Goal: Task Accomplishment & Management: Use online tool/utility

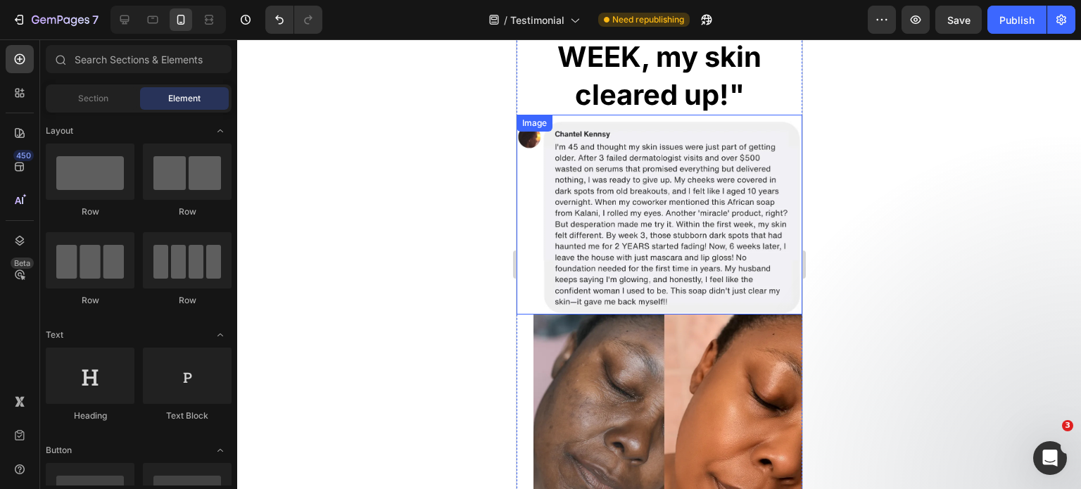
scroll to position [1001, 0]
click at [628, 188] on img at bounding box center [659, 215] width 286 height 200
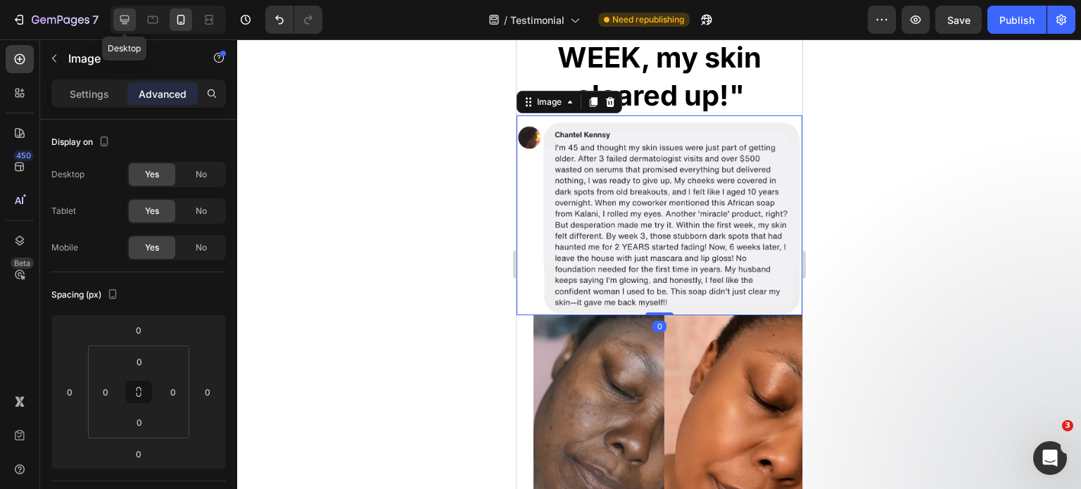
click at [115, 20] on div at bounding box center [124, 19] width 23 height 23
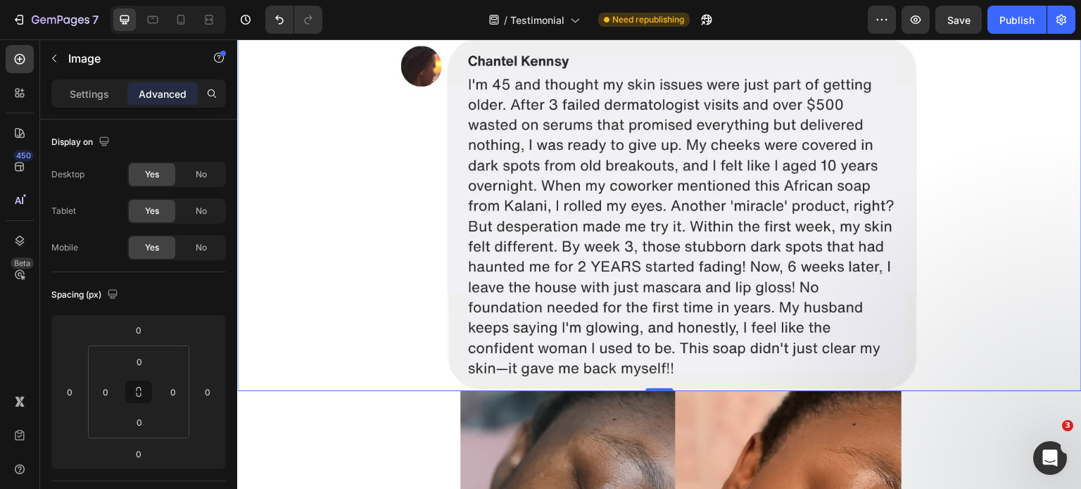
scroll to position [938, 0]
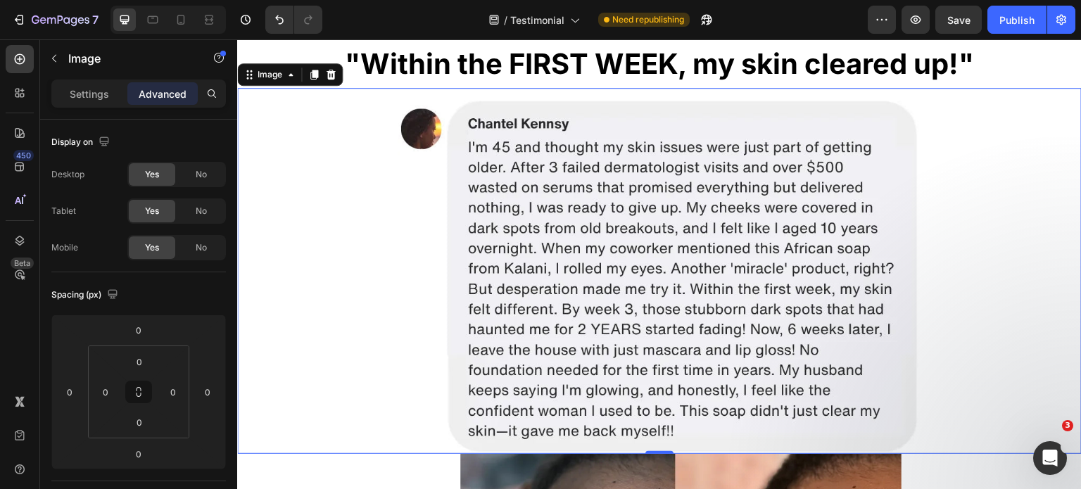
drag, startPoint x: 569, startPoint y: 225, endPoint x: 556, endPoint y: 225, distance: 12.7
click at [571, 225] on img at bounding box center [658, 271] width 523 height 366
click at [107, 90] on p "Settings" at bounding box center [89, 94] width 39 height 15
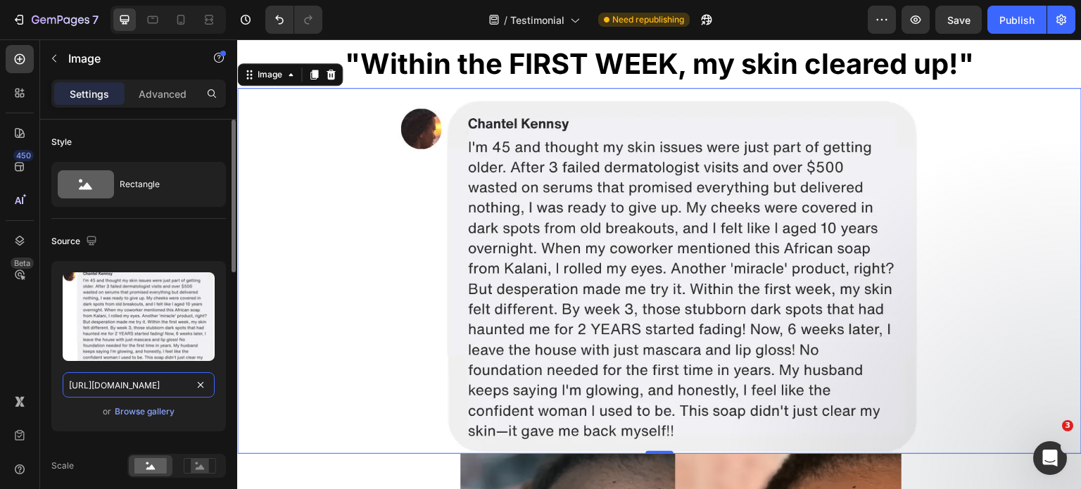
click at [158, 387] on input "https://cdn.shopify.com/s/files/1/0968/8953/6850/files/gempages_569934698445275…" at bounding box center [139, 384] width 152 height 25
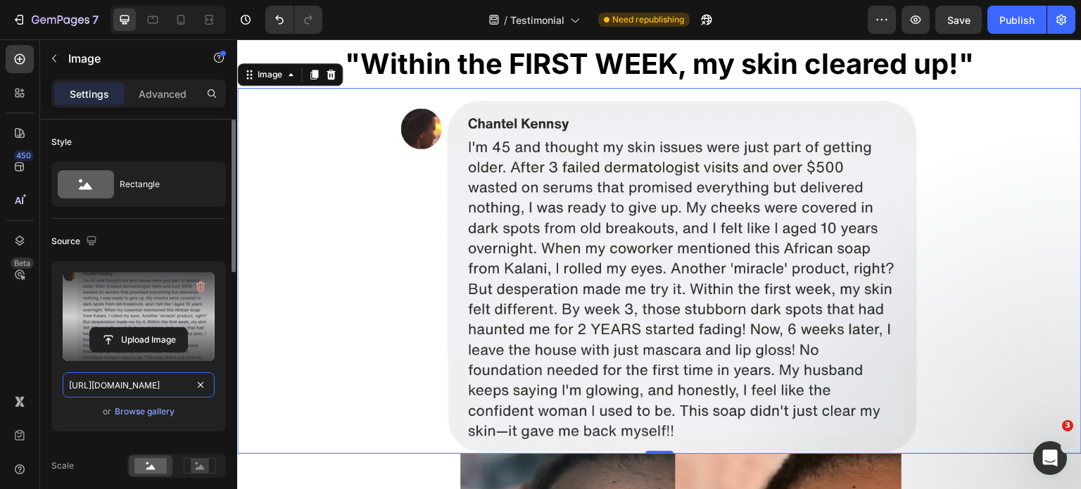
paste input "Screenshot_2025-08-25_163841.png?v=1756295398"
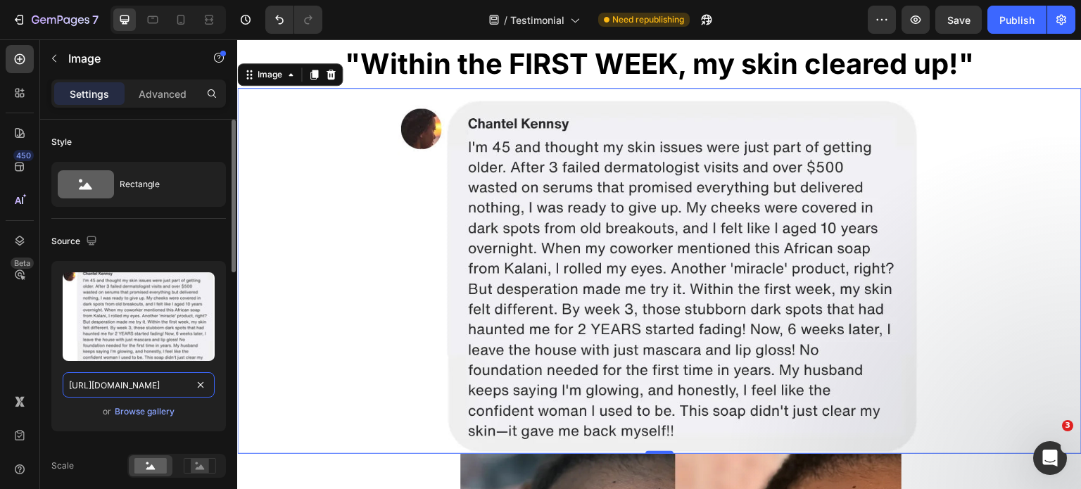
scroll to position [0, 316]
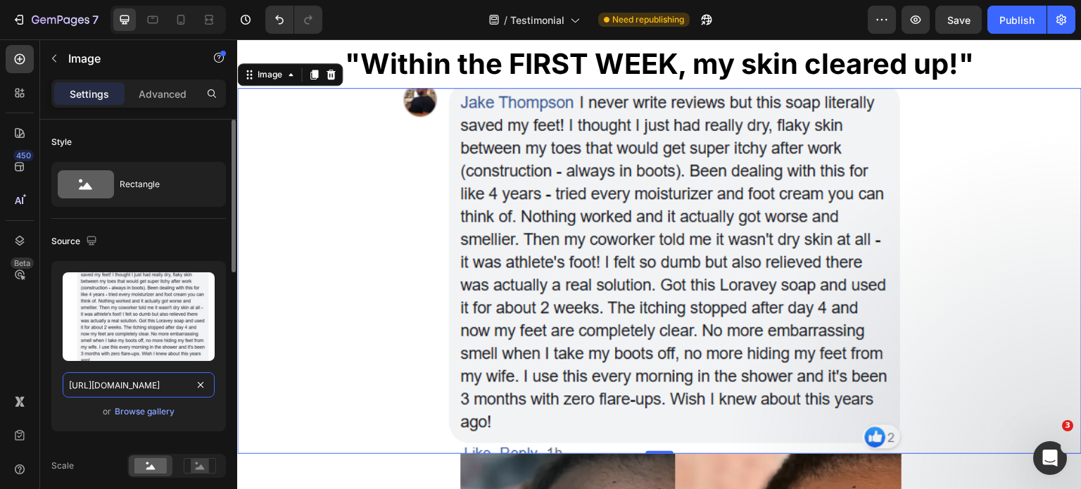
type input "[URL][DOMAIN_NAME]"
click at [155, 238] on div "Source" at bounding box center [138, 241] width 174 height 23
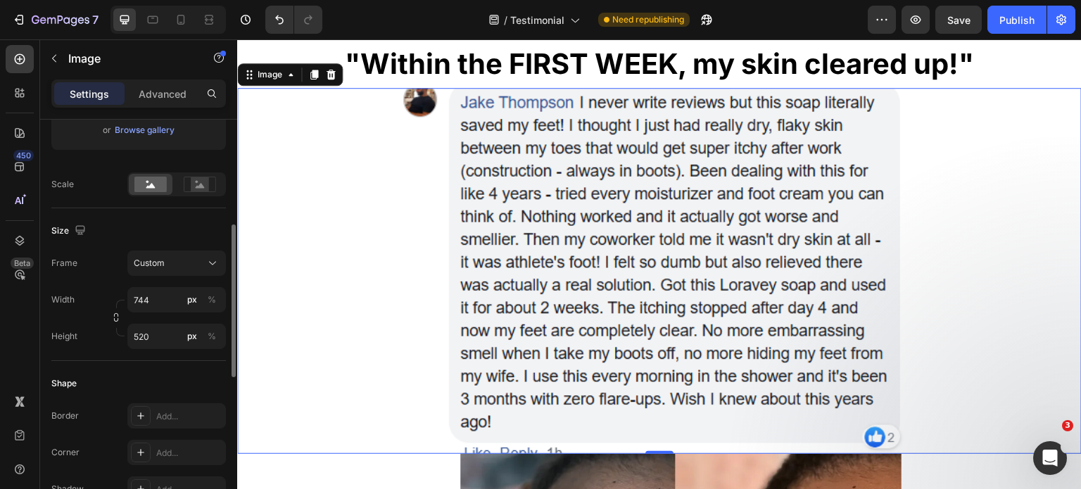
scroll to position [352, 0]
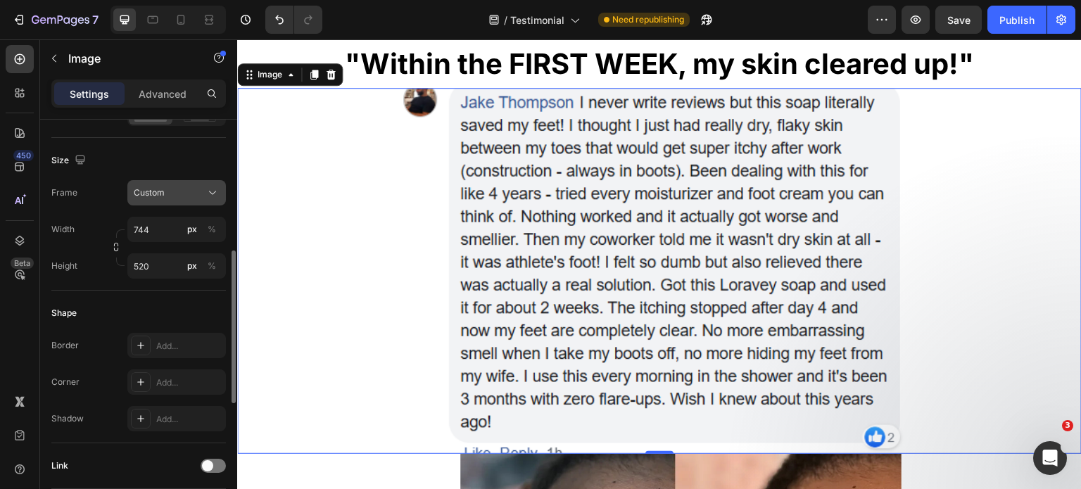
click at [175, 196] on div "Custom" at bounding box center [168, 192] width 69 height 13
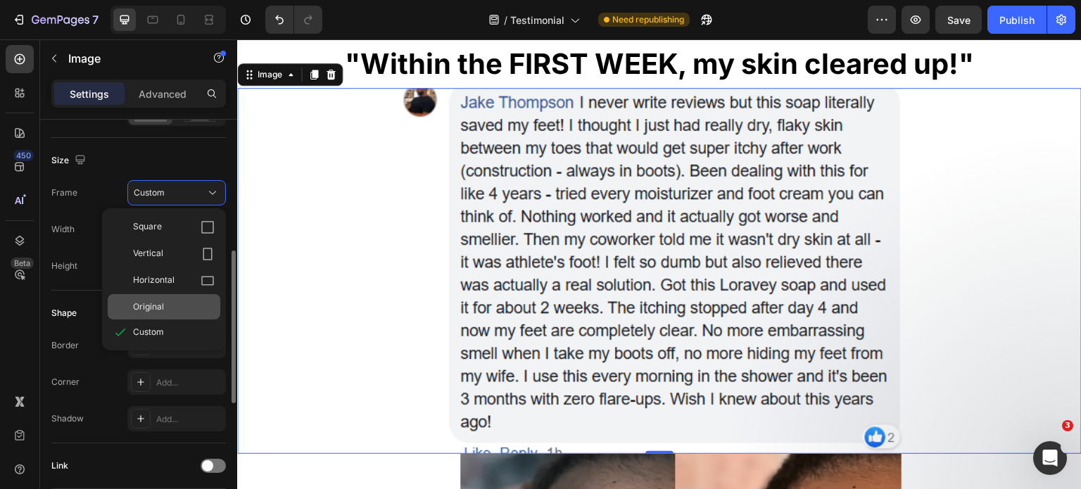
click at [179, 298] on div "Original" at bounding box center [164, 306] width 113 height 25
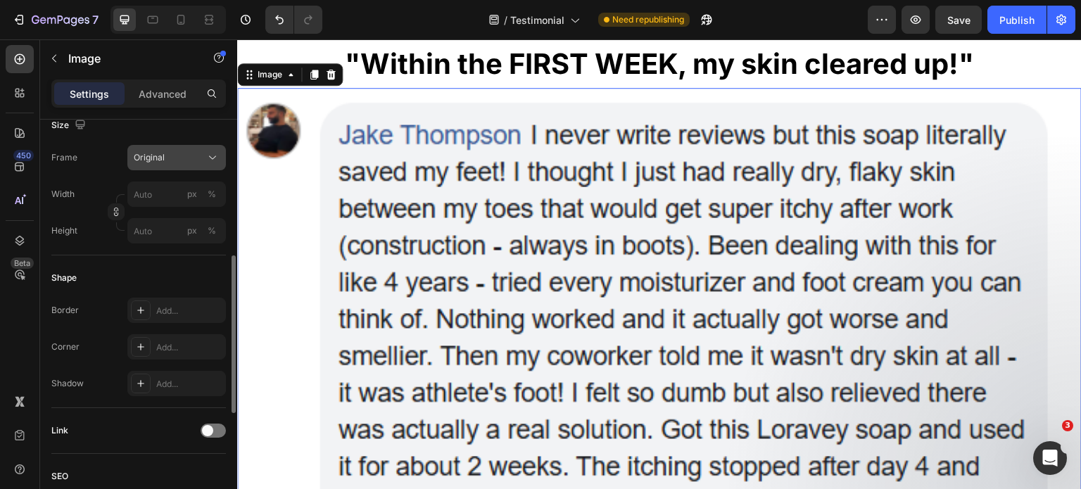
click at [155, 153] on span "Original" at bounding box center [149, 157] width 31 height 13
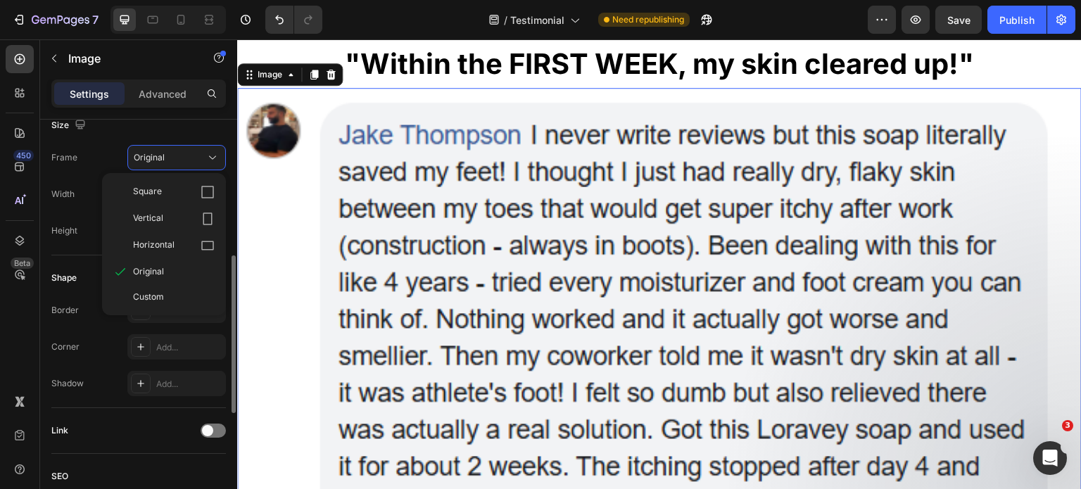
click at [96, 155] on div "Frame Original Square Vertical Horizontal Original Custom" at bounding box center [138, 157] width 174 height 25
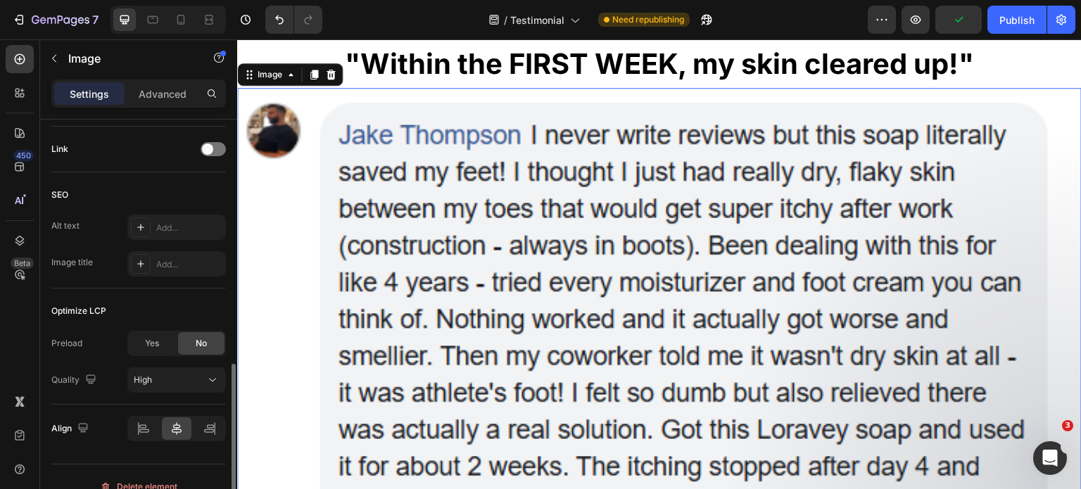
scroll to position [651, 0]
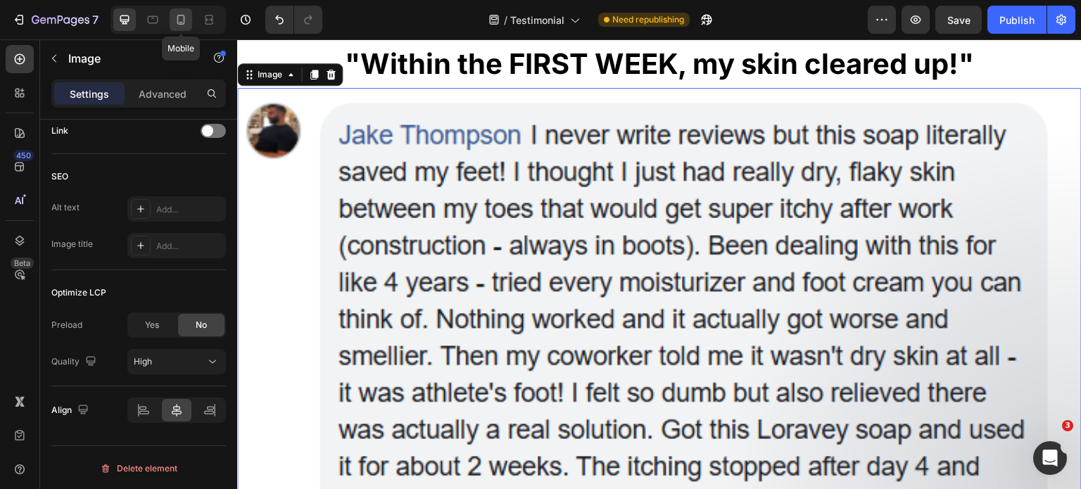
click at [183, 15] on icon at bounding box center [181, 20] width 14 height 14
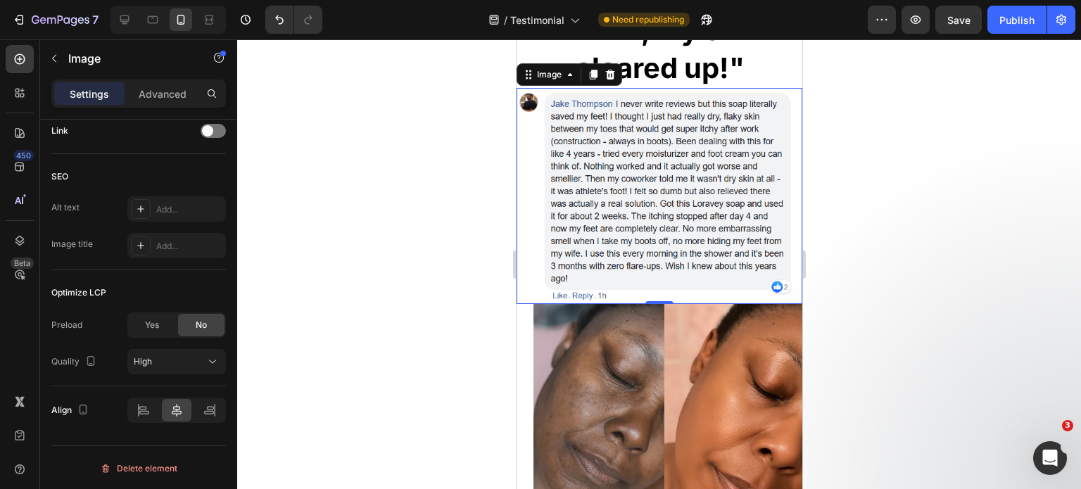
scroll to position [1169, 0]
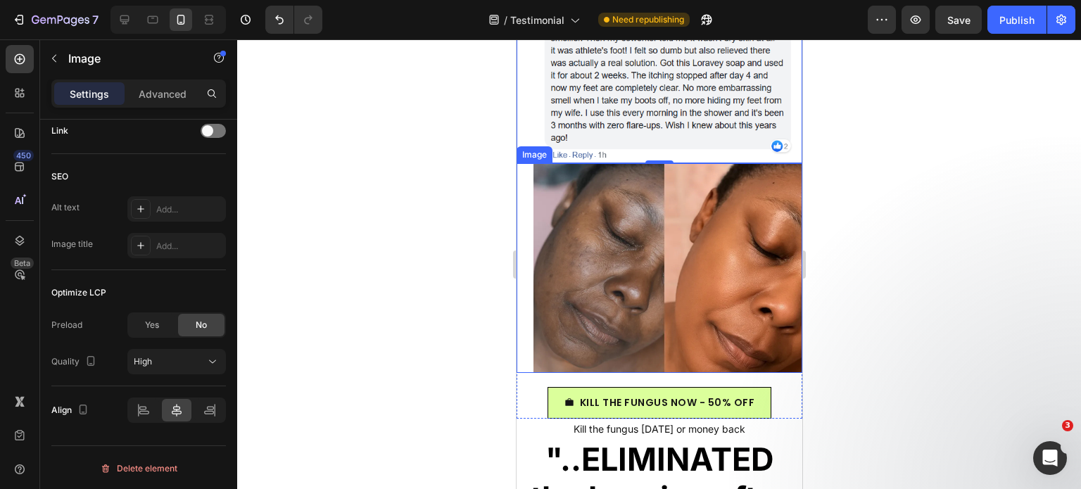
click at [668, 251] on img at bounding box center [667, 268] width 269 height 210
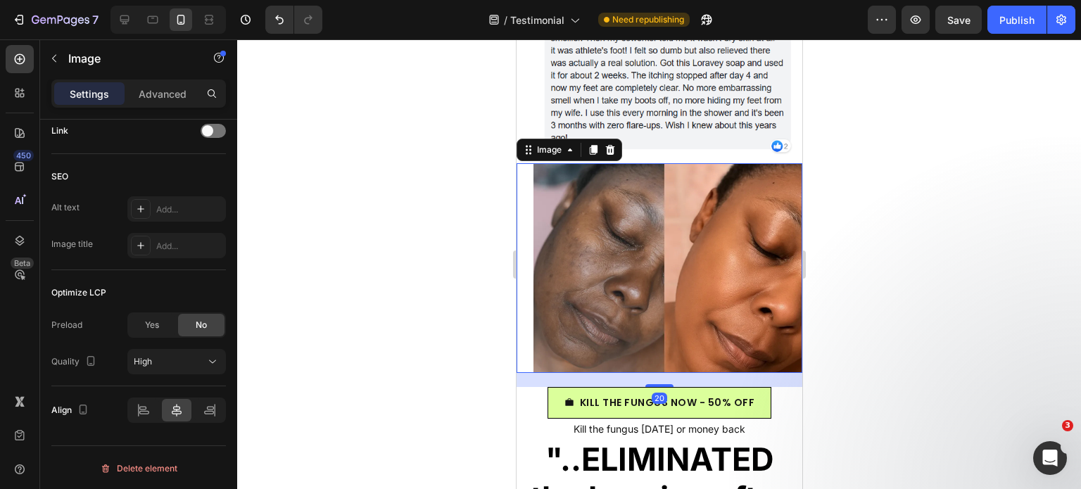
scroll to position [651, 0]
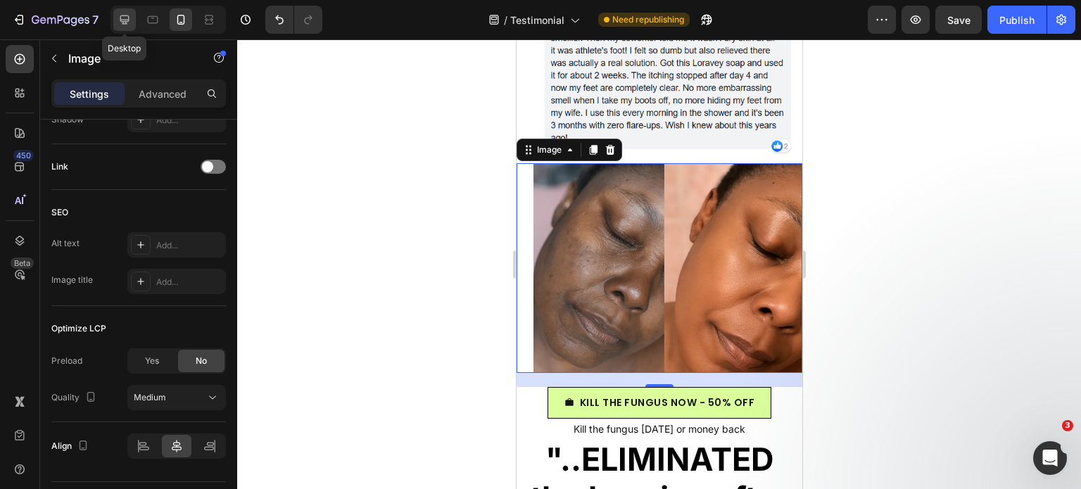
click at [127, 18] on icon at bounding box center [124, 20] width 14 height 14
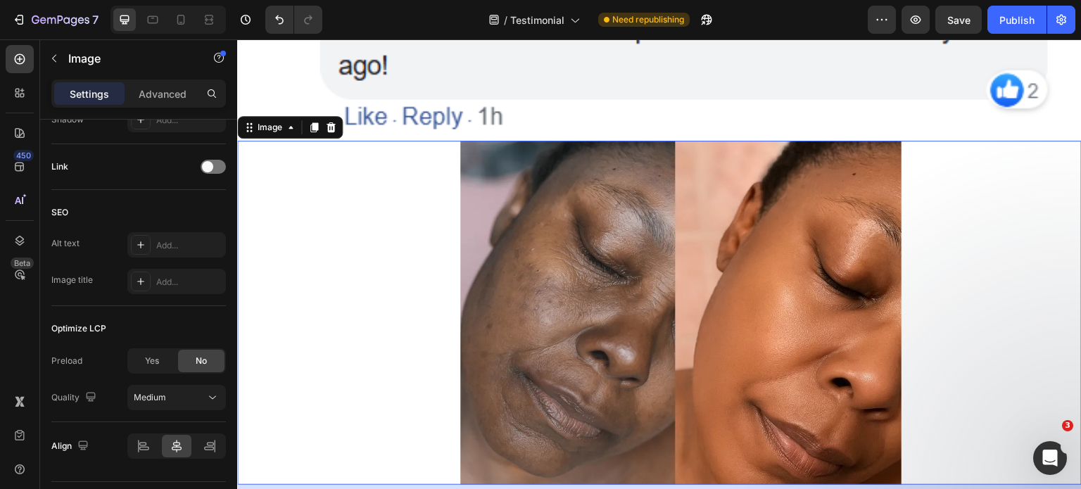
scroll to position [1567, 0]
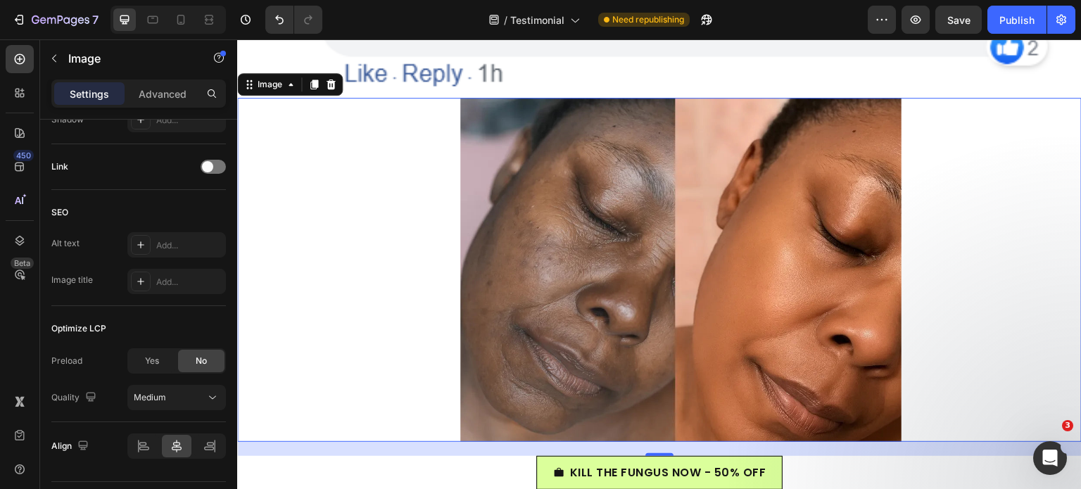
click at [523, 304] on img at bounding box center [680, 270] width 441 height 344
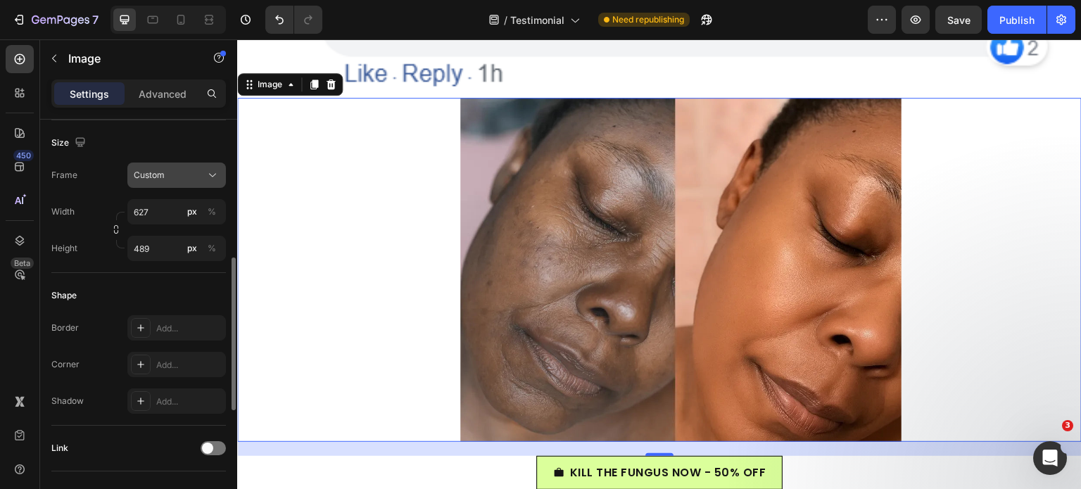
scroll to position [88, 0]
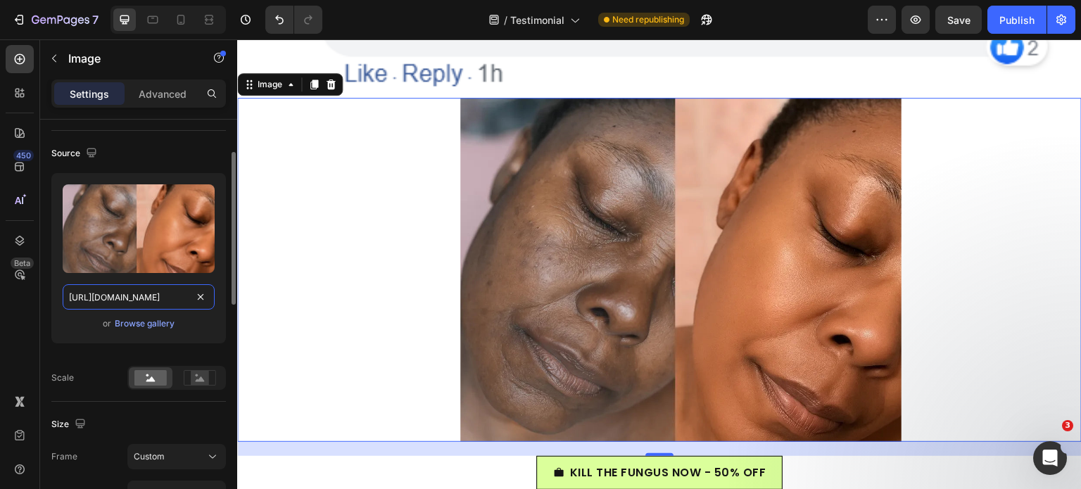
click at [118, 296] on input "https://cdn.shopify.com/s/files/1/0968/8953/6850/files/gempages_569934698445275…" at bounding box center [139, 296] width 152 height 25
paste input "Progetto_senza_titolo_-_2025-08-27T135157.856.png?v=1756295529"
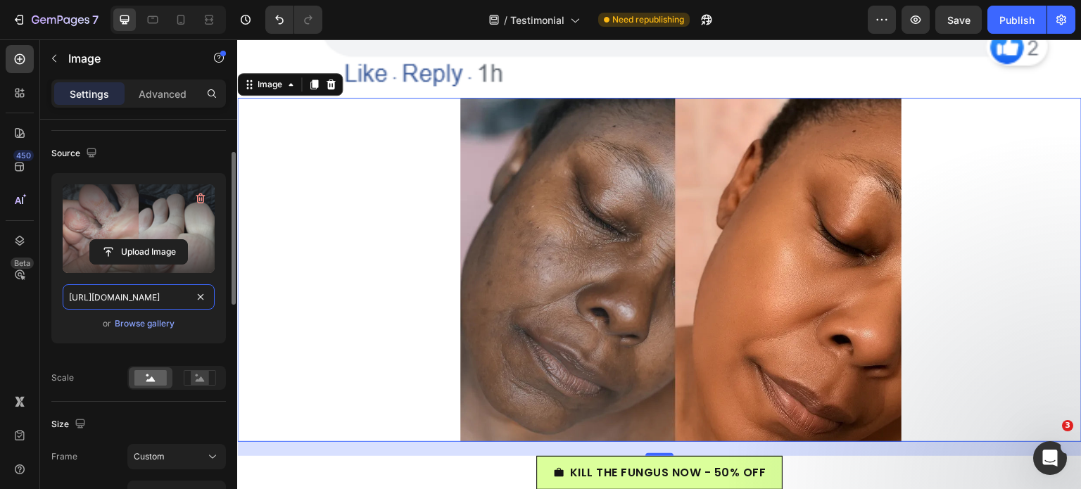
scroll to position [0, 381]
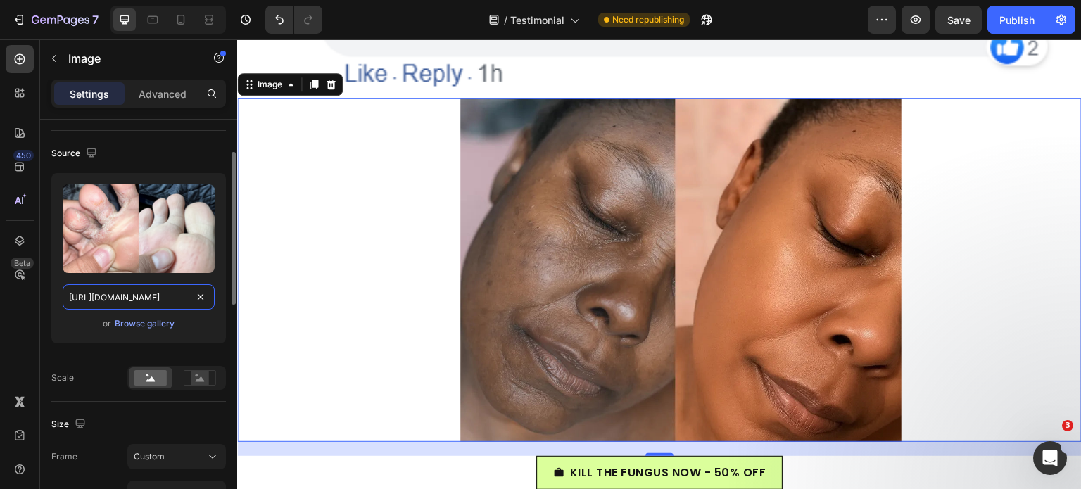
type input "[URL][DOMAIN_NAME]"
click at [155, 155] on div "Source" at bounding box center [138, 153] width 174 height 23
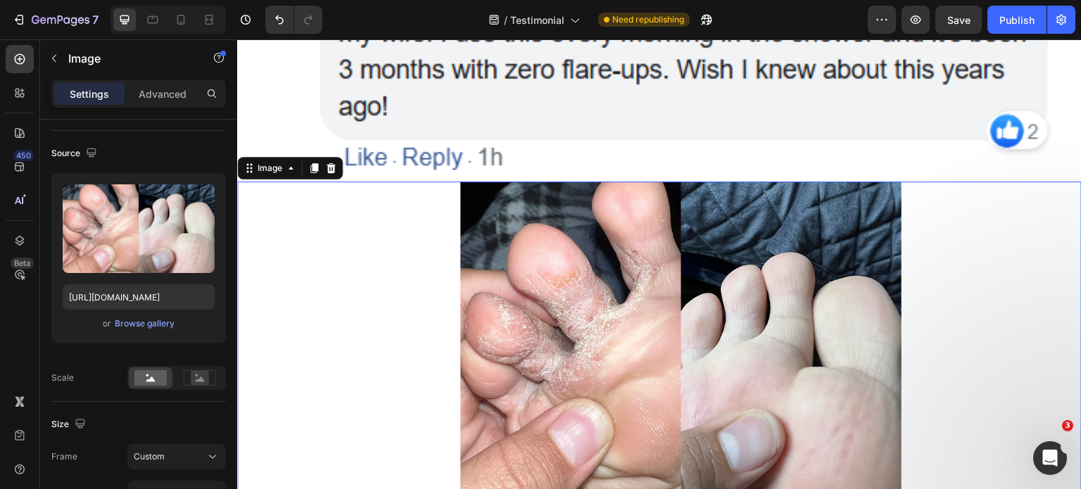
scroll to position [1285, 0]
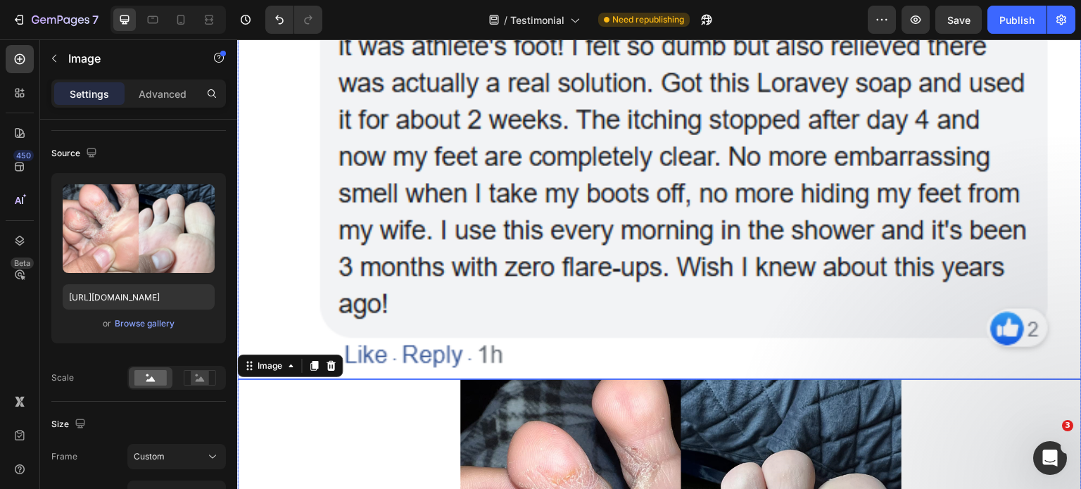
click at [338, 196] on img at bounding box center [659, 60] width 844 height 638
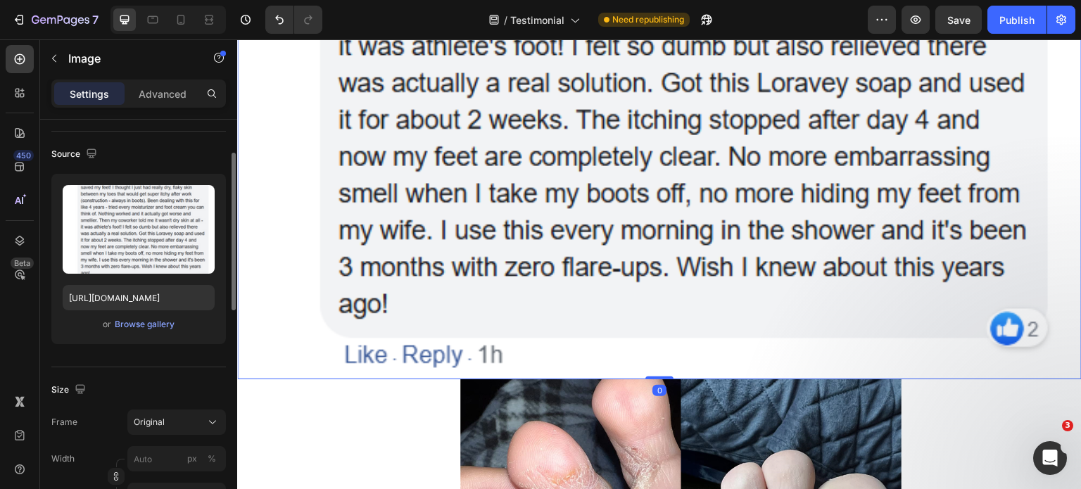
scroll to position [228, 0]
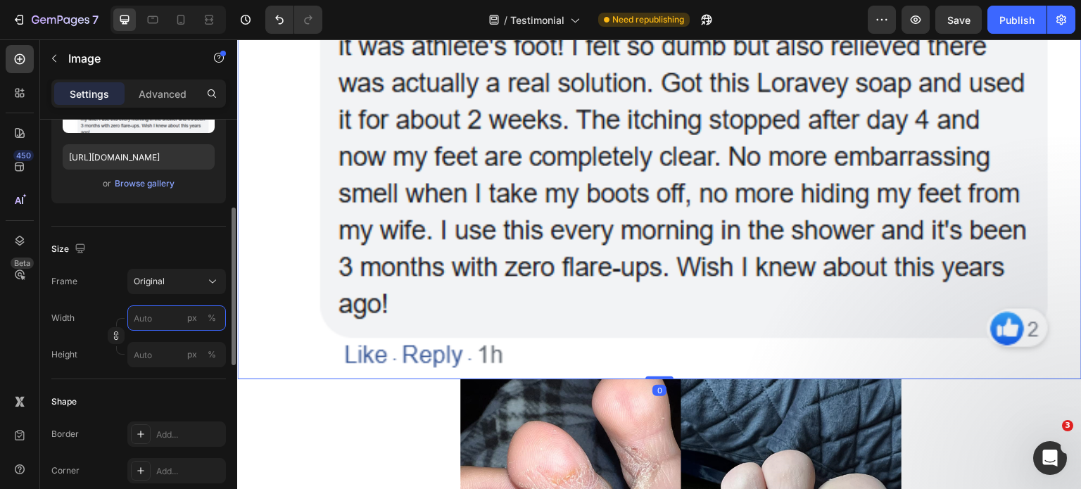
click at [153, 321] on input "px %" at bounding box center [176, 317] width 98 height 25
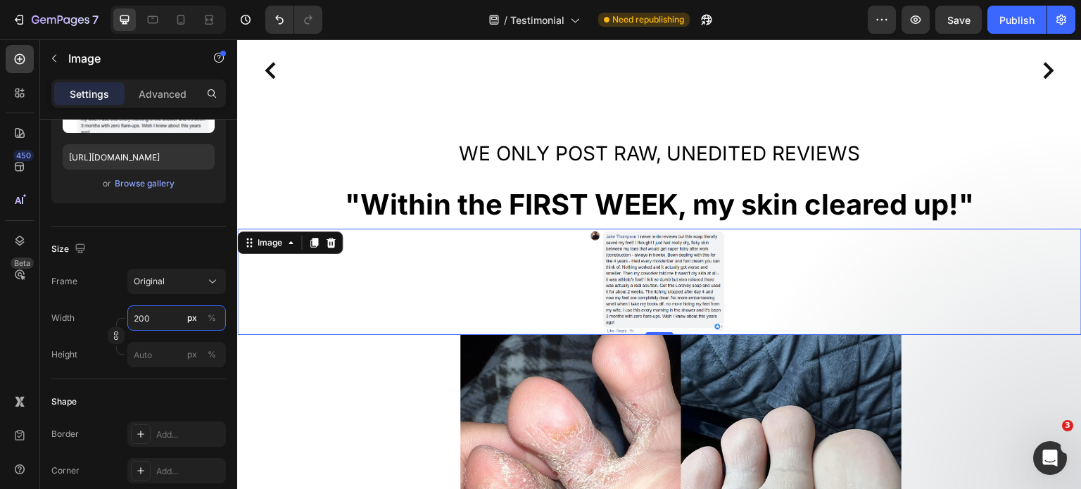
scroll to position [796, 0]
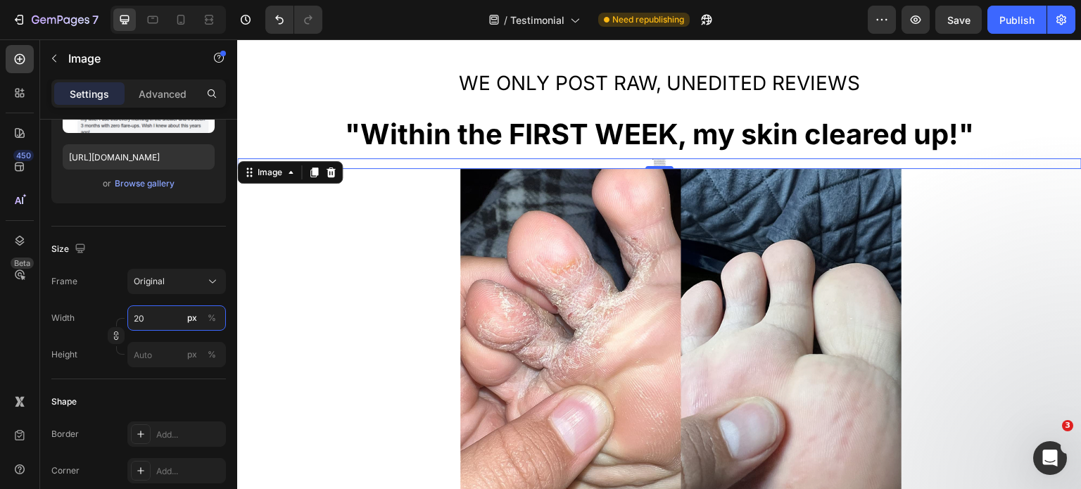
type input "2"
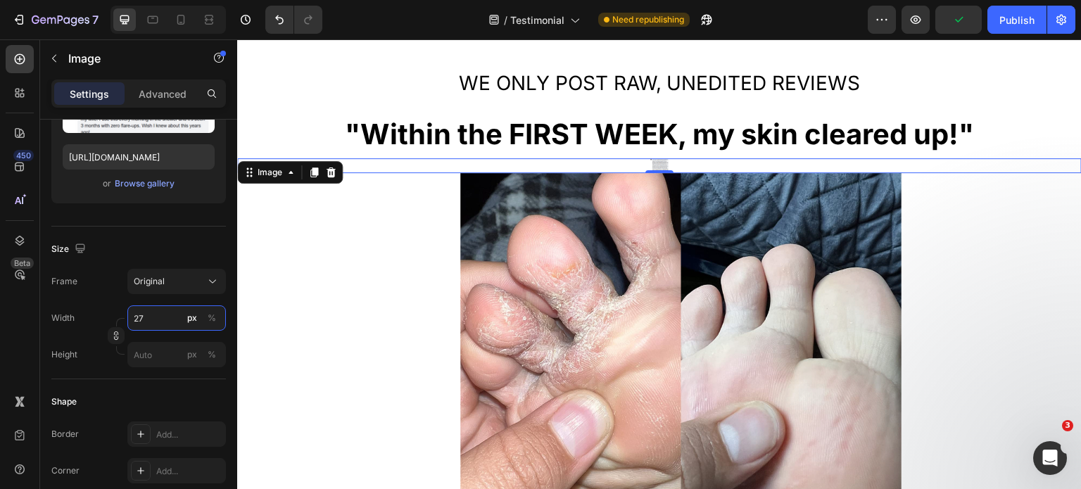
type input "2"
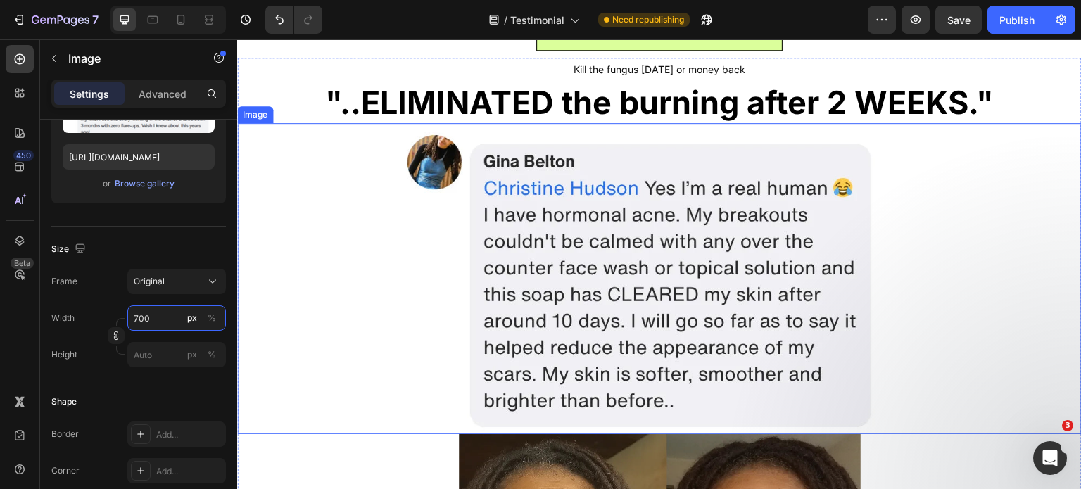
scroll to position [1753, 0]
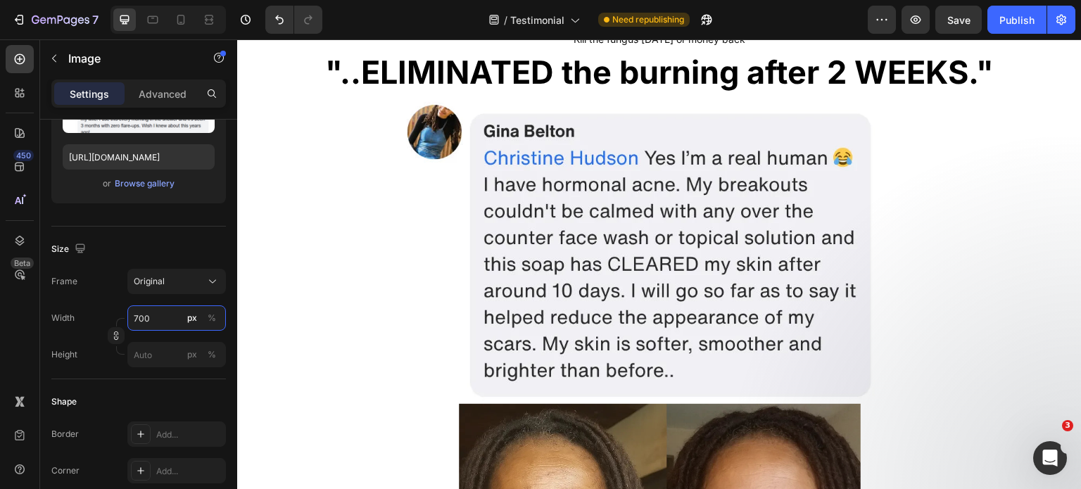
type input "700"
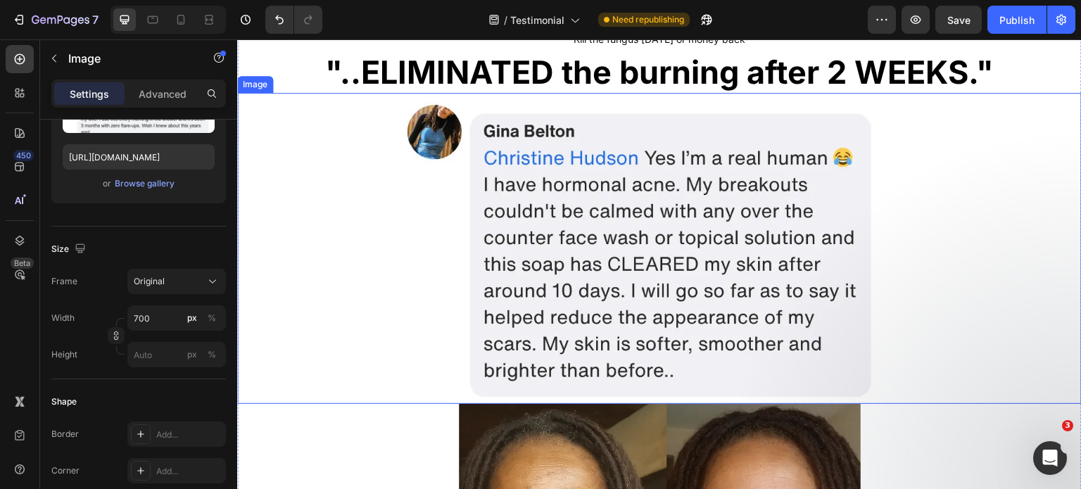
click at [747, 264] on img at bounding box center [658, 248] width 523 height 311
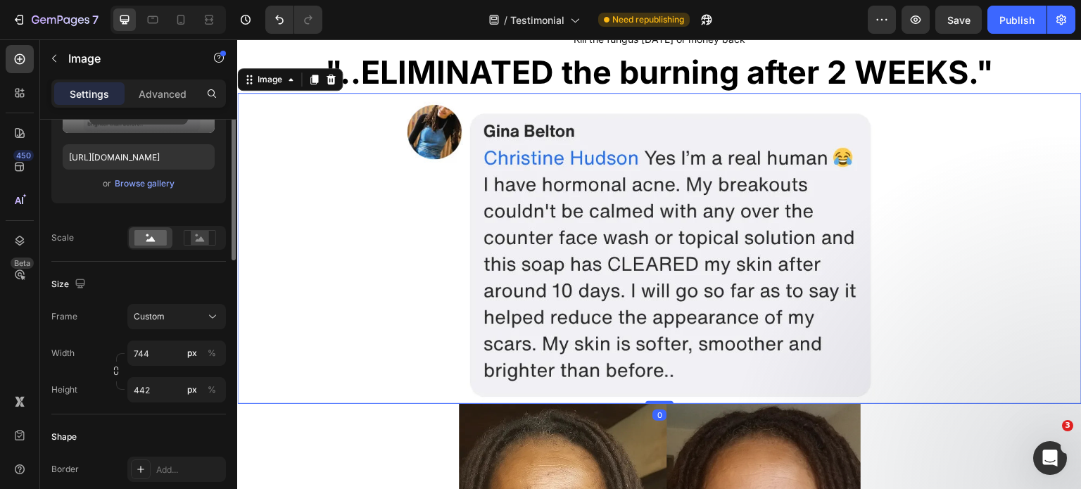
scroll to position [87, 0]
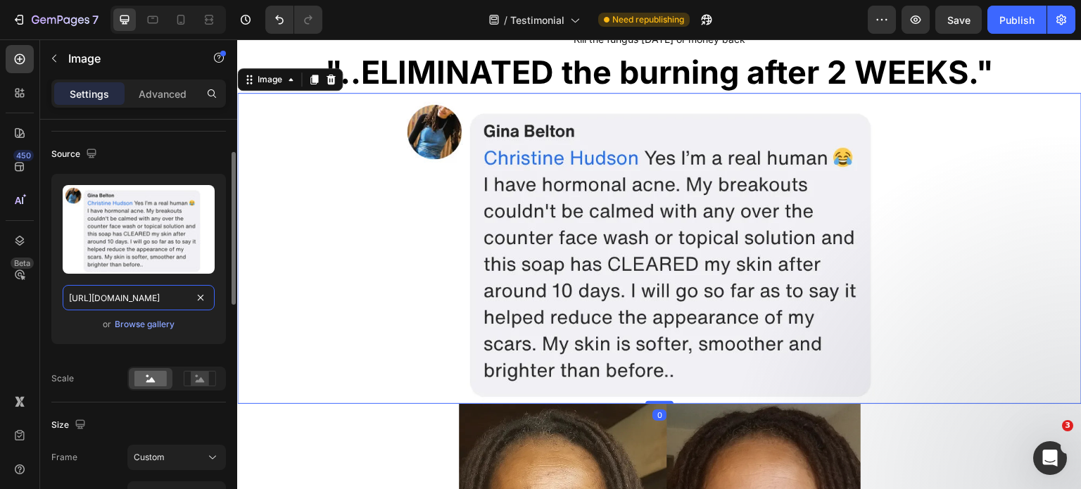
click at [127, 303] on input "https://cdn.shopify.com/s/files/1/0968/8953/6850/files/gempages_569934698445275…" at bounding box center [139, 297] width 152 height 25
paste input "Screenshot_2025-08-25_164157.png?v=1756295398"
type input "[URL][DOMAIN_NAME]"
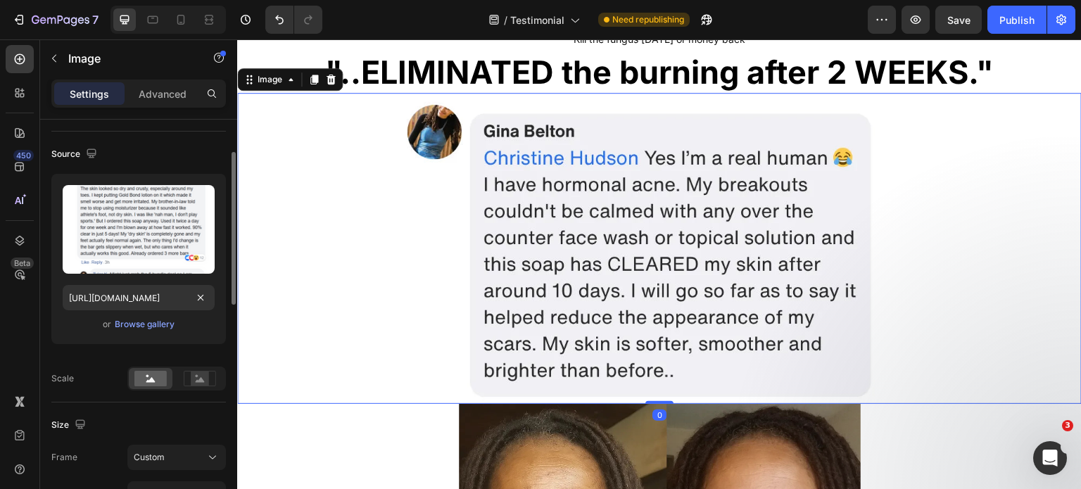
click at [163, 143] on div "Source" at bounding box center [138, 154] width 174 height 23
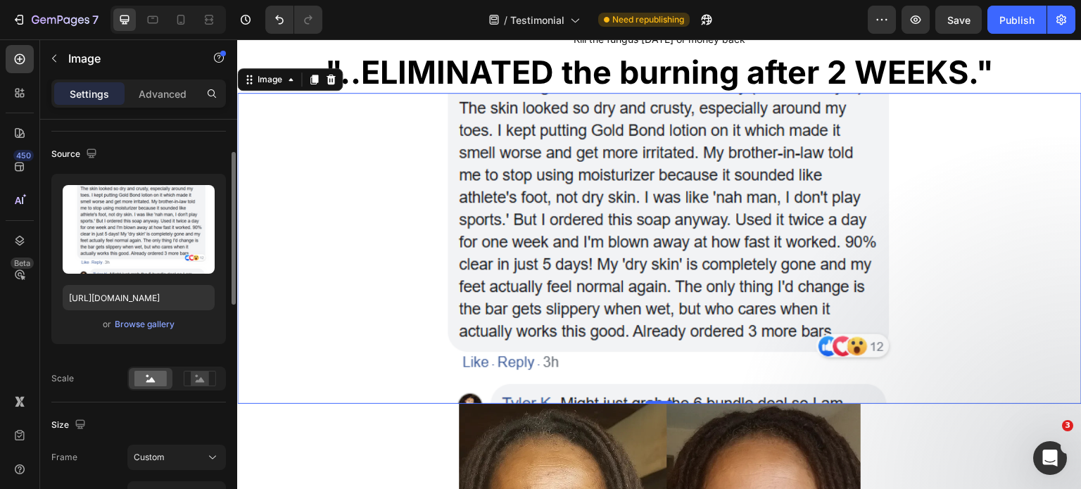
scroll to position [228, 0]
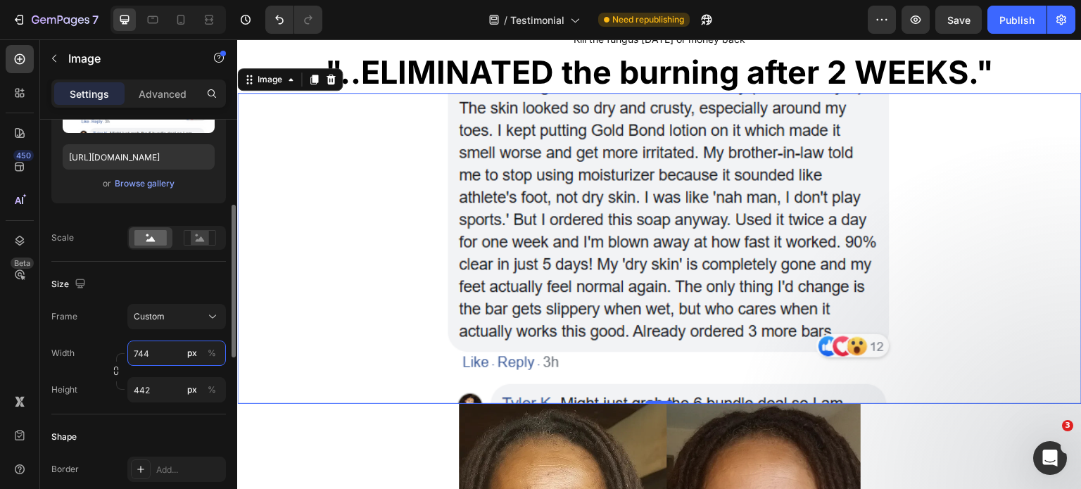
click at [151, 352] on input "744" at bounding box center [176, 352] width 98 height 25
click at [167, 313] on div "Custom" at bounding box center [168, 316] width 69 height 13
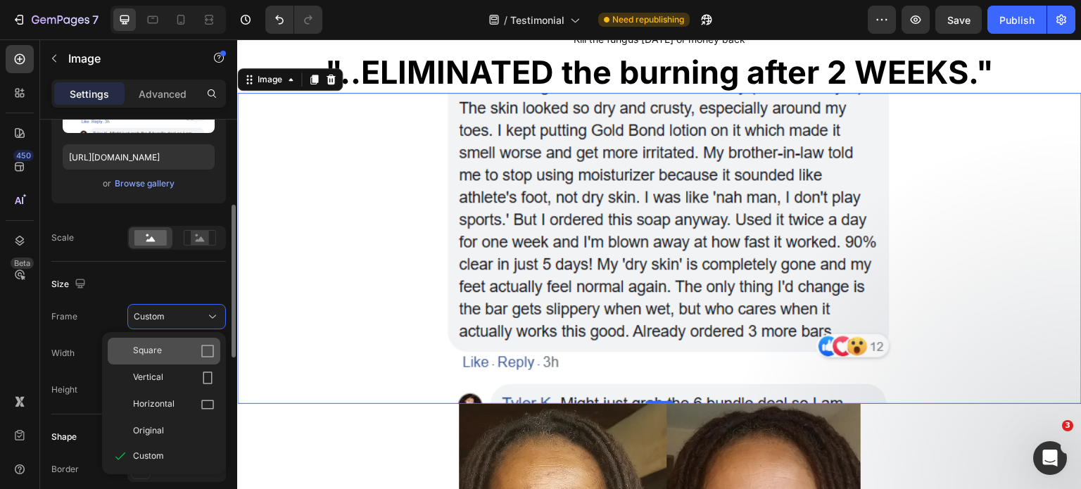
click at [174, 350] on div "Square" at bounding box center [174, 351] width 82 height 14
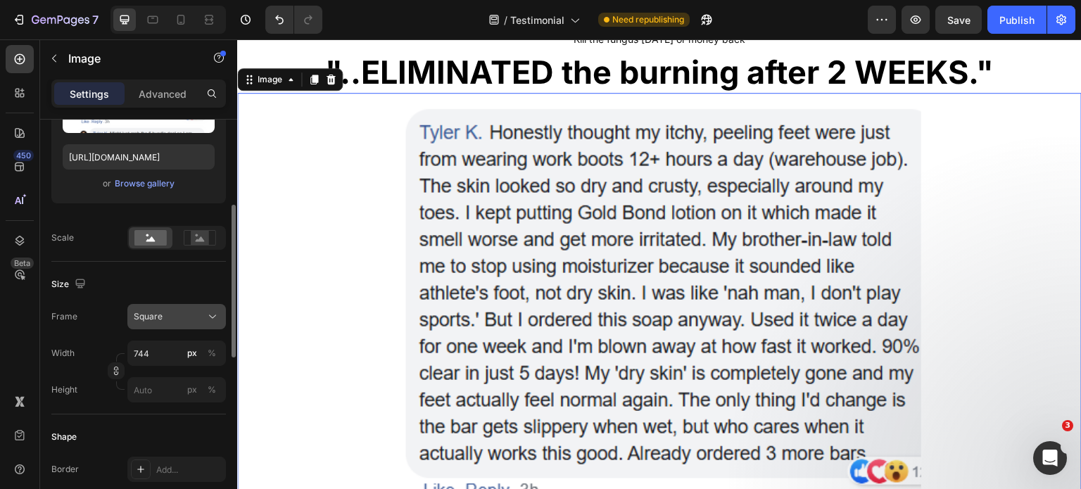
click at [160, 314] on span "Square" at bounding box center [148, 316] width 29 height 13
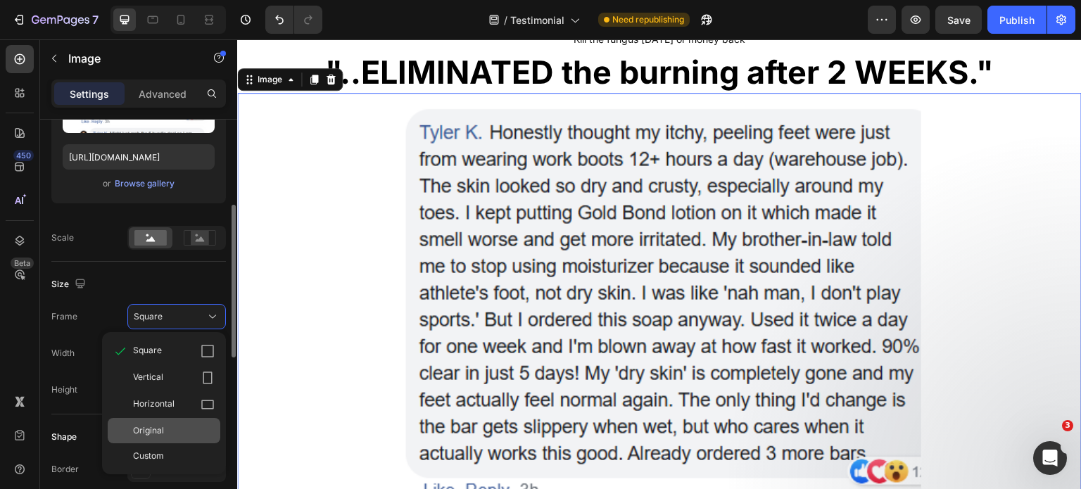
click at [160, 435] on span "Original" at bounding box center [148, 430] width 31 height 13
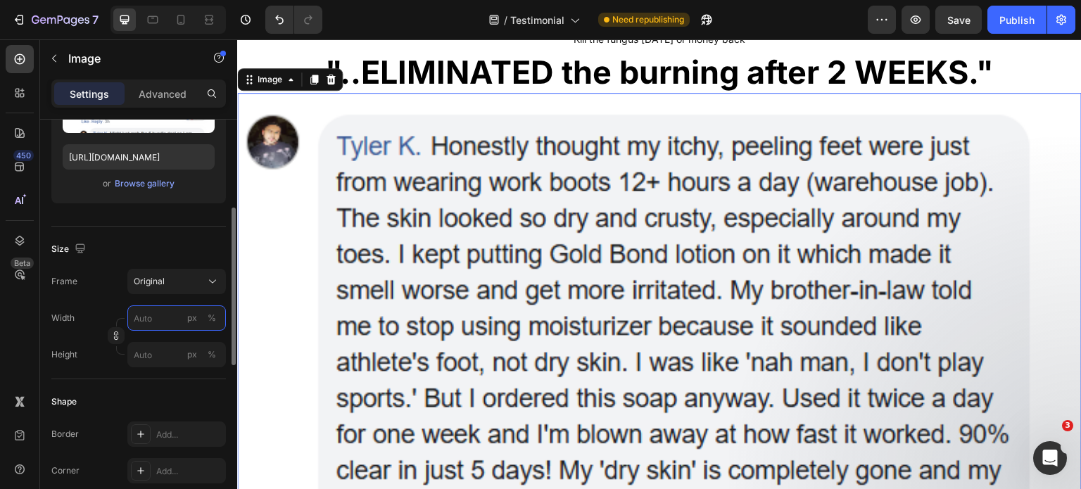
click at [146, 321] on input "px %" at bounding box center [176, 317] width 98 height 25
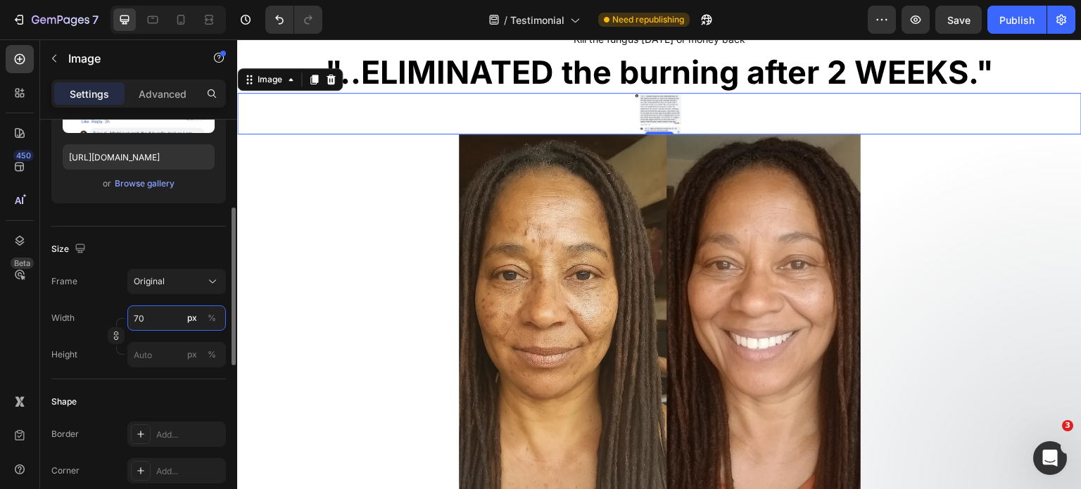
type input "700"
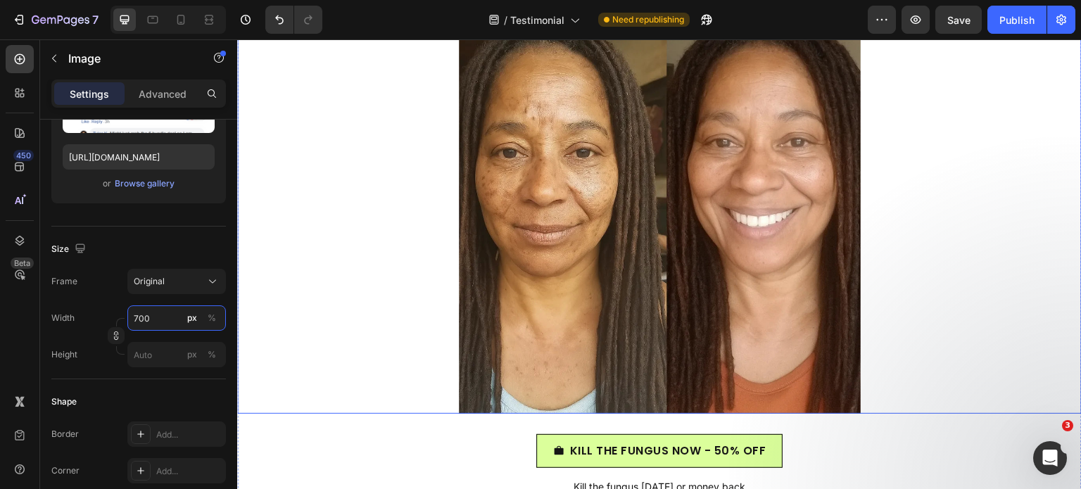
scroll to position [2257, 0]
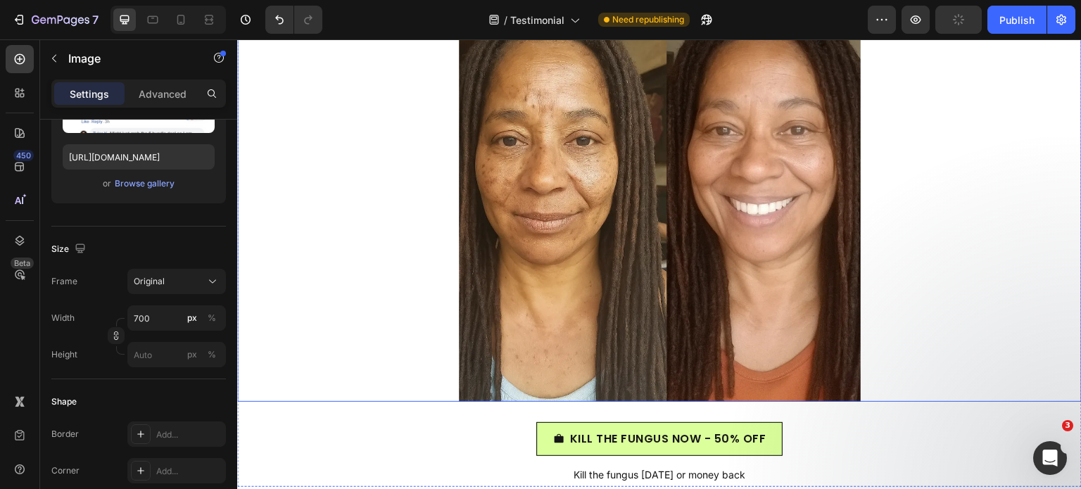
click at [521, 227] on img at bounding box center [660, 201] width 402 height 402
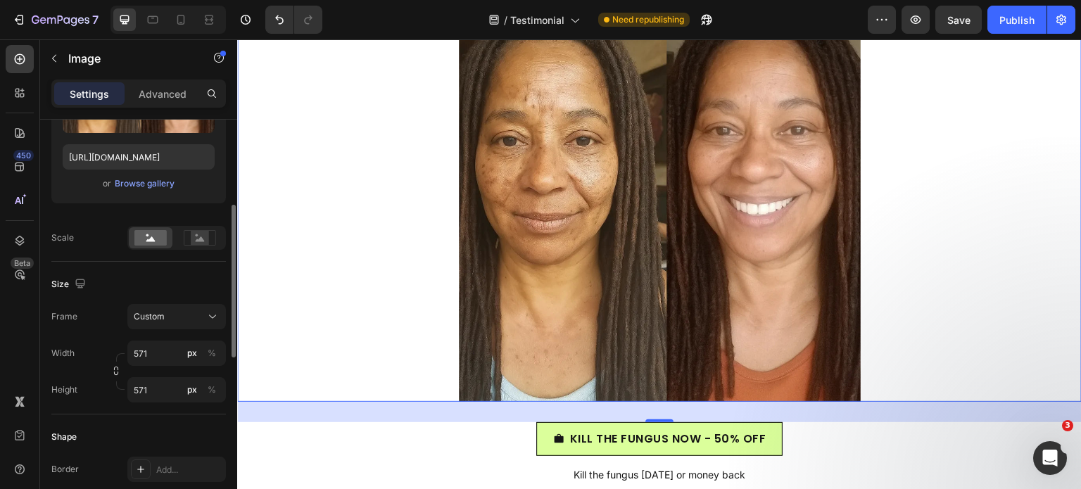
scroll to position [158, 0]
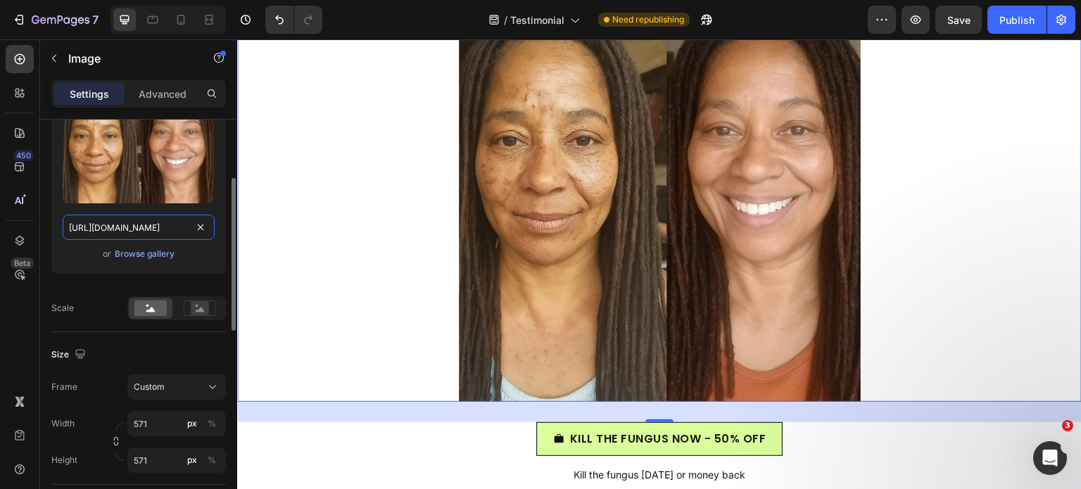
click at [122, 224] on input "https://cdn.shopify.com/s/files/1/0968/8953/6850/files/gempages_569934698445275…" at bounding box center [139, 227] width 152 height 25
paste input "Progetto_senza_titolo_-_2025-08-27T135149.358.png?v=1756295529"
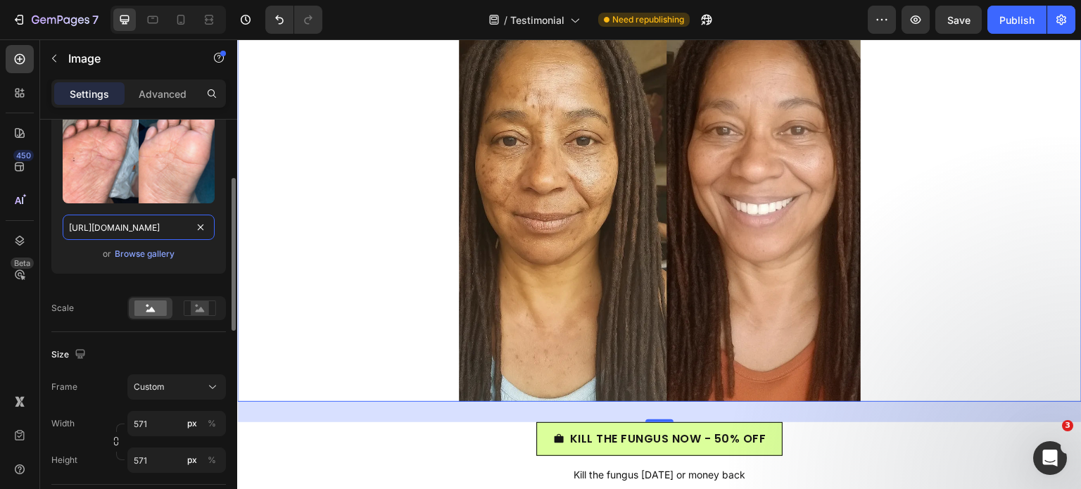
type input "[URL][DOMAIN_NAME]"
click at [62, 262] on div "Upload Image https://cdn.shopify.com/s/files/1/0968/8953/6850/files/Progetto_se…" at bounding box center [138, 188] width 174 height 170
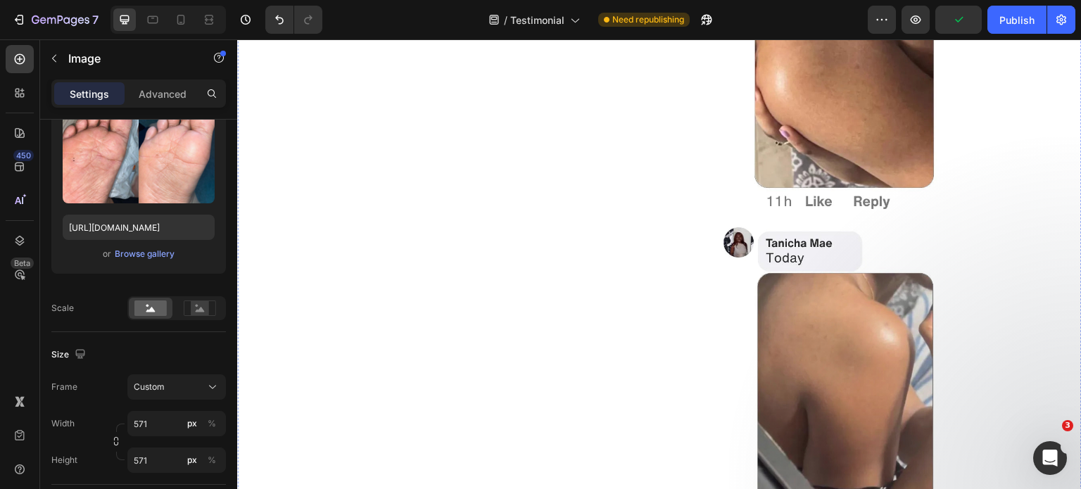
scroll to position [2926, 0]
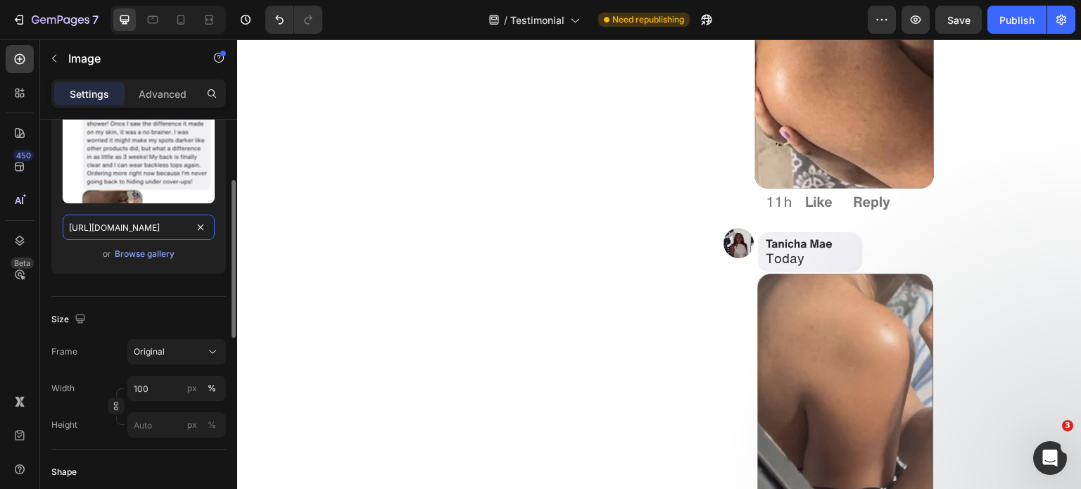
click at [113, 223] on input "https://cdn.shopify.com/s/files/1/0968/8953/6850/files/gempages_569934698445275…" at bounding box center [139, 227] width 152 height 25
paste input "Screenshot_2025-08-25_164816.png?v=1756295399"
type input "[URL][DOMAIN_NAME]"
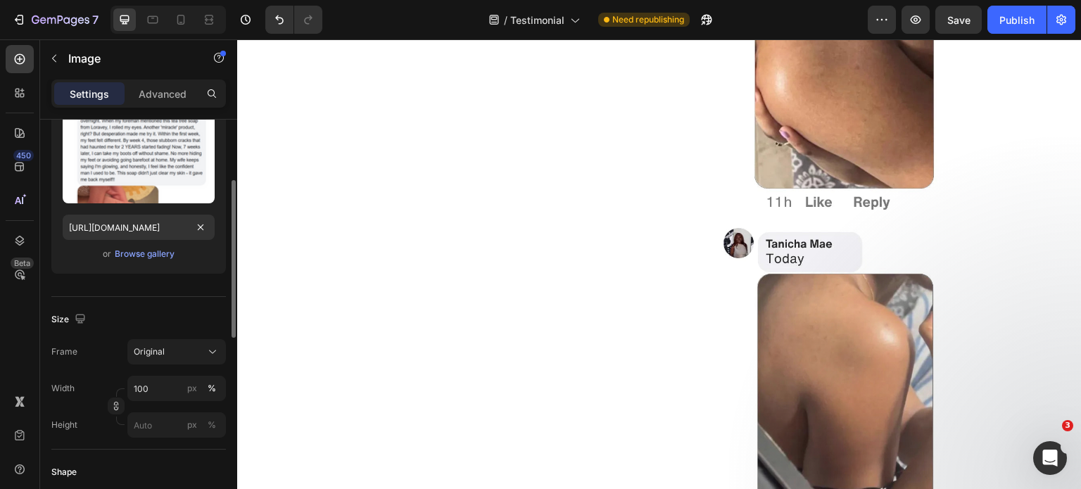
click at [71, 275] on div "Upload Image https://cdn.shopify.com/s/files/1/0968/8953/6850/files/Screenshot_…" at bounding box center [138, 193] width 174 height 181
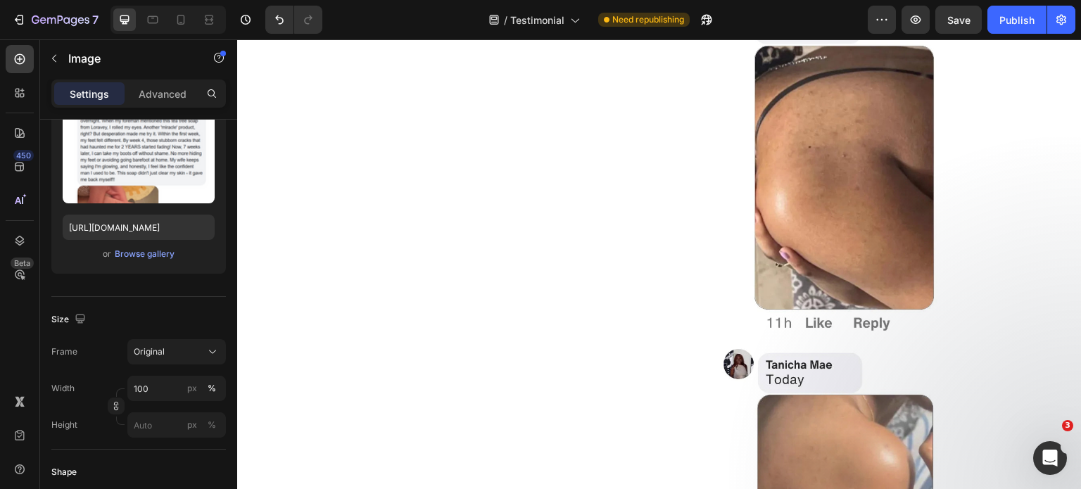
scroll to position [2805, 0]
click at [937, 267] on img at bounding box center [873, 367] width 322 height 756
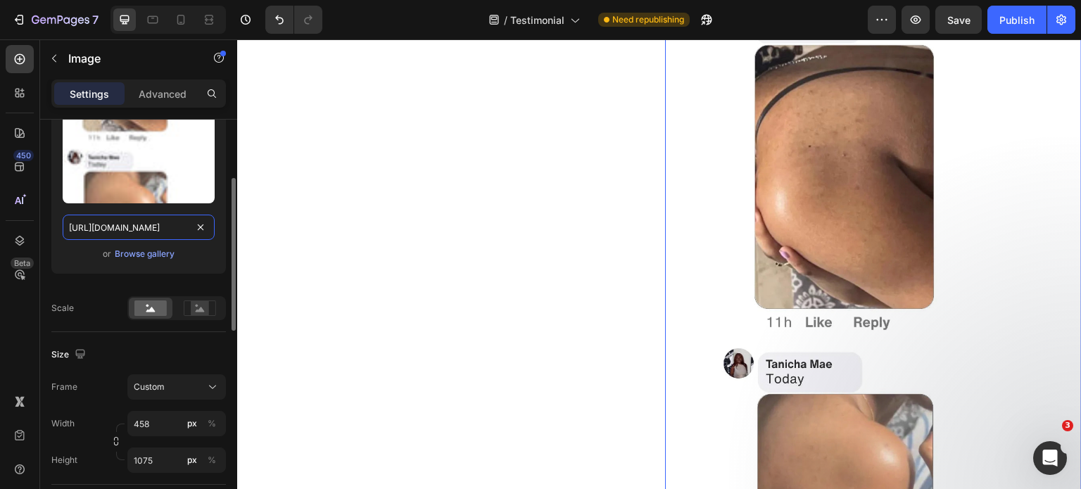
click at [138, 227] on input "https://cdn.shopify.com/s/files/1/0968/8953/6850/files/gempages_569934698445275…" at bounding box center [139, 227] width 152 height 25
paste input "Screenshot_2025-08-25_165850.png?v=1756295401"
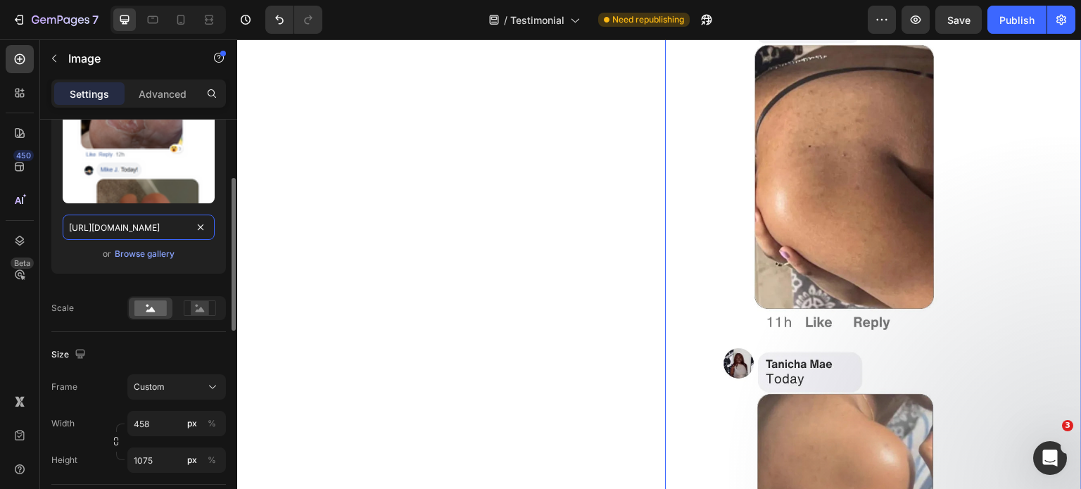
scroll to position [0, 315]
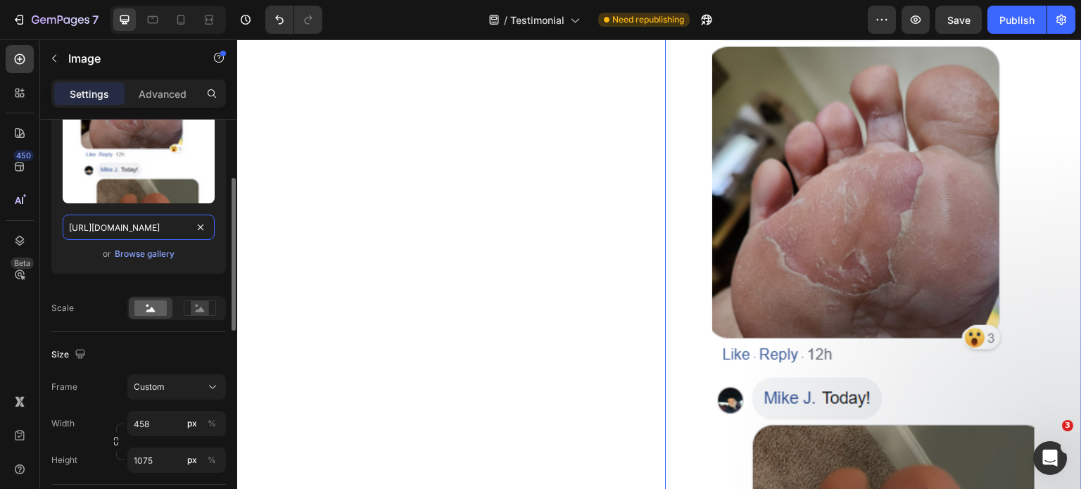
type input "[URL][DOMAIN_NAME]"
click at [60, 264] on div "Upload Image https://cdn.shopify.com/s/files/1/0968/8953/6850/files/Screenshot_…" at bounding box center [138, 188] width 174 height 170
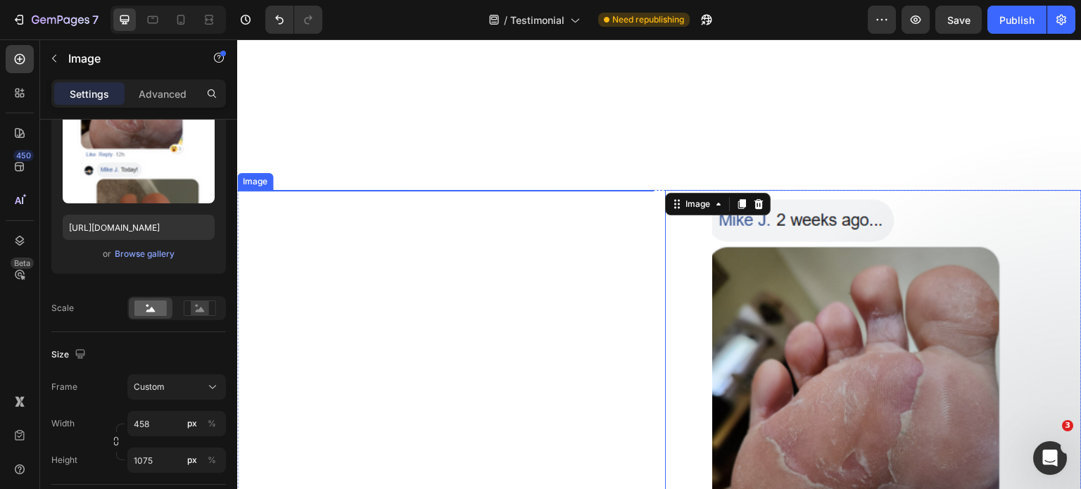
scroll to position [2790, 0]
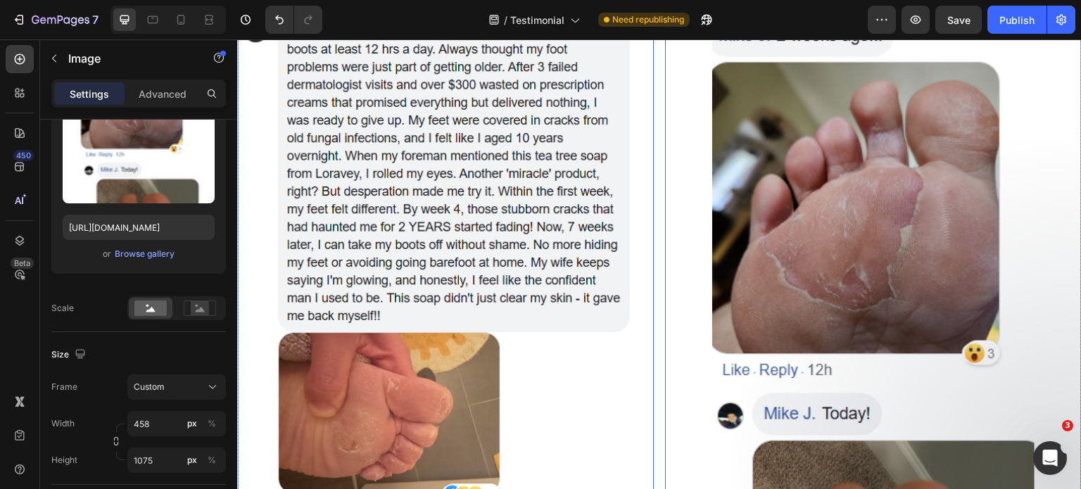
click at [553, 202] on img at bounding box center [445, 260] width 416 height 511
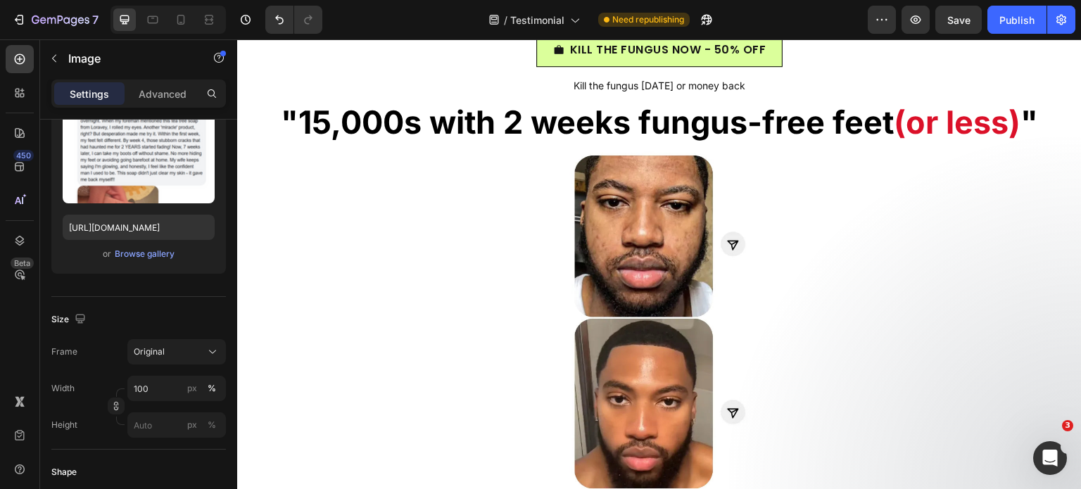
scroll to position [3244, 0]
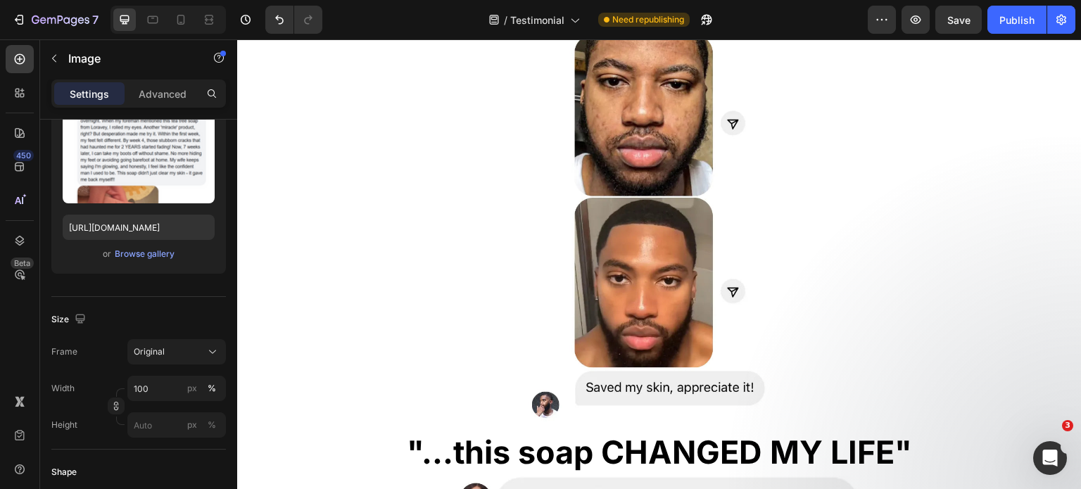
click at [587, 253] on img at bounding box center [660, 226] width 402 height 402
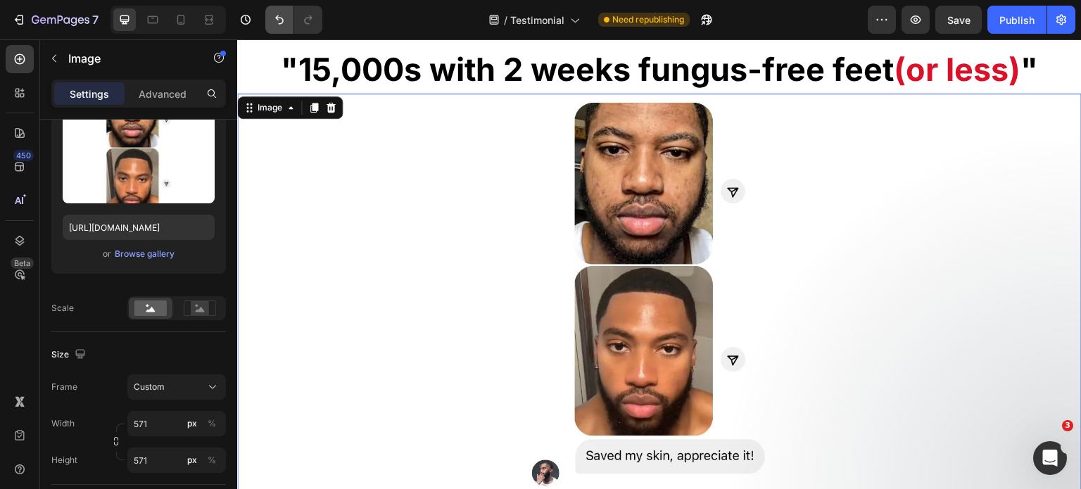
scroll to position [3177, 0]
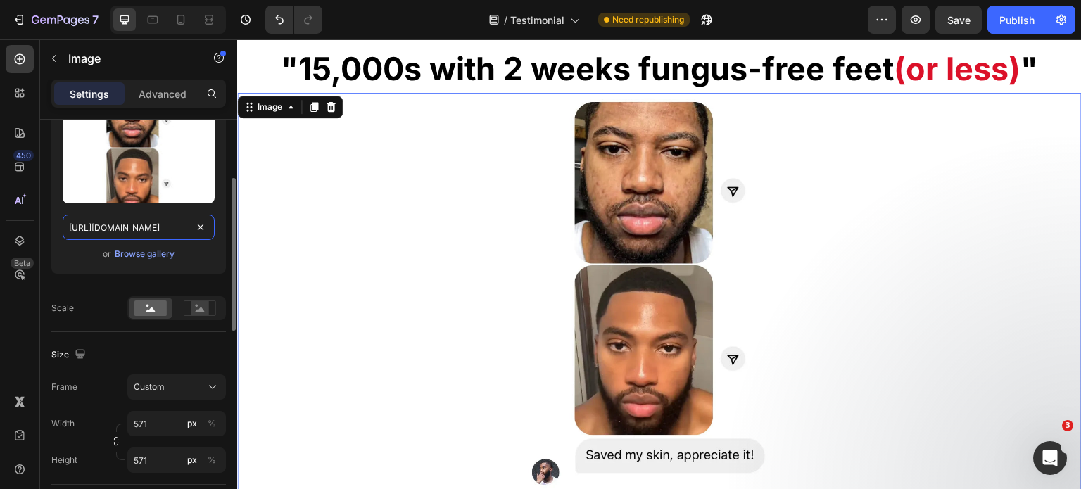
click at [121, 229] on input "https://cdn.shopify.com/s/files/1/0968/8953/6850/files/gempages_569934698445275…" at bounding box center [139, 227] width 152 height 25
paste input "Progetto_senza_titolo_-_2025-08-27T140121.917.png?v=1756296098"
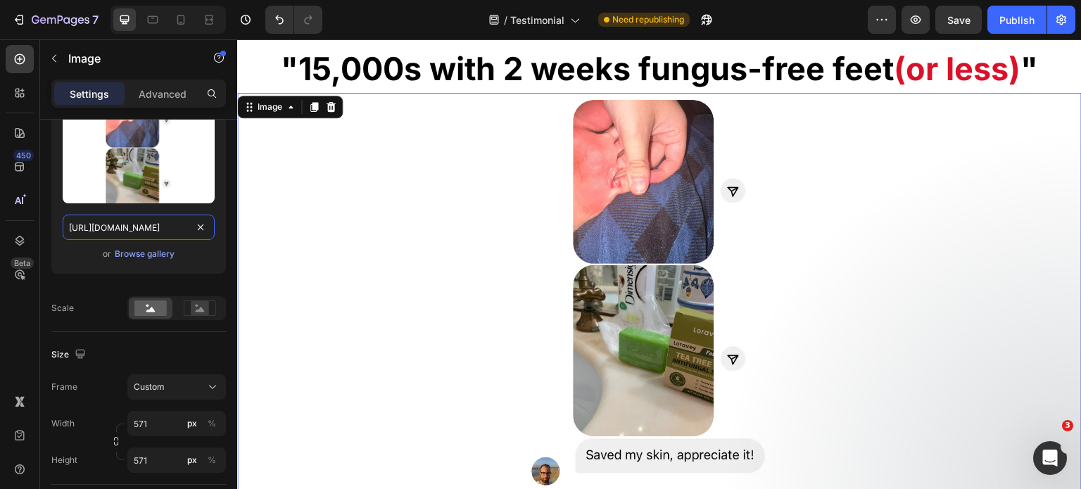
type input "https://cdn.shopify.com/s/files/1/0968/8953/6850/files/Progetto_senza_titolo_-_…"
click at [0, 320] on div "450 Beta" at bounding box center [20, 264] width 40 height 450
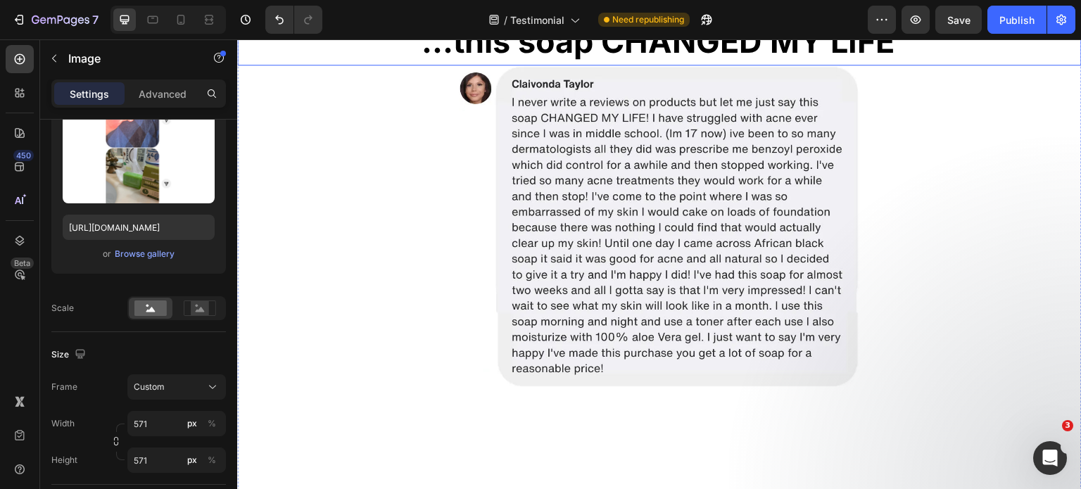
scroll to position [3671, 0]
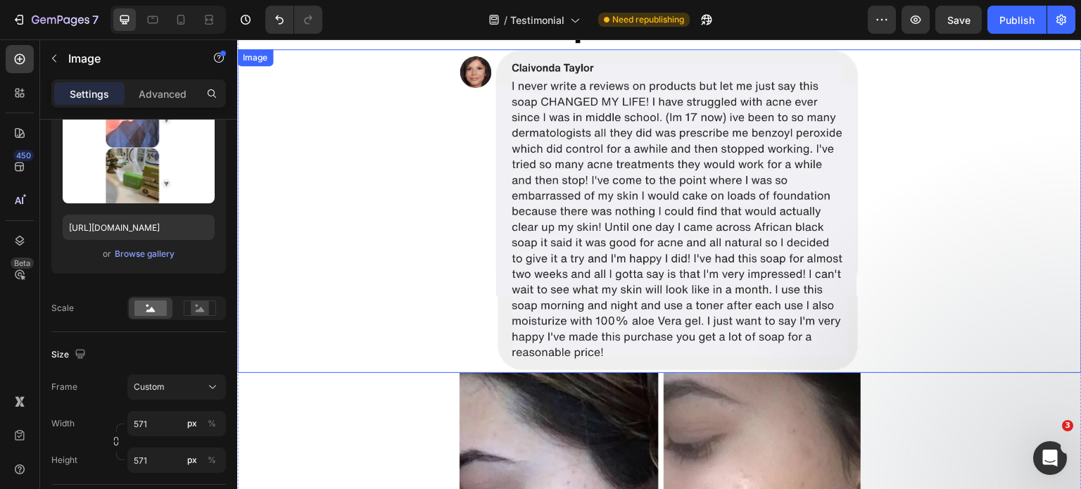
click at [561, 208] on img at bounding box center [660, 211] width 402 height 324
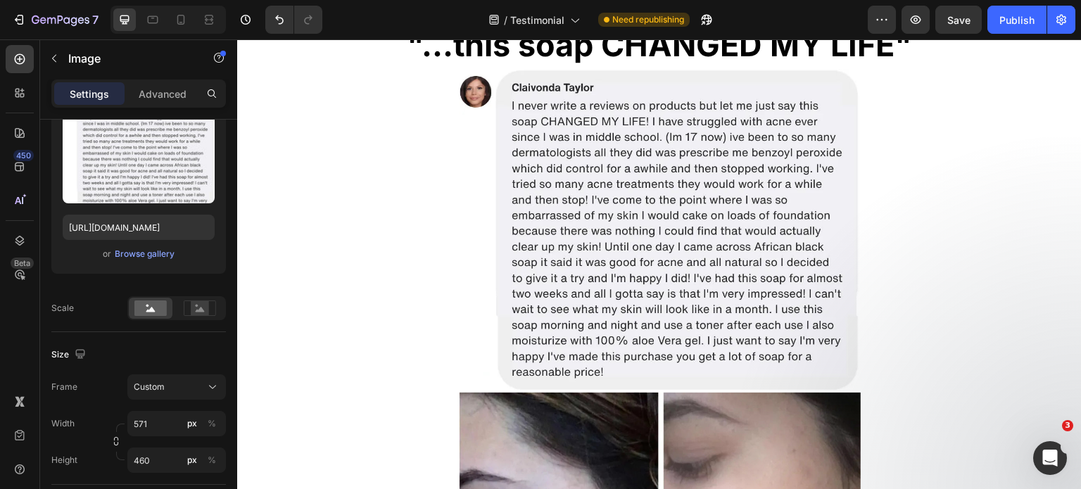
scroll to position [3691, 0]
click at [560, 225] on img at bounding box center [660, 230] width 402 height 324
click at [687, 242] on img at bounding box center [660, 230] width 402 height 324
click at [506, 179] on img at bounding box center [660, 230] width 402 height 324
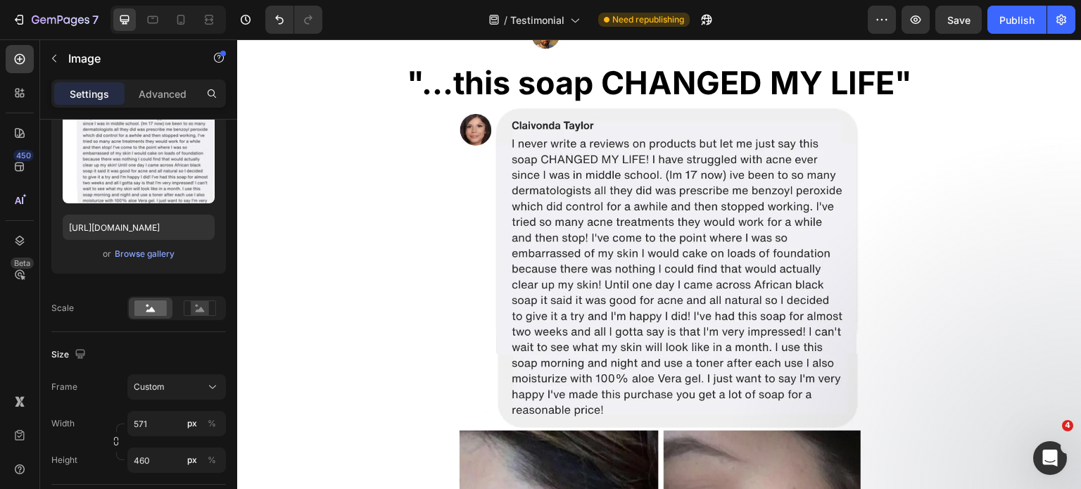
scroll to position [3550, 0]
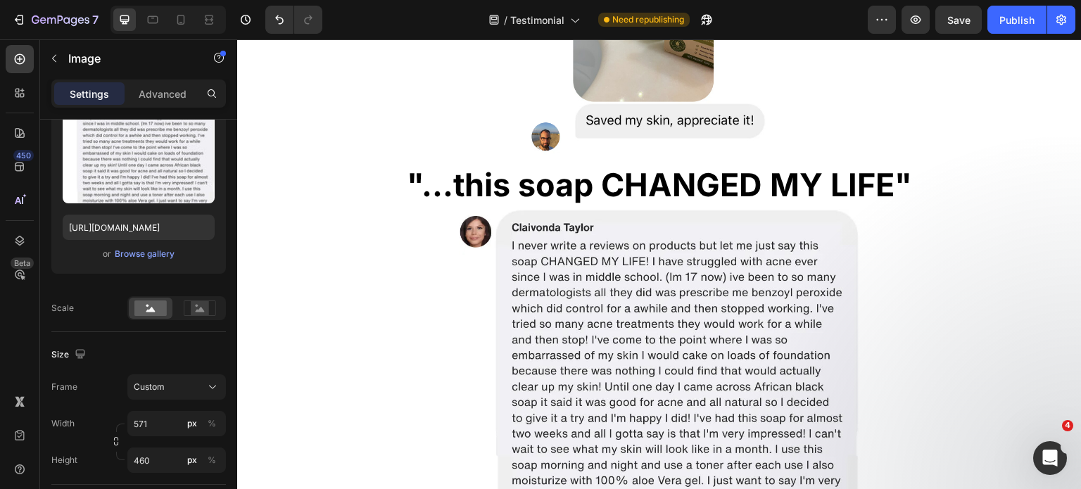
click at [517, 184] on strong ""...this soap CHANGED MY LIFE"" at bounding box center [659, 184] width 505 height 39
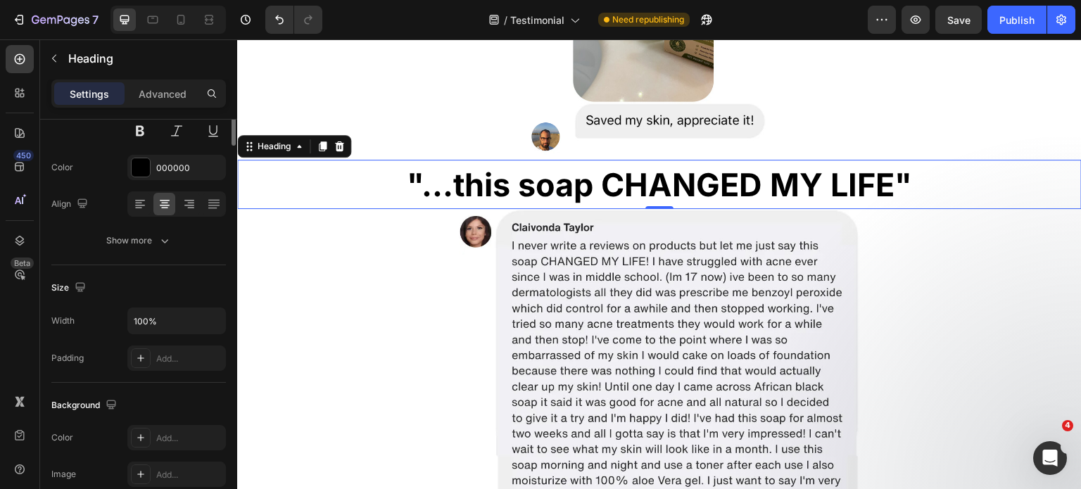
scroll to position [0, 0]
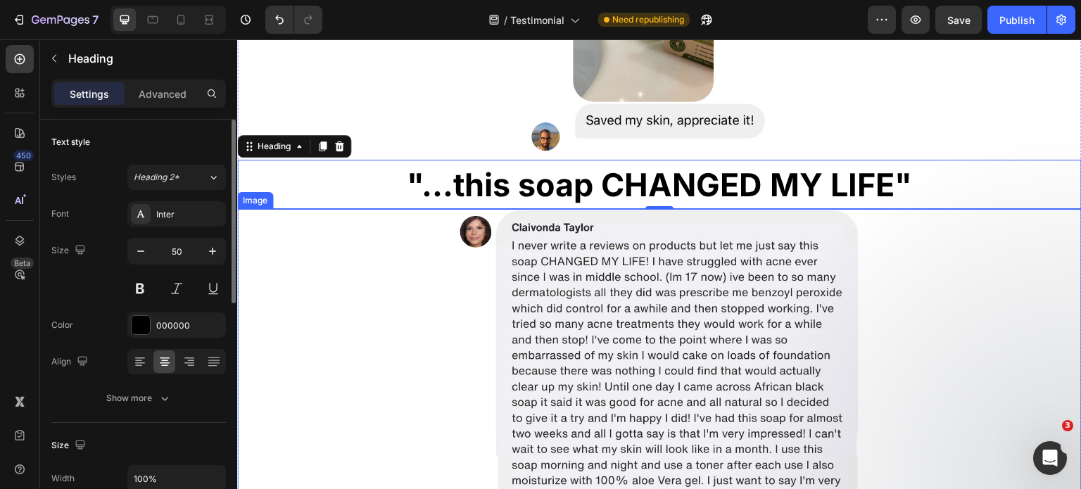
click at [649, 329] on img at bounding box center [660, 371] width 402 height 324
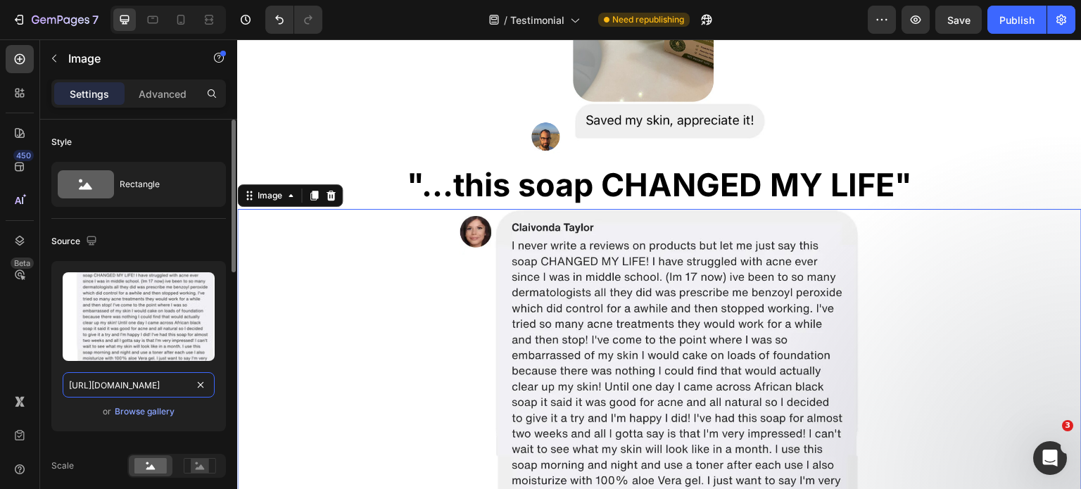
click at [158, 375] on input "https://cdn.shopify.com/s/files/1/0968/8953/6850/files/gempages_569934698445275…" at bounding box center [139, 384] width 152 height 25
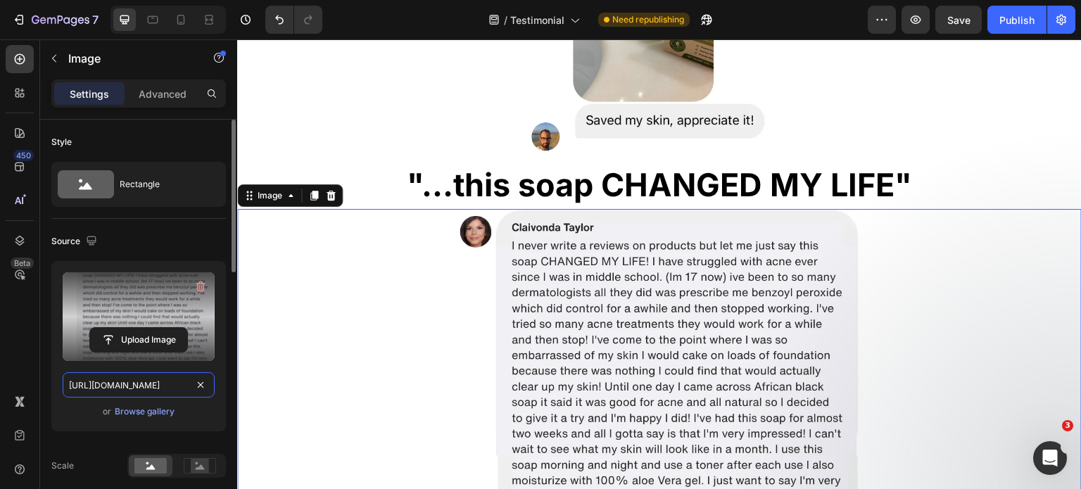
paste input "Screenshot_2025-08-25_163935.png?v=1756295398"
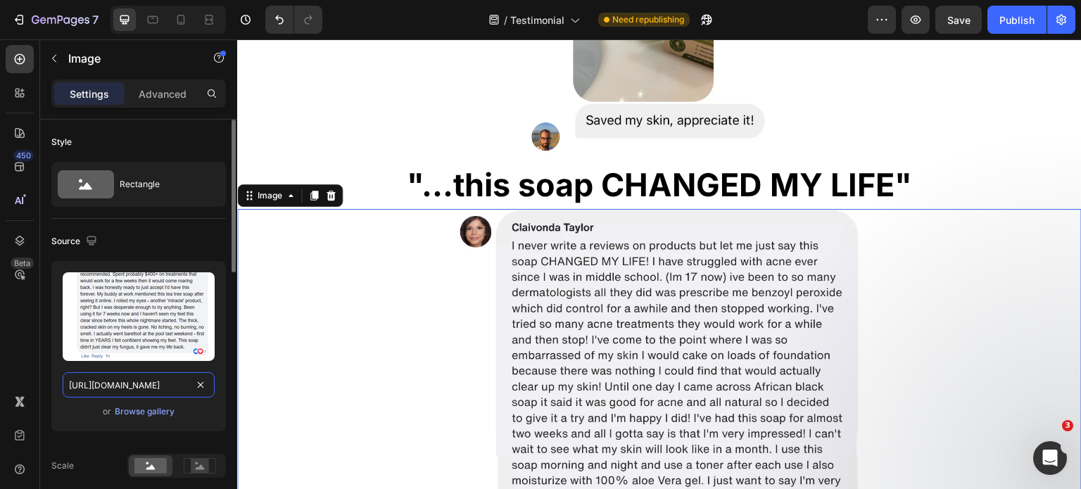
scroll to position [0, 317]
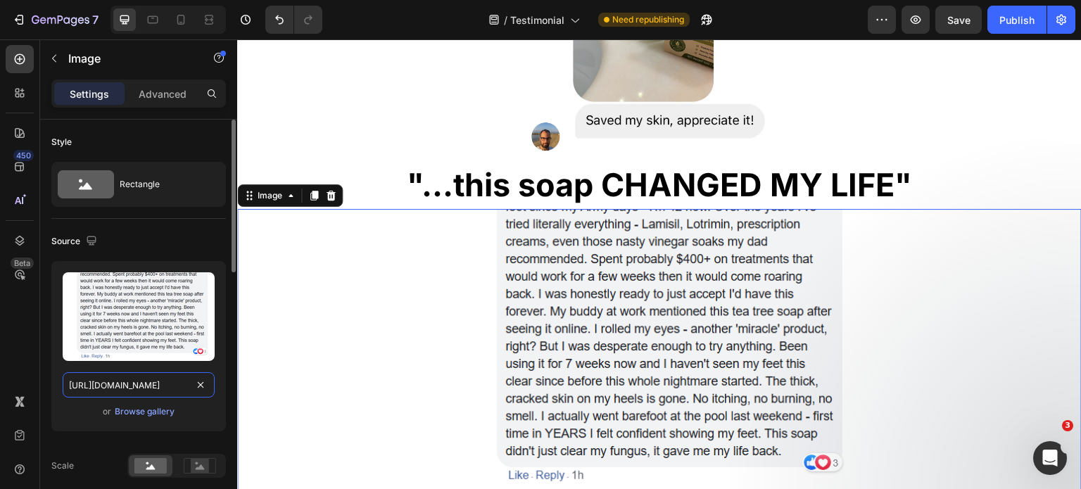
type input "[URL][DOMAIN_NAME]"
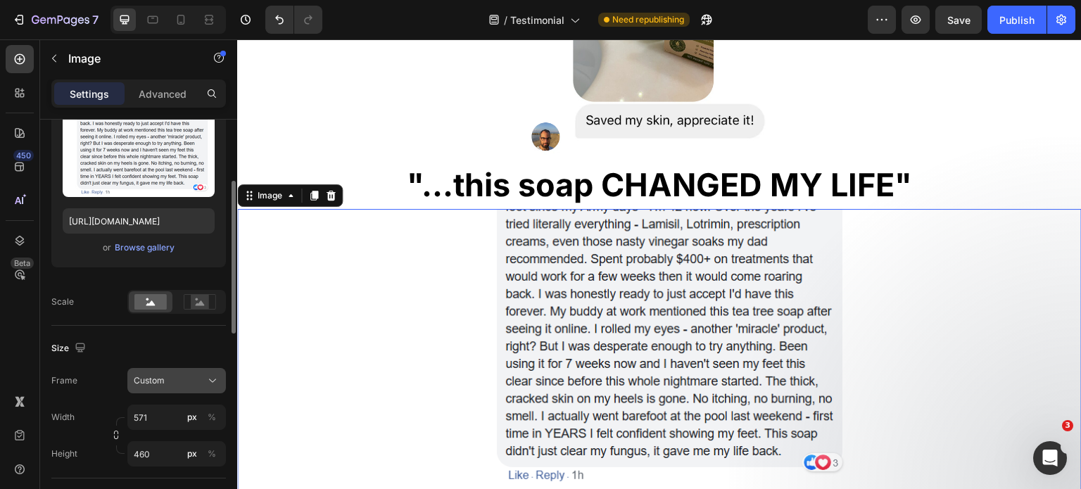
scroll to position [165, 0]
click at [165, 377] on div "Custom" at bounding box center [168, 380] width 69 height 13
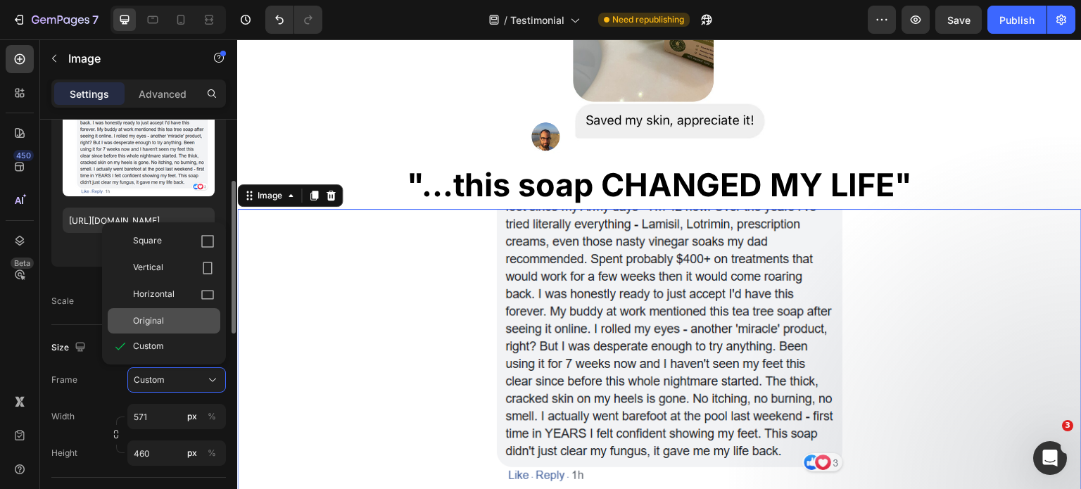
click at [159, 328] on div "Original" at bounding box center [164, 320] width 113 height 25
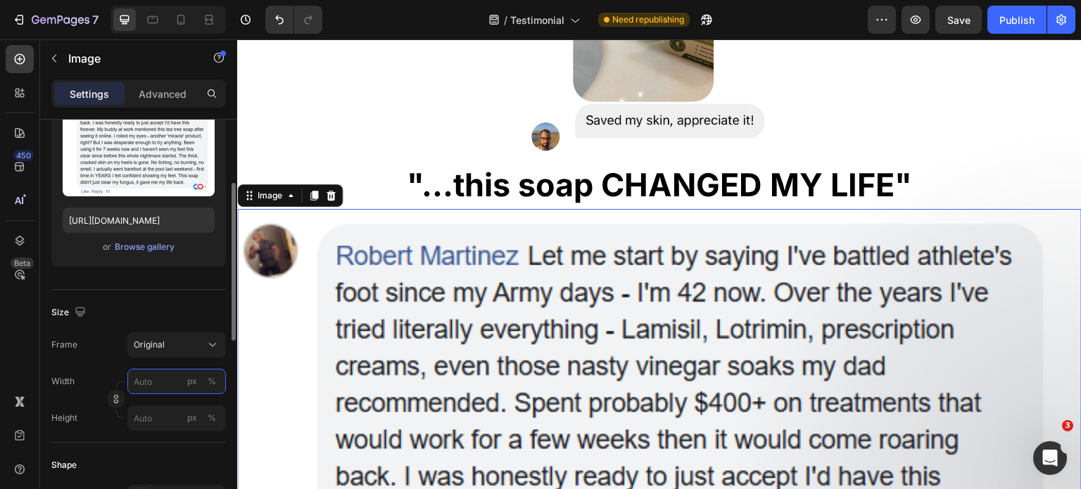
click at [146, 373] on input "px %" at bounding box center [176, 381] width 98 height 25
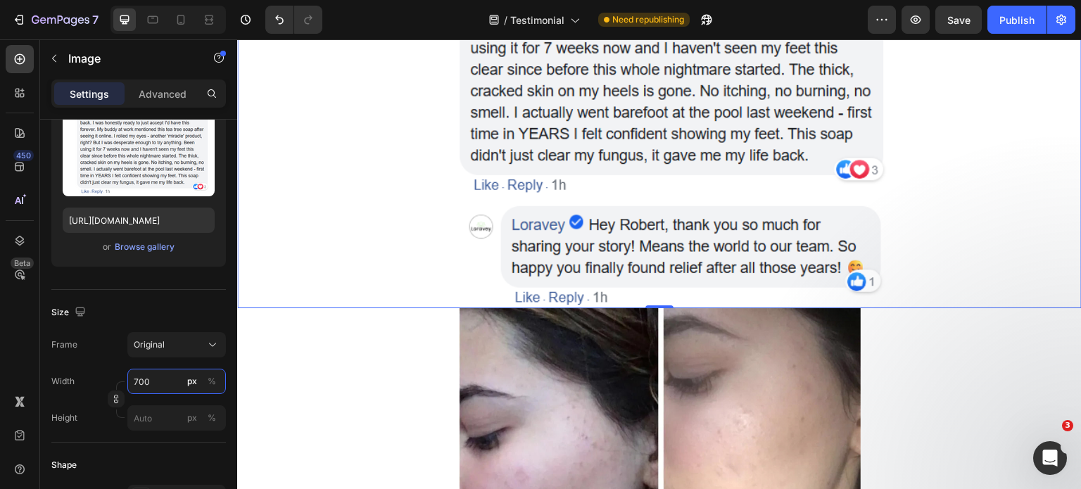
scroll to position [3953, 0]
type input "700"
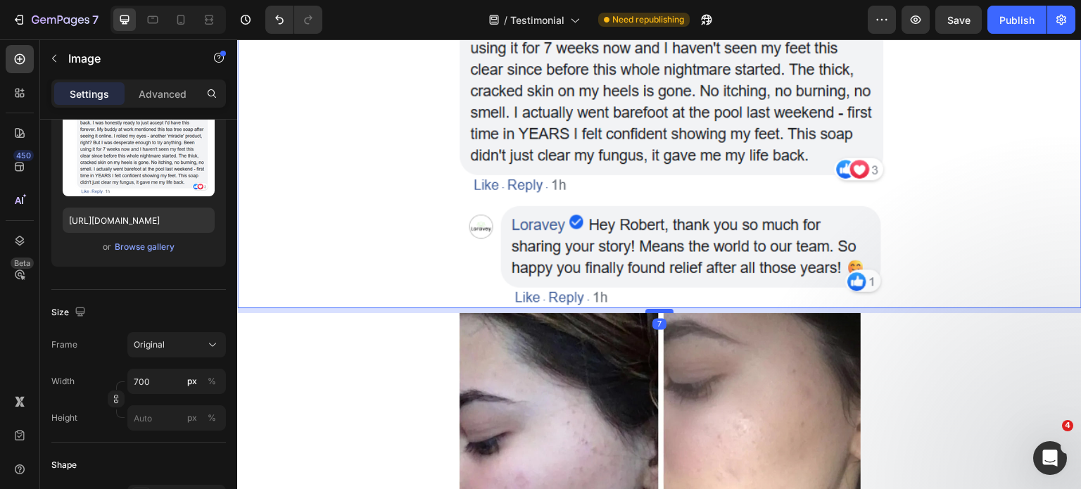
click at [656, 310] on div at bounding box center [659, 311] width 28 height 4
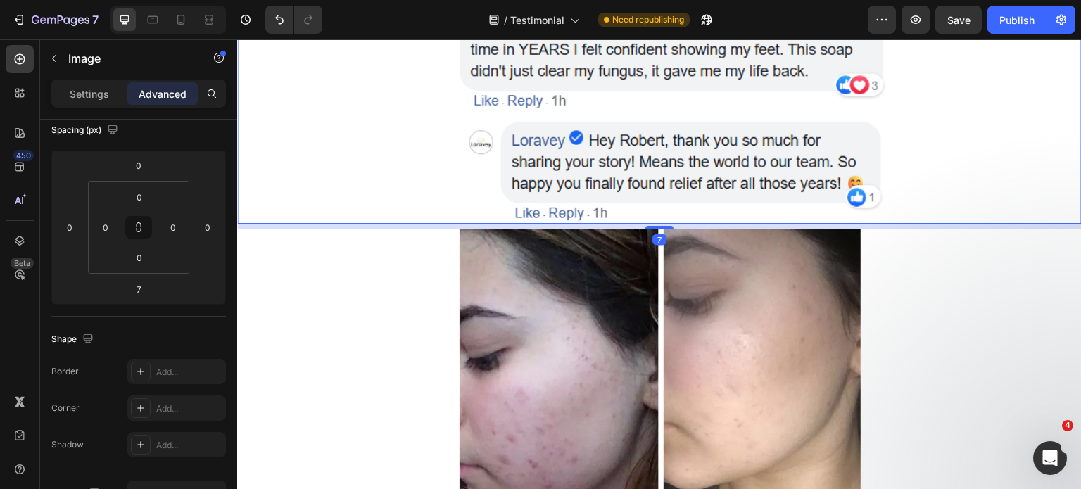
scroll to position [4103, 0]
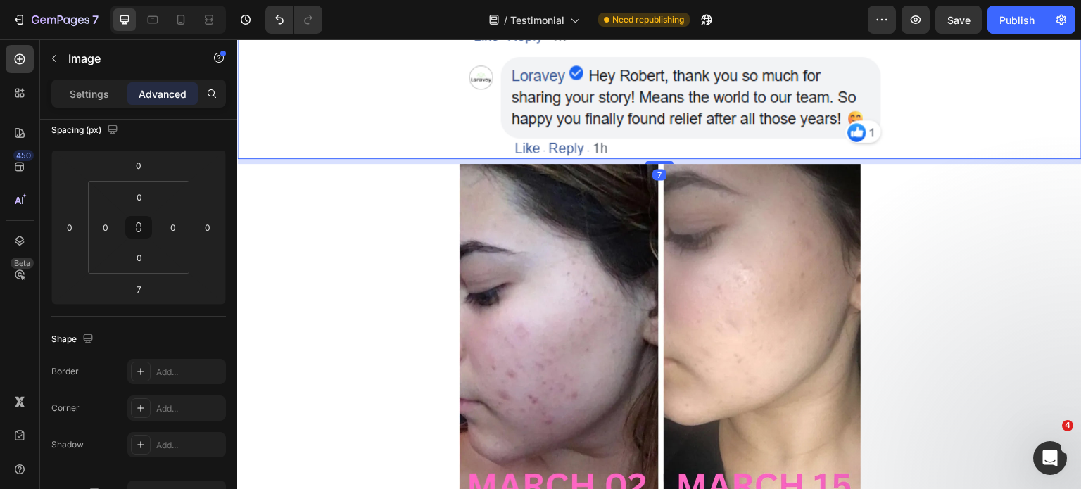
click at [632, 280] on img at bounding box center [660, 346] width 402 height 364
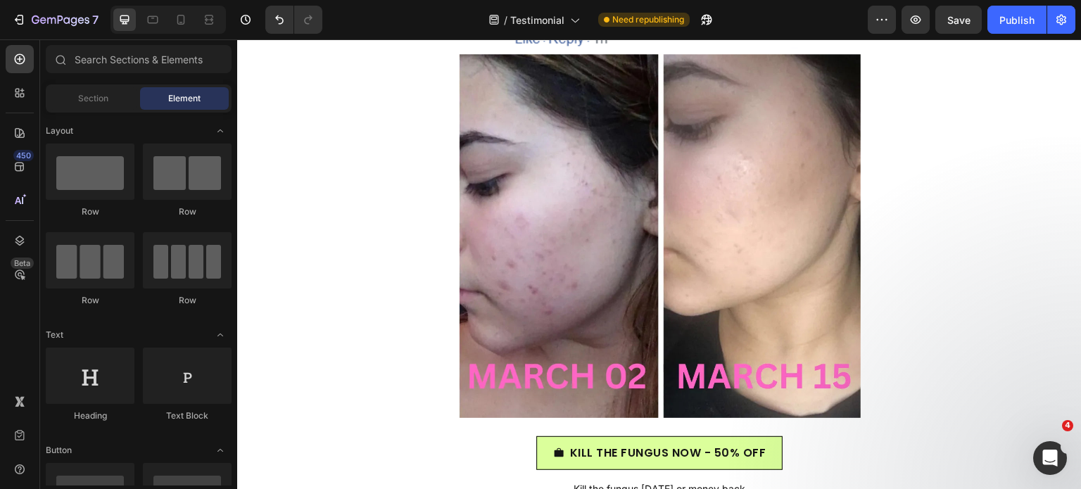
scroll to position [4659, 0]
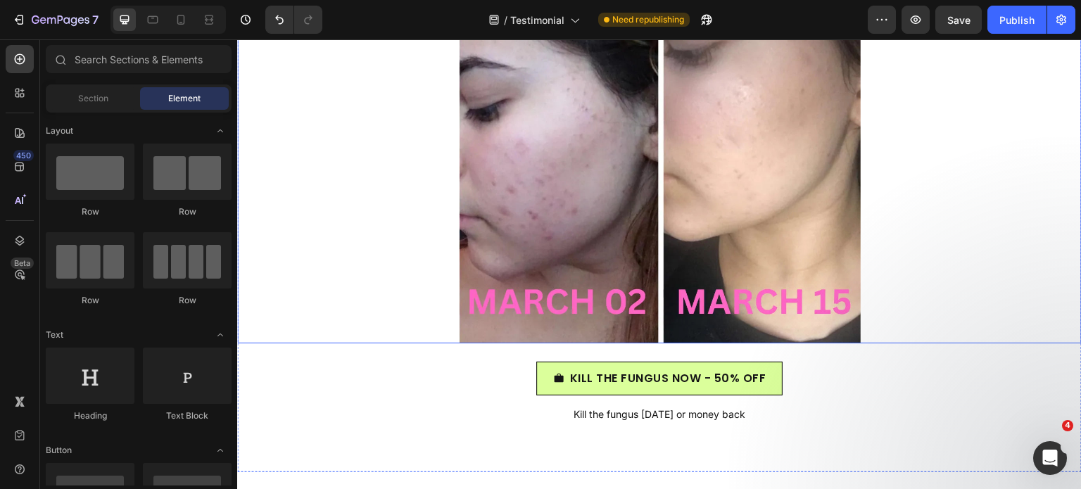
click at [719, 217] on img at bounding box center [660, 162] width 402 height 364
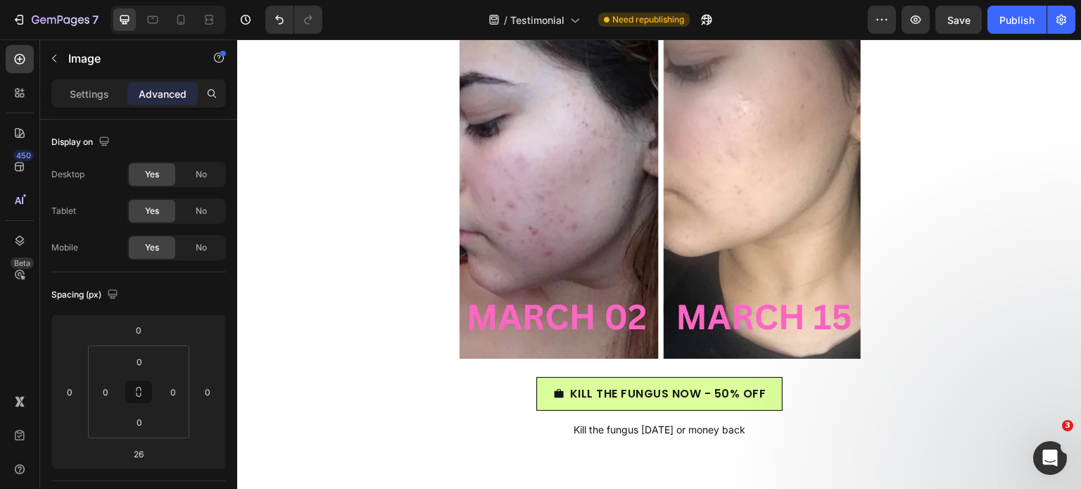
scroll to position [4533, 0]
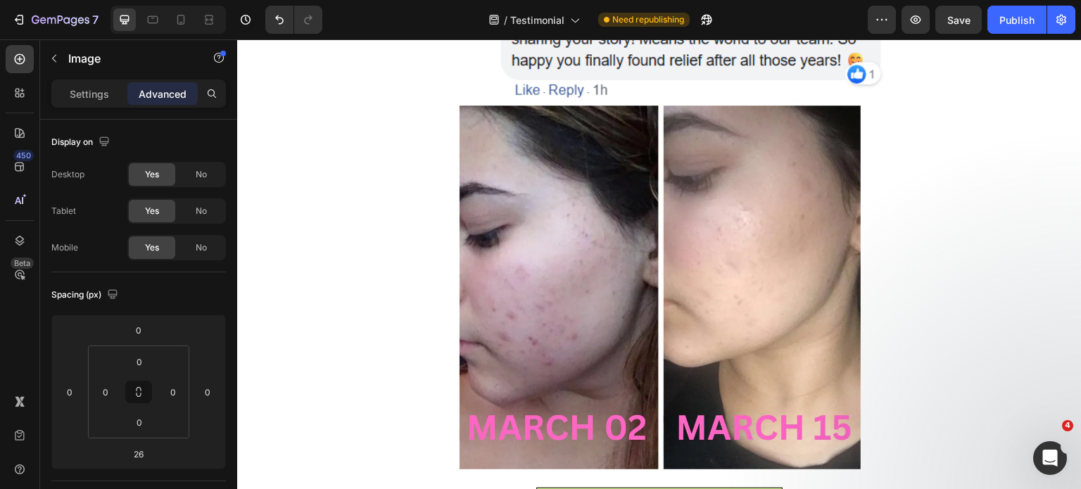
click at [541, 207] on img at bounding box center [660, 288] width 402 height 364
click at [414, 127] on div at bounding box center [659, 288] width 844 height 364
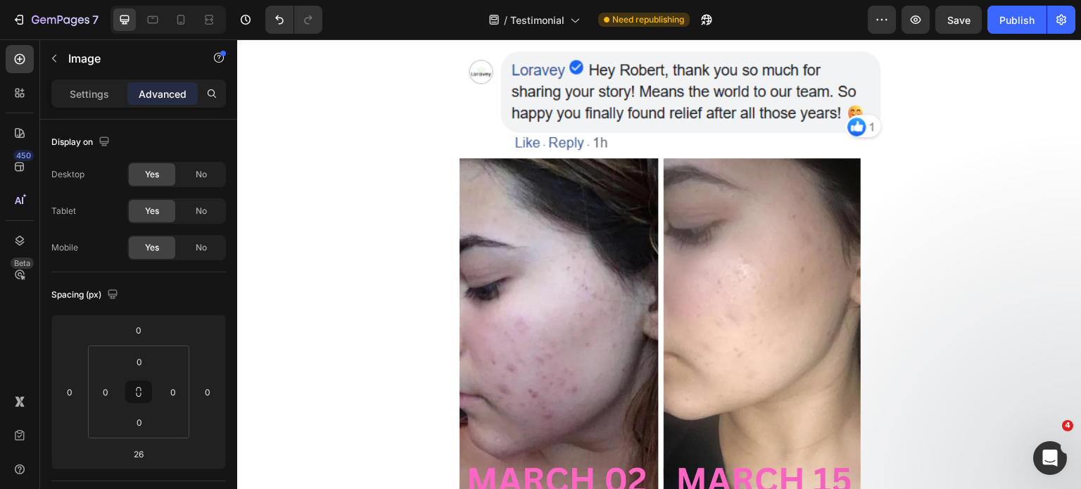
scroll to position [4392, 0]
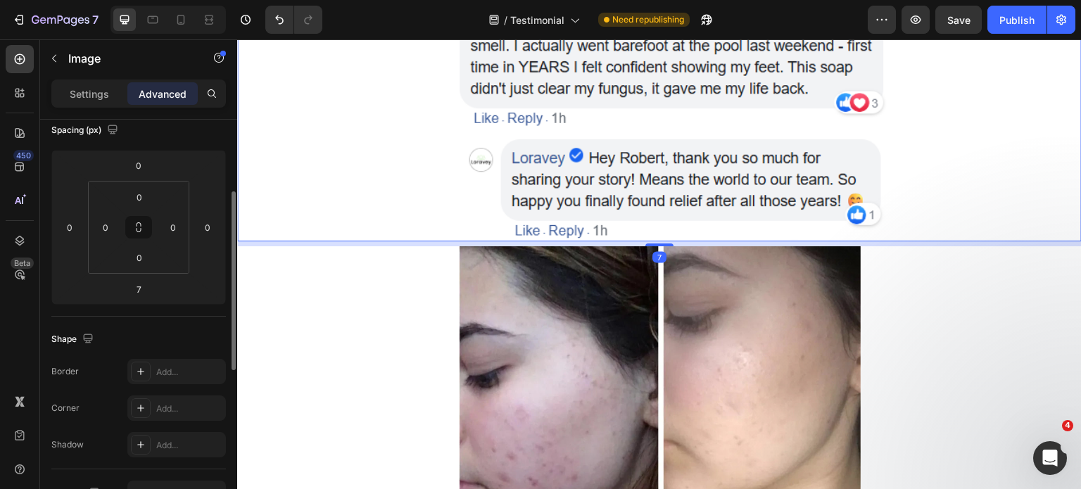
scroll to position [4463, 0]
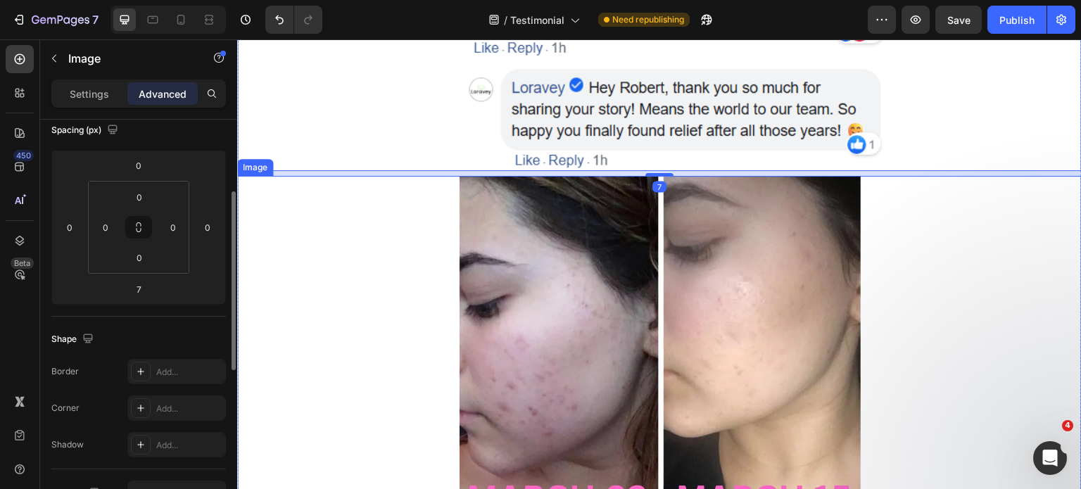
click at [406, 242] on div at bounding box center [659, 358] width 844 height 364
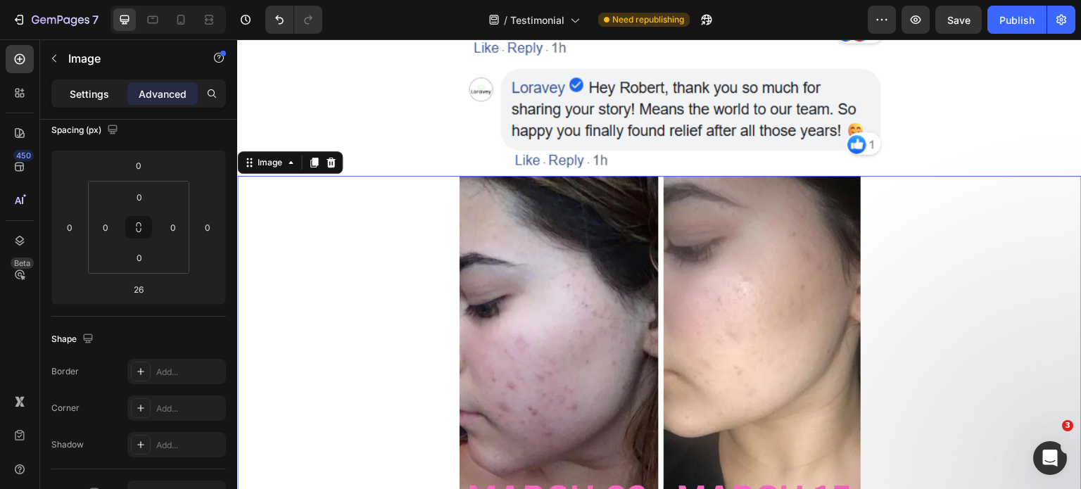
click at [63, 85] on div "Settings" at bounding box center [89, 93] width 70 height 23
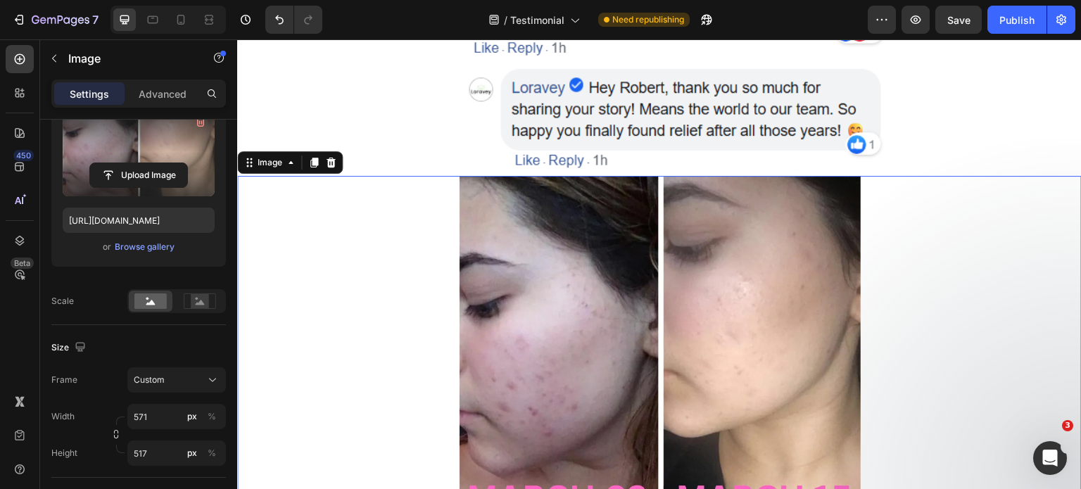
scroll to position [0, 0]
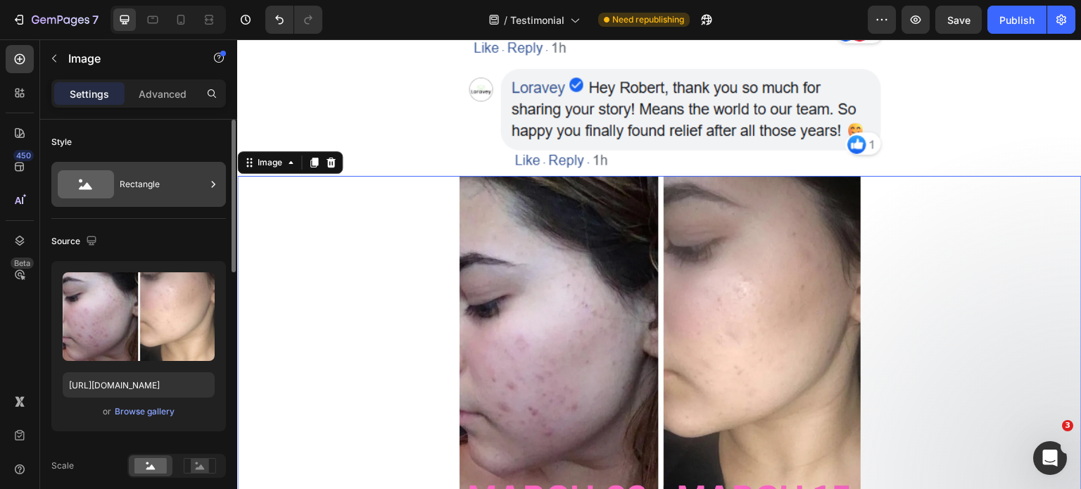
click at [96, 196] on icon at bounding box center [86, 184] width 56 height 28
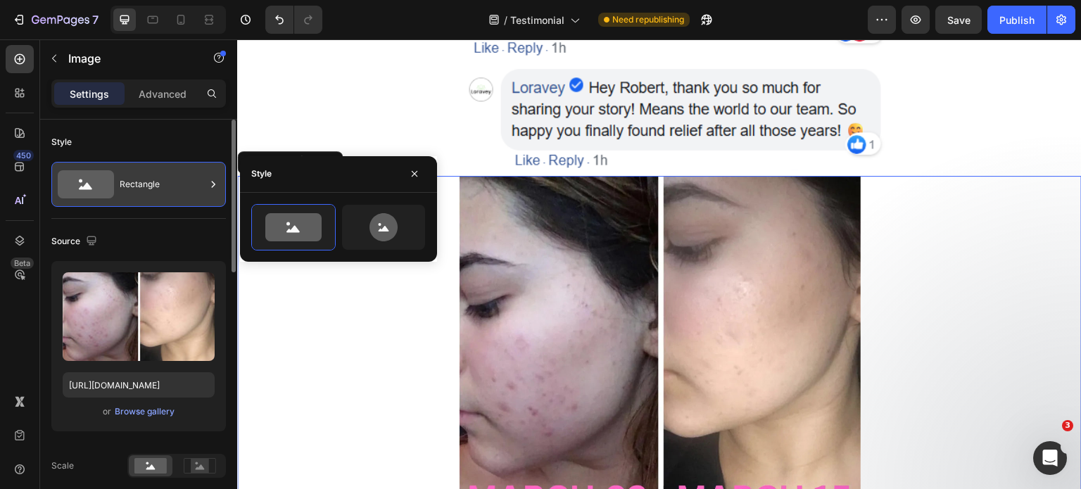
click at [96, 196] on icon at bounding box center [86, 184] width 56 height 28
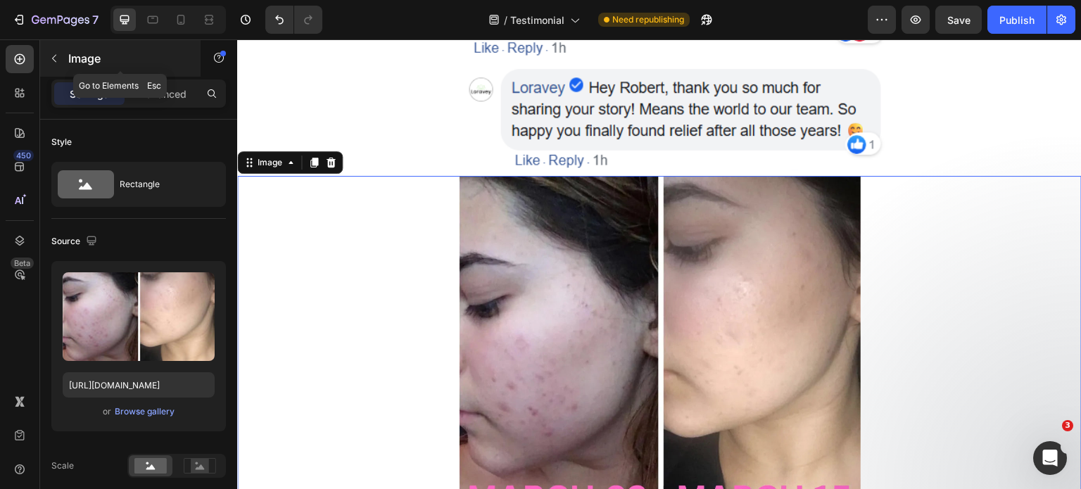
click at [66, 51] on div "Image" at bounding box center [120, 58] width 160 height 37
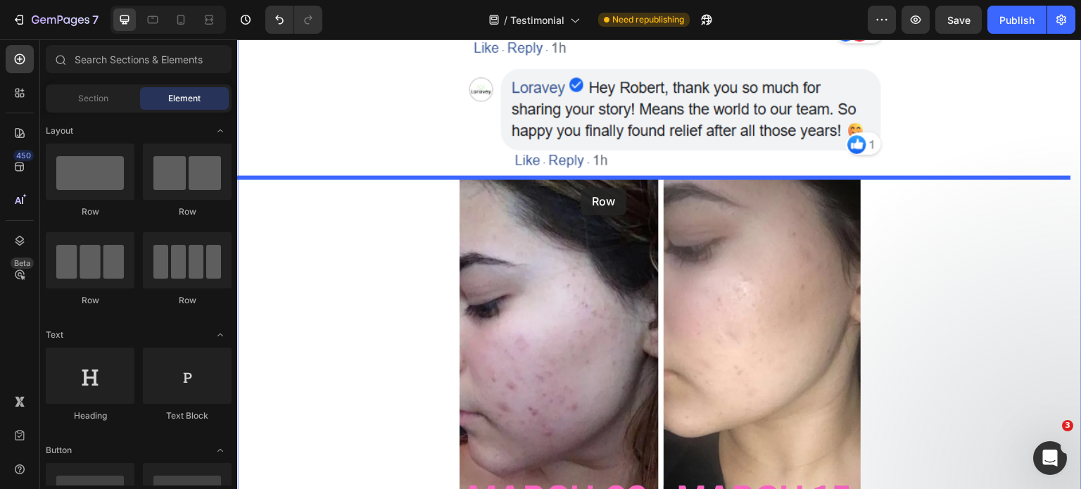
drag, startPoint x: 420, startPoint y: 225, endPoint x: 580, endPoint y: 188, distance: 164.7
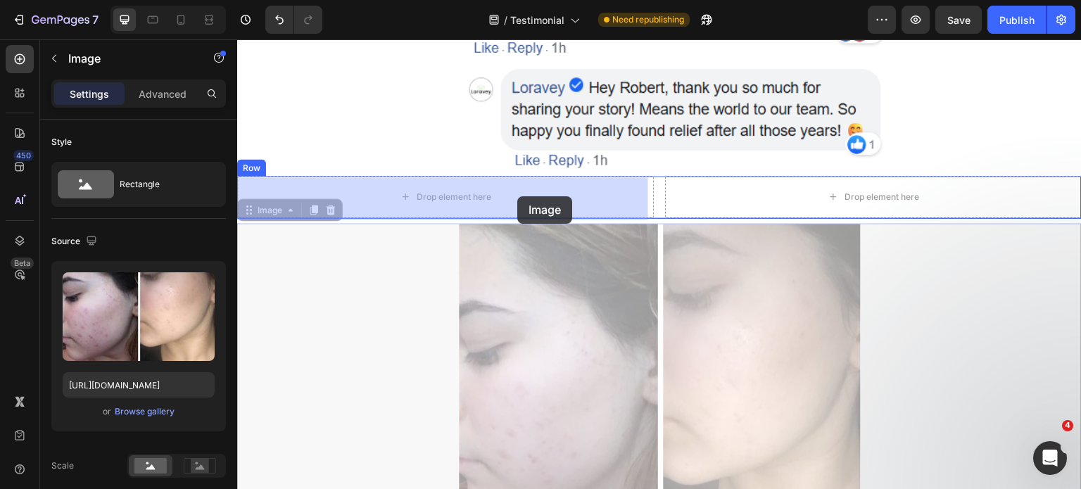
drag, startPoint x: 568, startPoint y: 276, endPoint x: 521, endPoint y: 202, distance: 88.6
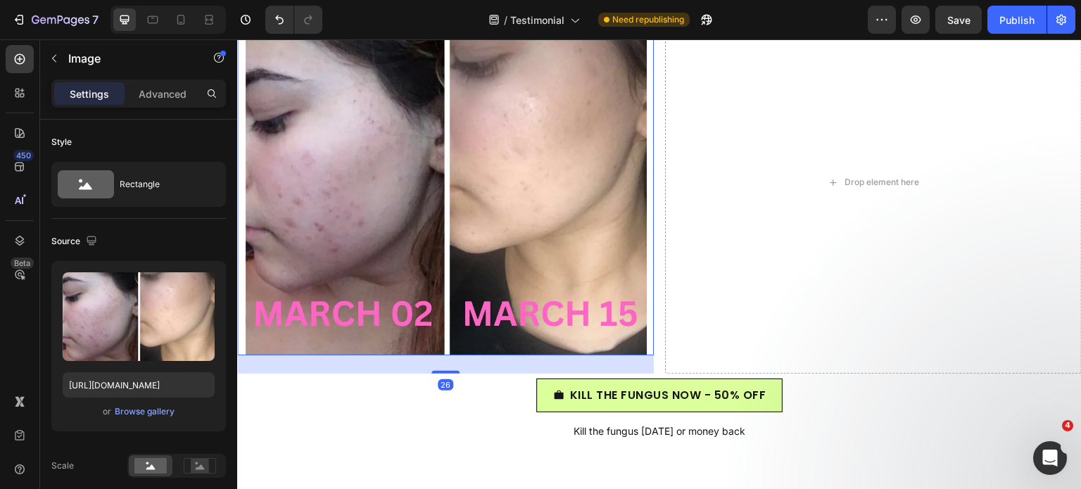
click at [741, 195] on div "Drop element here" at bounding box center [873, 183] width 416 height 382
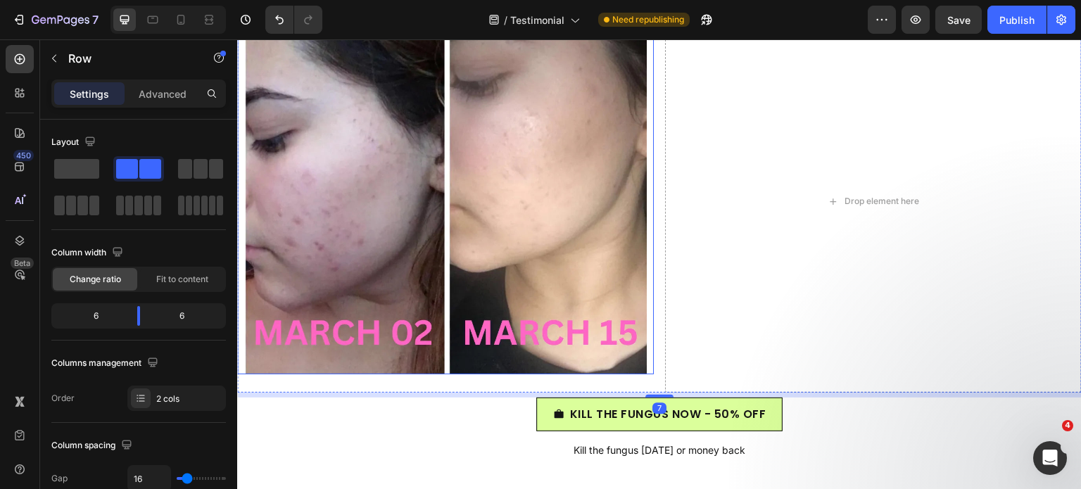
scroll to position [4603, 0]
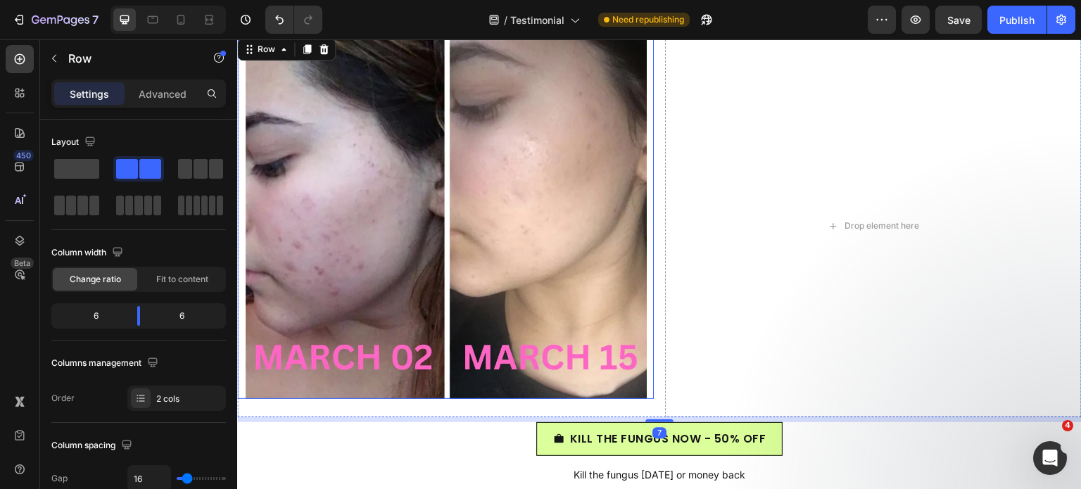
click at [527, 231] on img at bounding box center [446, 217] width 402 height 364
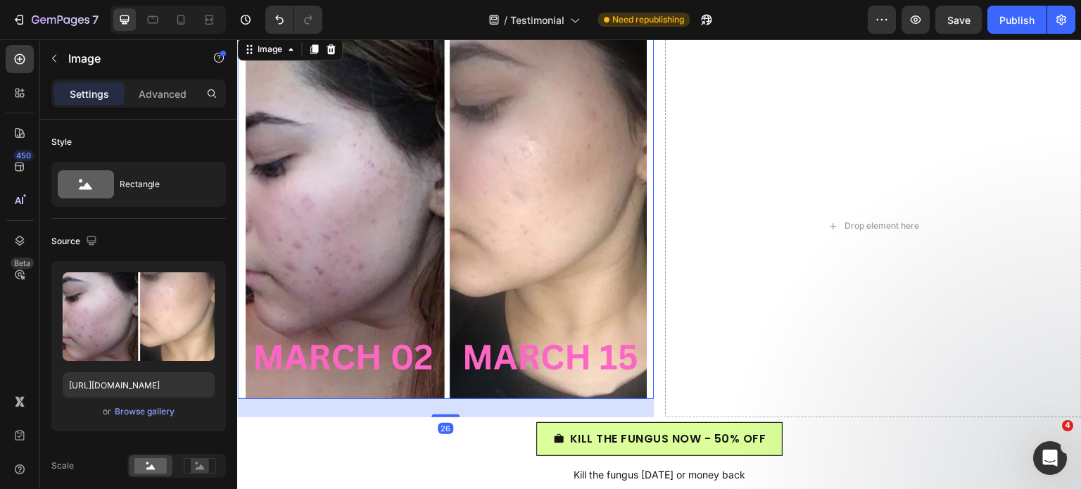
click at [312, 51] on icon at bounding box center [314, 49] width 8 height 10
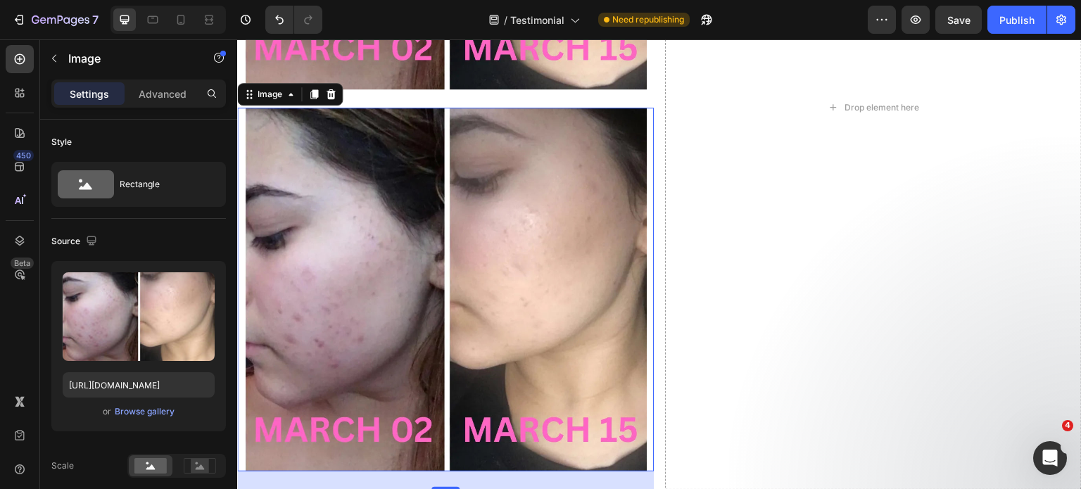
scroll to position [4933, 0]
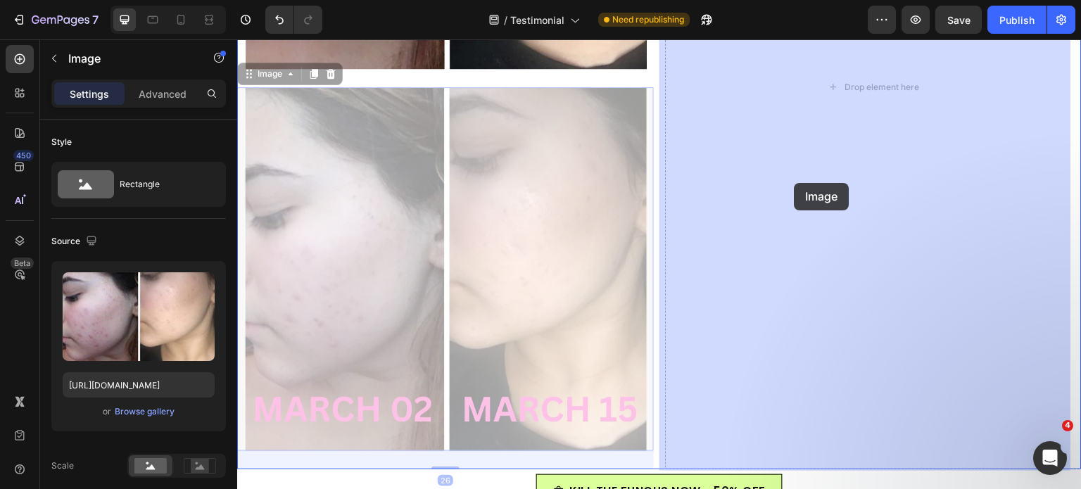
drag, startPoint x: 388, startPoint y: 289, endPoint x: 794, endPoint y: 183, distance: 419.6
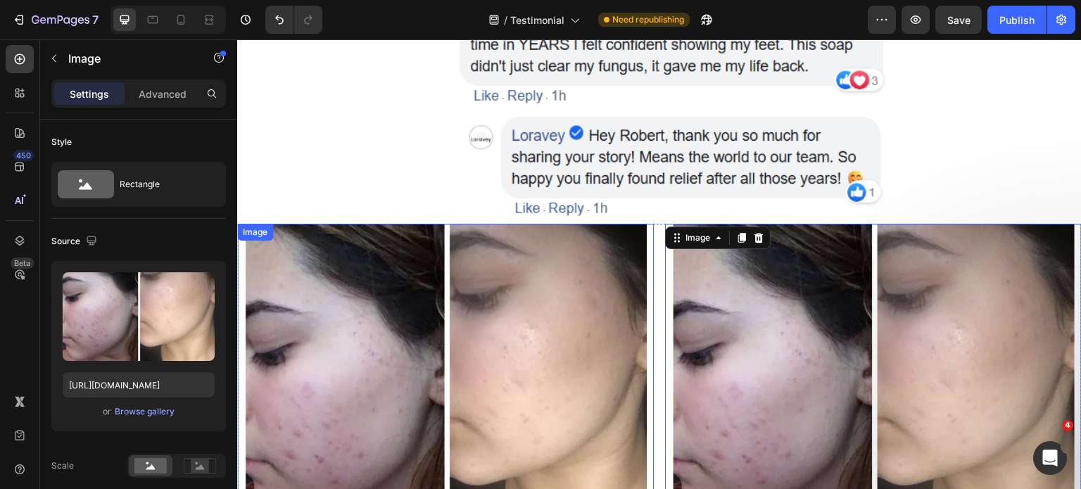
scroll to position [4300, 0]
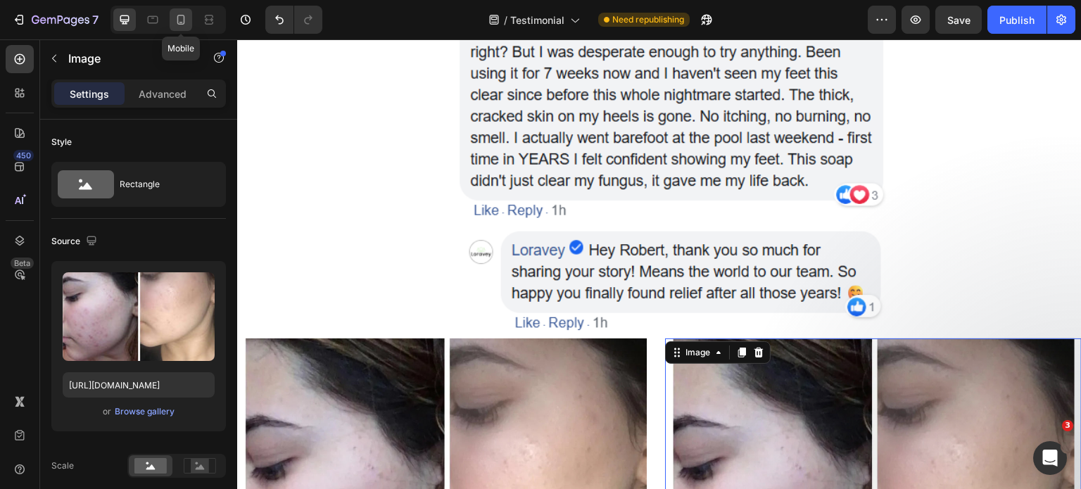
click at [186, 24] on icon at bounding box center [181, 20] width 14 height 14
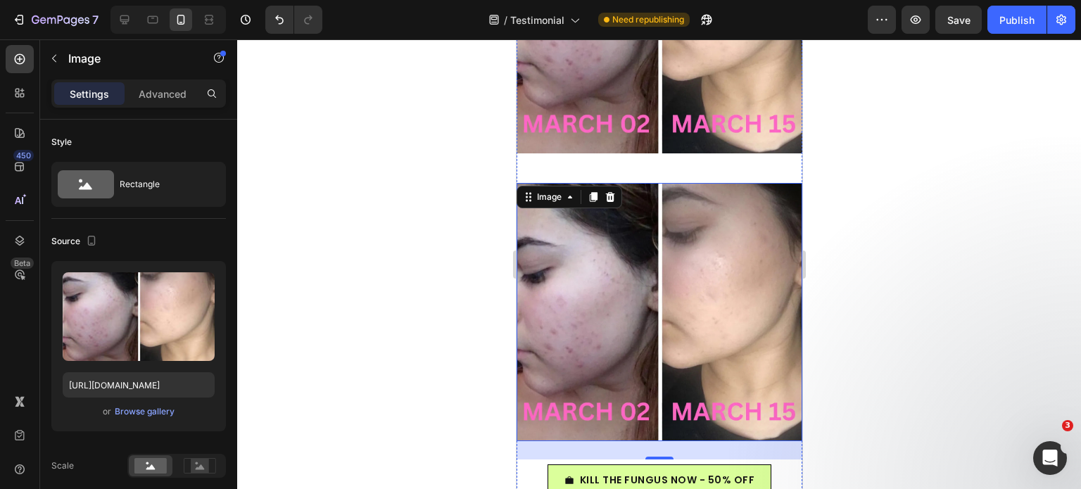
scroll to position [4635, 0]
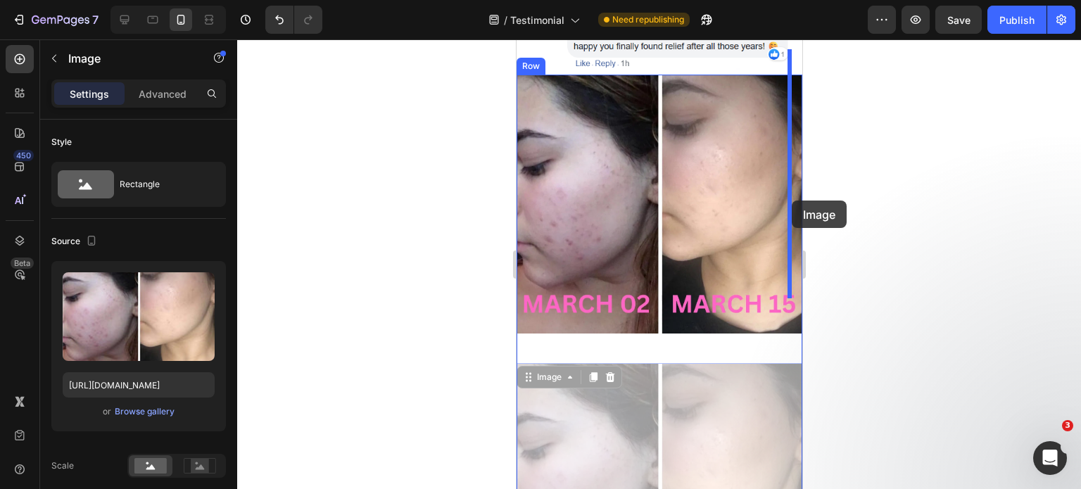
drag, startPoint x: 637, startPoint y: 385, endPoint x: 791, endPoint y: 200, distance: 240.2
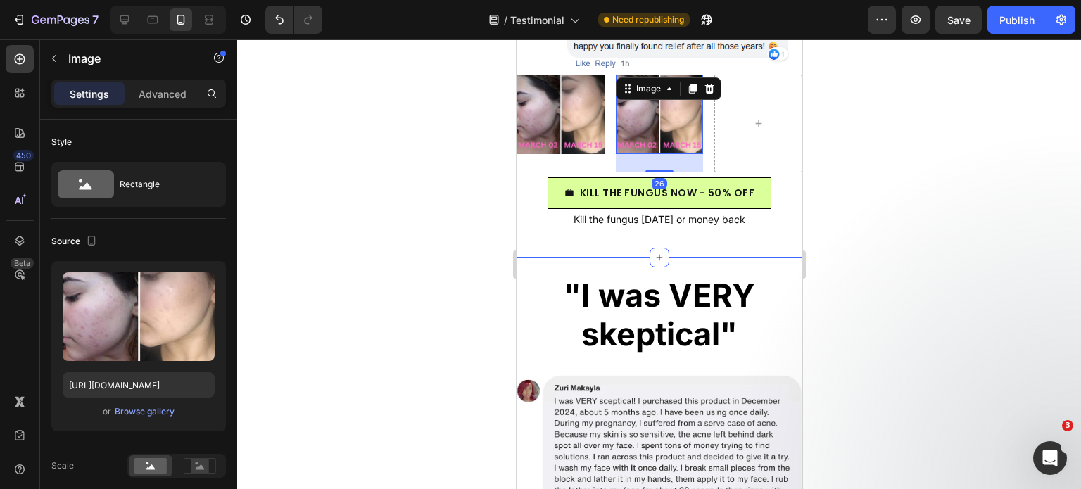
scroll to position [4482, 0]
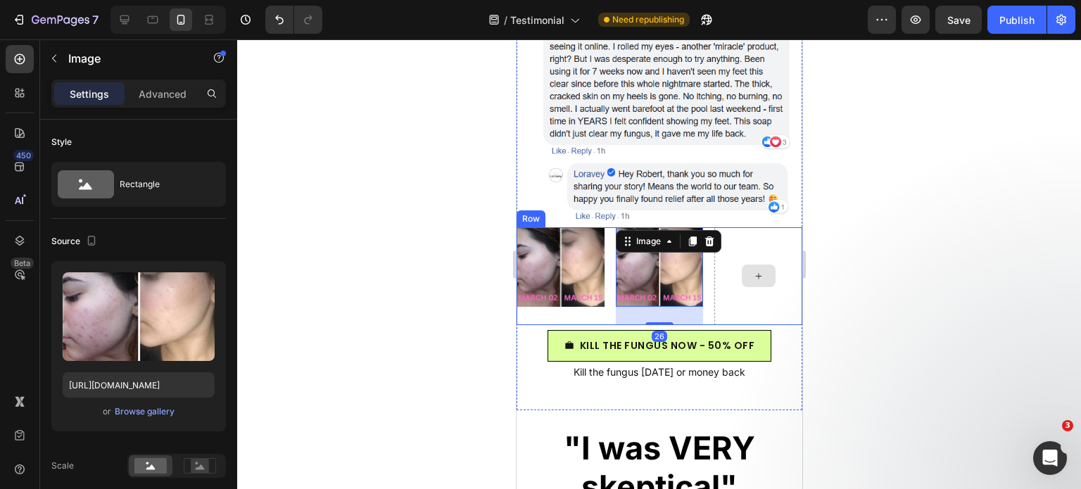
click at [741, 264] on div at bounding box center [757, 276] width 88 height 98
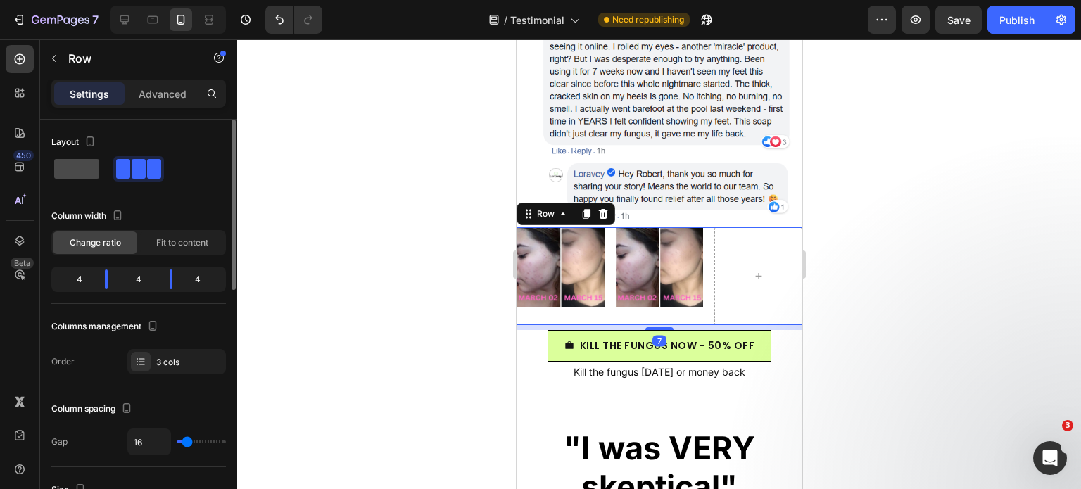
click at [113, 179] on div at bounding box center [138, 168] width 51 height 25
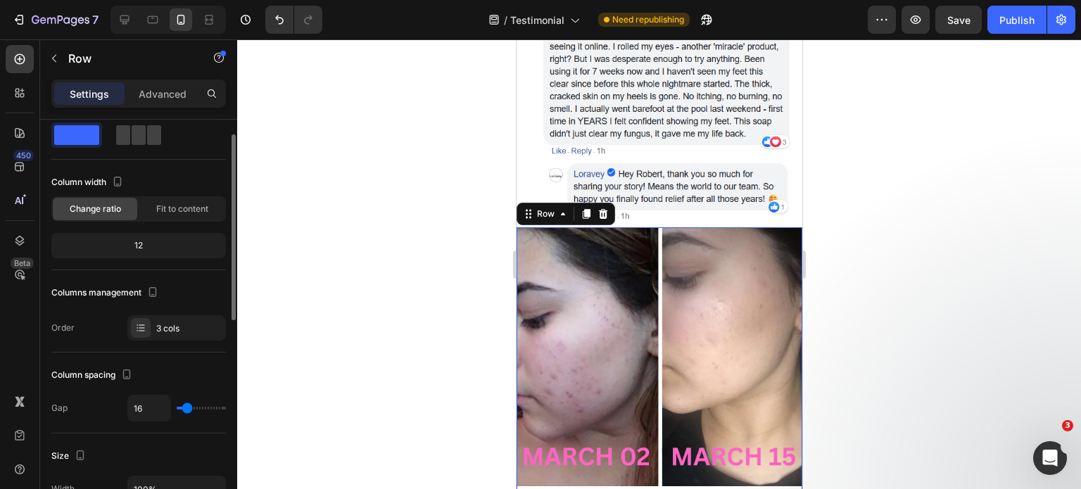
scroll to position [0, 0]
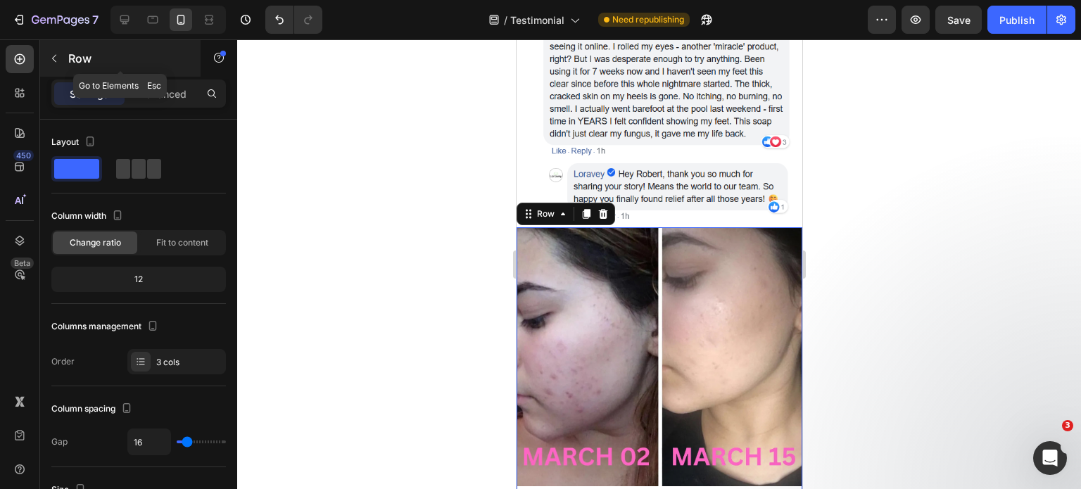
click at [70, 60] on p "Row" at bounding box center [128, 58] width 120 height 17
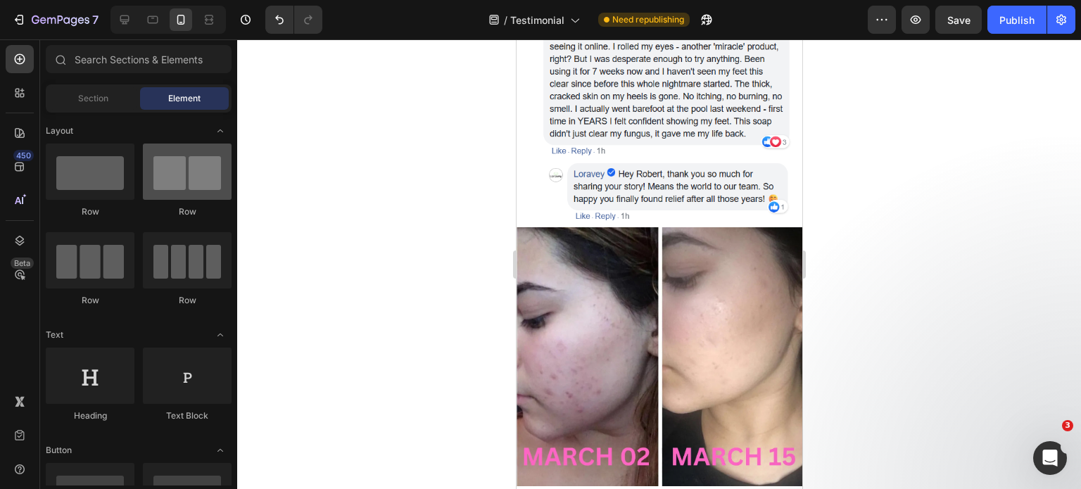
scroll to position [4, 0]
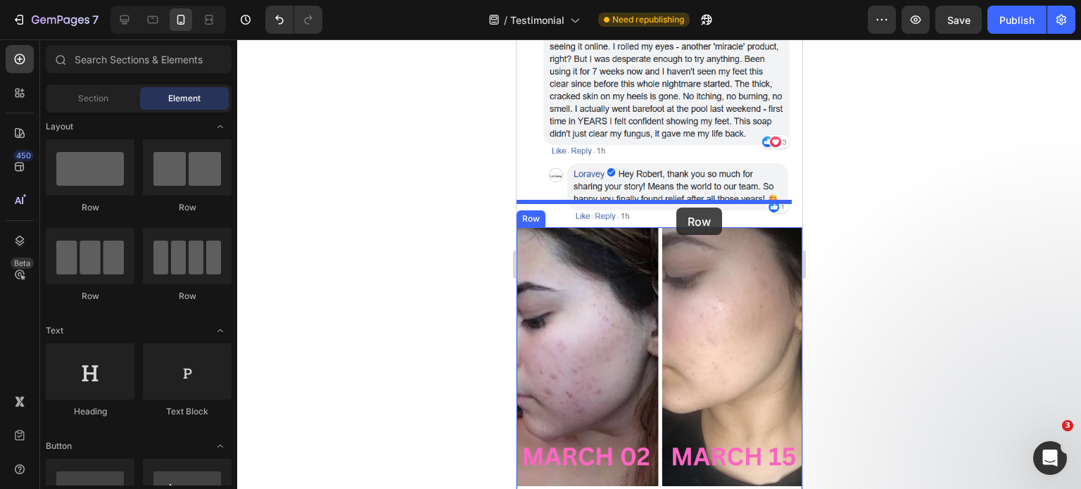
drag, startPoint x: 873, startPoint y: 243, endPoint x: 675, endPoint y: 208, distance: 200.8
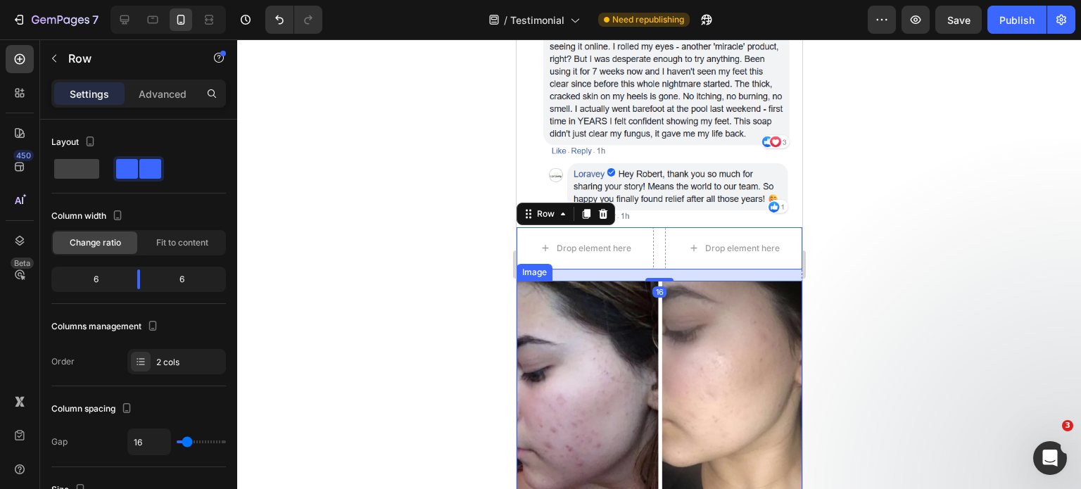
scroll to position [4534, 0]
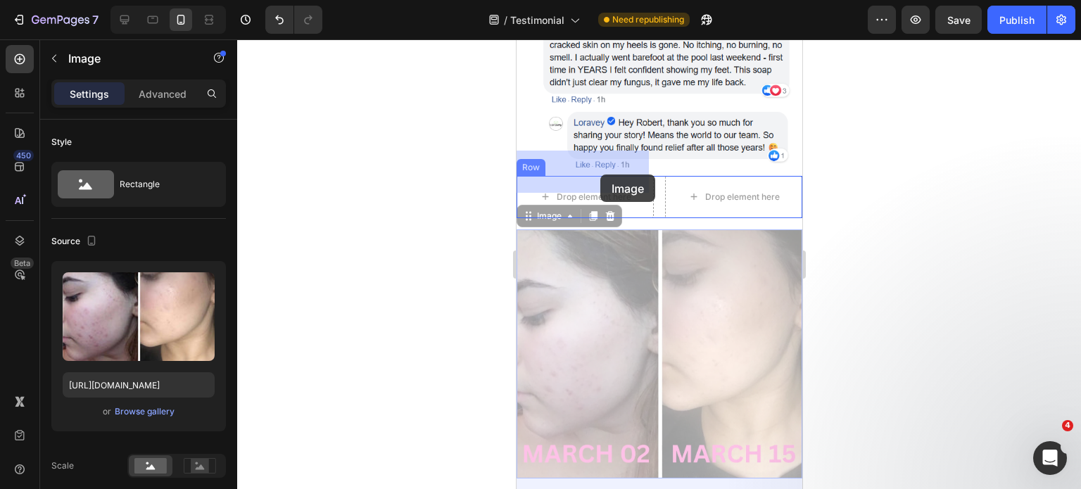
drag, startPoint x: 613, startPoint y: 246, endPoint x: 599, endPoint y: 174, distance: 73.1
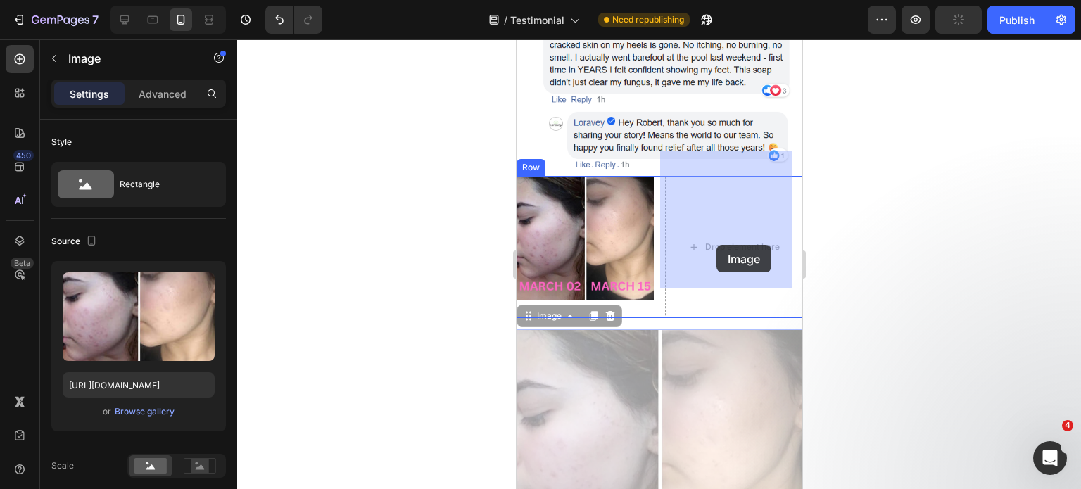
drag, startPoint x: 708, startPoint y: 274, endPoint x: 715, endPoint y: 245, distance: 30.5
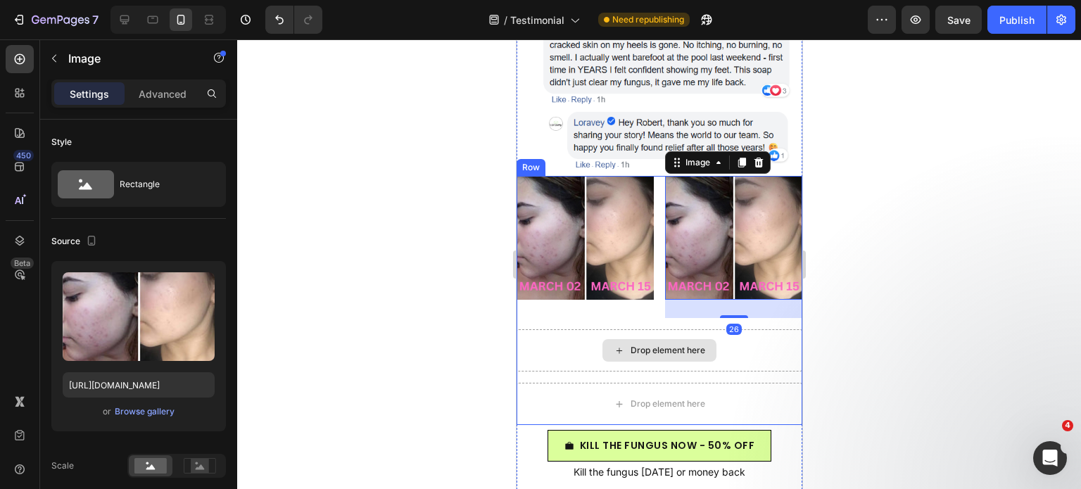
scroll to position [4539, 0]
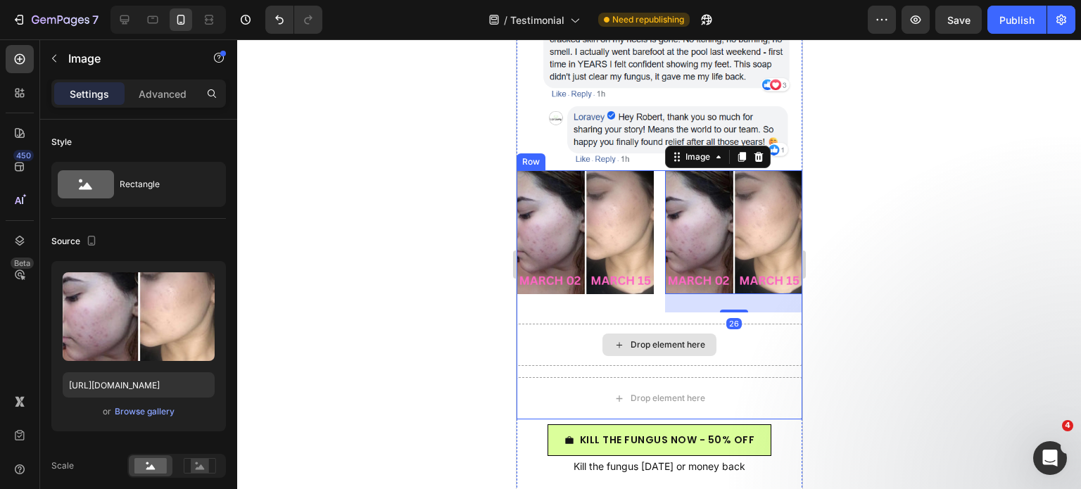
click at [541, 324] on div "Drop element here" at bounding box center [659, 345] width 286 height 42
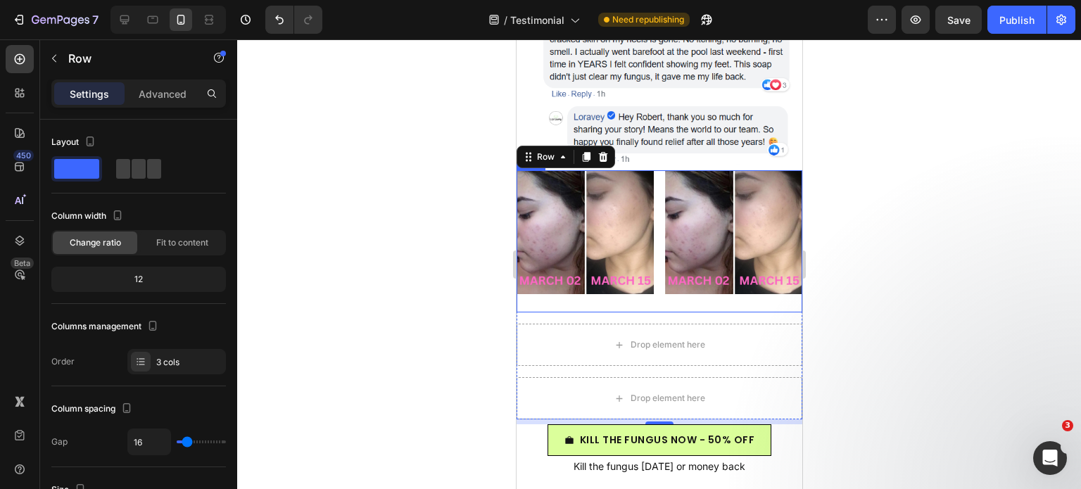
click at [653, 276] on div "Image Image Row" at bounding box center [659, 241] width 286 height 143
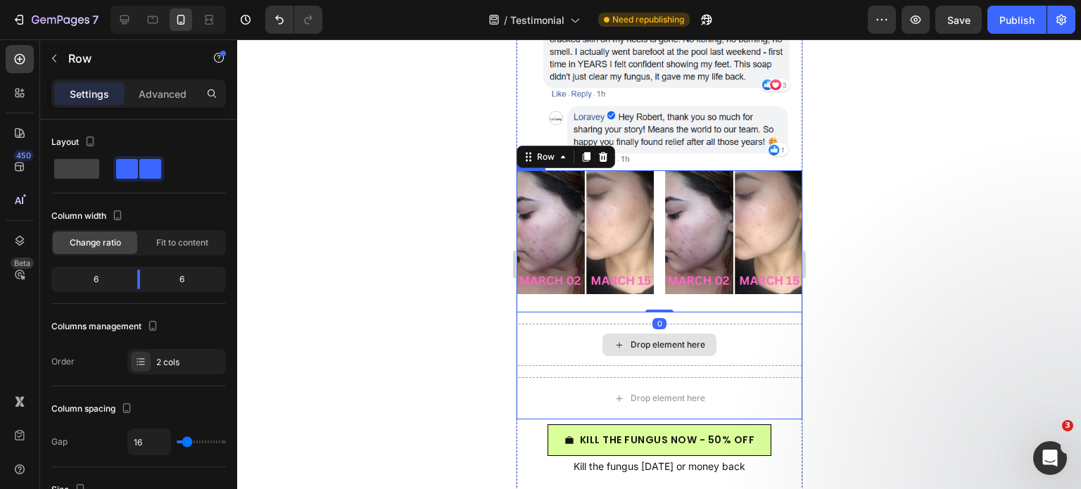
click at [540, 324] on div "Drop element here" at bounding box center [659, 345] width 286 height 42
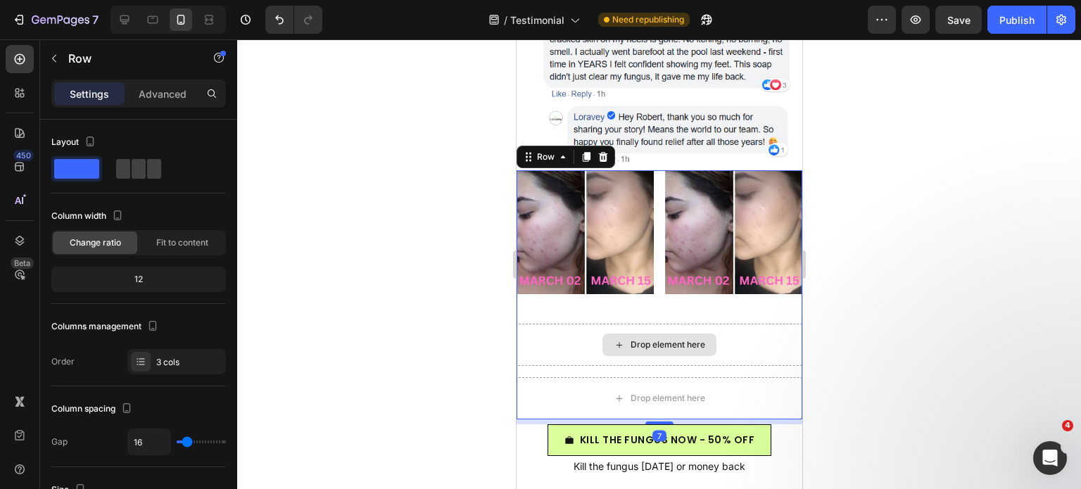
click at [541, 324] on div "Drop element here" at bounding box center [659, 345] width 286 height 42
click at [551, 345] on div "Image Image Row Drop element here Drop element here Row 7" at bounding box center [659, 295] width 286 height 250
click at [556, 377] on div "Drop element here" at bounding box center [659, 398] width 286 height 42
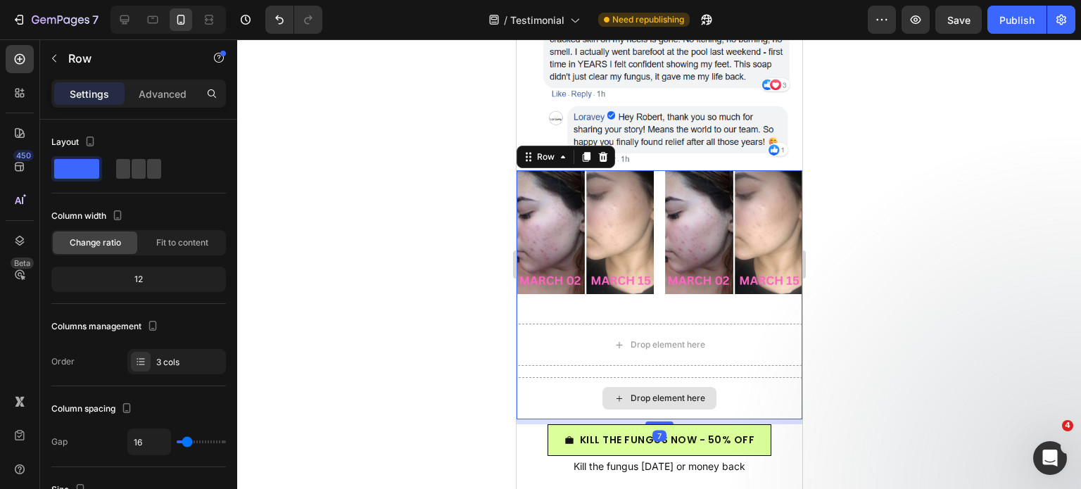
click at [556, 377] on div "Drop element here" at bounding box center [659, 398] width 286 height 42
click at [144, 19] on div at bounding box center [152, 19] width 23 height 23
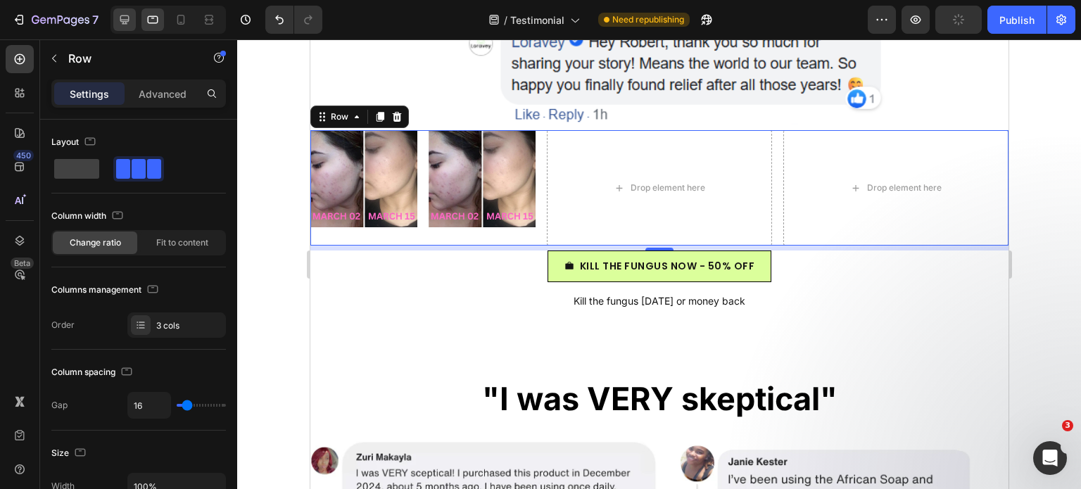
click at [127, 22] on icon at bounding box center [124, 19] width 9 height 9
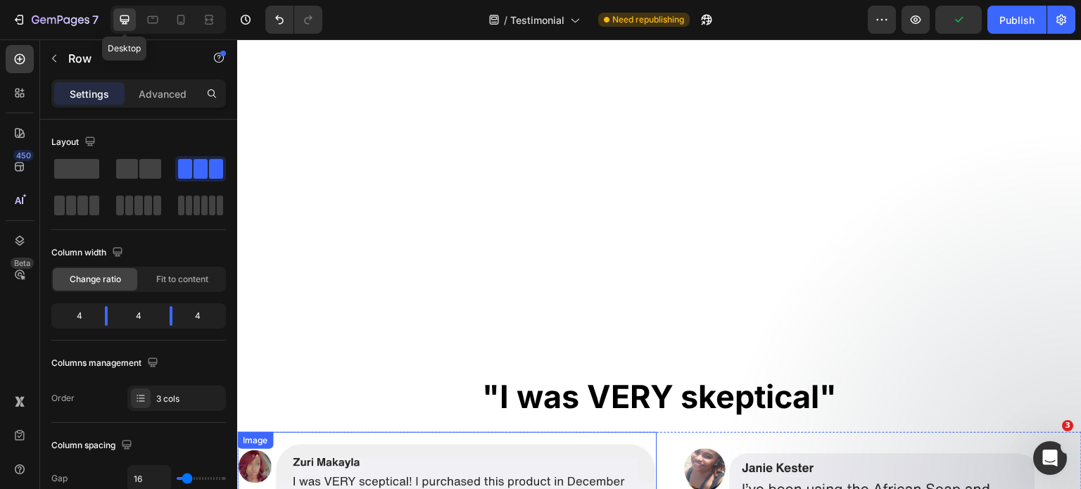
type input "1200"
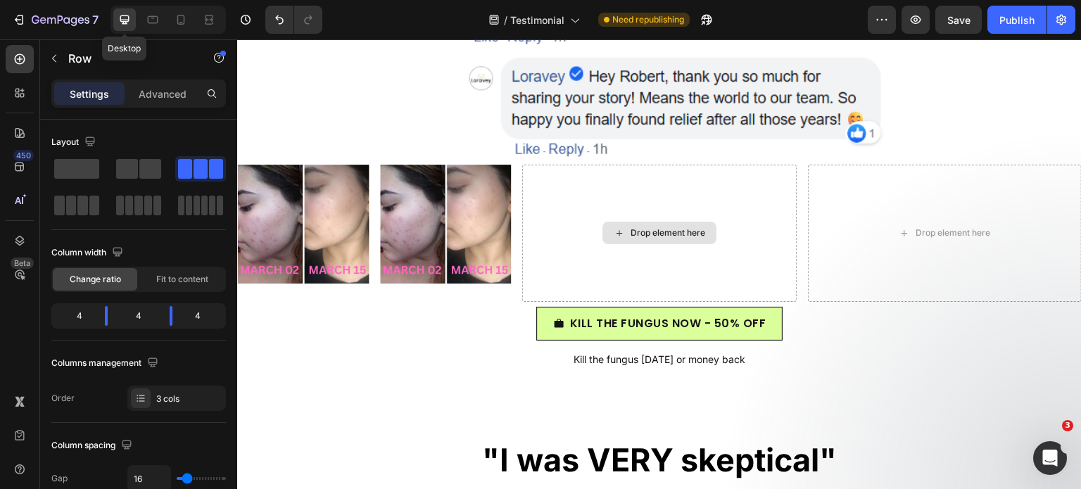
scroll to position [4484, 0]
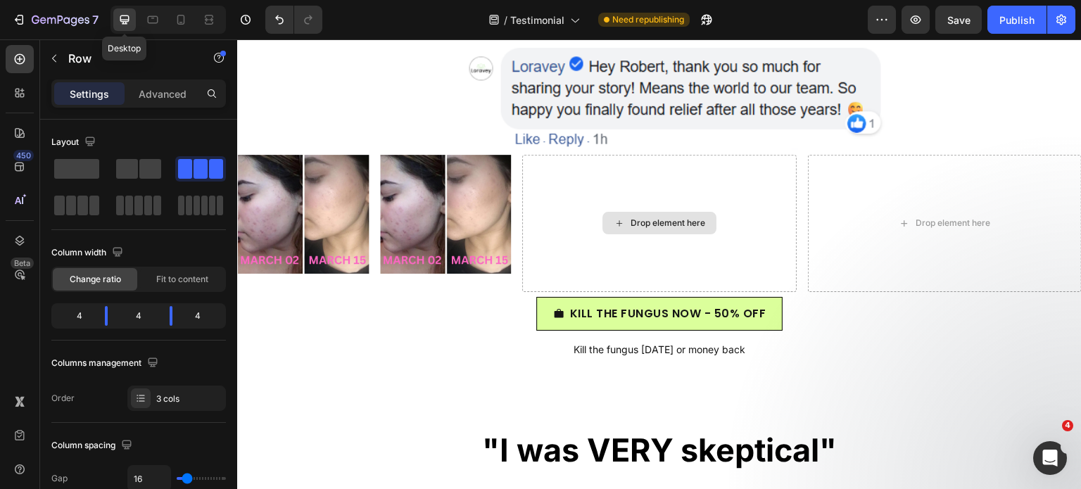
click at [660, 244] on div "Drop element here" at bounding box center [659, 223] width 274 height 137
click at [431, 267] on img at bounding box center [446, 214] width 132 height 119
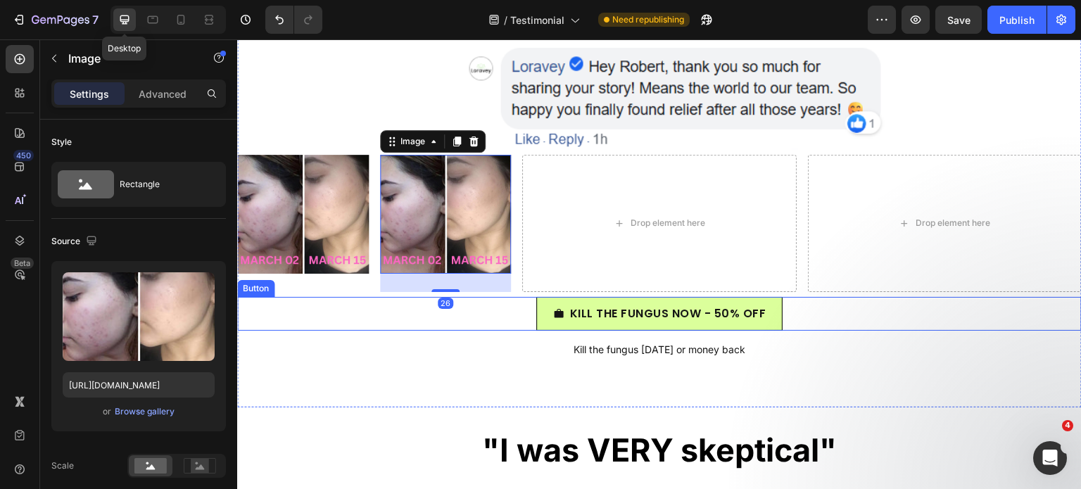
click at [514, 281] on div "Image Image 26 Row Drop element here Drop element here Row" at bounding box center [659, 223] width 844 height 137
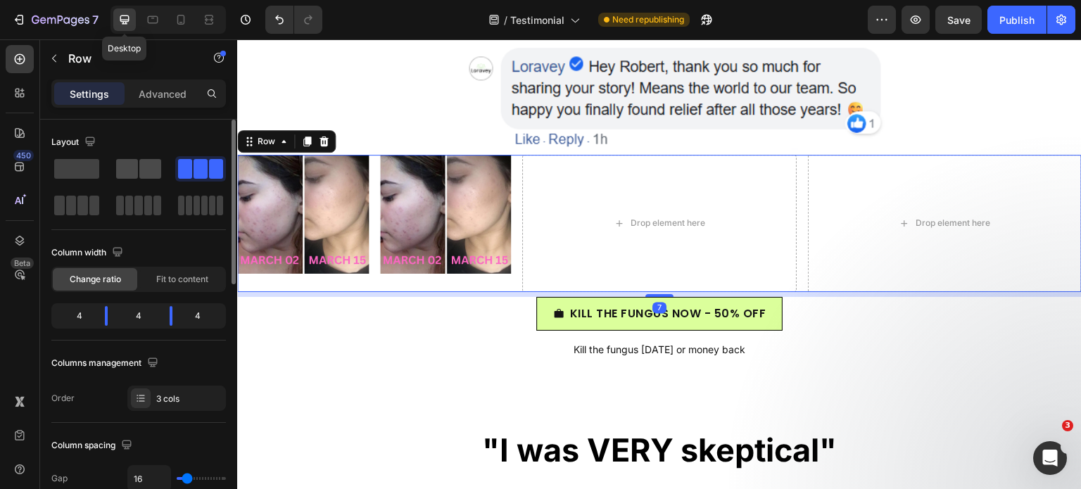
click at [151, 172] on span at bounding box center [150, 169] width 22 height 20
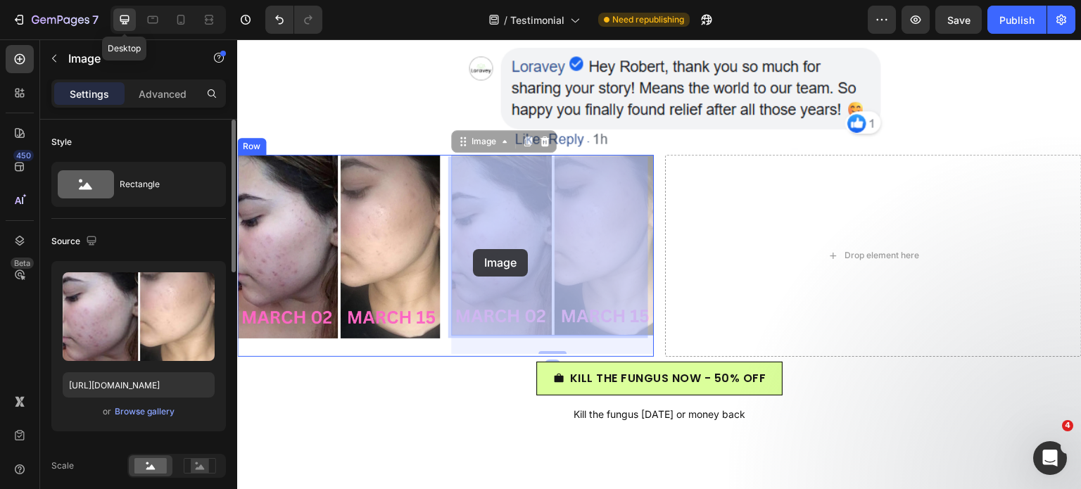
drag, startPoint x: 516, startPoint y: 254, endPoint x: 473, endPoint y: 249, distance: 43.2
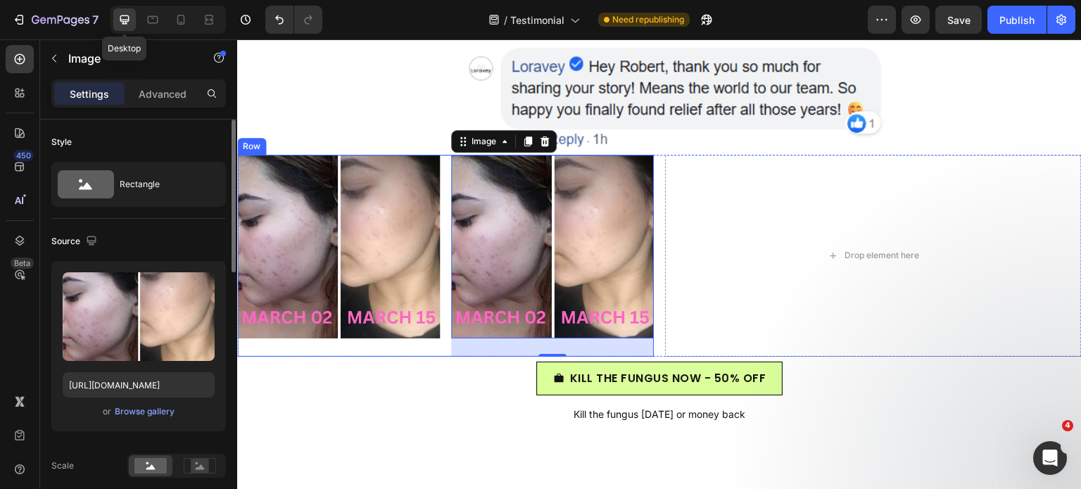
click at [439, 350] on div "Image Image 26 Row" at bounding box center [445, 256] width 416 height 202
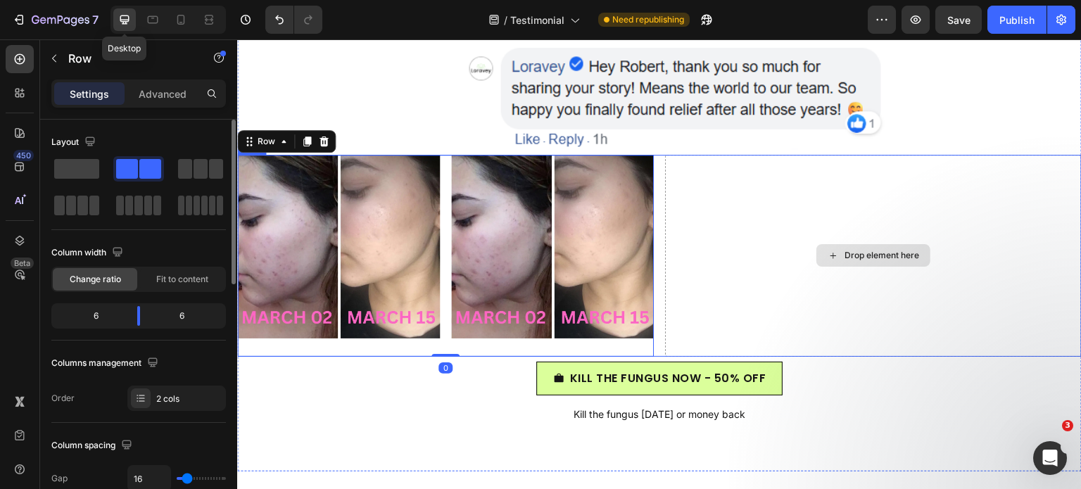
click at [730, 338] on div "Drop element here" at bounding box center [873, 256] width 416 height 202
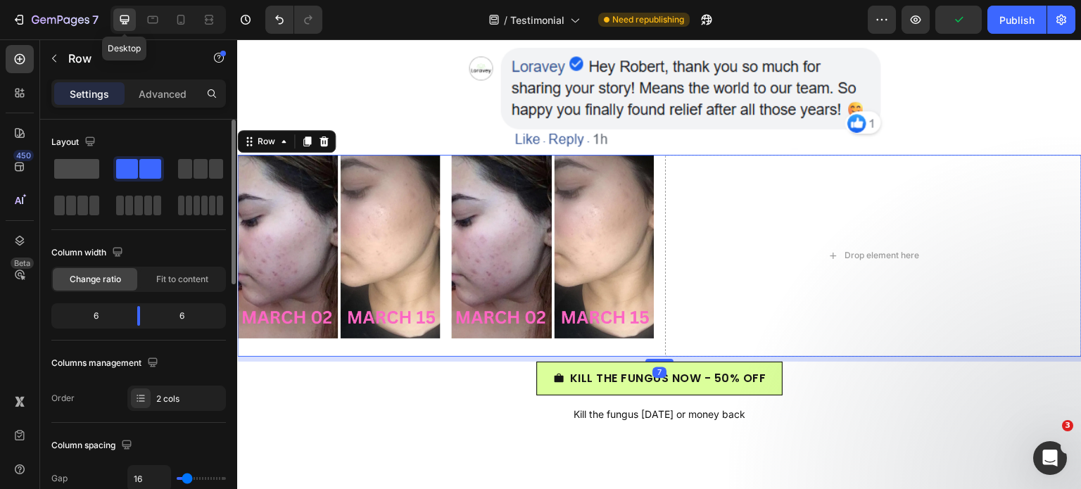
click at [113, 177] on div at bounding box center [138, 168] width 51 height 25
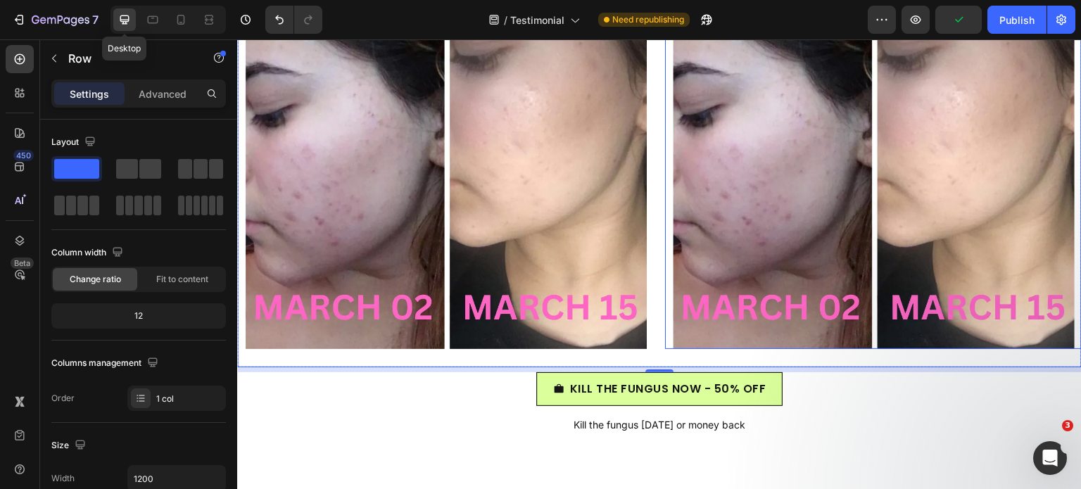
scroll to position [4703, 0]
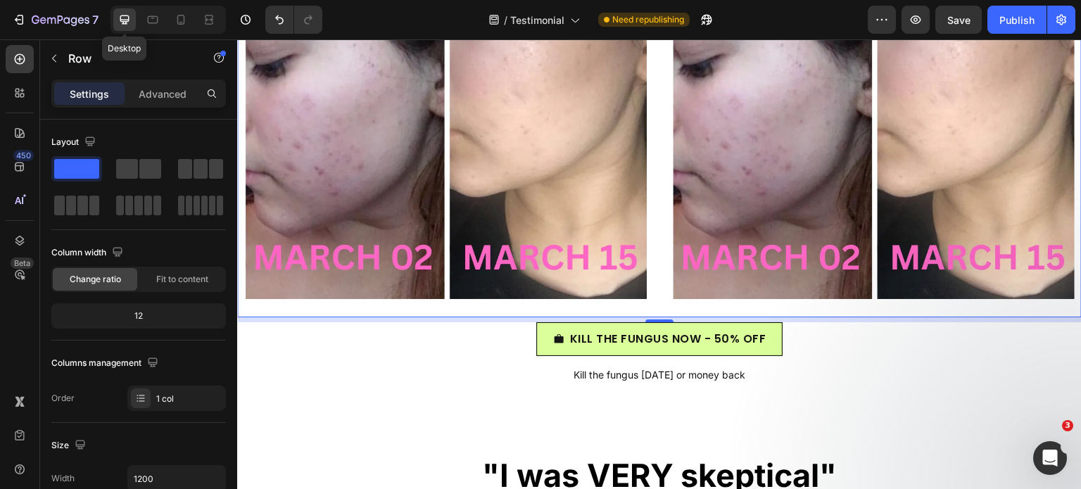
click at [180, 31] on div "Desktop" at bounding box center [167, 20] width 115 height 28
click at [180, 18] on icon at bounding box center [181, 20] width 14 height 14
type input "100%"
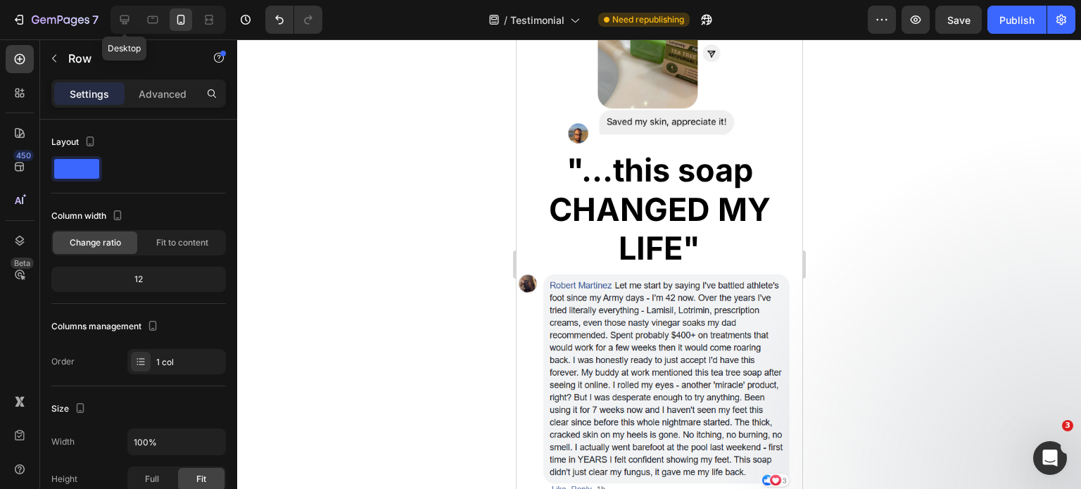
scroll to position [4143, 0]
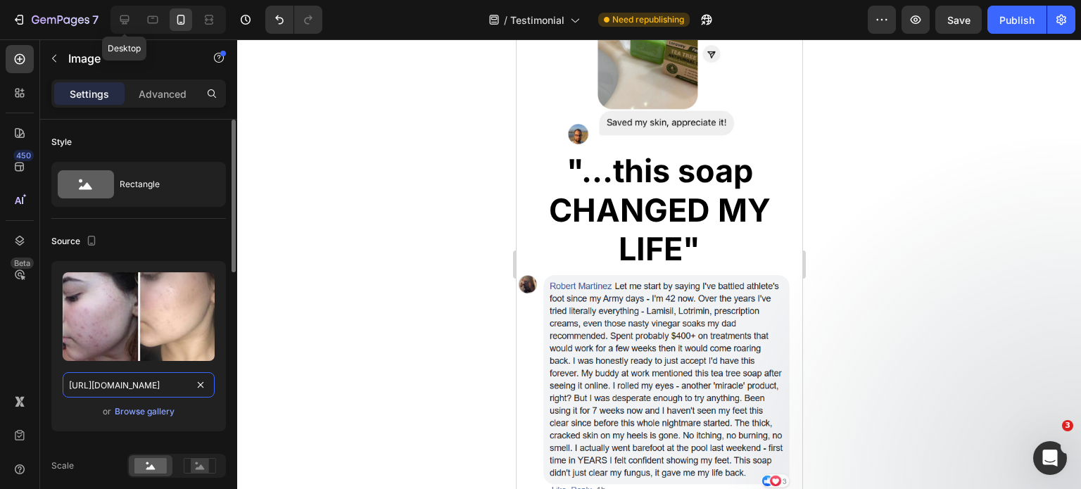
click at [124, 381] on input "https://cdn.shopify.com/s/files/1/0968/8953/6850/files/gempages_569934698445275…" at bounding box center [139, 384] width 152 height 25
paste input "JULY_12_2025.png?v=1756296469"
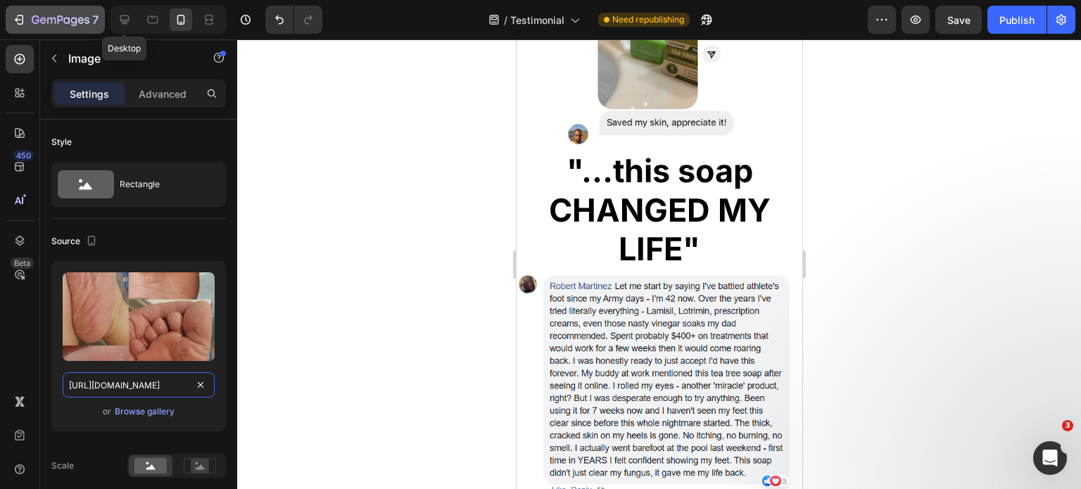
scroll to position [0, 244]
type input "https://cdn.shopify.com/s/files/1/0968/8953/6850/files/JULY_12_2025.png?v=17562…"
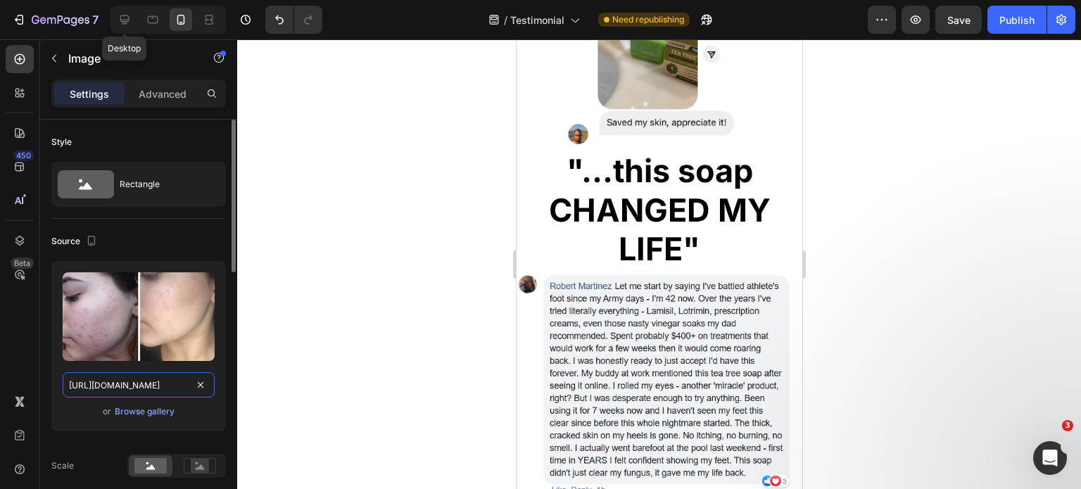
click at [155, 386] on input "https://cdn.shopify.com/s/files/1/0968/8953/6850/files/gempages_569934698445275…" at bounding box center [139, 384] width 152 height 25
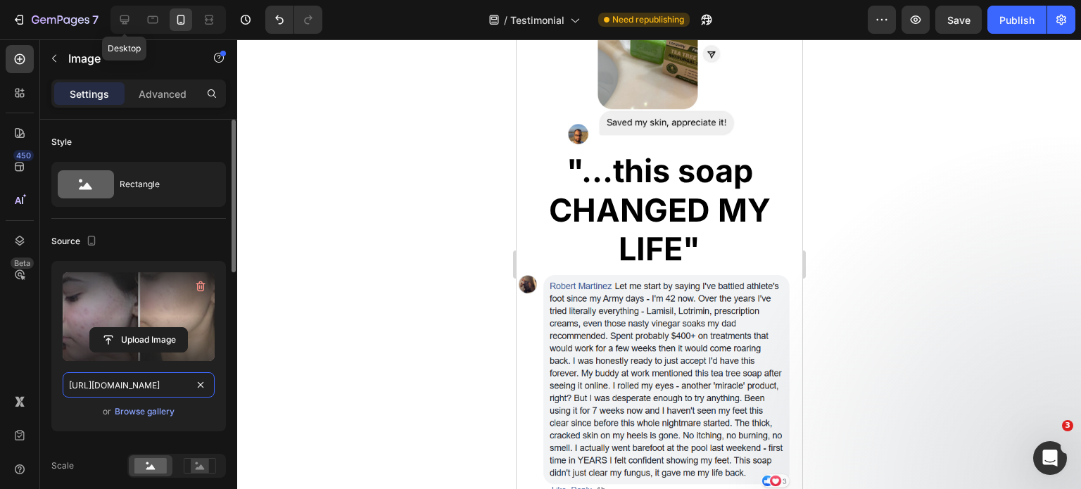
paste input "JULY_12_2025_1.png?v=1756296469"
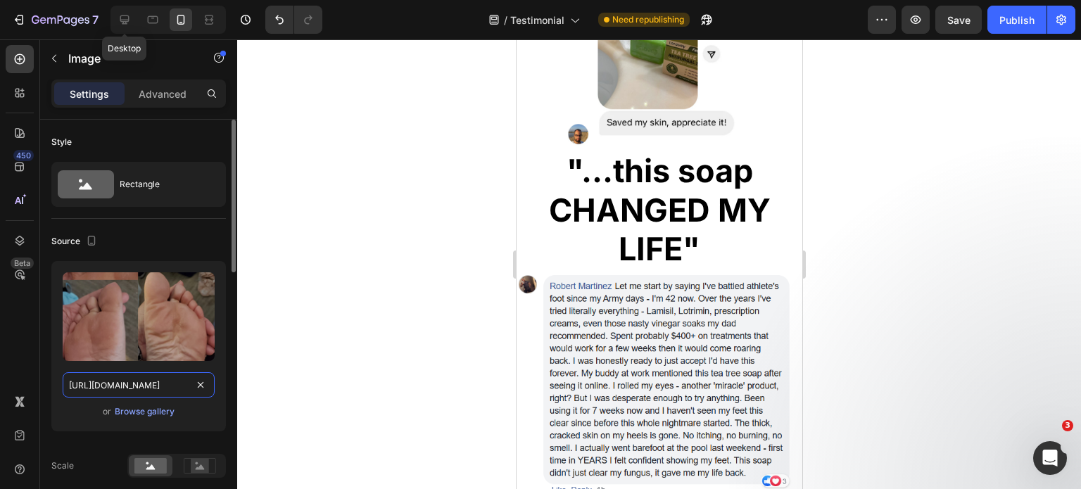
scroll to position [0, 250]
type input "https://cdn.shopify.com/s/files/1/0968/8953/6850/files/JULY_12_2025_1.png?v=175…"
click at [967, 243] on div at bounding box center [658, 264] width 843 height 450
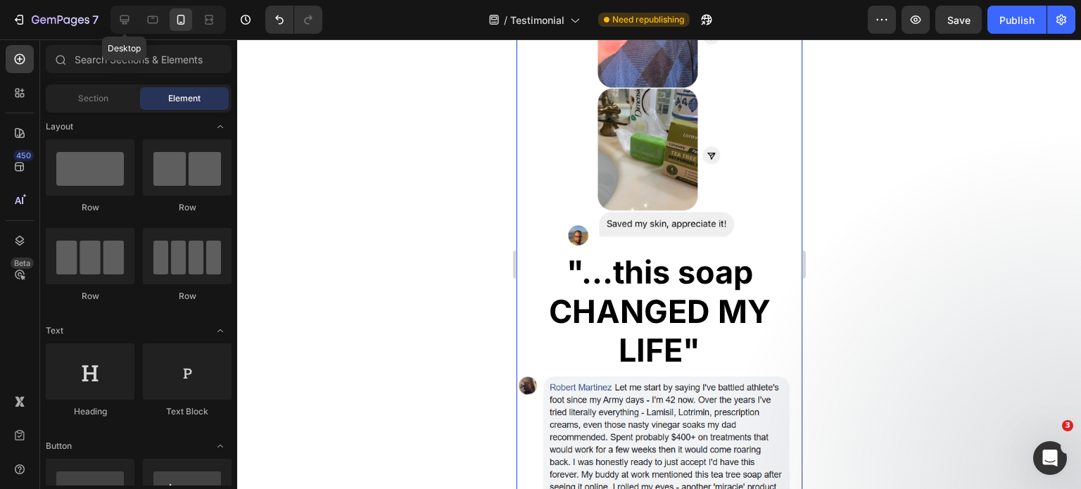
scroll to position [4073, 0]
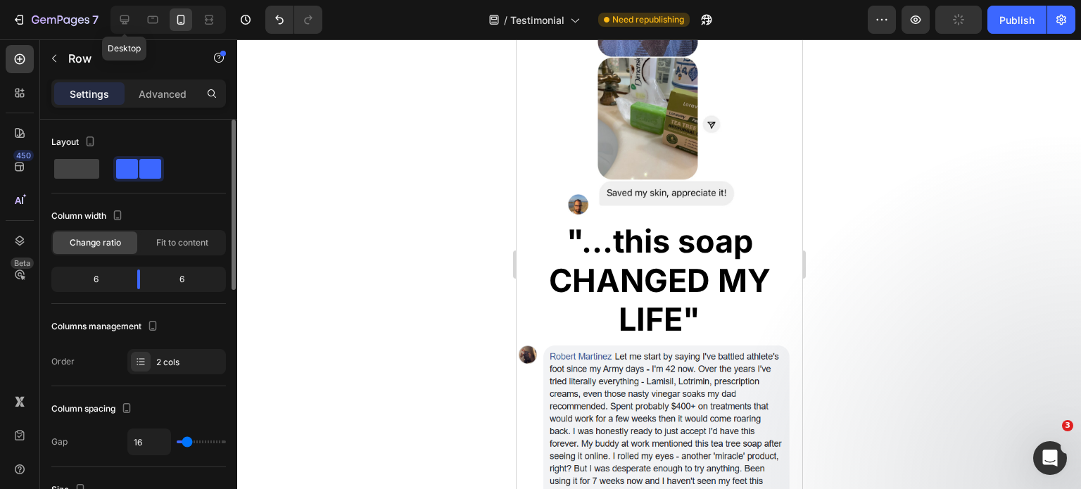
scroll to position [141, 0]
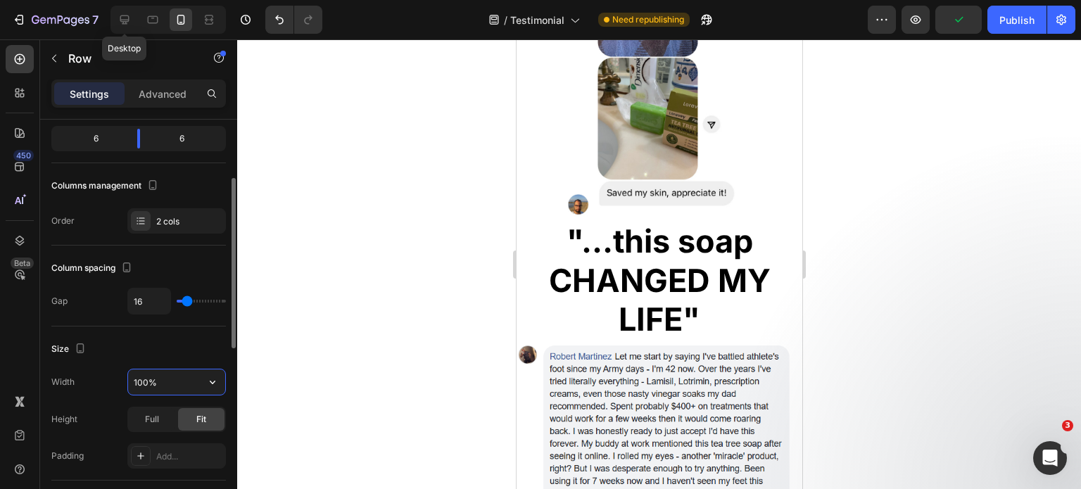
click at [137, 381] on input "100%" at bounding box center [176, 381] width 97 height 25
type input "90%"
click at [946, 276] on div at bounding box center [658, 264] width 843 height 450
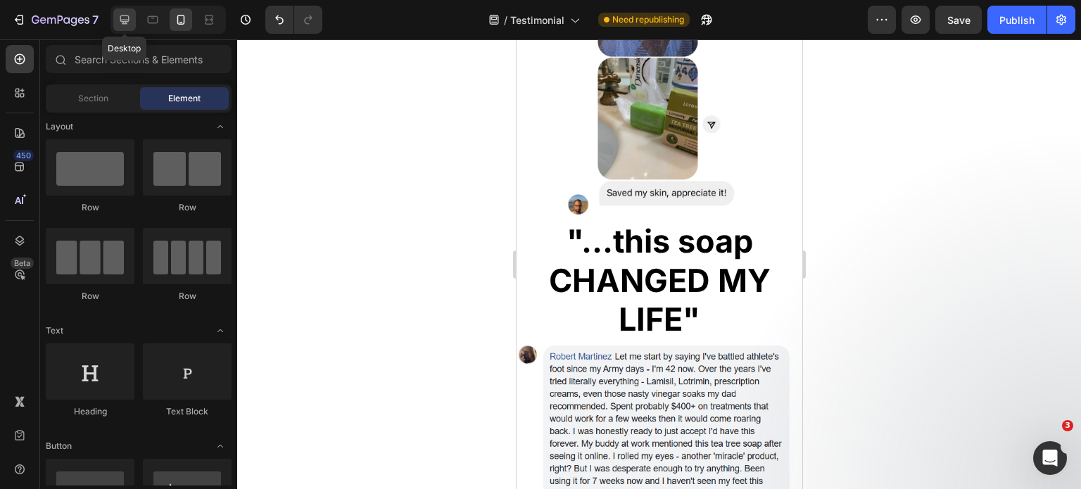
click at [129, 16] on icon at bounding box center [124, 20] width 14 height 14
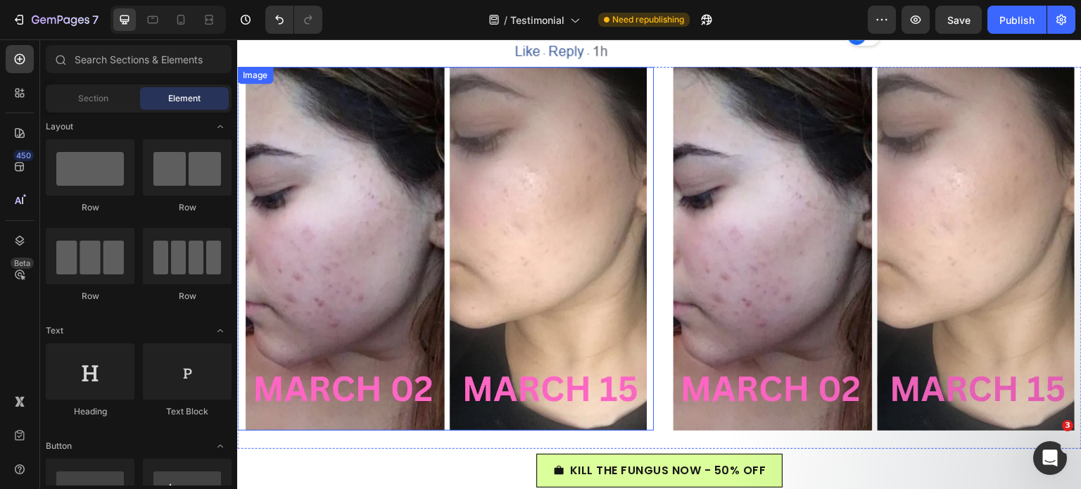
scroll to position [4641, 0]
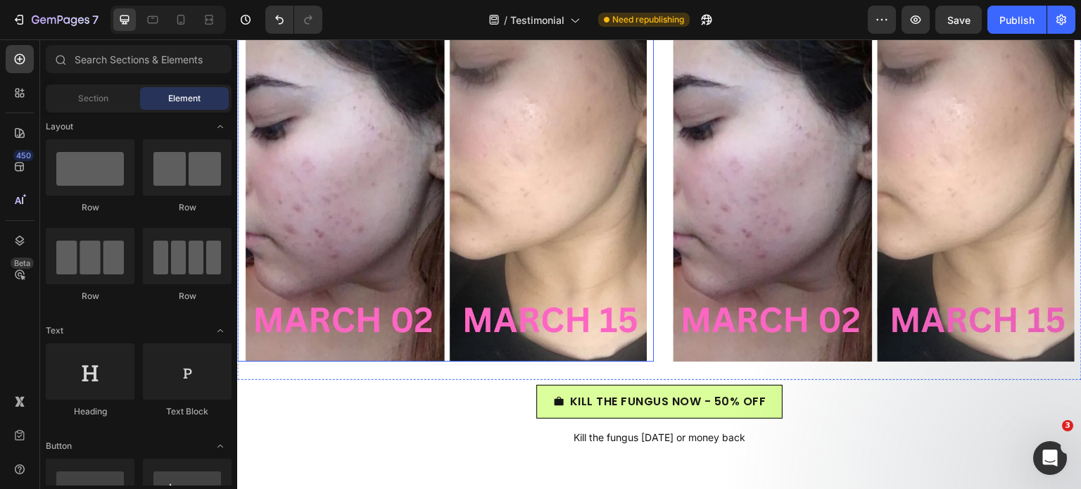
click at [444, 174] on img at bounding box center [446, 180] width 402 height 364
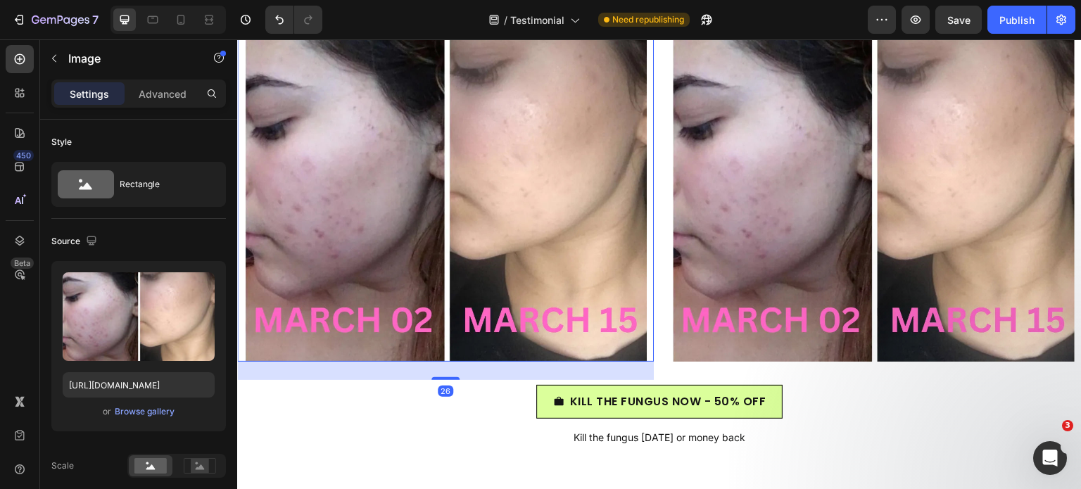
click at [809, 192] on img at bounding box center [874, 180] width 402 height 364
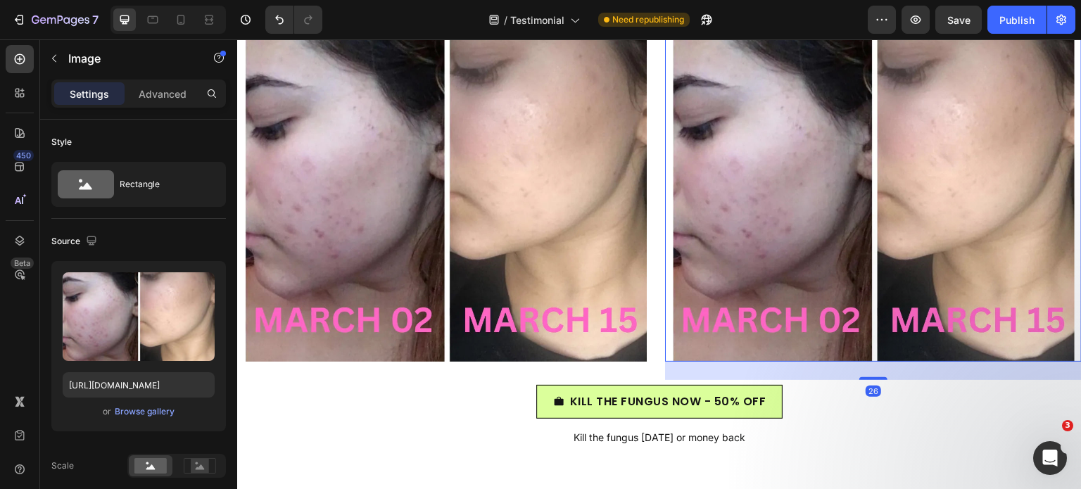
scroll to position [141, 0]
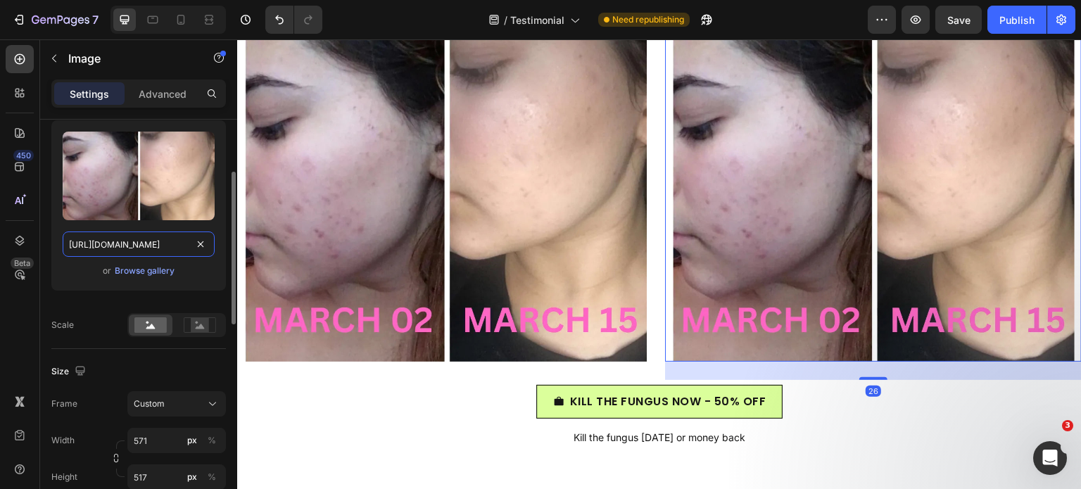
click at [120, 243] on input "https://cdn.shopify.com/s/files/1/0968/8953/6850/files/gempages_569934698445275…" at bounding box center [139, 243] width 152 height 25
paste input "JULY_12_2025_1.png?v=1756296469"
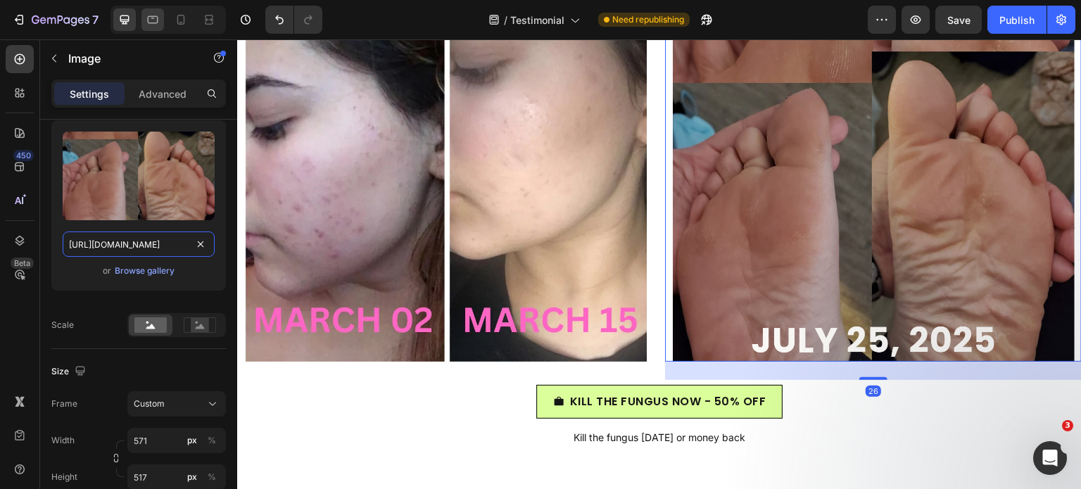
type input "https://cdn.shopify.com/s/files/1/0968/8953/6850/files/JULY_12_2025_1.png?v=175…"
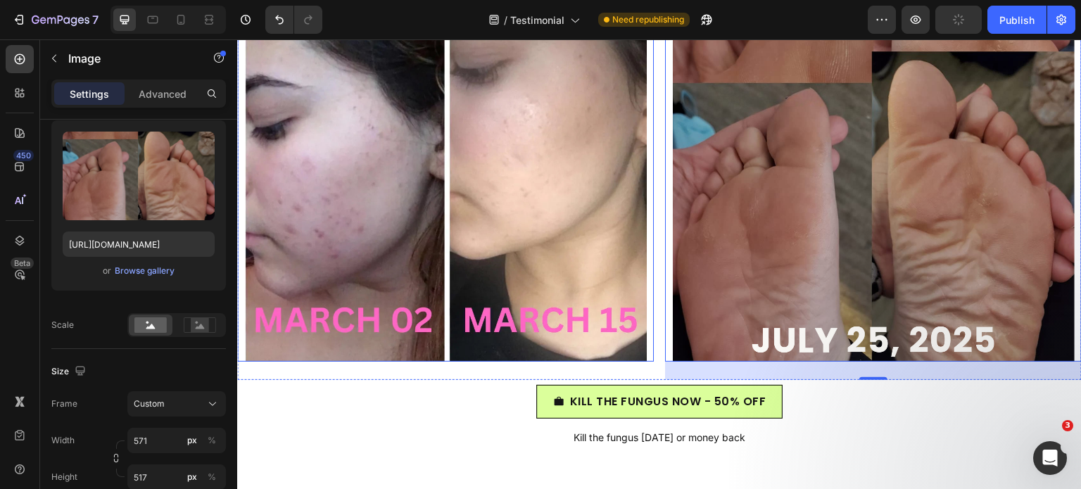
click at [477, 141] on img at bounding box center [446, 180] width 402 height 364
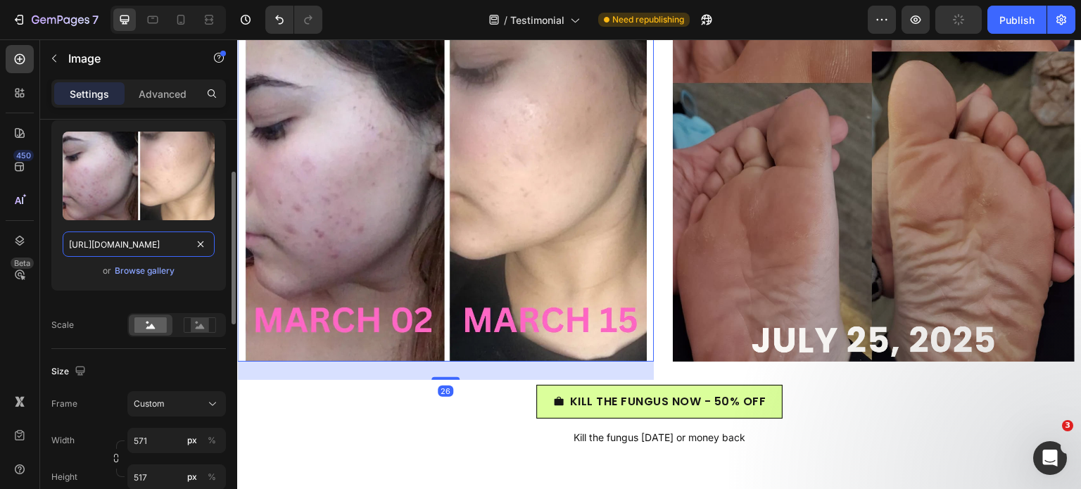
click at [107, 241] on input "https://cdn.shopify.com/s/files/1/0968/8953/6850/files/gempages_569934698445275…" at bounding box center [139, 243] width 152 height 25
paste input "JULY_12_2025.png?v=1756296469"
type input "https://cdn.shopify.com/s/files/1/0968/8953/6850/files/JULY_12_2025.png?v=17562…"
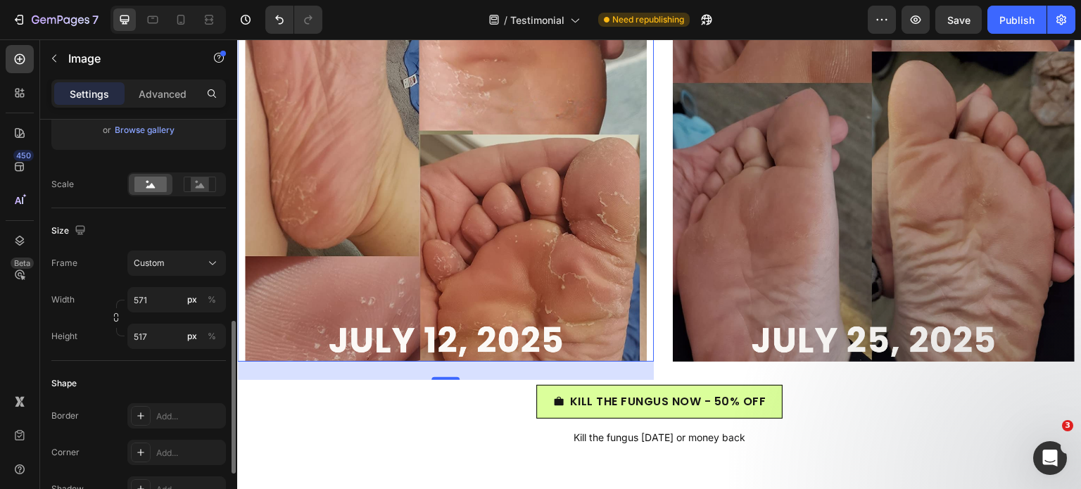
scroll to position [352, 0]
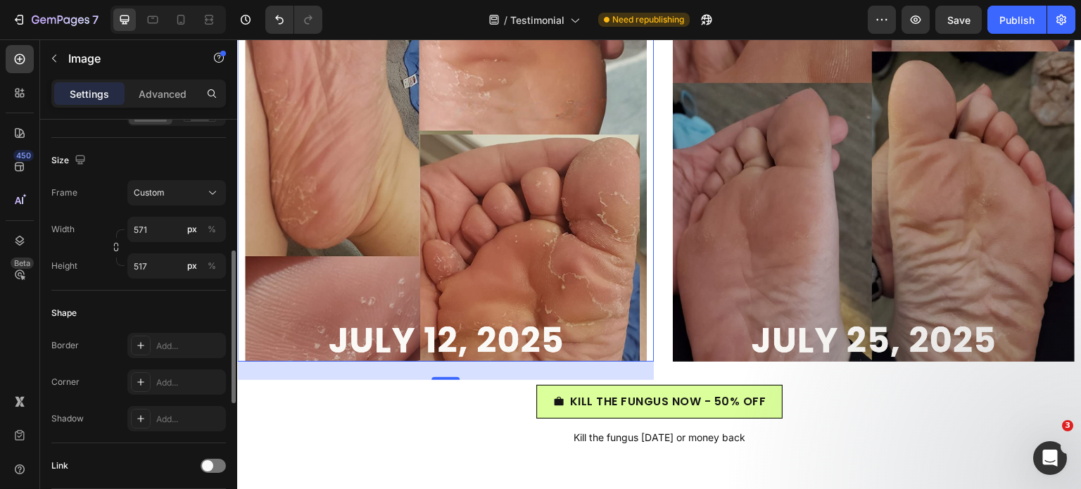
click at [654, 373] on div "Image 26 Image Row" at bounding box center [659, 189] width 844 height 382
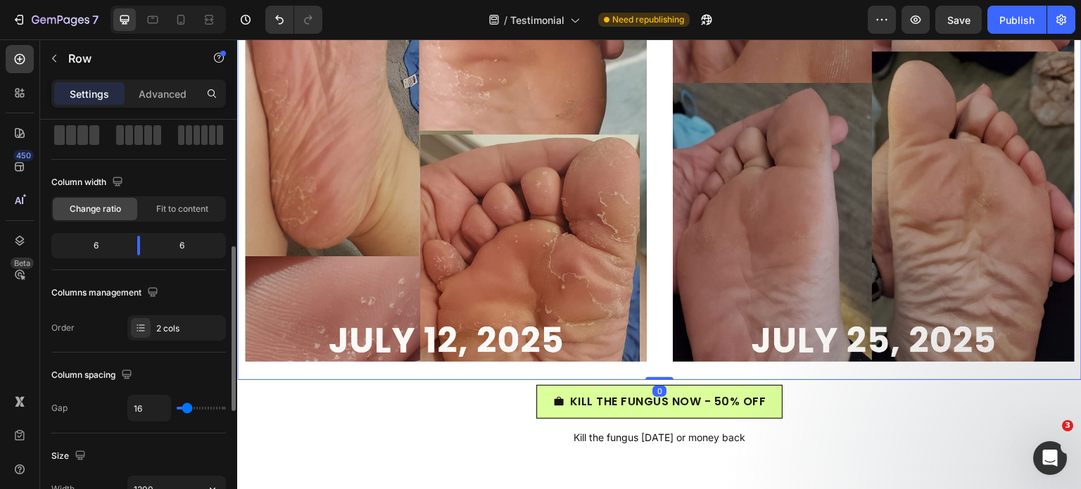
scroll to position [141, 0]
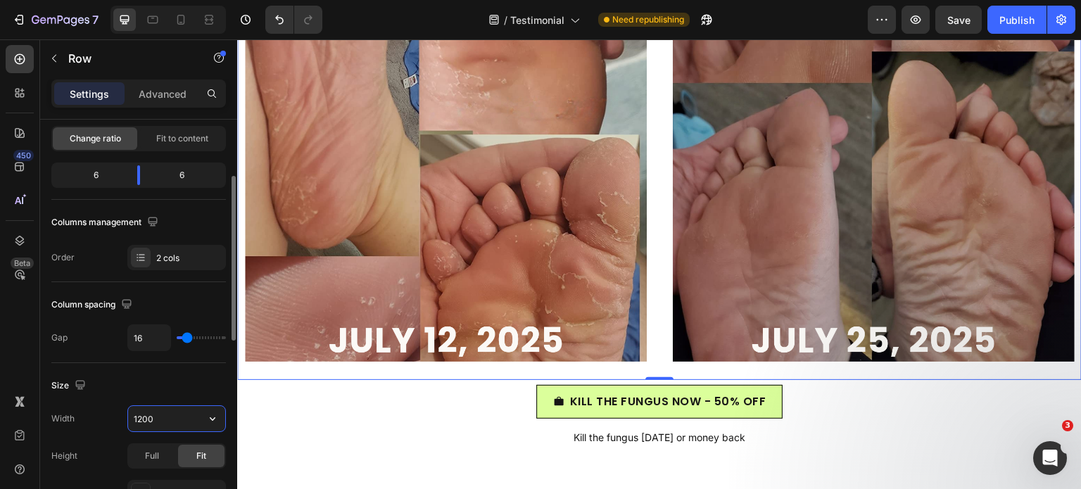
click at [145, 422] on input "1200" at bounding box center [176, 418] width 97 height 25
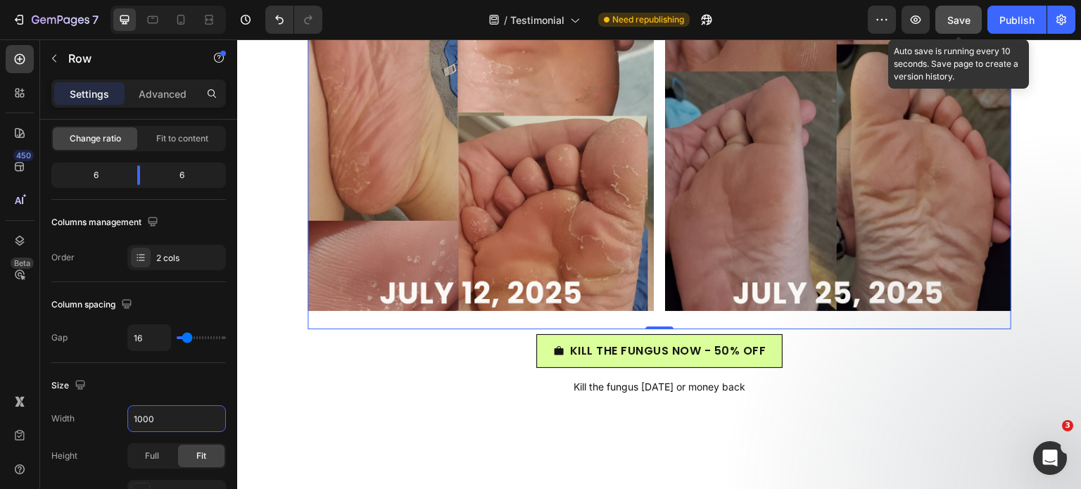
type input "1000"
click at [960, 23] on span "Save" at bounding box center [958, 20] width 23 height 12
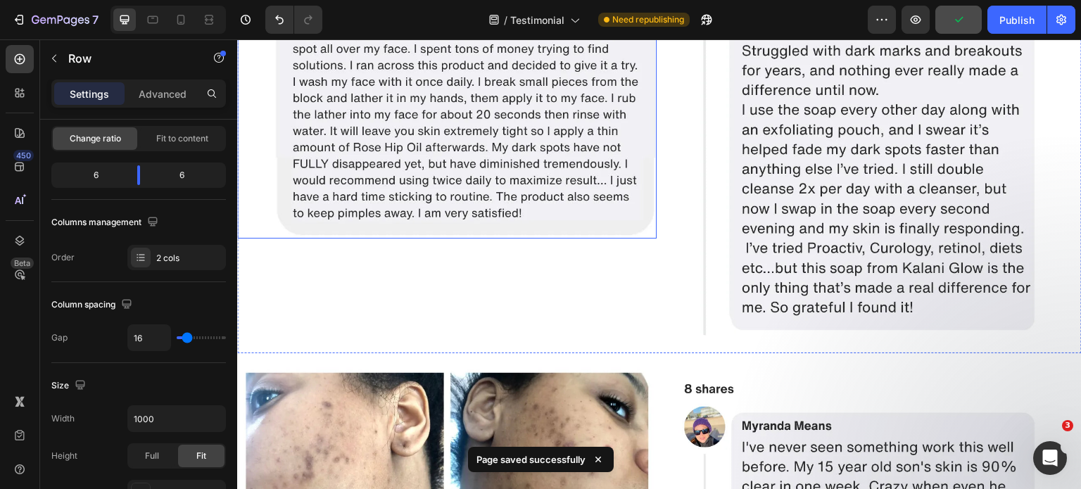
scroll to position [5062, 0]
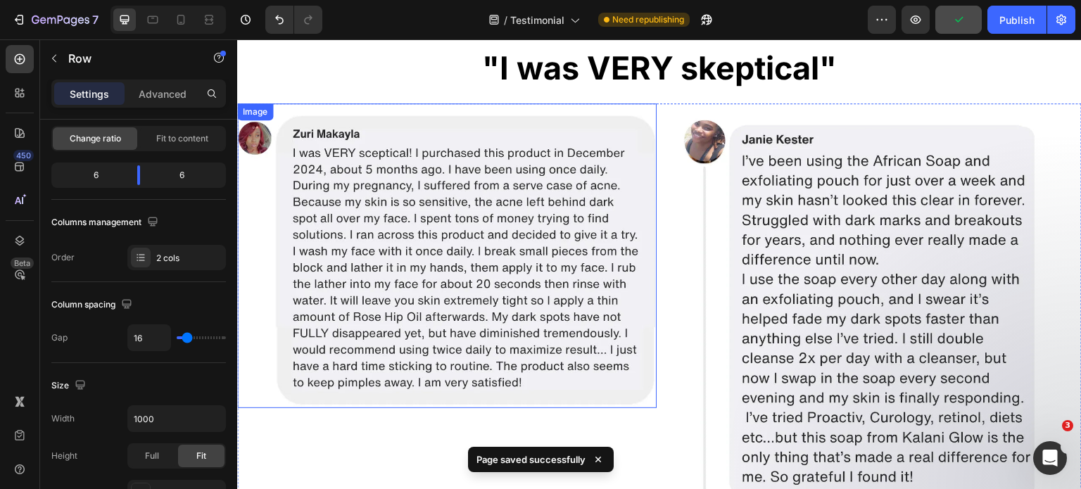
click at [454, 177] on img at bounding box center [446, 255] width 419 height 305
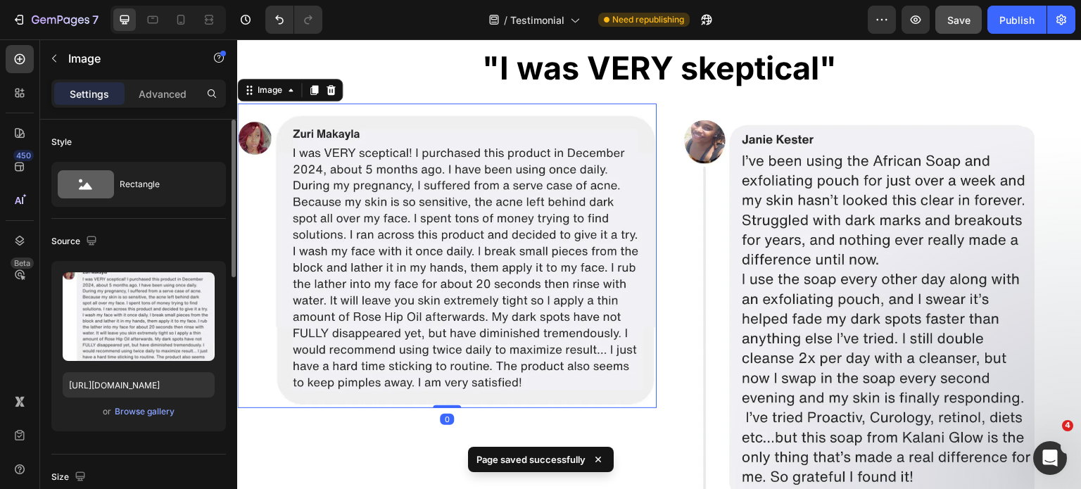
scroll to position [5208, 0]
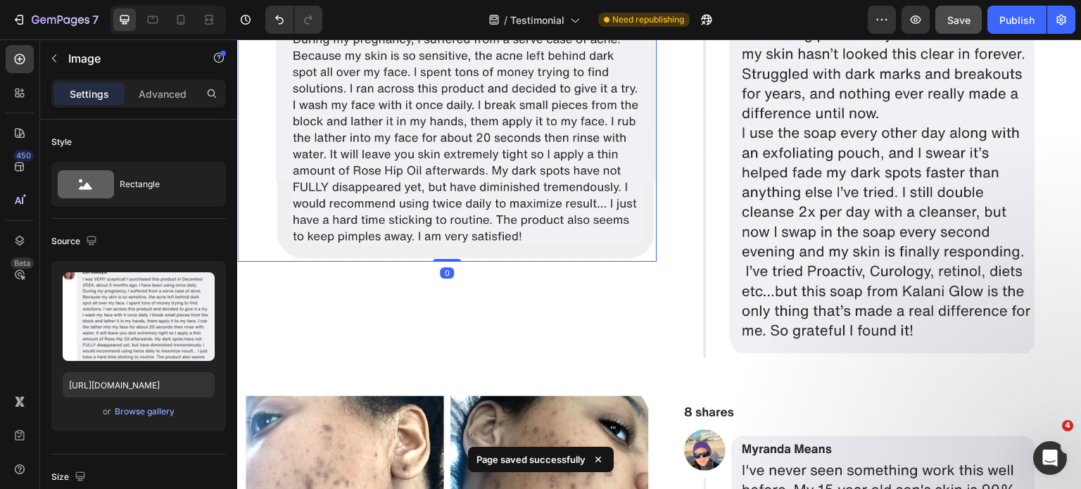
click at [874, 219] on img at bounding box center [871, 166] width 419 height 419
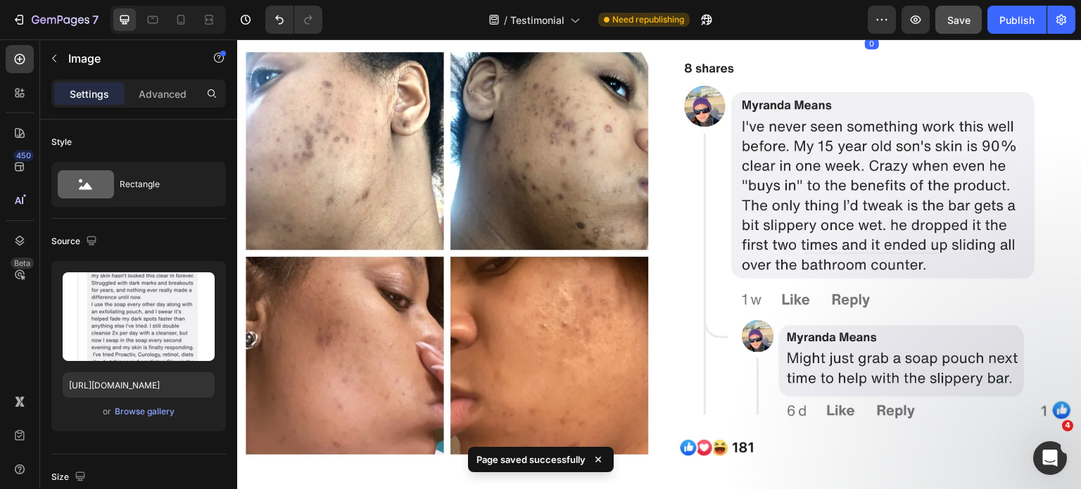
click at [874, 219] on img at bounding box center [871, 253] width 419 height 419
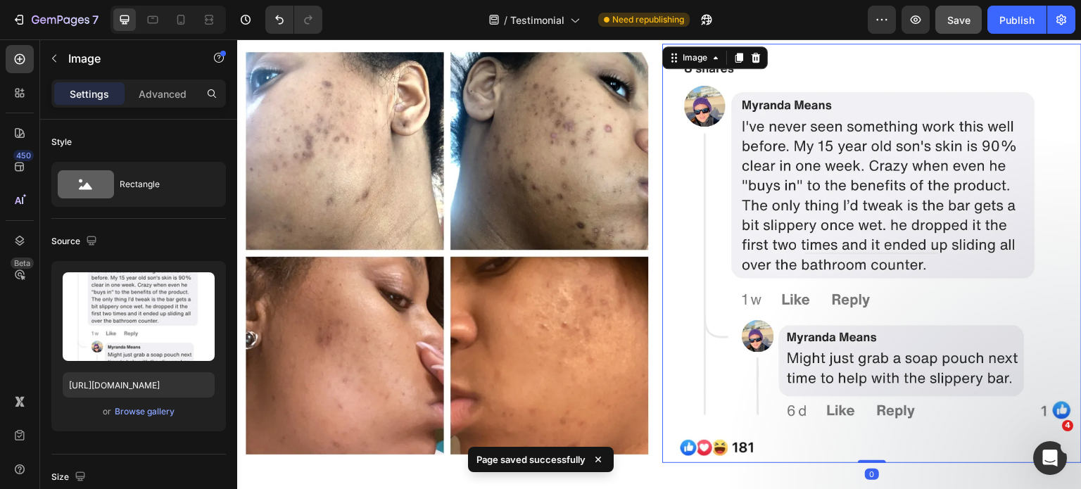
scroll to position [5833, 0]
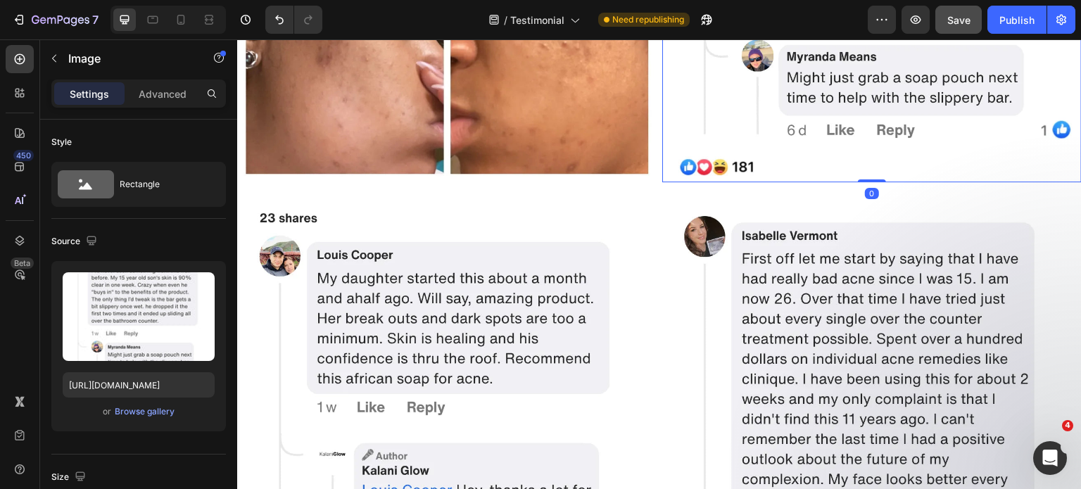
click at [831, 287] on img at bounding box center [871, 402] width 419 height 419
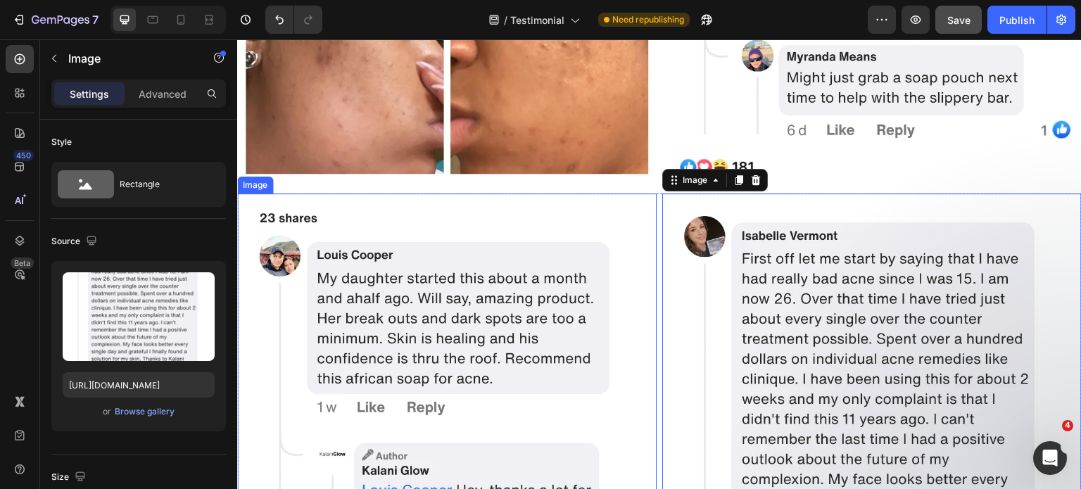
click at [402, 283] on img at bounding box center [446, 402] width 419 height 419
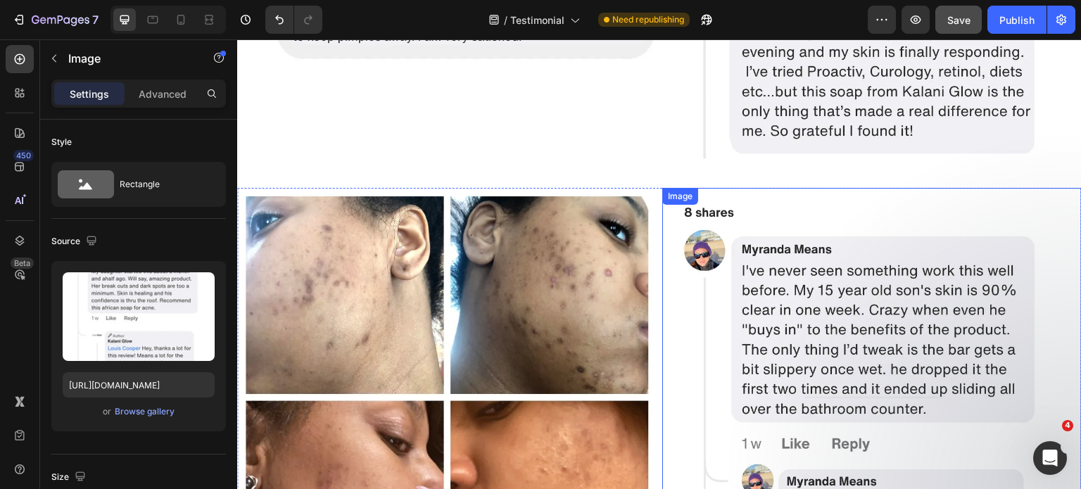
scroll to position [5384, 0]
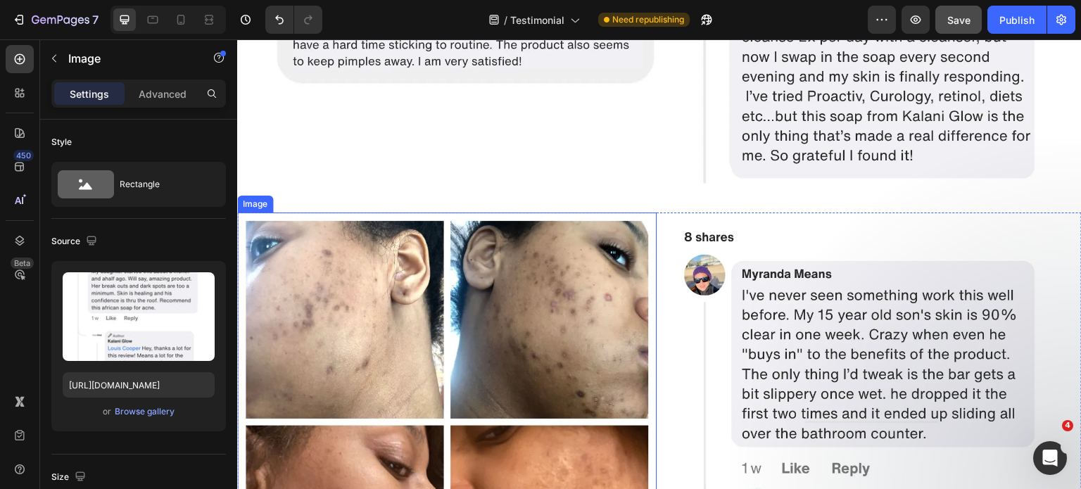
click at [507, 259] on img at bounding box center [446, 421] width 419 height 419
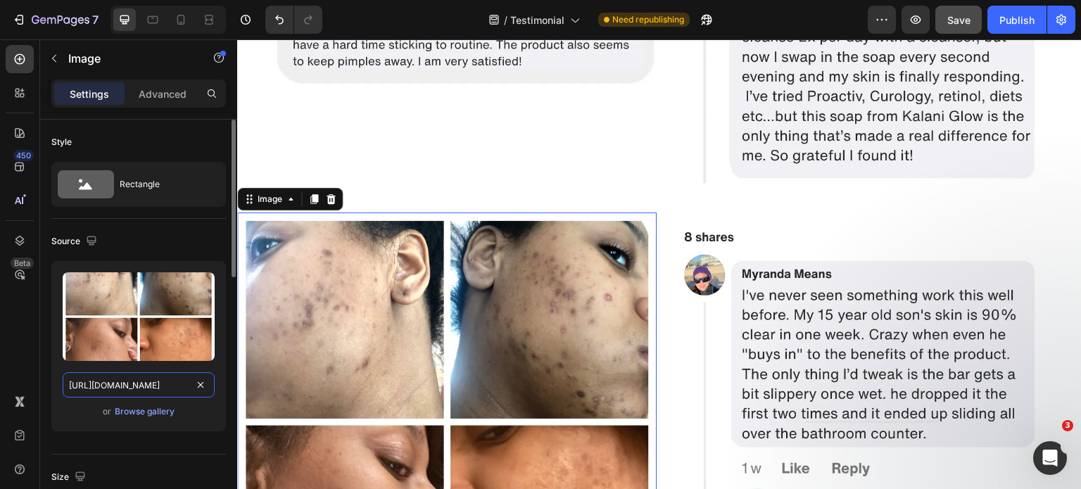
click at [118, 388] on input "https://cdn.shopify.com/s/files/1/0968/8953/6850/files/gempages_569934698445275…" at bounding box center [139, 384] width 152 height 25
paste input "71pFSrAQnyL_2.jpg?v=1756296547"
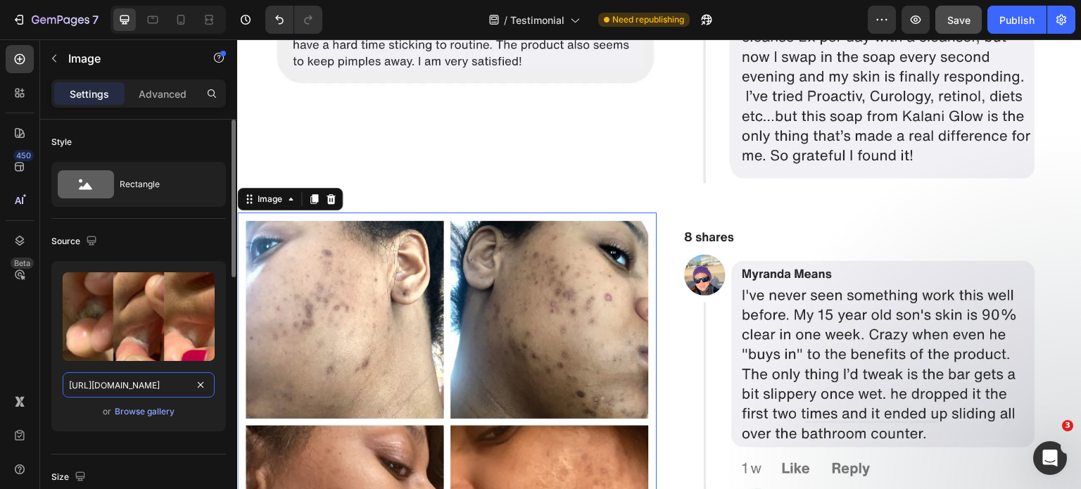
type input "https://cdn.shopify.com/s/files/1/0968/8953/6850/files/71pFSrAQnyL_2.jpg?v=1756…"
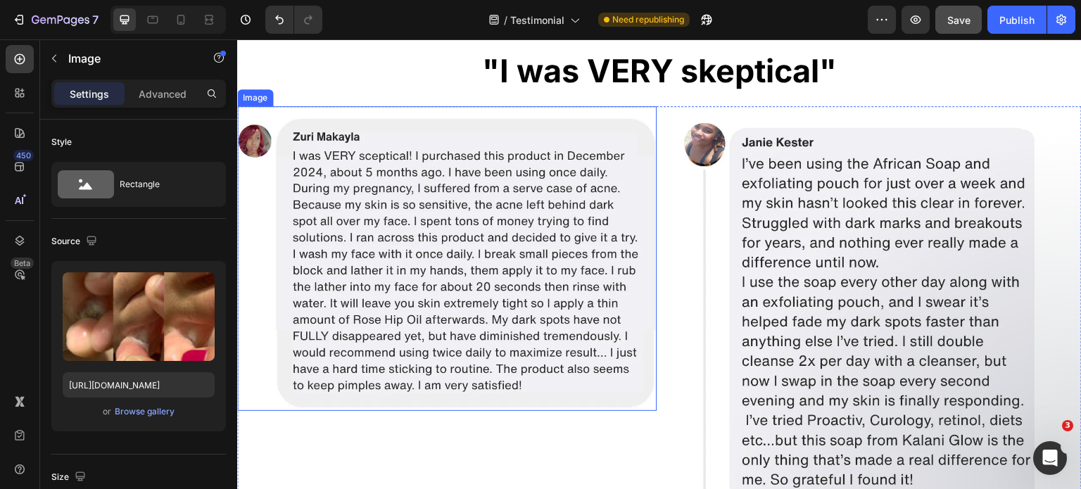
scroll to position [5054, 0]
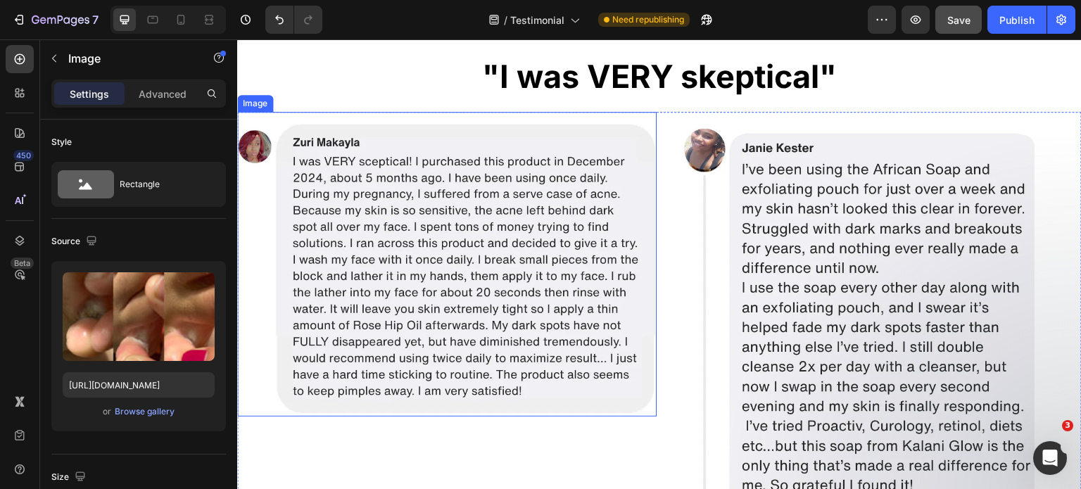
click at [493, 255] on img at bounding box center [446, 264] width 419 height 305
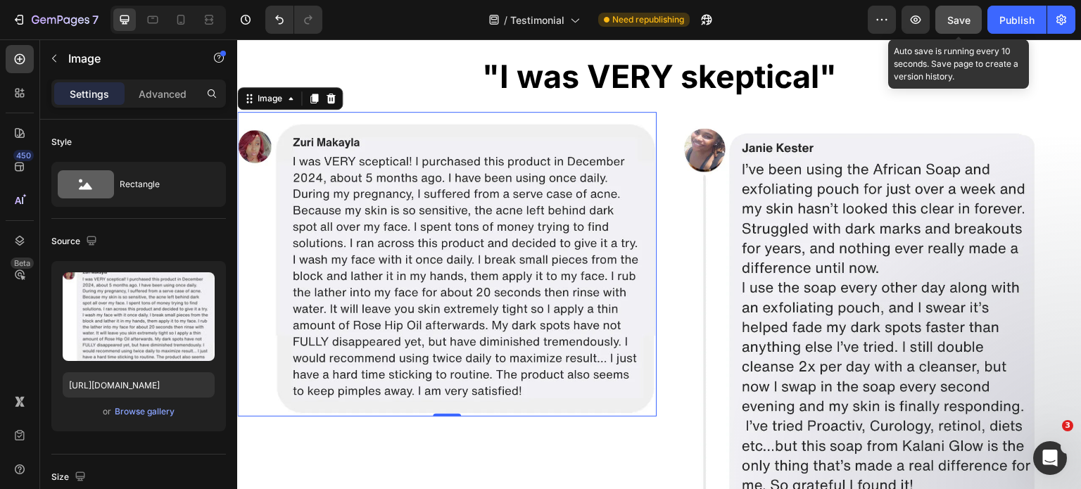
click at [965, 23] on span "Save" at bounding box center [958, 20] width 23 height 12
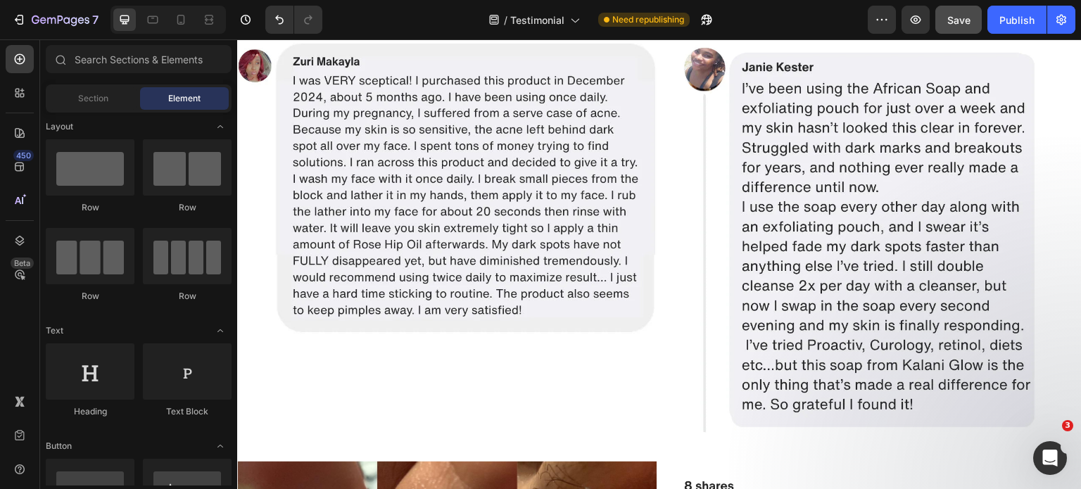
scroll to position [4726, 0]
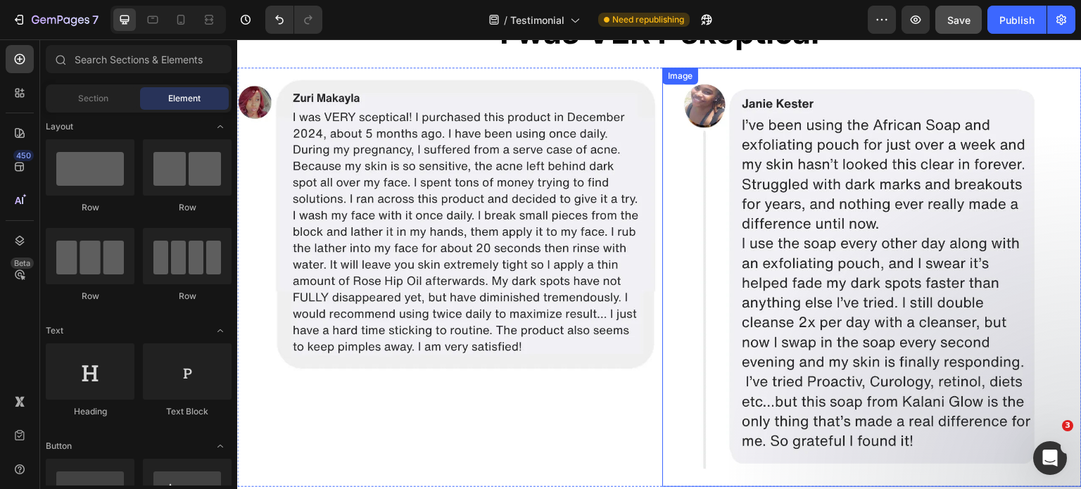
click at [561, 230] on img at bounding box center [446, 220] width 419 height 305
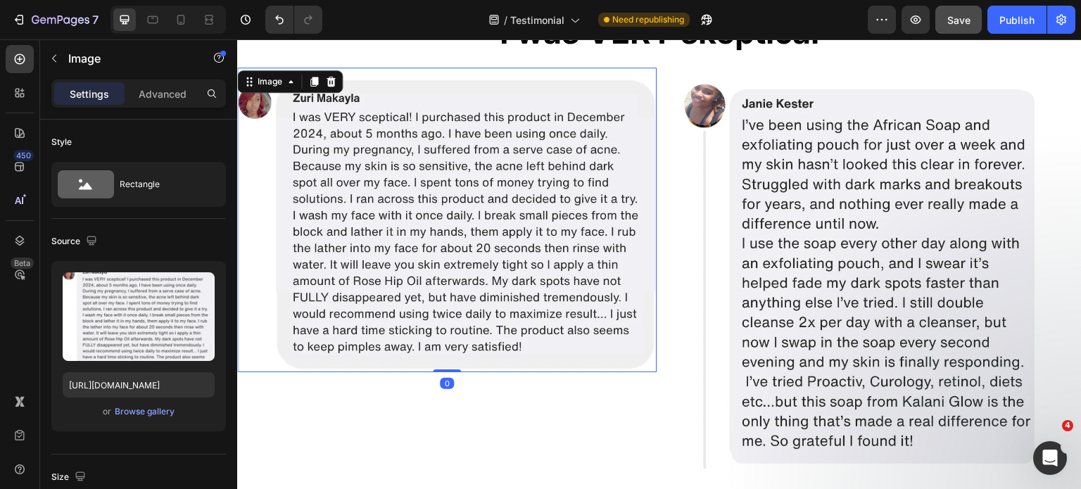
click at [876, 281] on img at bounding box center [871, 277] width 419 height 419
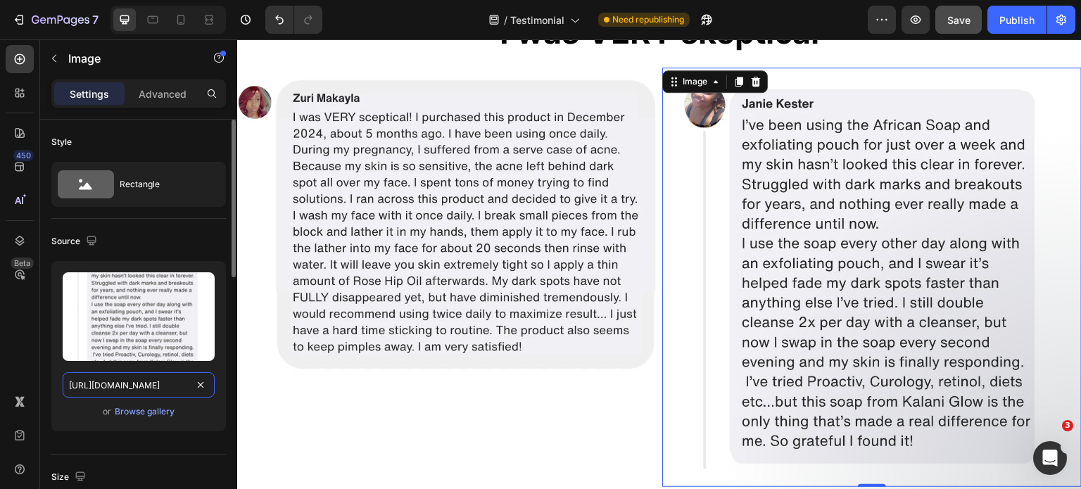
click at [148, 389] on input "https://cdn.shopify.com/s/files/1/0968/8953/6850/files/gempages_569934698445275…" at bounding box center [139, 384] width 152 height 25
paste input "Screenshot_2025-08-25_164459.png?v=1756295399"
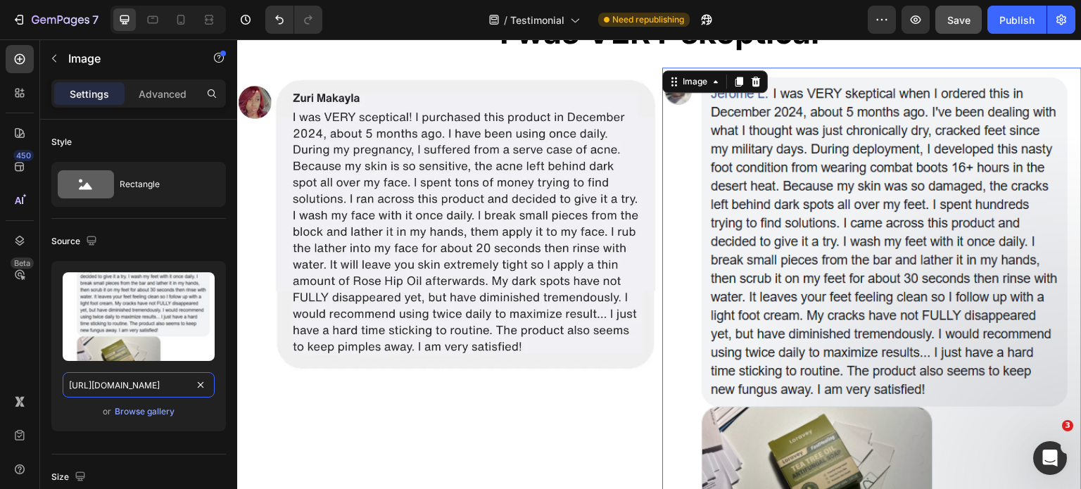
type input "[URL][DOMAIN_NAME]"
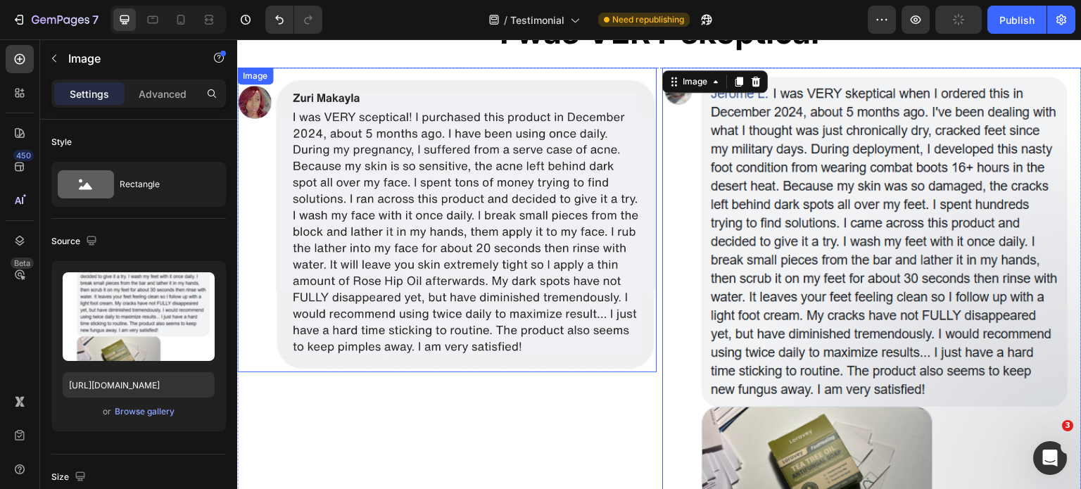
click at [433, 177] on img at bounding box center [446, 220] width 419 height 305
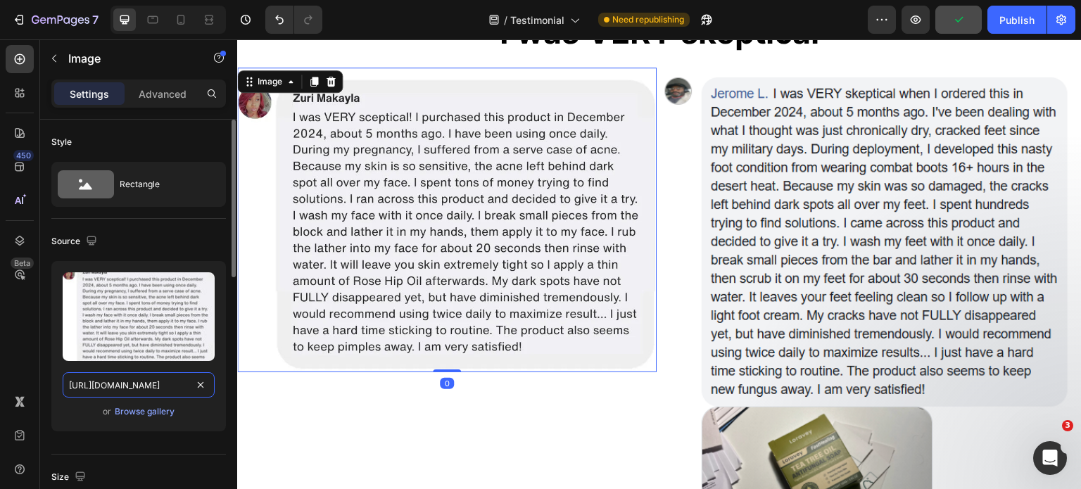
click at [101, 386] on input "https://cdn.shopify.com/s/files/1/0968/8953/6850/files/gempages_569934698445275…" at bounding box center [139, 384] width 152 height 25
paste input "Screenshot_2025-08-25_165208.png?v=1756295398"
type input "[URL][DOMAIN_NAME]"
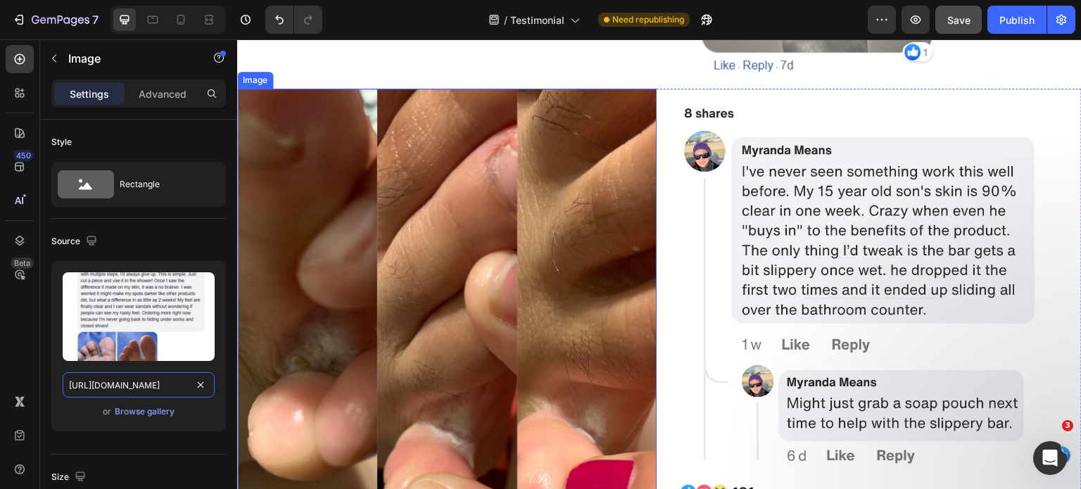
scroll to position [5289, 0]
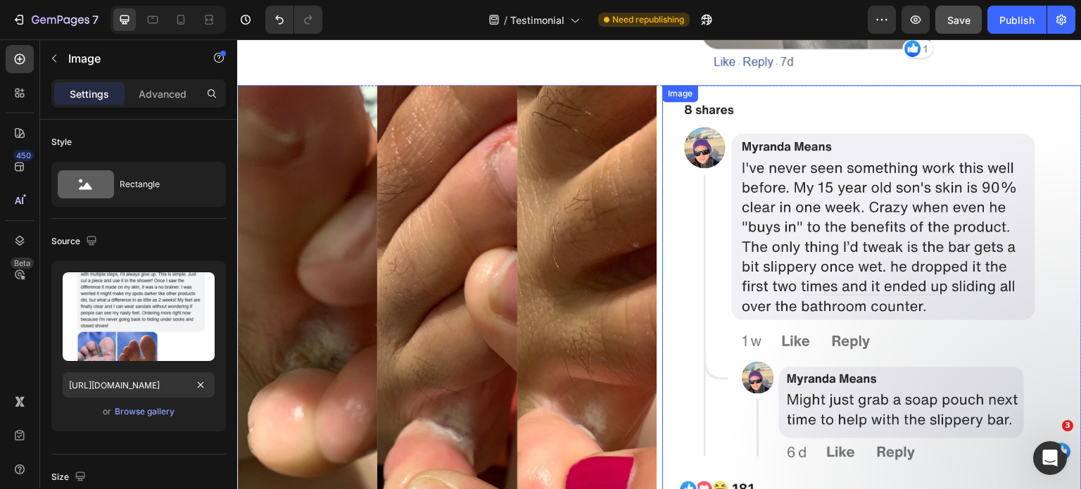
click at [737, 236] on img at bounding box center [871, 294] width 419 height 419
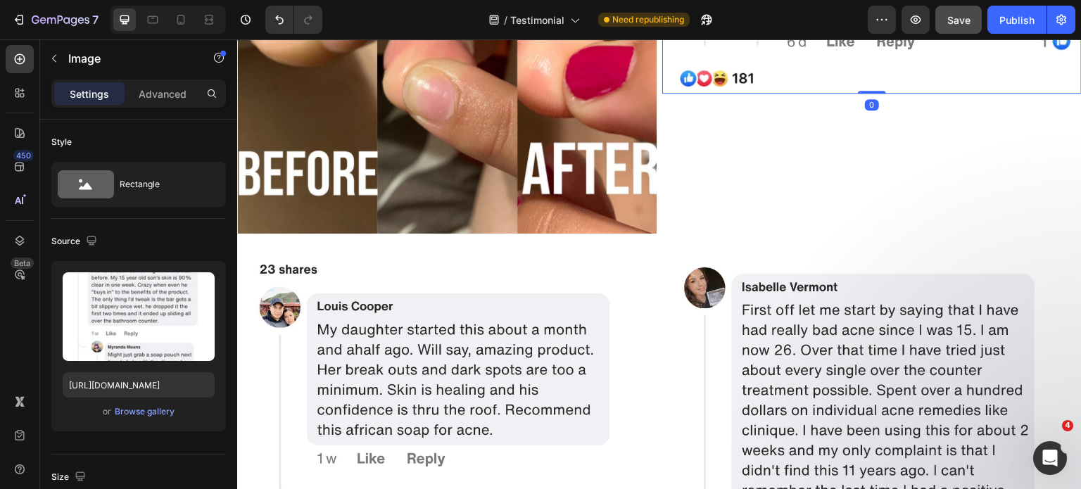
scroll to position [5711, 0]
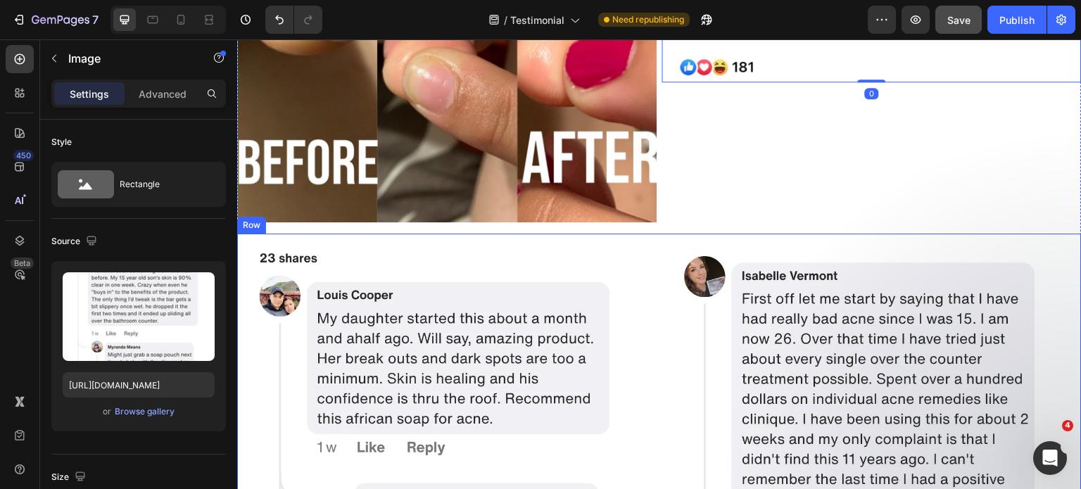
click at [653, 234] on div "Image Image Row" at bounding box center [659, 443] width 844 height 419
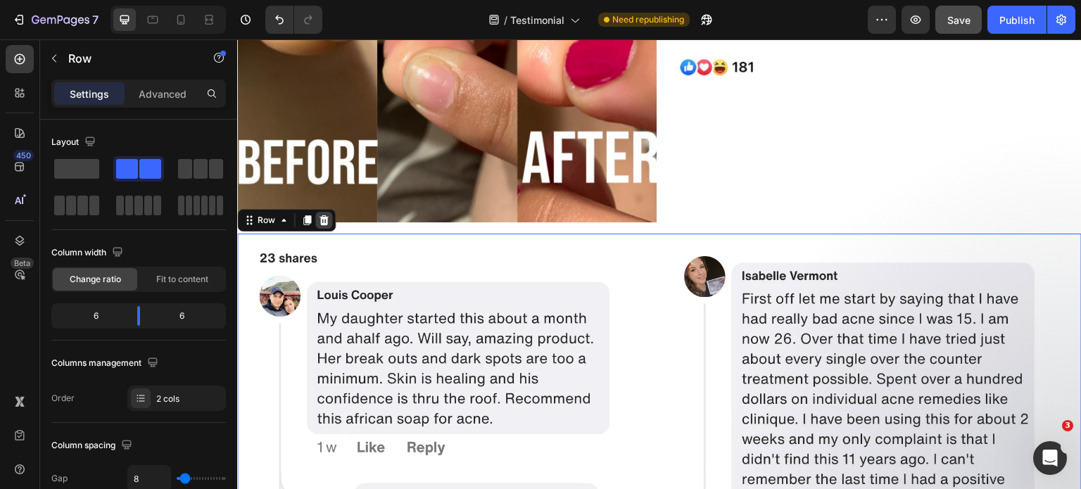
click at [320, 215] on icon at bounding box center [323, 220] width 9 height 10
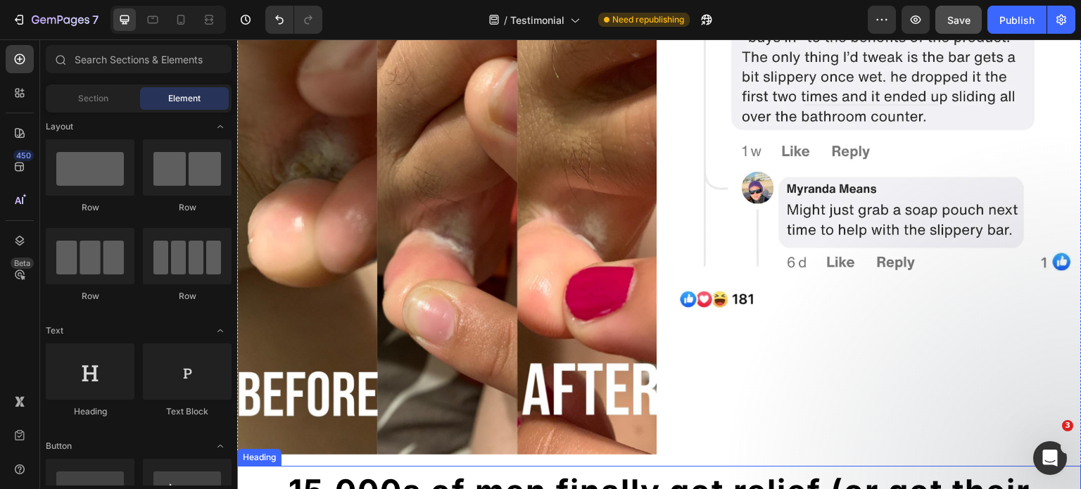
scroll to position [5429, 0]
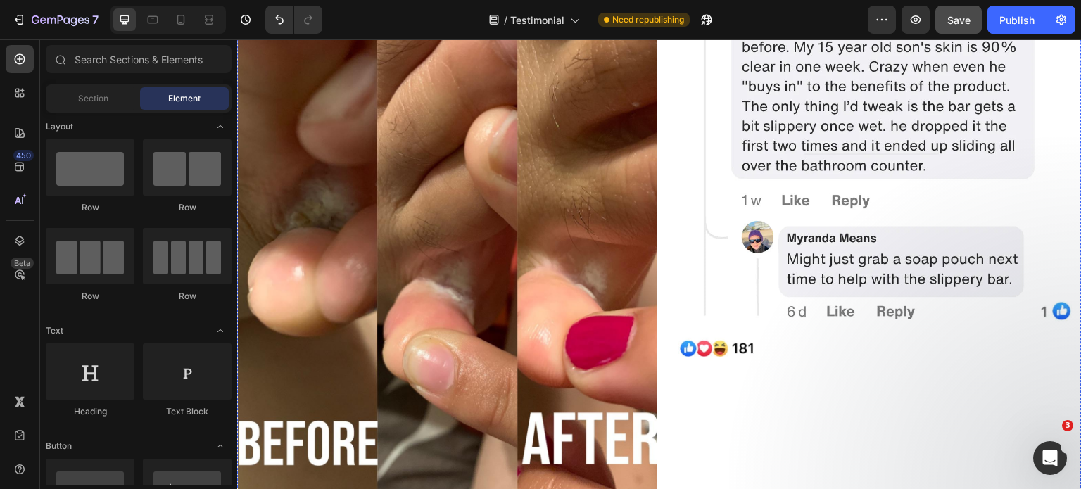
click at [807, 212] on img at bounding box center [871, 153] width 419 height 419
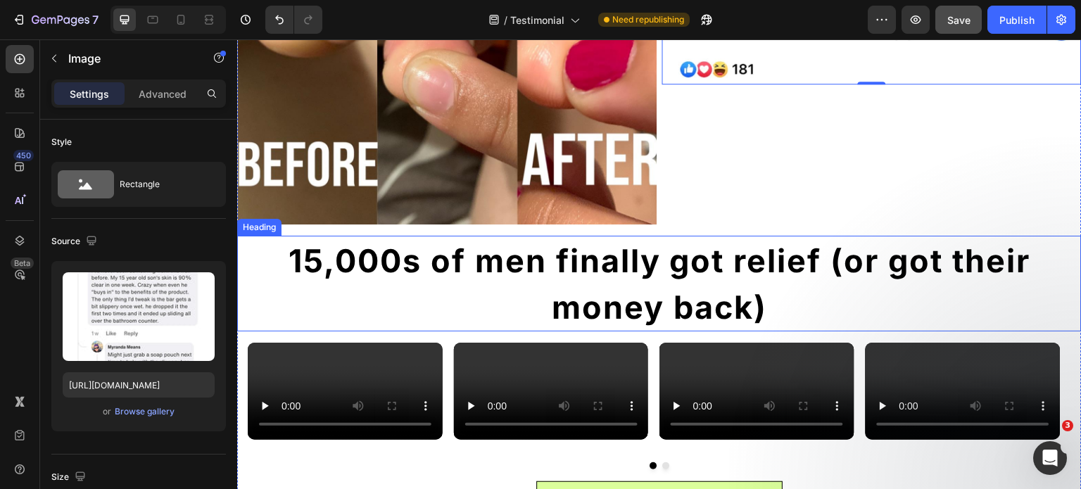
scroll to position [5709, 0]
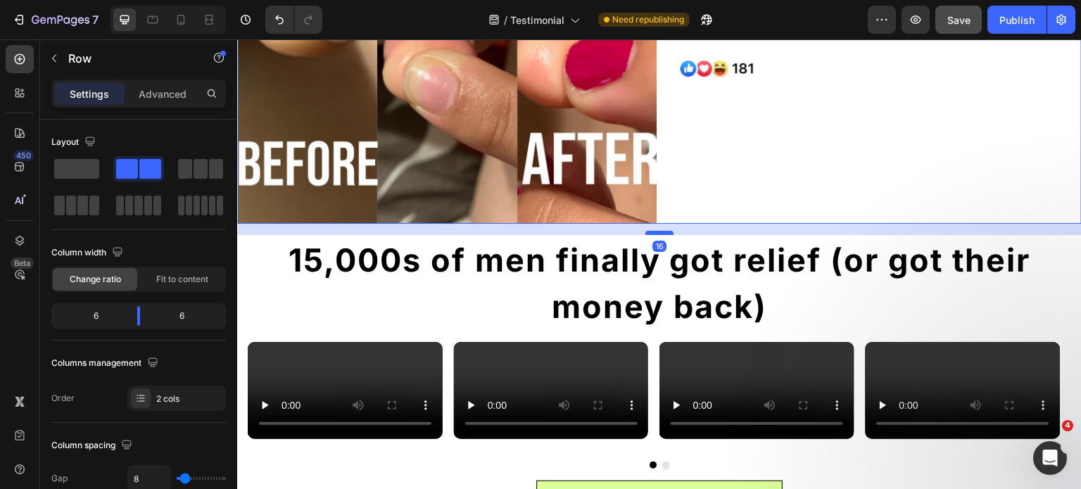
click at [654, 224] on div "16" at bounding box center [659, 224] width 844 height 0
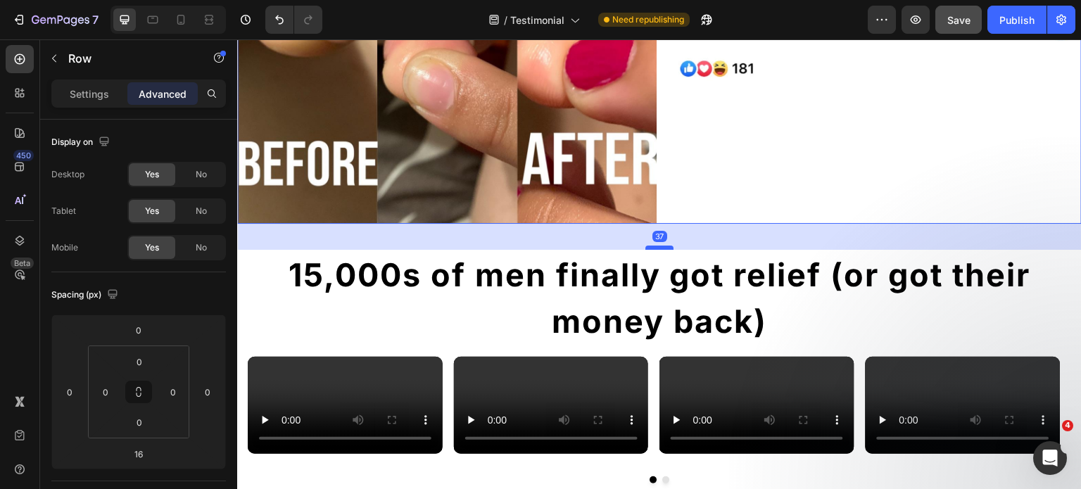
drag, startPoint x: 654, startPoint y: 219, endPoint x: 656, endPoint y: 234, distance: 14.2
click at [656, 246] on div at bounding box center [659, 248] width 28 height 4
type input "37"
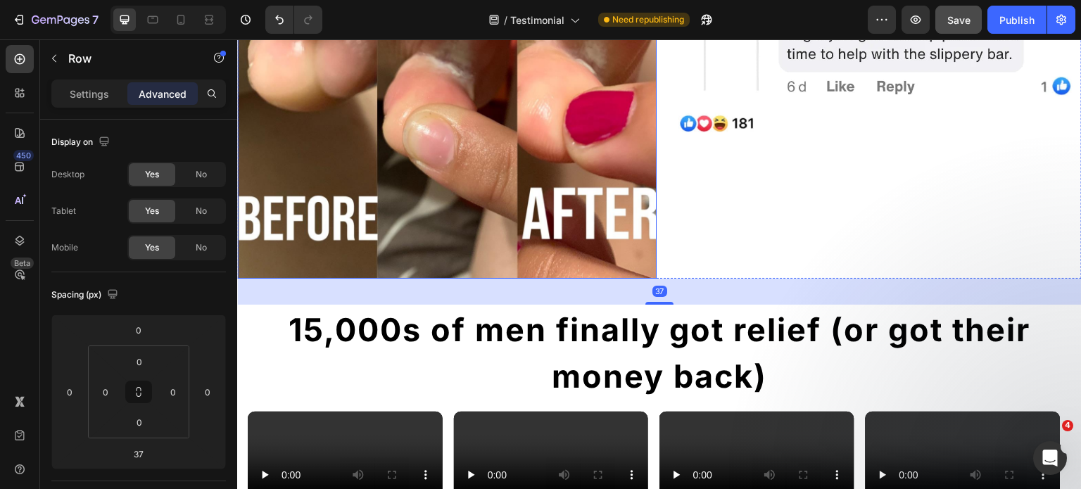
scroll to position [5655, 0]
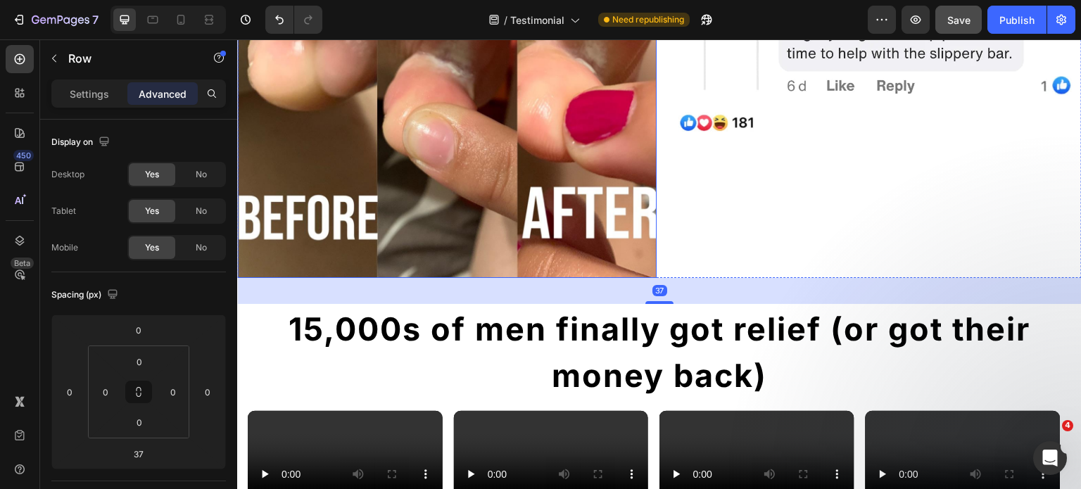
click at [544, 313] on strong "15,000s of men finally got relief (or got their money back)" at bounding box center [659, 352] width 742 height 85
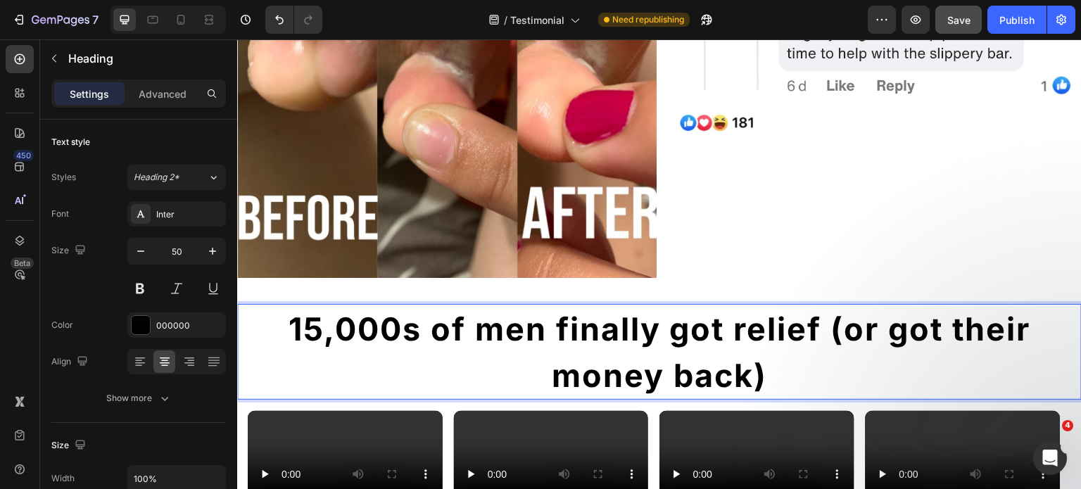
click at [494, 324] on strong "15,000s of men finally got relief (or got their money back)" at bounding box center [659, 352] width 742 height 85
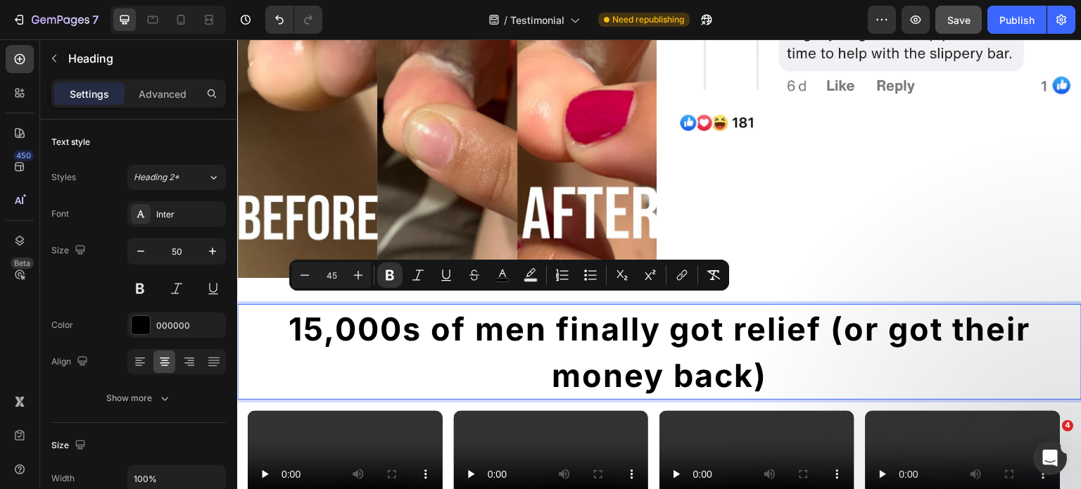
click at [392, 329] on strong "15,000s of men finally got relief (or got their money back)" at bounding box center [659, 352] width 742 height 85
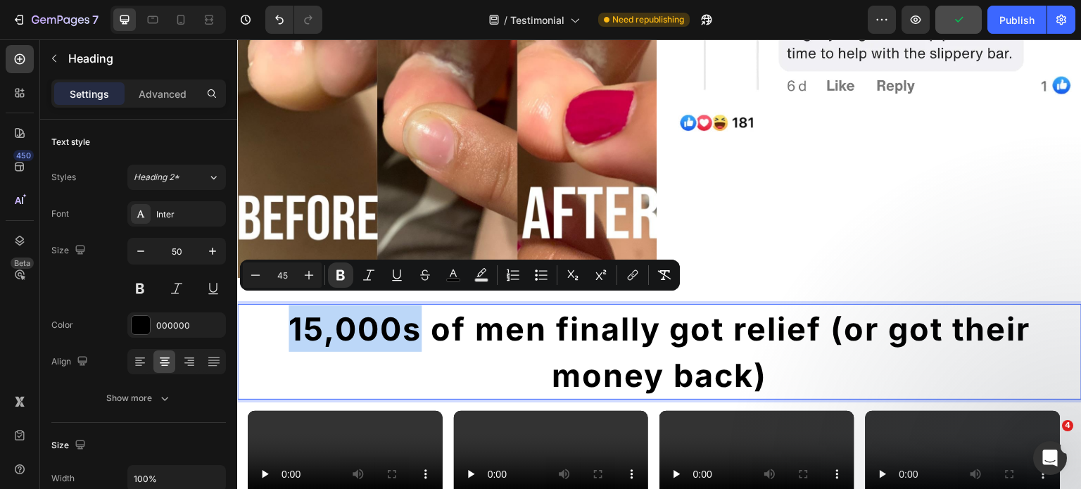
drag, startPoint x: 412, startPoint y: 321, endPoint x: 287, endPoint y: 317, distance: 124.6
click at [288, 317] on strong "15,000s of men finally got relief (or got their money back)" at bounding box center [659, 352] width 742 height 85
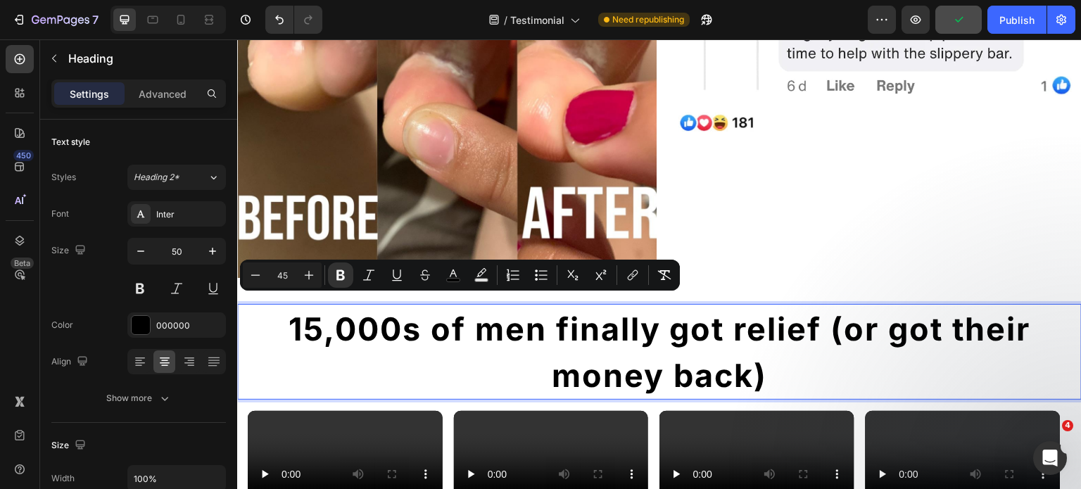
click at [448, 329] on strong "15,000s of men finally got relief (or got their money back)" at bounding box center [659, 352] width 742 height 85
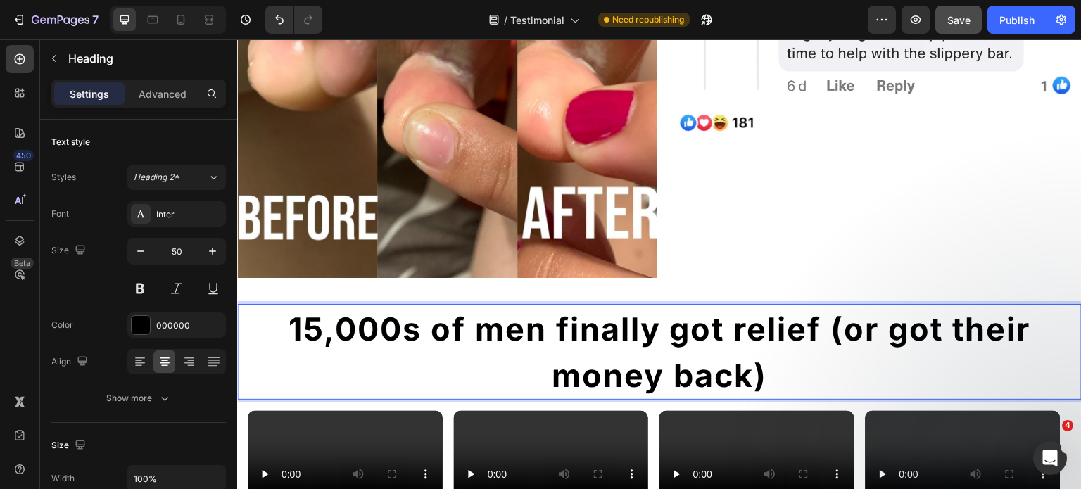
click at [509, 319] on strong "15,000s of men finally got relief (or got their money back)" at bounding box center [659, 352] width 742 height 85
click at [414, 324] on strong "15,000s of men finally got relief (or got their money back)" at bounding box center [659, 352] width 742 height 85
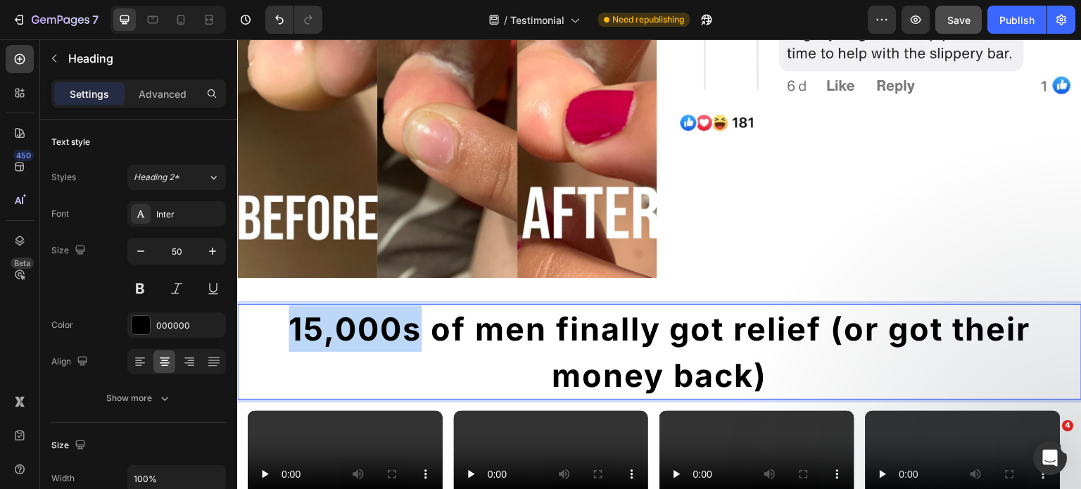
drag, startPoint x: 407, startPoint y: 324, endPoint x: 287, endPoint y: 316, distance: 120.5
click at [288, 316] on strong "15,000s of men finally got relief (or got their money back)" at bounding box center [659, 352] width 742 height 85
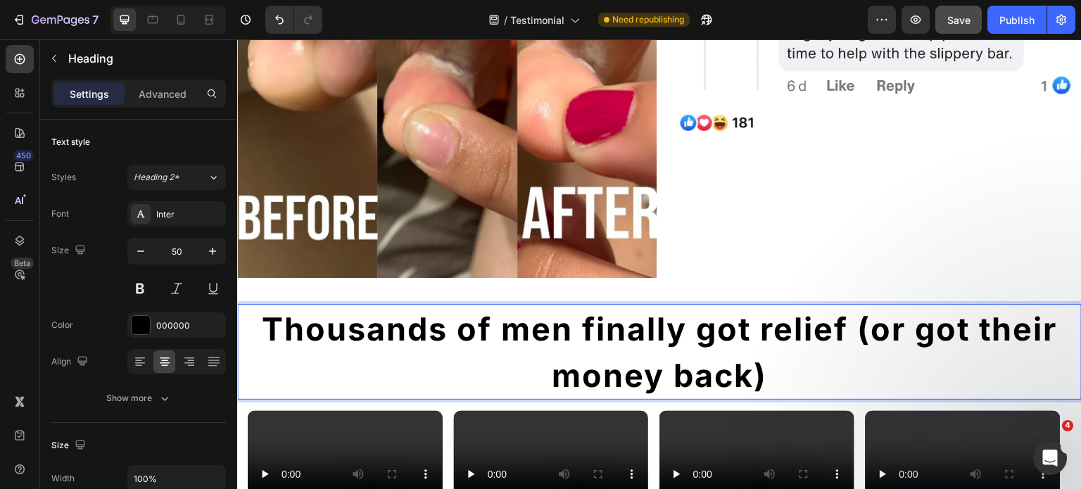
click at [518, 310] on strong "Thousands of men finally got relief (or got their money back)" at bounding box center [659, 352] width 795 height 85
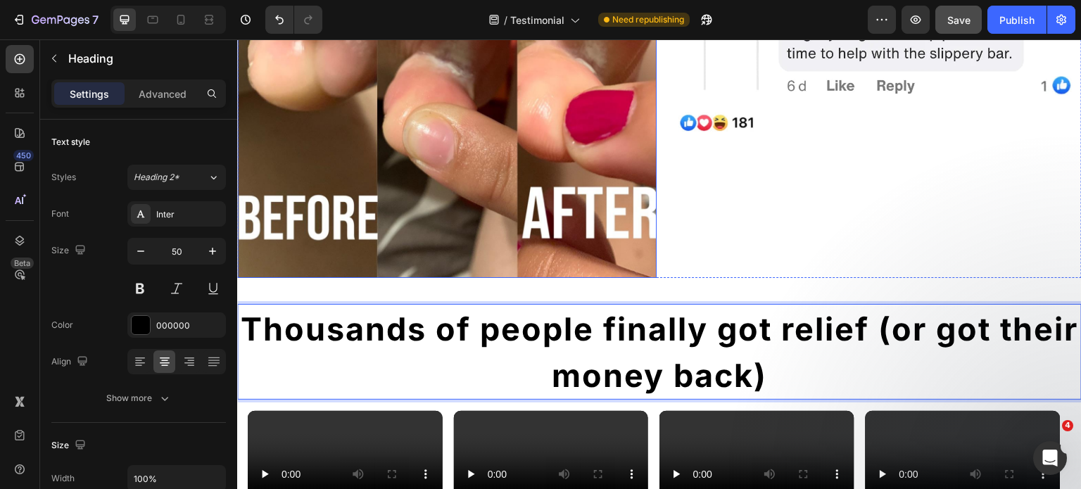
scroll to position [5796, 0]
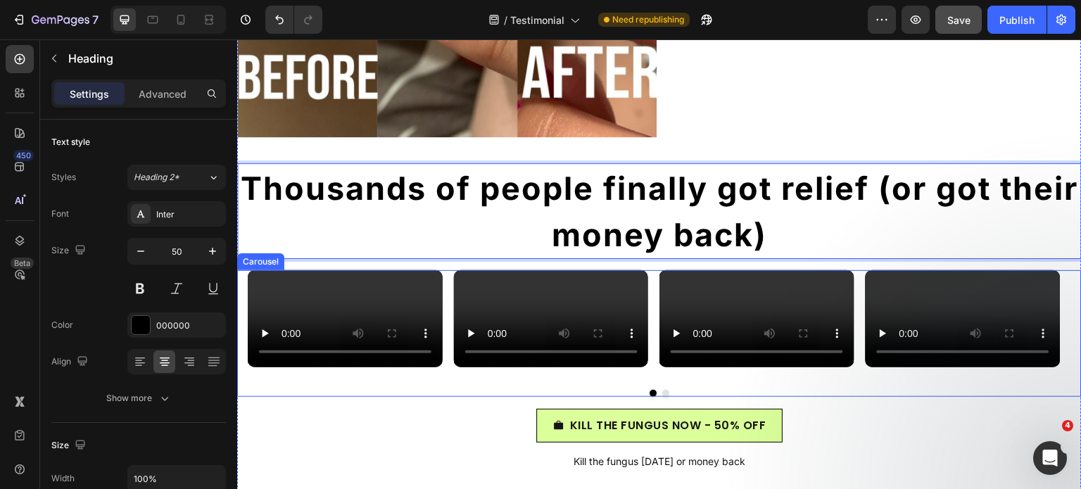
click at [651, 288] on div "Video Video Video Video Video" at bounding box center [659, 318] width 823 height 97
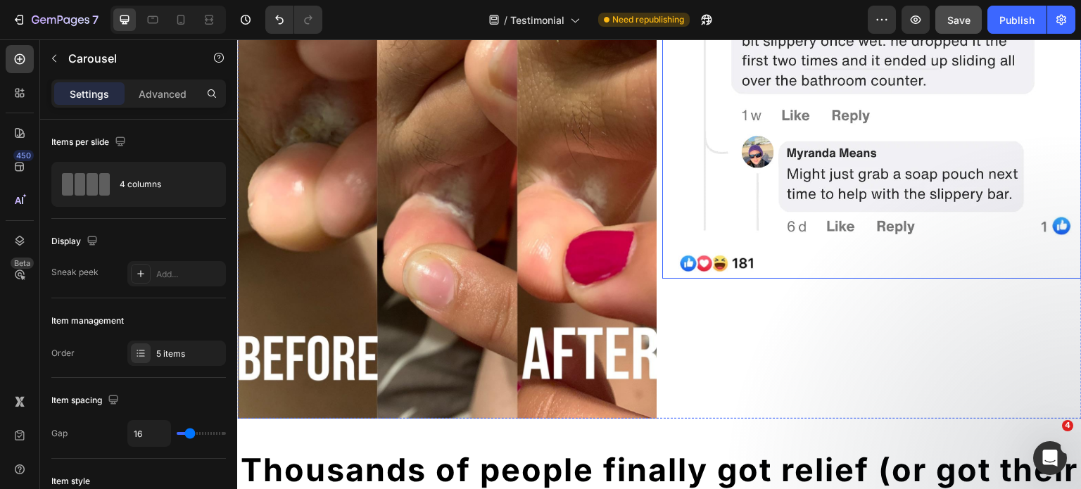
click at [765, 171] on img at bounding box center [871, 68] width 419 height 419
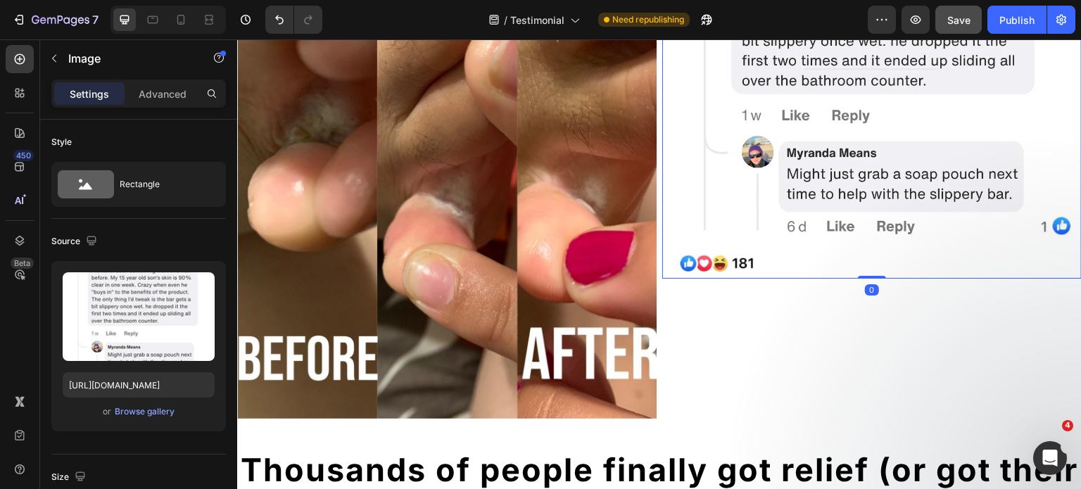
scroll to position [5303, 0]
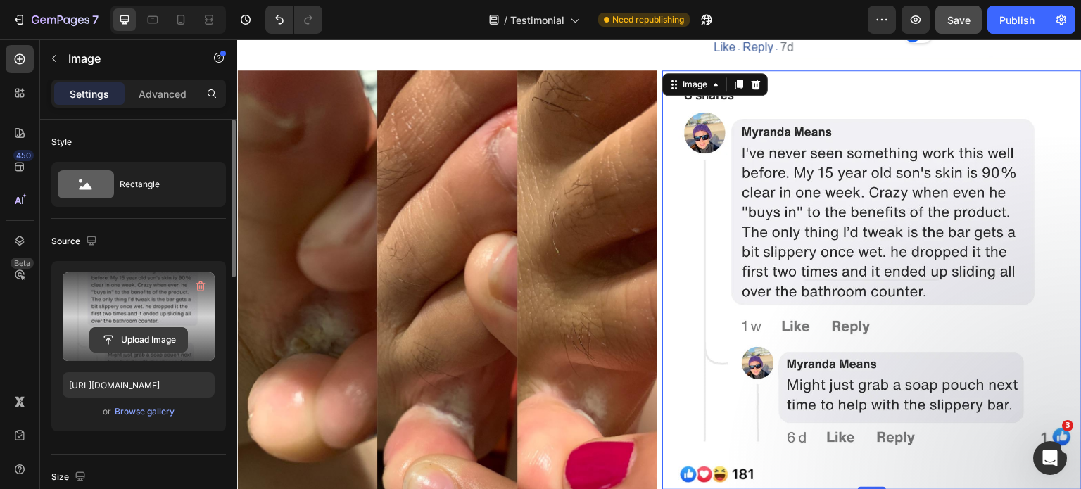
click at [123, 327] on button "Upload Image" at bounding box center [138, 339] width 98 height 25
click at [120, 338] on input "file" at bounding box center [138, 340] width 97 height 24
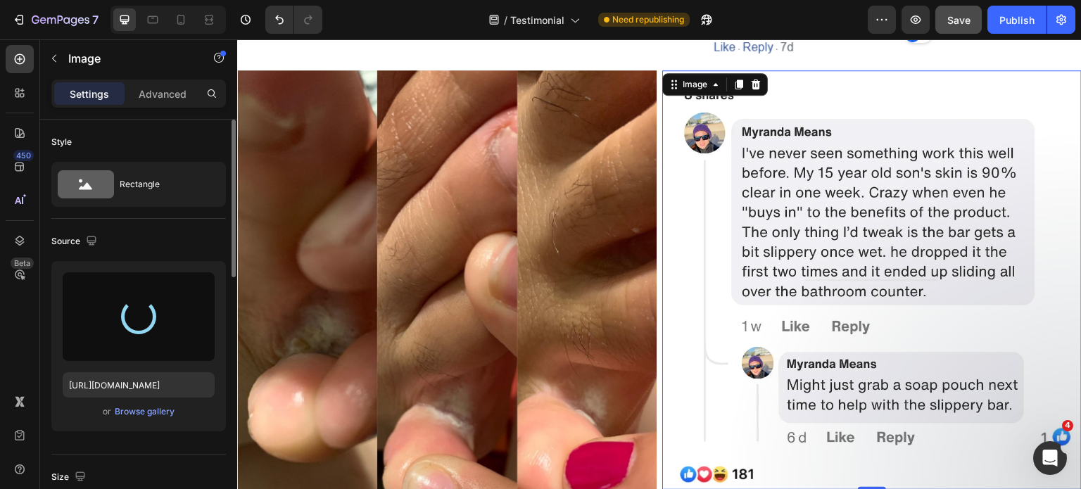
scroll to position [5540, 0]
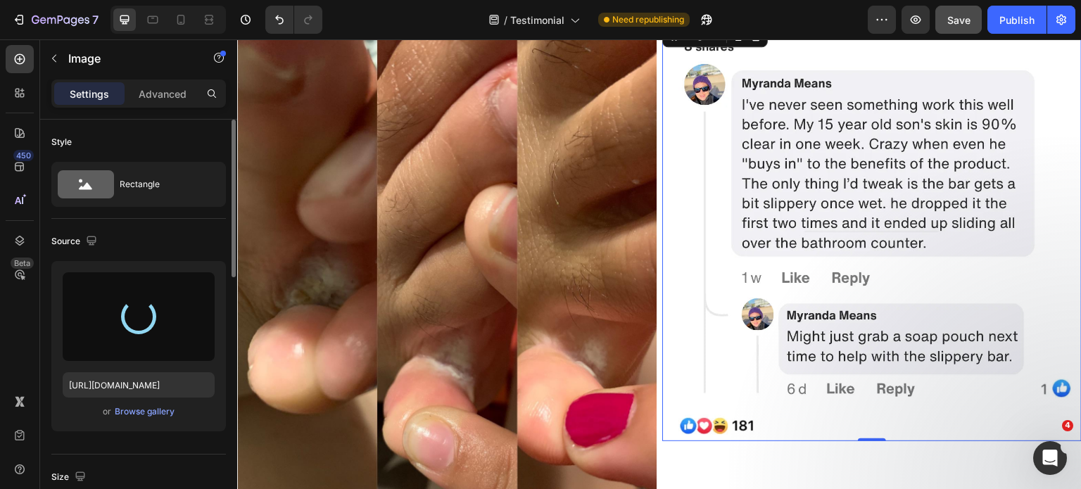
type input "[URL][DOMAIN_NAME]"
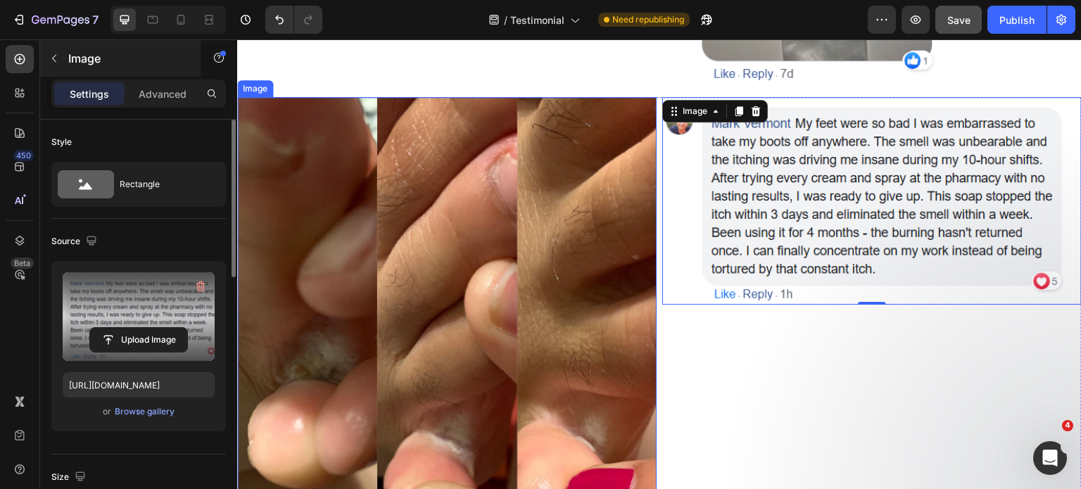
scroll to position [5277, 0]
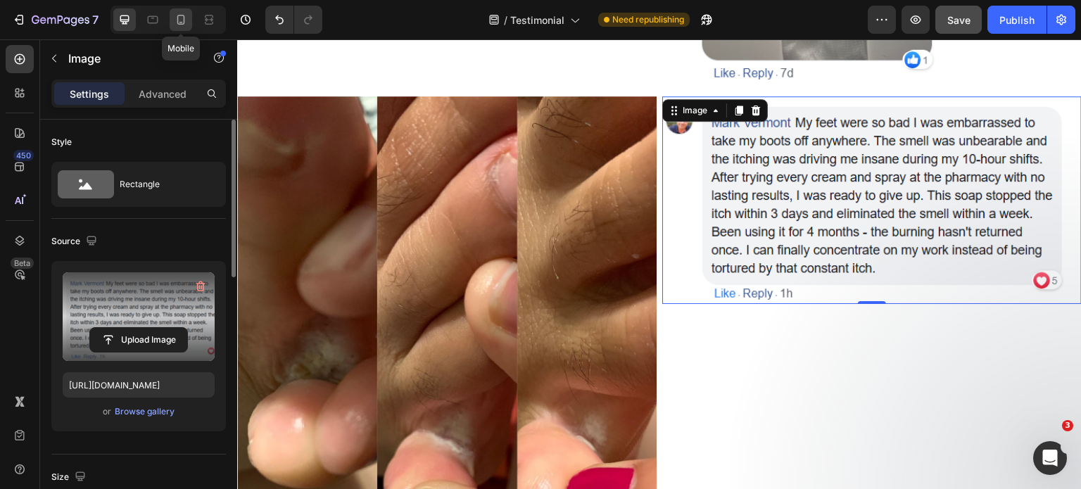
click at [174, 21] on icon at bounding box center [181, 20] width 14 height 14
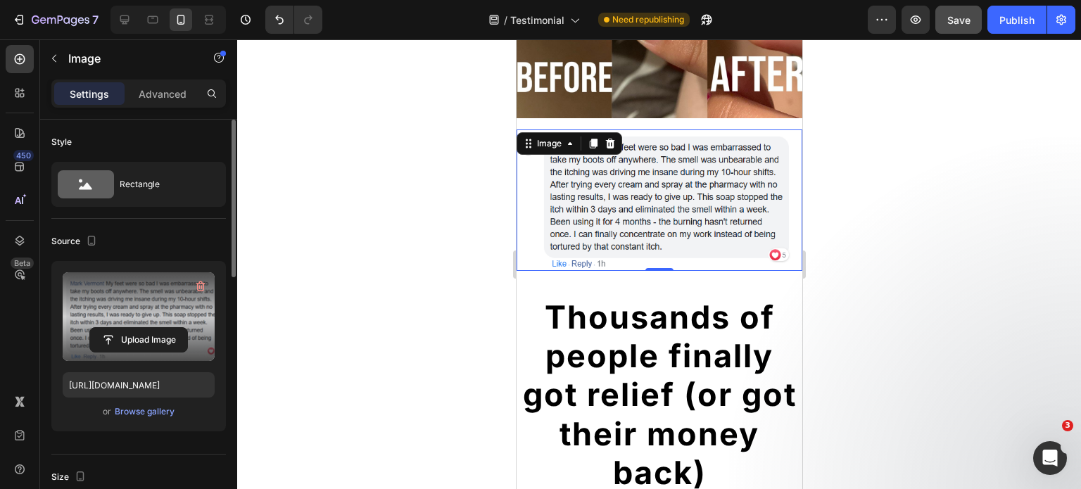
scroll to position [5650, 0]
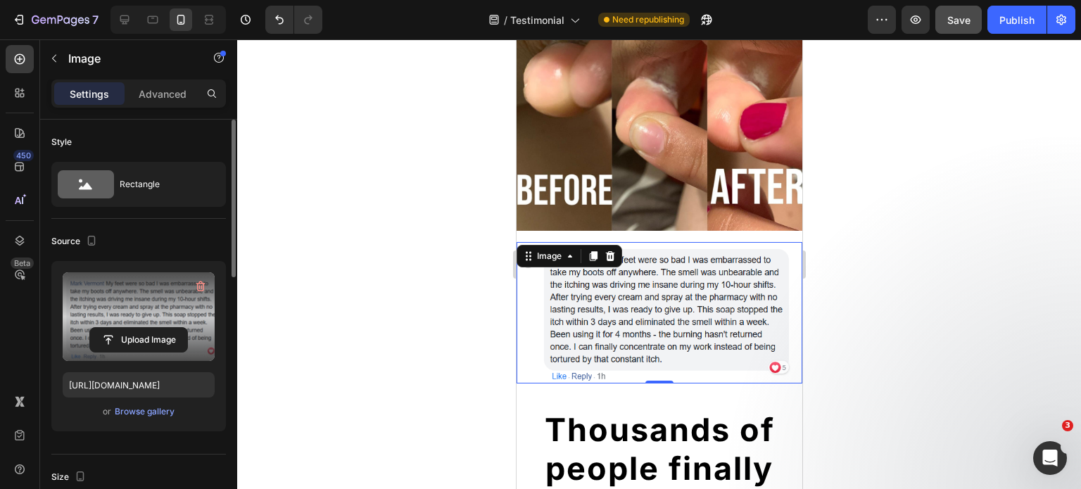
click at [875, 205] on div at bounding box center [658, 264] width 843 height 450
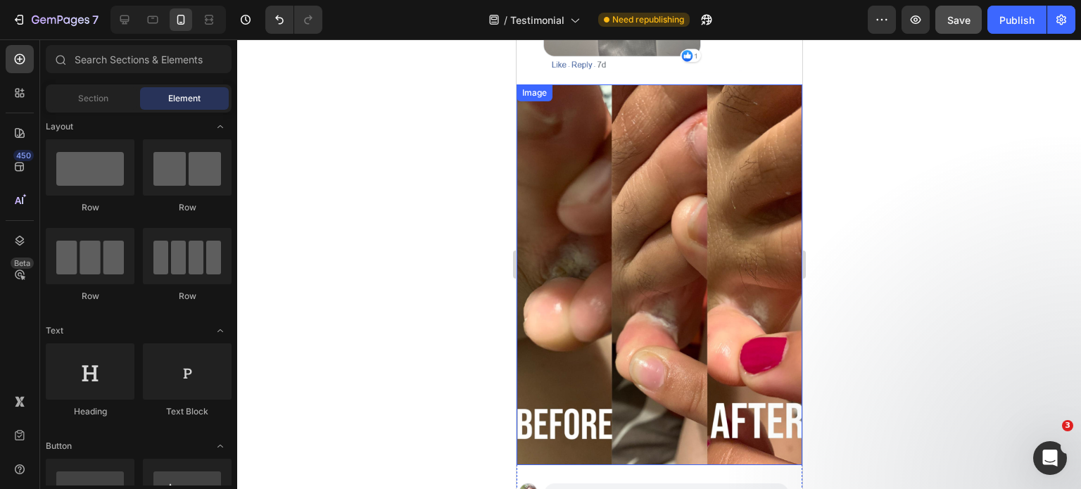
scroll to position [5444, 0]
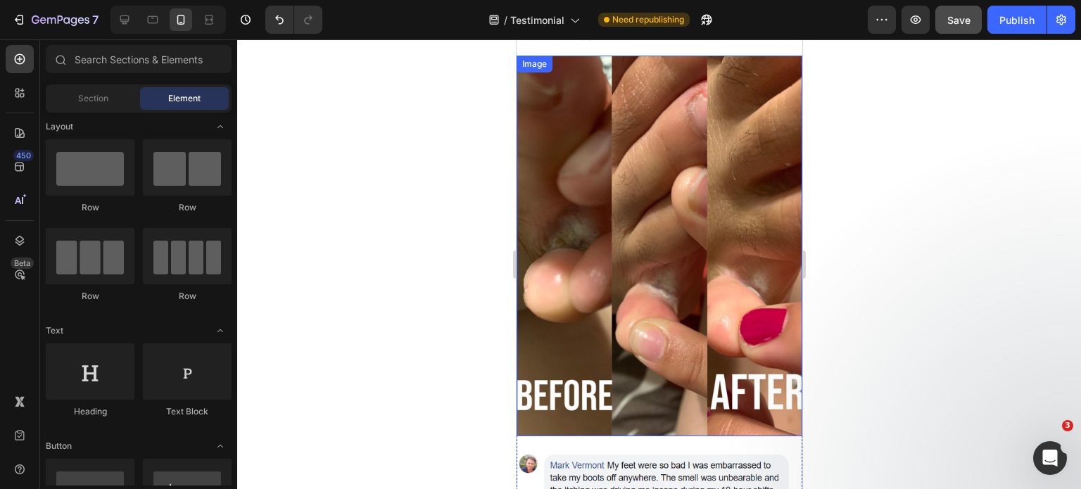
click at [693, 132] on img at bounding box center [659, 246] width 286 height 381
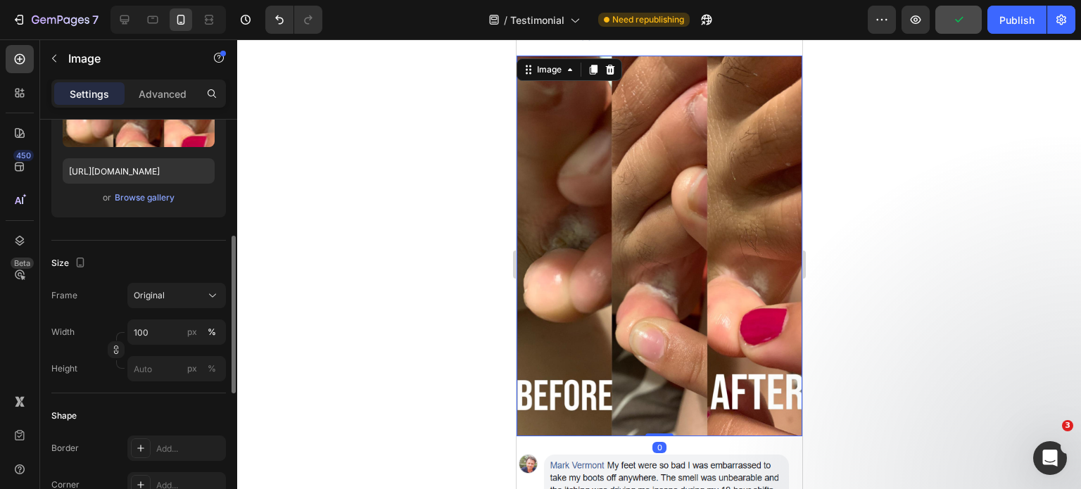
scroll to position [240, 0]
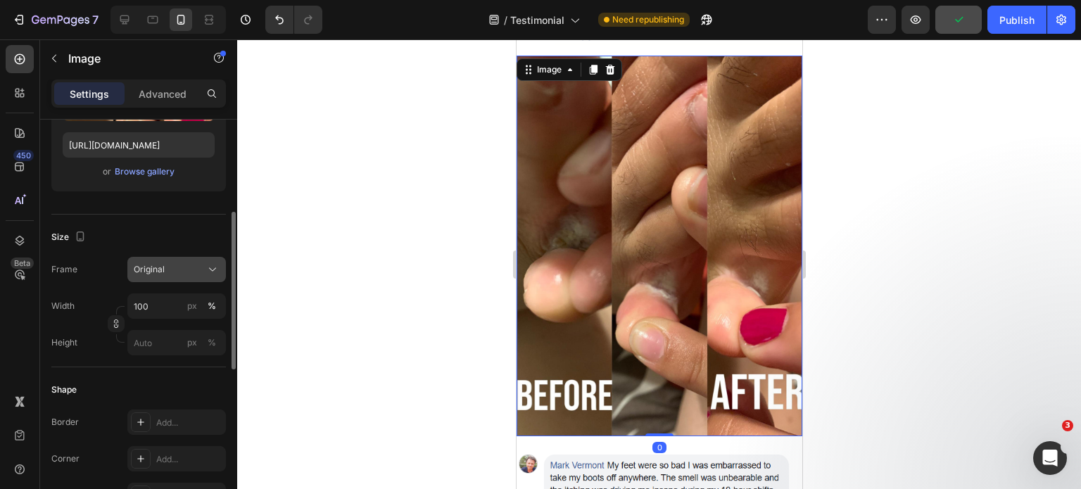
click at [170, 272] on div "Original" at bounding box center [168, 269] width 69 height 13
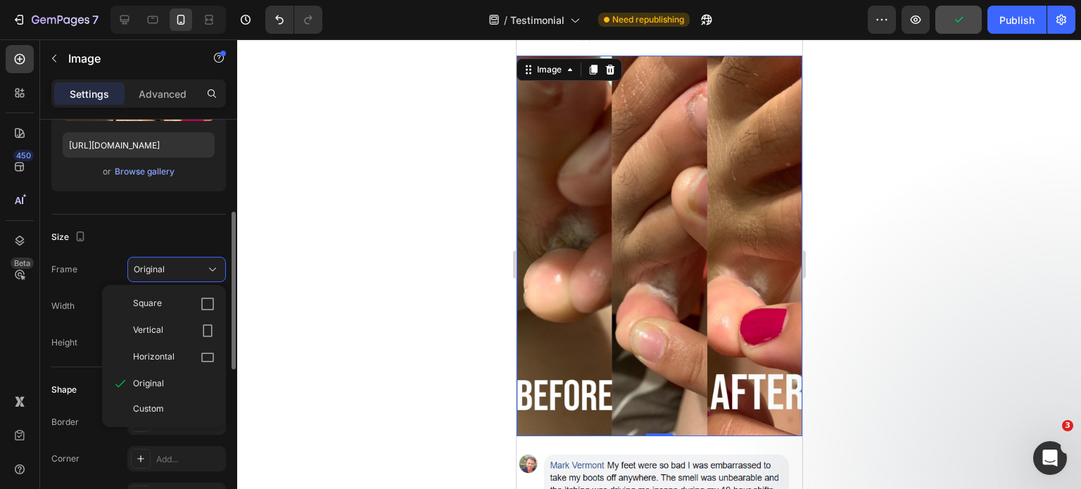
click at [88, 267] on div "Frame Original Square Vertical Horizontal Original Custom" at bounding box center [138, 269] width 174 height 25
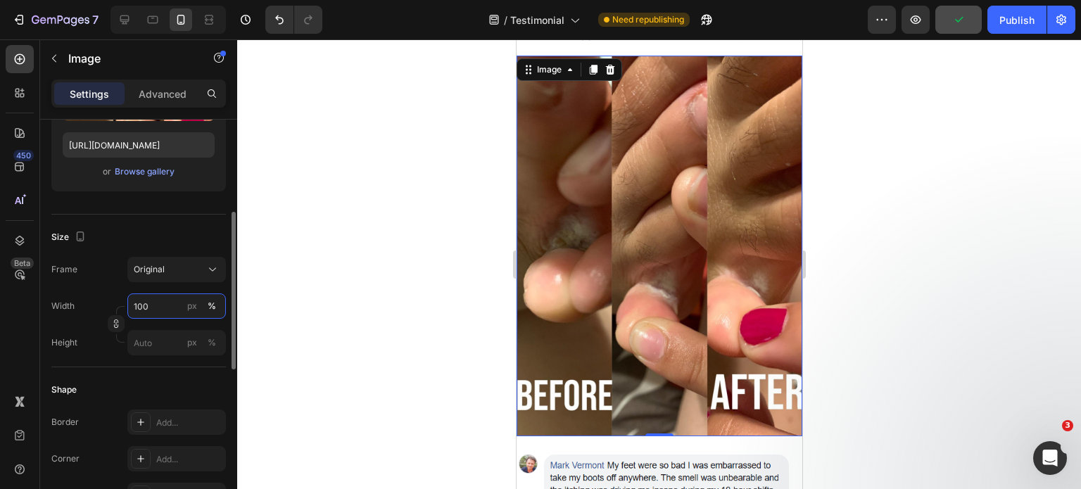
click at [141, 306] on input "100" at bounding box center [176, 305] width 98 height 25
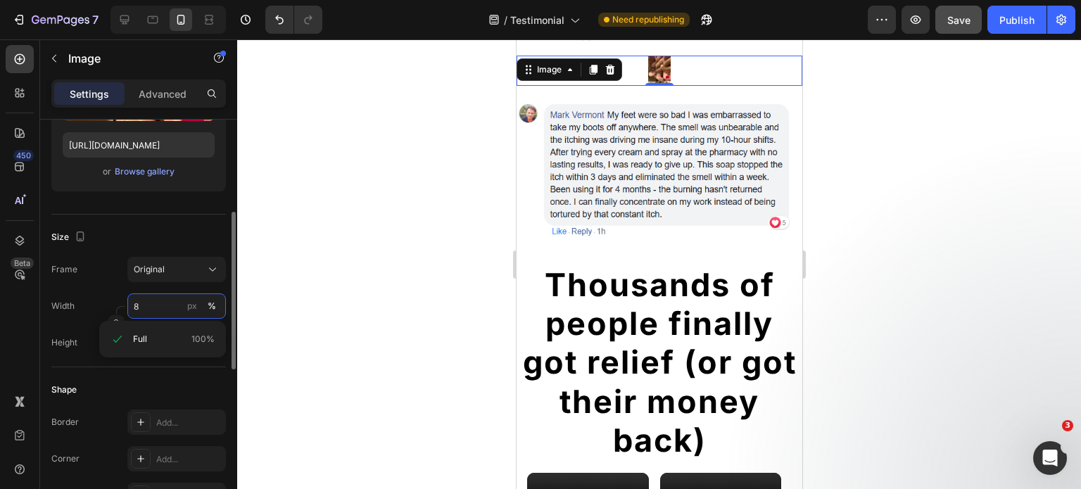
type input "80"
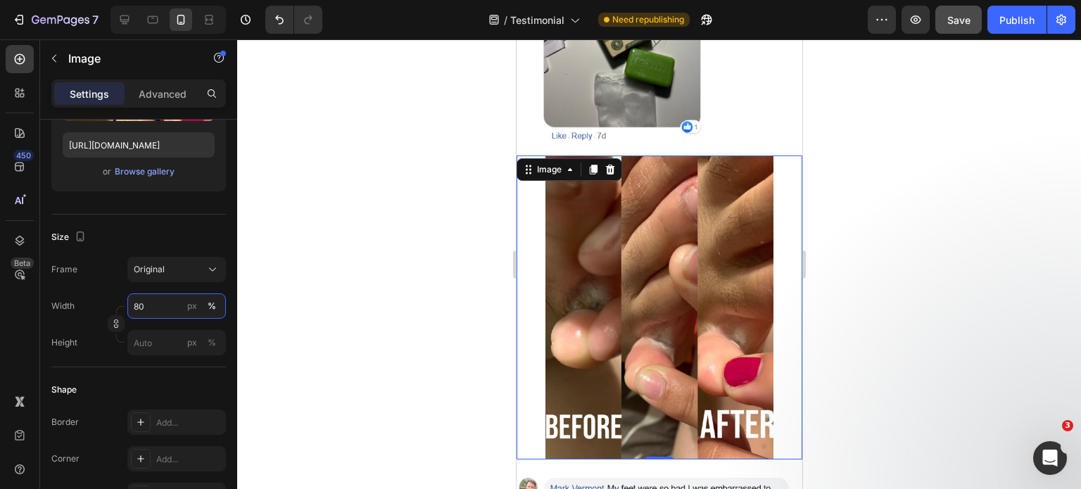
scroll to position [5254, 0]
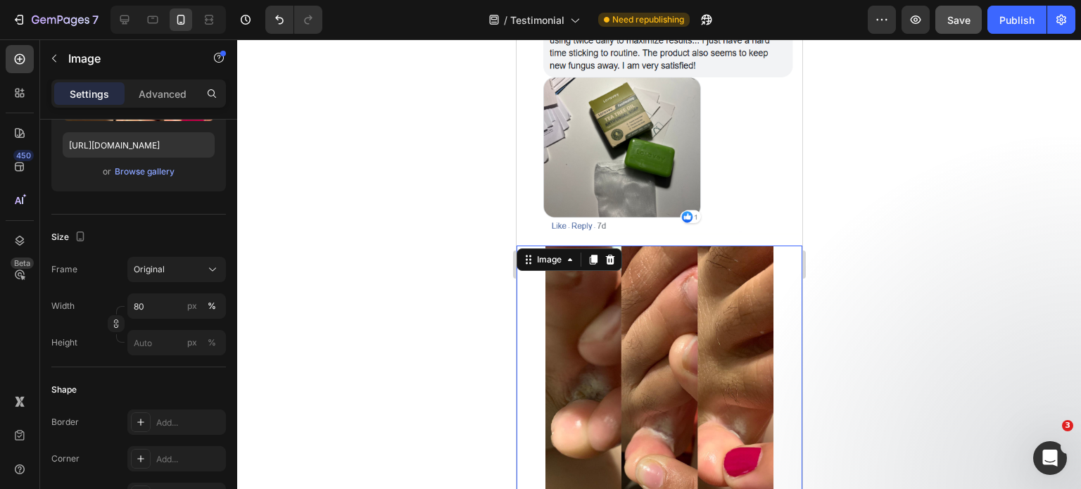
click at [745, 191] on img at bounding box center [659, 40] width 286 height 388
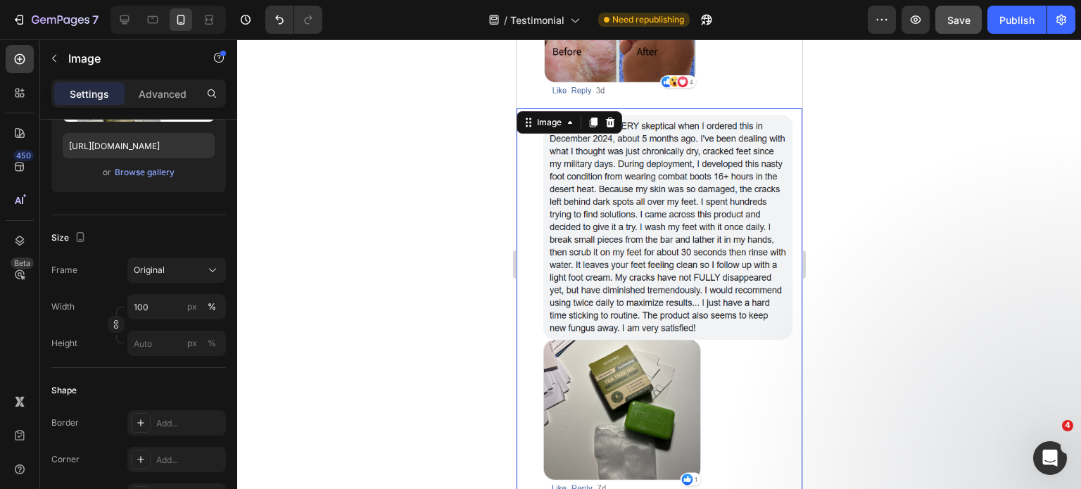
scroll to position [4955, 0]
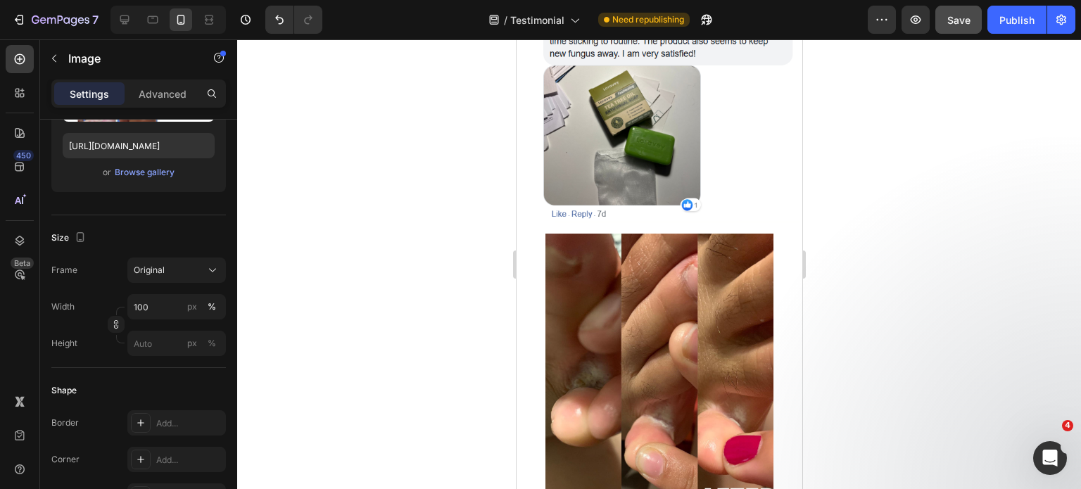
scroll to position [5303, 0]
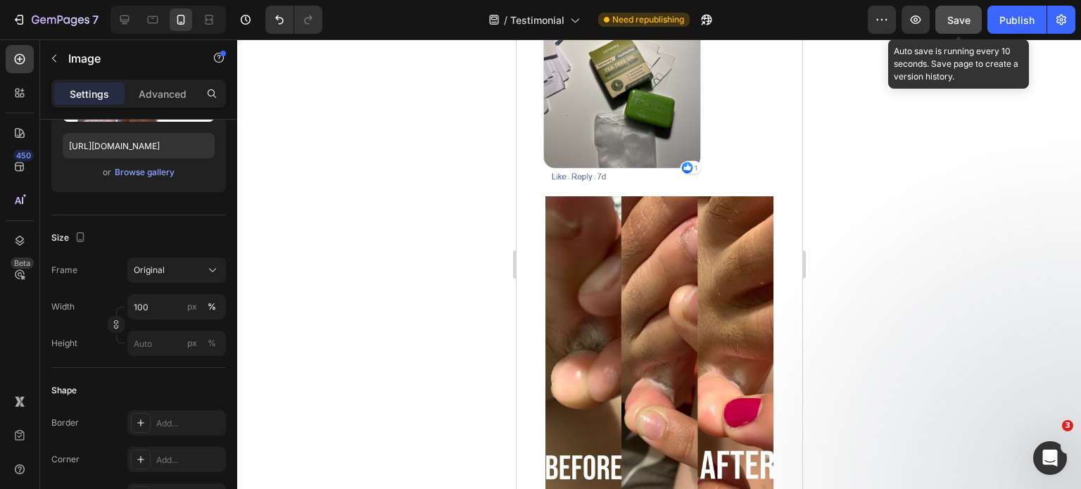
click at [961, 25] on span "Save" at bounding box center [958, 20] width 23 height 12
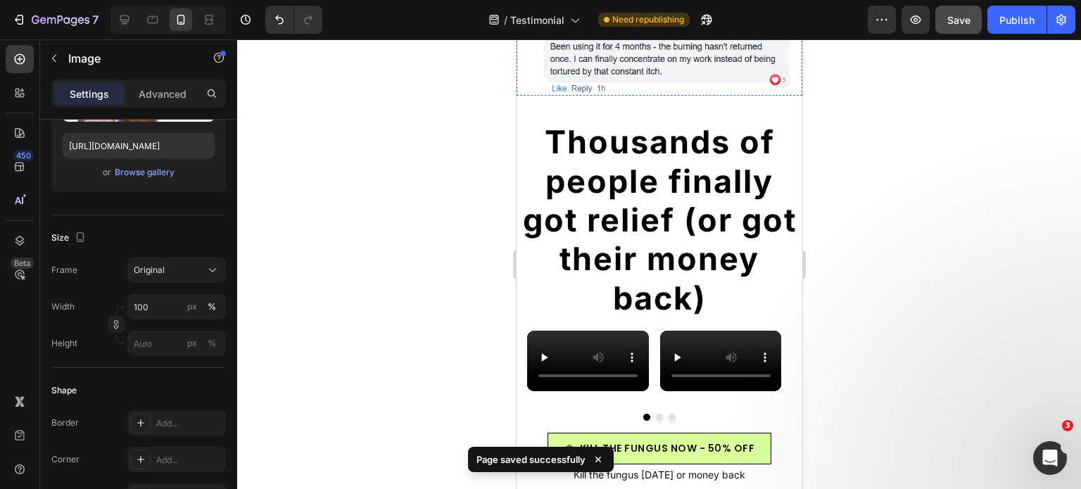
scroll to position [5903, 0]
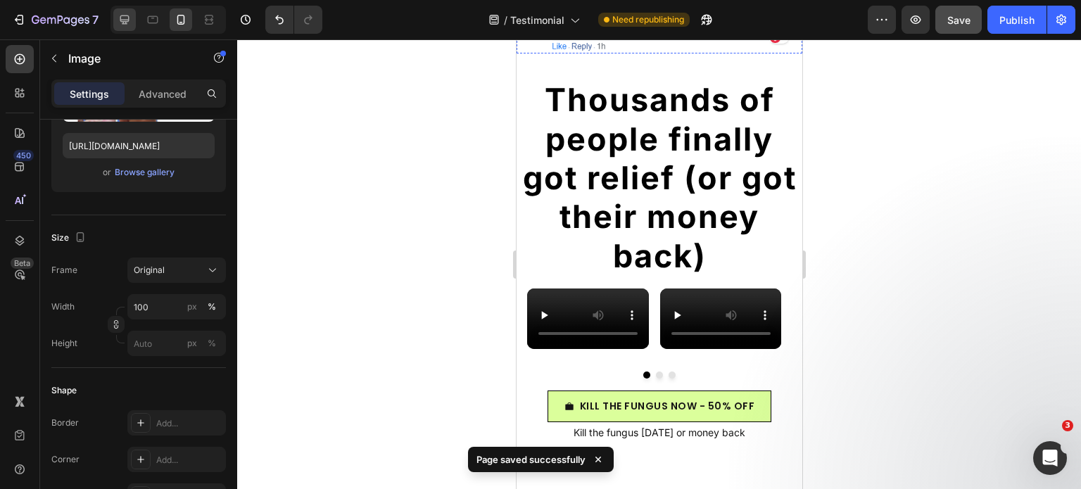
click at [132, 25] on div at bounding box center [124, 19] width 23 height 23
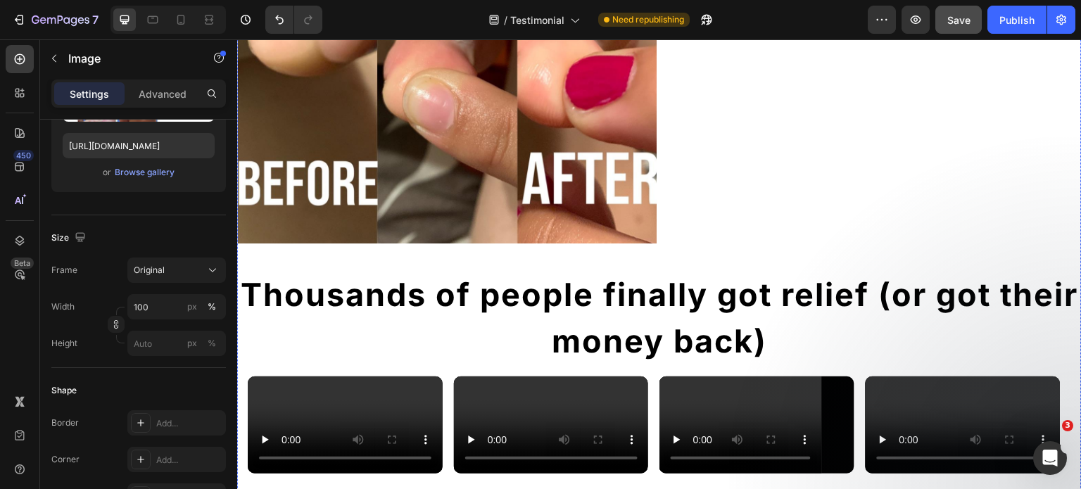
scroll to position [5901, 0]
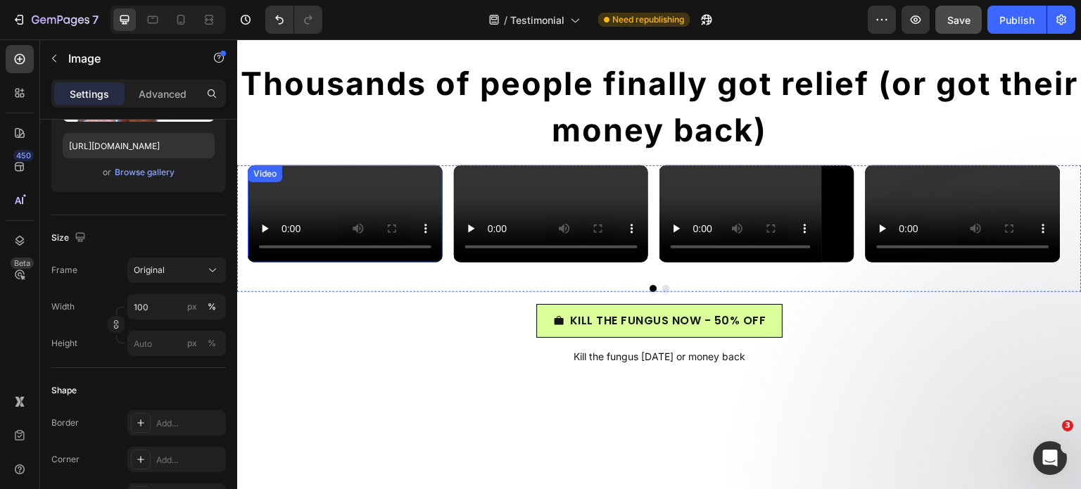
click at [326, 262] on video at bounding box center [345, 213] width 195 height 97
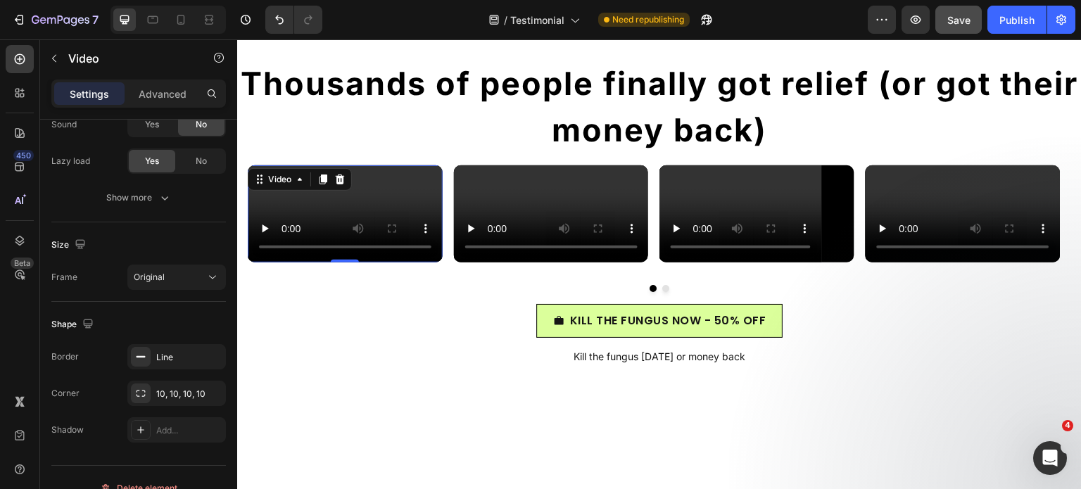
scroll to position [0, 0]
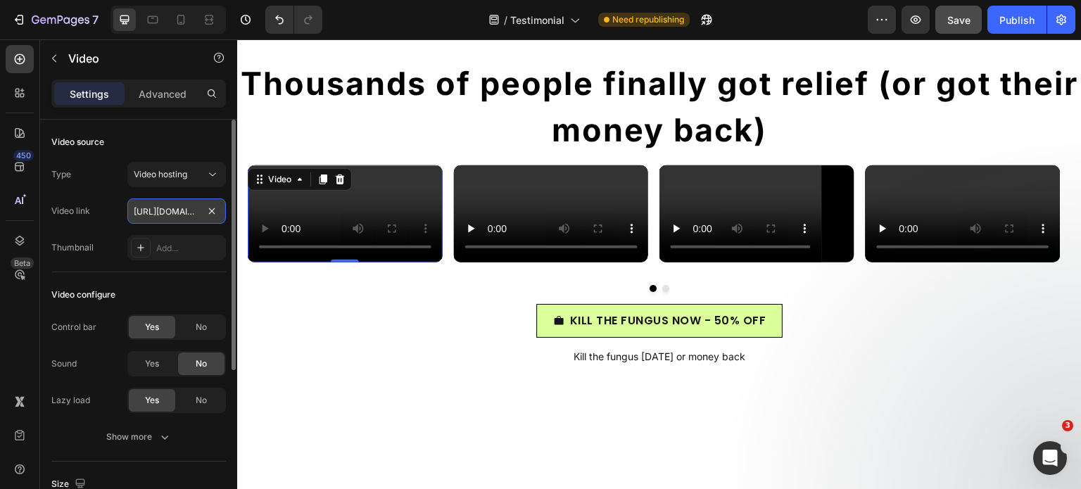
click at [160, 208] on input "https://cdn.shopify.com/videos/c/o/v/4439e11d0a6347acb92623d901f2eca9.mp4" at bounding box center [176, 210] width 98 height 25
type input "https://cdn.shopify.com/videos/c/o/v/61b84f144588444e949f9f0917270561.mp4"
click at [604, 251] on video at bounding box center [551, 213] width 195 height 97
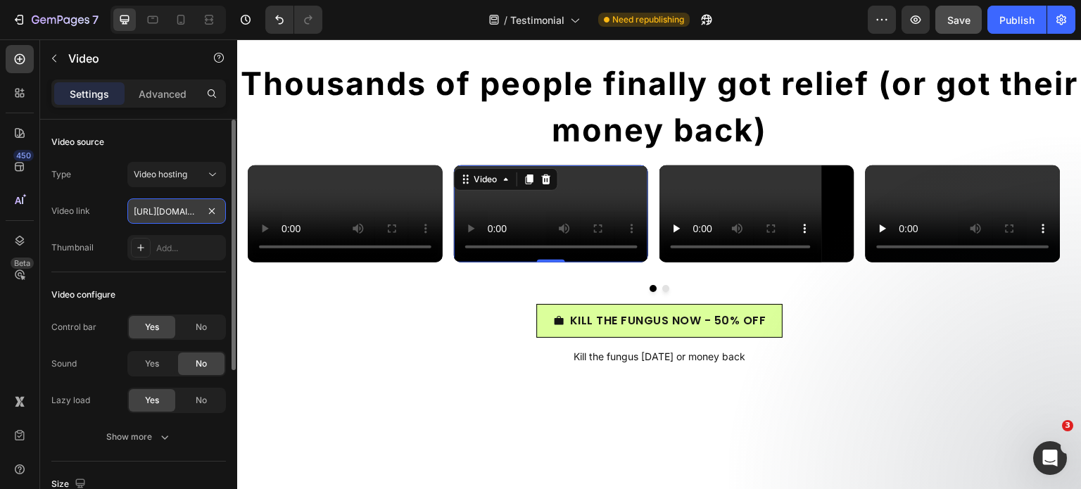
click at [169, 213] on input "https://cdn.shopify.com/videos/c/o/v/4439e11d0a6347acb92623d901f2eca9.mp4" at bounding box center [176, 210] width 98 height 25
type input "https://cdn.shopify.com/videos/c/o/v/e952c4e87d0f487cb93afe878b3f5e11.mp4"
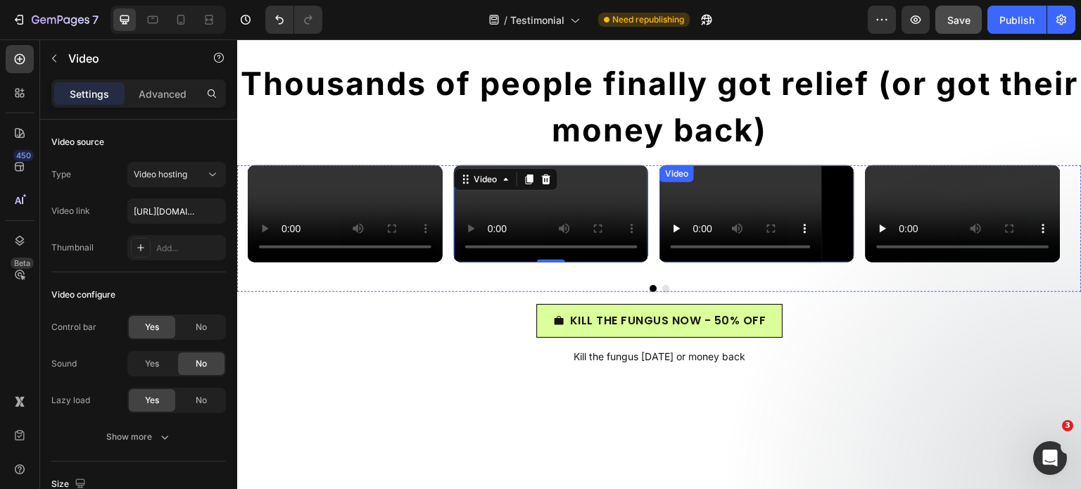
click at [781, 262] on video at bounding box center [756, 213] width 195 height 97
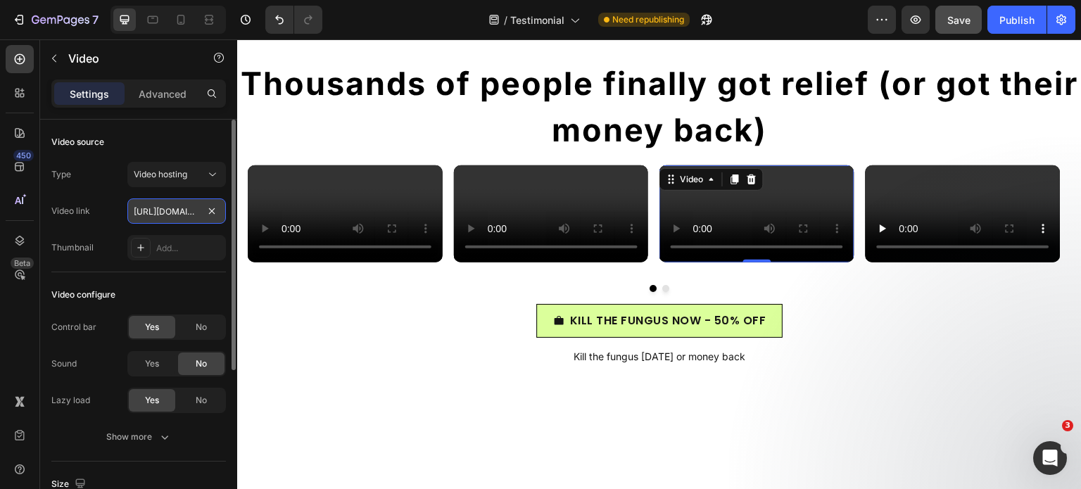
click at [149, 215] on input "https://cdn.shopify.com/videos/c/o/v/4439e11d0a6347acb92623d901f2eca9.mp4" at bounding box center [176, 210] width 98 height 25
type input "https://cdn.shopify.com/videos/c/o/v/6947339f0ff4453d9b7d62c41c12d82c.mp4"
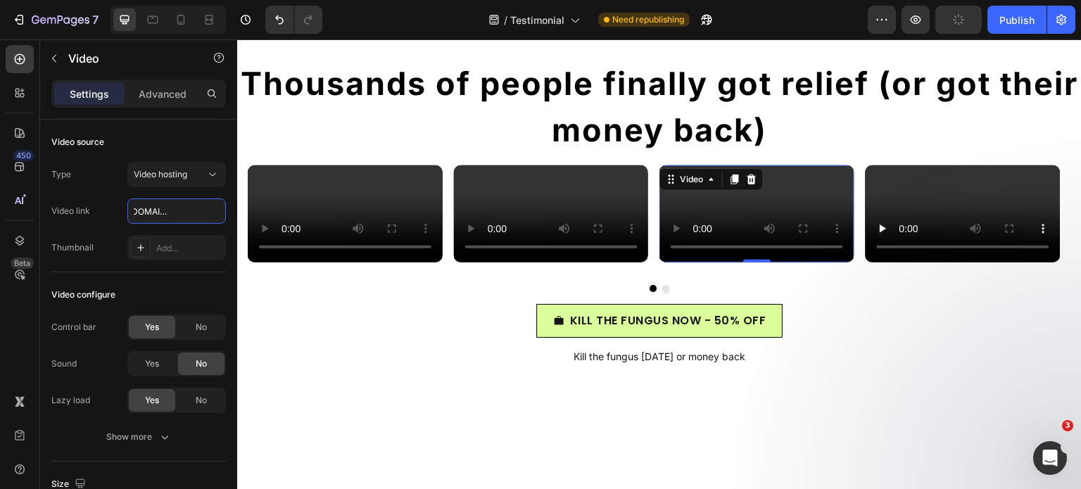
scroll to position [0, 0]
click at [998, 262] on video at bounding box center [962, 213] width 195 height 97
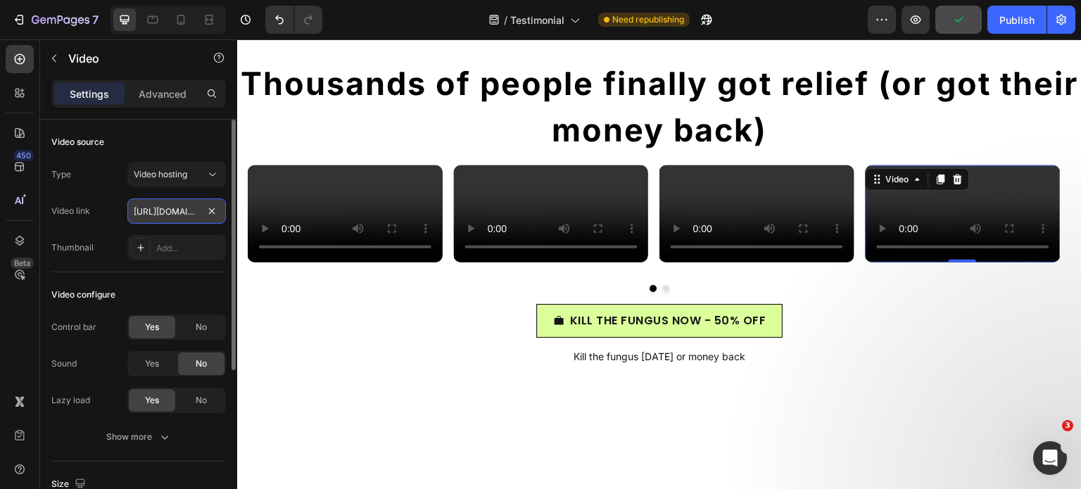
click at [160, 212] on input "https://cdn.shopify.com/videos/c/o/v/4439e11d0a6347acb92623d901f2eca9.mp4" at bounding box center [176, 210] width 98 height 25
paste input "e71a86657844938a3ffec3f4219c87"
type input "https://cdn.shopify.com/videos/c/o/v/4e71a86657844938a3ffec3f4219c879.mp4"
click at [193, 131] on div "Video source" at bounding box center [138, 142] width 174 height 23
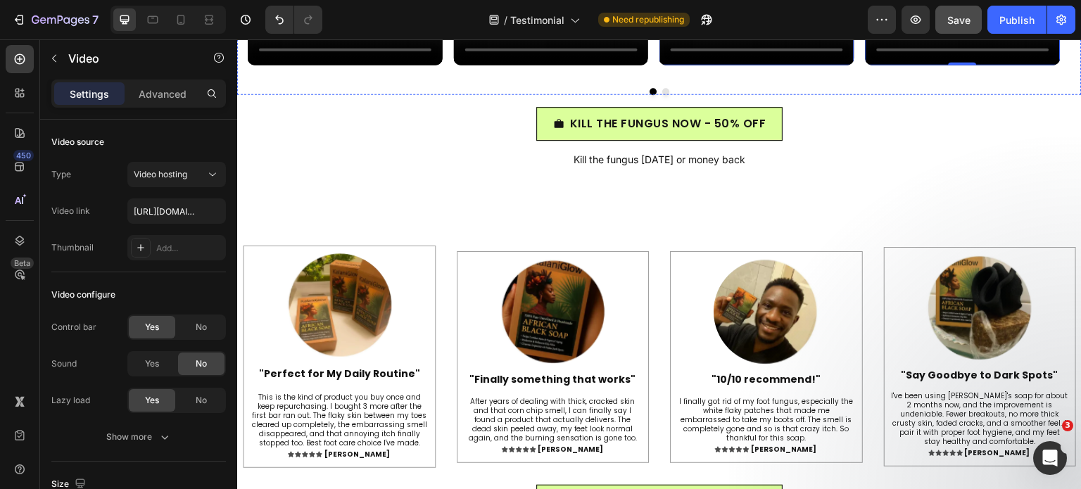
scroll to position [6112, 0]
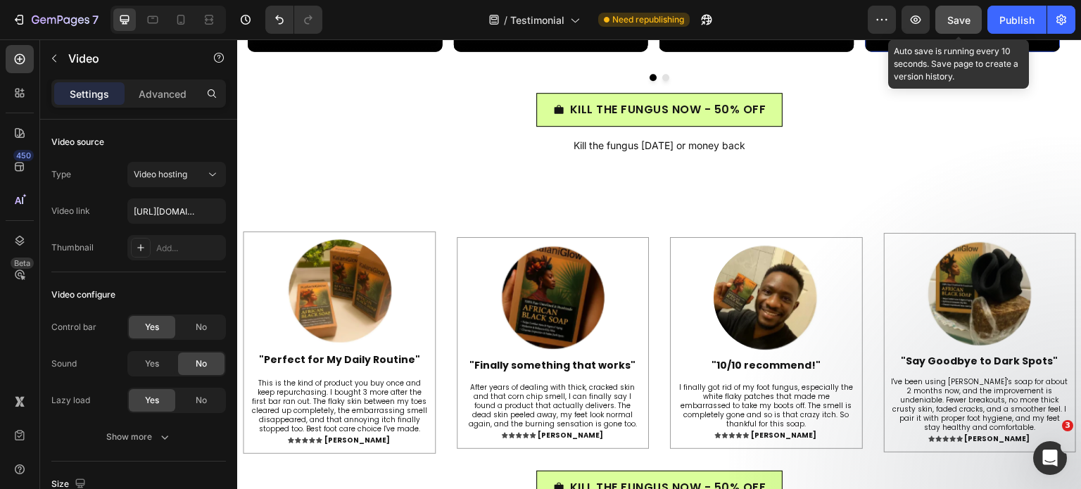
click at [953, 25] on span "Save" at bounding box center [958, 20] width 23 height 12
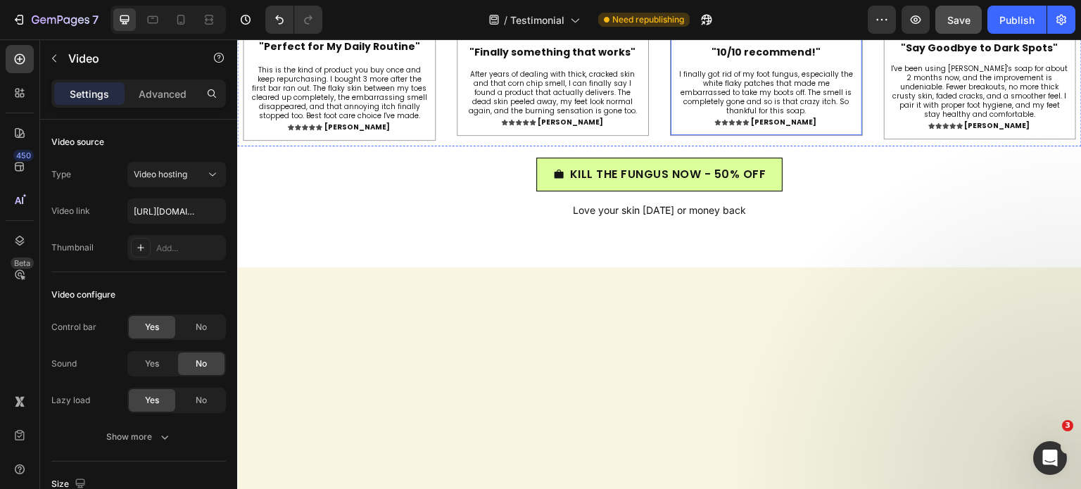
scroll to position [6405, 0]
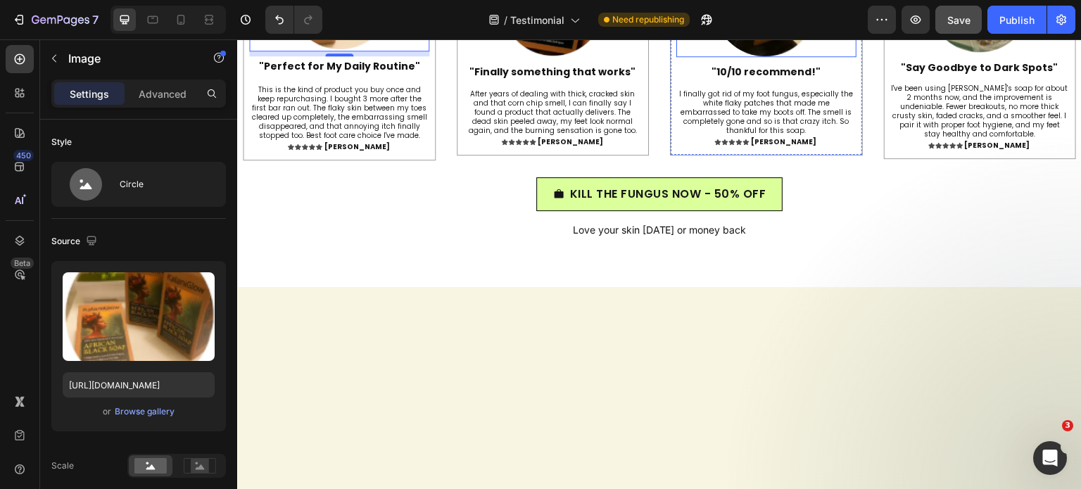
click at [770, 57] on img at bounding box center [766, 4] width 106 height 106
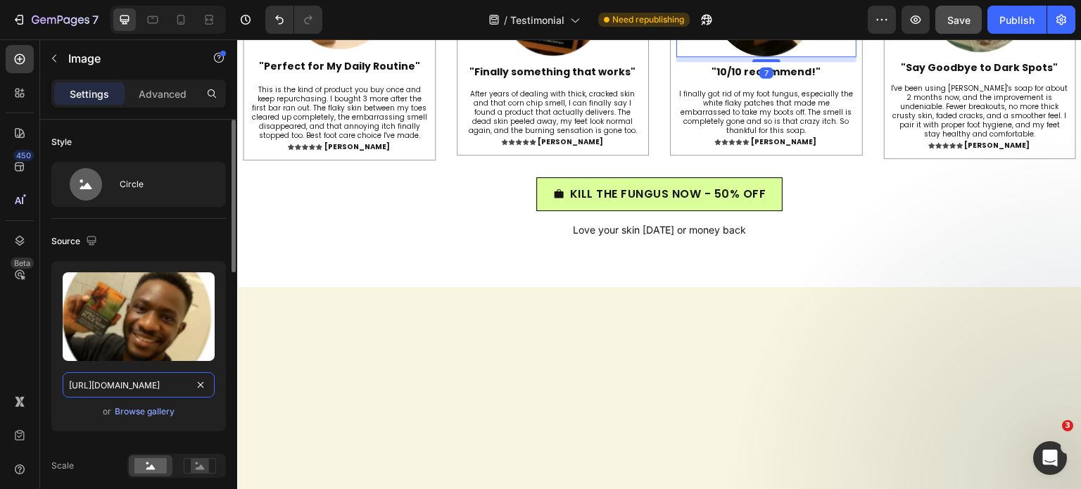
click at [153, 382] on input "https://cdn.shopify.com/s/files/1/0968/8953/6850/files/gempages_569934698445275…" at bounding box center [139, 384] width 152 height 25
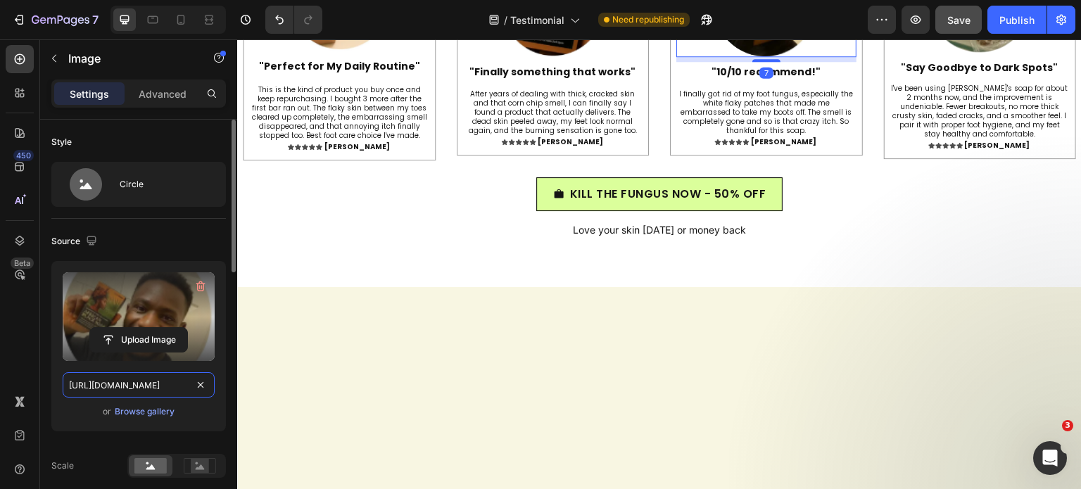
paste input "f09369d5-7002-4024-9ecd-d79a7e3ae1a7"
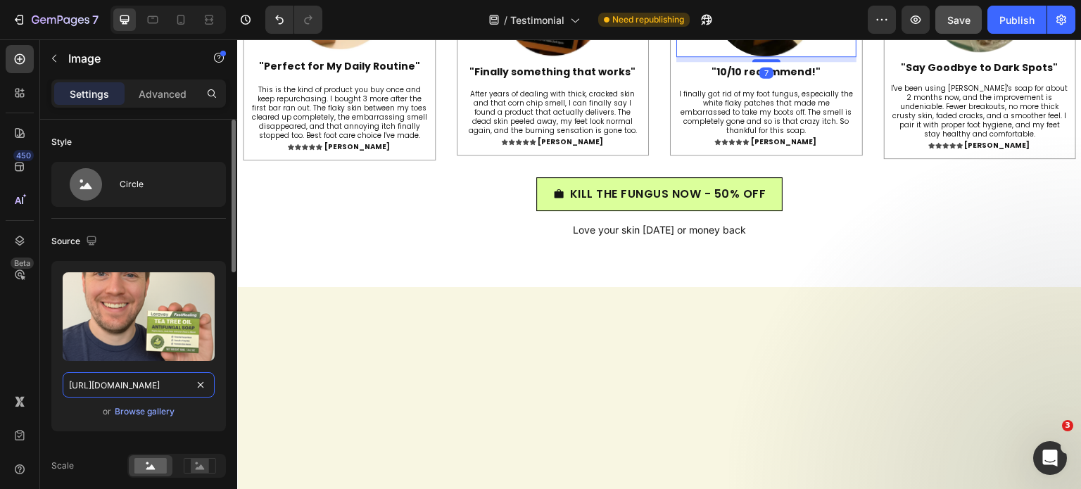
scroll to position [0, 438]
type input "https://cdn.shopify.com/s/files/1/0968/8953/6850/files/gempages_569934698445275…"
click at [180, 246] on div "Source" at bounding box center [138, 241] width 174 height 23
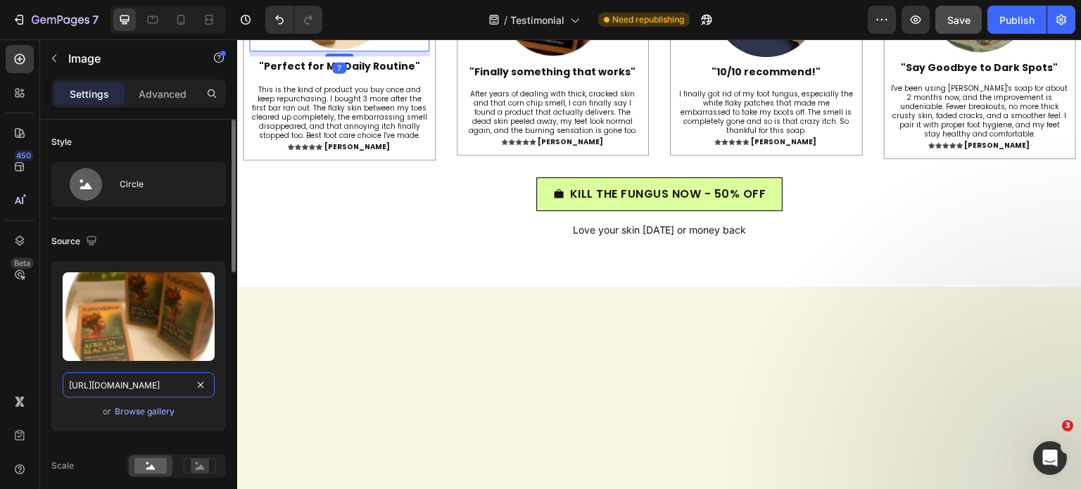
click at [121, 391] on input "https://cdn.shopify.com/s/files/1/0968/8953/6850/files/gempages_569934698445275…" at bounding box center [139, 384] width 152 height 25
paste input "180358185-1755704684.9883.jpg?v=1756296914"
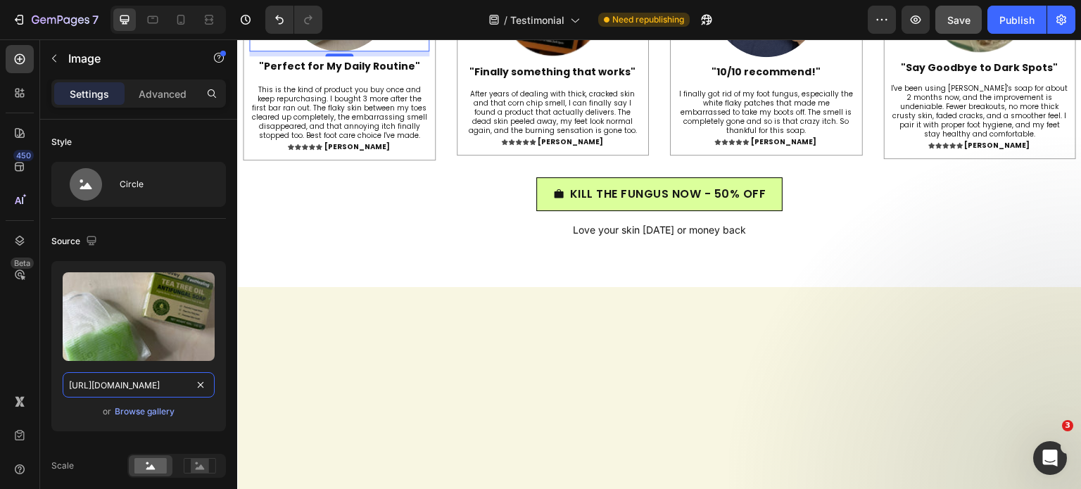
type input "https://cdn.shopify.com/s/files/1/0968/8953/6850/files/180358185-1755704684.988…"
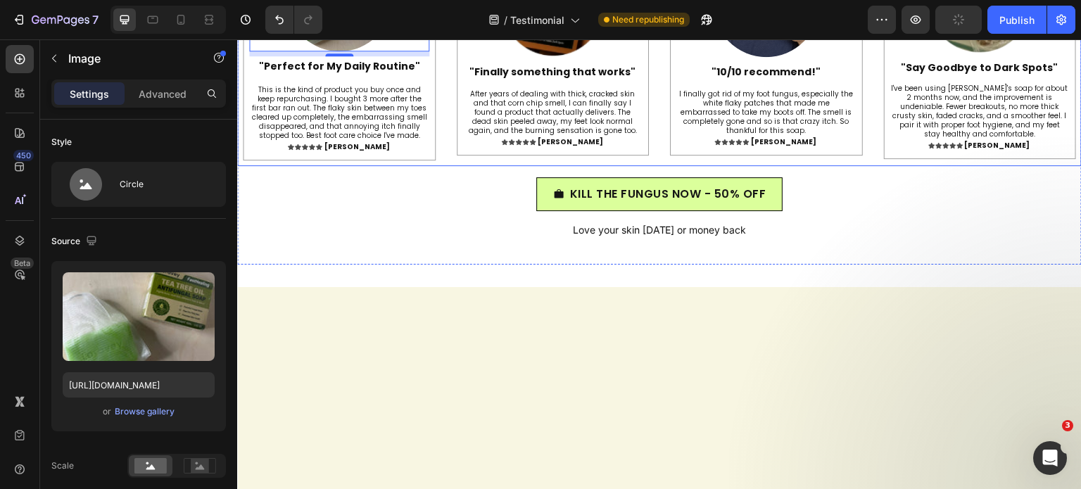
click at [530, 57] on img at bounding box center [552, 4] width 106 height 106
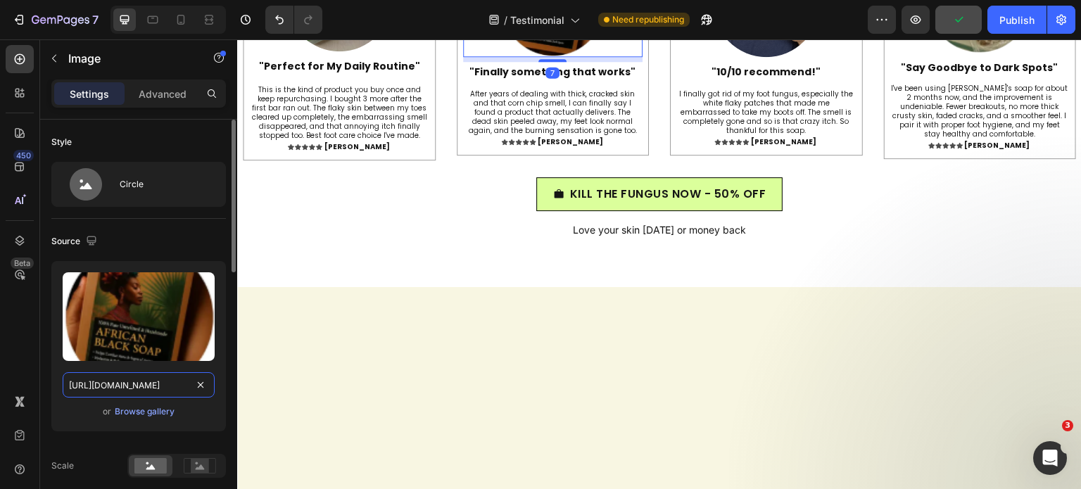
click at [129, 392] on input "https://cdn.shopify.com/s/files/1/0968/8953/6850/files/gempages_569934698445275…" at bounding box center [139, 384] width 152 height 25
paste input "180358165-1755704610.5849.jpg?v=1756296911"
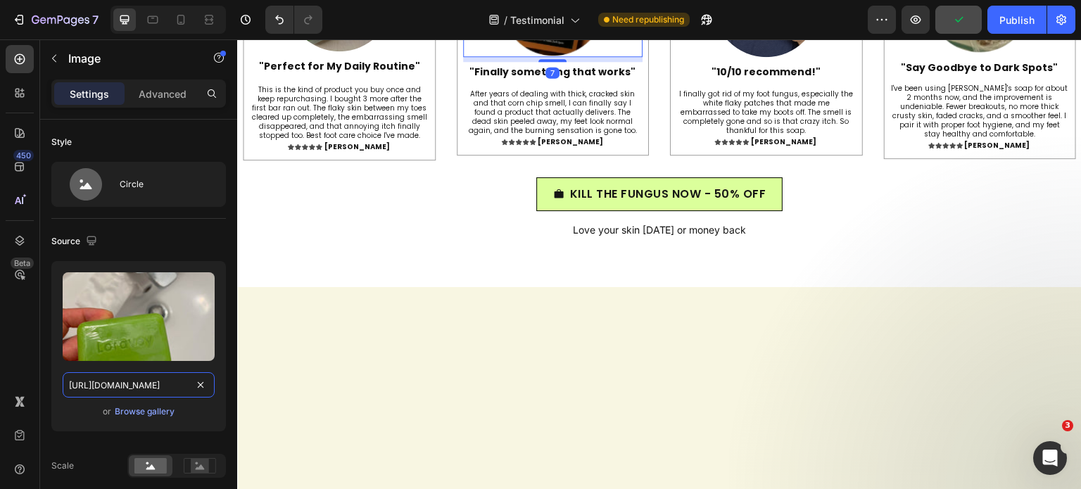
type input "https://cdn.shopify.com/s/files/1/0968/8953/6850/files/180358165-1755704610.584…"
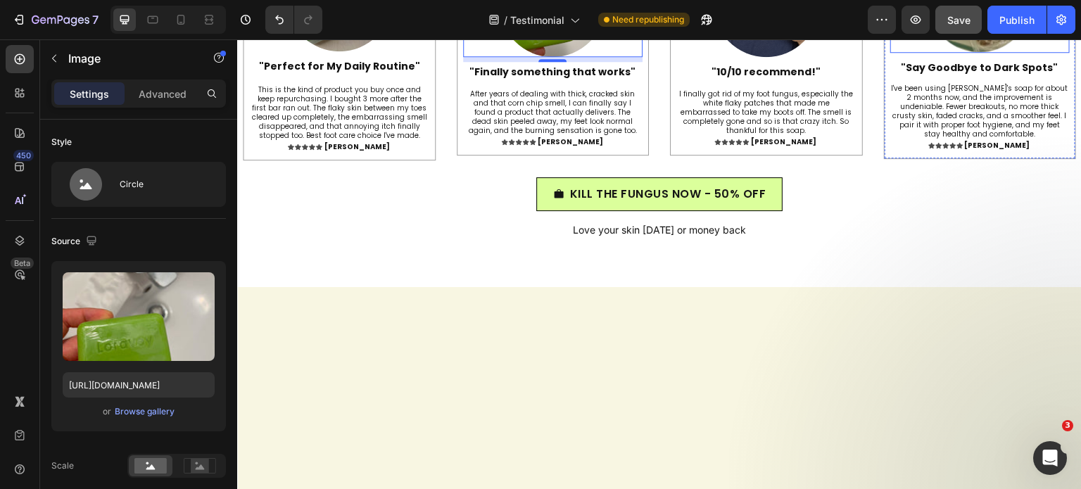
click at [988, 53] on img at bounding box center [979, 0] width 106 height 106
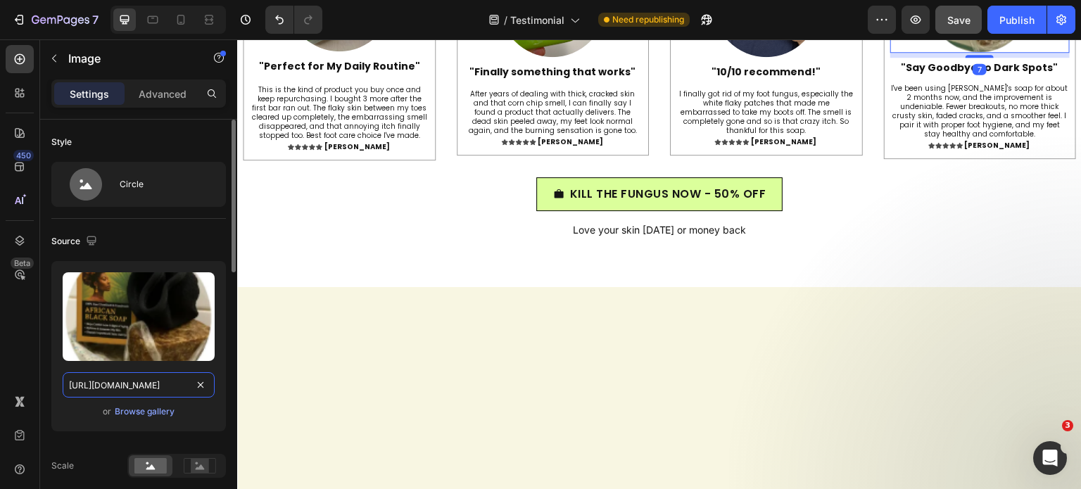
click at [142, 378] on input "https://cdn.shopify.com/s/files/1/0968/8953/6850/files/gempages_569934698445275…" at bounding box center [139, 384] width 152 height 25
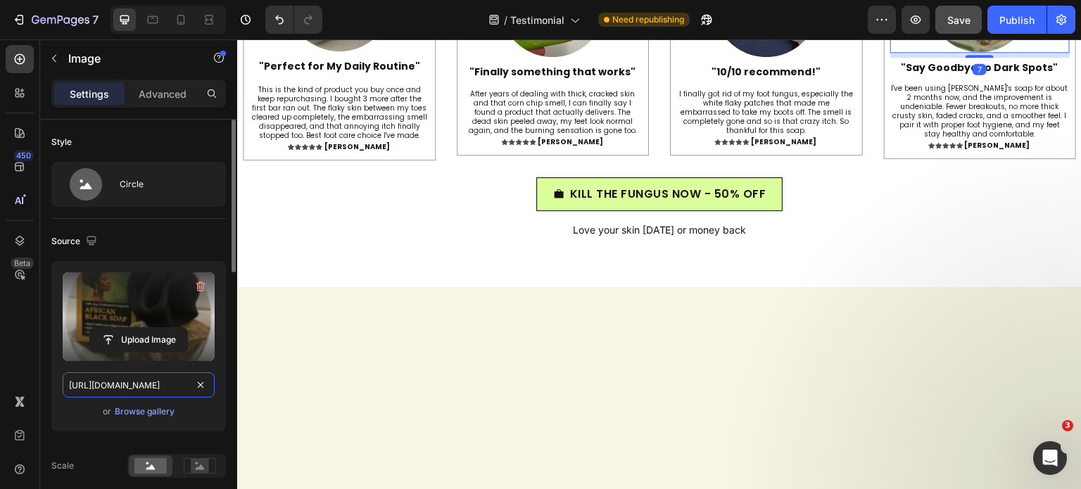
paste input "180358195-1755704580.5784.jpg?v=1756296912"
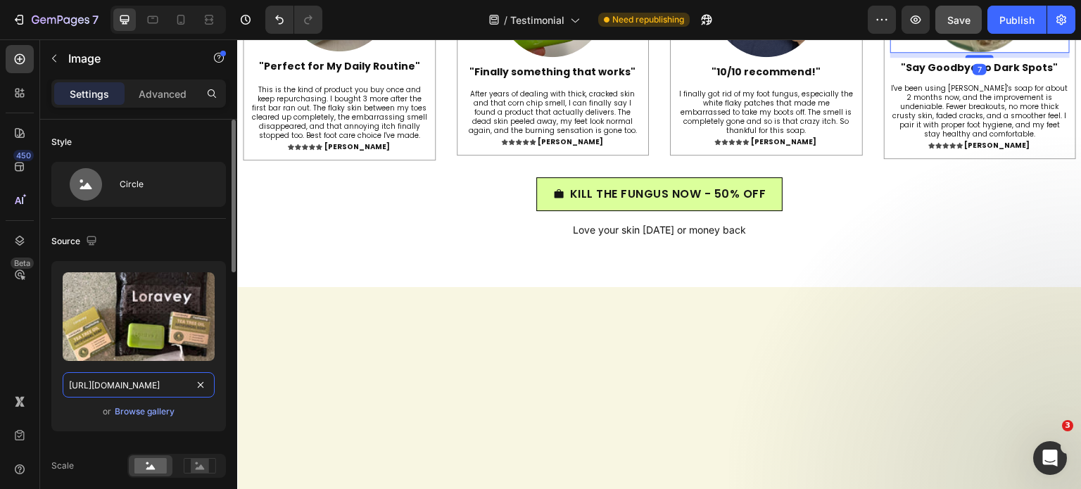
type input "https://cdn.shopify.com/s/files/1/0968/8953/6850/files/180358195-1755704580.578…"
click at [158, 232] on div "Source" at bounding box center [138, 241] width 174 height 23
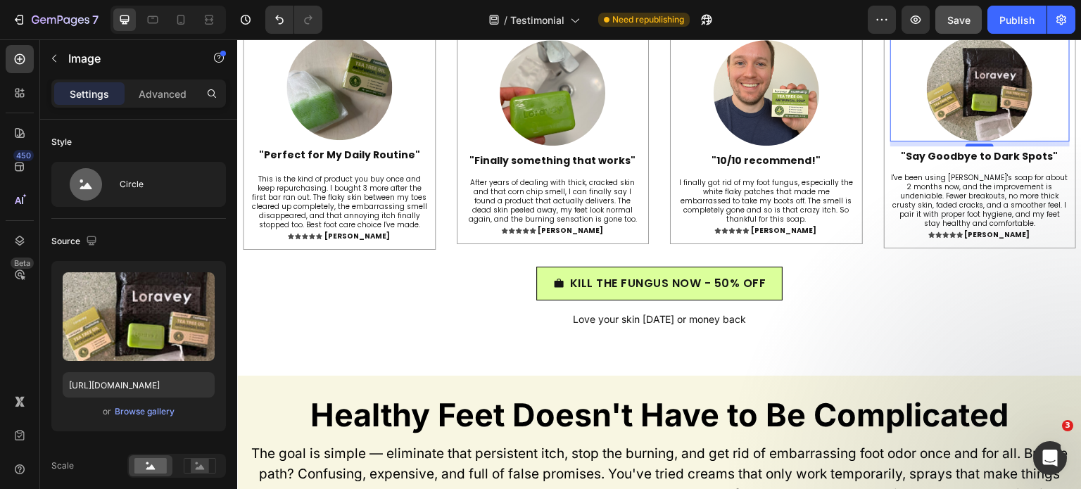
scroll to position [6556, 0]
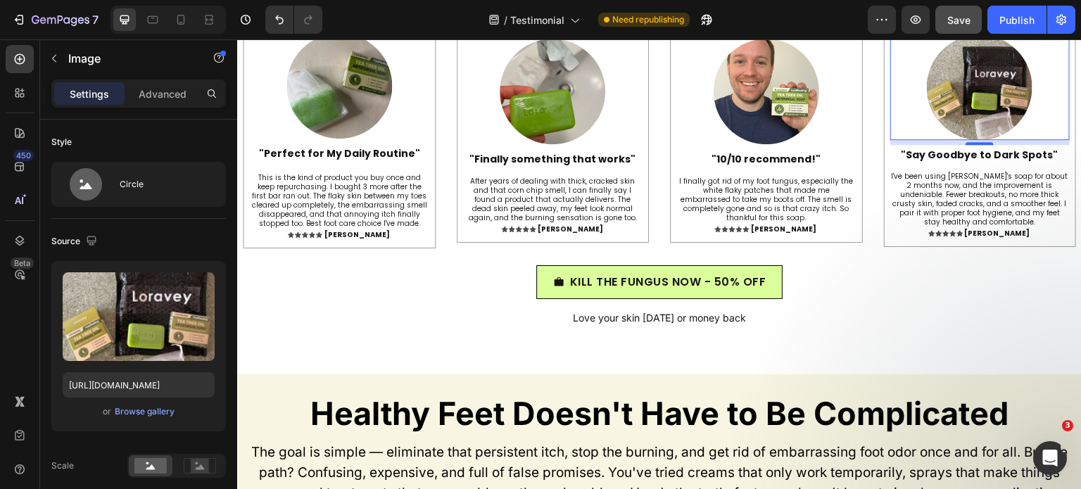
click at [960, 31] on button "Save" at bounding box center [958, 20] width 46 height 28
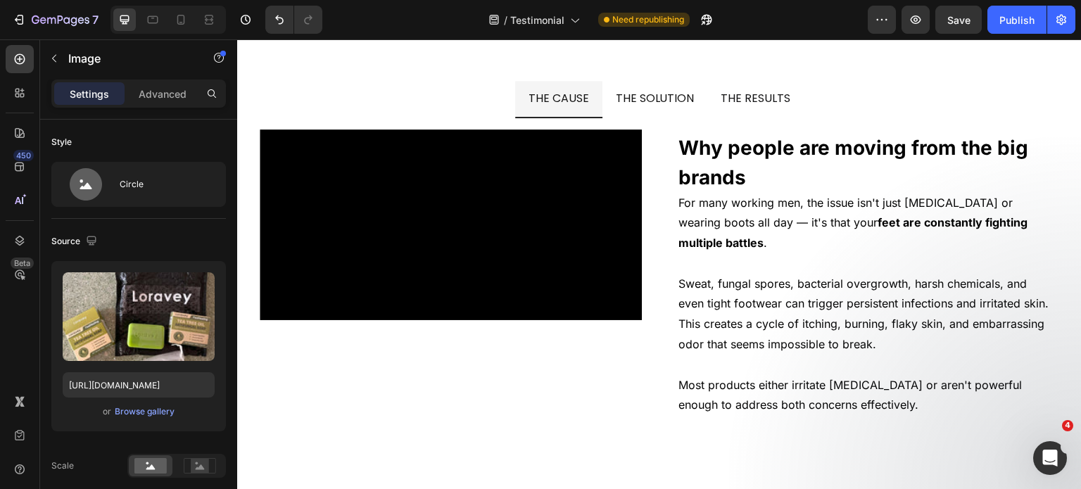
scroll to position [8602, 0]
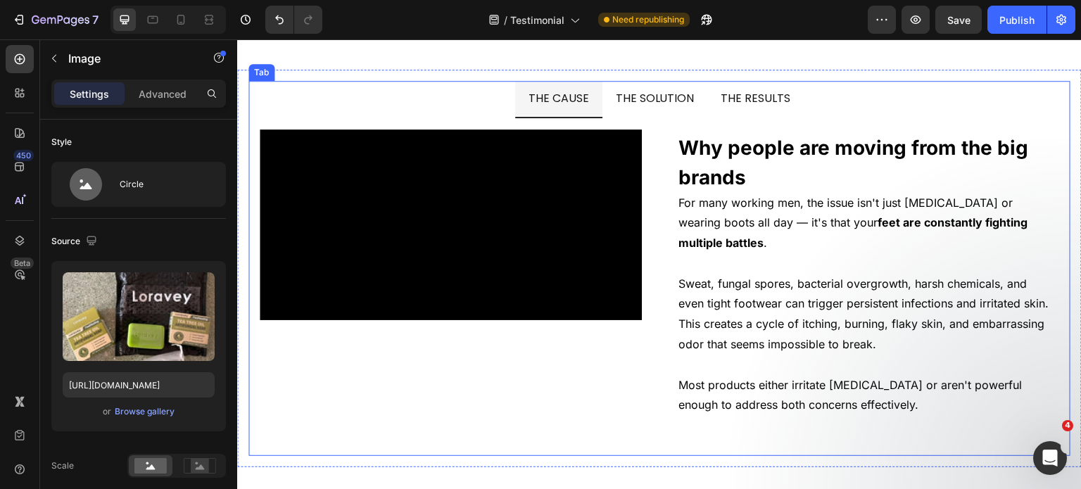
click at [656, 95] on span "THE SOLUTION" at bounding box center [655, 98] width 79 height 16
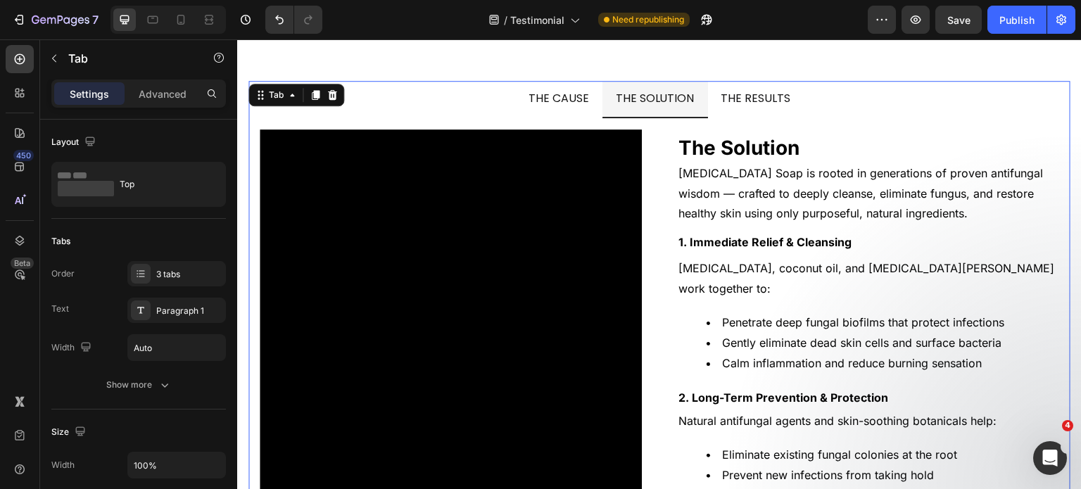
click at [751, 106] on span "THE RESULTS" at bounding box center [756, 98] width 70 height 16
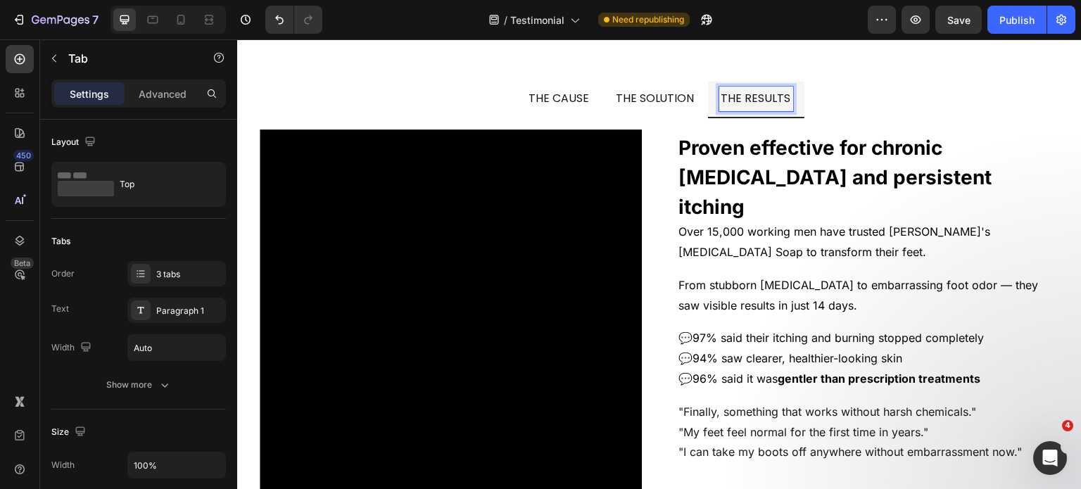
click at [561, 106] on p "THE CAUSE" at bounding box center [558, 99] width 60 height 20
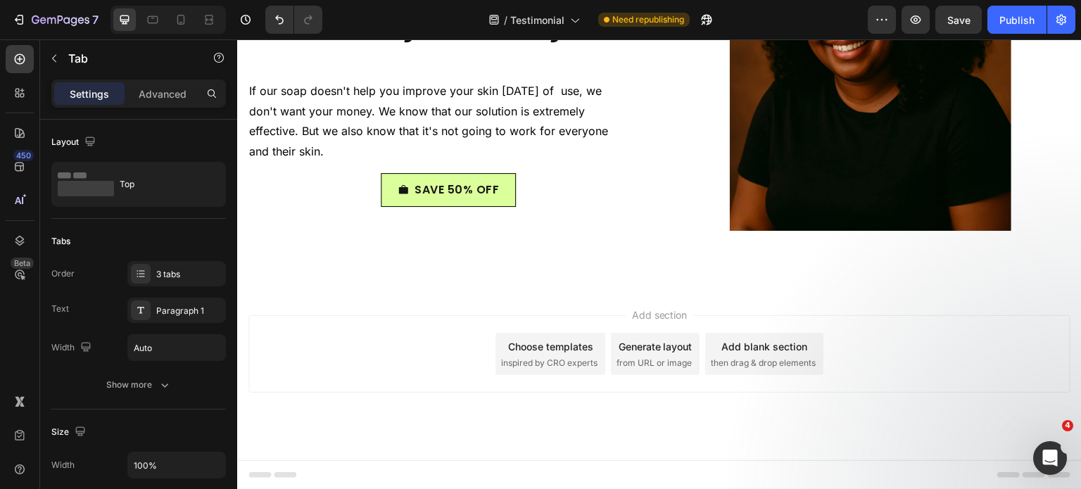
scroll to position [9992, 0]
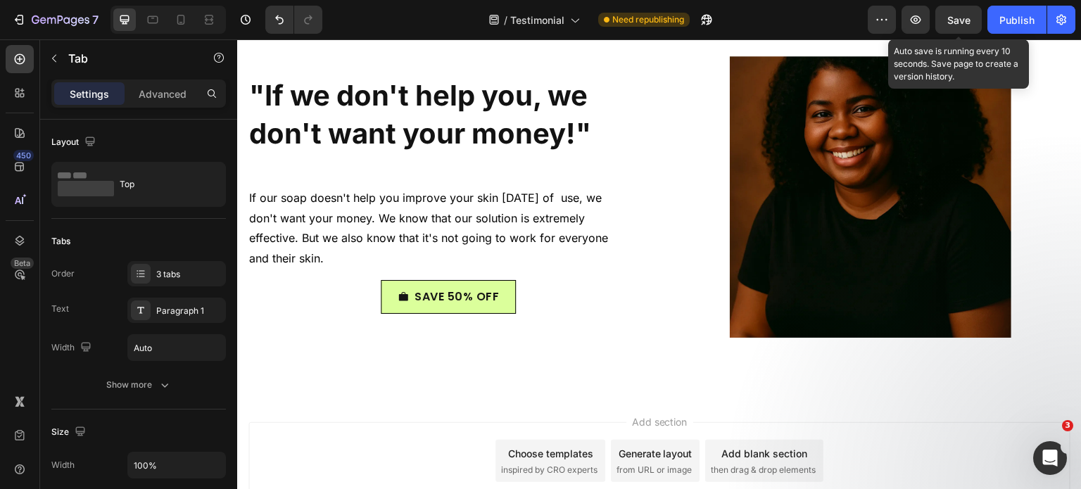
click at [948, 18] on span "Save" at bounding box center [958, 20] width 23 height 12
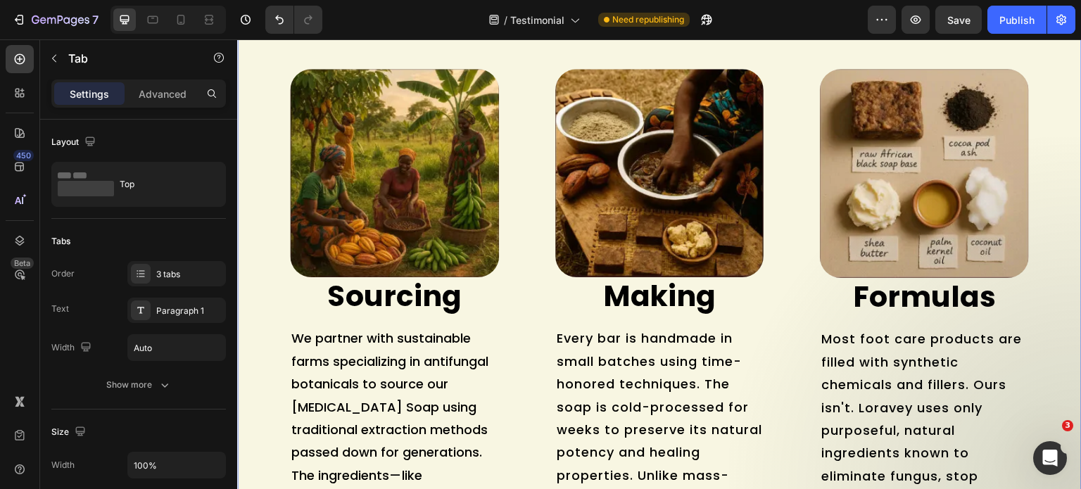
scroll to position [8420, 0]
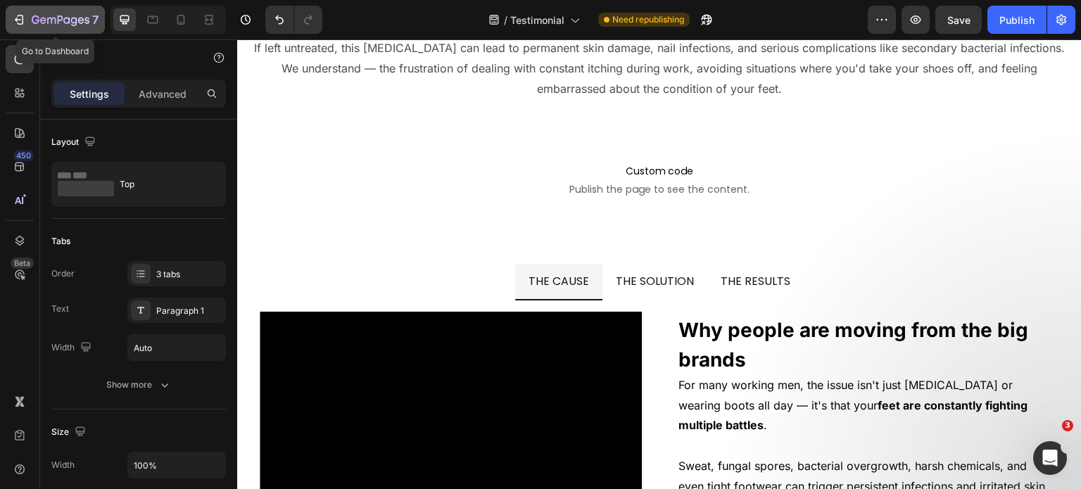
click at [25, 29] on button "7" at bounding box center [55, 20] width 99 height 28
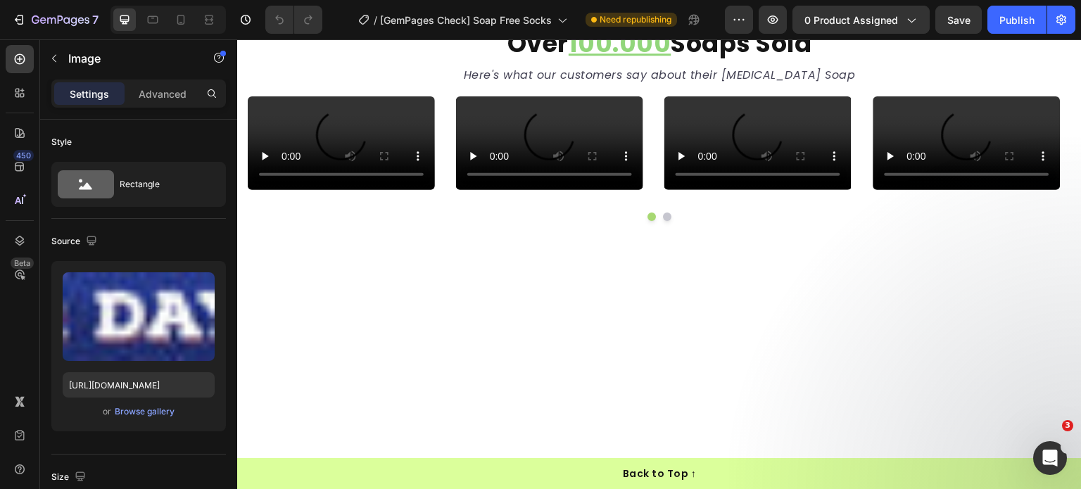
scroll to position [2597, 0]
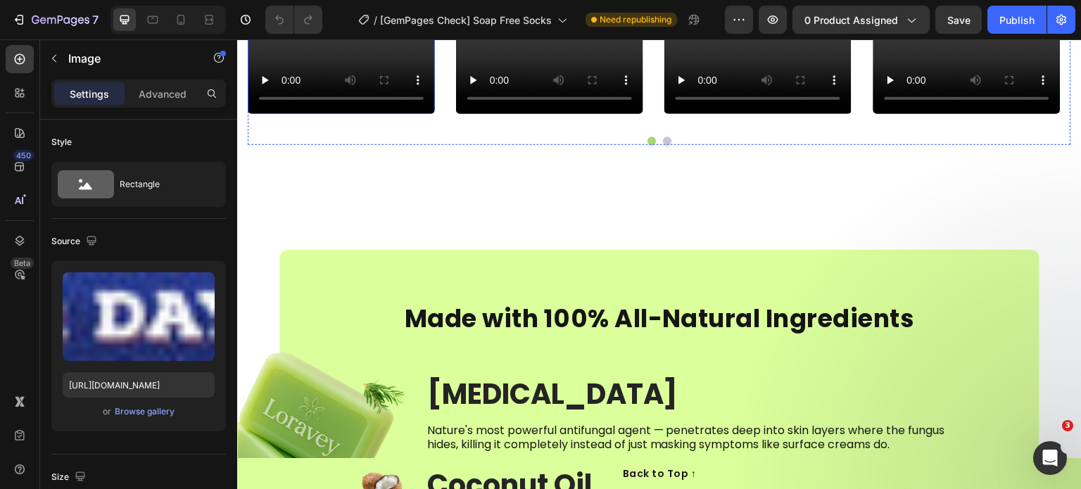
click at [367, 114] on video at bounding box center [341, 67] width 187 height 94
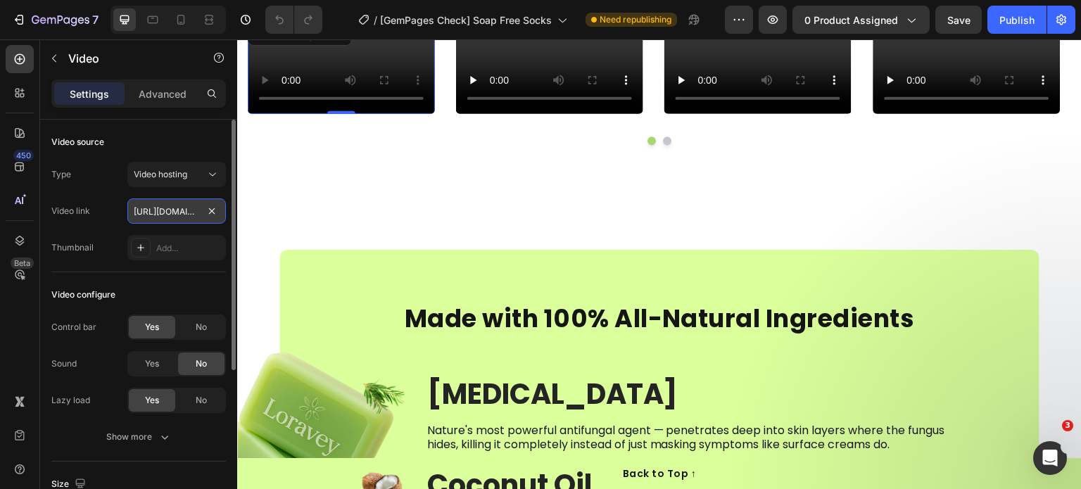
click at [148, 217] on input "https://cdn.shopify.com/videos/c/o/v/61b84f144588444e949f9f0917270561.mp4" at bounding box center [176, 210] width 98 height 25
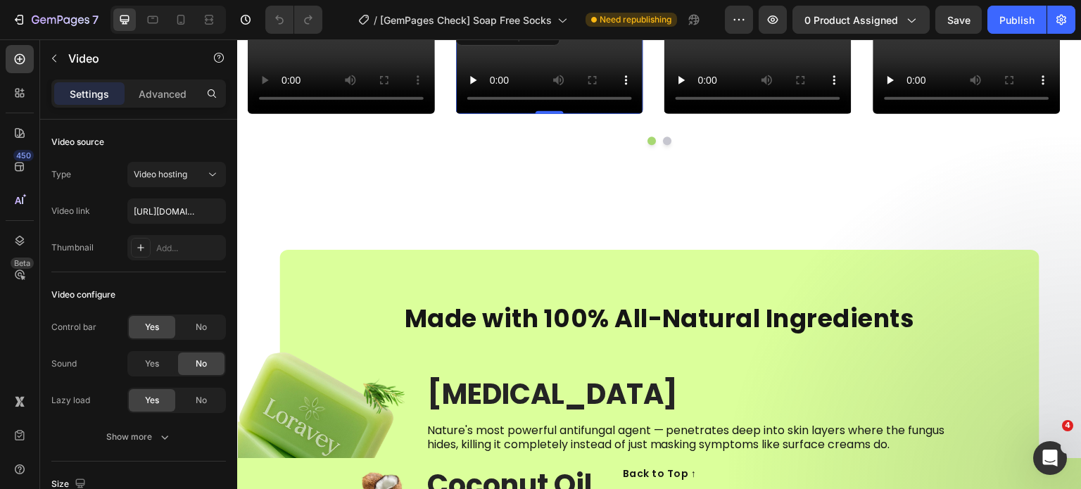
click at [592, 114] on video at bounding box center [549, 67] width 187 height 94
click at [172, 216] on input "https://cdn.shopify.com/videos/c/o/v/e952c4e87d0f487cb93afe878b3f5e11.mp4" at bounding box center [176, 210] width 98 height 25
click at [753, 114] on video at bounding box center [757, 67] width 187 height 94
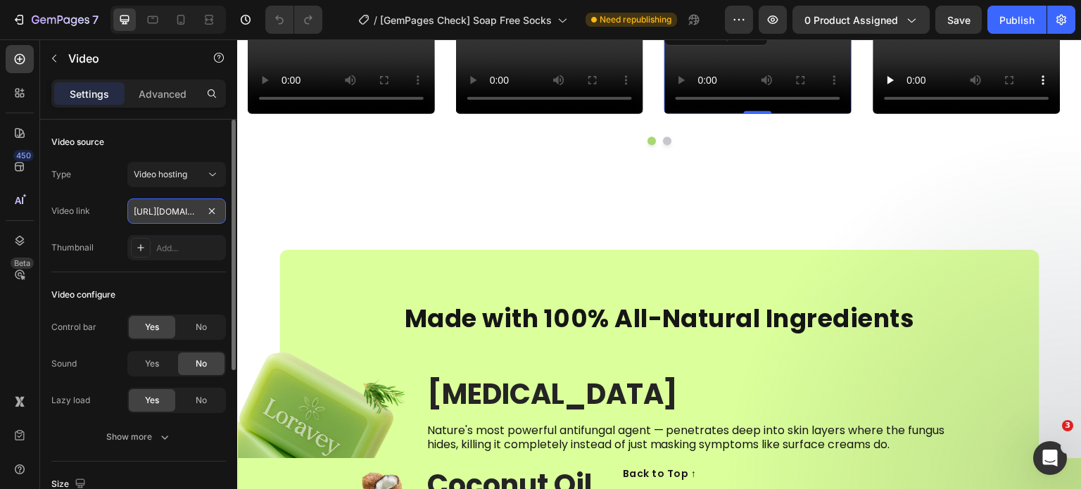
click at [160, 214] on input "https://cdn.shopify.com/videos/c/o/v/6947339f0ff4453d9b7d62c41c12d82c.mp4" at bounding box center [176, 210] width 98 height 25
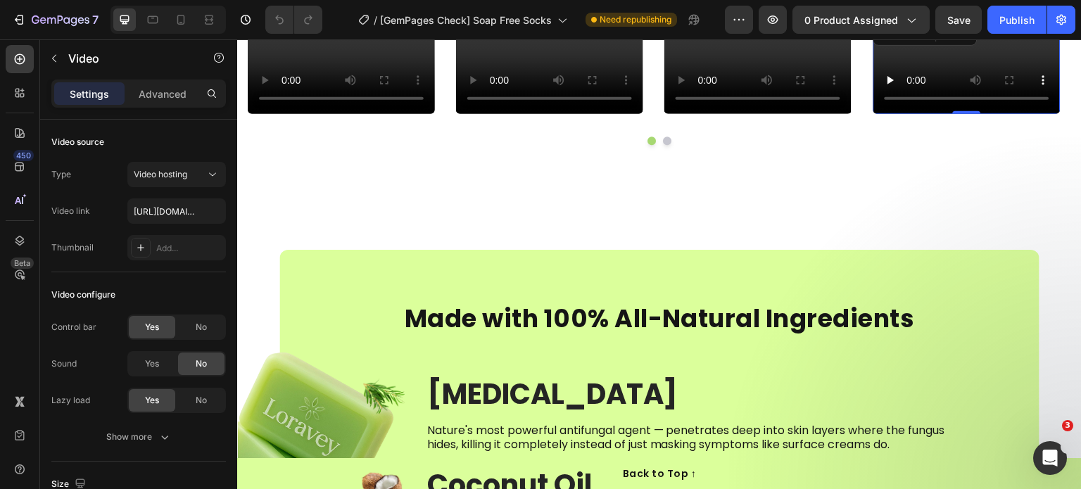
click at [971, 114] on video at bounding box center [966, 67] width 187 height 94
click at [151, 205] on input "https://cdn.shopify.com/videos/c/o/v/4e71a86657844938a3ffec3f4219c879.mp4" at bounding box center [176, 210] width 98 height 25
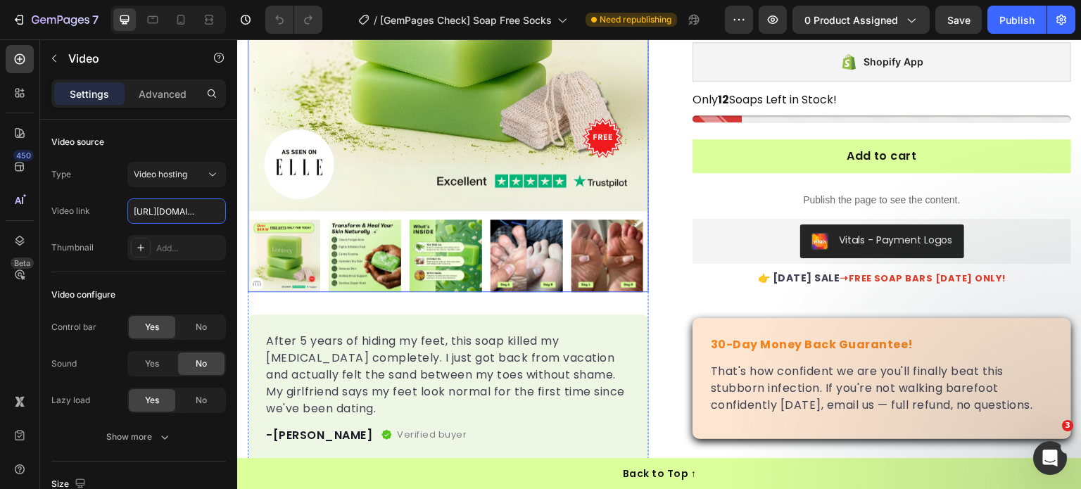
scroll to position [438, 0]
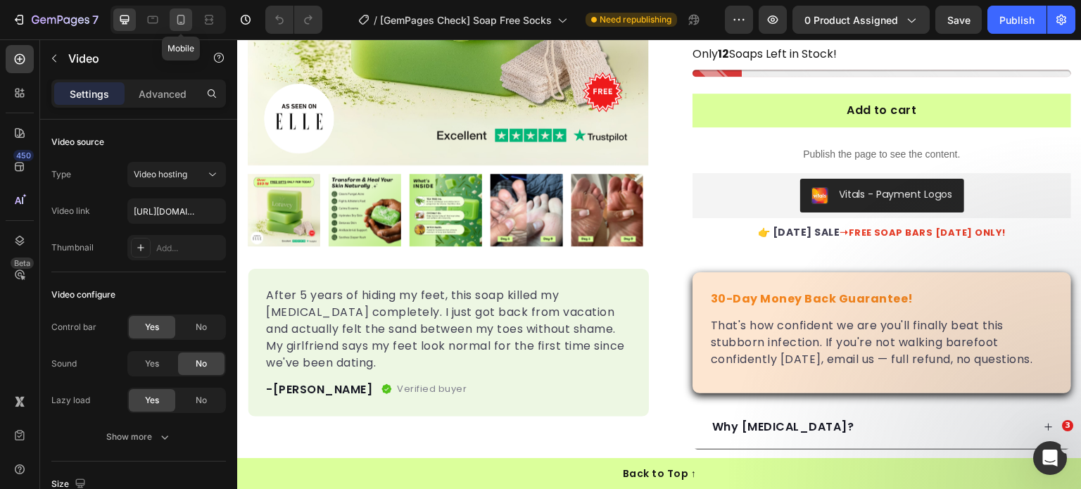
click at [183, 20] on icon at bounding box center [181, 20] width 14 height 14
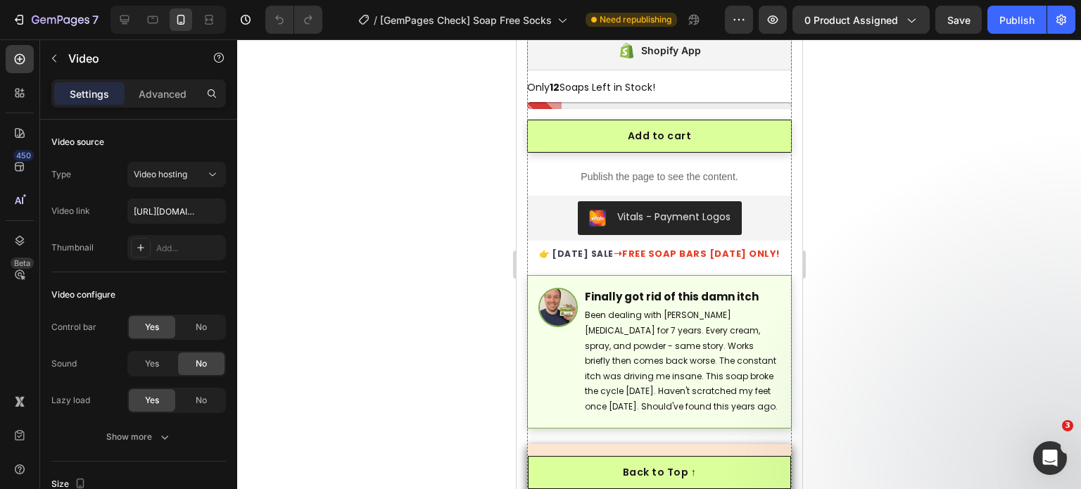
scroll to position [722, 0]
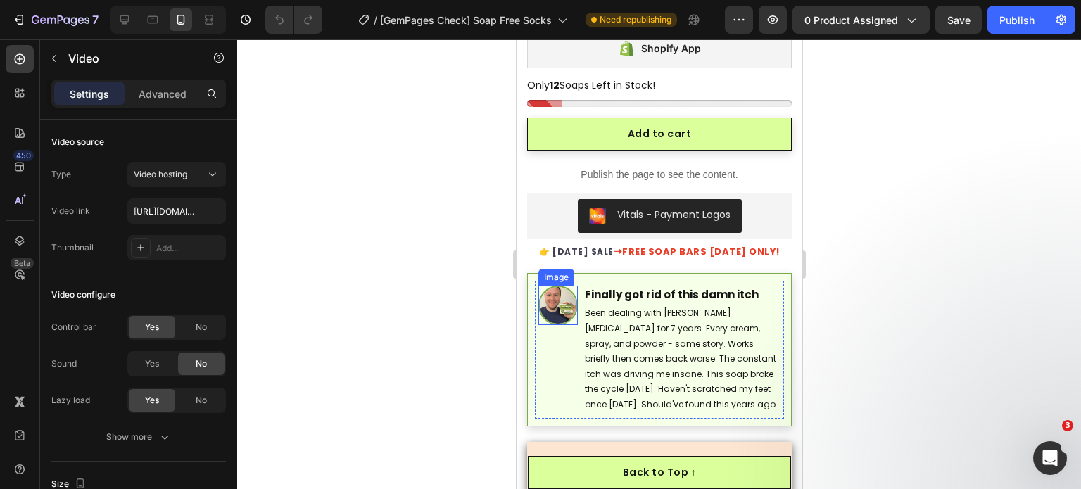
click at [555, 286] on img at bounding box center [556, 305] width 39 height 39
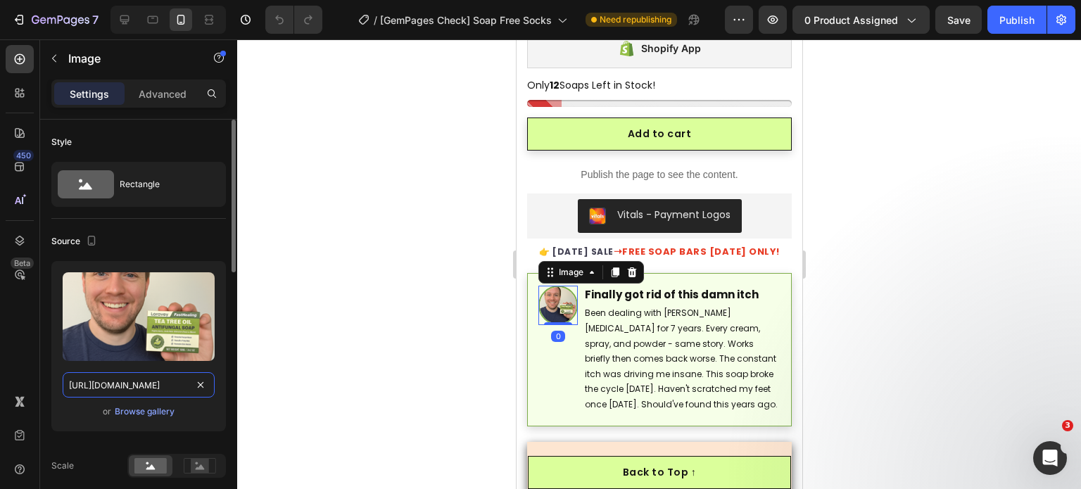
click at [115, 380] on input "https://cdn.shopify.com/s/files/1/0968/8953/6850/files/gempages_569934698445275…" at bounding box center [139, 384] width 152 height 25
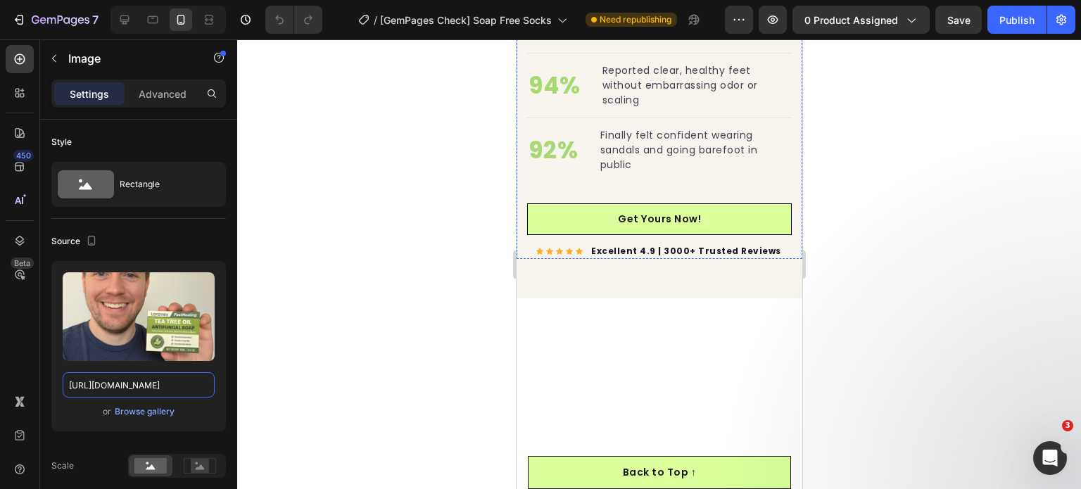
scroll to position [2709, 0]
click at [125, 25] on icon at bounding box center [124, 20] width 14 height 14
type input "https://ucarecdn.com/ee6d5074-1640-4cc7-8933-47c8589c3dee/-/format/auto/"
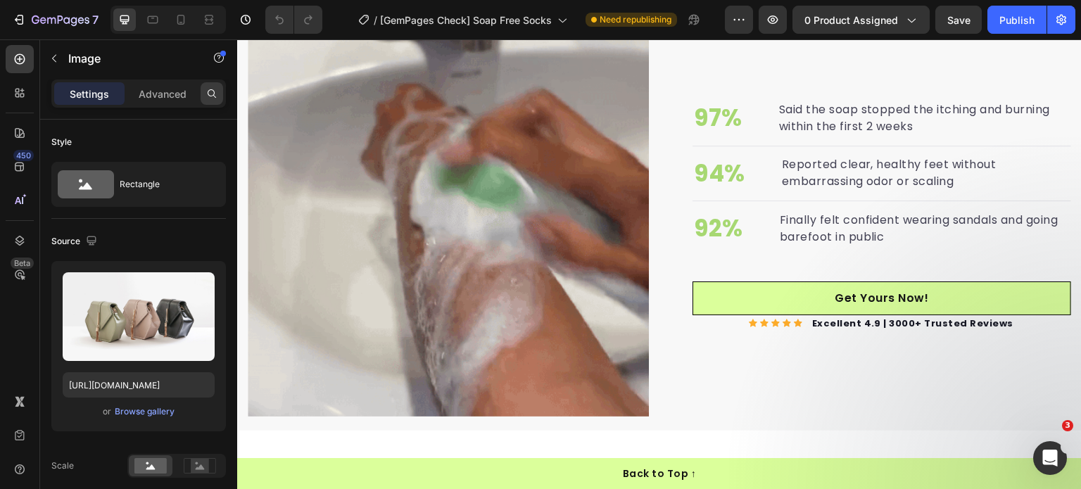
scroll to position [3317, 0]
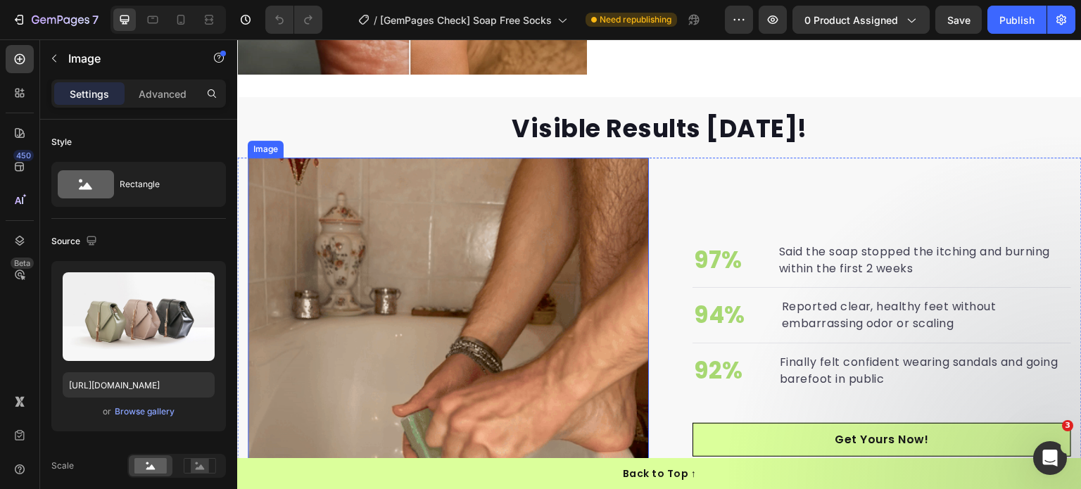
click at [442, 250] on img at bounding box center [448, 358] width 401 height 401
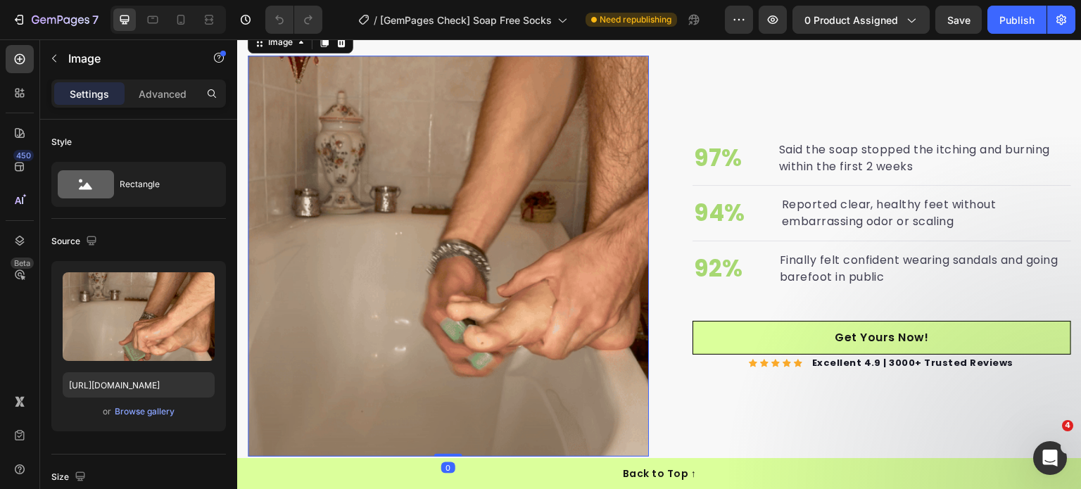
scroll to position [2475, 0]
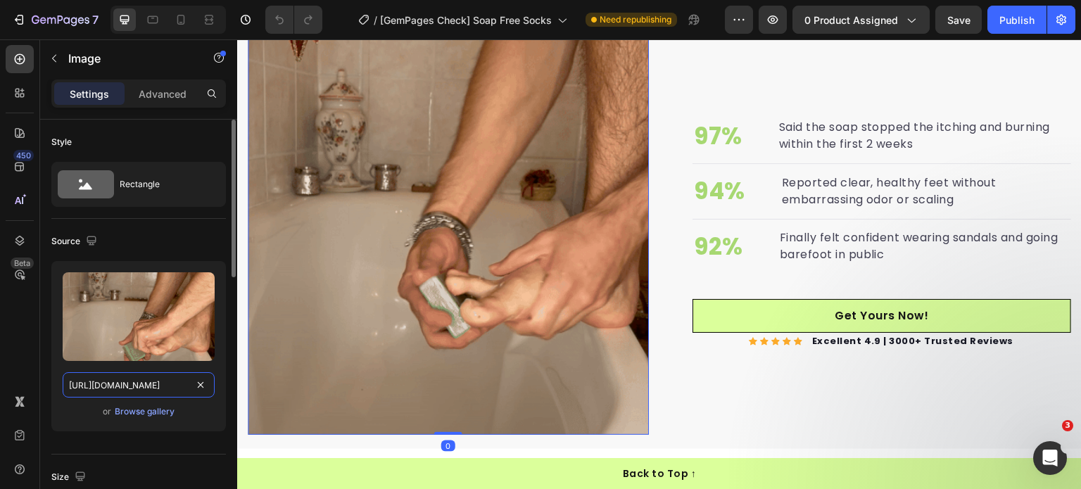
click at [128, 393] on input "[URL][DOMAIN_NAME]" at bounding box center [139, 384] width 152 height 25
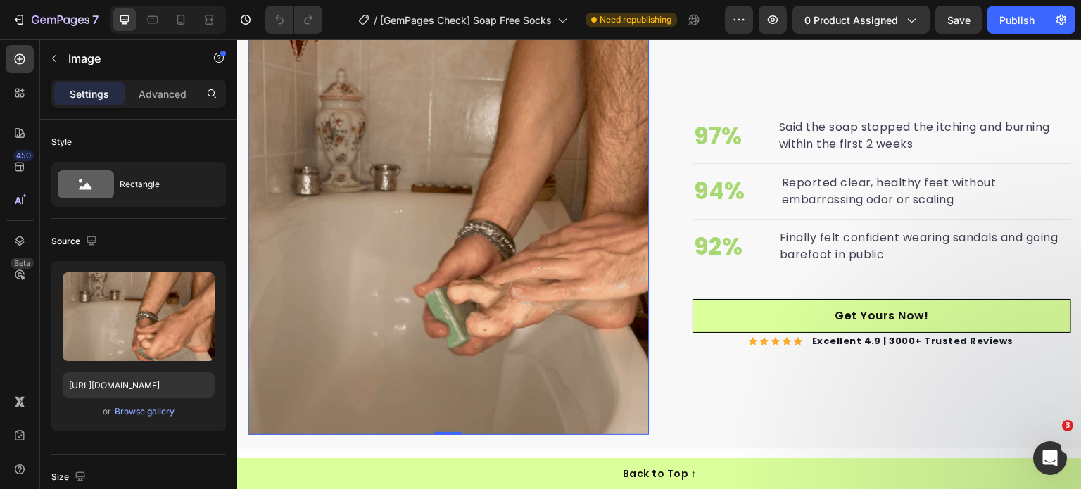
click at [498, 152] on img at bounding box center [448, 234] width 401 height 401
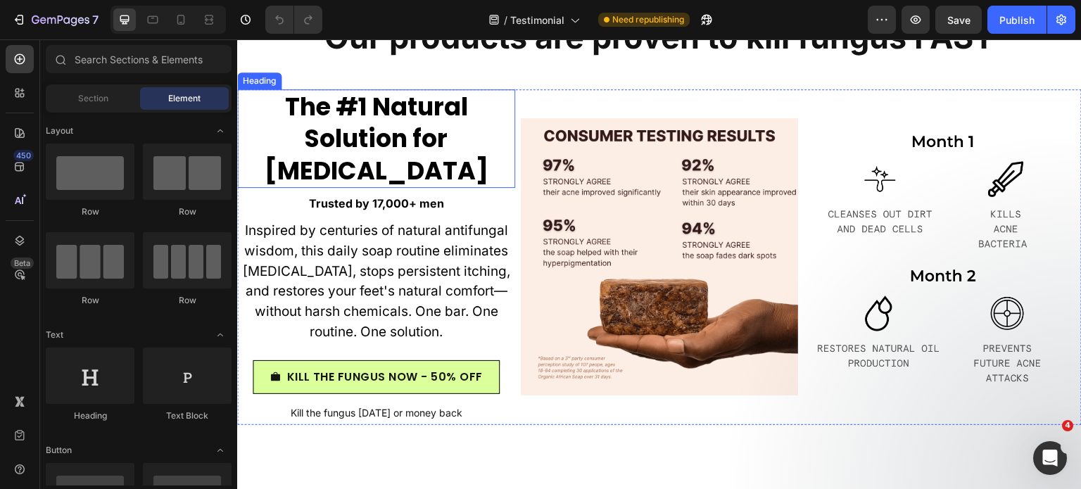
scroll to position [7464, 0]
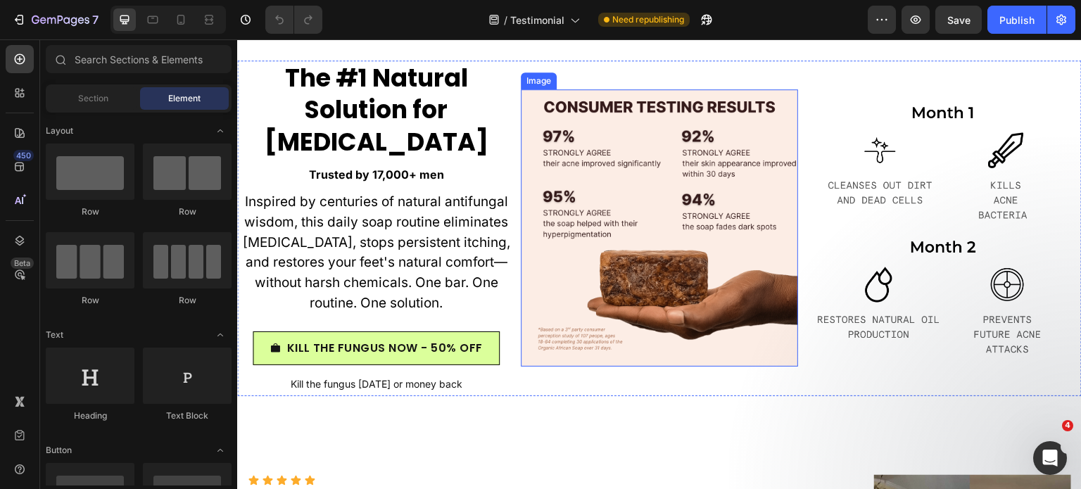
click at [568, 231] on img at bounding box center [660, 228] width 278 height 278
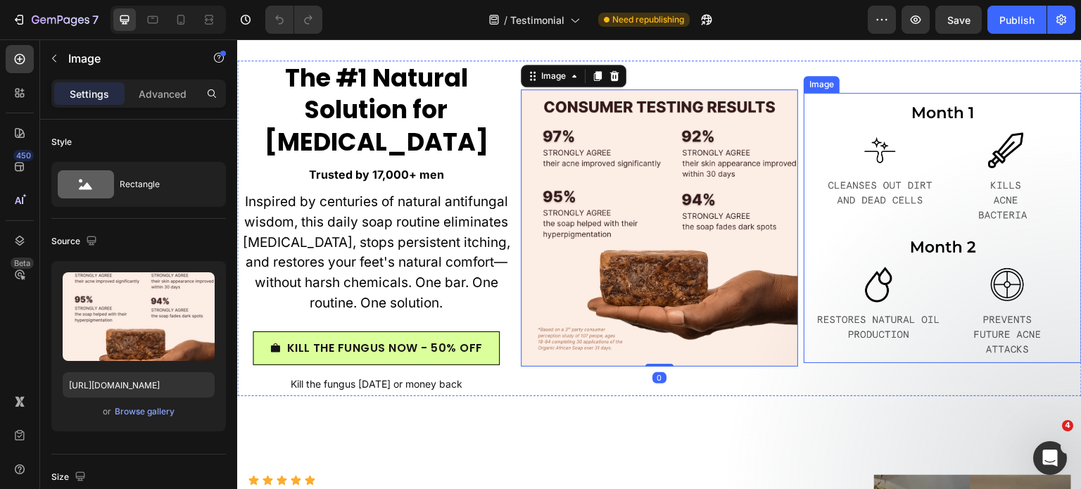
click at [861, 248] on img at bounding box center [942, 228] width 278 height 270
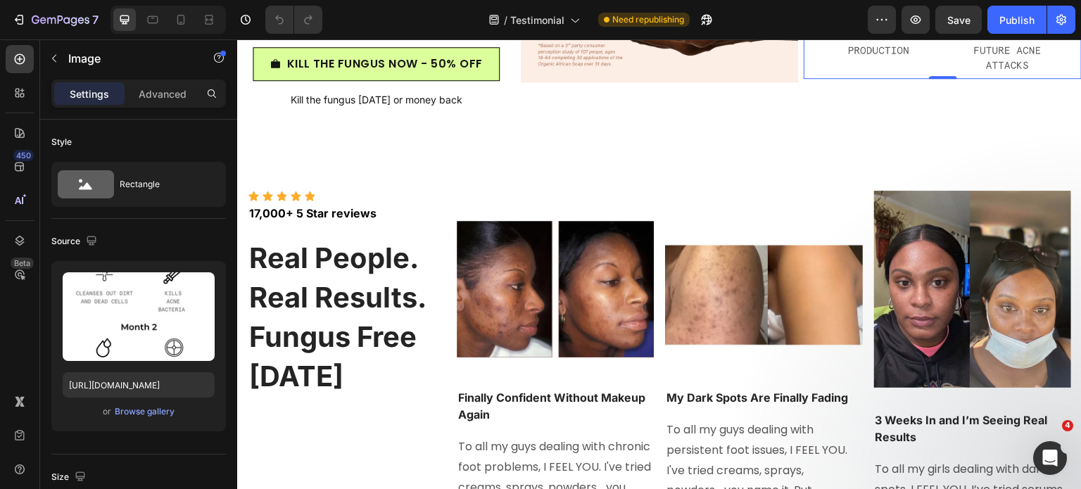
scroll to position [7830, 0]
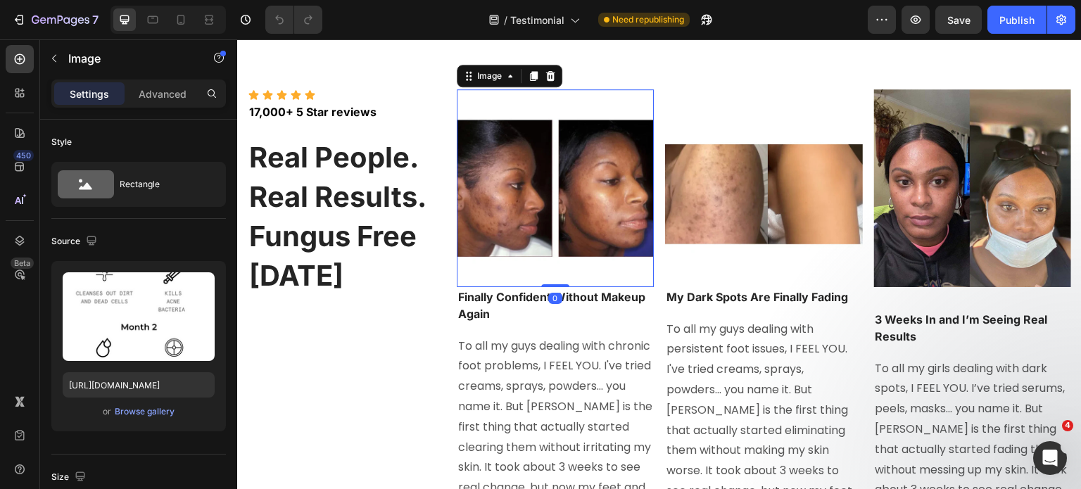
click at [597, 201] on img at bounding box center [556, 188] width 198 height 198
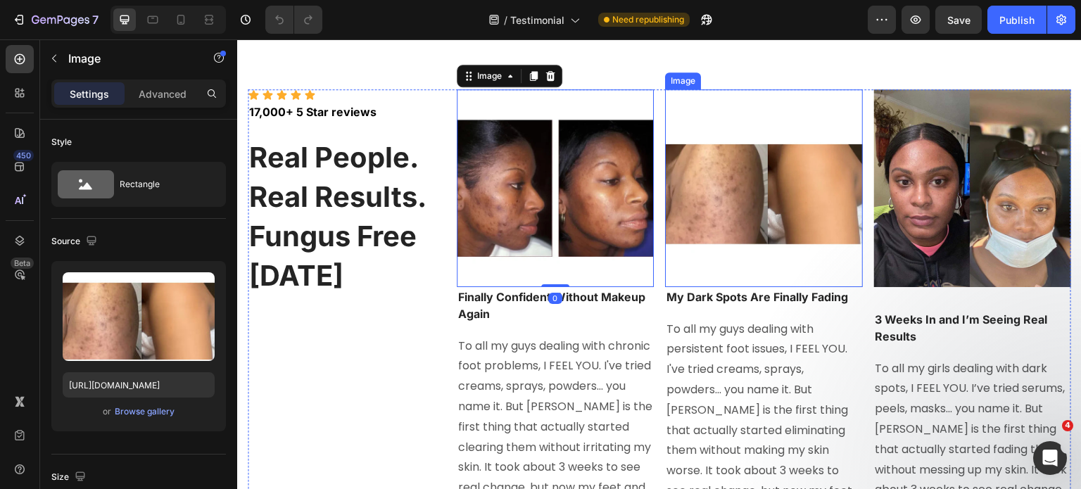
drag, startPoint x: 727, startPoint y: 186, endPoint x: 810, endPoint y: 191, distance: 82.5
click at [728, 186] on img at bounding box center [764, 188] width 198 height 198
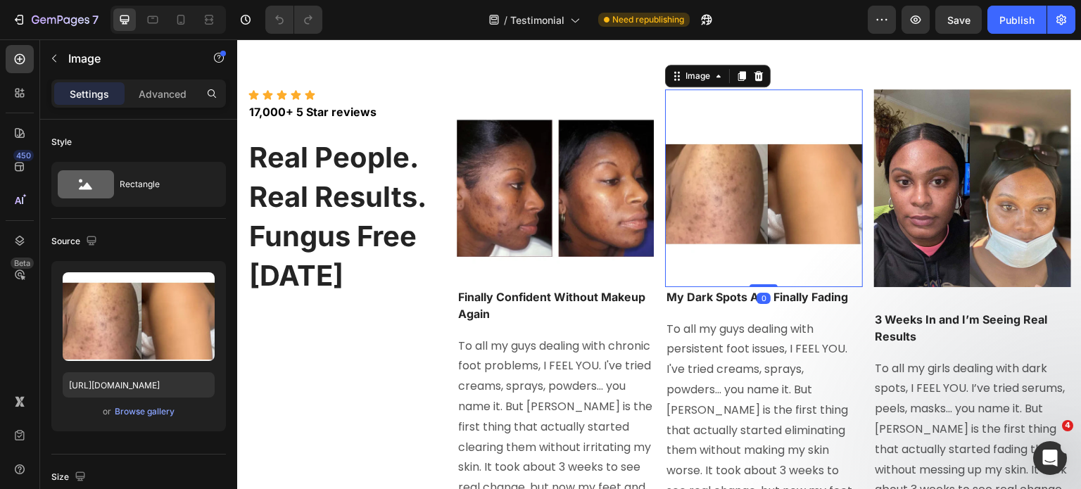
scroll to position [7853, 0]
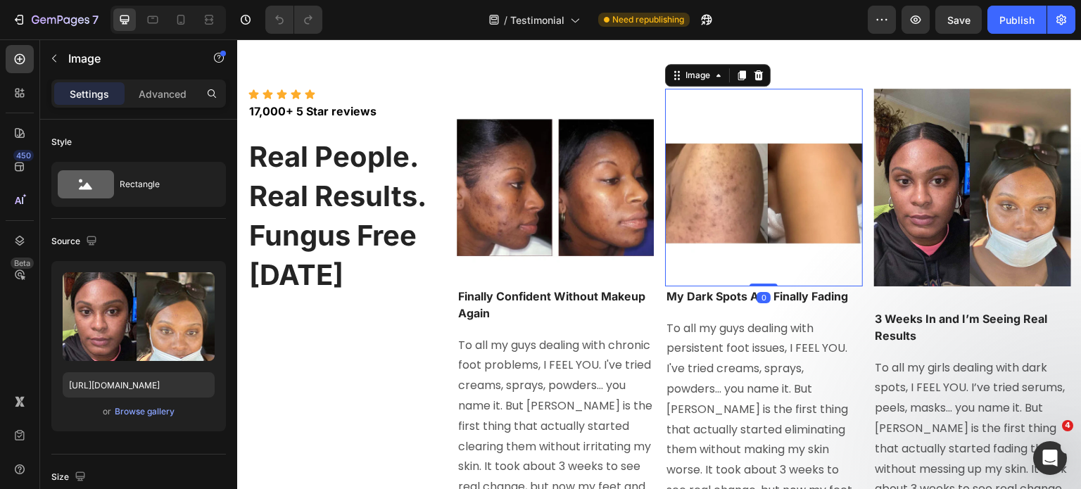
click at [965, 193] on img at bounding box center [973, 188] width 198 height 198
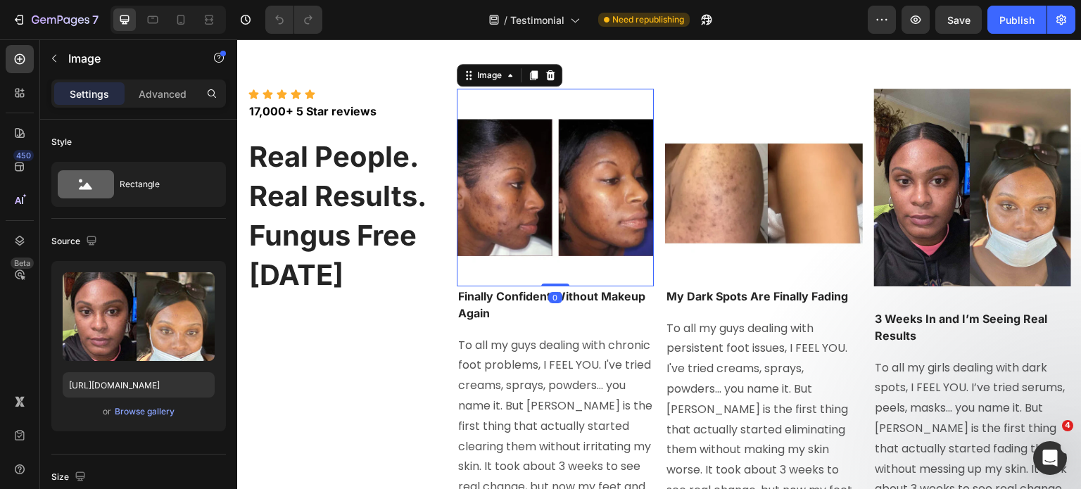
click at [504, 191] on img at bounding box center [556, 188] width 198 height 198
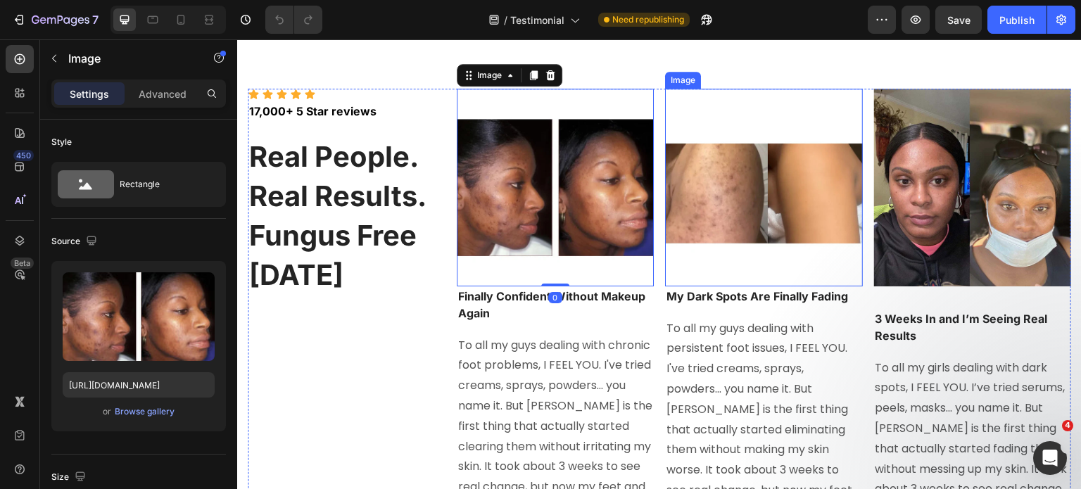
drag, startPoint x: 734, startPoint y: 196, endPoint x: 936, endPoint y: 199, distance: 201.9
click at [736, 196] on img at bounding box center [764, 188] width 198 height 198
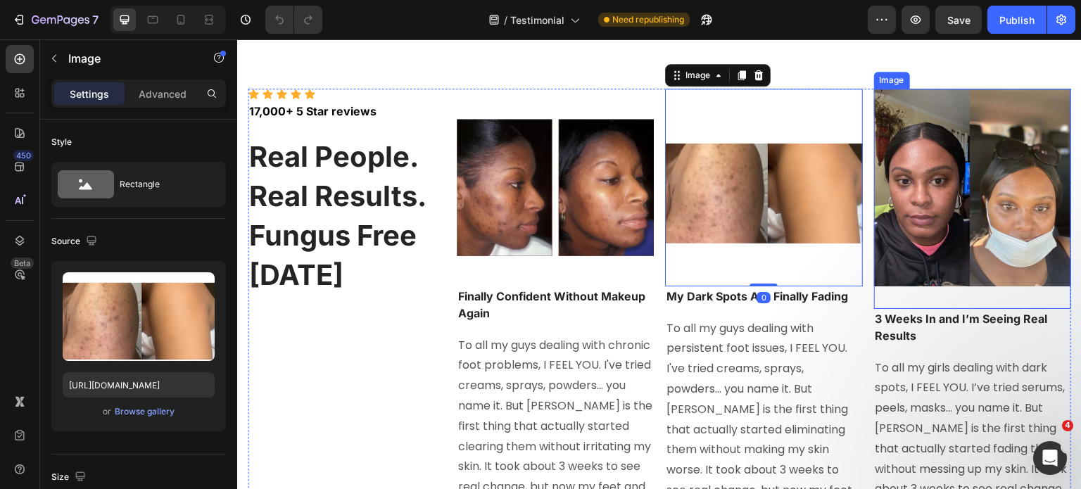
click at [936, 199] on img at bounding box center [973, 188] width 198 height 198
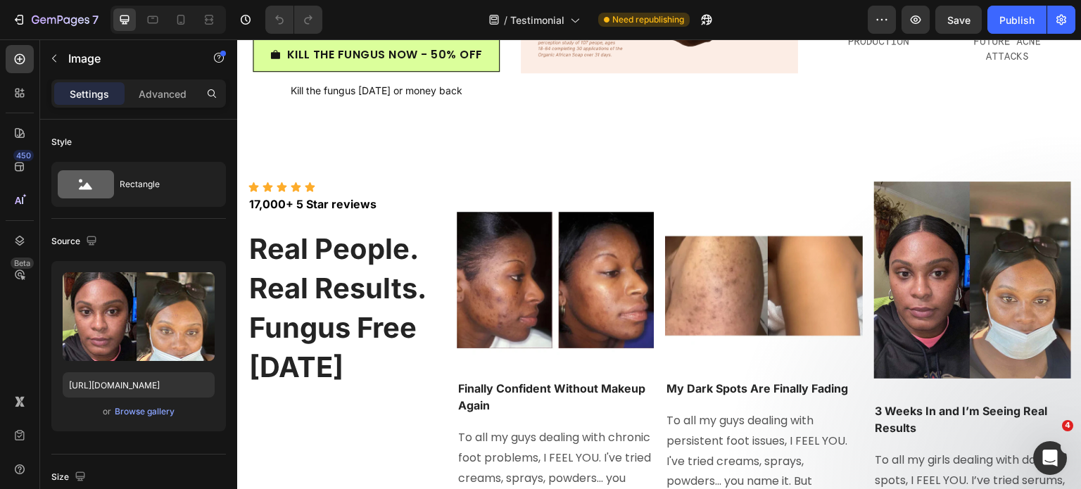
scroll to position [7756, 0]
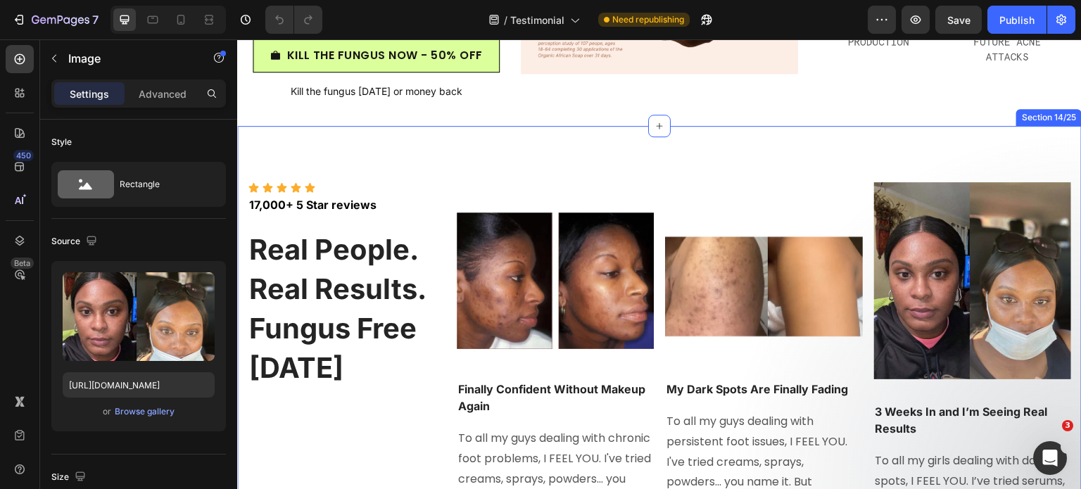
click at [547, 327] on img at bounding box center [556, 281] width 198 height 198
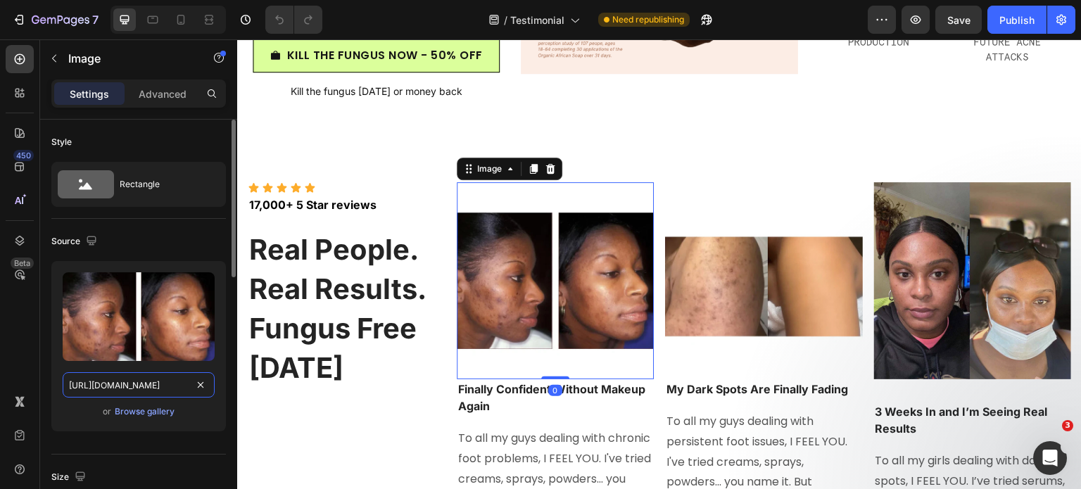
click at [143, 390] on input "[URL][DOMAIN_NAME]" at bounding box center [139, 384] width 152 height 25
paste input "Progetto_senza_titolo_-_2025-08-27T143407.010.png?v=1756298071"
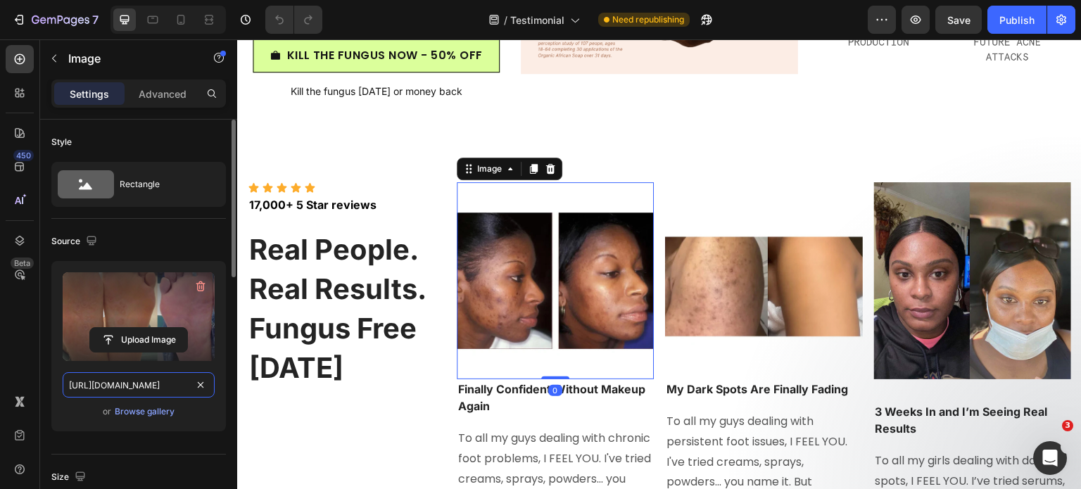
scroll to position [0, 380]
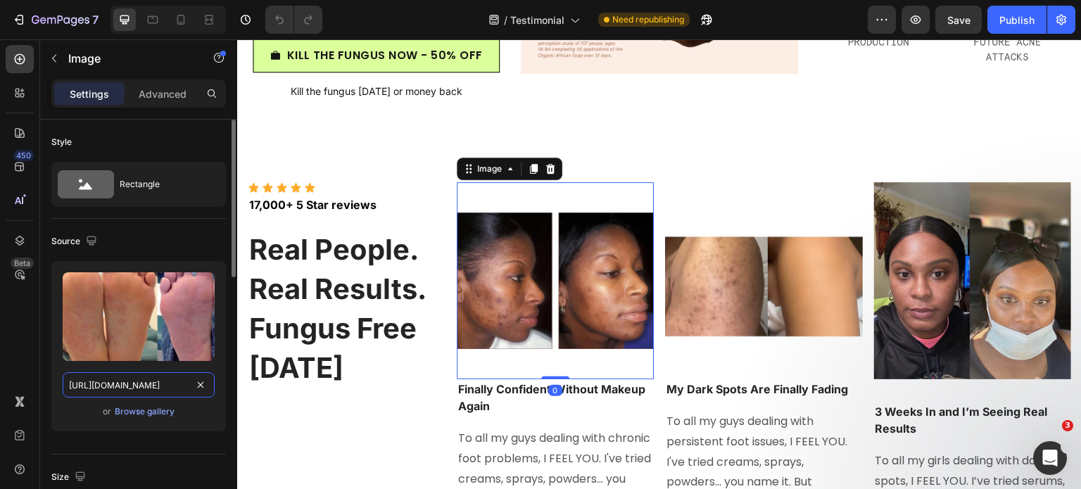
type input "[URL][DOMAIN_NAME]"
click at [165, 242] on div "Source" at bounding box center [138, 241] width 174 height 23
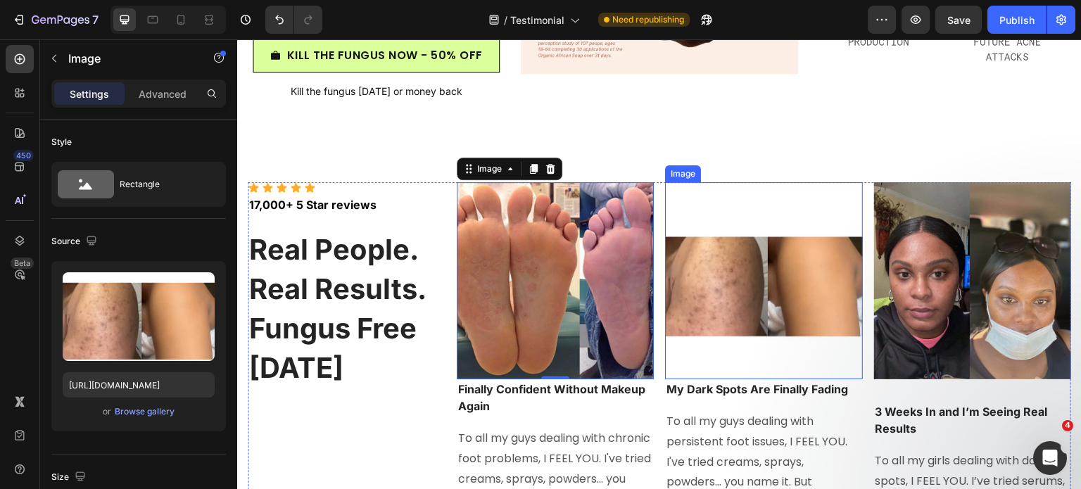
click at [694, 285] on img at bounding box center [764, 281] width 198 height 198
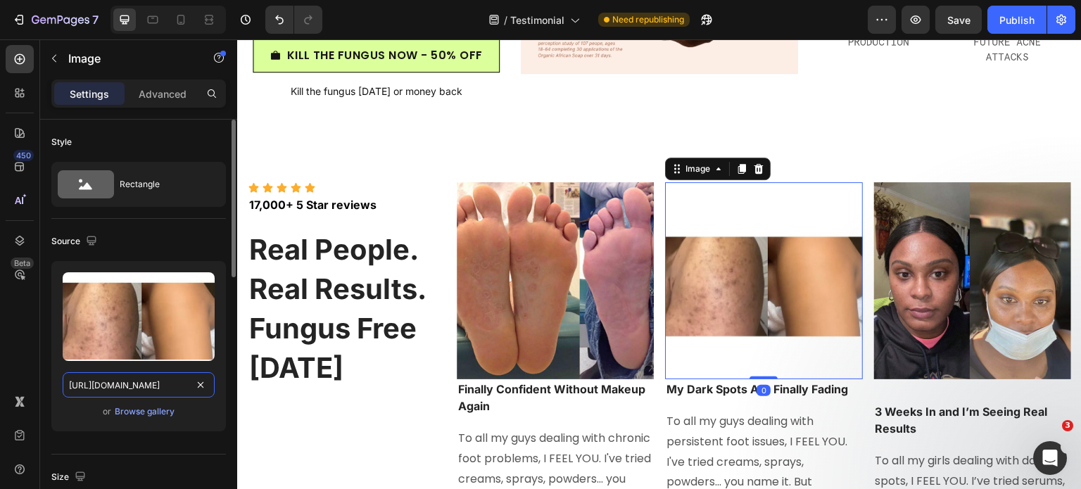
click at [151, 390] on input "[URL][DOMAIN_NAME]" at bounding box center [139, 384] width 152 height 25
paste input "Schermafbeelding2023-08-30om13.01.28.webp?v=1756298084"
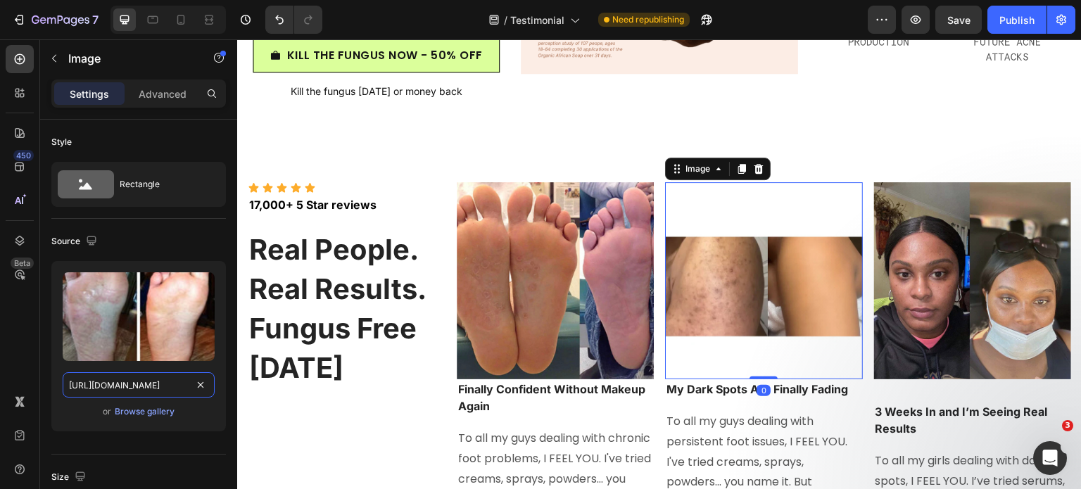
type input "[URL][DOMAIN_NAME]"
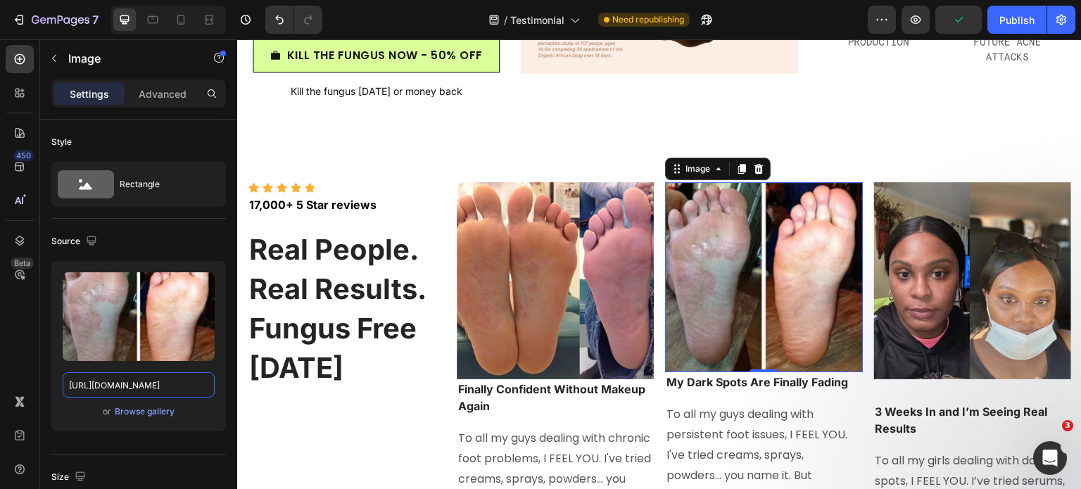
scroll to position [0, 0]
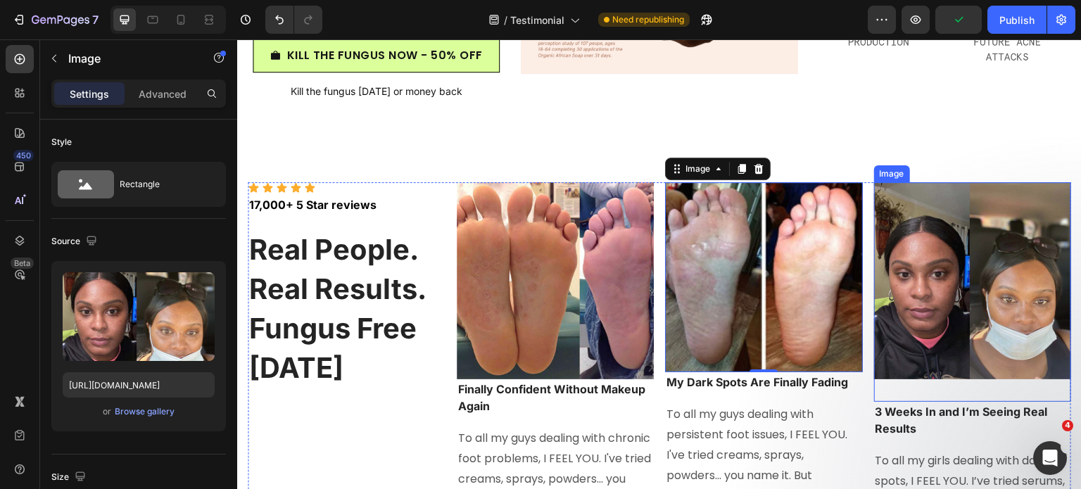
click at [1002, 251] on img at bounding box center [973, 281] width 198 height 198
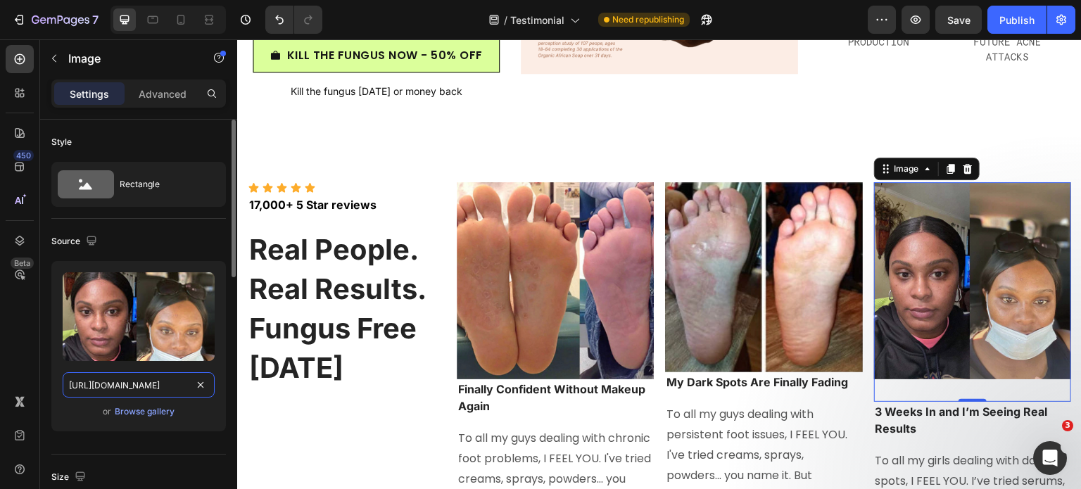
click at [100, 375] on input "[URL][DOMAIN_NAME]" at bounding box center [139, 384] width 152 height 25
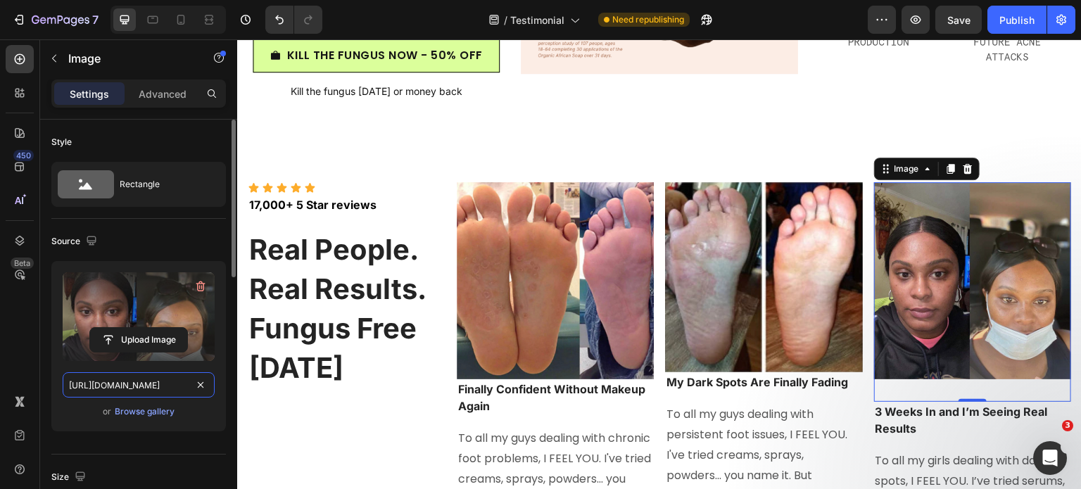
paste input "Progetto_senza_titolo_-_2025-08-27T143414.726.png?v=1756298077"
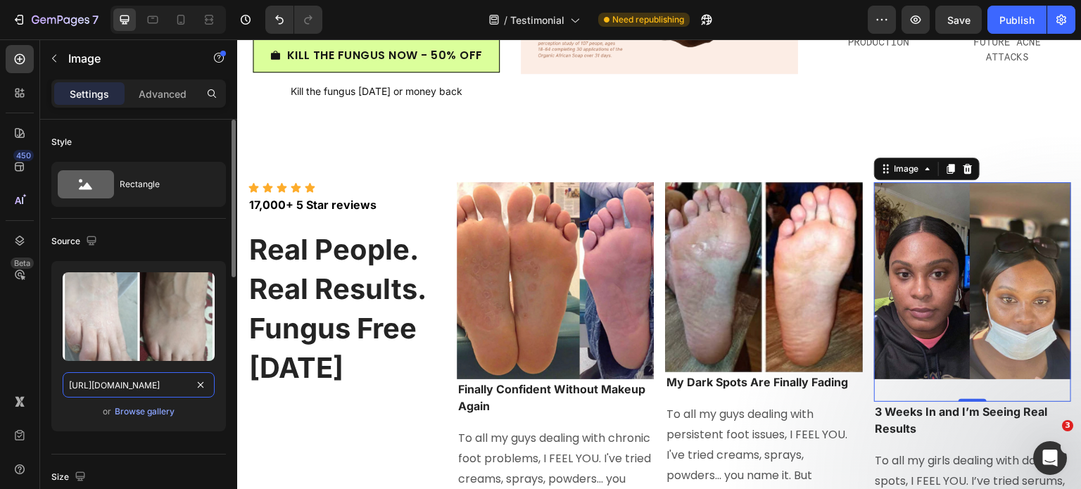
type input "[URL][DOMAIN_NAME]"
click at [153, 235] on div "Source" at bounding box center [138, 241] width 174 height 23
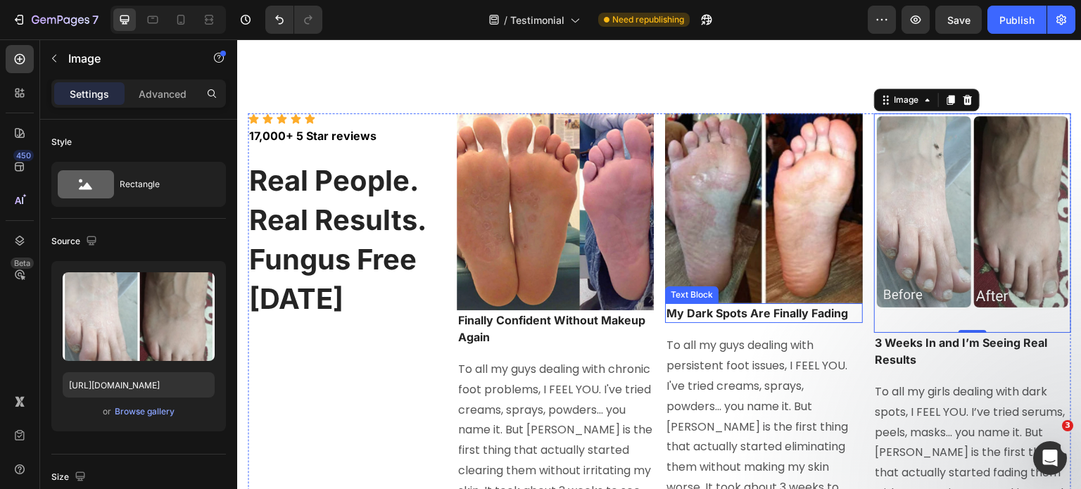
scroll to position [7825, 0]
drag, startPoint x: 971, startPoint y: 329, endPoint x: 971, endPoint y: 321, distance: 8.5
click at [971, 321] on div "Image 0" at bounding box center [973, 223] width 198 height 220
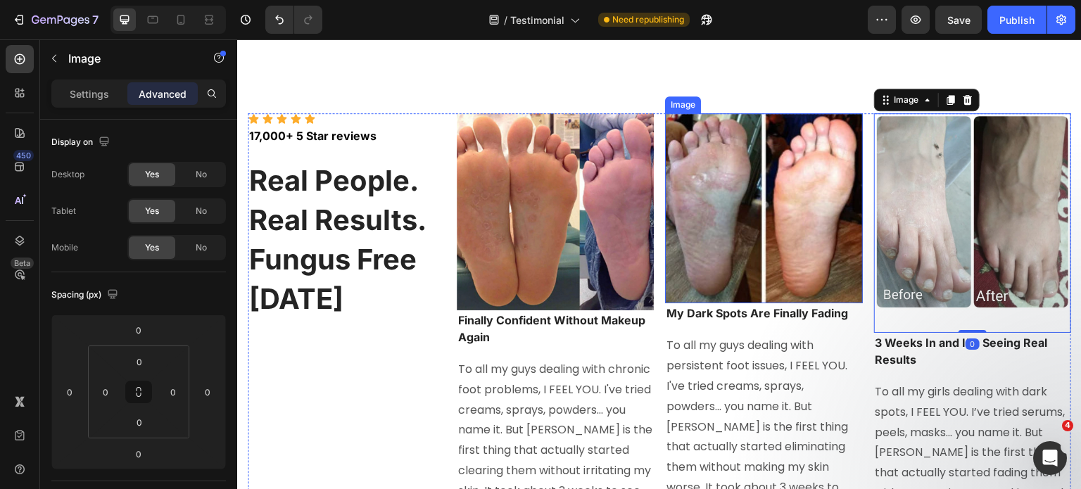
click at [735, 269] on img at bounding box center [764, 208] width 198 height 191
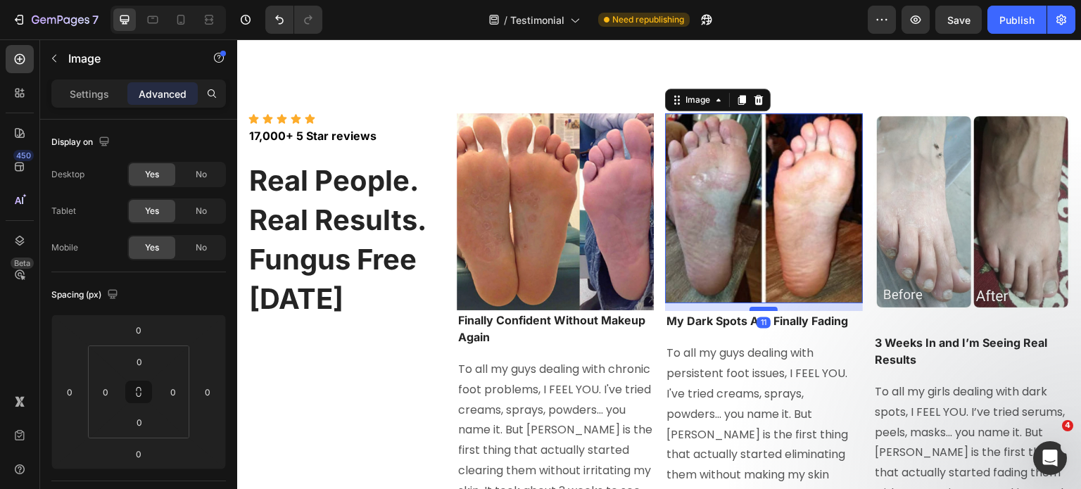
drag, startPoint x: 757, startPoint y: 300, endPoint x: 760, endPoint y: 307, distance: 8.2
click at [760, 307] on div at bounding box center [763, 309] width 28 height 4
type input "11"
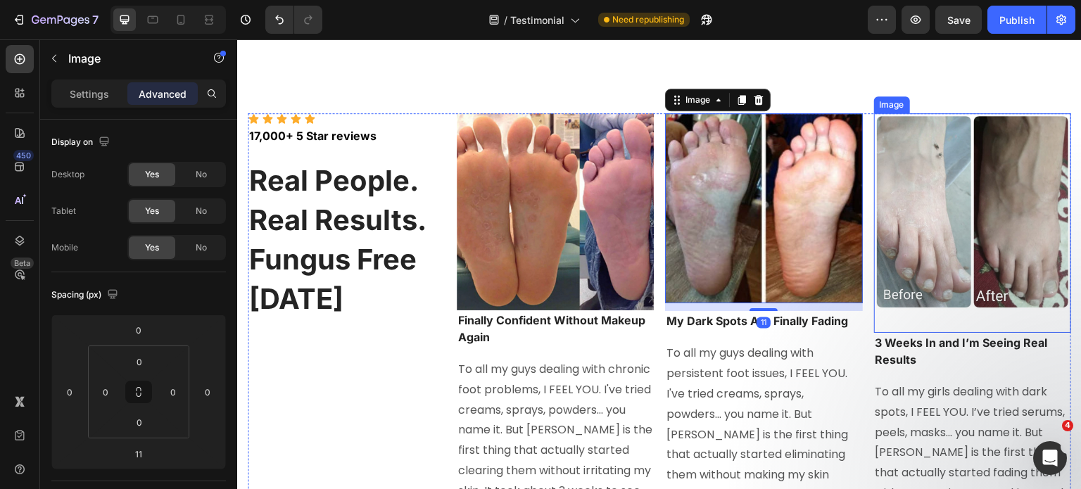
click at [985, 329] on div "Image" at bounding box center [973, 223] width 198 height 220
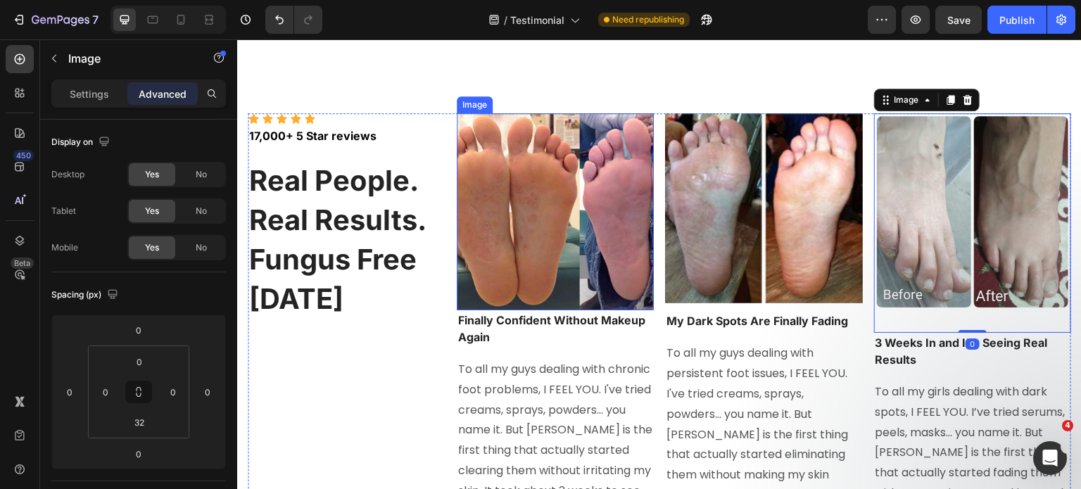
click at [559, 295] on img at bounding box center [556, 212] width 198 height 198
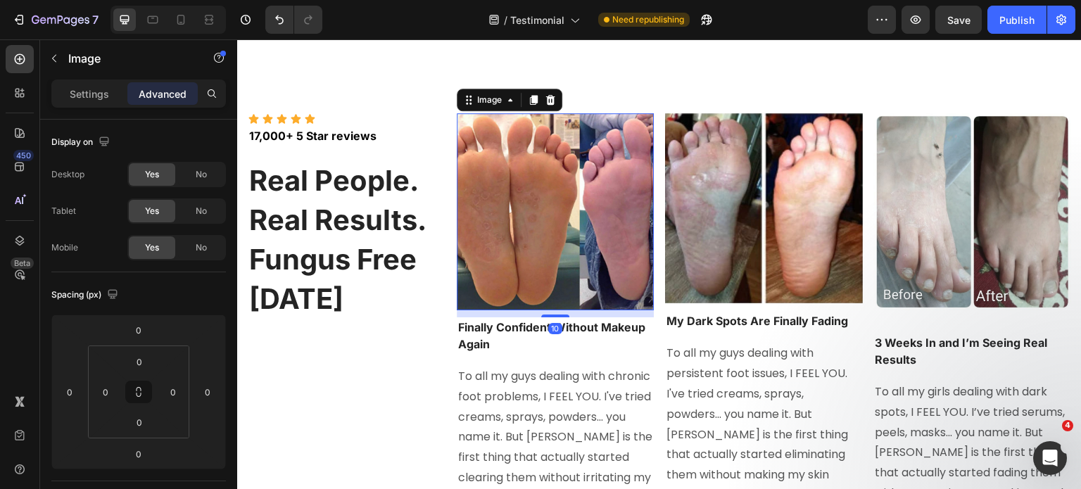
click at [547, 317] on div at bounding box center [555, 315] width 28 height 3
type input "10"
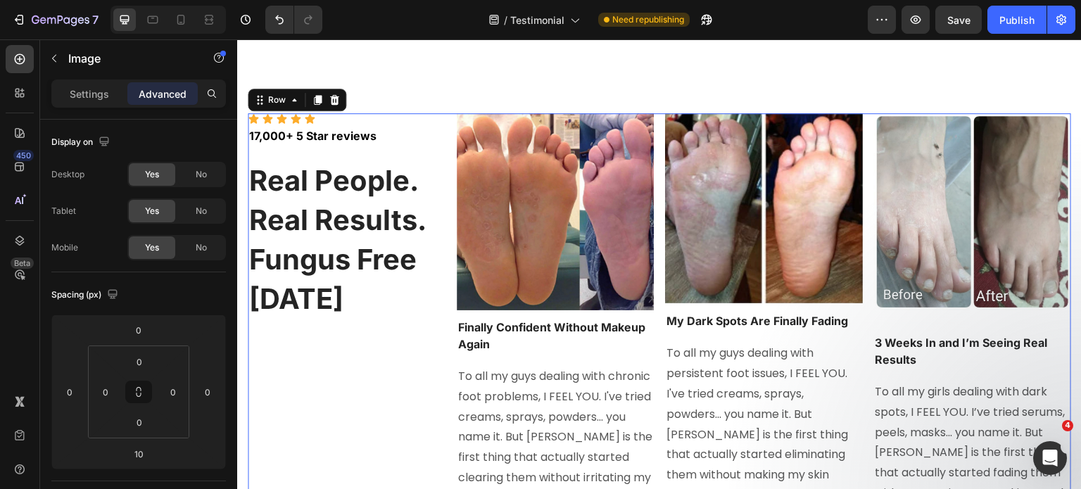
click at [649, 274] on div "Icon Icon Icon Icon Icon Icon List 17,000+ 5 Star reviews Text Block Real Peopl…" at bounding box center [659, 369] width 823 height 512
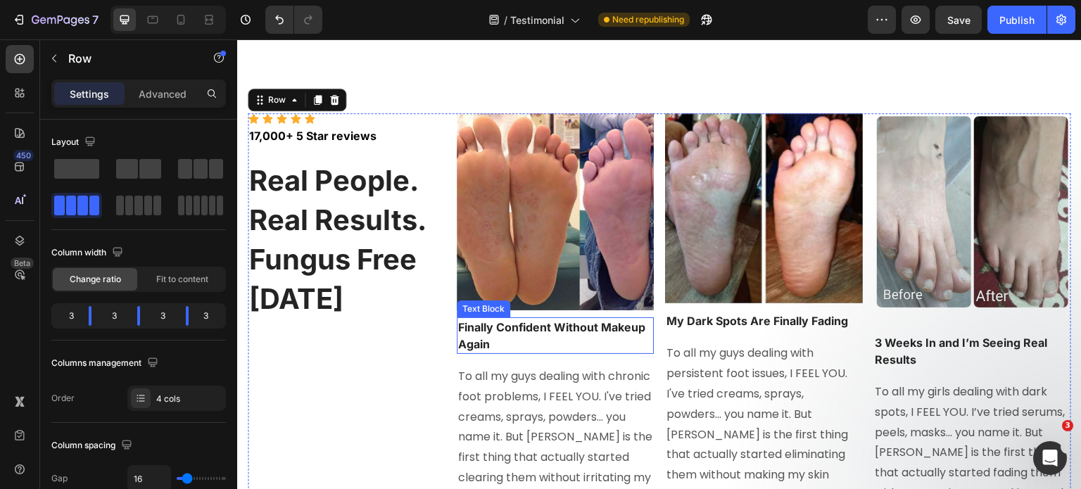
click at [539, 333] on p "Finally Confident Without Makeup Again" at bounding box center [555, 336] width 195 height 34
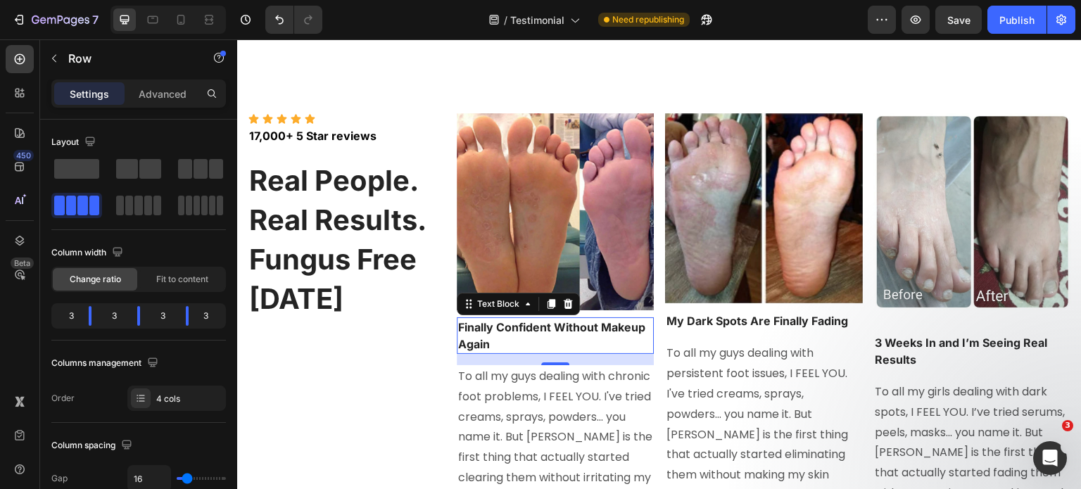
click at [539, 333] on p "Finally Confident Without Makeup Again" at bounding box center [555, 336] width 195 height 34
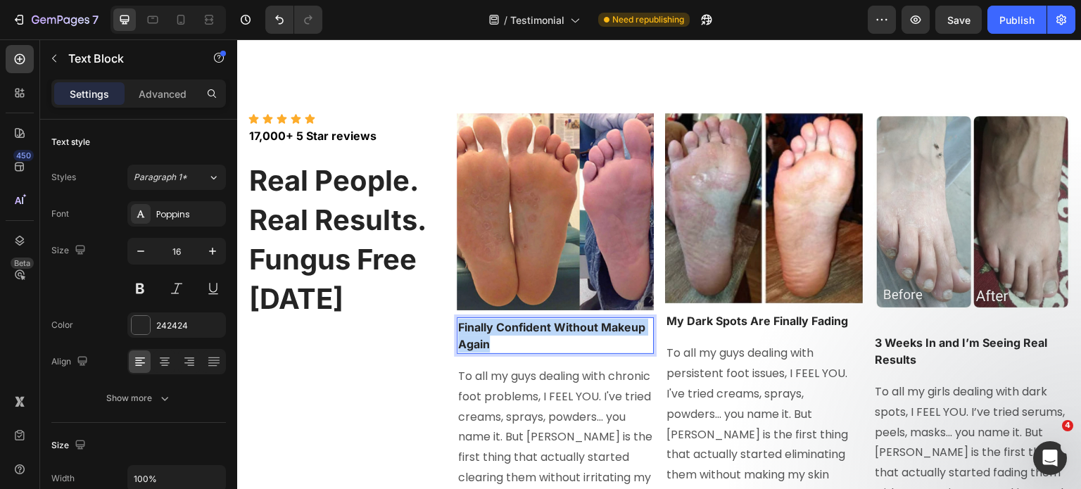
click at [539, 333] on p "Finally Confident Without Makeup Again" at bounding box center [555, 336] width 195 height 34
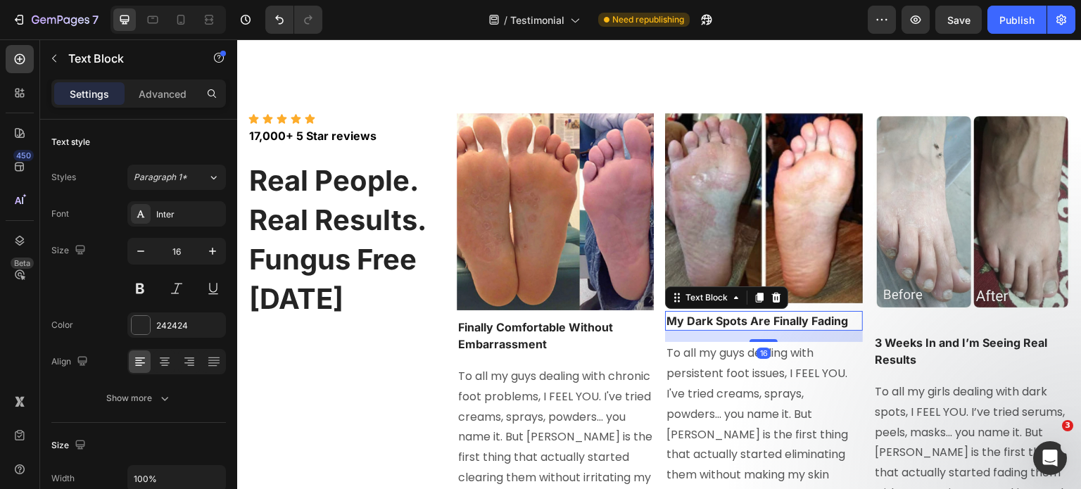
click at [742, 321] on strong "My Dark Spots Are Finally Fading" at bounding box center [756, 321] width 181 height 14
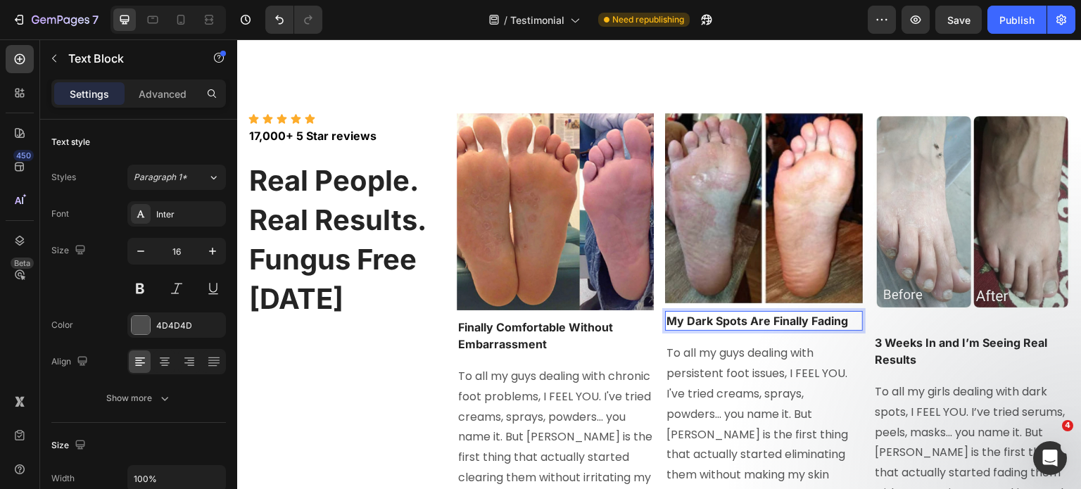
click at [742, 321] on strong "My Dark Spots Are Finally Fading" at bounding box center [756, 321] width 181 height 14
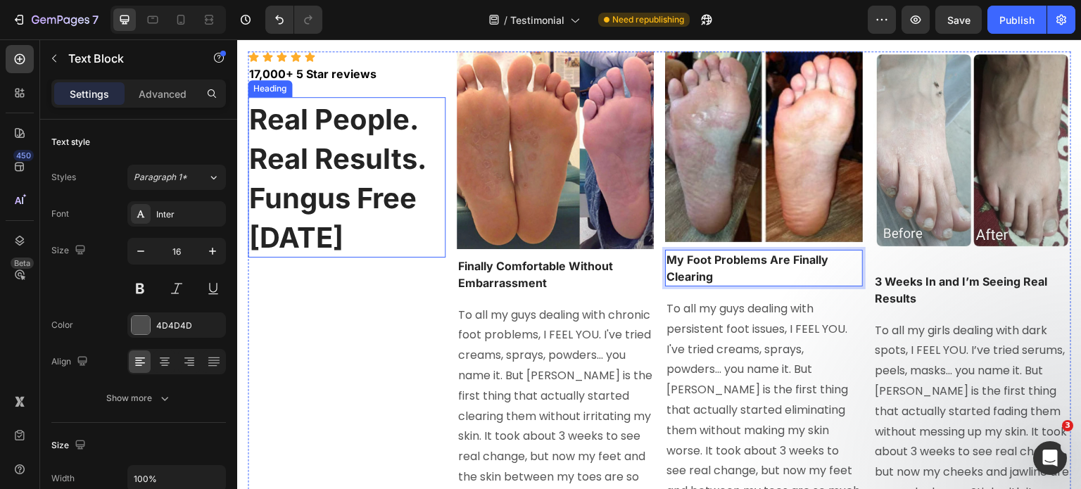
scroll to position [7966, 0]
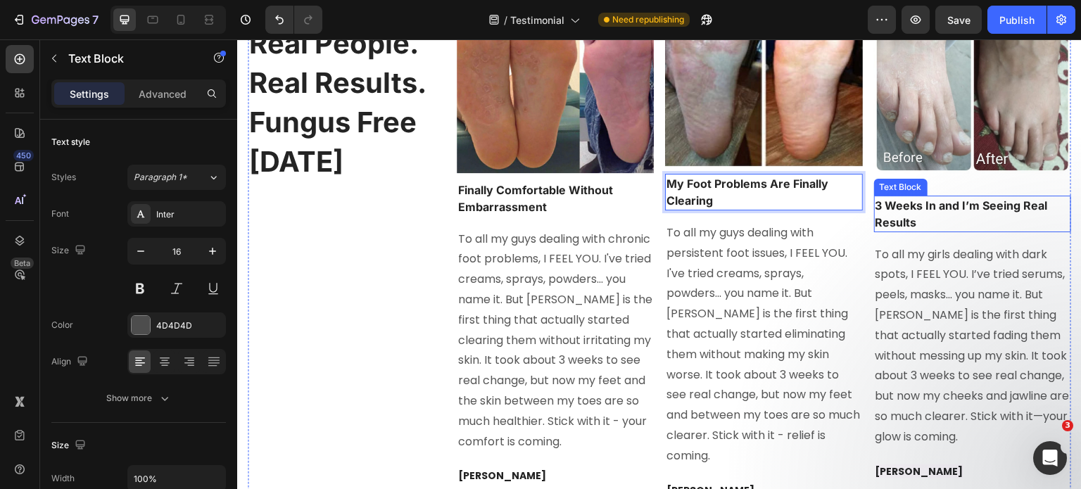
click at [926, 211] on p "3 Weeks In and I’m Seeing Real Results" at bounding box center [972, 214] width 195 height 34
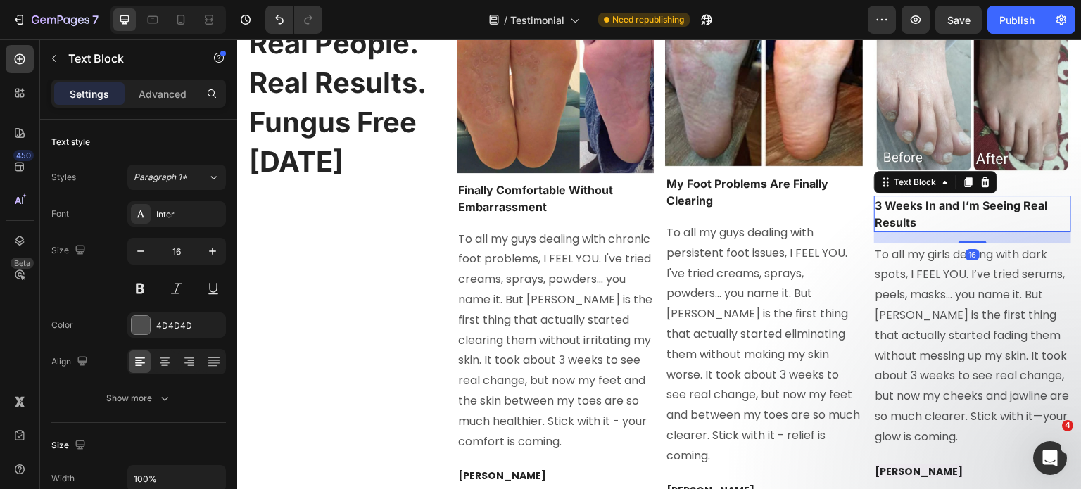
click at [926, 211] on p "3 Weeks In and I’m Seeing Real Results" at bounding box center [972, 214] width 195 height 34
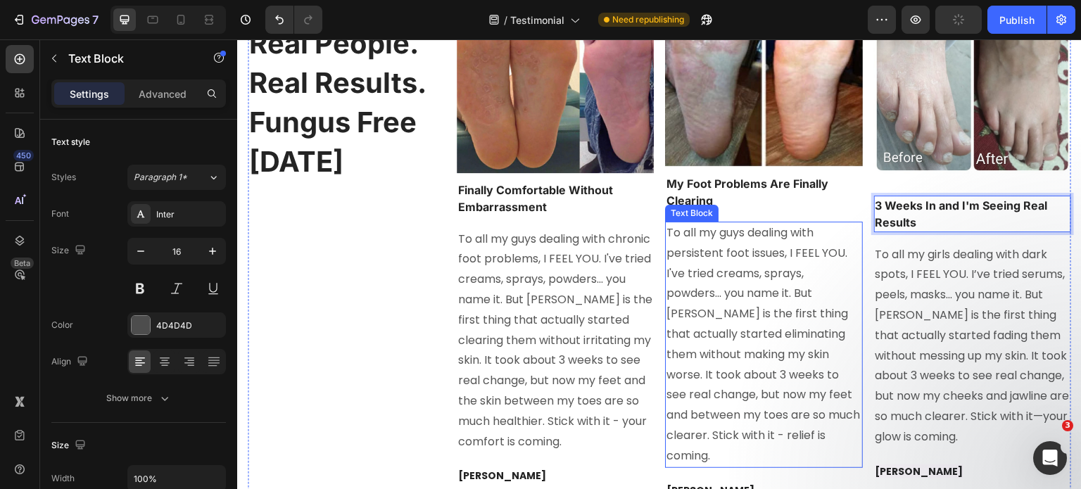
click at [719, 232] on span "To all my guys dealing with persistent foot issues, I FEEL YOU. I've tried crea…" at bounding box center [762, 343] width 193 height 239
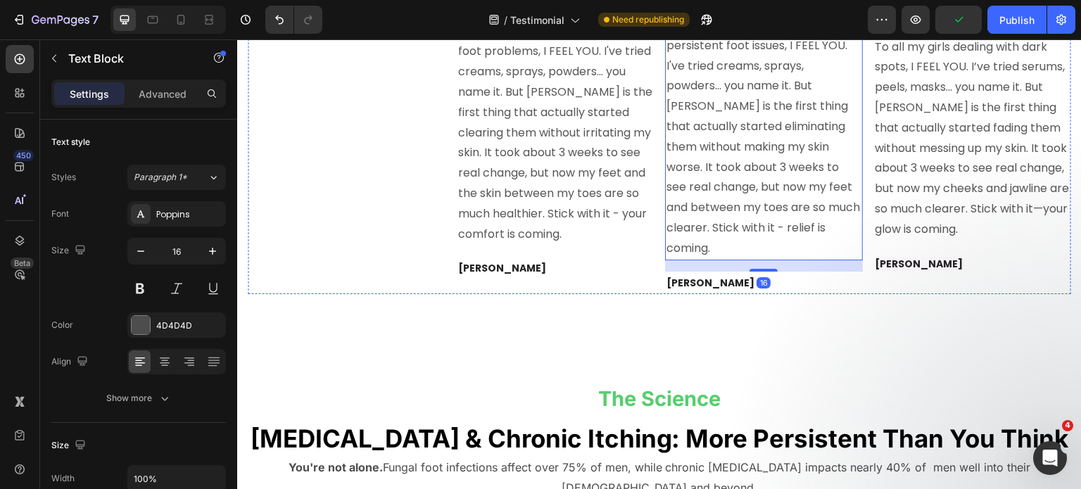
scroll to position [8174, 0]
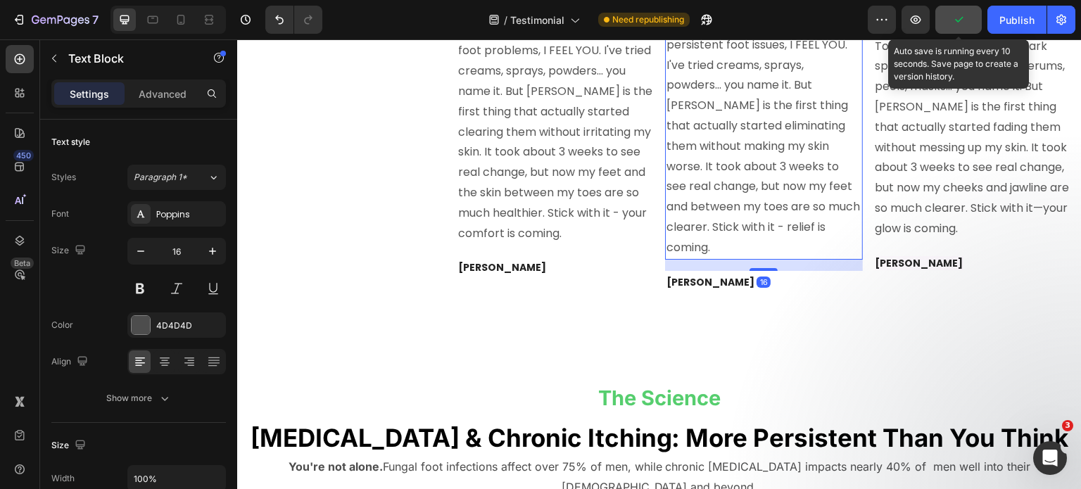
click at [965, 27] on button "button" at bounding box center [958, 20] width 46 height 28
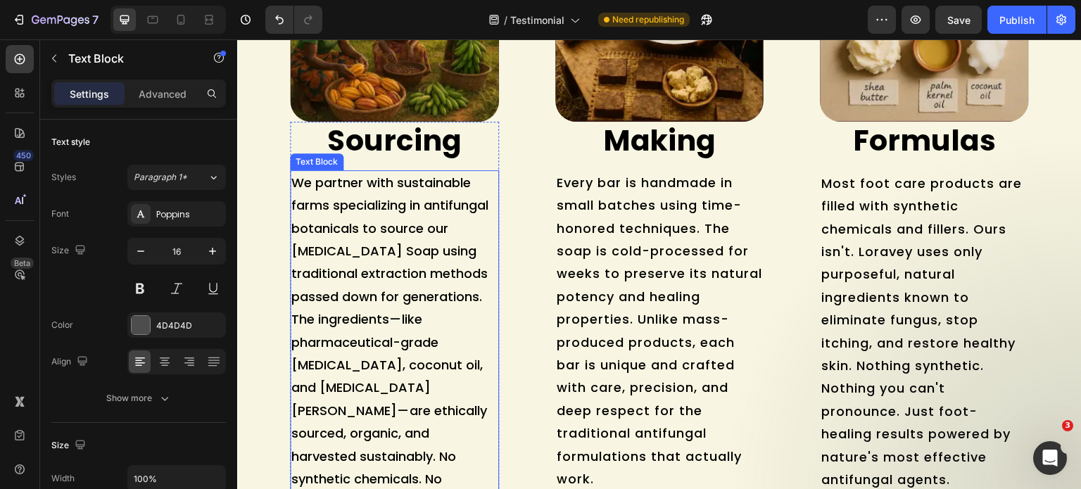
scroll to position [10096, 0]
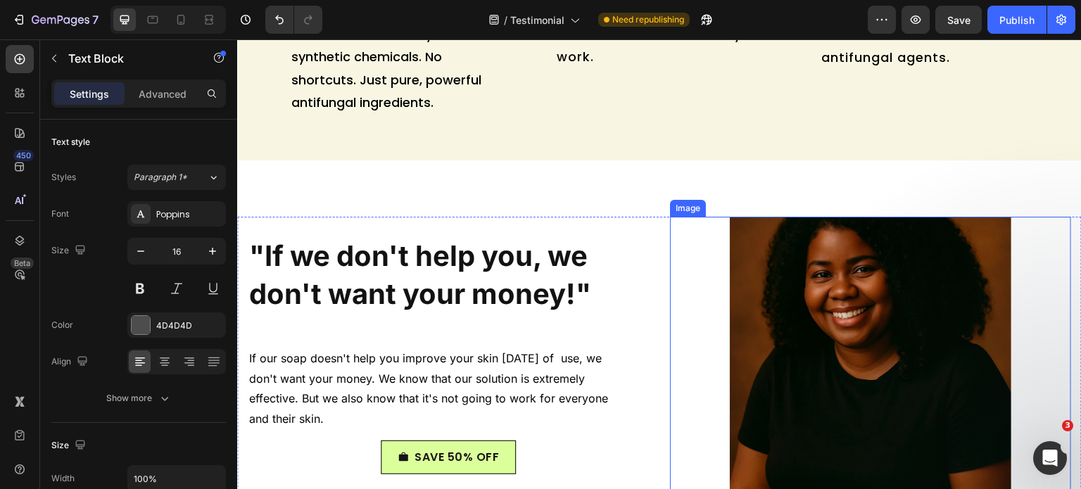
click at [862, 336] on img at bounding box center [869, 357] width 281 height 281
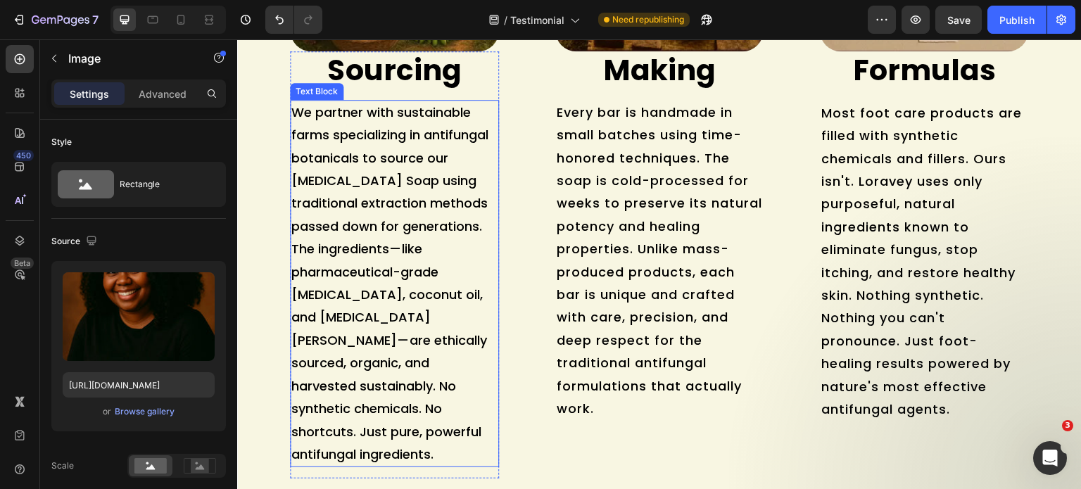
scroll to position [9533, 0]
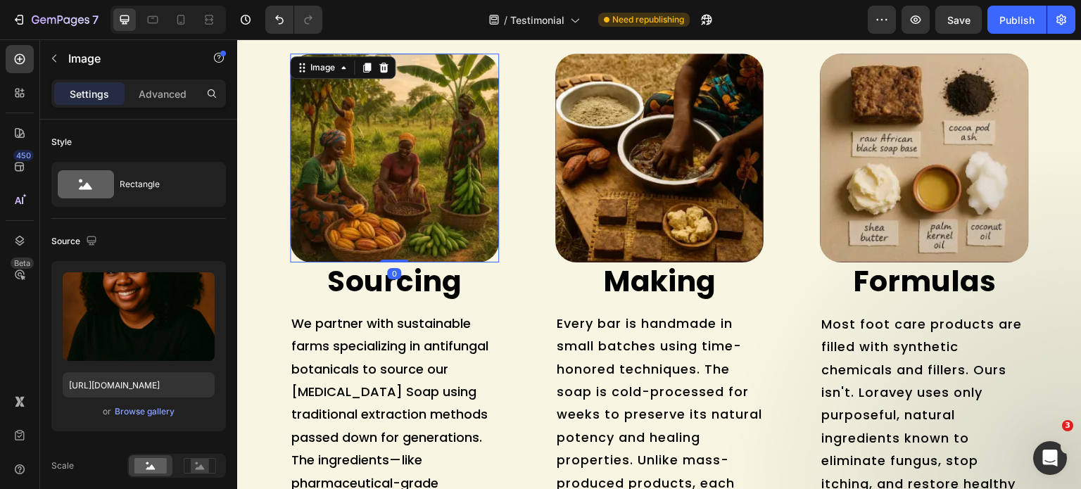
click at [381, 160] on img at bounding box center [394, 157] width 209 height 209
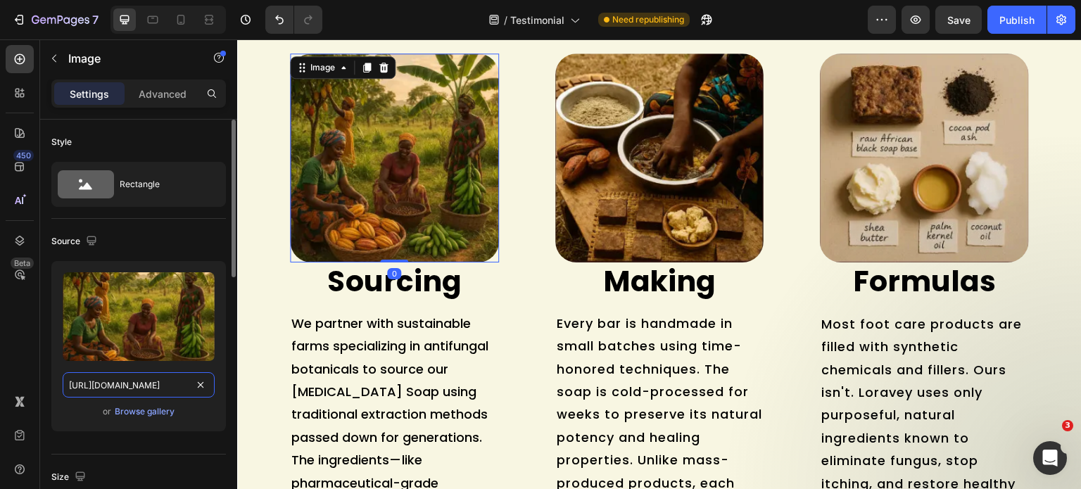
click at [122, 382] on input "[URL][DOMAIN_NAME]" at bounding box center [139, 384] width 152 height 25
paste input "piclumen-1756298382079.png?v=1756298510"
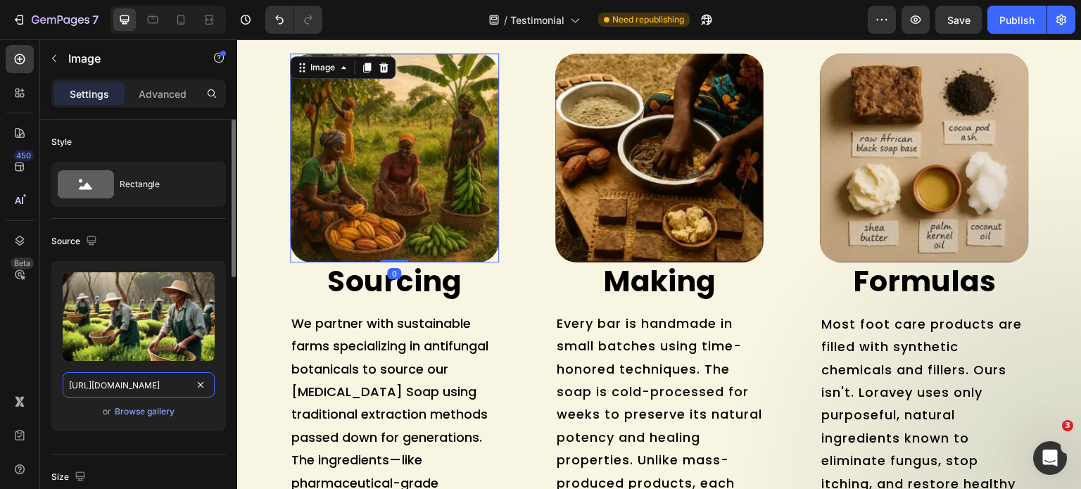
scroll to position [0, 290]
type input "[URL][DOMAIN_NAME]"
click at [169, 239] on div "Source" at bounding box center [138, 241] width 174 height 23
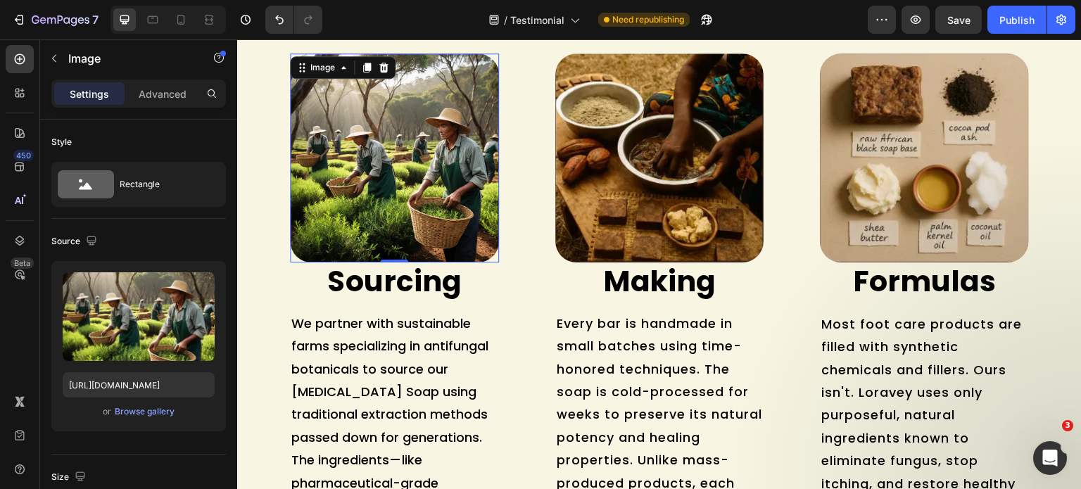
click at [627, 165] on img at bounding box center [659, 157] width 209 height 209
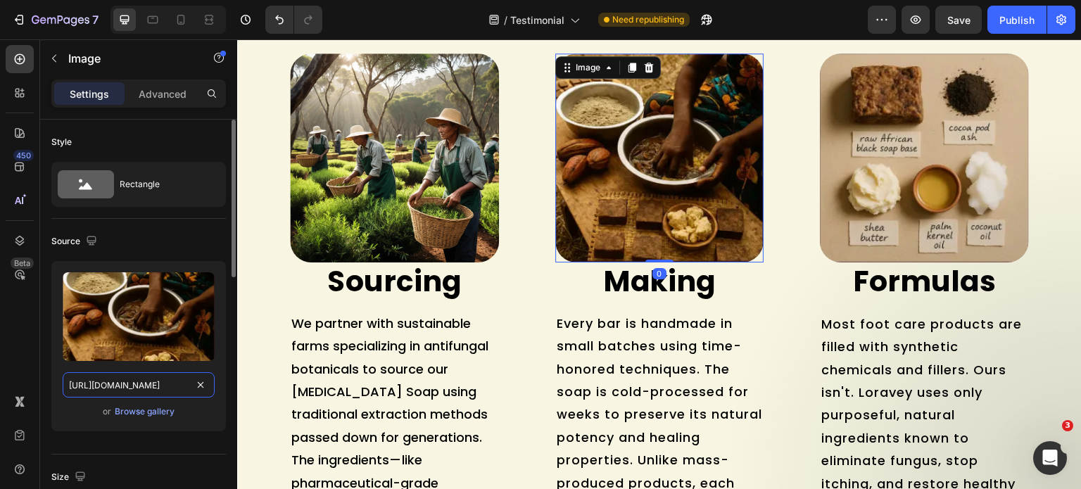
click at [113, 384] on input "[URL][DOMAIN_NAME]" at bounding box center [139, 384] width 152 height 25
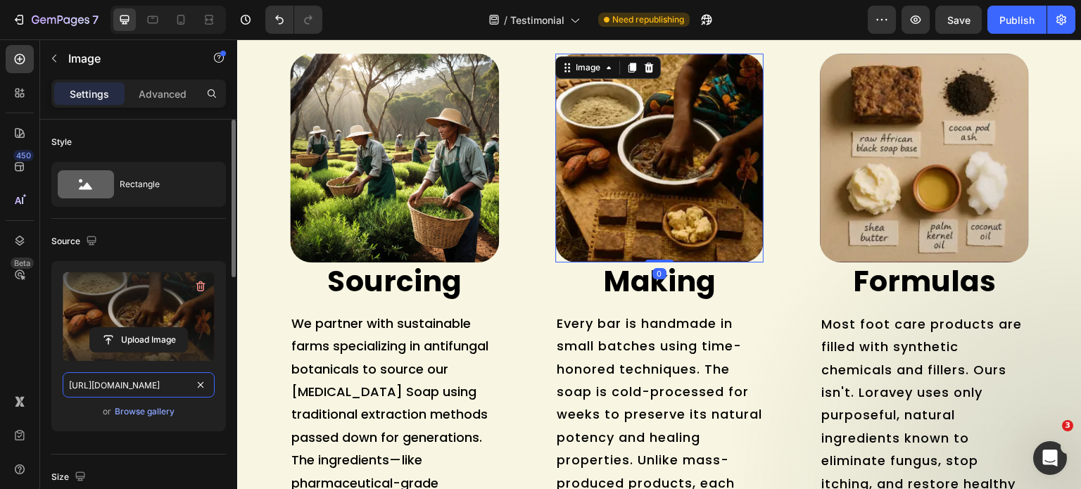
paste input "piclumen-1756298387958.png?v=1756298509"
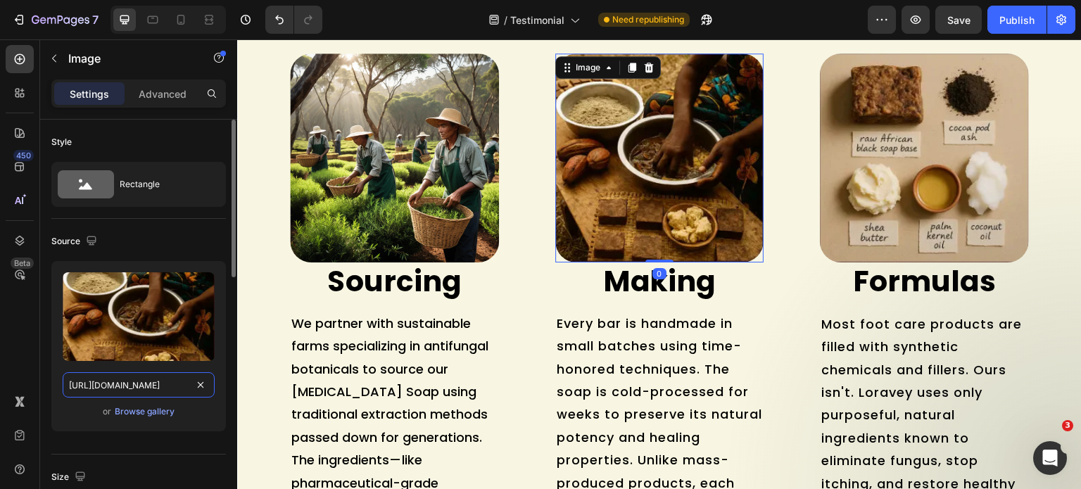
scroll to position [0, 292]
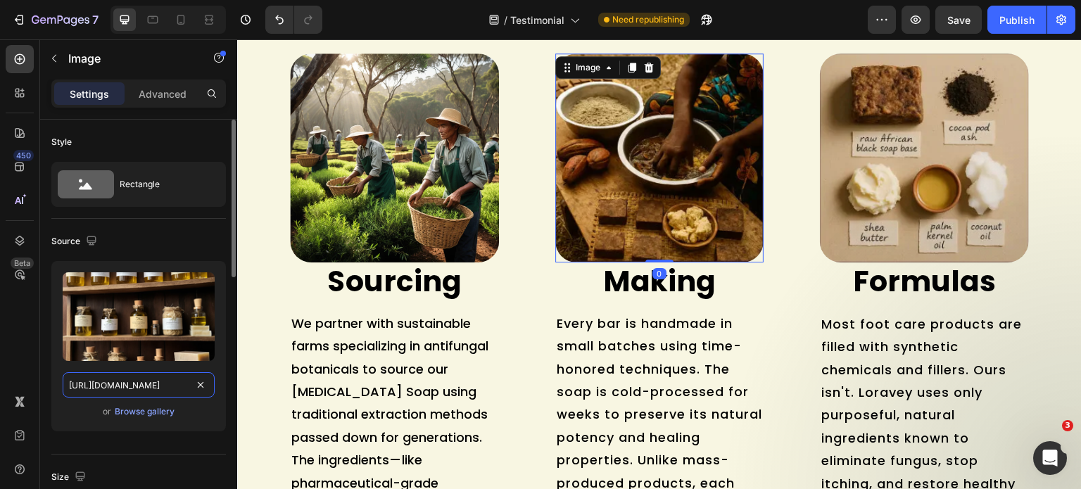
type input "[URL][DOMAIN_NAME]"
click at [154, 249] on div "Source" at bounding box center [138, 241] width 174 height 23
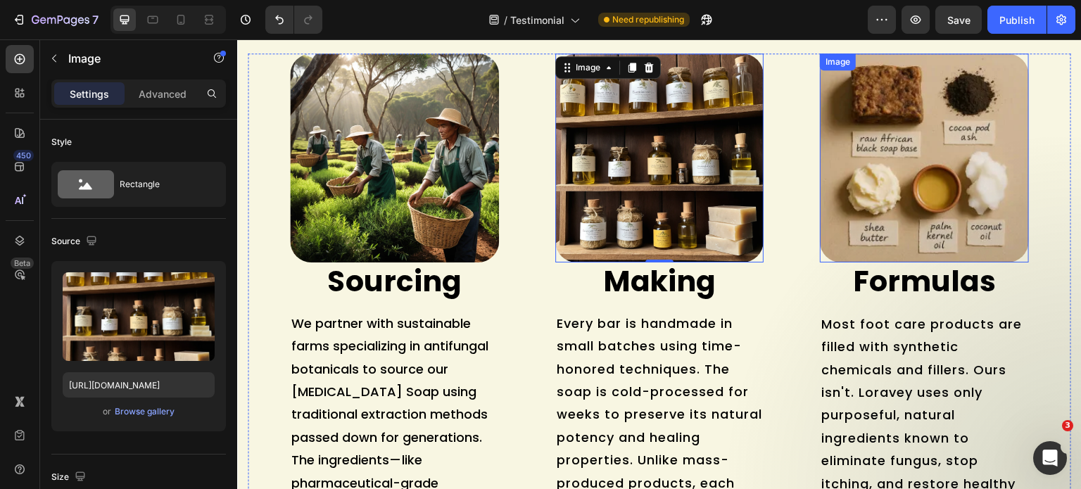
click at [914, 209] on img at bounding box center [924, 158] width 209 height 210
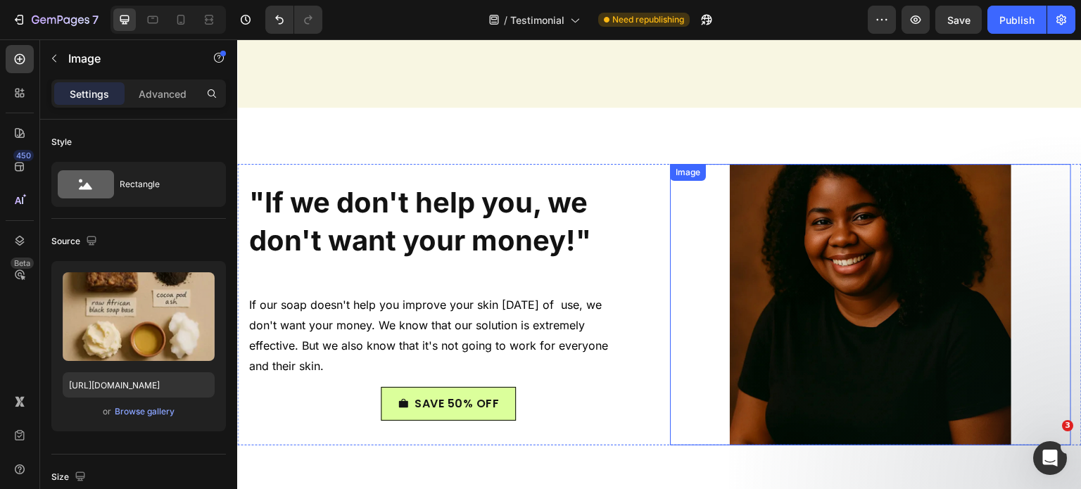
scroll to position [10237, 0]
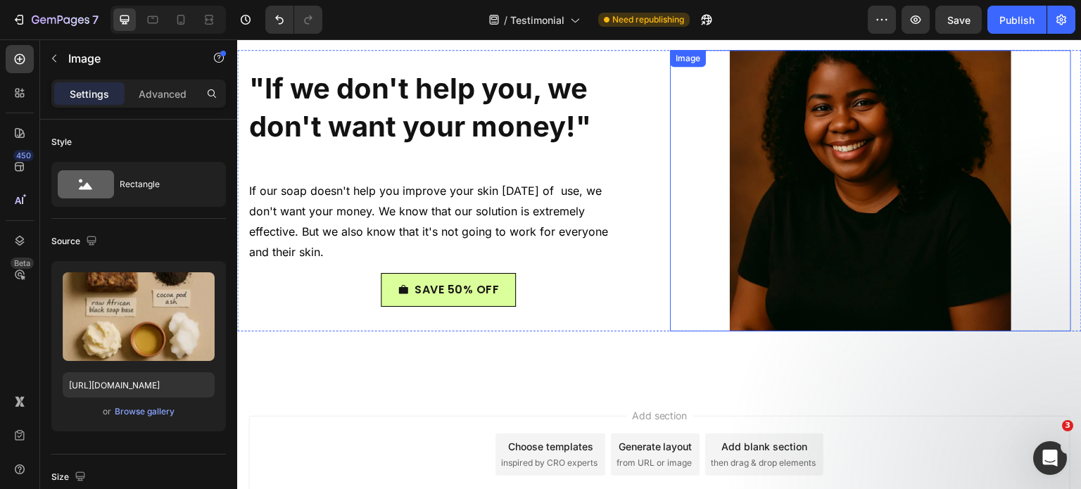
click at [877, 241] on img at bounding box center [869, 190] width 281 height 281
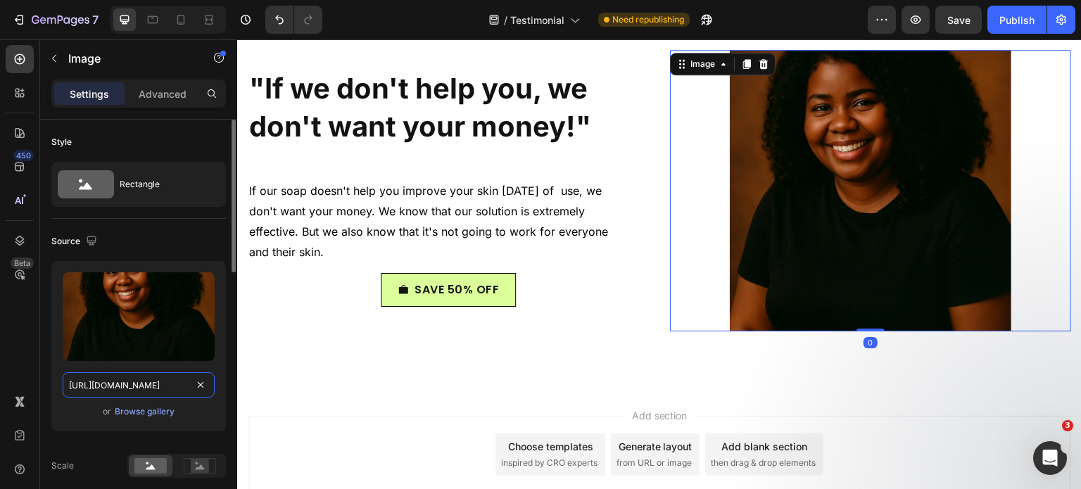
click at [121, 381] on input "[URL][DOMAIN_NAME]" at bounding box center [139, 384] width 152 height 25
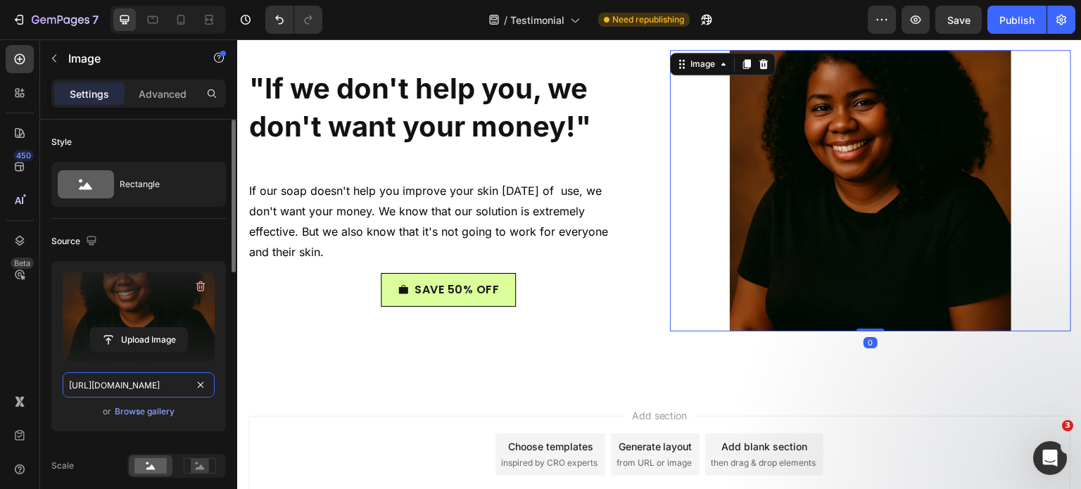
paste input "Progetto_senza_titolo_-_2025-08-26T105137.586.png?v=1756198307"
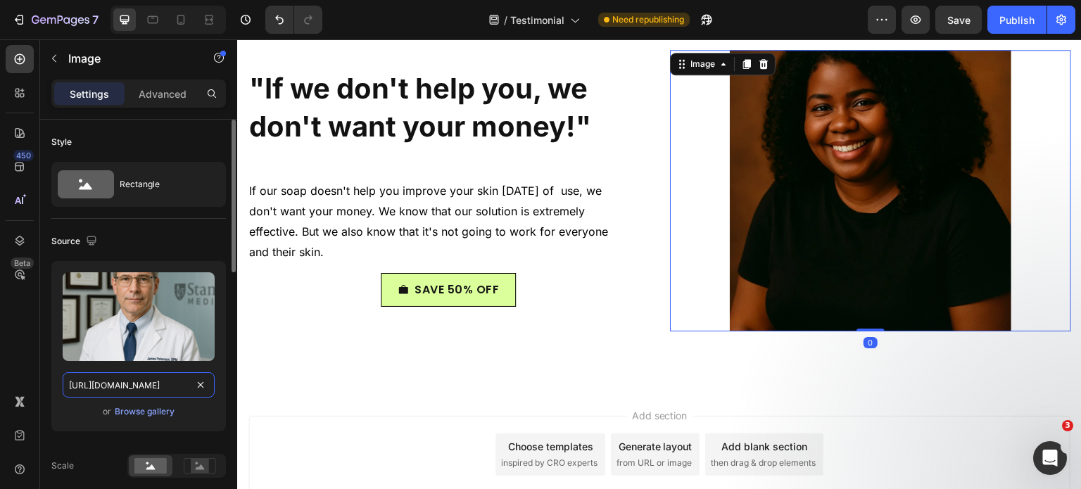
scroll to position [0, 380]
type input "[URL][DOMAIN_NAME]"
click at [149, 244] on div "Source" at bounding box center [138, 241] width 174 height 23
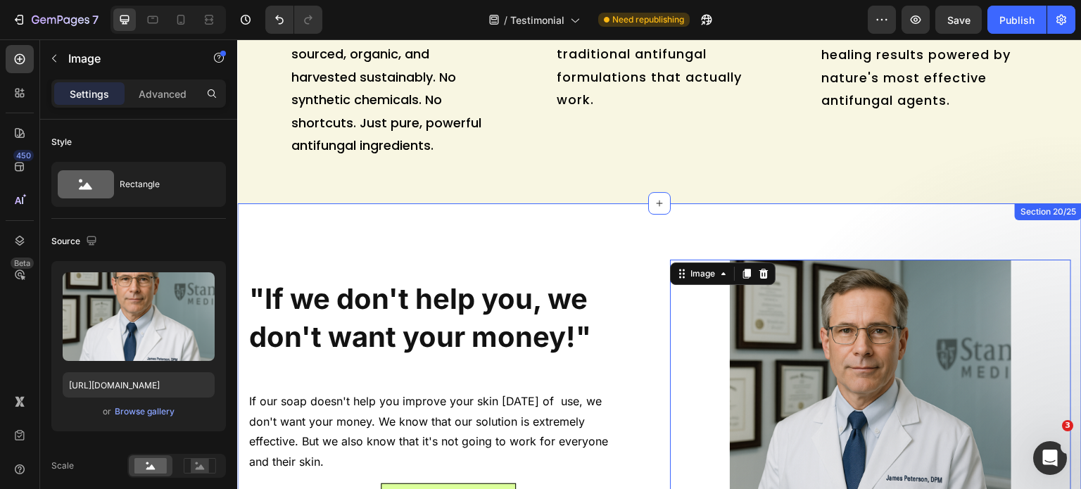
scroll to position [10026, 0]
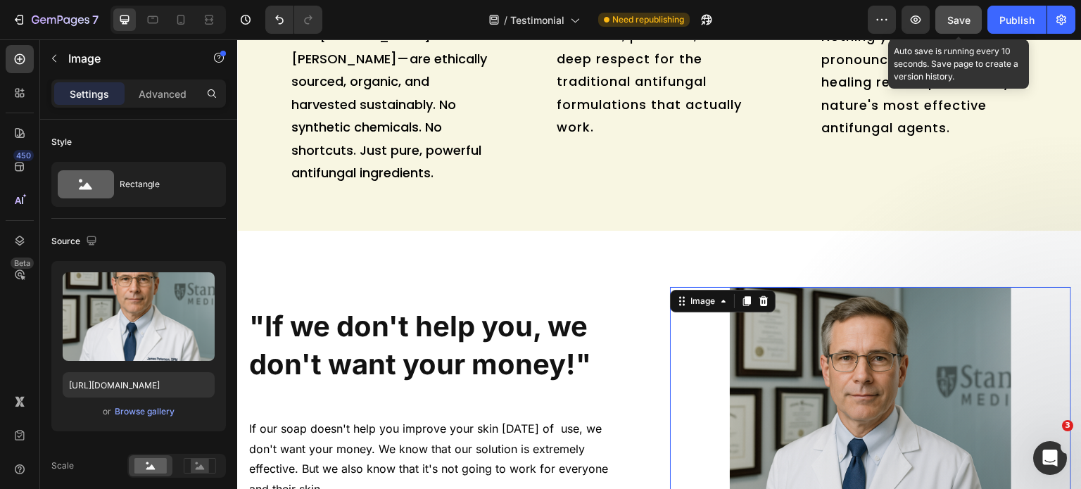
click at [955, 21] on span "Save" at bounding box center [958, 20] width 23 height 12
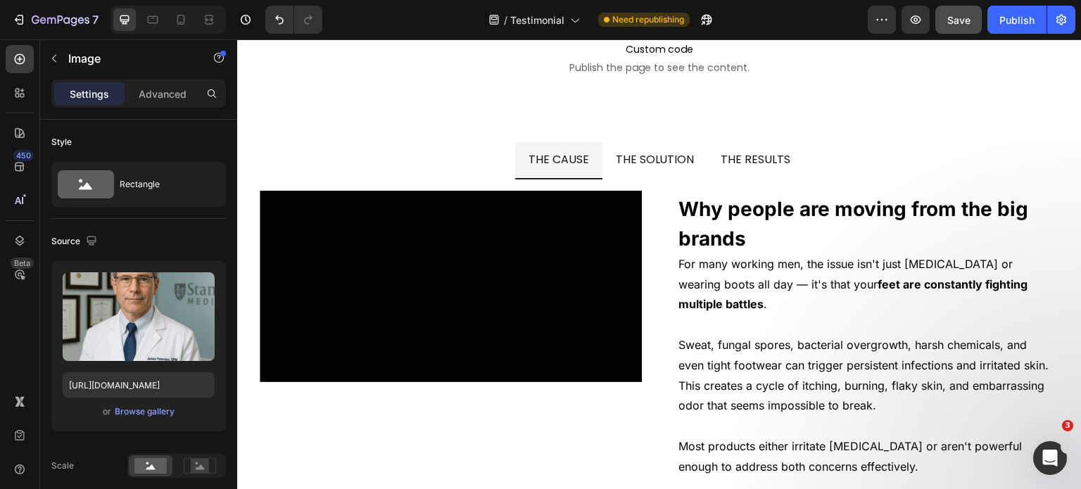
scroll to position [8861, 0]
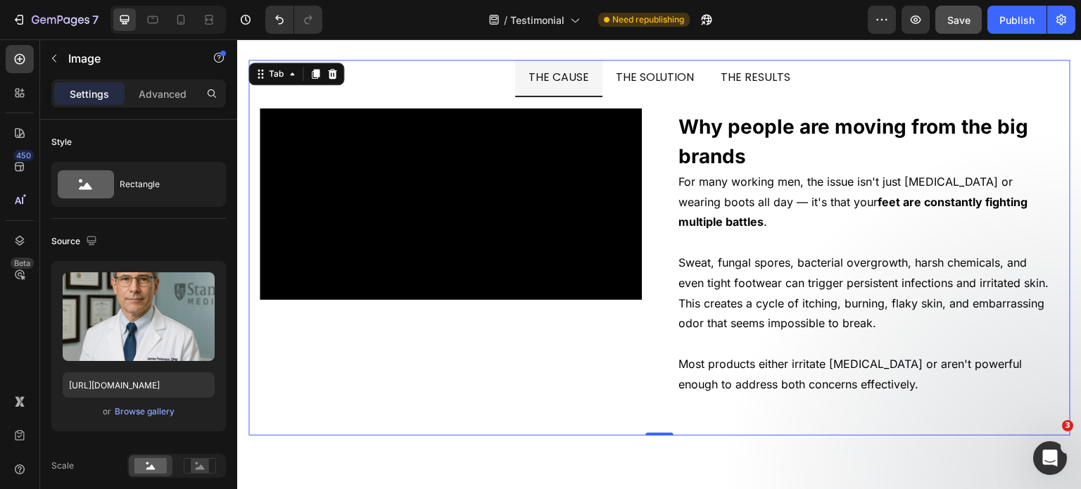
click at [659, 63] on li "THE SOLUTION" at bounding box center [655, 78] width 106 height 37
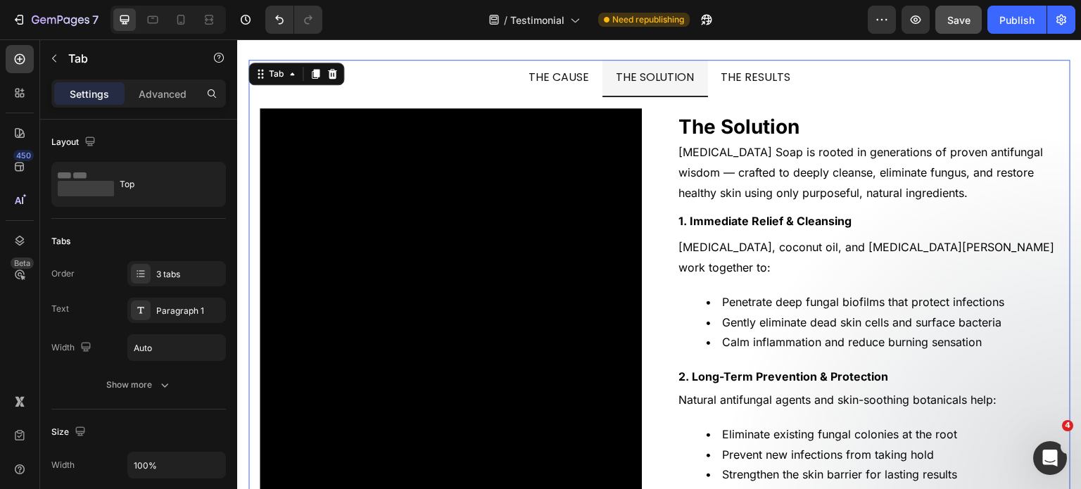
click at [651, 79] on span "THE SOLUTION" at bounding box center [655, 77] width 79 height 16
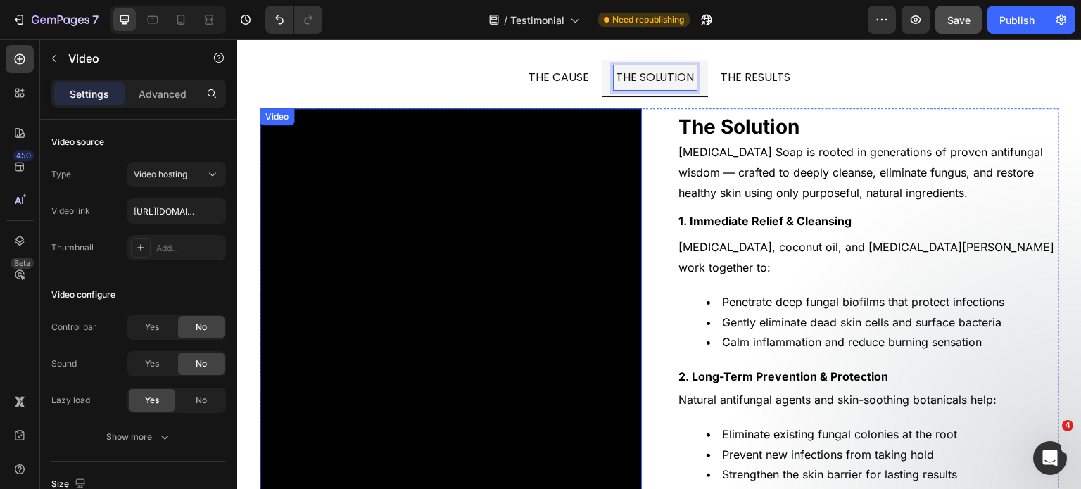
click at [473, 243] on video at bounding box center [451, 299] width 382 height 382
click at [506, 246] on video at bounding box center [451, 299] width 382 height 382
click at [584, 262] on video at bounding box center [451, 299] width 382 height 382
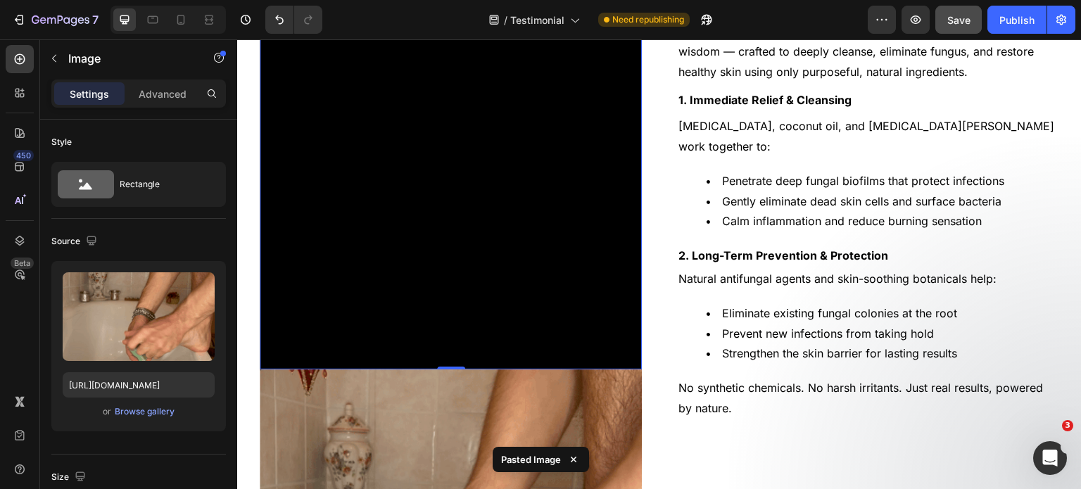
click at [495, 117] on video at bounding box center [451, 178] width 382 height 382
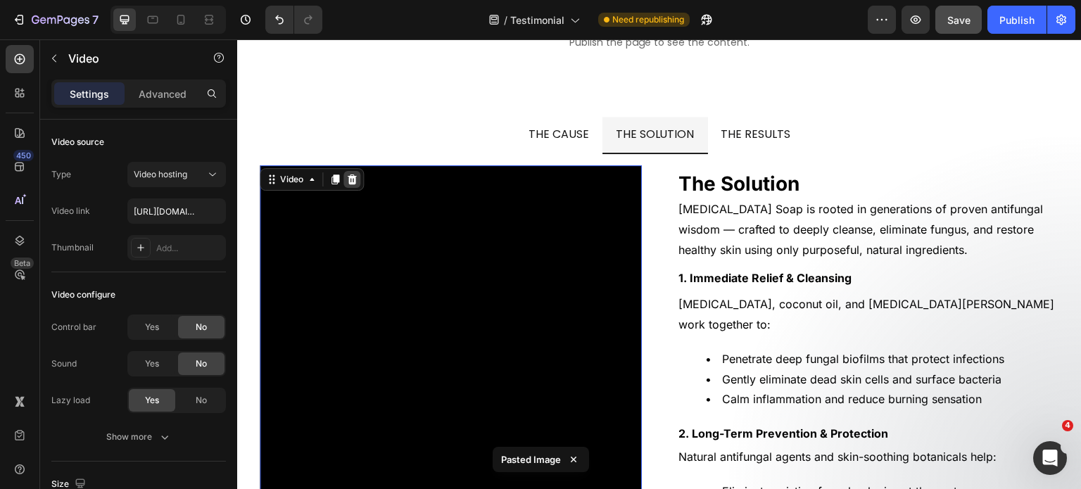
scroll to position [8803, 0]
click at [351, 181] on icon at bounding box center [352, 180] width 9 height 10
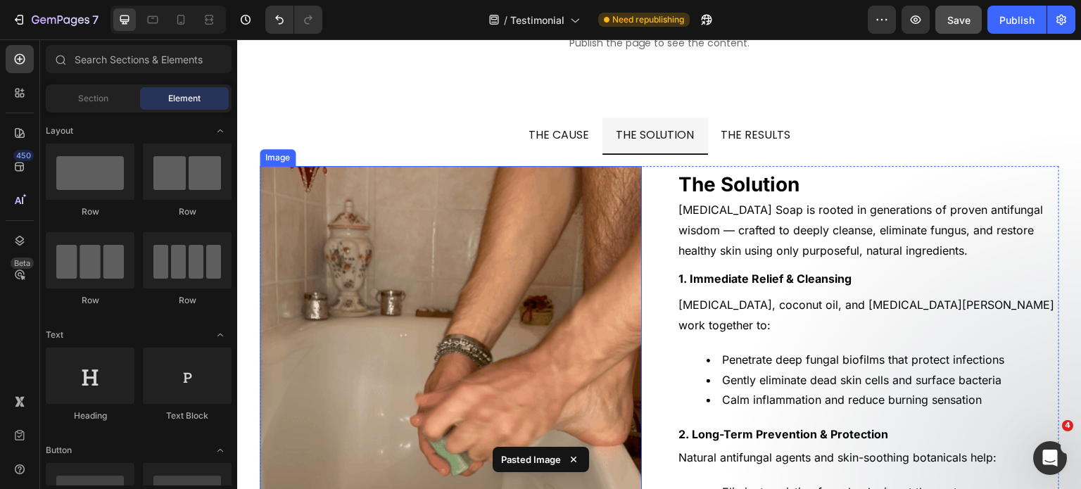
click at [423, 250] on img at bounding box center [451, 357] width 382 height 382
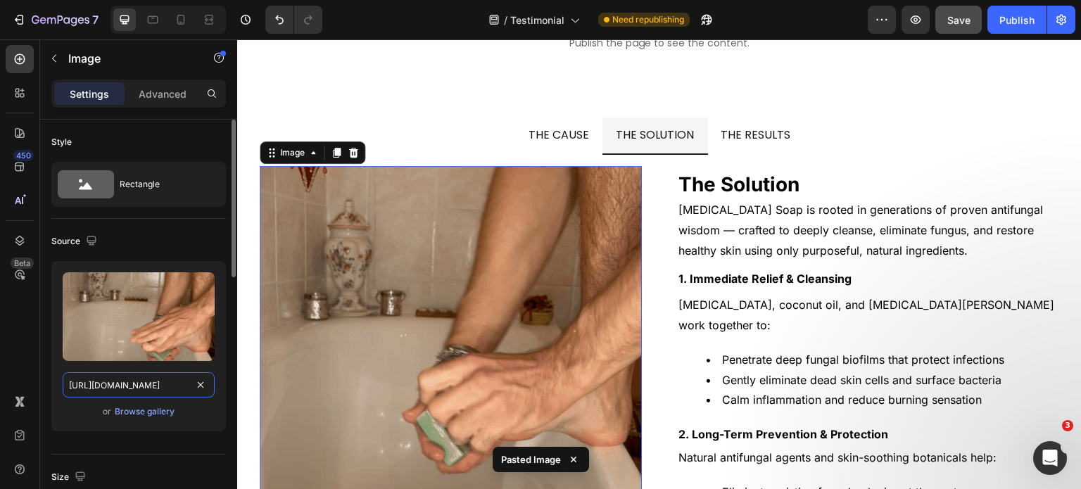
click at [138, 386] on input "[URL][DOMAIN_NAME]" at bounding box center [139, 384] width 152 height 25
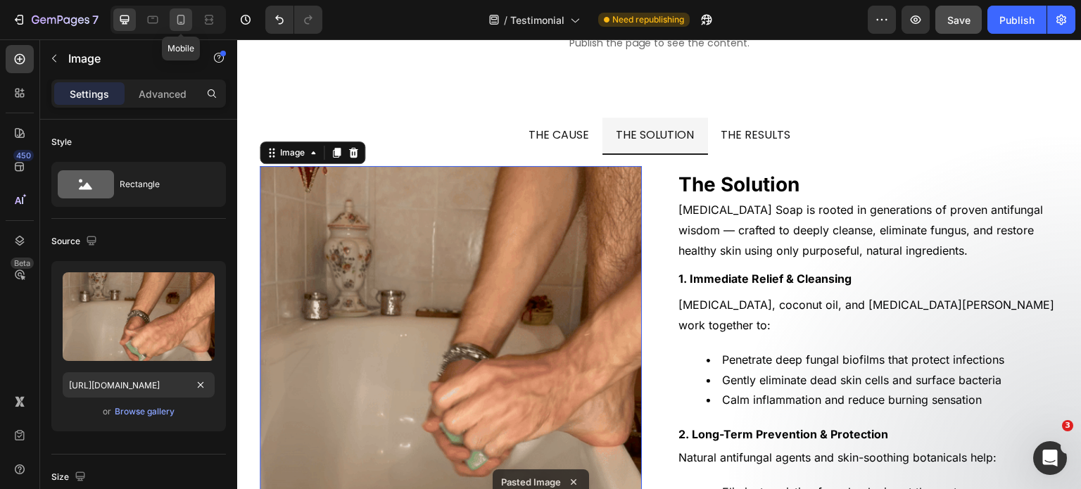
click at [178, 19] on icon at bounding box center [181, 20] width 14 height 14
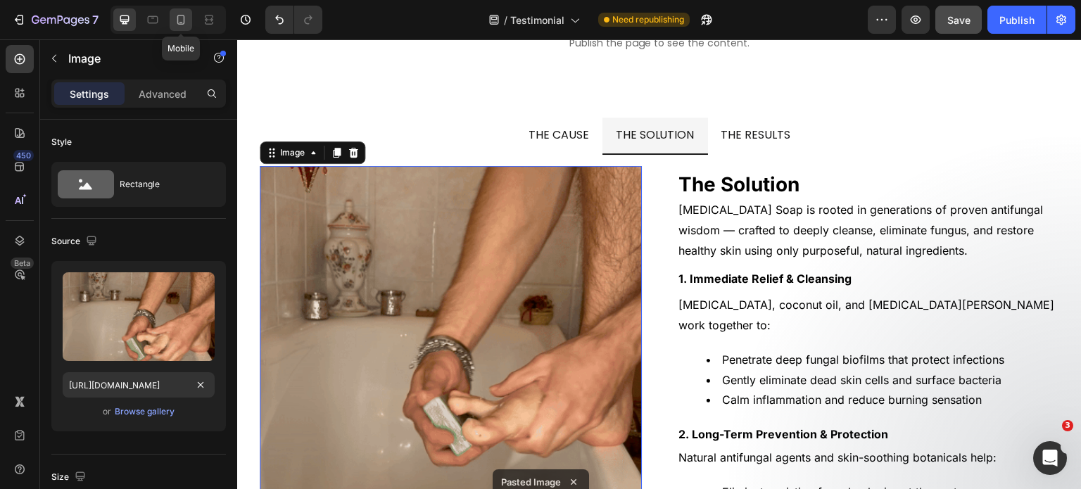
type input "[URL][DOMAIN_NAME]"
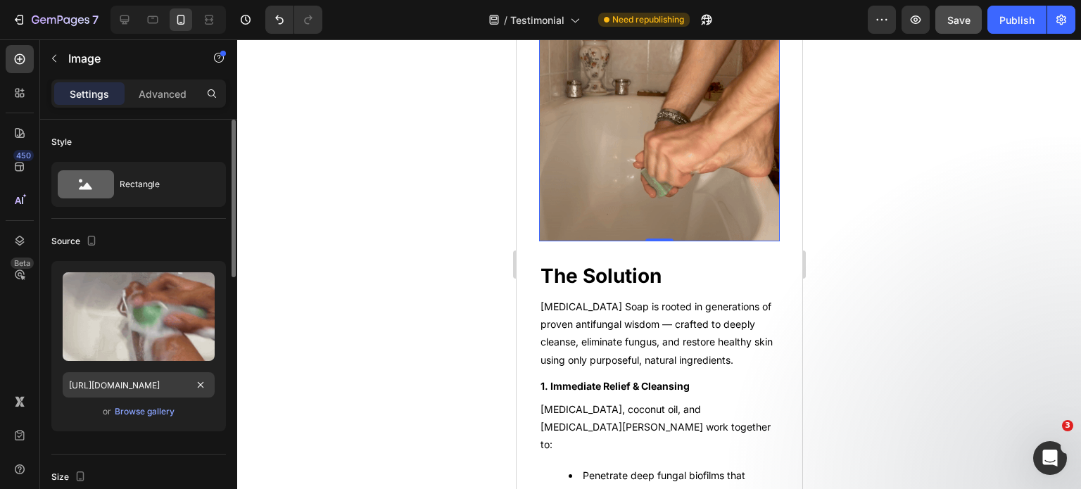
scroll to position [8813, 0]
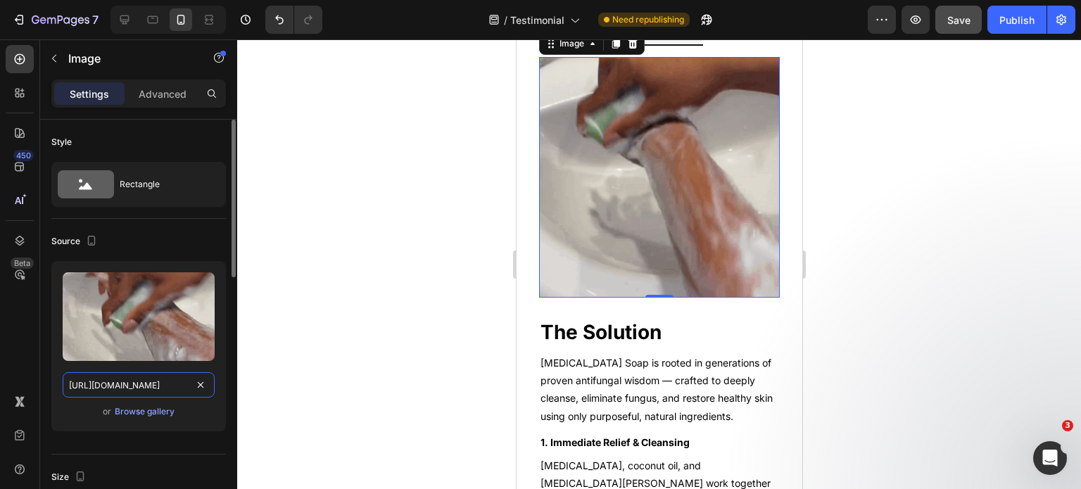
click at [130, 382] on input "[URL][DOMAIN_NAME]" at bounding box center [139, 384] width 152 height 25
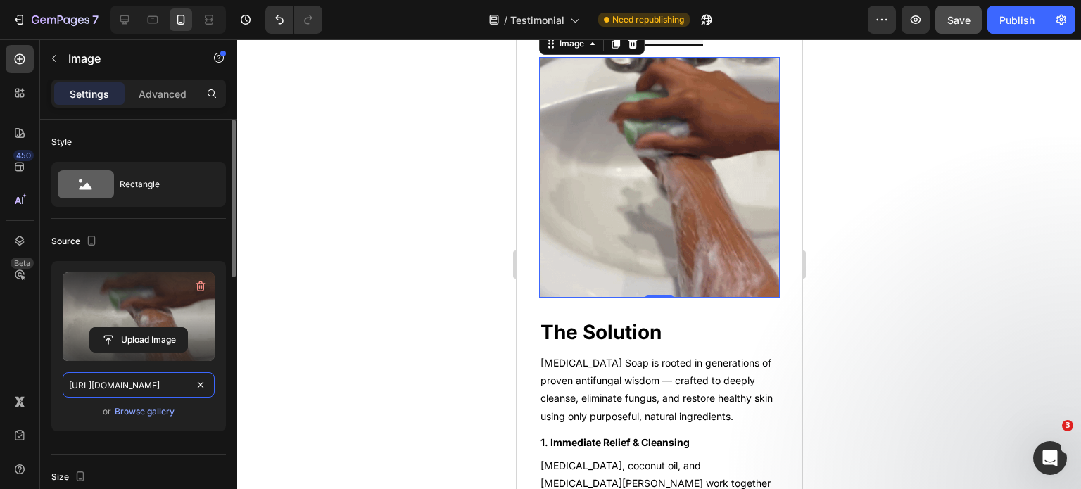
paste input "ezgif.com-resize_3.gif?v=1755526058"
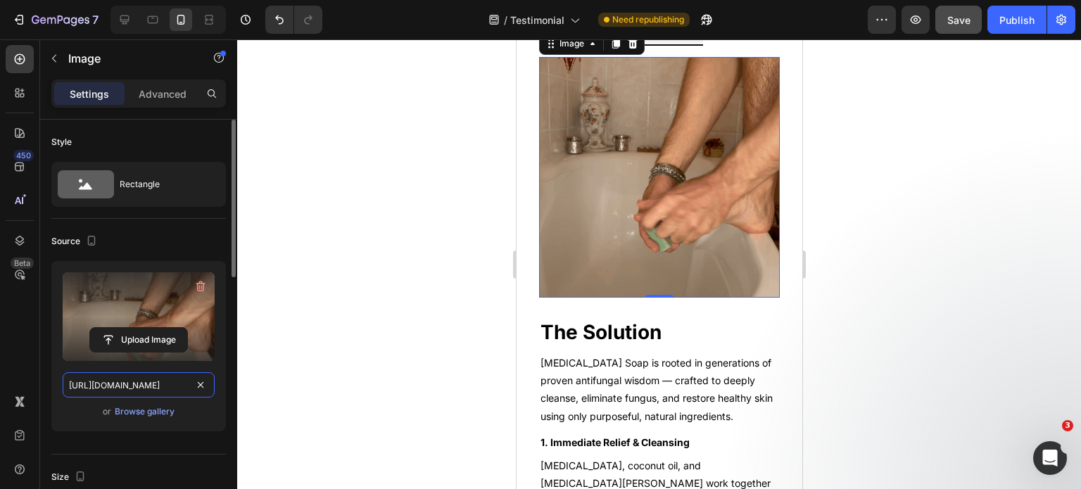
scroll to position [0, 257]
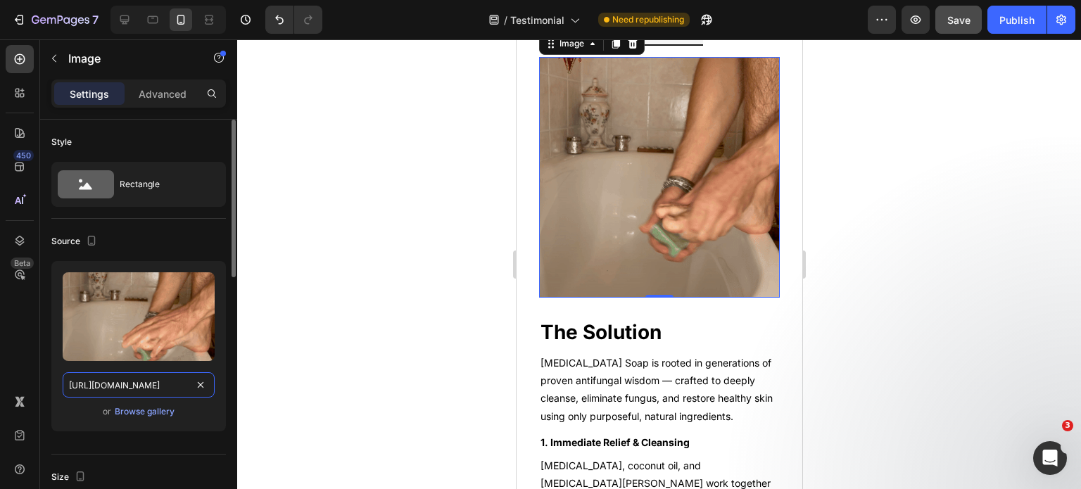
type input "[URL][DOMAIN_NAME]"
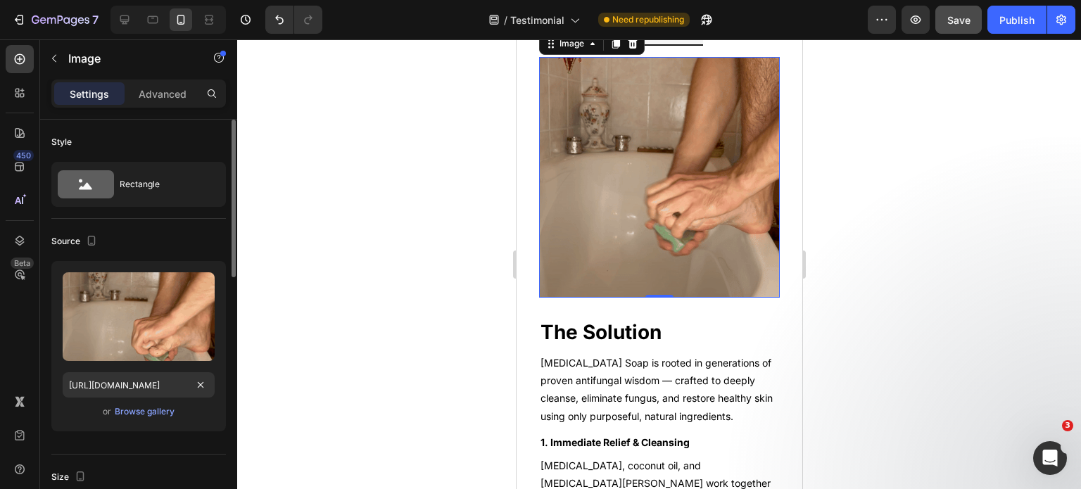
scroll to position [0, 0]
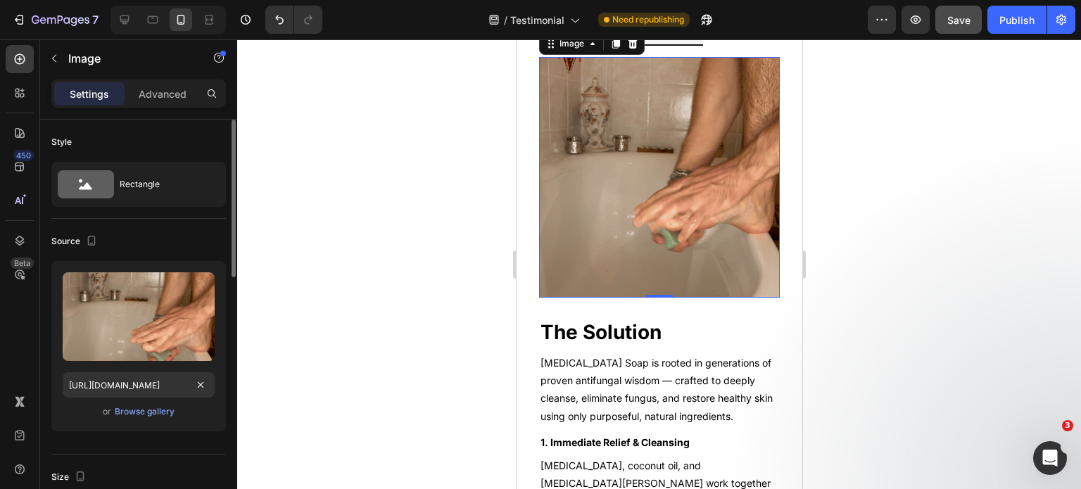
click at [157, 243] on div "Source" at bounding box center [138, 241] width 174 height 23
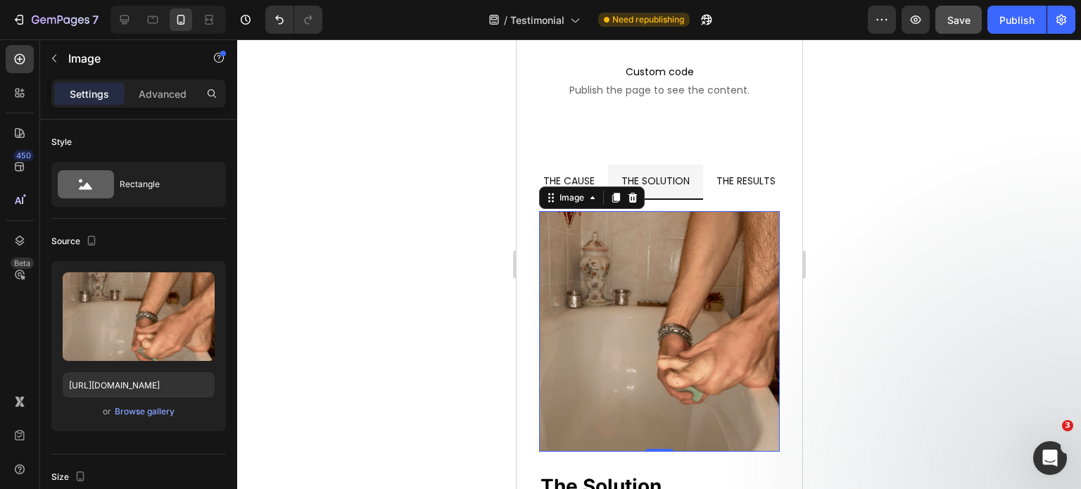
scroll to position [8571, 0]
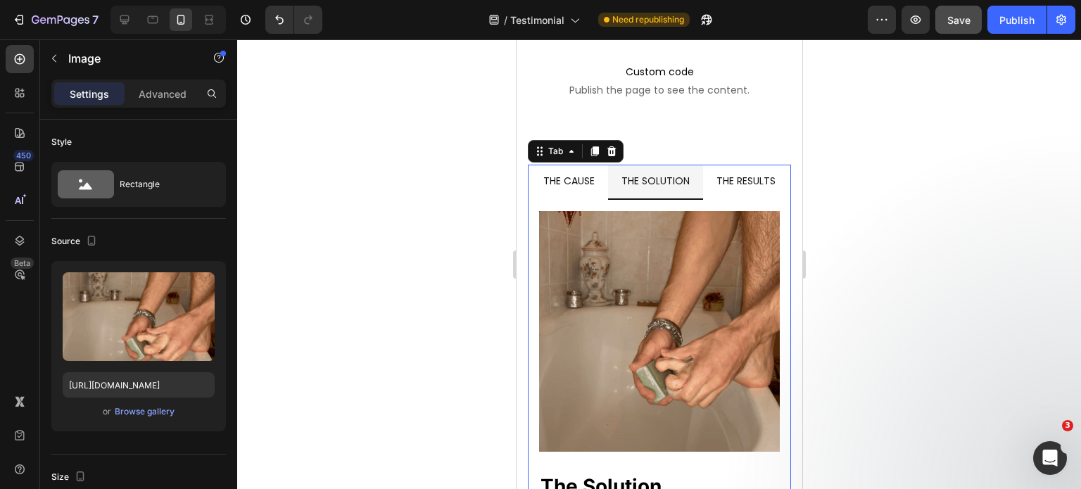
click at [591, 179] on span "THE CAUSE" at bounding box center [567, 181] width 51 height 14
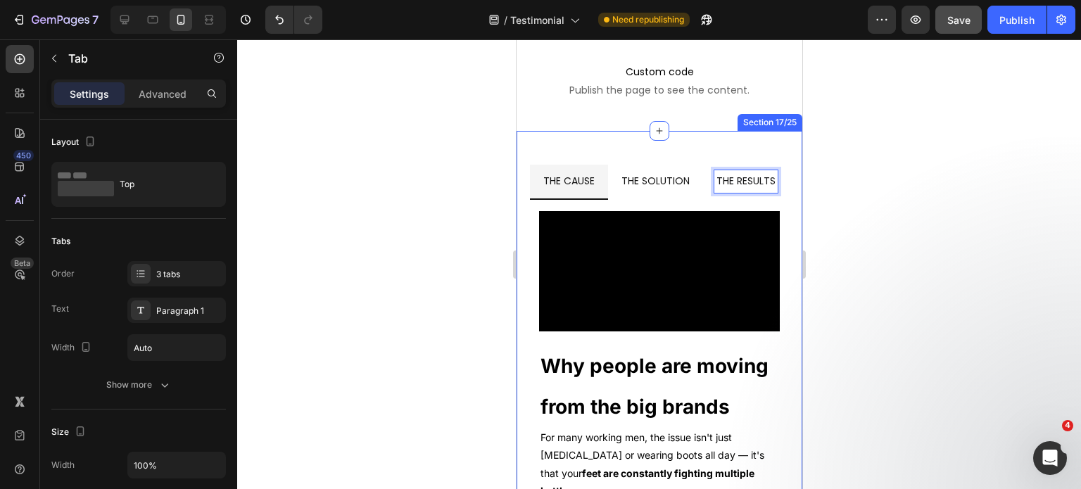
scroll to position [8758, 0]
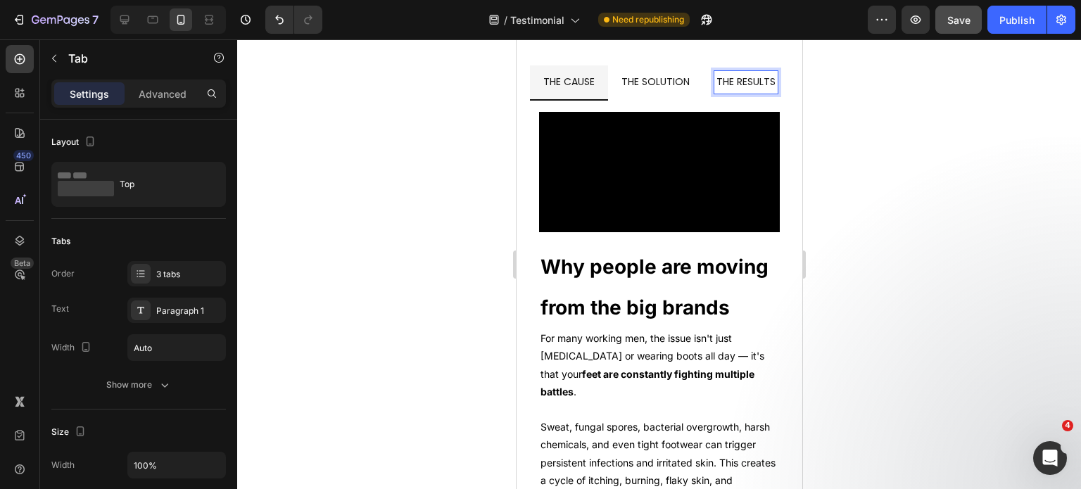
click at [689, 84] on span "THE SOLUTION" at bounding box center [654, 82] width 68 height 14
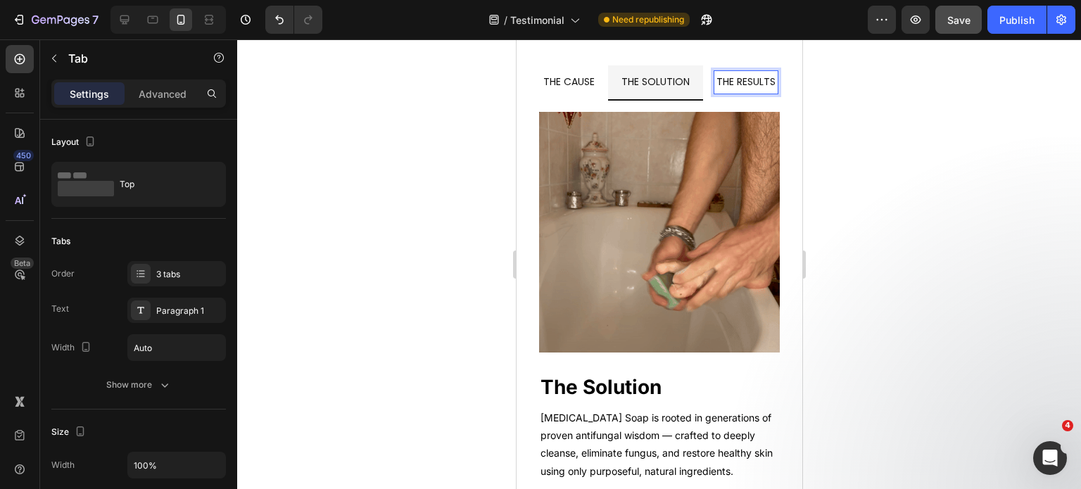
click at [715, 89] on span "THE RESULTS" at bounding box center [744, 82] width 59 height 14
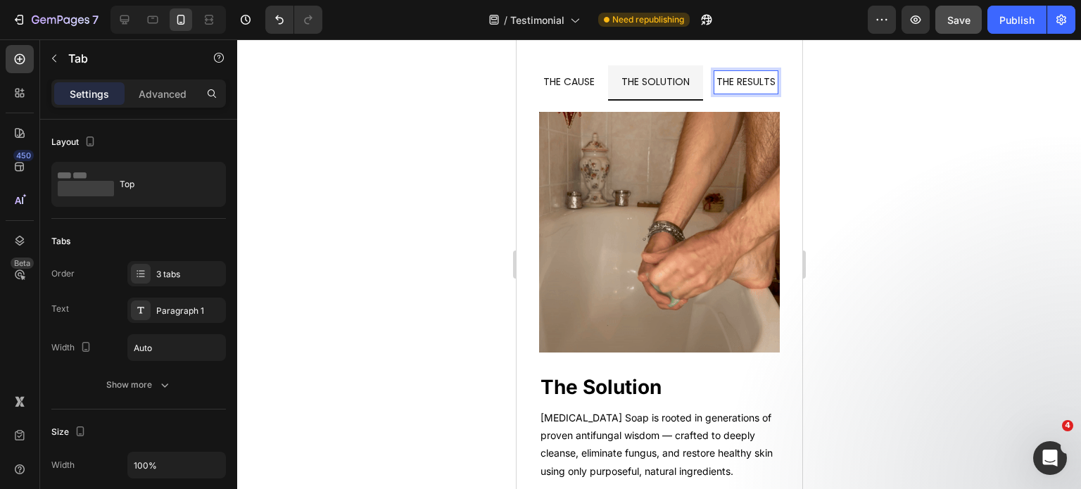
scroll to position [8757, 0]
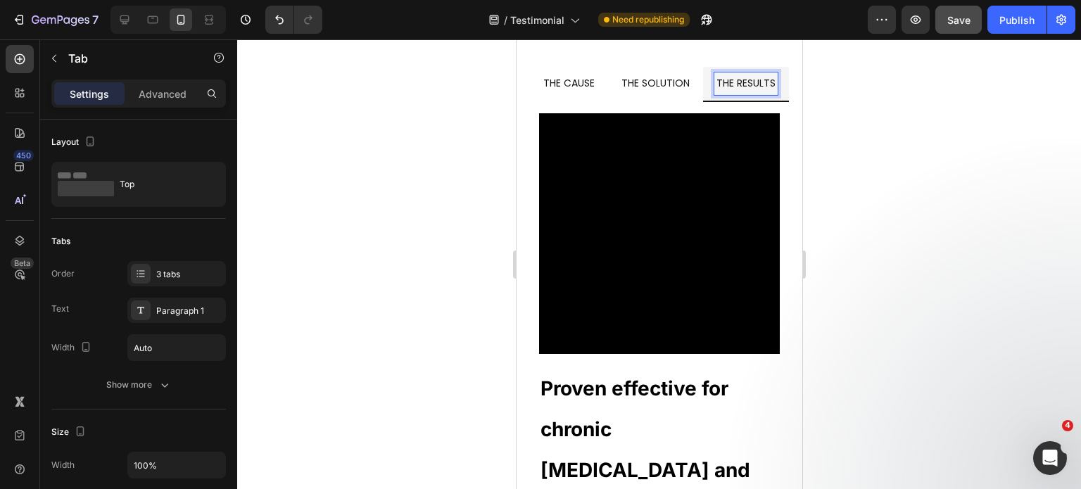
click at [594, 81] on span "THE CAUSE" at bounding box center [567, 83] width 51 height 14
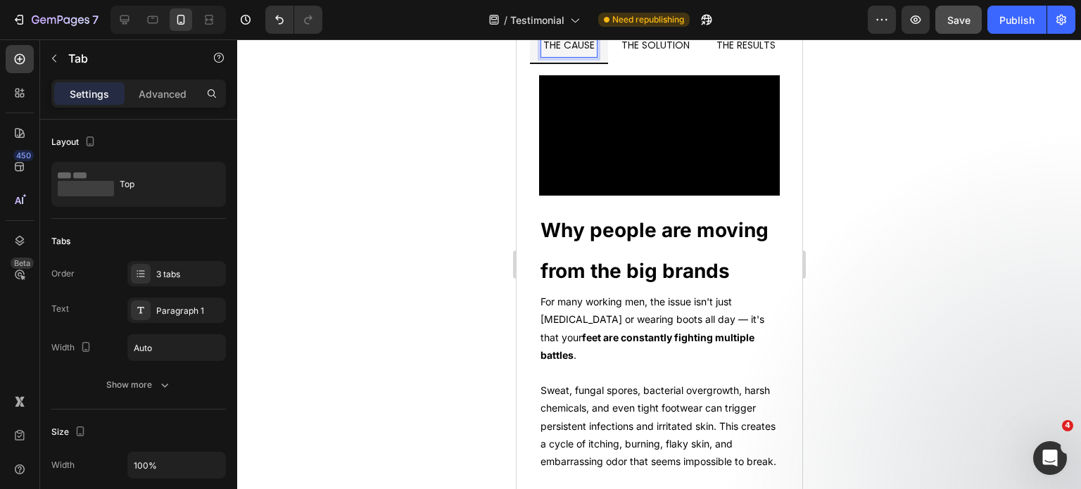
scroll to position [8793, 0]
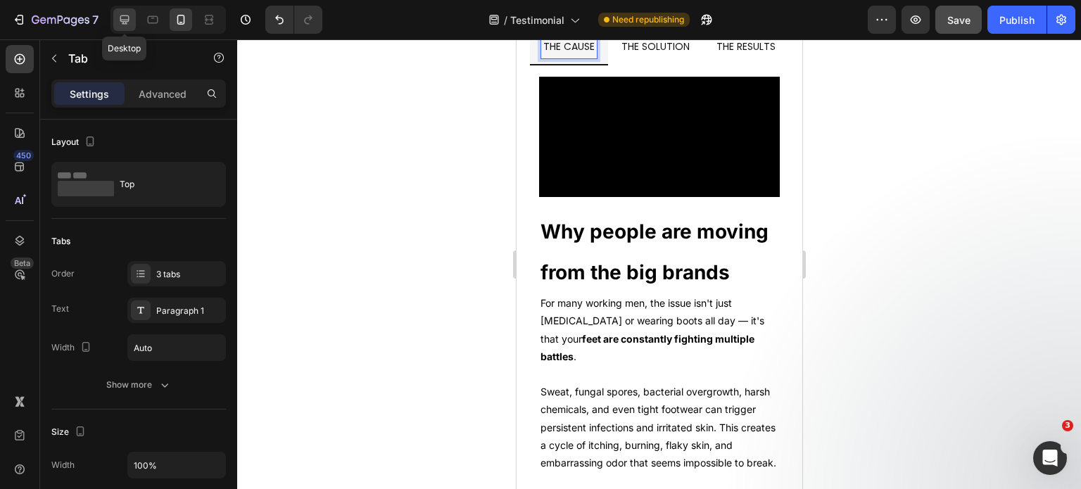
click at [128, 27] on div at bounding box center [124, 19] width 23 height 23
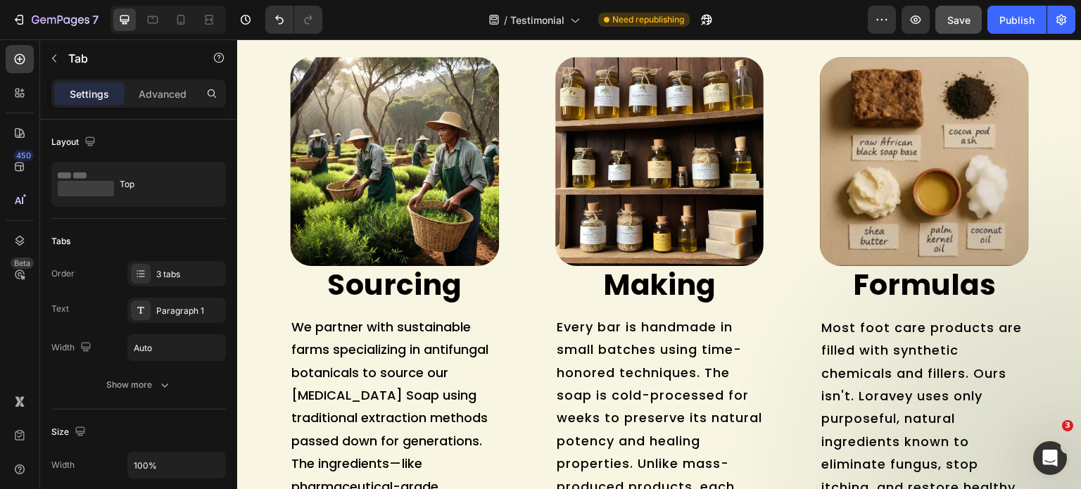
scroll to position [9538, 0]
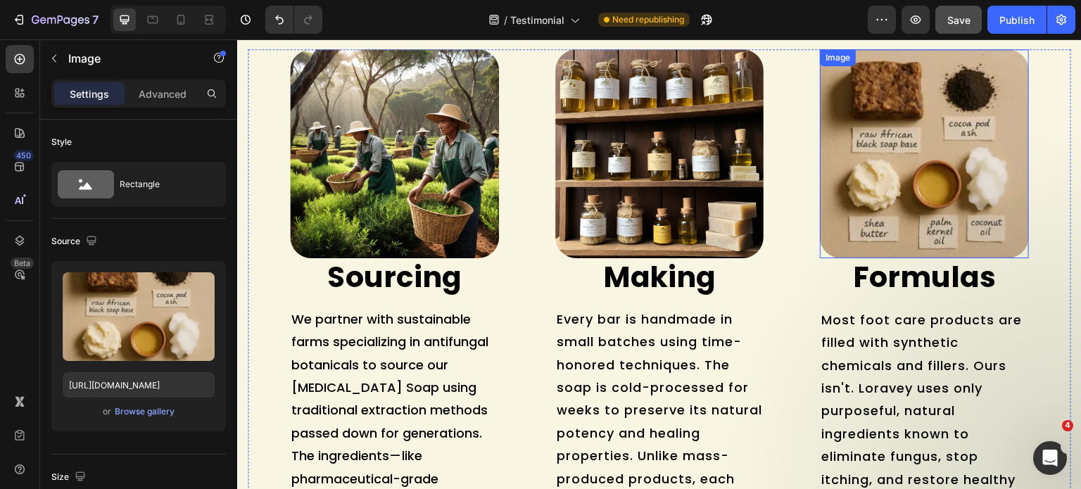
click at [867, 196] on img at bounding box center [924, 154] width 209 height 210
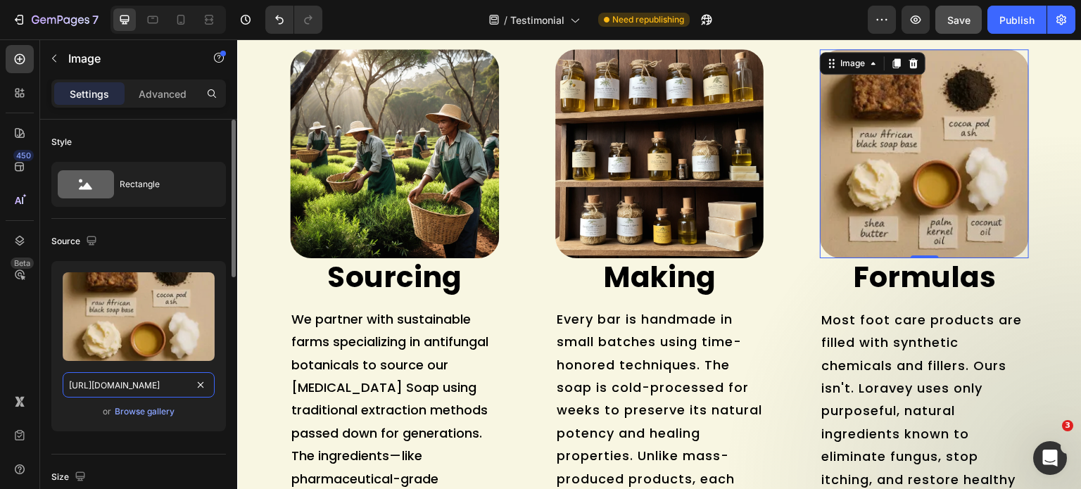
click at [132, 378] on input "[URL][DOMAIN_NAME]" at bounding box center [139, 384] width 152 height 25
paste input "30741f04-5031-4989-85ba-f114c0a90818.png?v=1756298625"
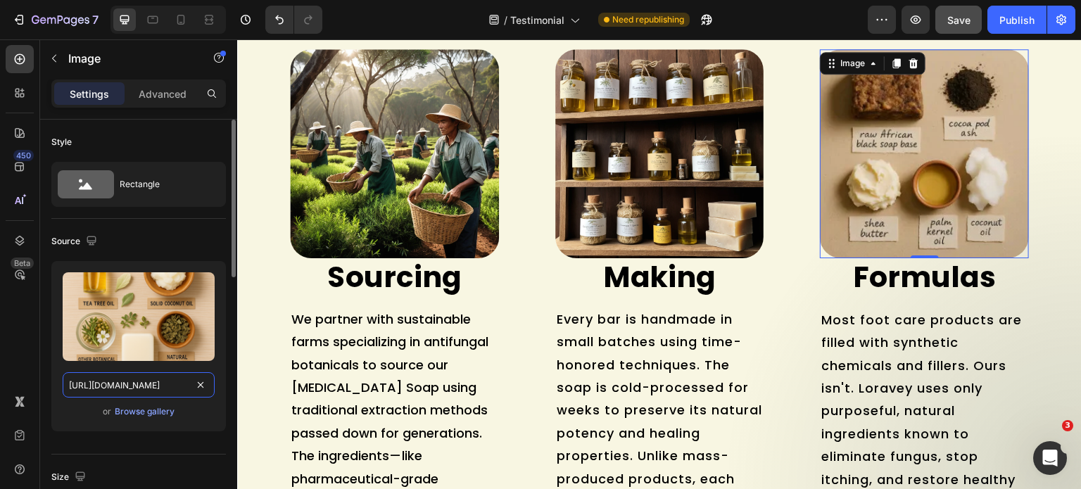
type input "[URL][DOMAIN_NAME]"
click at [163, 239] on div "Source" at bounding box center [138, 241] width 174 height 23
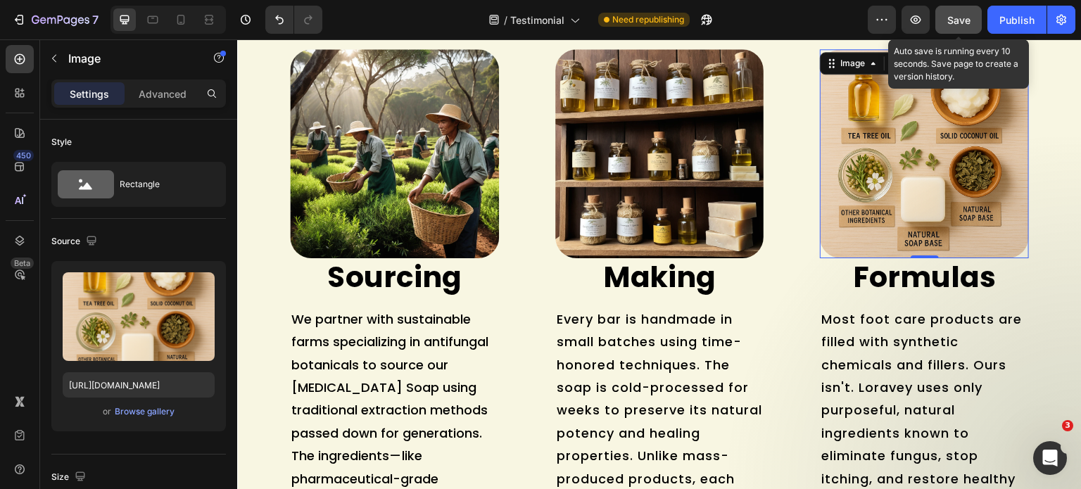
click at [961, 15] on span "Save" at bounding box center [958, 20] width 23 height 12
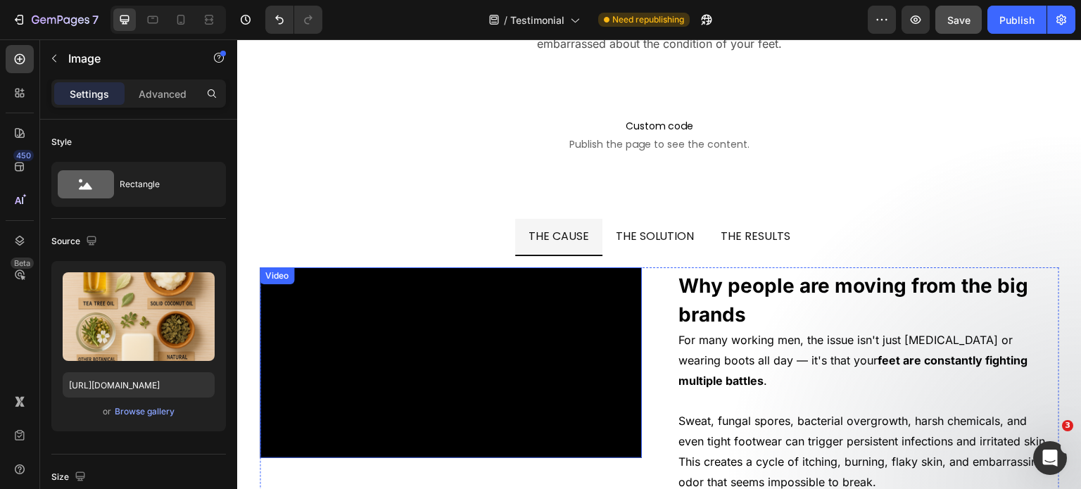
scroll to position [8674, 0]
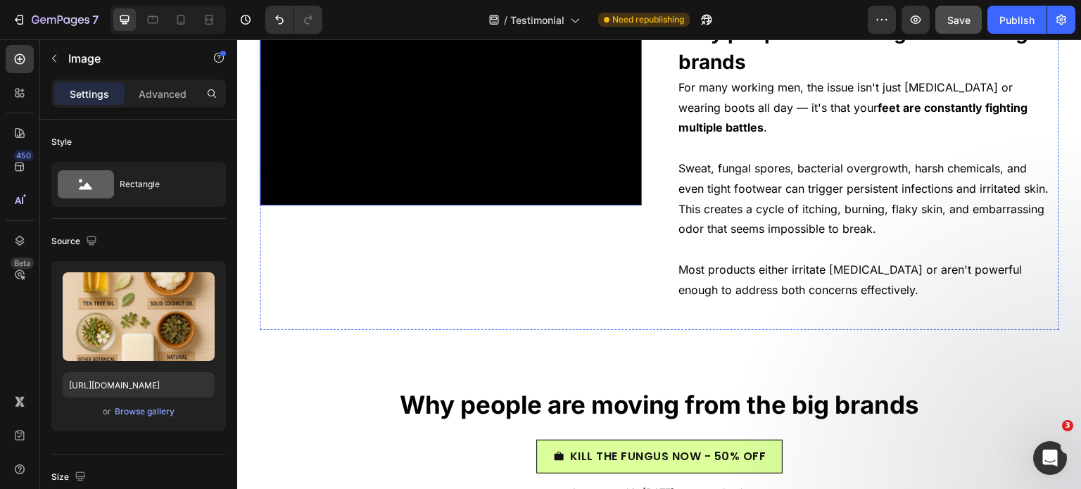
click at [530, 205] on video at bounding box center [451, 109] width 382 height 191
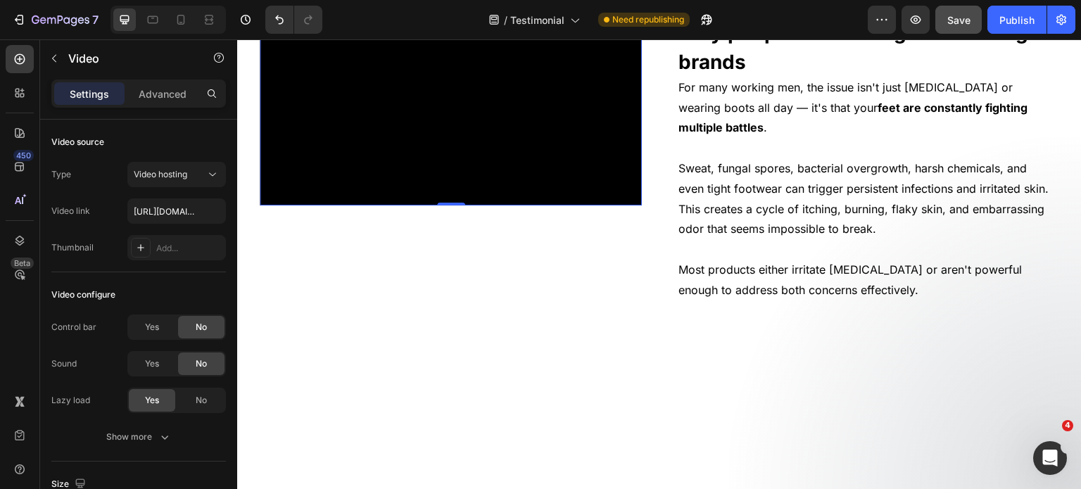
scroll to position [8814, 0]
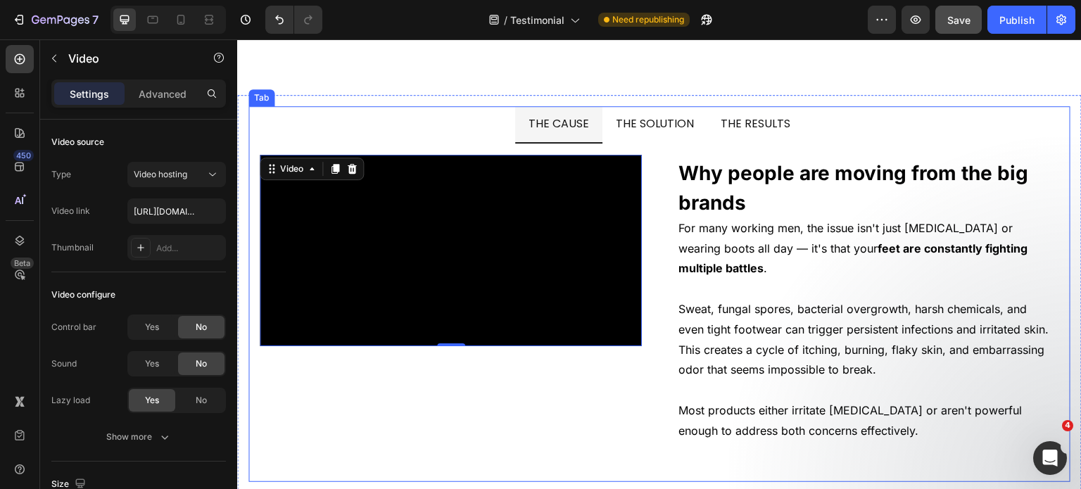
click at [629, 120] on span "THE SOLUTION" at bounding box center [655, 123] width 79 height 16
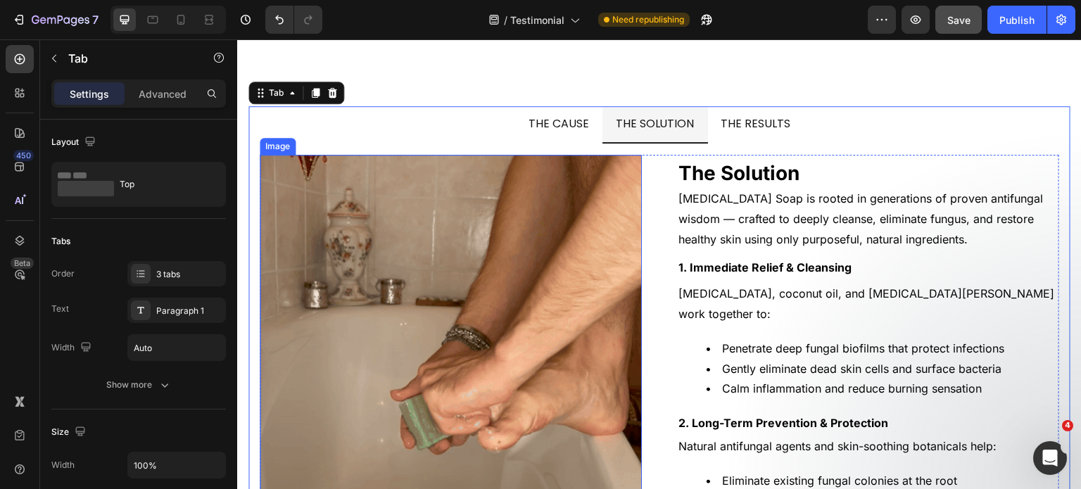
click at [409, 267] on img at bounding box center [451, 346] width 382 height 382
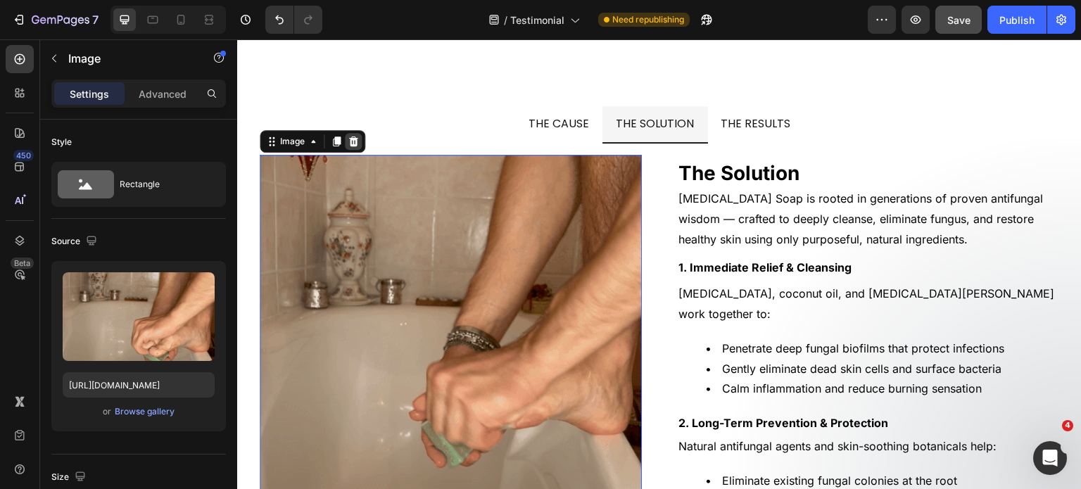
click at [355, 139] on icon at bounding box center [353, 141] width 9 height 10
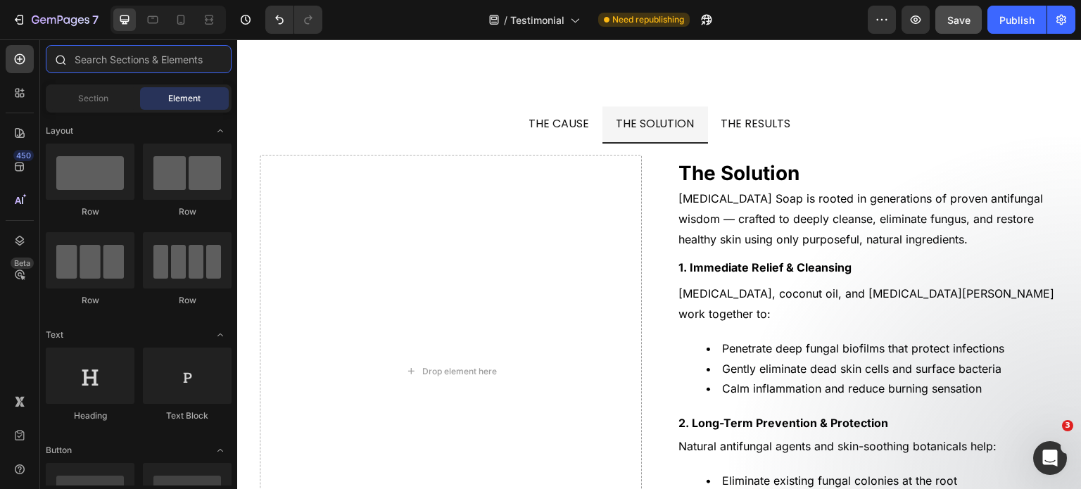
click at [123, 70] on input "text" at bounding box center [139, 59] width 186 height 28
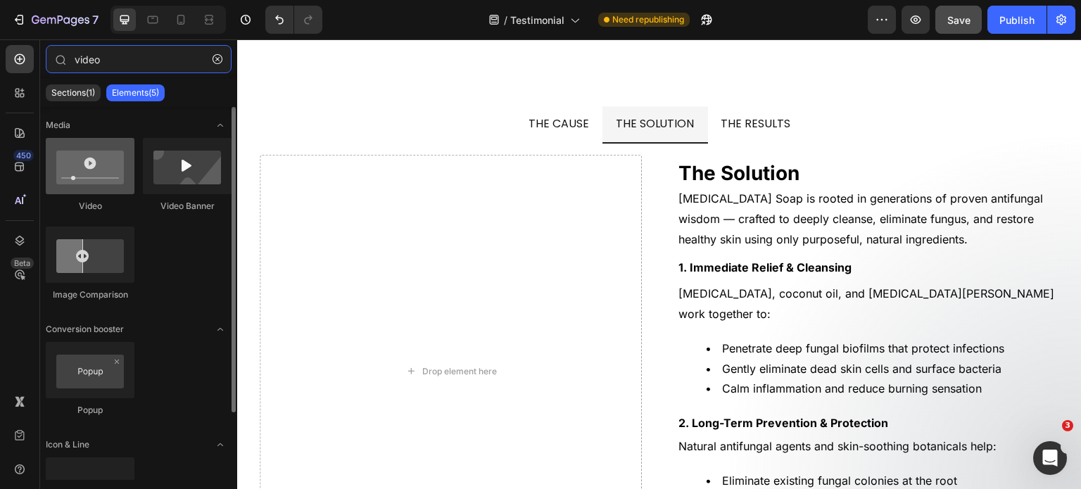
type input "video"
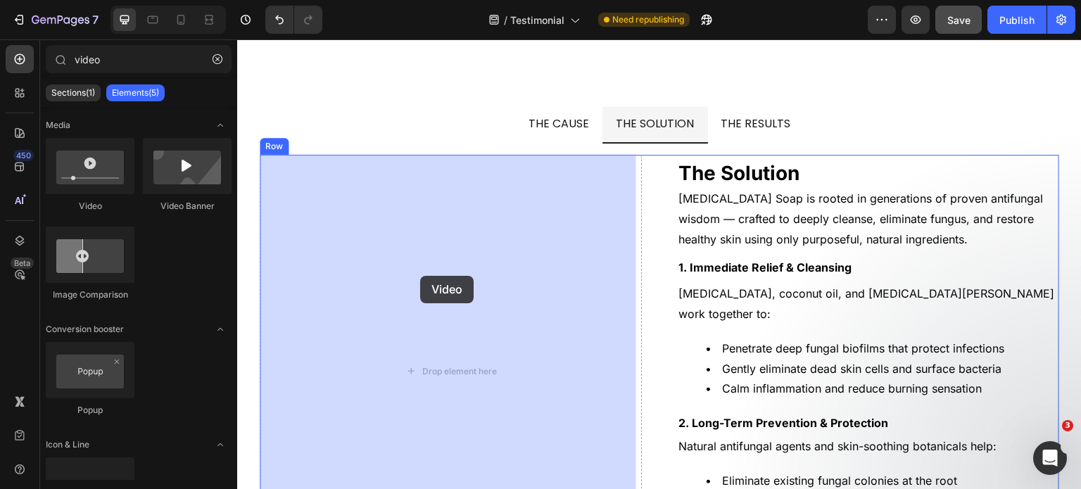
drag, startPoint x: 343, startPoint y: 216, endPoint x: 420, endPoint y: 276, distance: 97.2
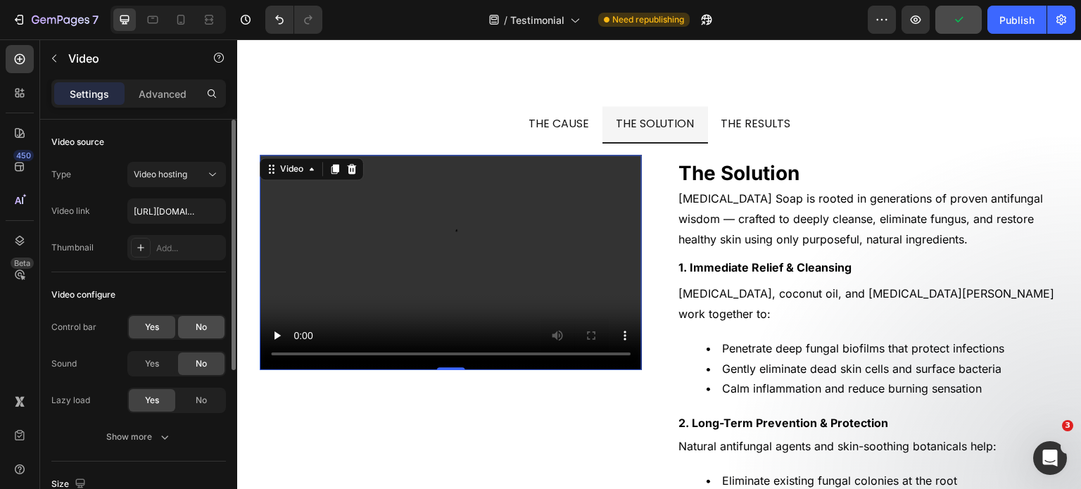
scroll to position [211, 0]
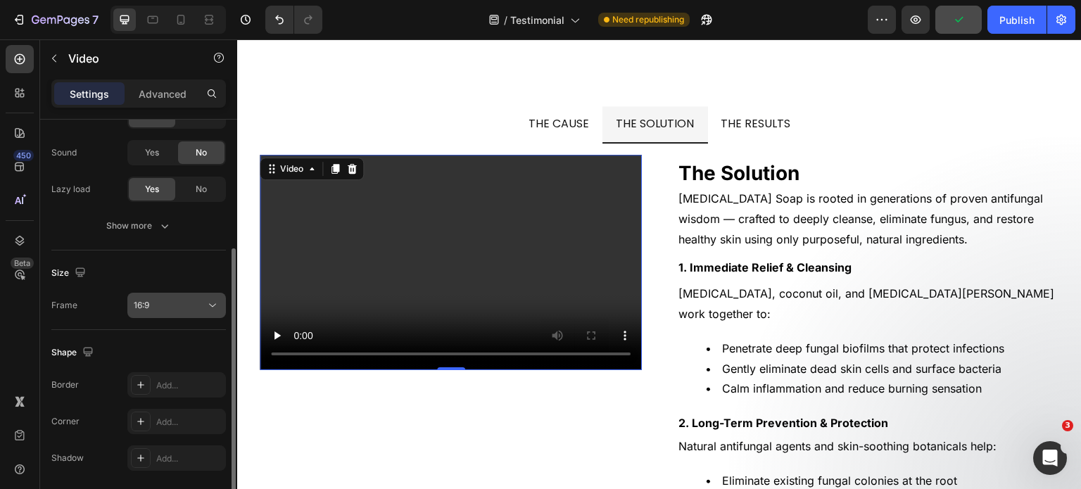
click at [188, 308] on div "16:9" at bounding box center [170, 305] width 72 height 13
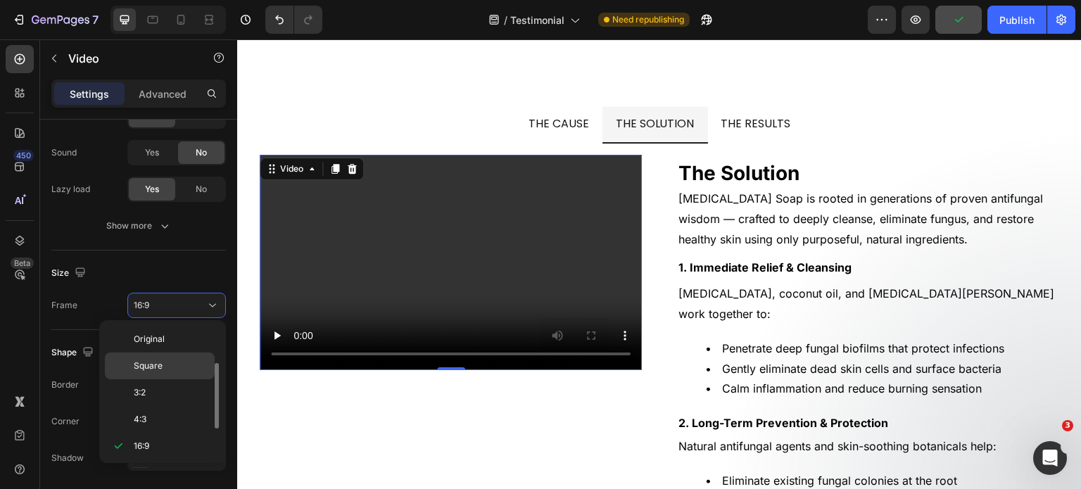
scroll to position [25, 0]
click at [173, 343] on p "Square" at bounding box center [171, 340] width 75 height 13
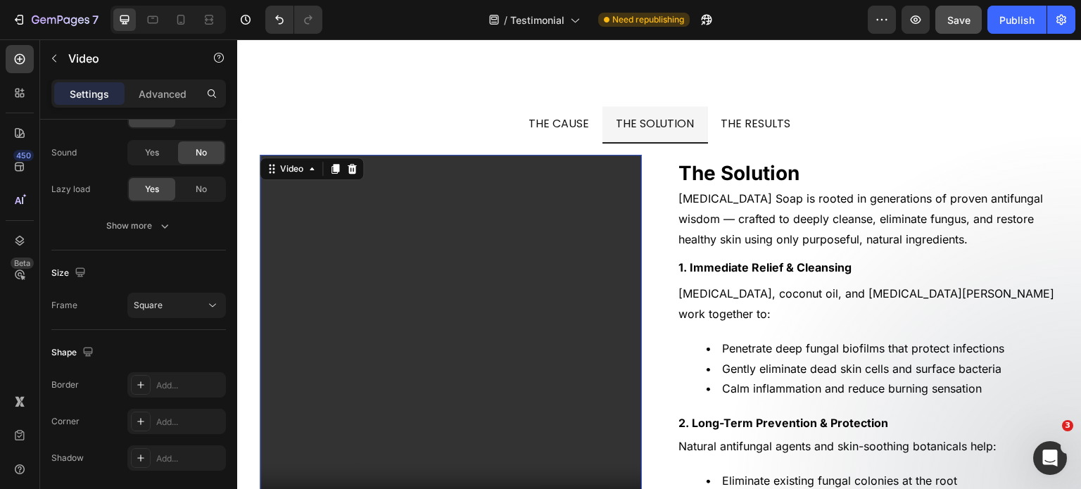
click at [489, 278] on video at bounding box center [451, 346] width 382 height 382
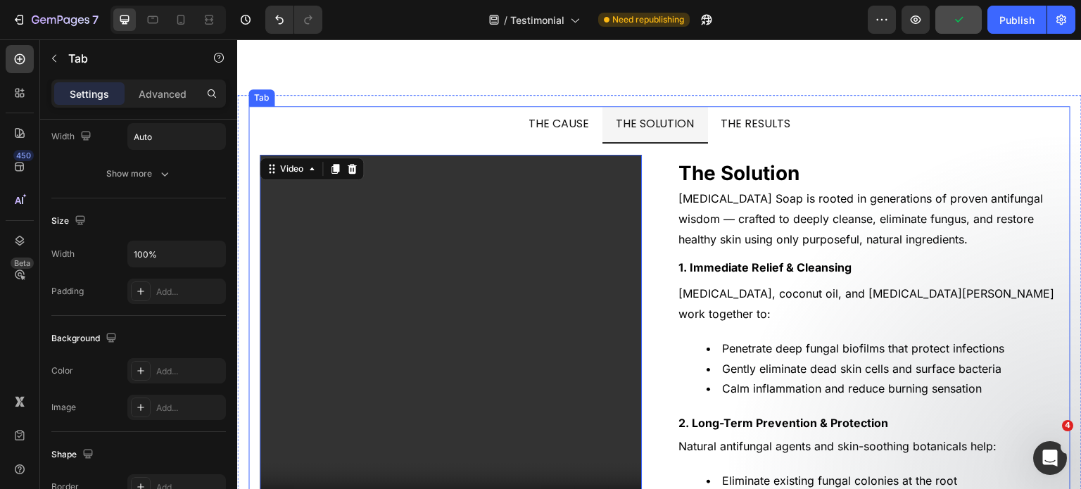
click at [559, 128] on span "THE CAUSE" at bounding box center [558, 123] width 60 height 16
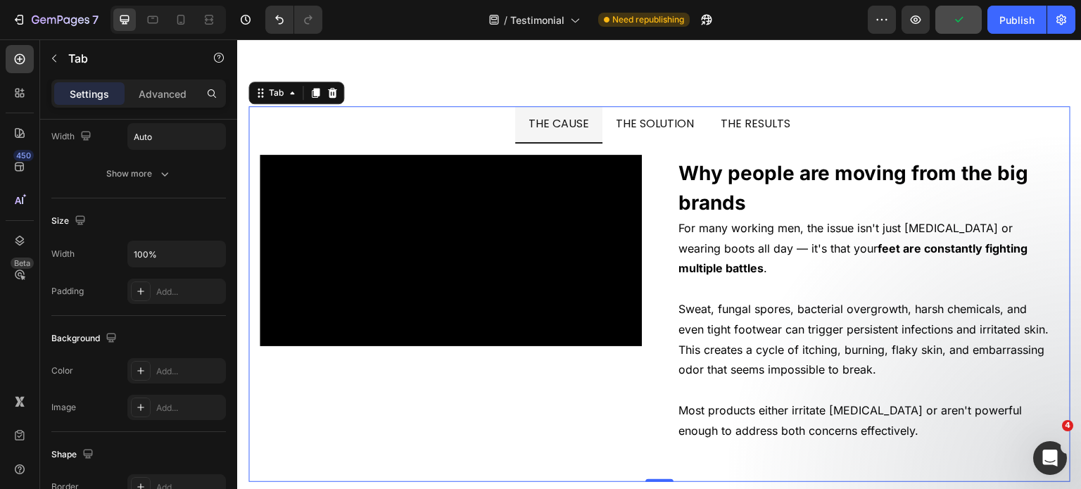
scroll to position [0, 0]
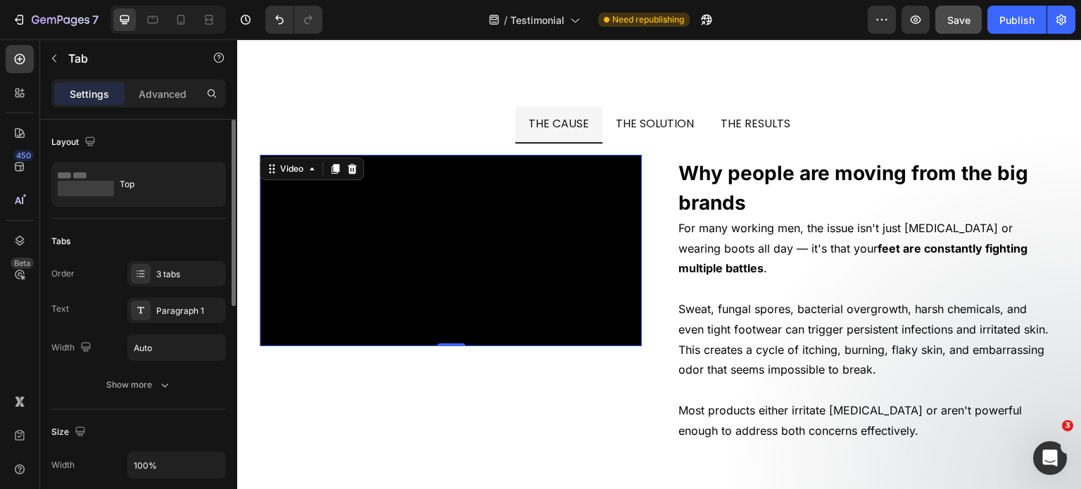
click at [496, 259] on video at bounding box center [451, 250] width 382 height 191
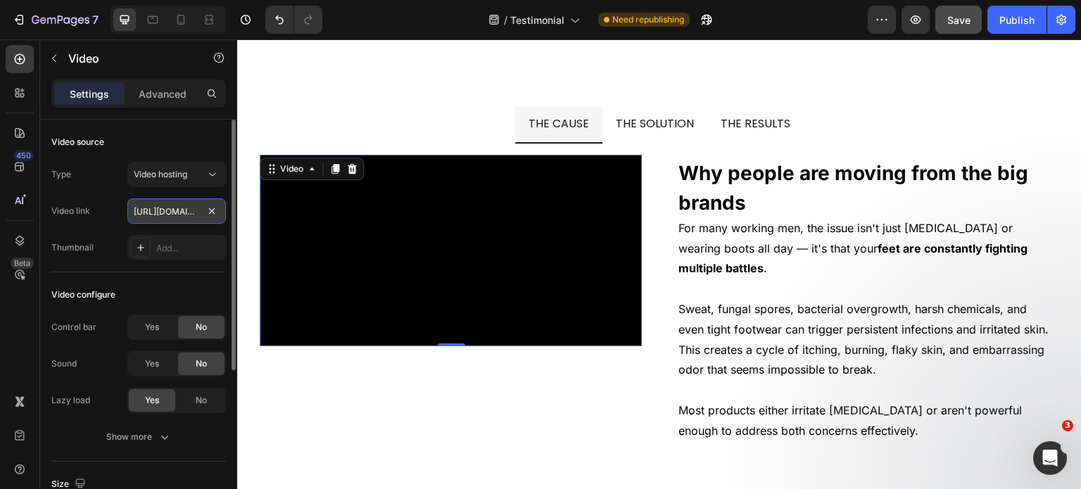
click at [166, 212] on input "[URL][DOMAIN_NAME]" at bounding box center [176, 210] width 98 height 25
paste input "72918112667a4c2083d2e5ae3c5d5715"
type input "[URL][DOMAIN_NAME]"
click at [177, 144] on div "Video source" at bounding box center [138, 142] width 174 height 23
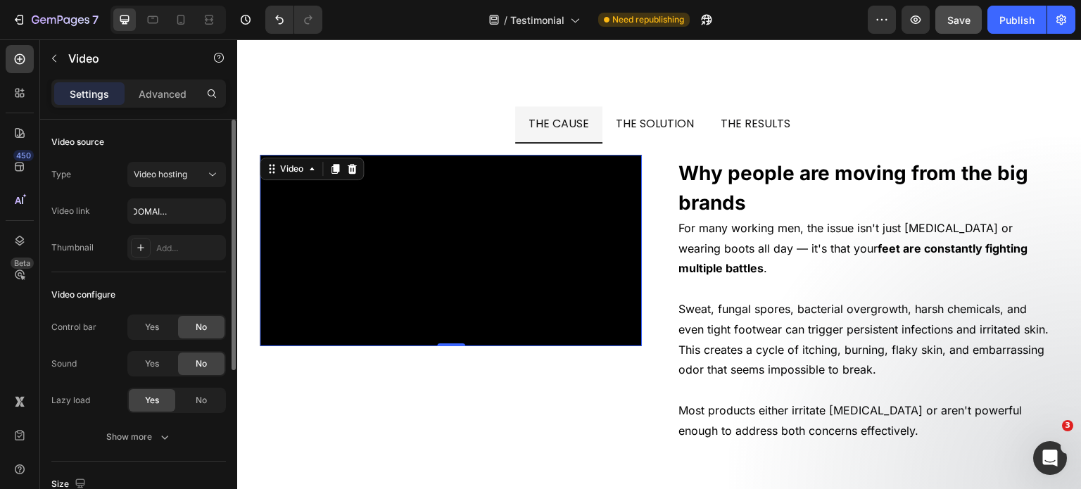
scroll to position [0, 0]
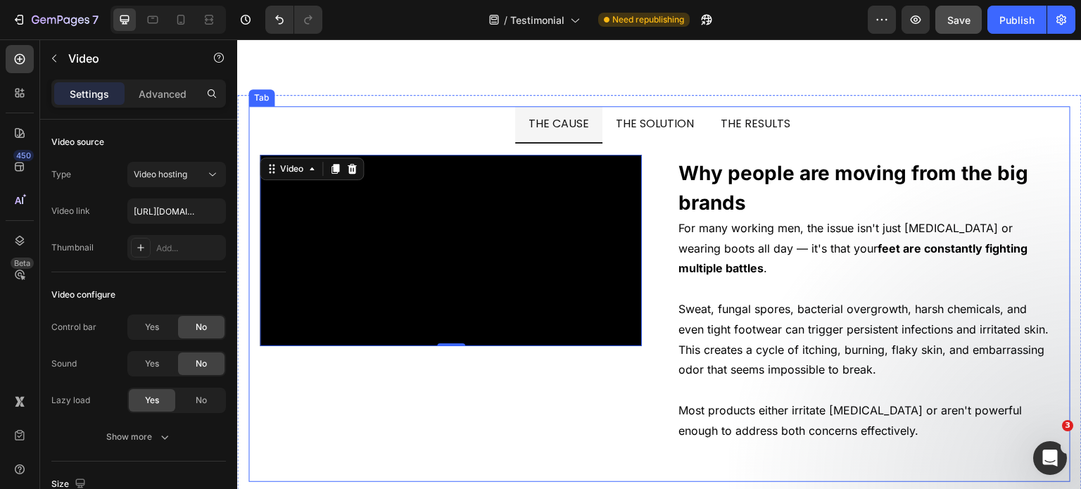
click at [619, 121] on span "THE SOLUTION" at bounding box center [655, 123] width 79 height 16
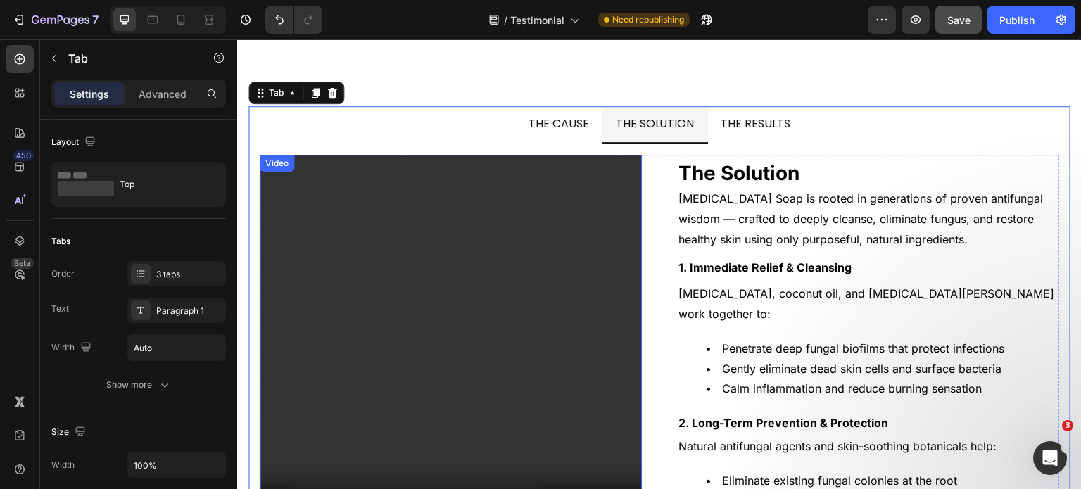
click at [318, 302] on video at bounding box center [451, 346] width 382 height 382
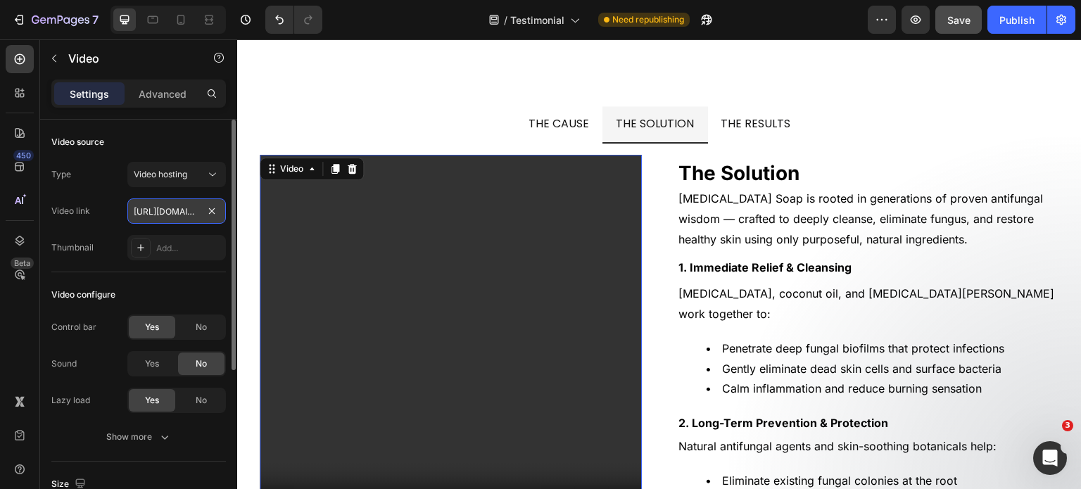
click at [152, 203] on input "[URL][DOMAIN_NAME]" at bounding box center [176, 210] width 98 height 25
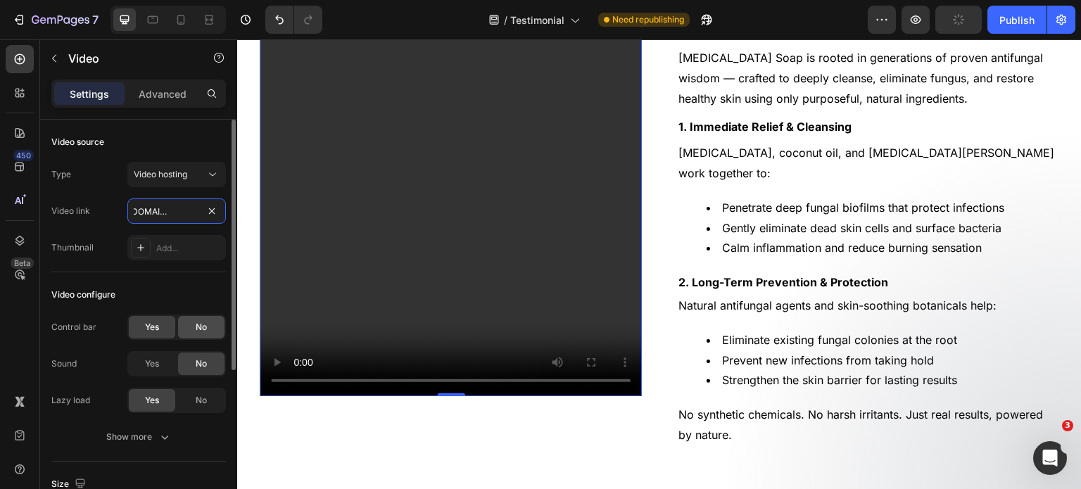
type input "[URL][DOMAIN_NAME]"
click at [203, 331] on span "No" at bounding box center [201, 327] width 11 height 13
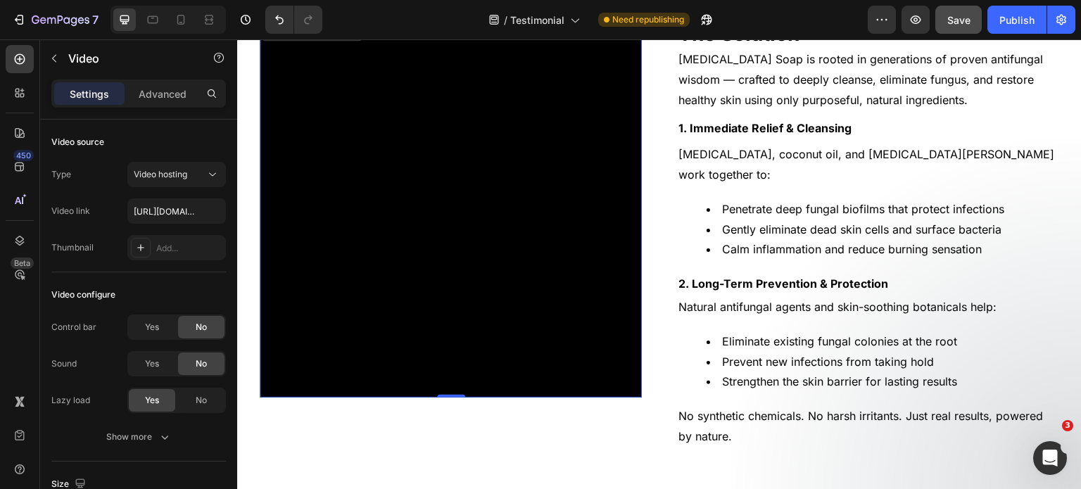
scroll to position [8885, 0]
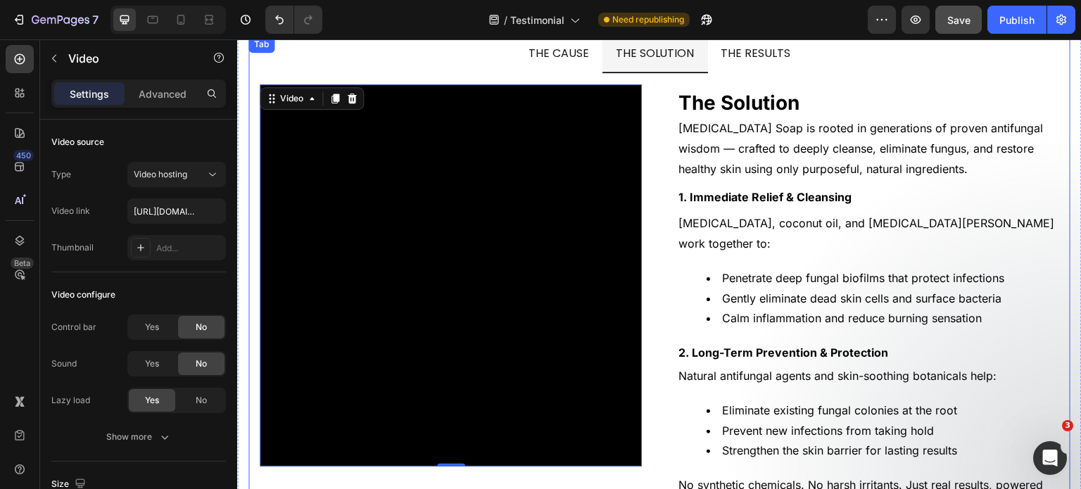
click at [746, 66] on div "THE RESULTS" at bounding box center [756, 55] width 74 height 26
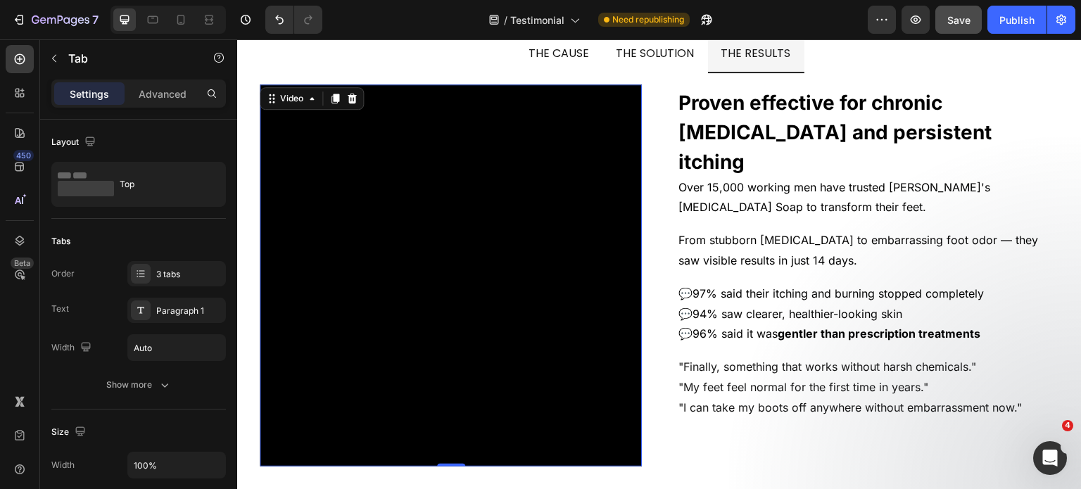
click at [366, 243] on video at bounding box center [451, 275] width 382 height 382
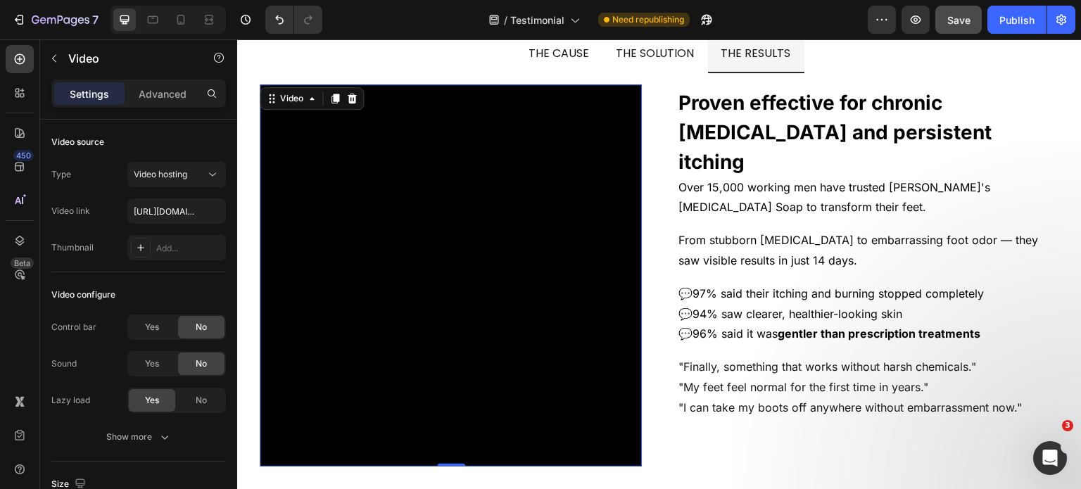
click at [395, 302] on video at bounding box center [451, 275] width 382 height 382
click at [156, 211] on input "[URL][DOMAIN_NAME]" at bounding box center [176, 210] width 98 height 25
paste input "a4c5c863da47479c9693e9e962f251be"
type input "[URL][DOMAIN_NAME]"
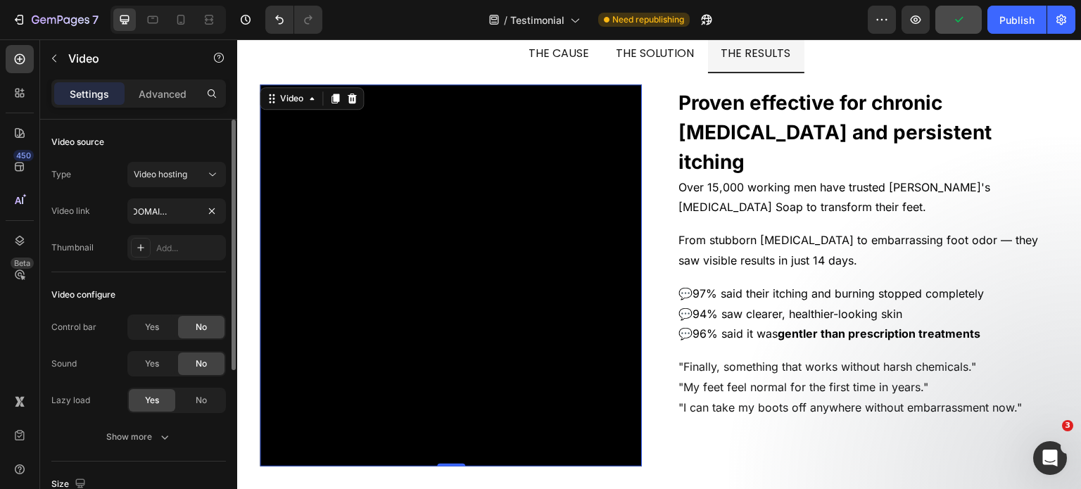
click at [167, 142] on div "Video source" at bounding box center [138, 142] width 174 height 23
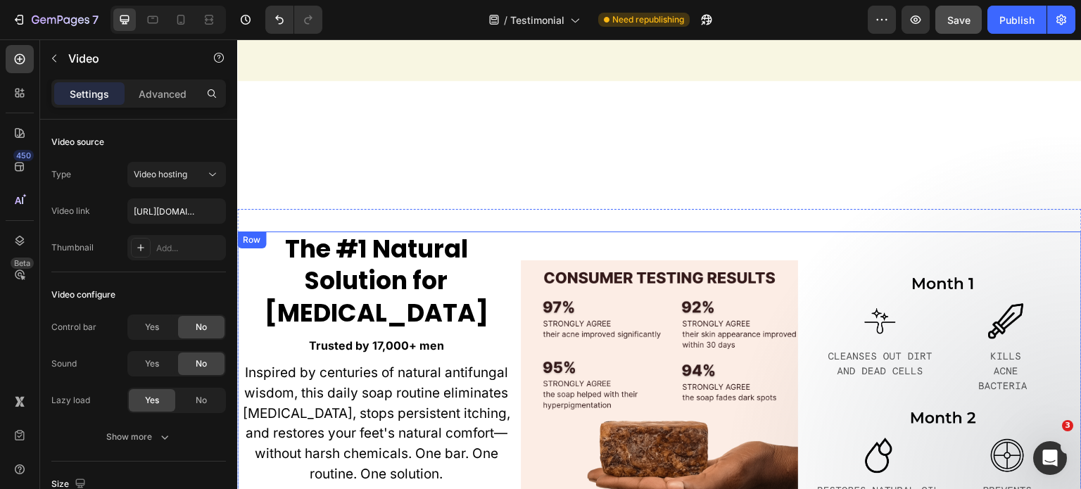
scroll to position [7630, 0]
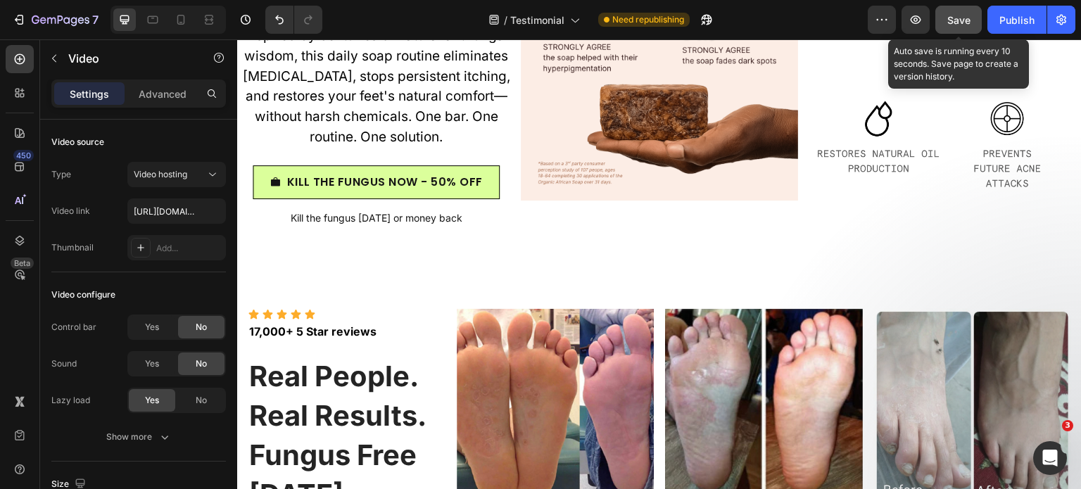
click at [957, 27] on div "Save" at bounding box center [958, 20] width 23 height 15
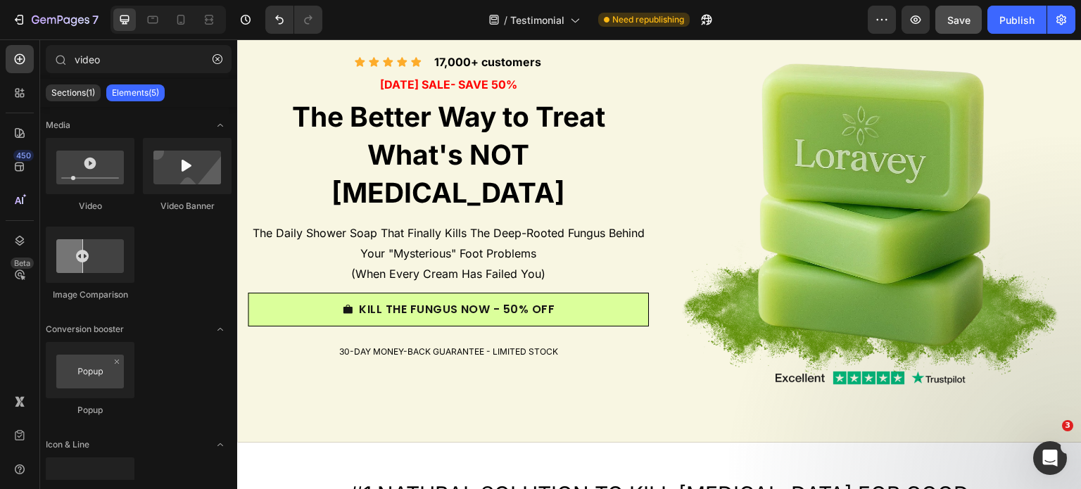
scroll to position [391, 0]
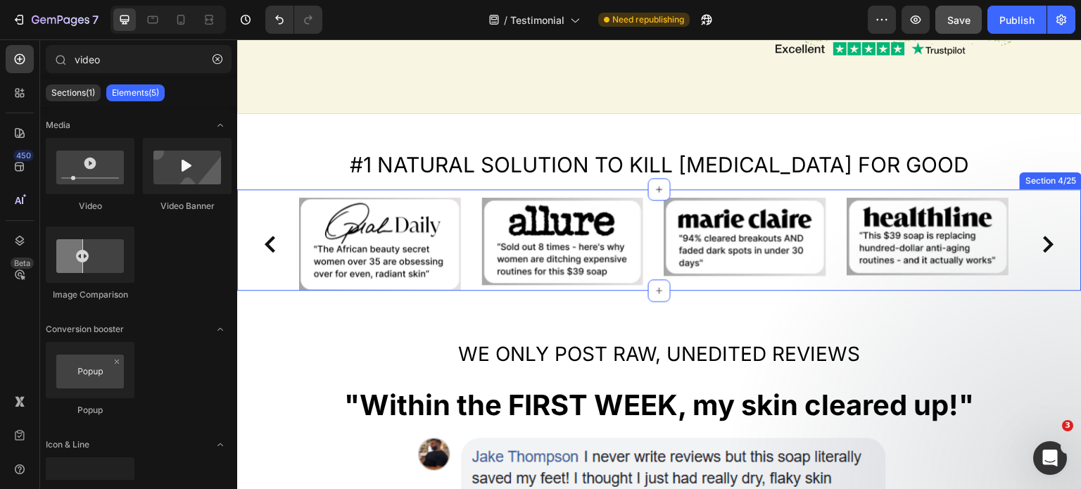
click at [886, 189] on div "Image Image Image Image Carousel Row Section 4/25" at bounding box center [659, 239] width 844 height 101
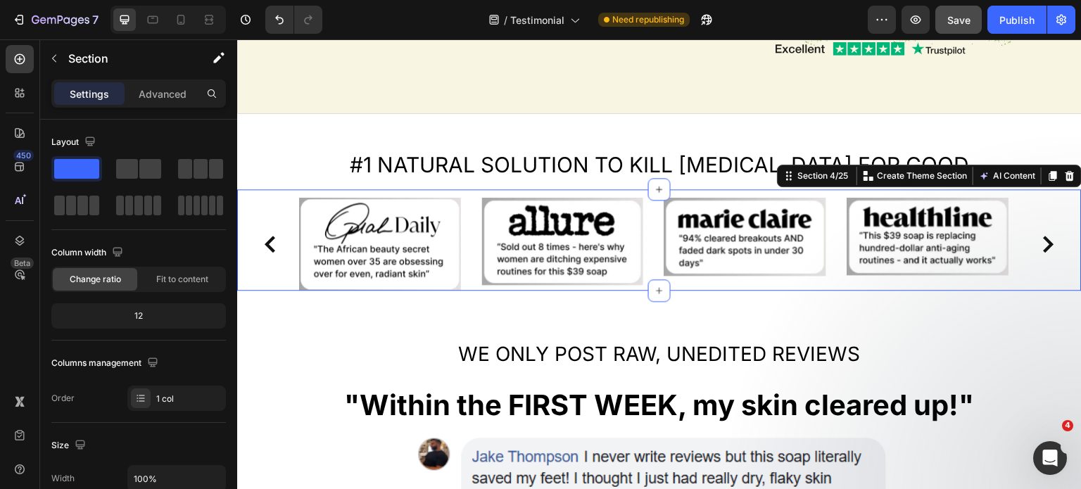
click at [886, 240] on img at bounding box center [928, 236] width 162 height 77
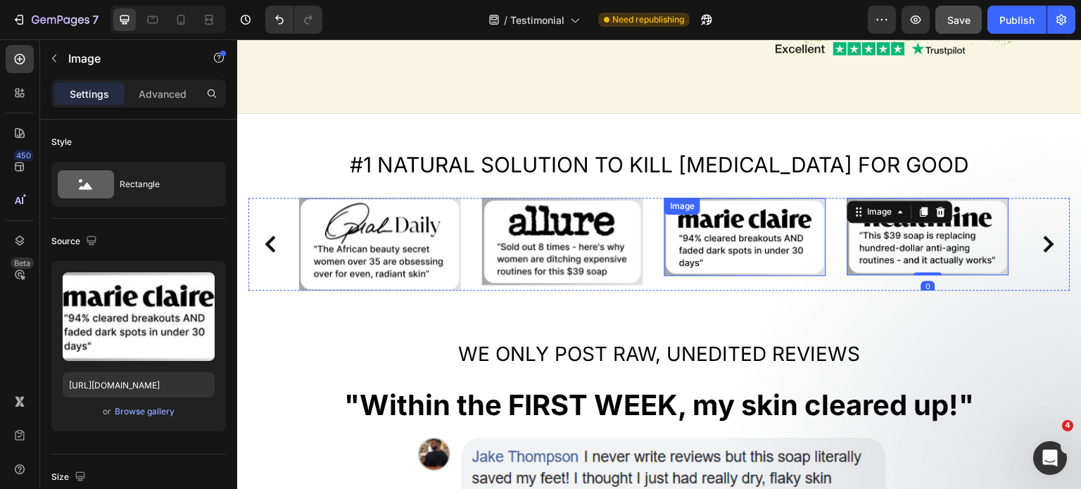
click at [703, 241] on img at bounding box center [745, 237] width 162 height 78
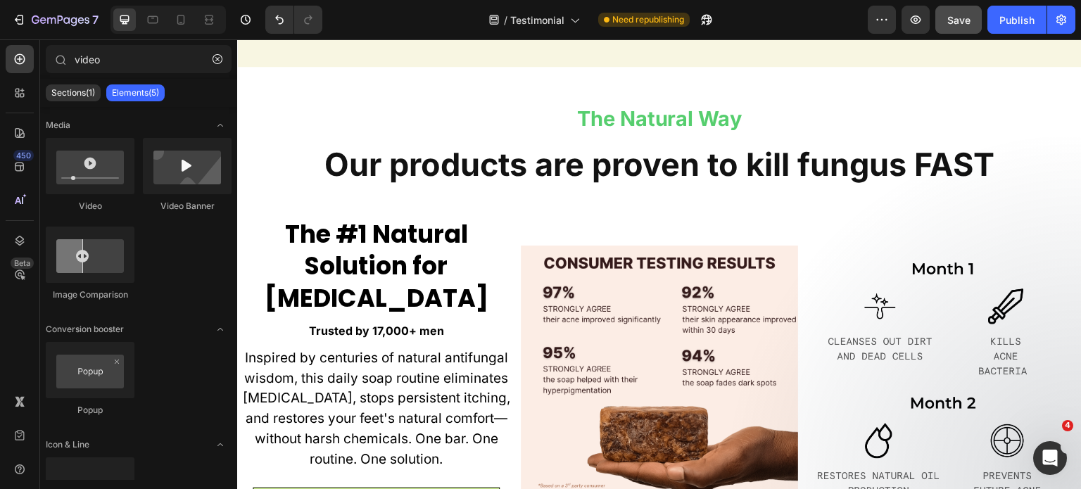
scroll to position [7011, 0]
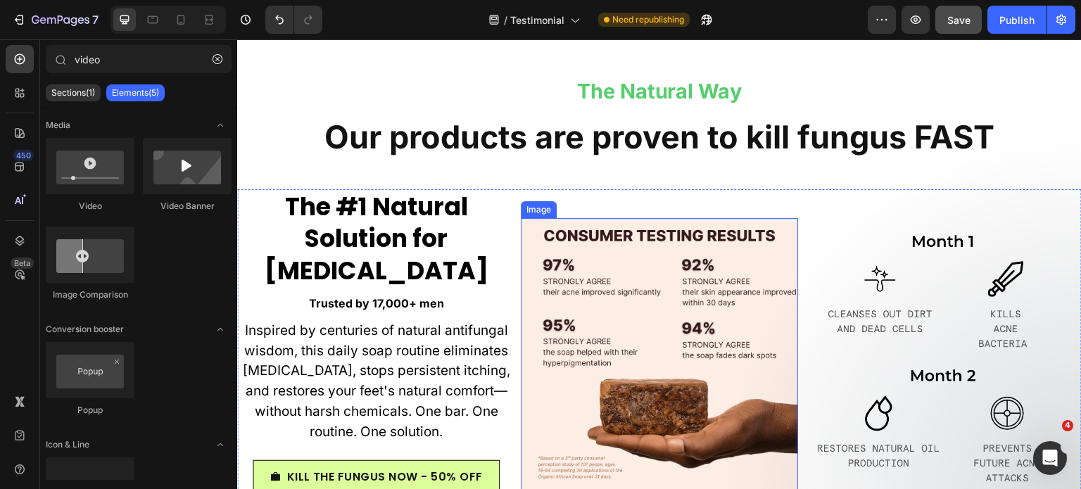
click at [740, 283] on img at bounding box center [660, 357] width 278 height 278
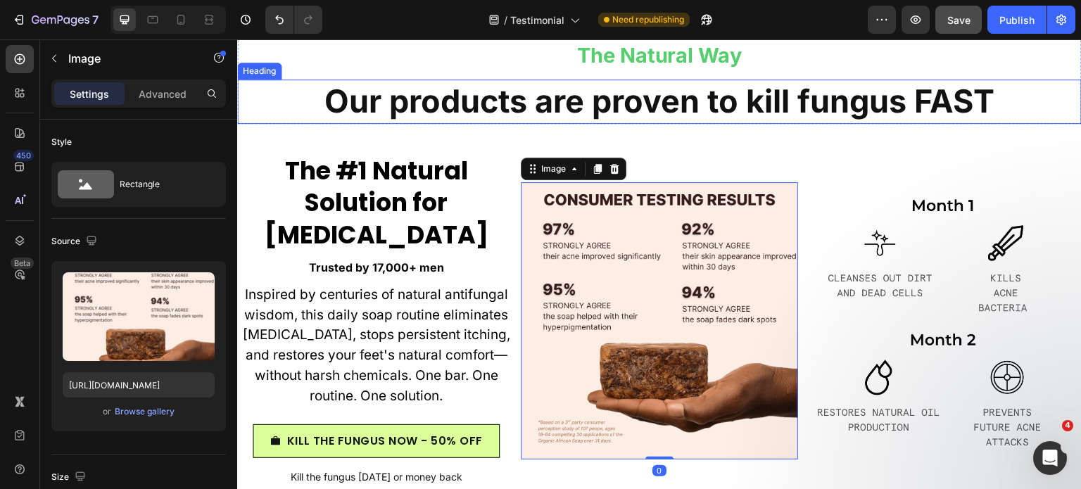
scroll to position [7082, 0]
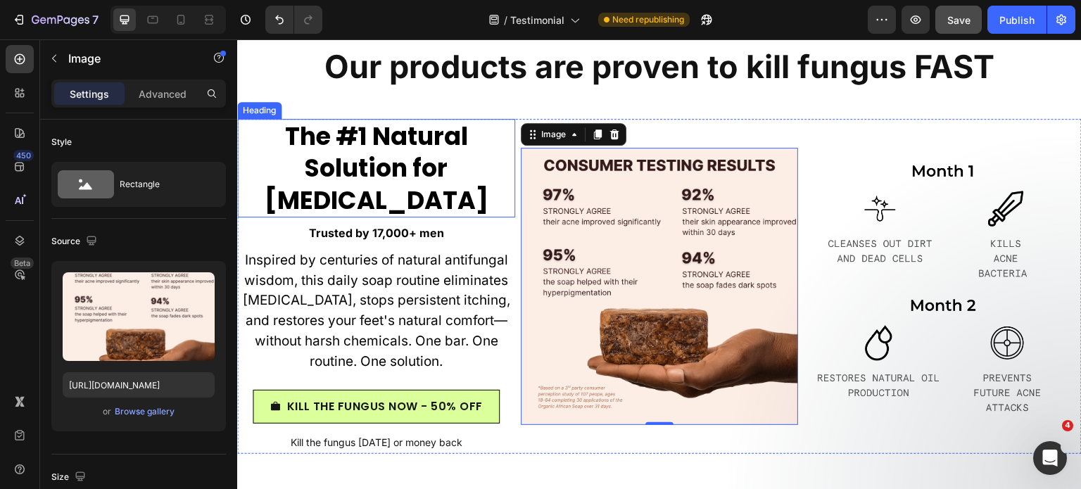
click at [369, 239] on strong "Trusted by 17,000+ men" at bounding box center [375, 233] width 135 height 14
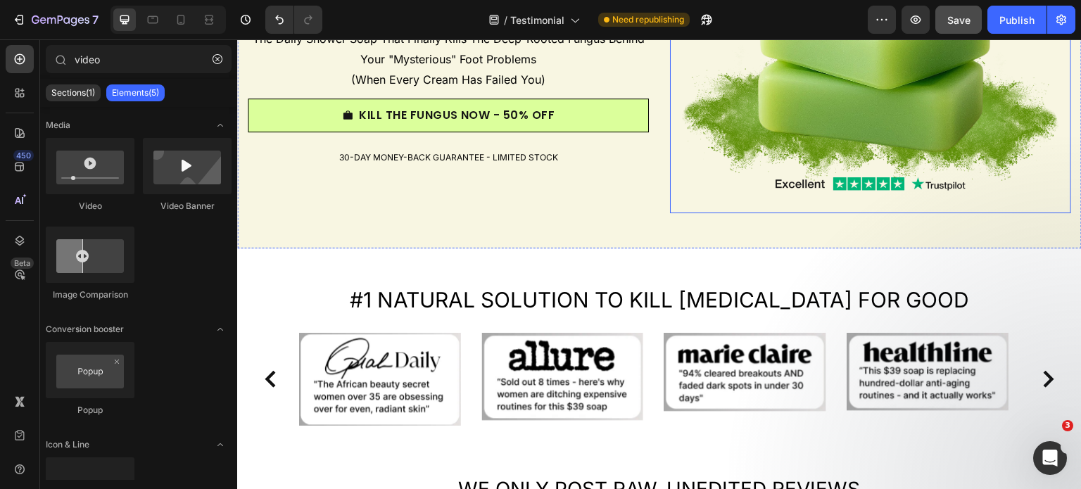
scroll to position [257, 0]
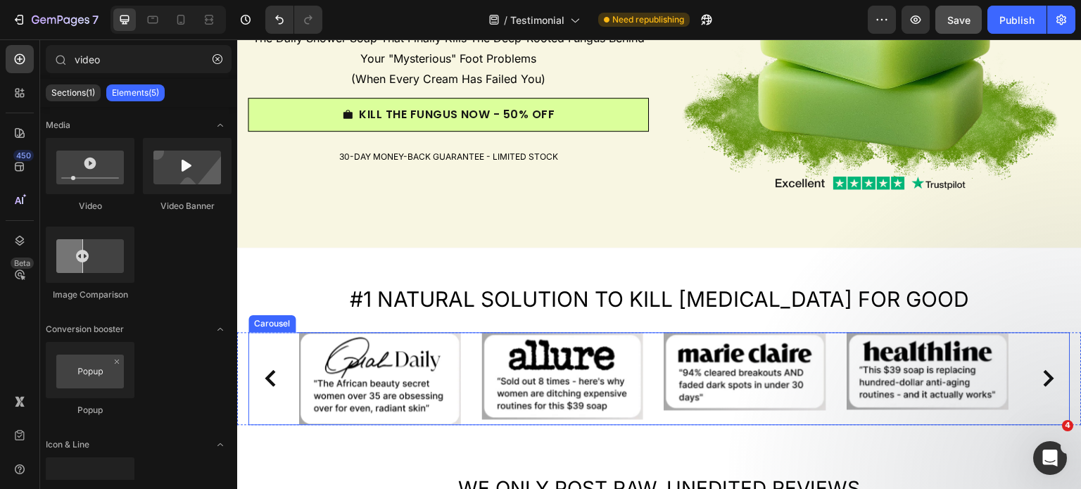
click at [672, 411] on div "Image" at bounding box center [745, 378] width 162 height 93
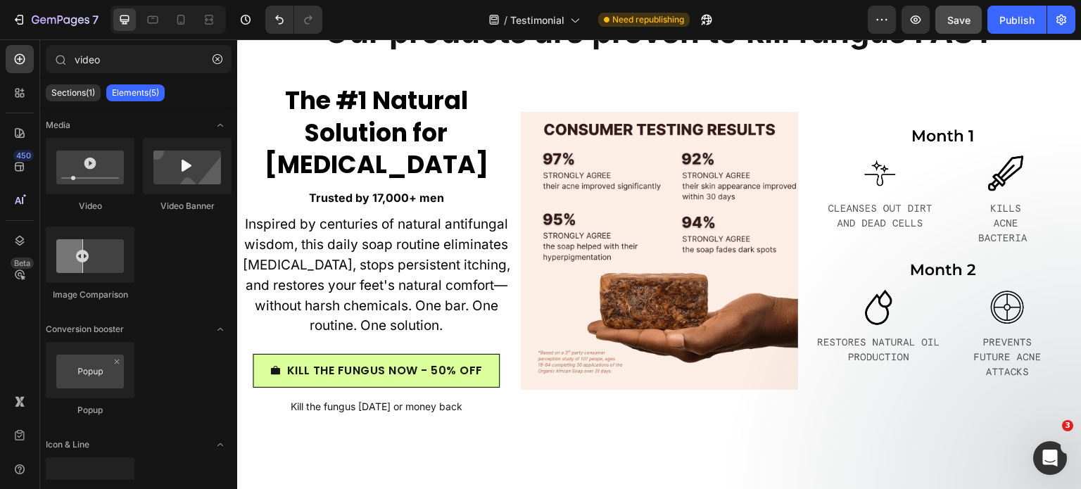
scroll to position [4978, 0]
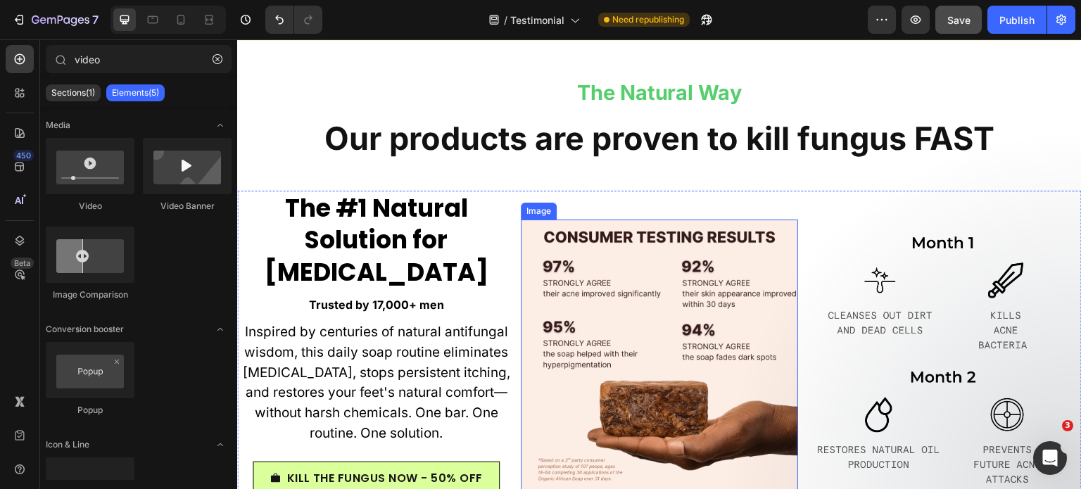
click at [727, 260] on img at bounding box center [660, 358] width 278 height 278
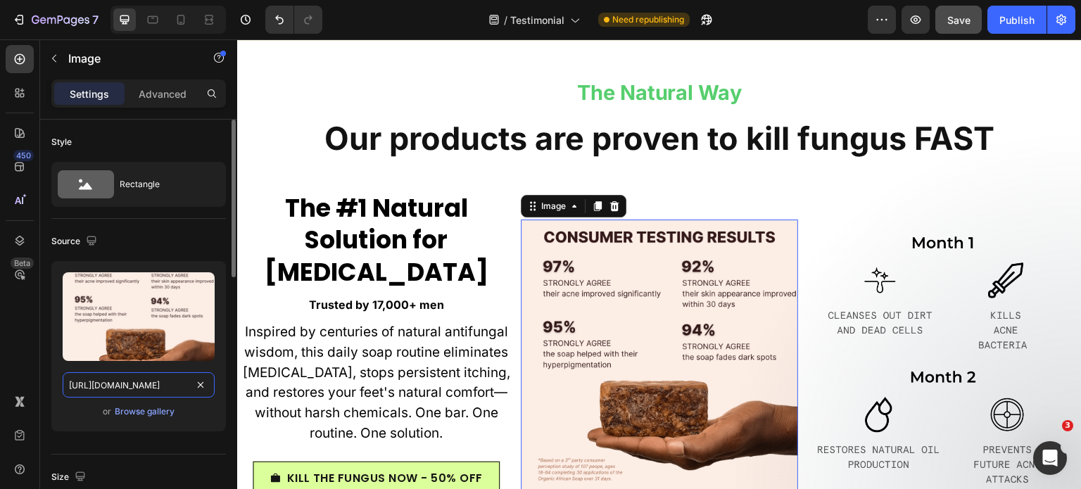
click at [110, 391] on input "[URL][DOMAIN_NAME]" at bounding box center [139, 384] width 152 height 25
paste input "Aggiungi_un_titolo_4.svg?v=1756299493"
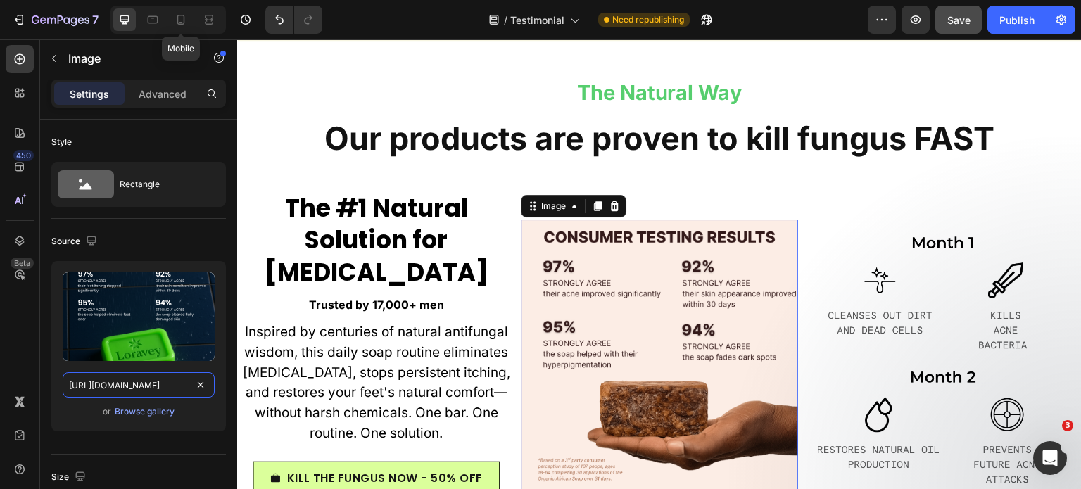
scroll to position [0, 267]
type input "[URL][DOMAIN_NAME]"
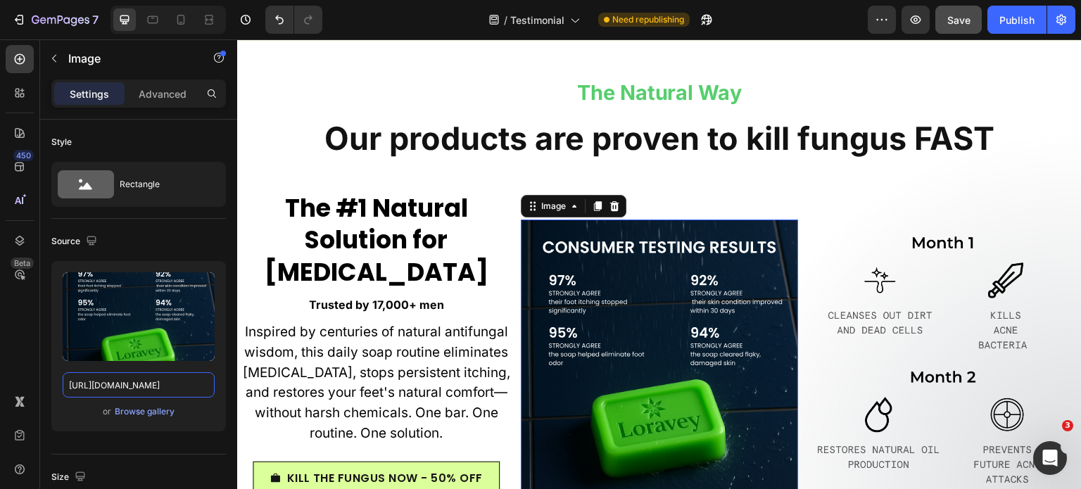
scroll to position [0, 0]
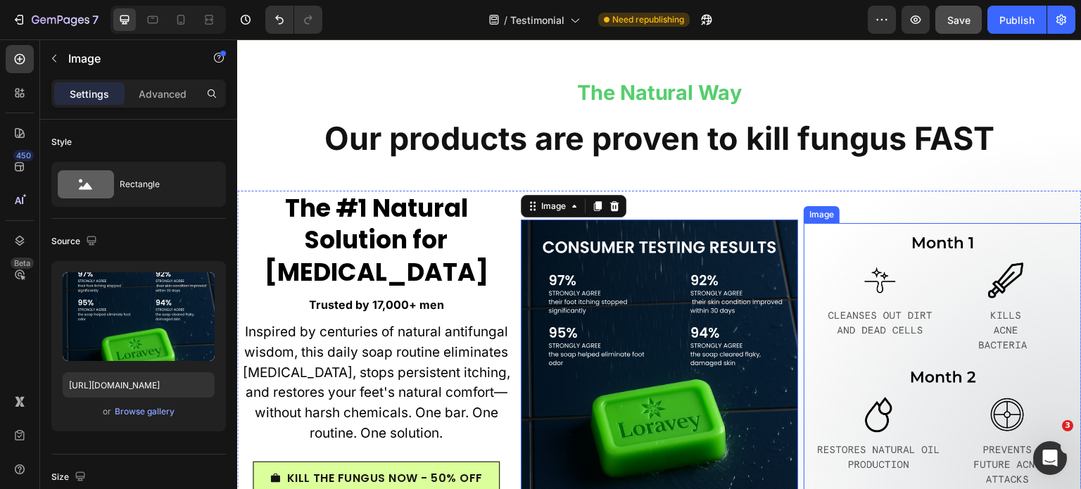
click at [900, 300] on img at bounding box center [942, 358] width 278 height 270
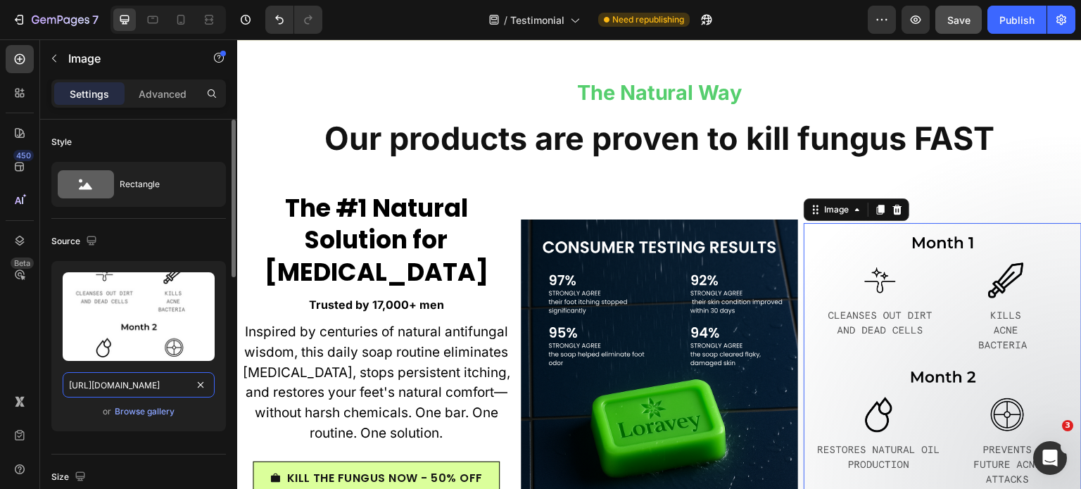
click at [148, 386] on input "[URL][DOMAIN_NAME]" at bounding box center [139, 384] width 152 height 25
paste input "Aggiungi_un_titolo_5.svg?v=1756299490"
type input "[URL][DOMAIN_NAME]"
click at [167, 248] on div "Source" at bounding box center [138, 241] width 174 height 23
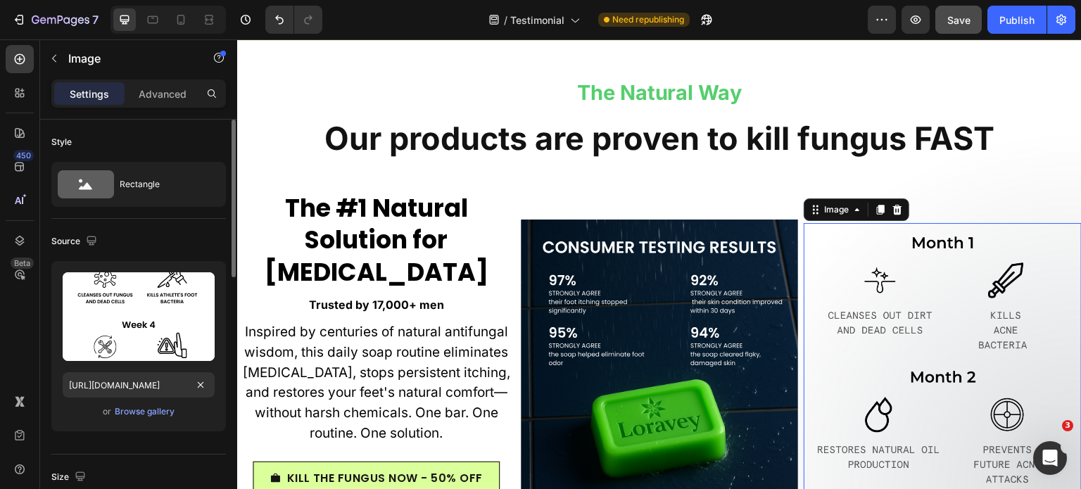
scroll to position [0, 0]
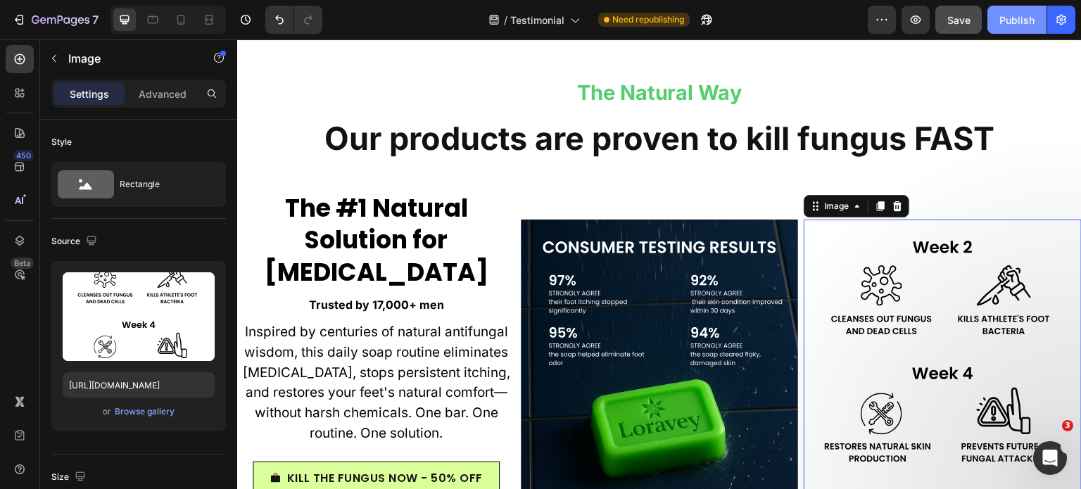
click at [1016, 20] on div "Publish" at bounding box center [1016, 20] width 35 height 15
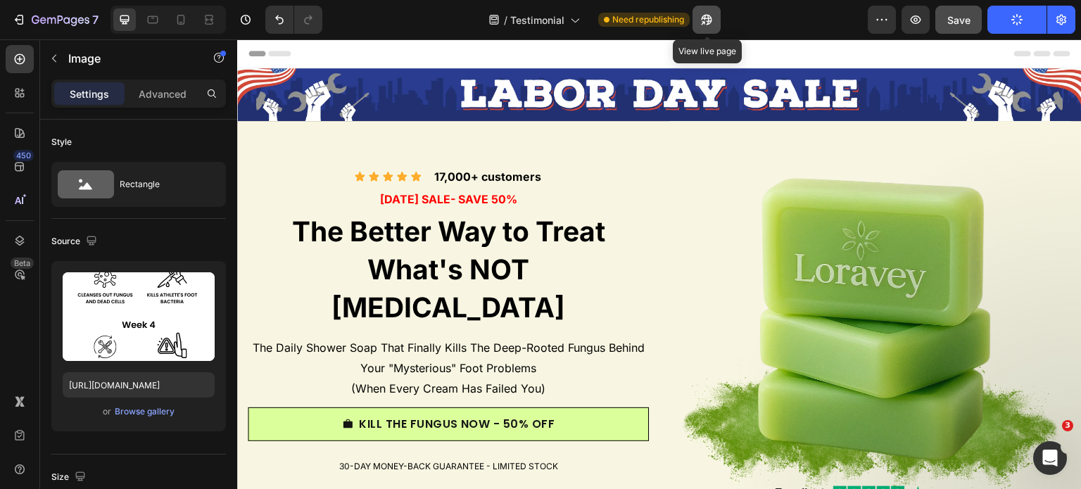
click at [709, 19] on icon "button" at bounding box center [706, 20] width 14 height 14
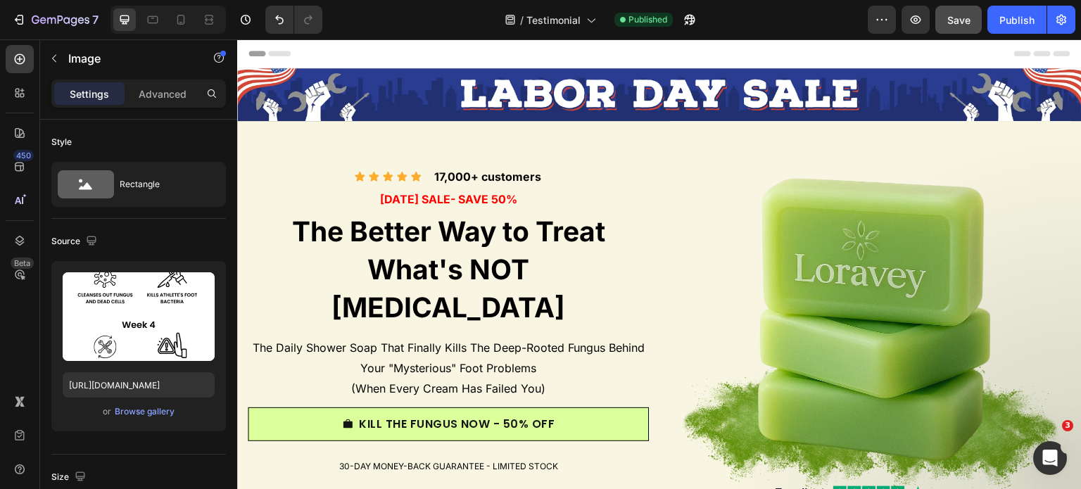
click at [0, 386] on div "450 Beta" at bounding box center [20, 264] width 40 height 450
click at [186, 16] on icon at bounding box center [181, 20] width 14 height 14
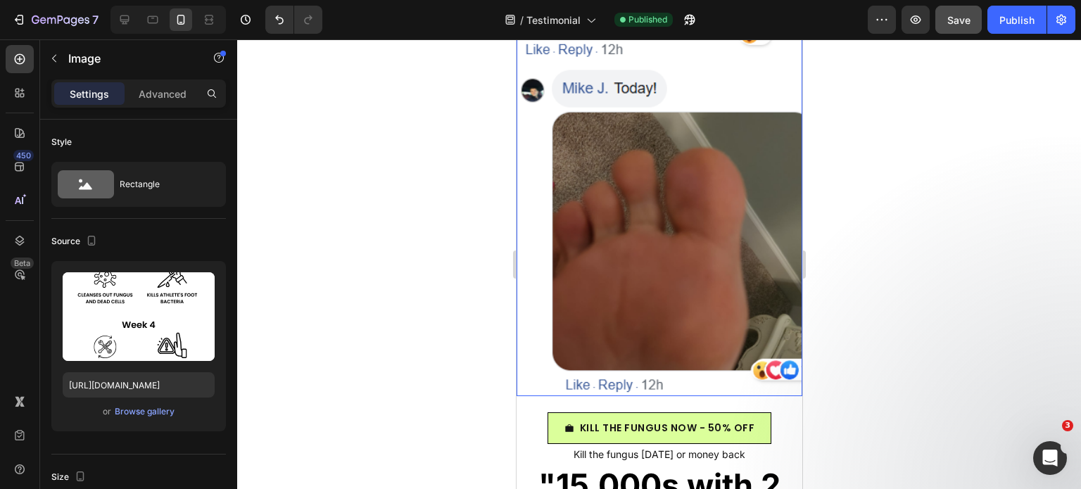
scroll to position [2729, 0]
click at [620, 245] on img at bounding box center [659, 61] width 286 height 670
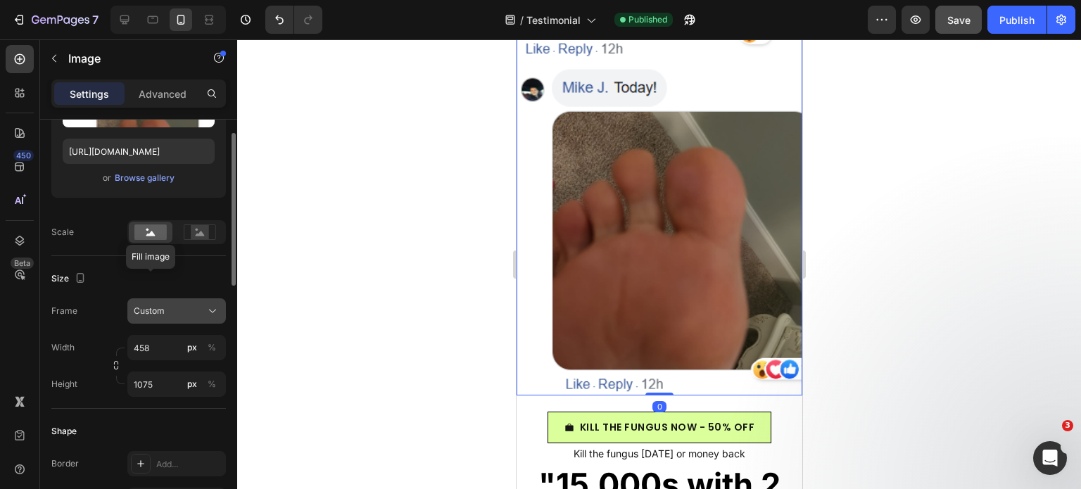
scroll to position [257, 0]
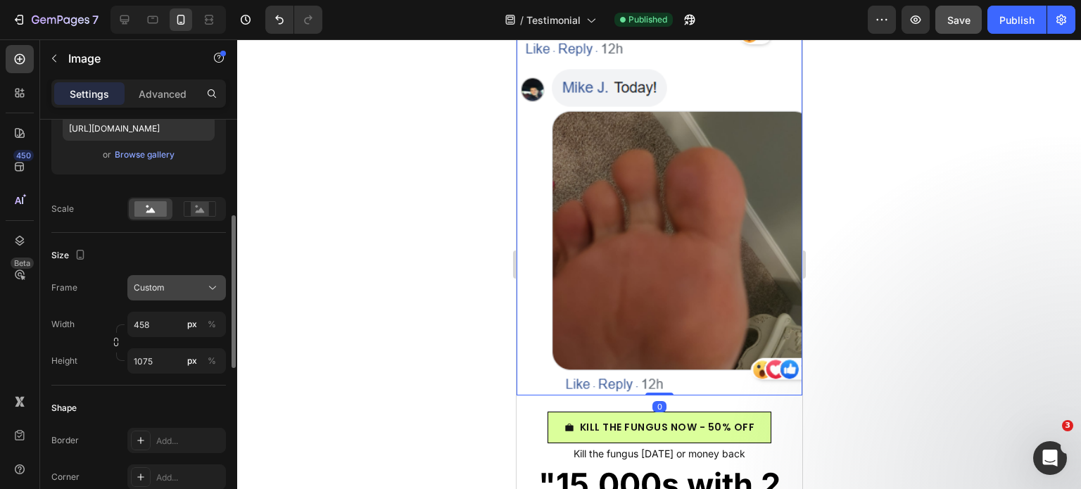
click at [158, 284] on span "Custom" at bounding box center [149, 287] width 31 height 13
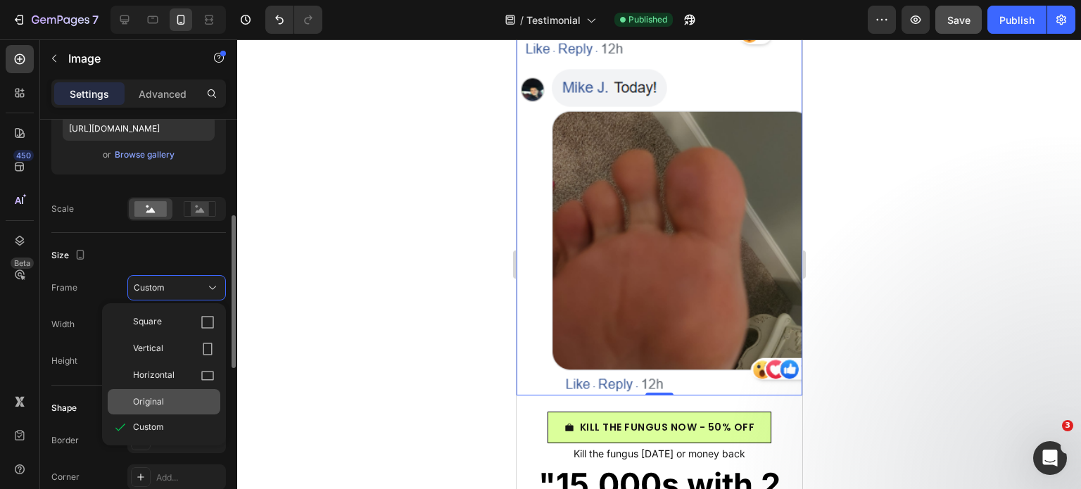
click at [166, 397] on div "Original" at bounding box center [174, 401] width 82 height 13
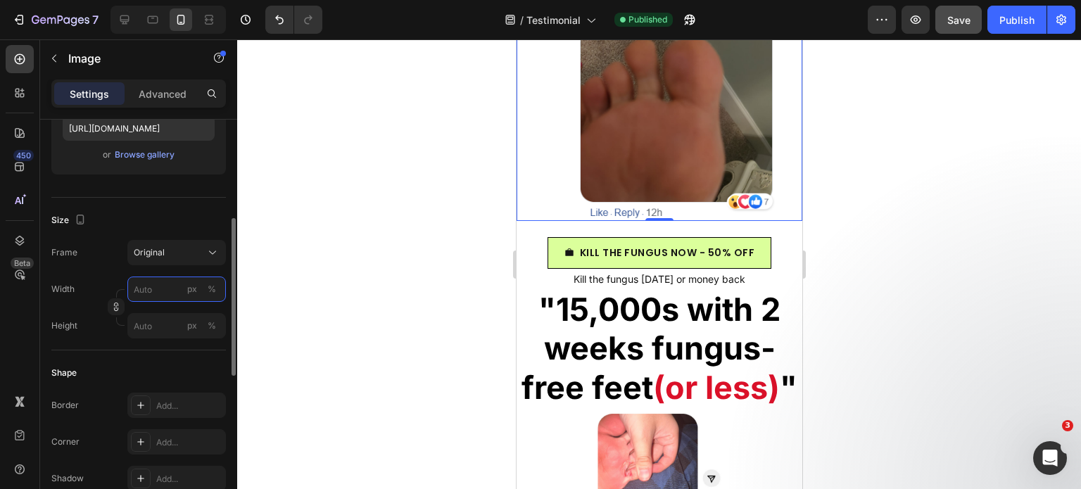
click at [163, 283] on input "px %" at bounding box center [176, 288] width 98 height 25
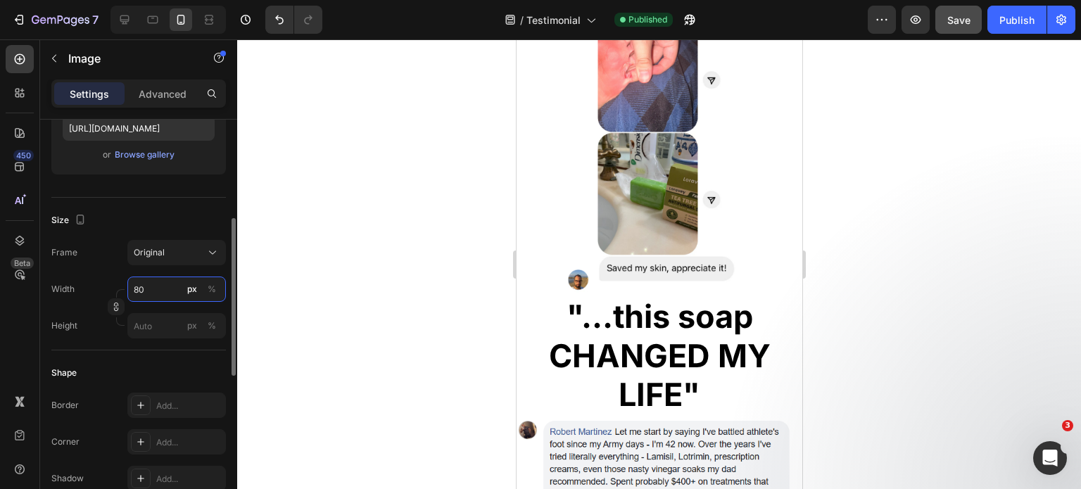
click at [167, 282] on input "80" at bounding box center [176, 288] width 98 height 25
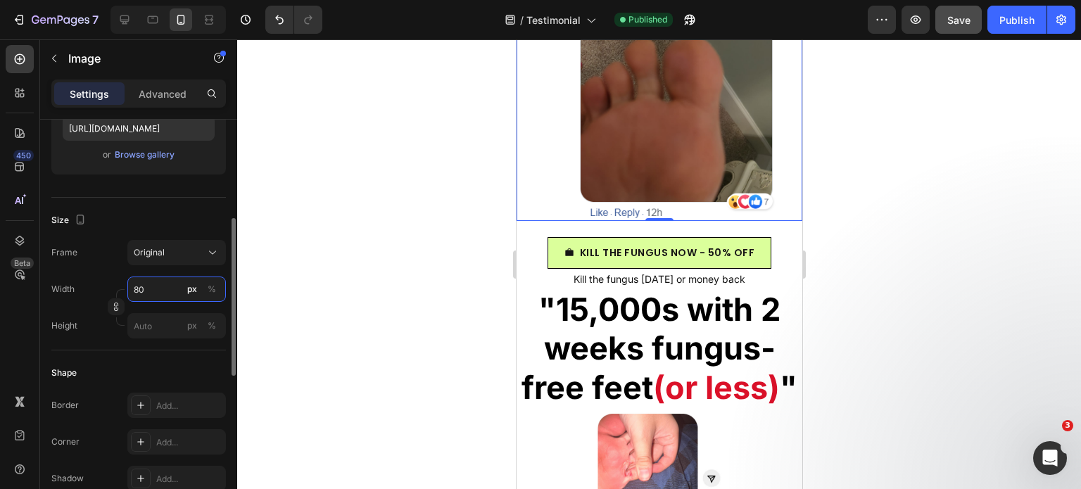
type input "8"
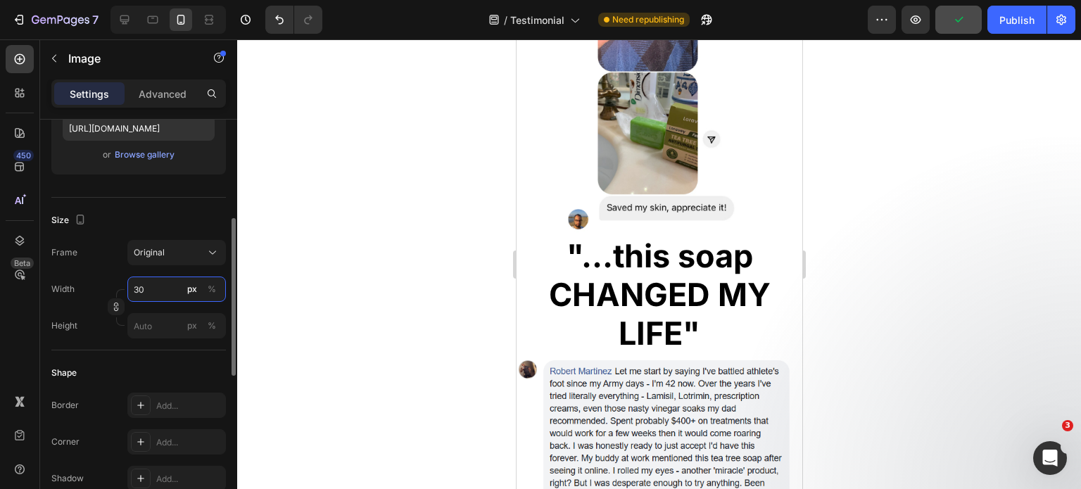
type input "3"
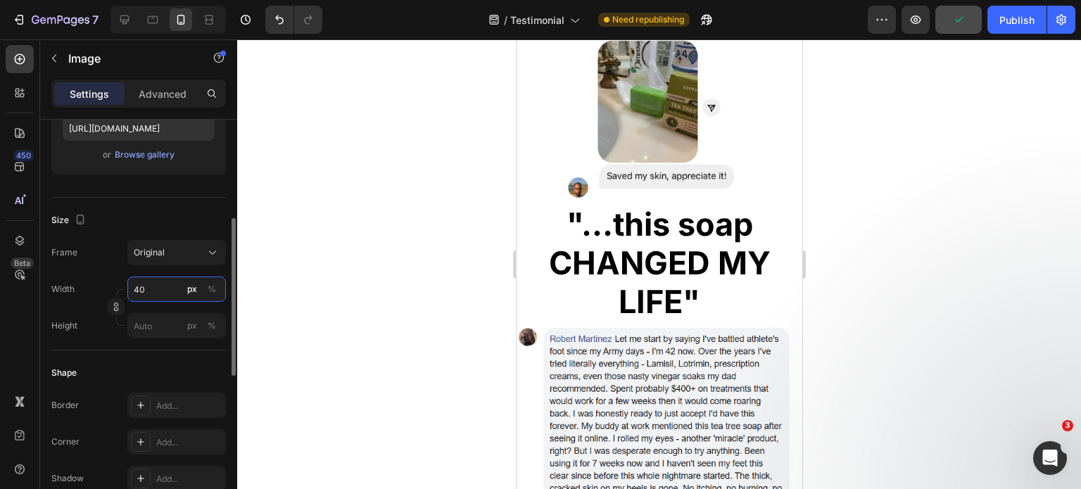
type input "400"
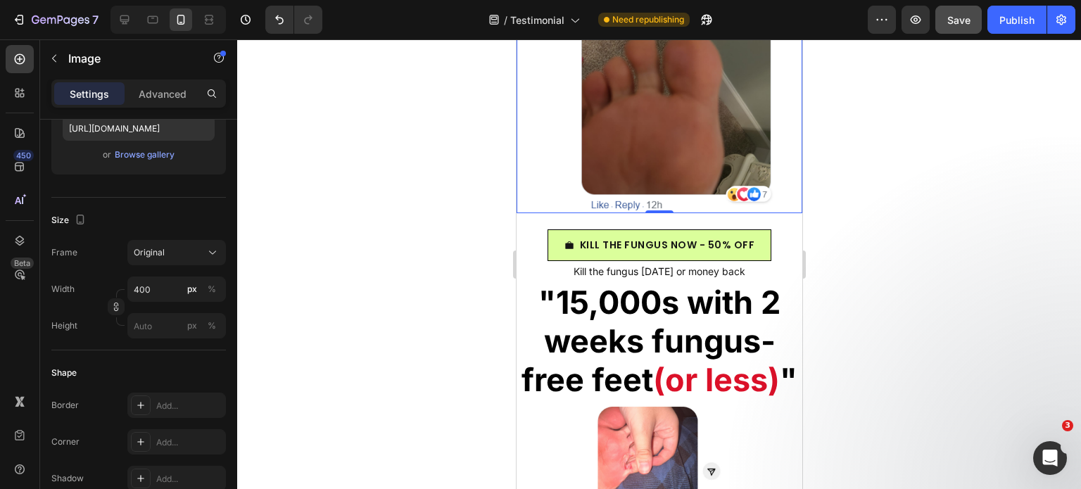
click at [892, 246] on div at bounding box center [658, 264] width 843 height 450
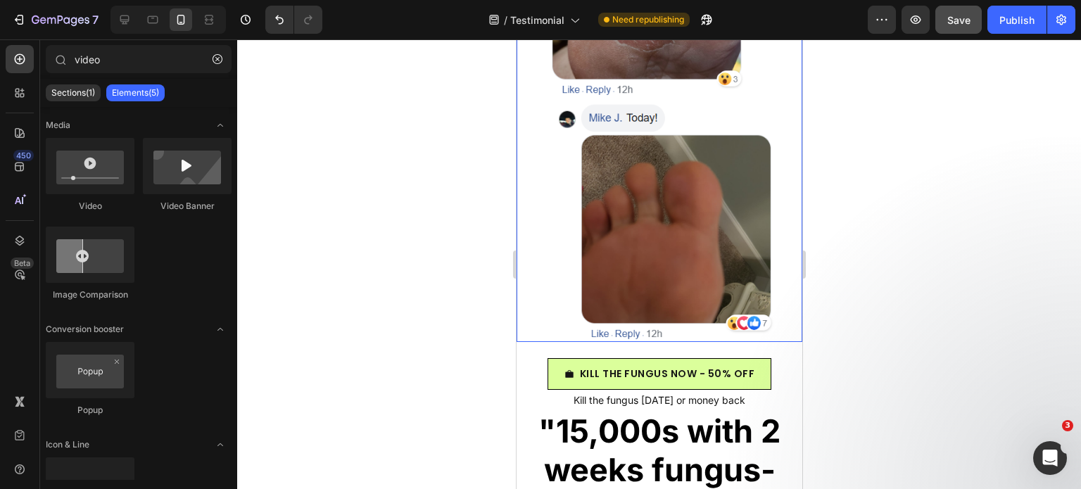
scroll to position [2597, 0]
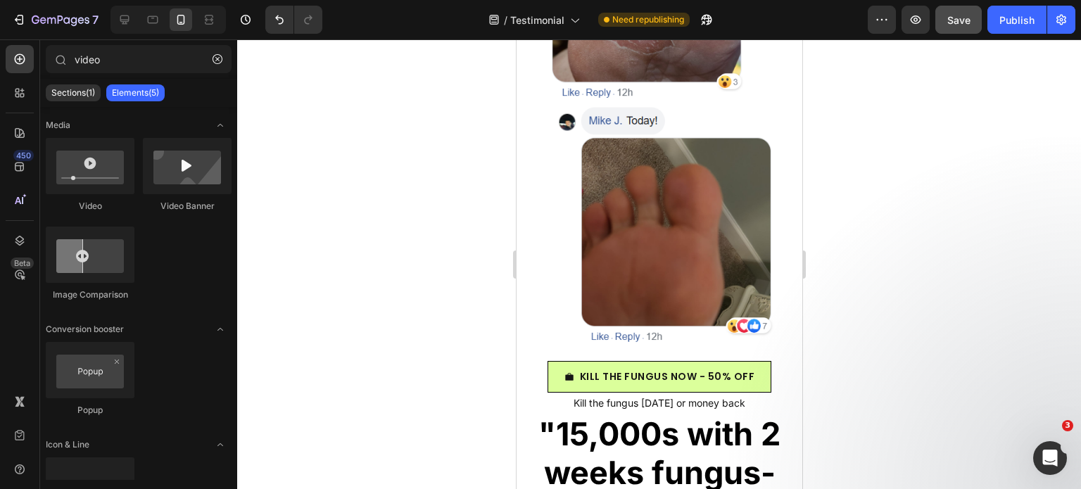
click at [1011, 14] on div "Publish" at bounding box center [1016, 20] width 35 height 15
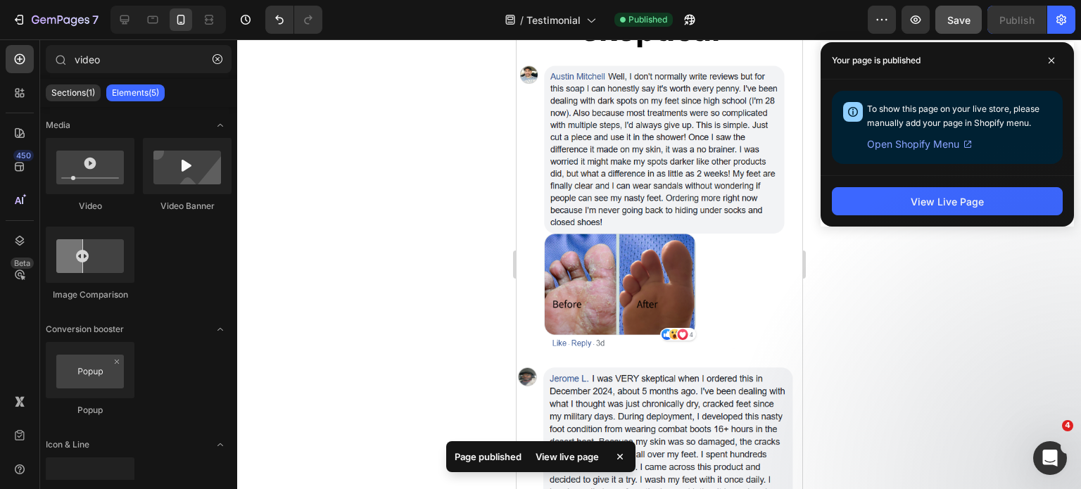
scroll to position [4409, 0]
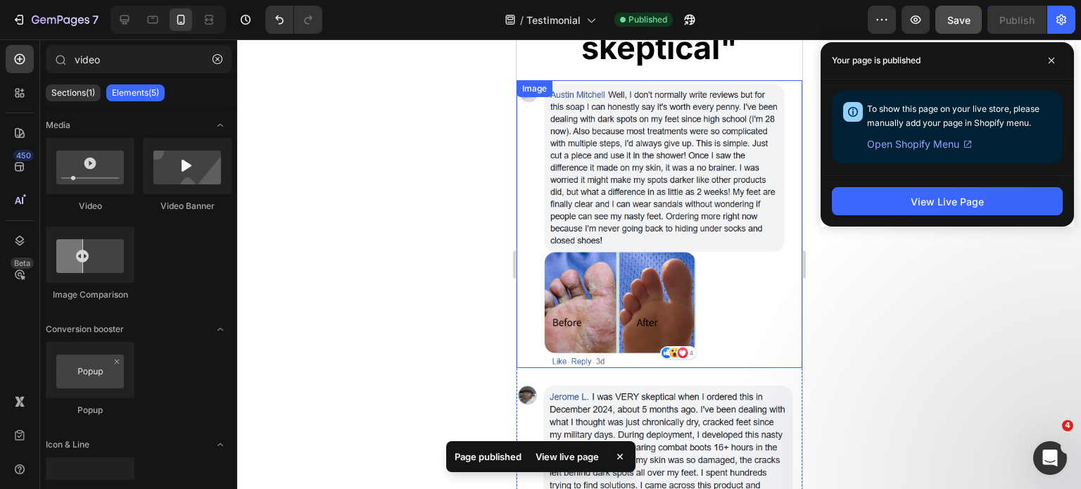
click at [685, 153] on img at bounding box center [659, 224] width 286 height 288
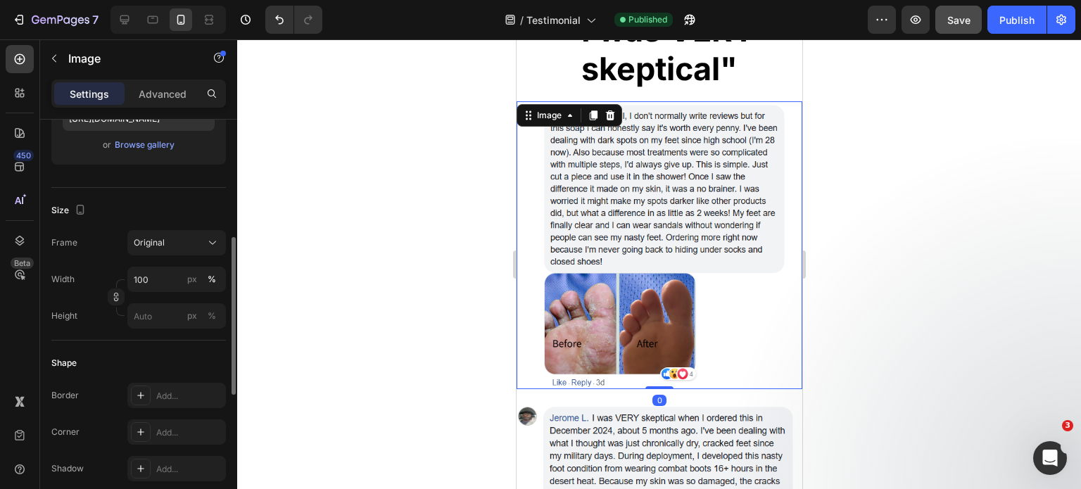
scroll to position [278, 0]
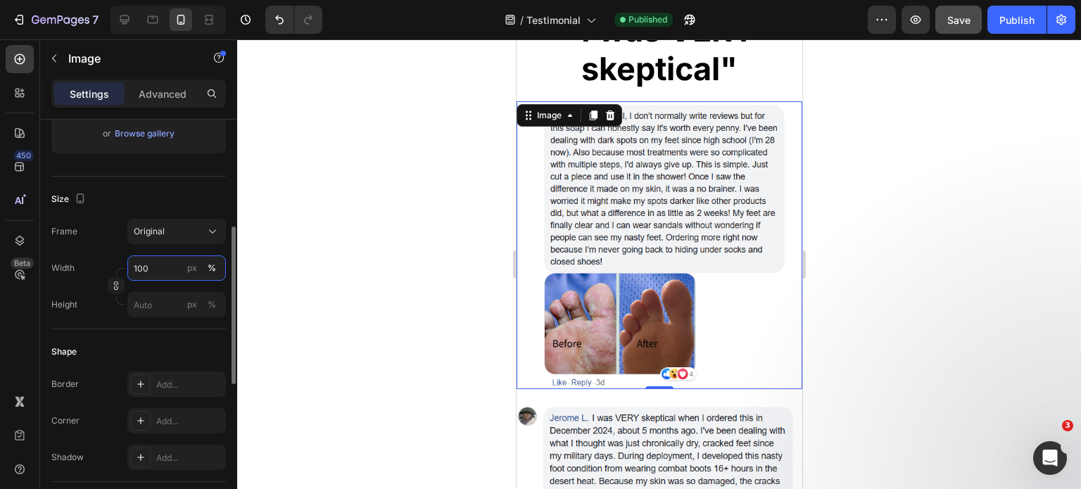
click at [149, 269] on input "100" at bounding box center [176, 267] width 98 height 25
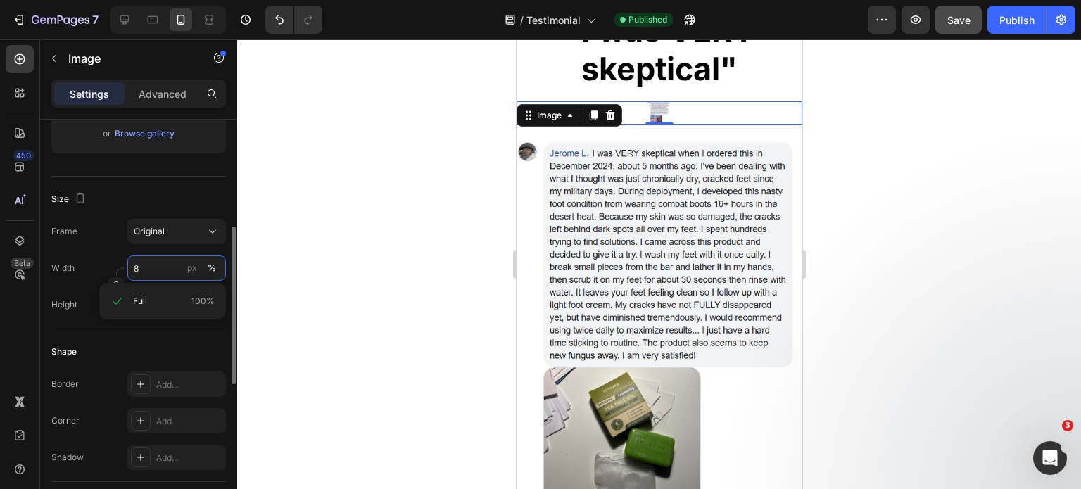
type input "80"
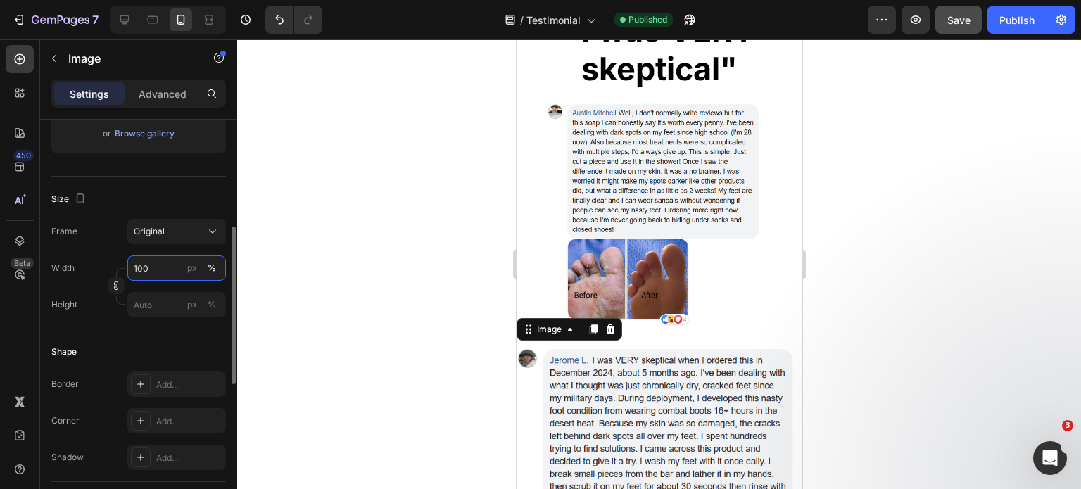
click at [130, 269] on input "100" at bounding box center [176, 267] width 98 height 25
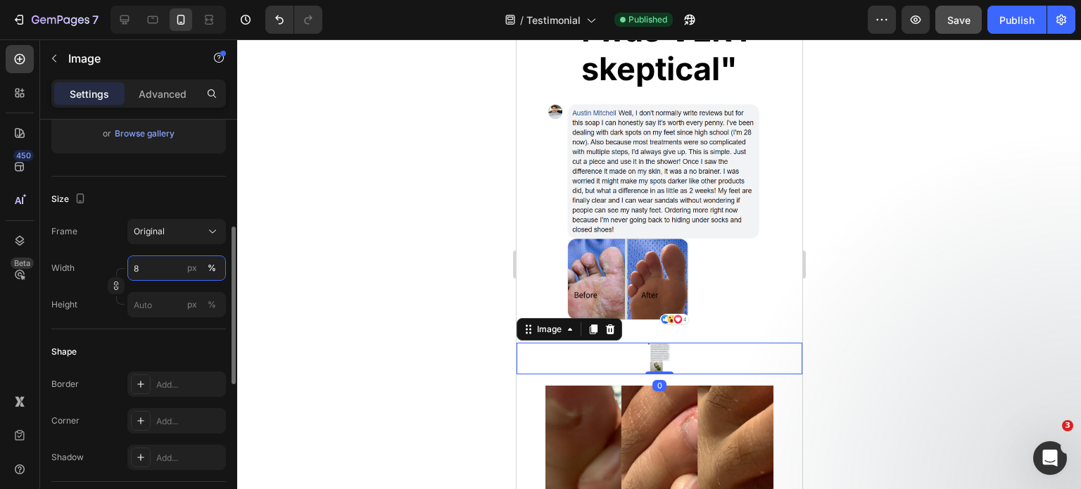
type input "80"
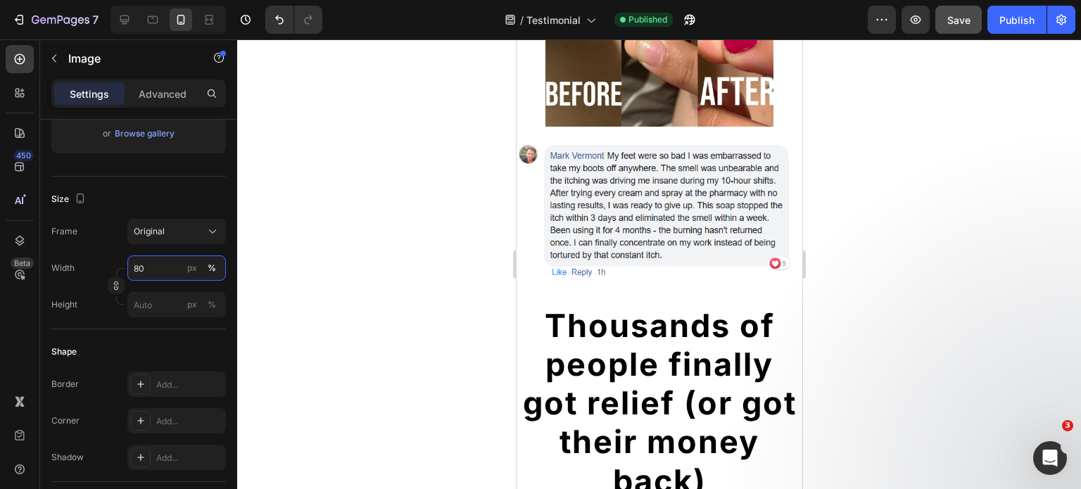
scroll to position [5232, 0]
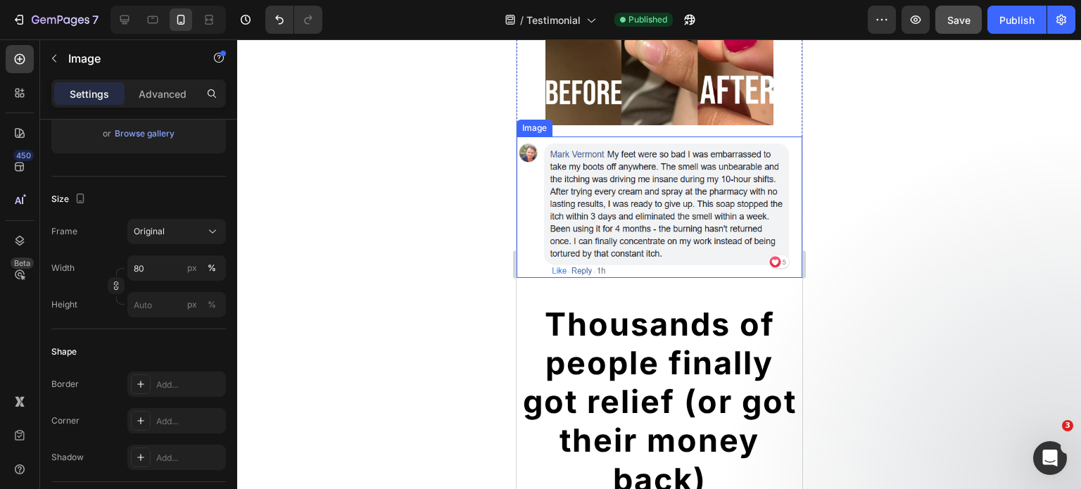
click at [642, 210] on img at bounding box center [659, 206] width 286 height 141
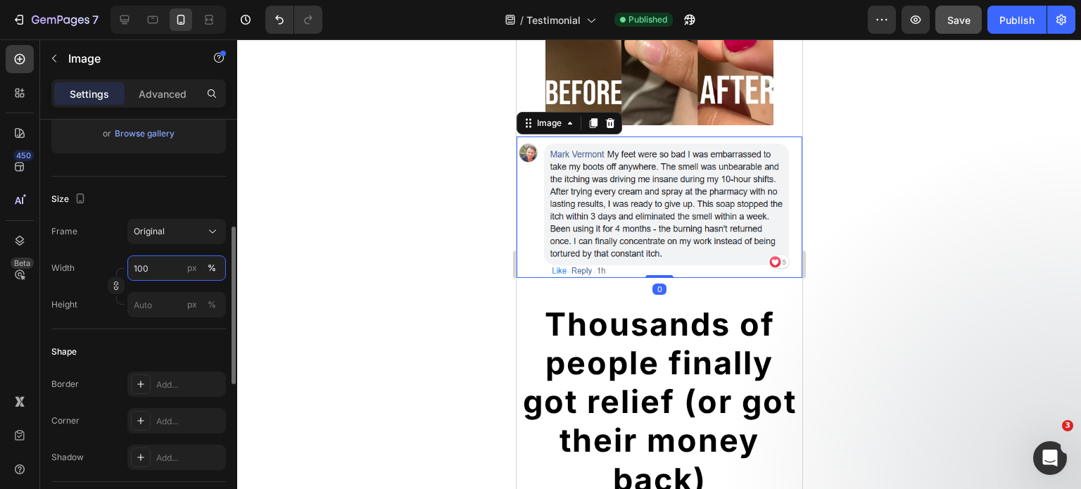
click at [140, 261] on input "100" at bounding box center [176, 267] width 98 height 25
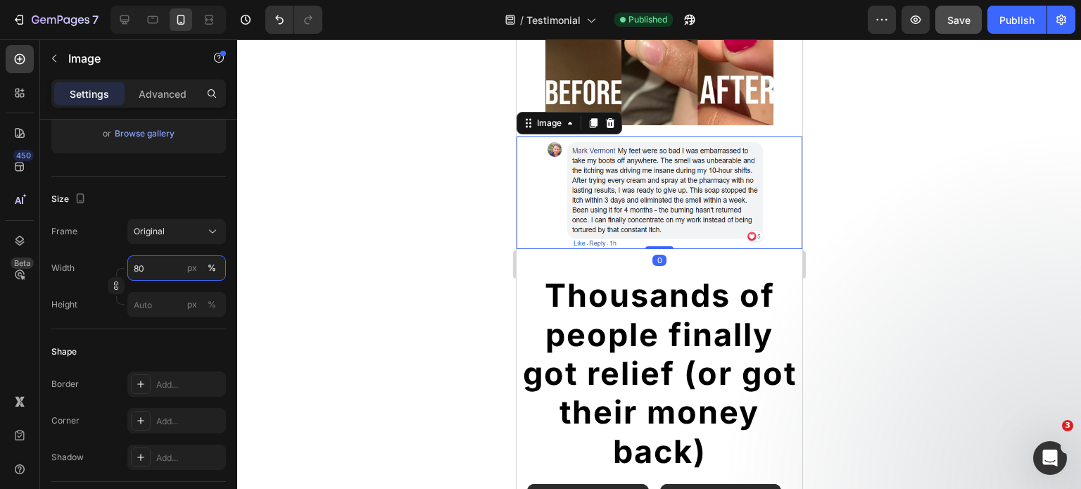
type input "80"
click at [844, 300] on div at bounding box center [658, 264] width 843 height 450
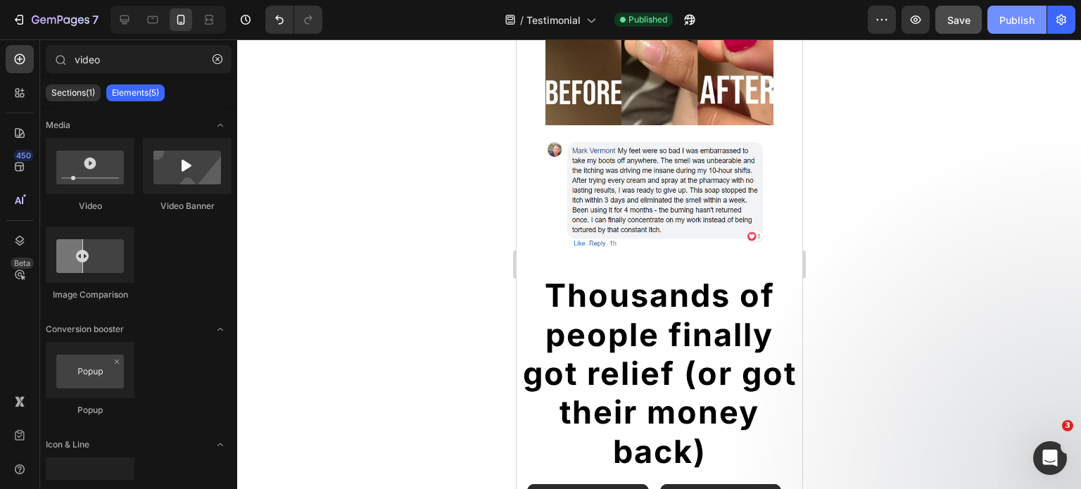
click at [1024, 11] on button "Publish" at bounding box center [1016, 20] width 59 height 28
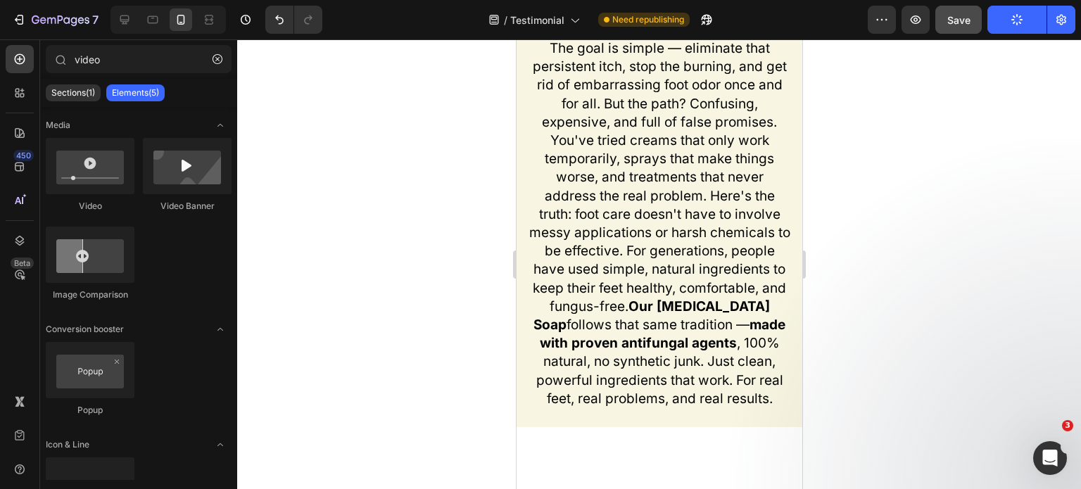
scroll to position [7202, 0]
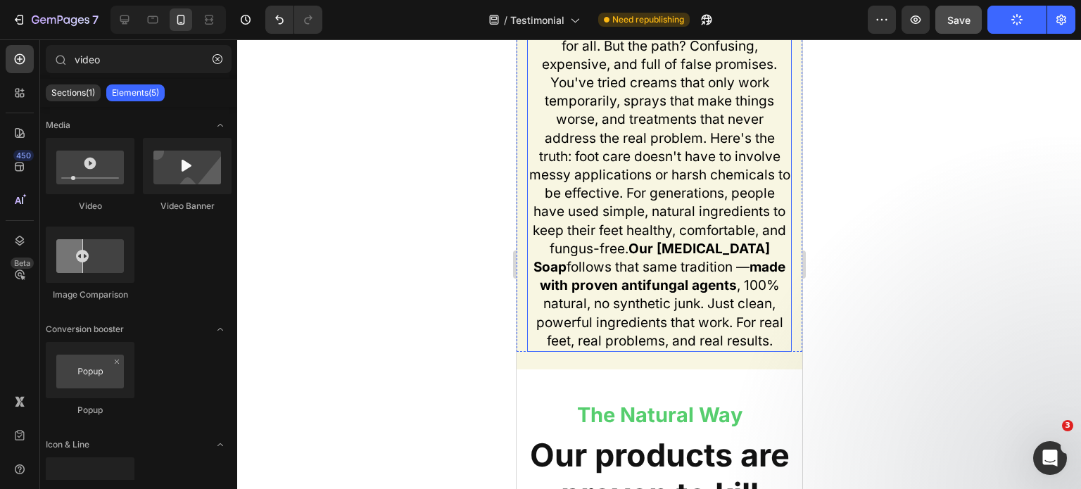
click at [694, 257] on strong "Our [MEDICAL_DATA] Soap" at bounding box center [651, 258] width 236 height 34
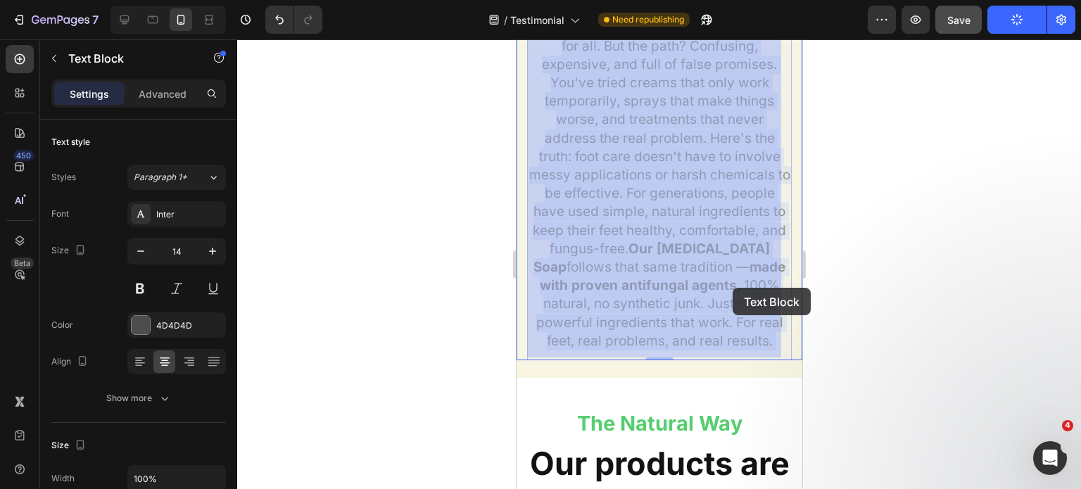
drag, startPoint x: 639, startPoint y: 252, endPoint x: 729, endPoint y: 284, distance: 95.7
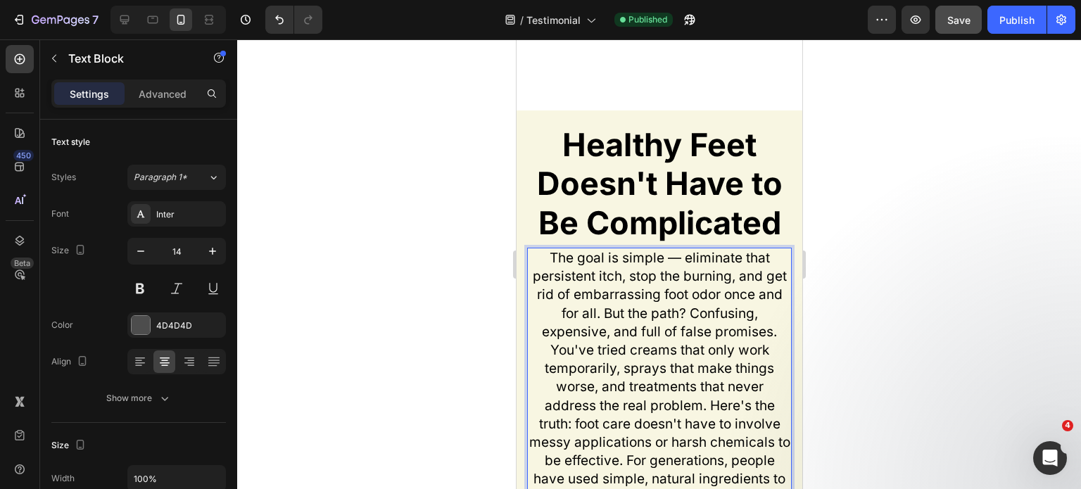
scroll to position [7207, 0]
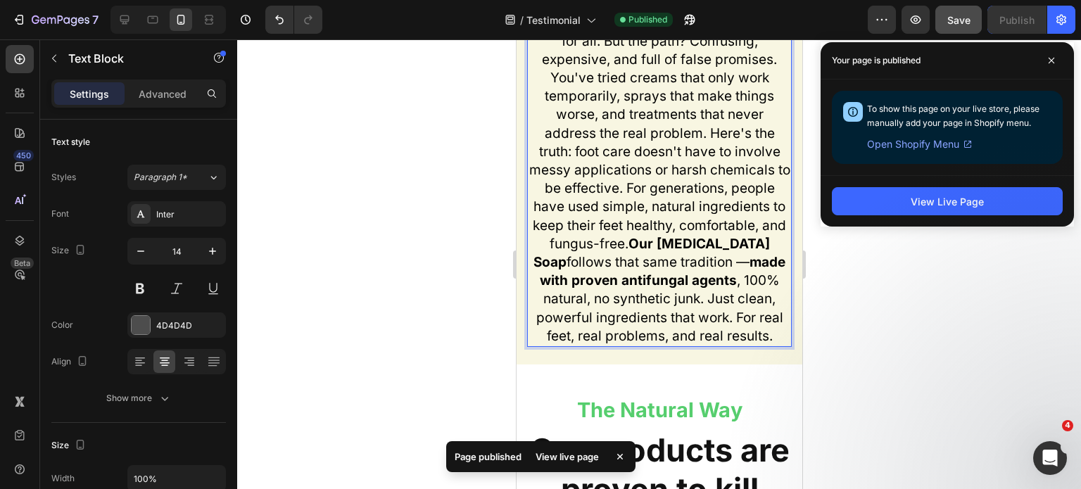
click at [699, 314] on span "The goal is simple — eliminate that persistent itch, stop the burning, and get …" at bounding box center [658, 160] width 261 height 367
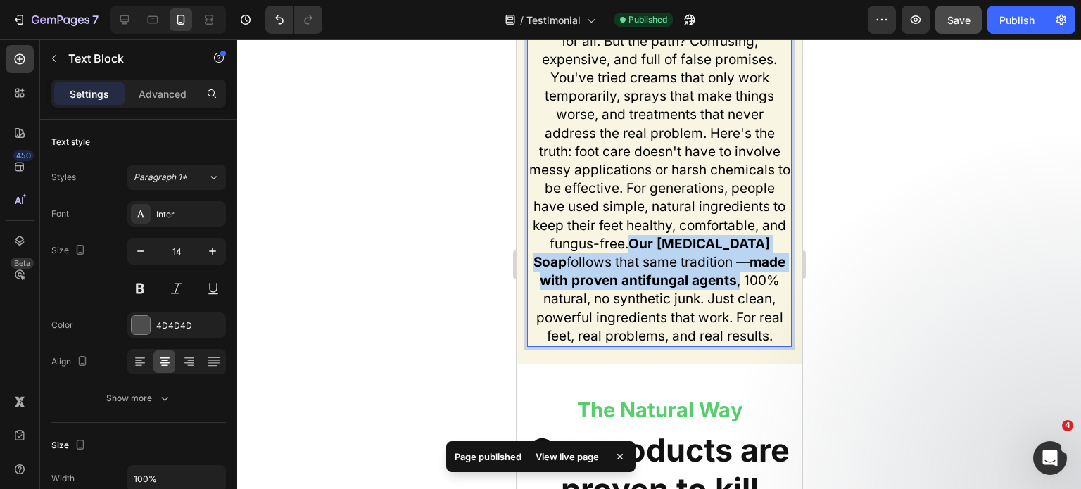
drag, startPoint x: 734, startPoint y: 288, endPoint x: 637, endPoint y: 255, distance: 102.8
click at [637, 255] on p "The goal is simple — eliminate that persistent itch, stop the burning, and get …" at bounding box center [659, 161] width 262 height 369
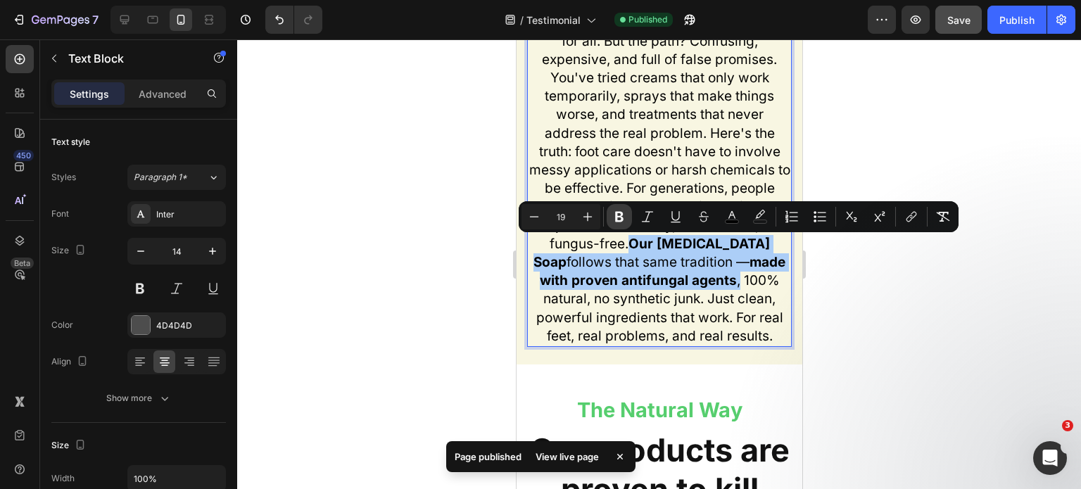
click at [625, 222] on icon "Editor contextual toolbar" at bounding box center [619, 217] width 14 height 14
click at [624, 222] on icon "Editor contextual toolbar" at bounding box center [619, 217] width 14 height 14
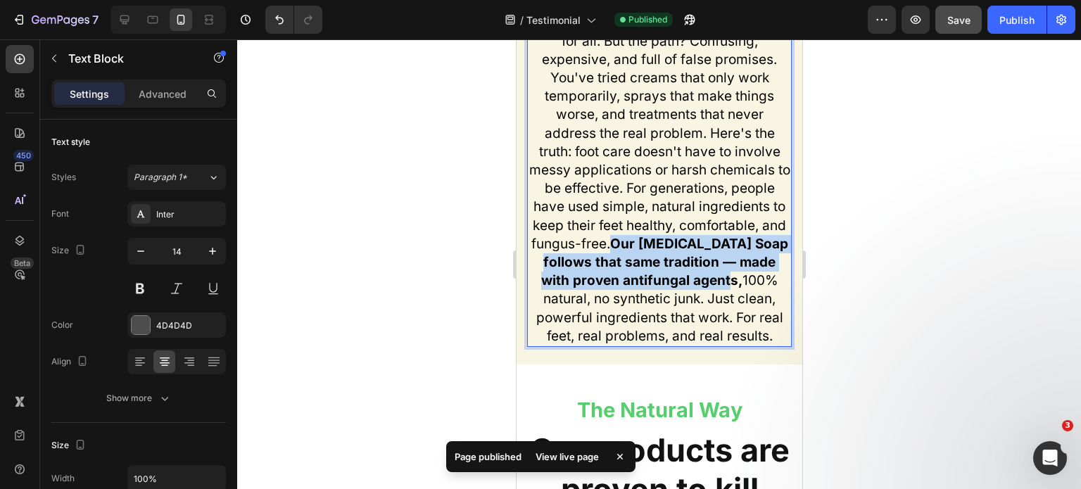
drag, startPoint x: 637, startPoint y: 250, endPoint x: 732, endPoint y: 286, distance: 100.6
click at [732, 286] on strong "Our [MEDICAL_DATA] Soap follows that same tradition — made with proven antifung…" at bounding box center [663, 262] width 247 height 53
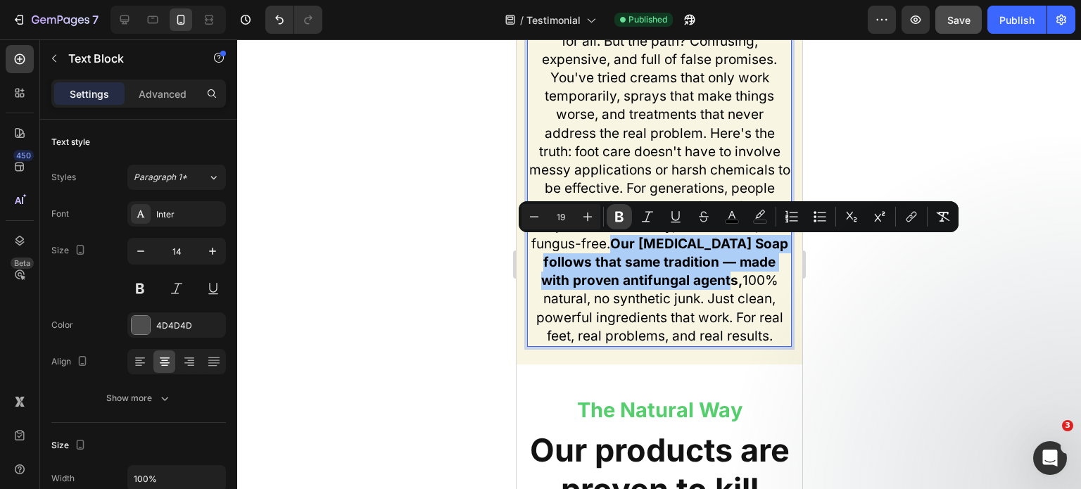
click at [613, 213] on icon "Editor contextual toolbar" at bounding box center [619, 217] width 14 height 14
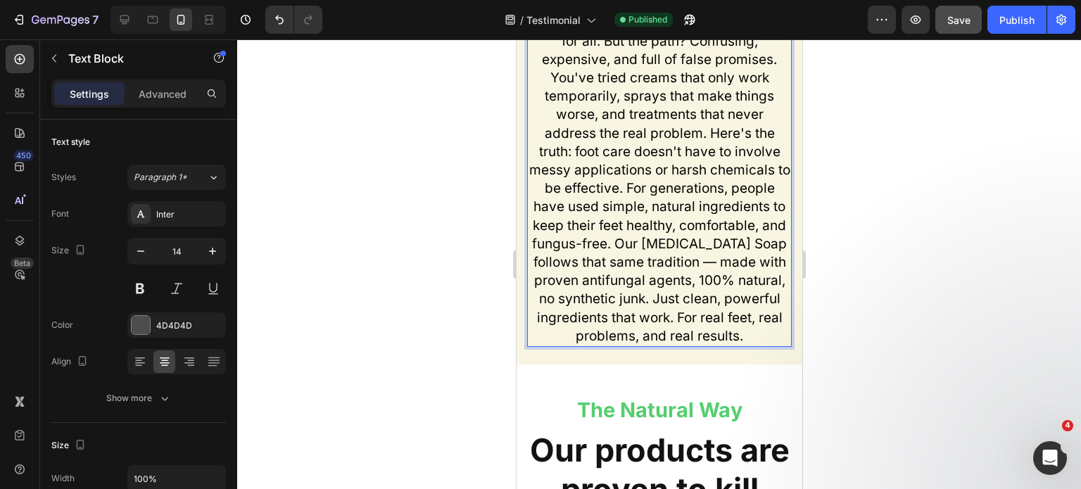
click at [663, 148] on span "The goal is simple — eliminate that persistent itch, stop the burning, and get …" at bounding box center [658, 160] width 261 height 367
click at [1024, 28] on button "Publish" at bounding box center [1016, 20] width 59 height 28
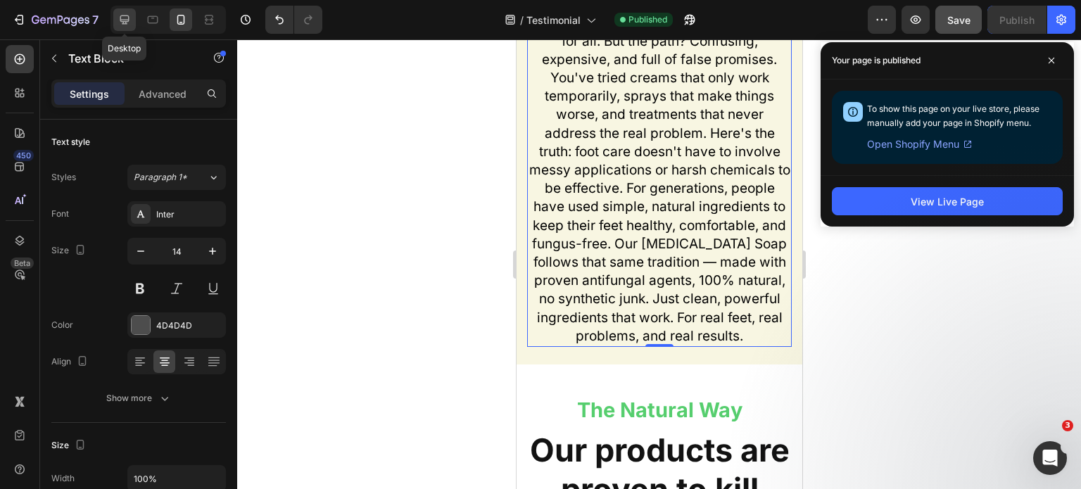
click at [122, 24] on icon at bounding box center [124, 19] width 9 height 9
type input "16"
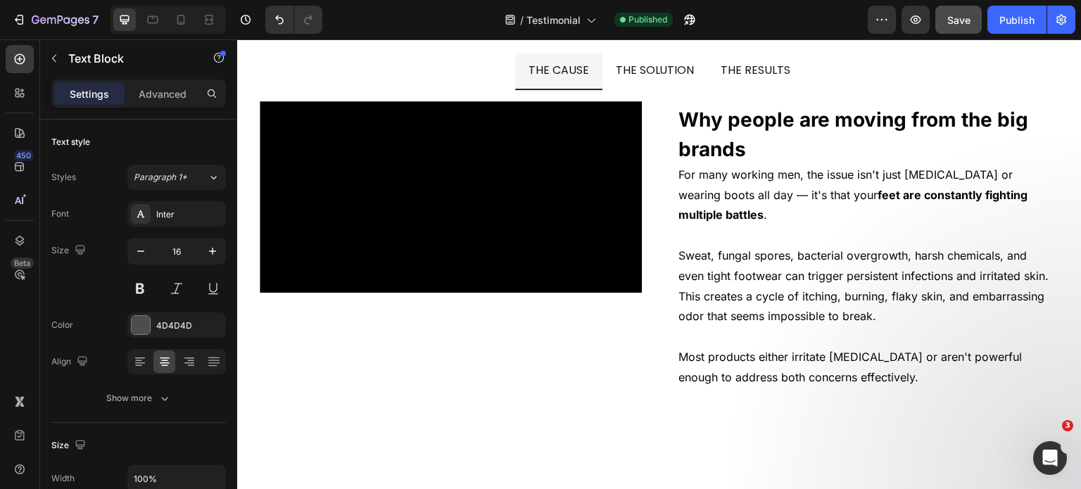
scroll to position [8793, 0]
click at [451, 227] on video at bounding box center [451, 196] width 382 height 191
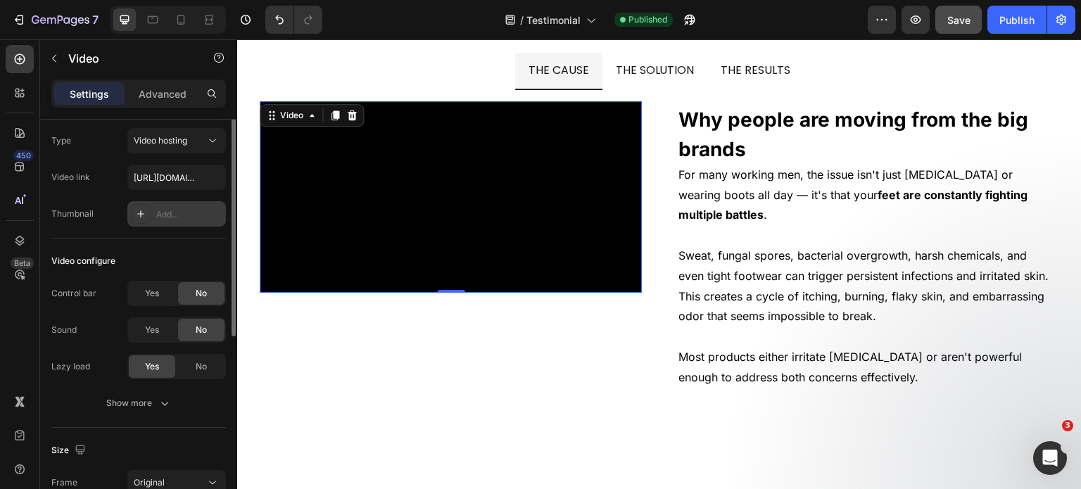
scroll to position [0, 0]
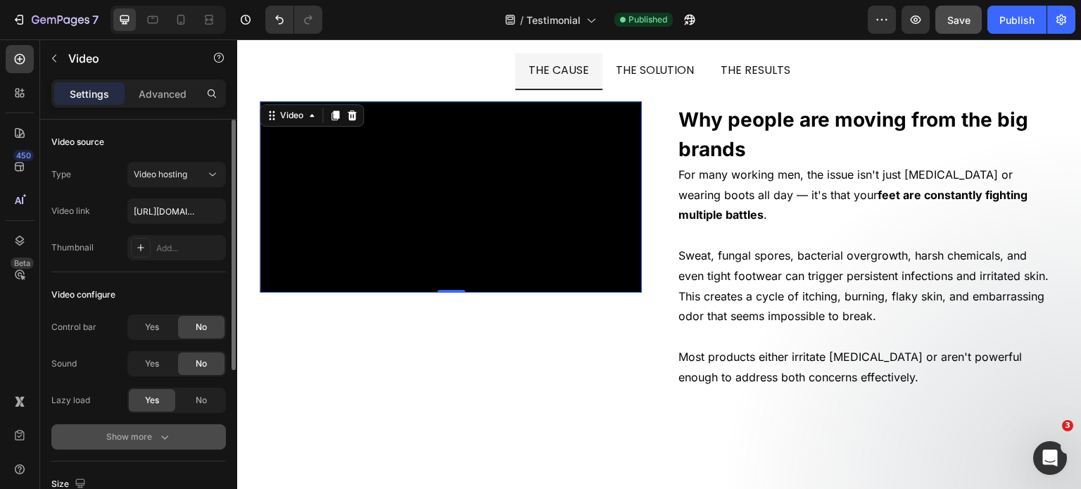
click at [129, 438] on div "Show more" at bounding box center [138, 437] width 65 height 14
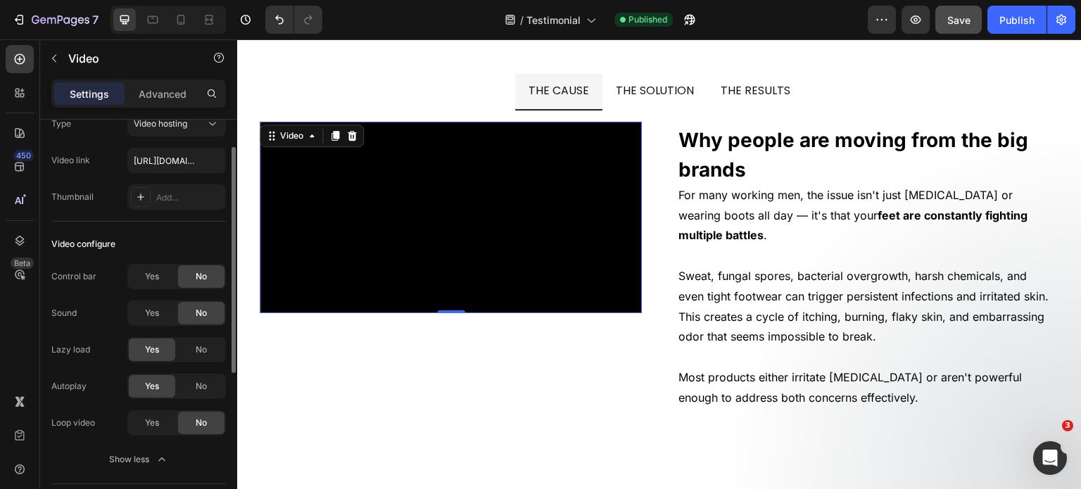
scroll to position [8764, 0]
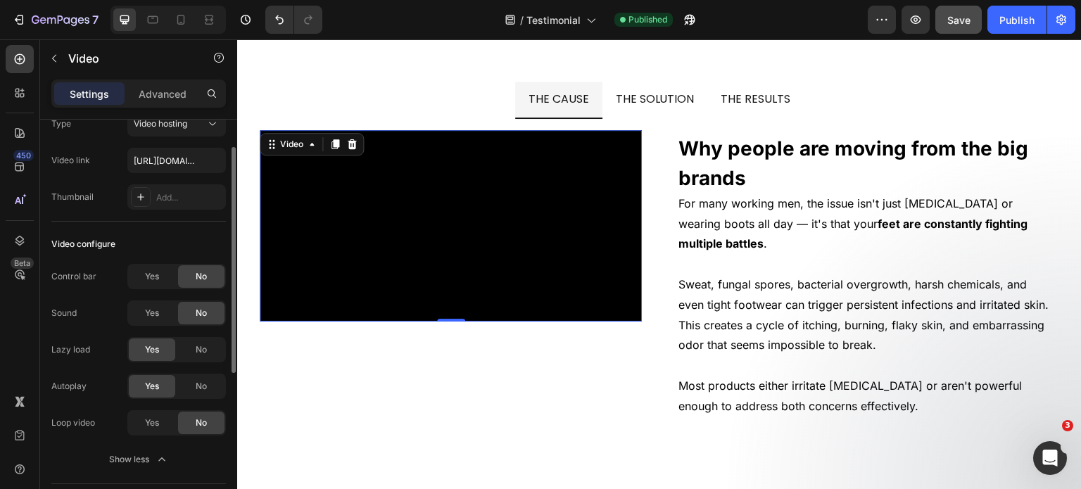
click at [141, 435] on div "Autoplay Yes No Loop video Yes No Show less" at bounding box center [138, 423] width 174 height 98
click at [142, 421] on div "Yes" at bounding box center [152, 423] width 46 height 23
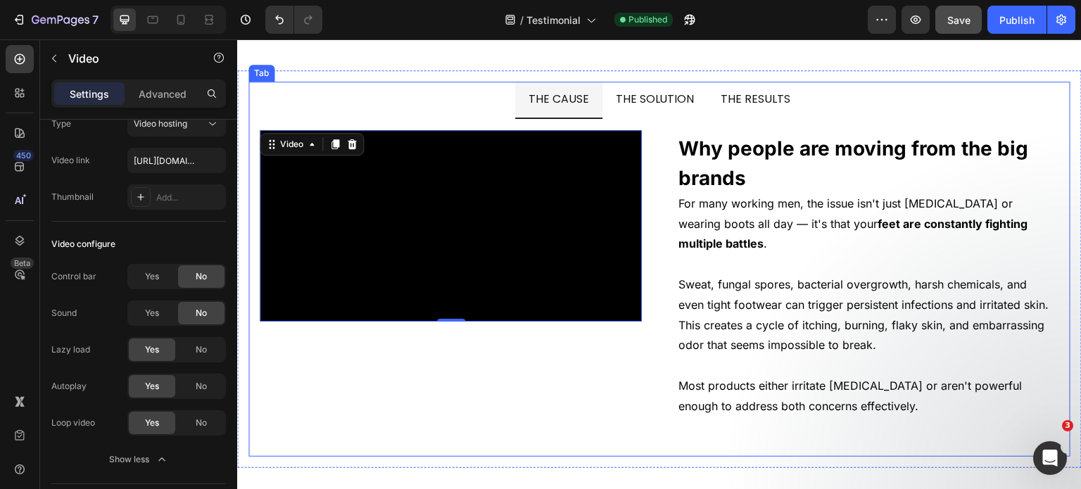
click at [628, 101] on span "THE SOLUTION" at bounding box center [655, 99] width 79 height 16
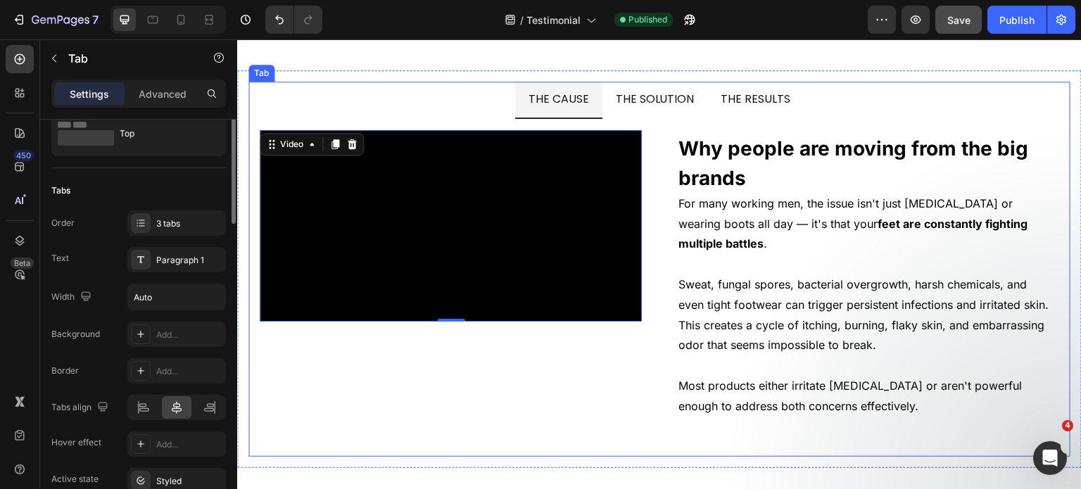
scroll to position [0, 0]
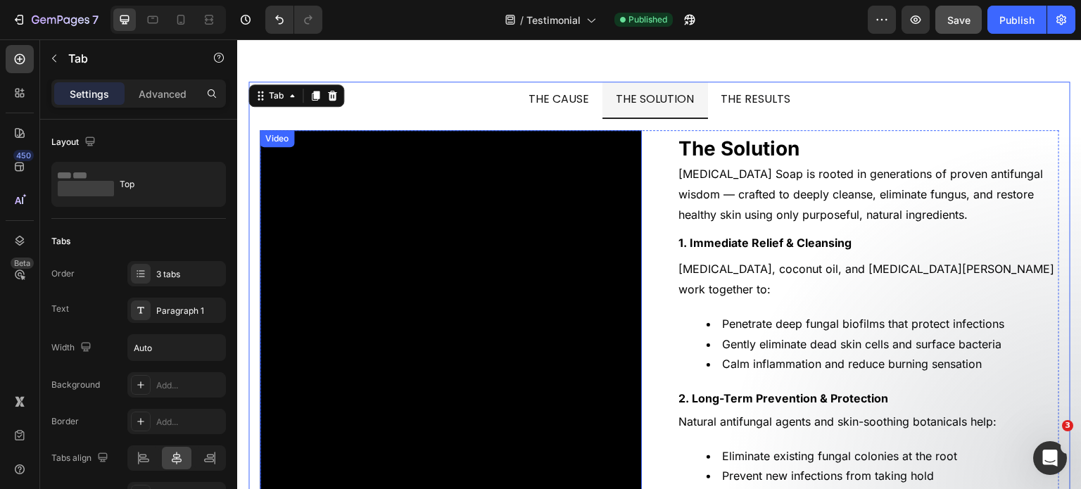
click at [368, 286] on video at bounding box center [451, 321] width 382 height 382
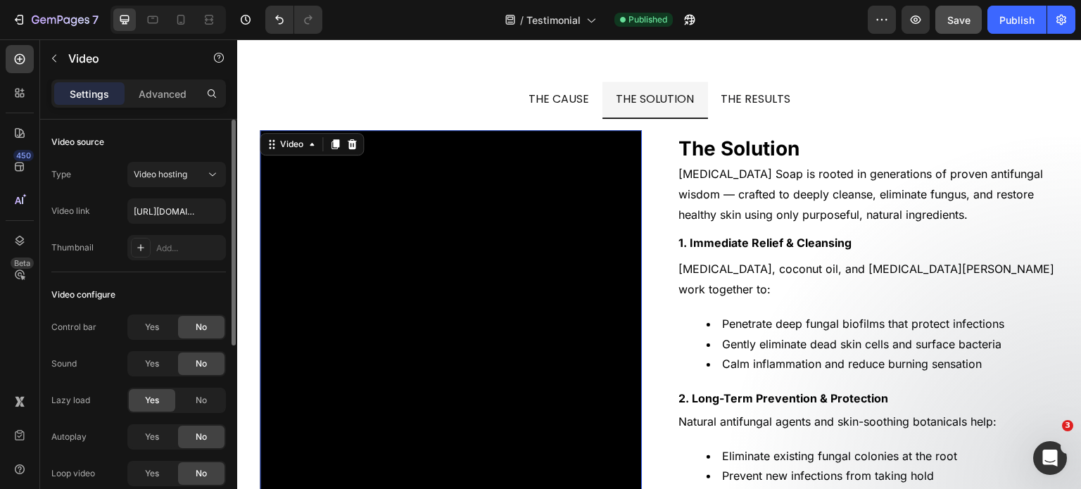
scroll to position [29, 0]
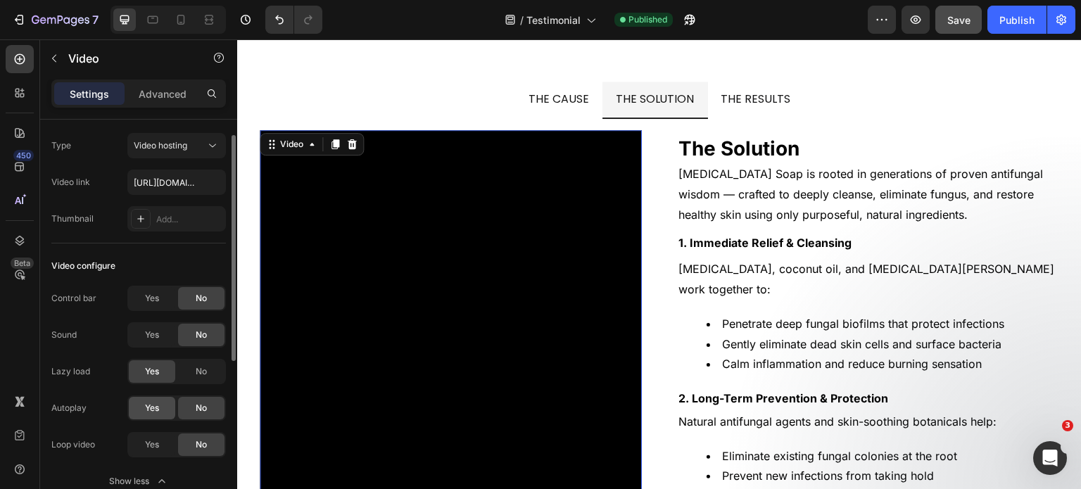
click at [147, 407] on span "Yes" at bounding box center [152, 408] width 14 height 13
click at [148, 447] on span "Yes" at bounding box center [152, 444] width 14 height 13
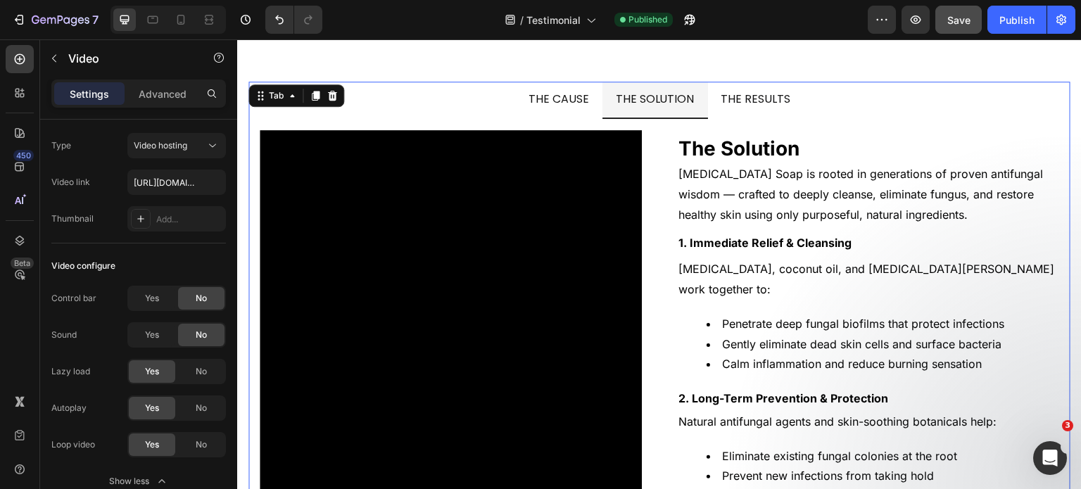
click at [770, 100] on span "THE RESULTS" at bounding box center [756, 99] width 70 height 16
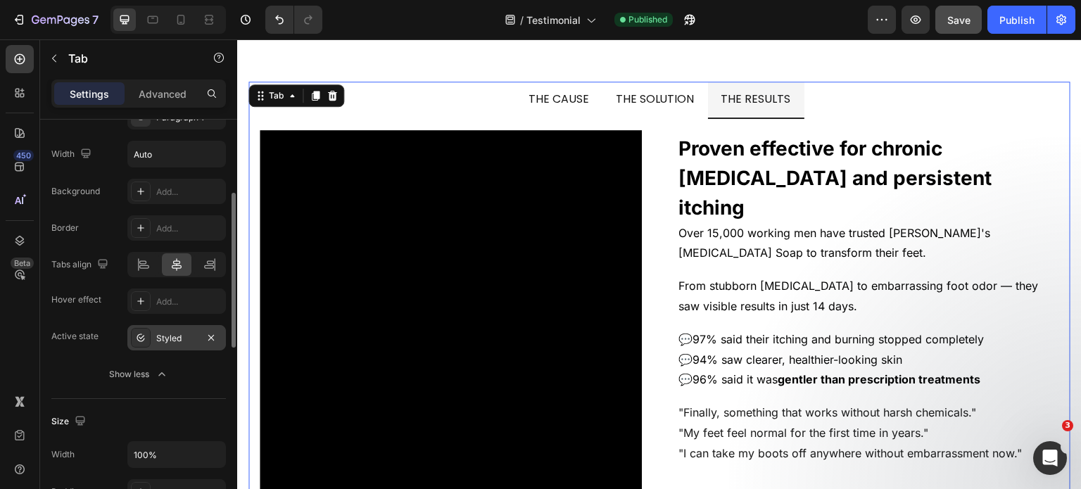
scroll to position [144, 0]
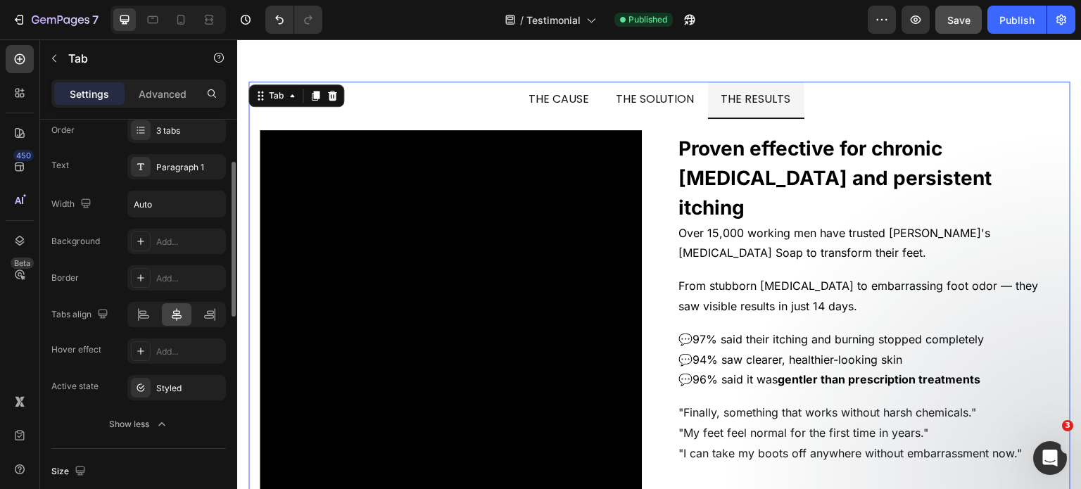
click at [478, 321] on video at bounding box center [451, 321] width 382 height 382
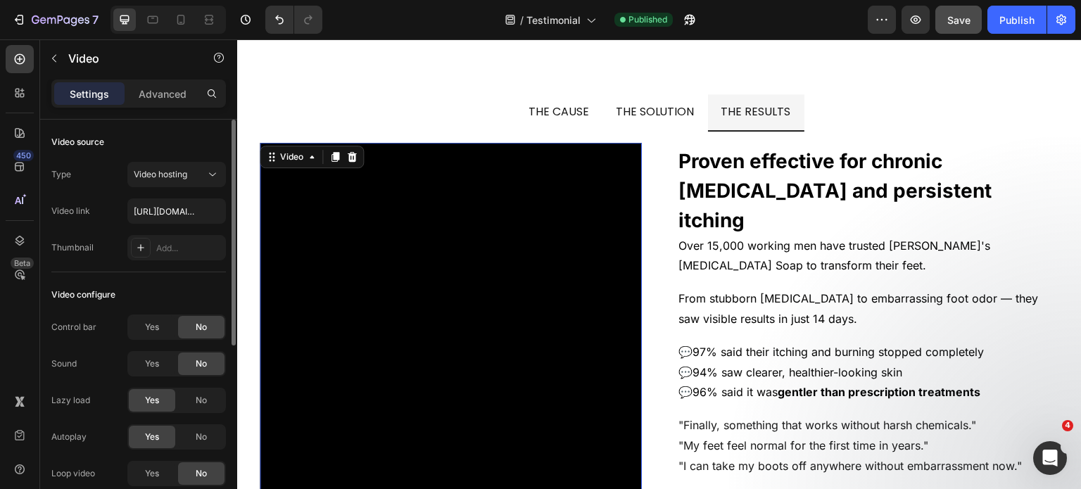
scroll to position [53, 0]
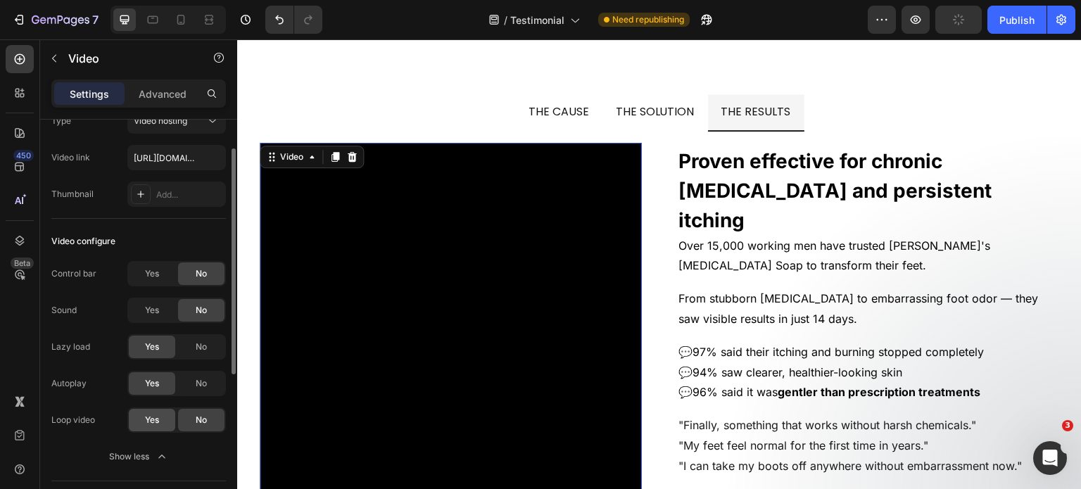
click at [149, 416] on span "Yes" at bounding box center [152, 420] width 14 height 13
click at [1018, 22] on div "Publish" at bounding box center [1016, 20] width 35 height 15
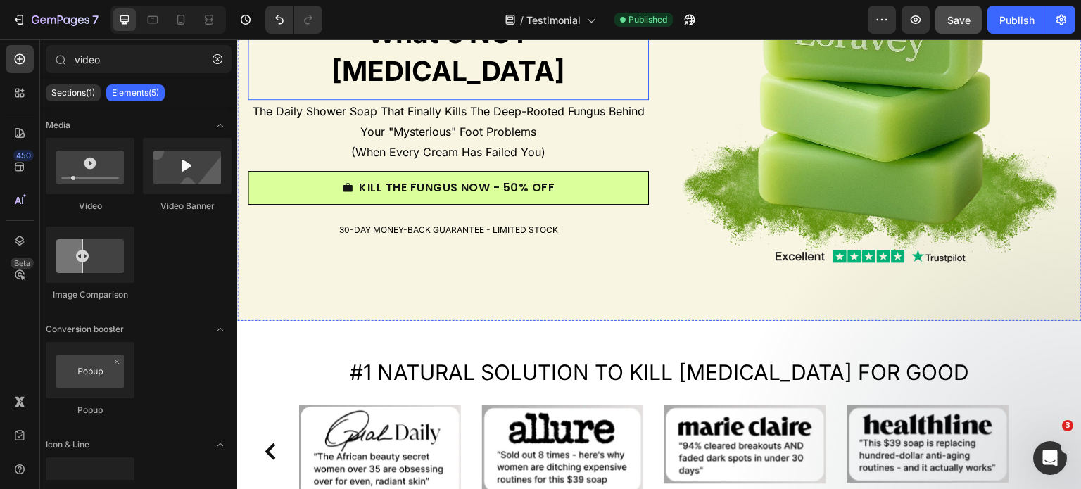
scroll to position [352, 0]
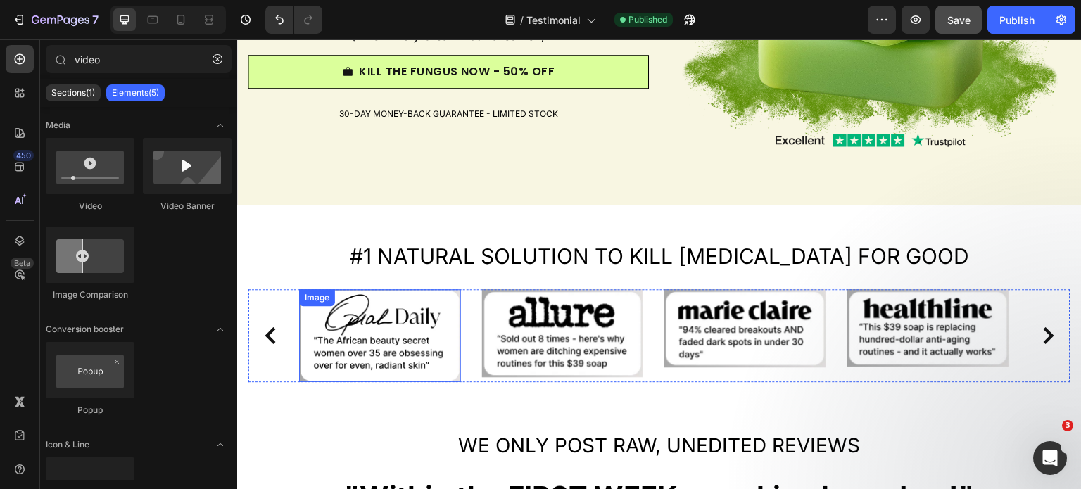
click at [362, 344] on img at bounding box center [380, 335] width 162 height 93
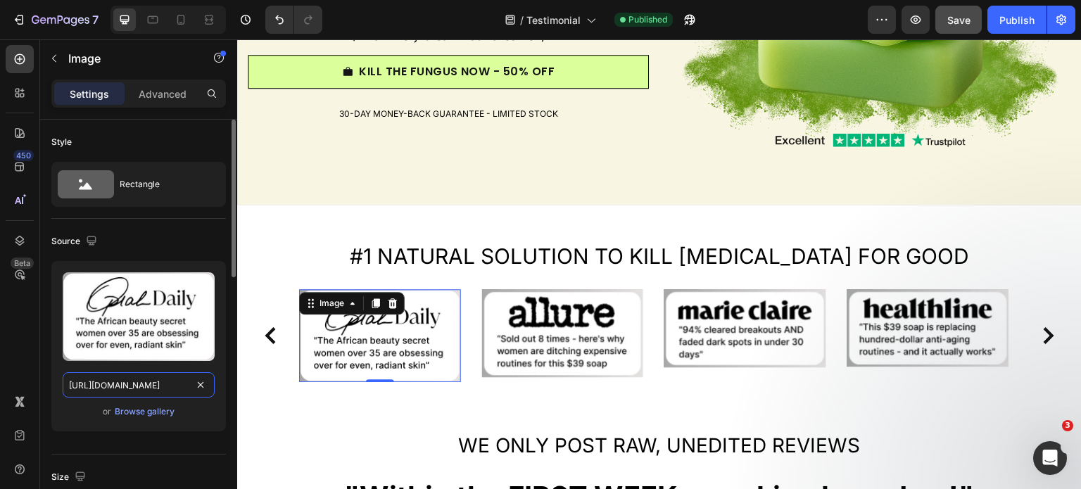
click at [132, 385] on input "[URL][DOMAIN_NAME]" at bounding box center [139, 384] width 152 height 25
paste input "1_cfbd1dac-ce8a-47ab-b6ea-d6af290253cf.png?v=1756301770"
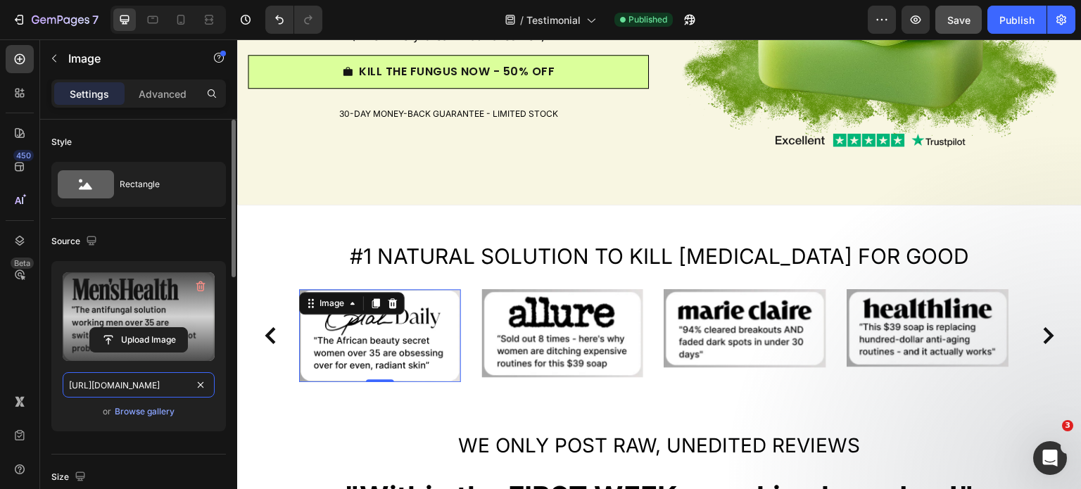
scroll to position [0, 360]
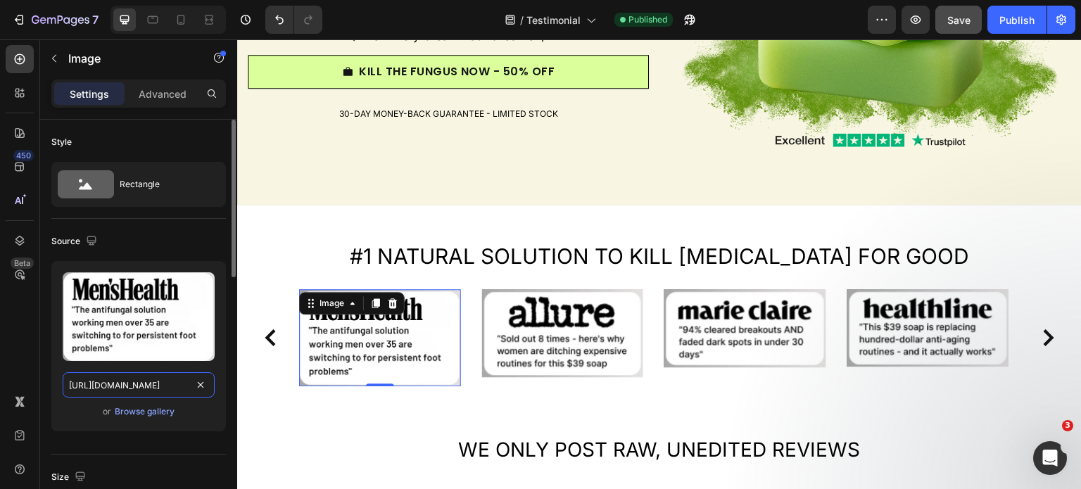
type input "[URL][DOMAIN_NAME]"
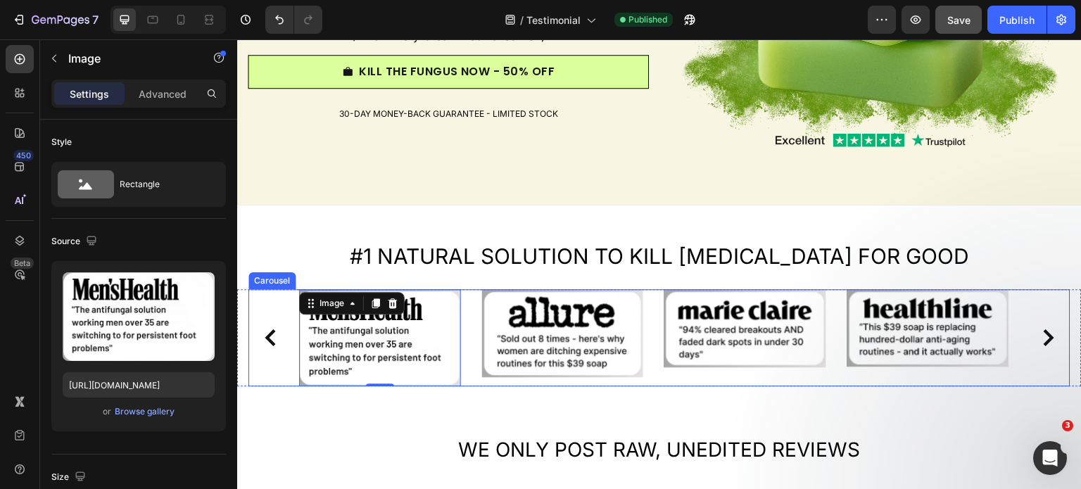
click at [510, 377] on div "Image" at bounding box center [563, 337] width 162 height 97
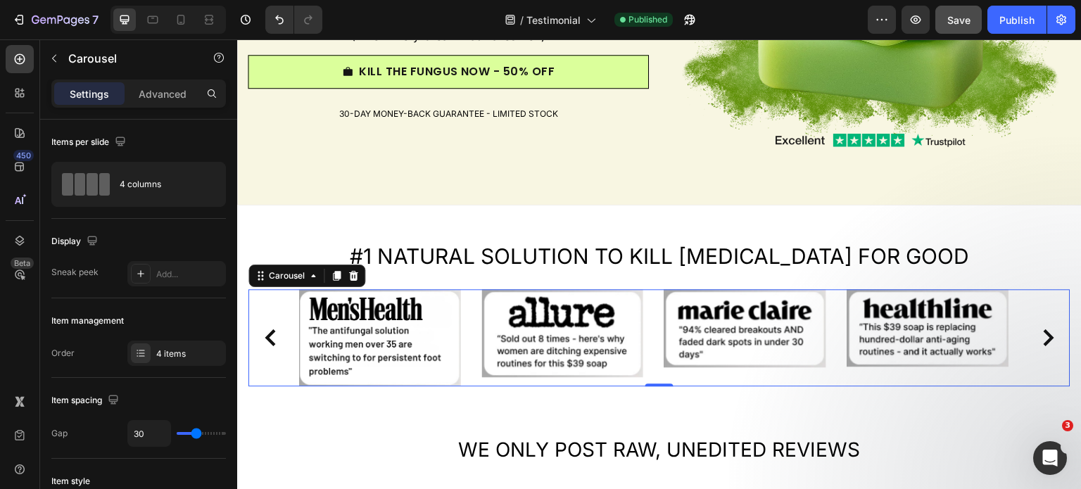
click at [561, 320] on img at bounding box center [563, 332] width 162 height 87
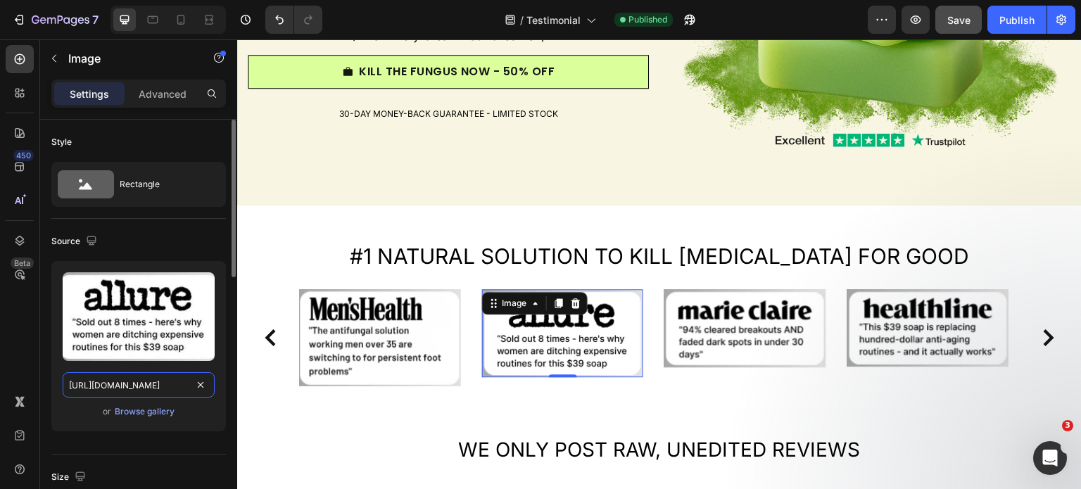
click at [139, 382] on input "[URL][DOMAIN_NAME]" at bounding box center [139, 384] width 152 height 25
paste input "4_7cf27f33-3de8-4932-835d-22657e95abfe.png?v=1756301771"
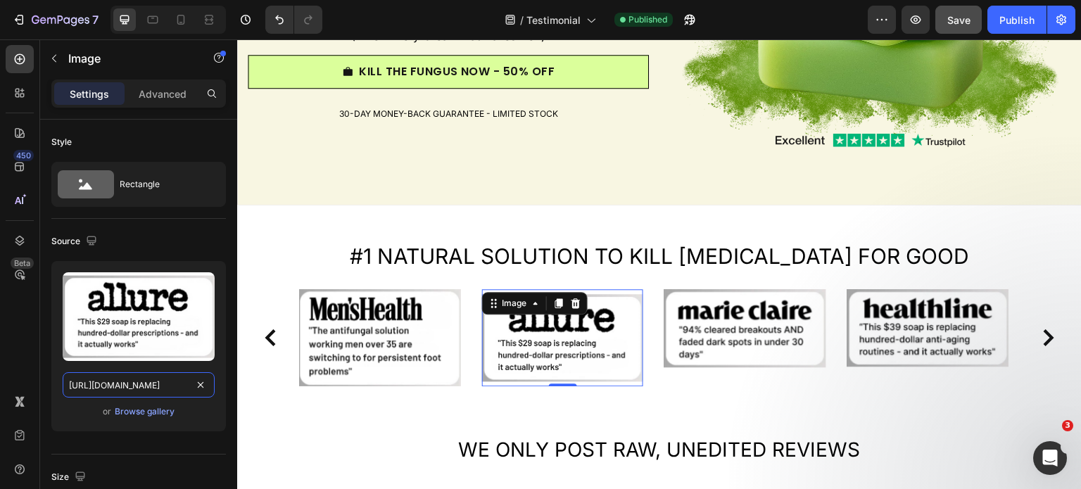
type input "[URL][DOMAIN_NAME]"
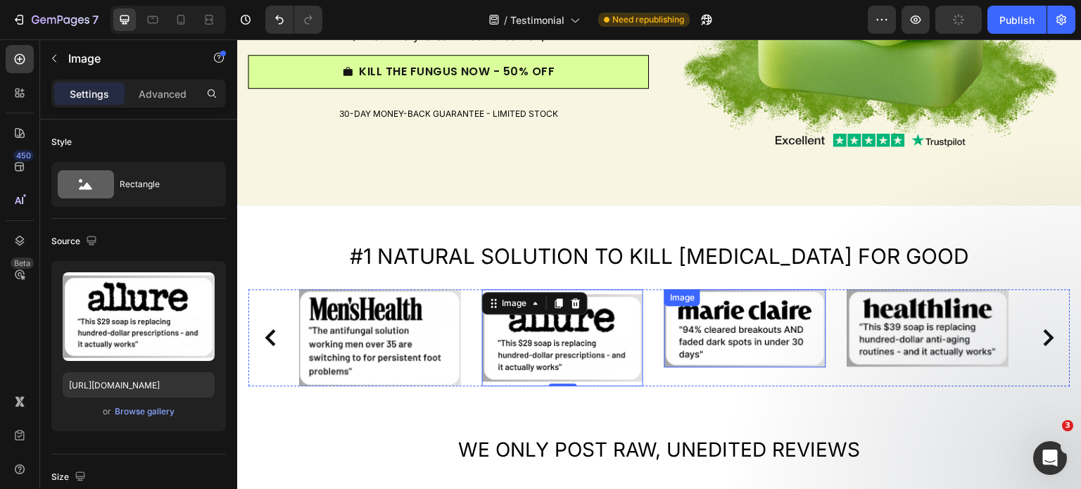
click at [791, 319] on img at bounding box center [745, 328] width 162 height 78
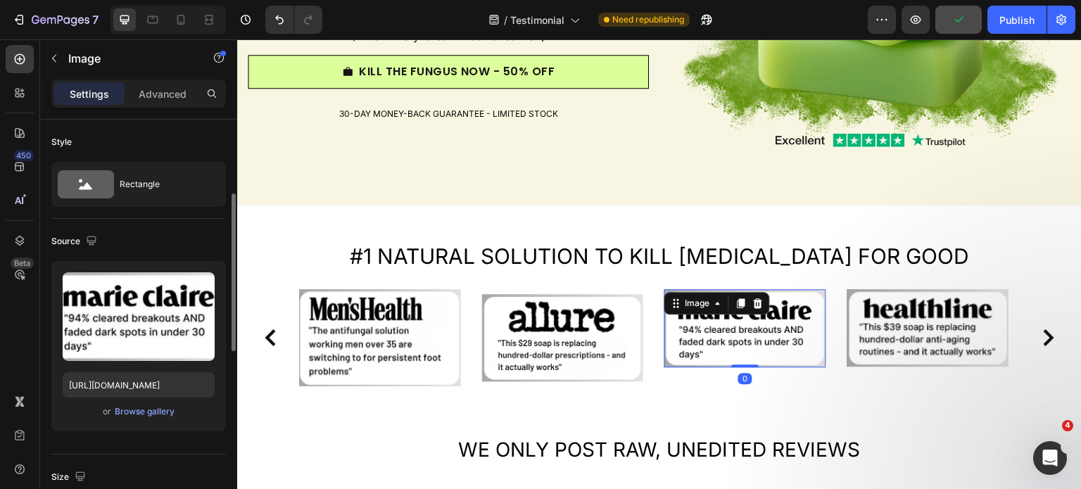
scroll to position [53, 0]
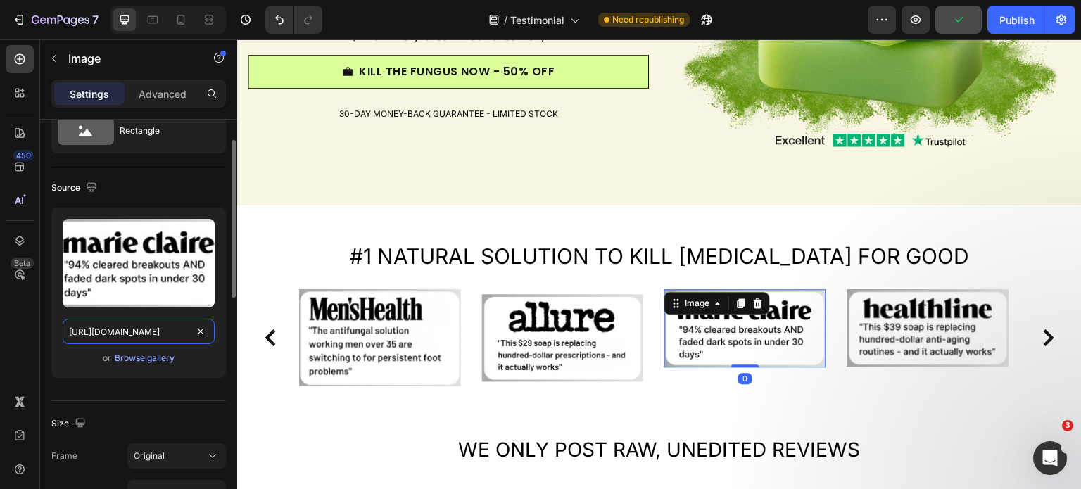
click at [132, 325] on input "[URL][DOMAIN_NAME]" at bounding box center [139, 331] width 152 height 25
paste input "3_6c286bca-e5f9-4ec4-b8c7-03292d8a8bb6.png?v=1756301771"
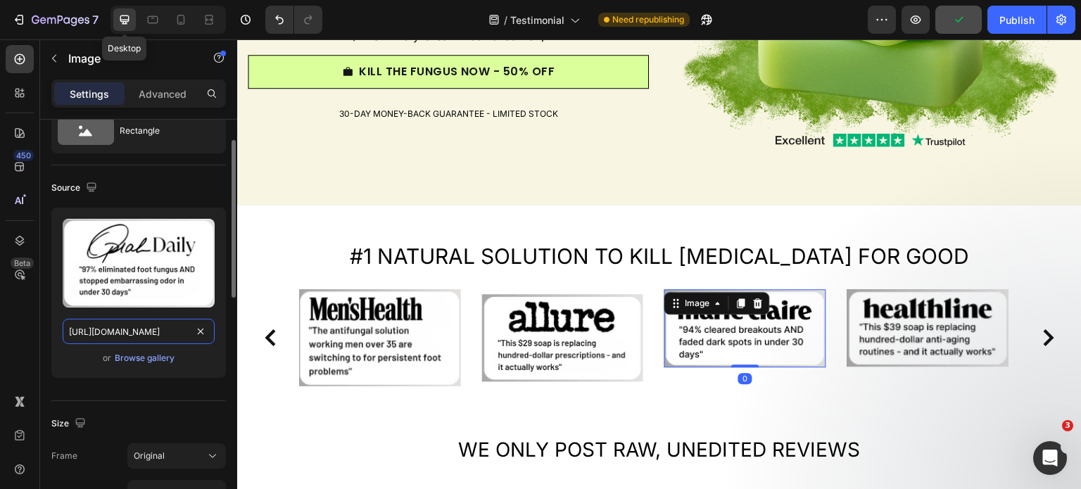
scroll to position [0, 369]
type input "[URL][DOMAIN_NAME]"
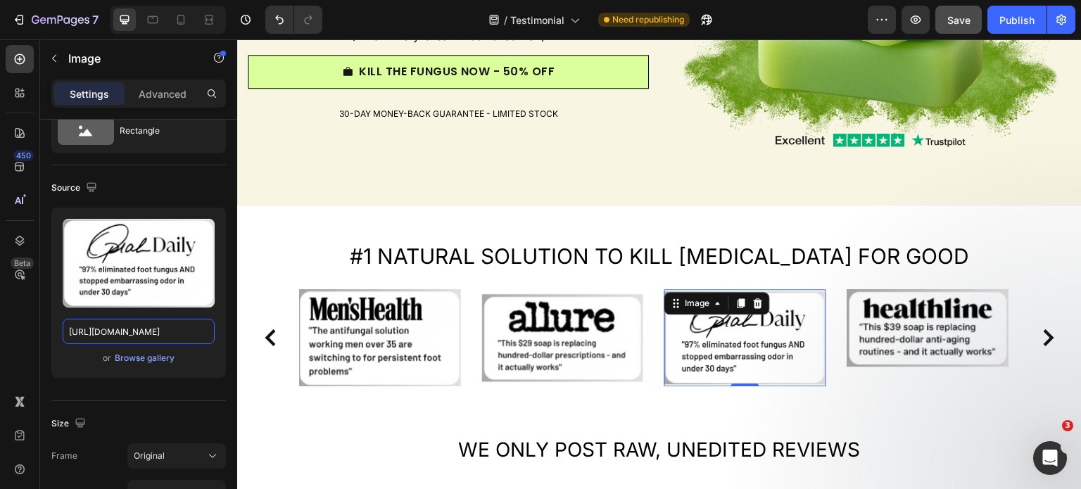
scroll to position [0, 0]
click at [949, 307] on img at bounding box center [928, 327] width 162 height 77
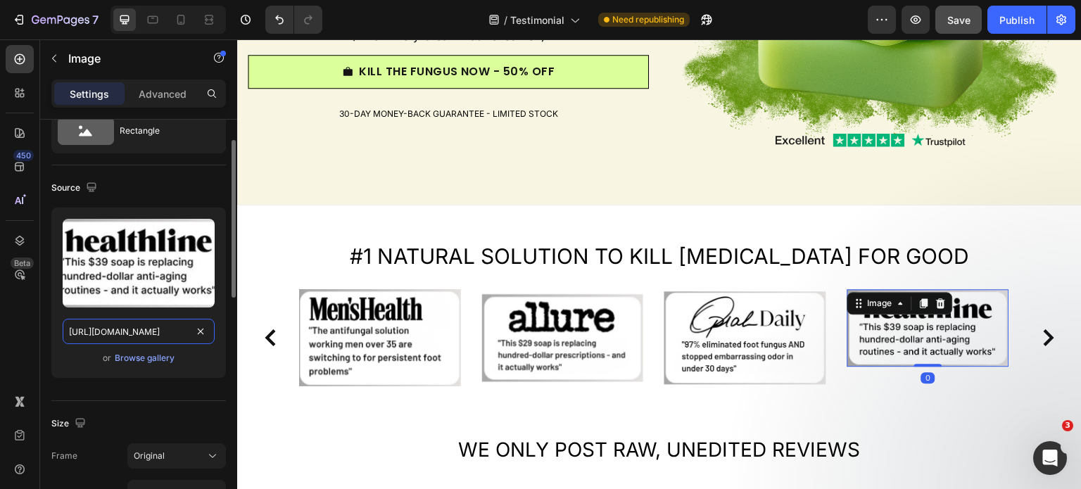
click at [119, 331] on input "[URL][DOMAIN_NAME]" at bounding box center [139, 331] width 152 height 25
paste input "2_5aa6cb13-8e62-4a56-9506-199e7c95cd08.png?v=1756301770"
type input "[URL][DOMAIN_NAME]"
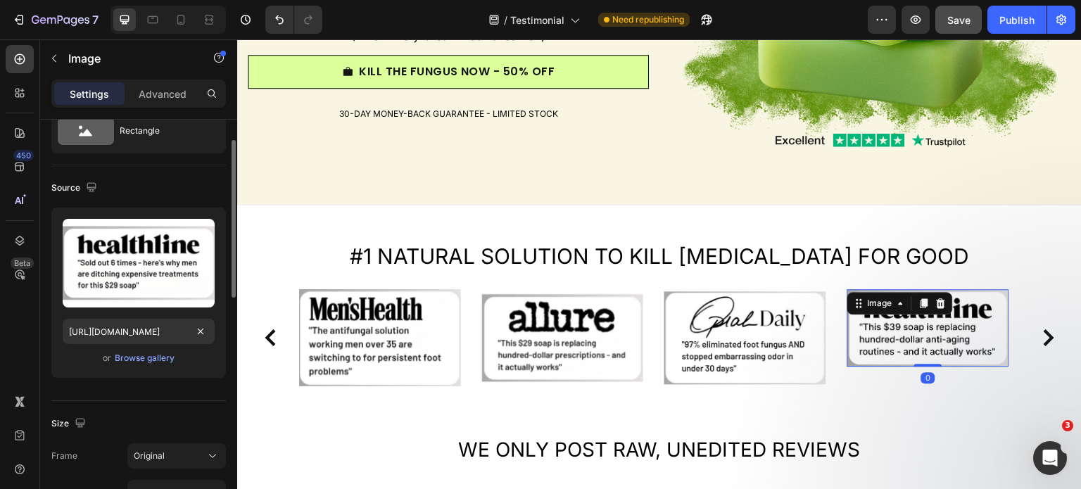
click at [141, 188] on div "Source" at bounding box center [138, 188] width 174 height 23
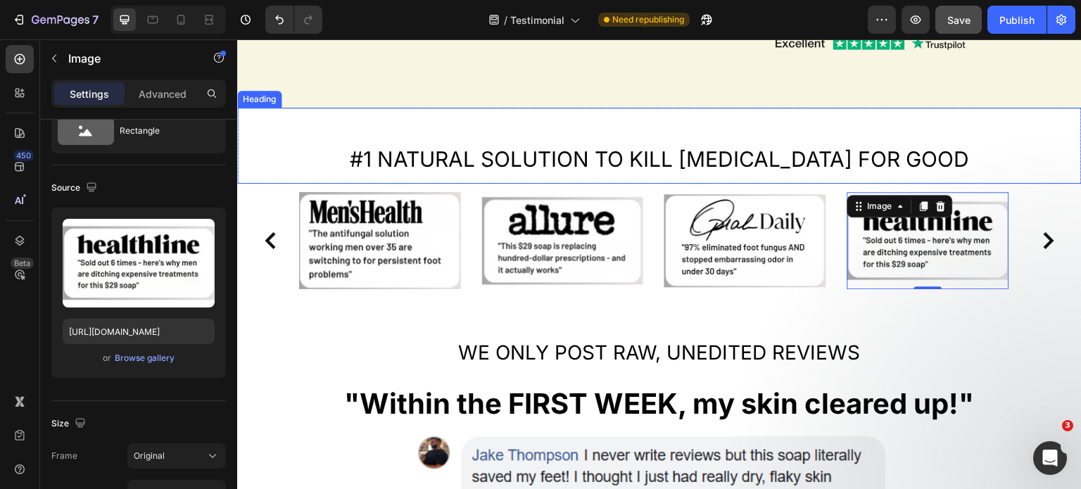
scroll to position [456, 0]
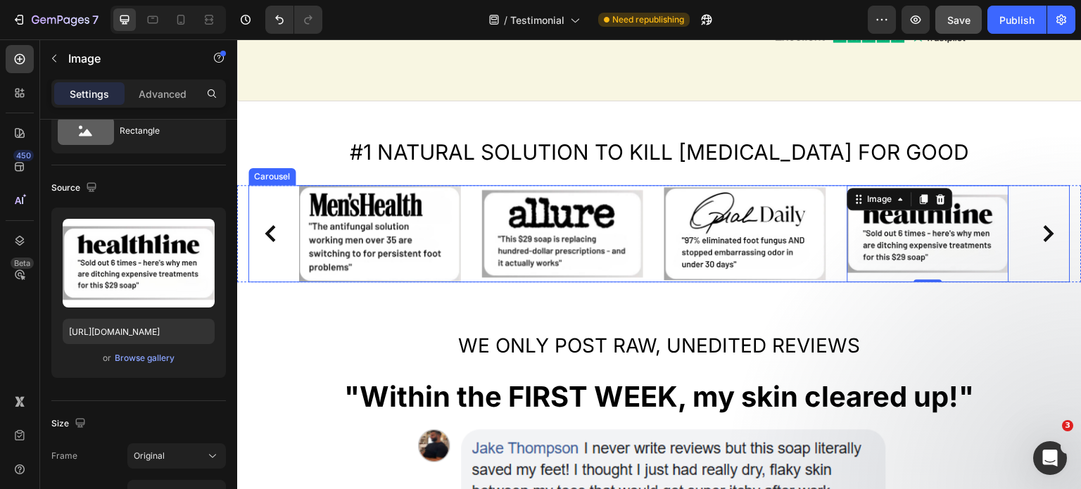
click at [1040, 232] on icon "Carousel Next Arrow" at bounding box center [1048, 233] width 17 height 17
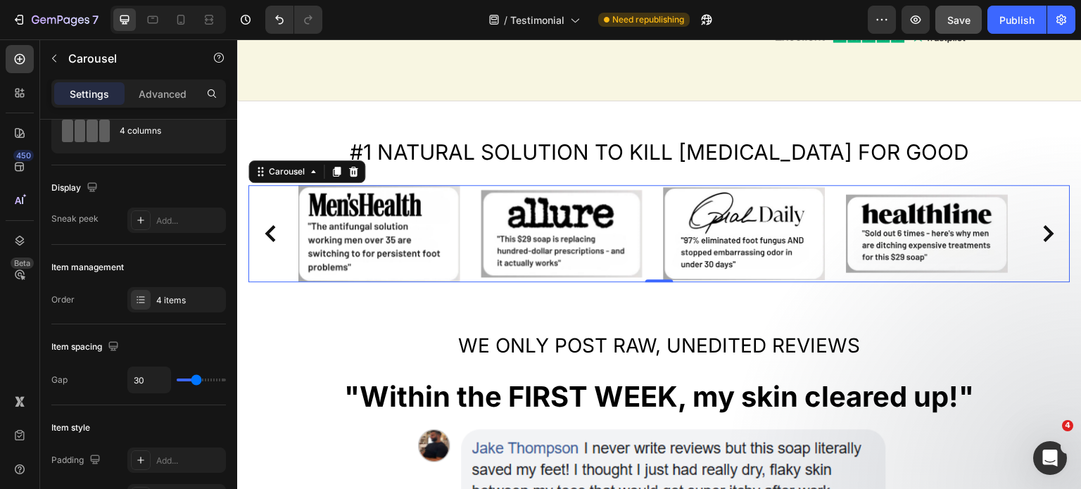
scroll to position [0, 0]
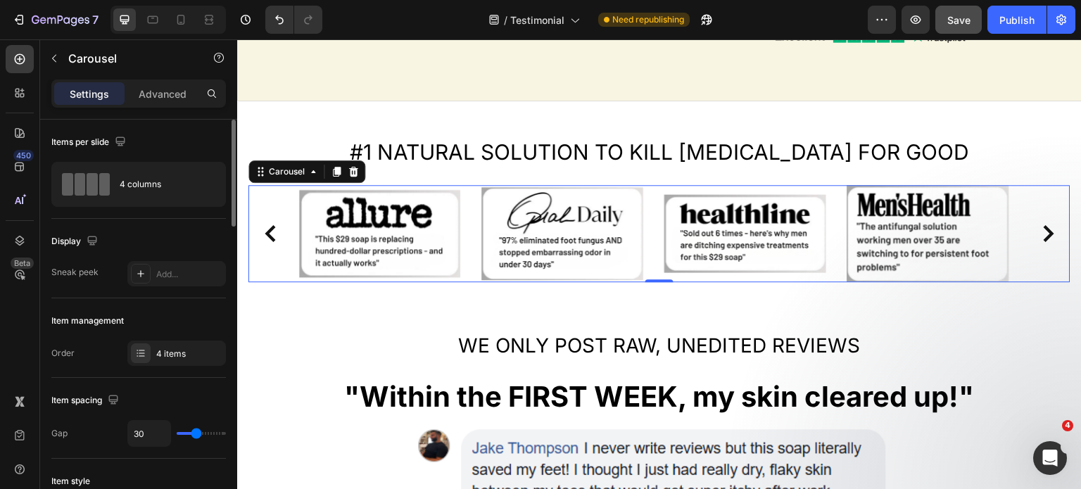
click at [1040, 232] on icon "Carousel Next Arrow" at bounding box center [1048, 233] width 17 height 17
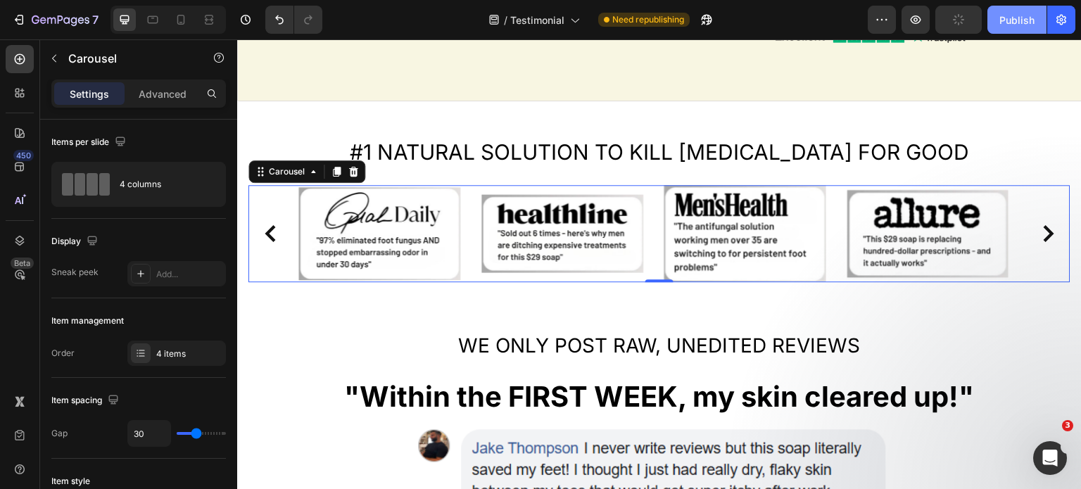
click at [1012, 20] on div "Publish" at bounding box center [1016, 20] width 35 height 15
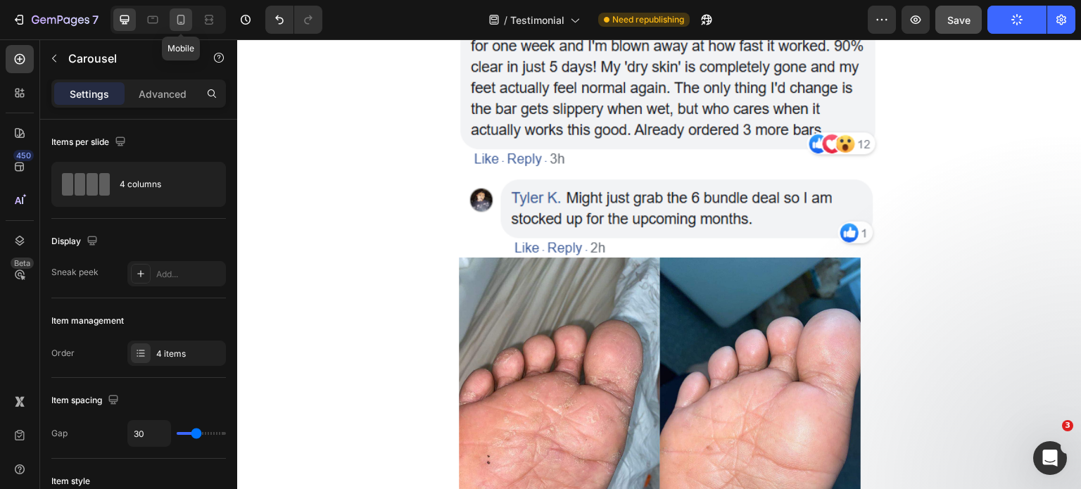
click at [185, 14] on icon at bounding box center [181, 20] width 14 height 14
type input "100%"
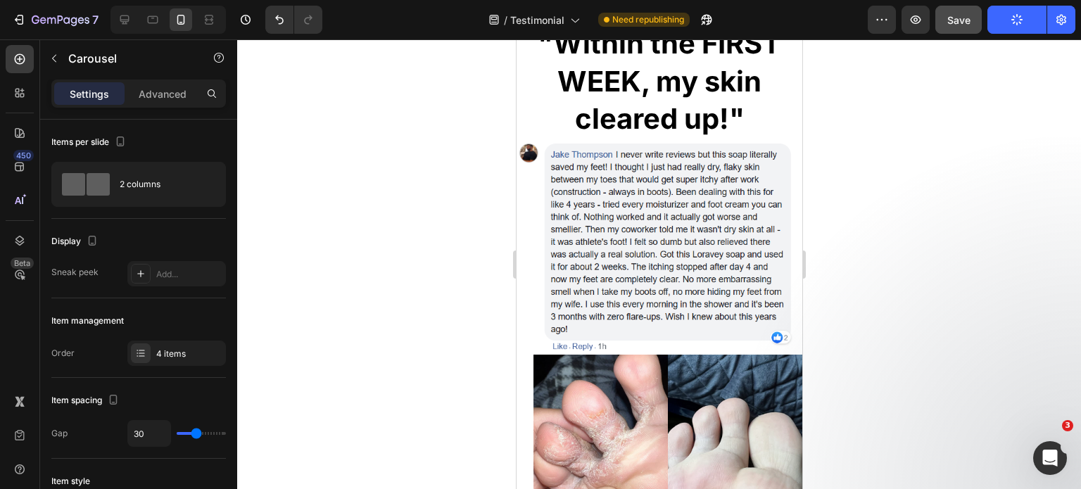
scroll to position [677, 0]
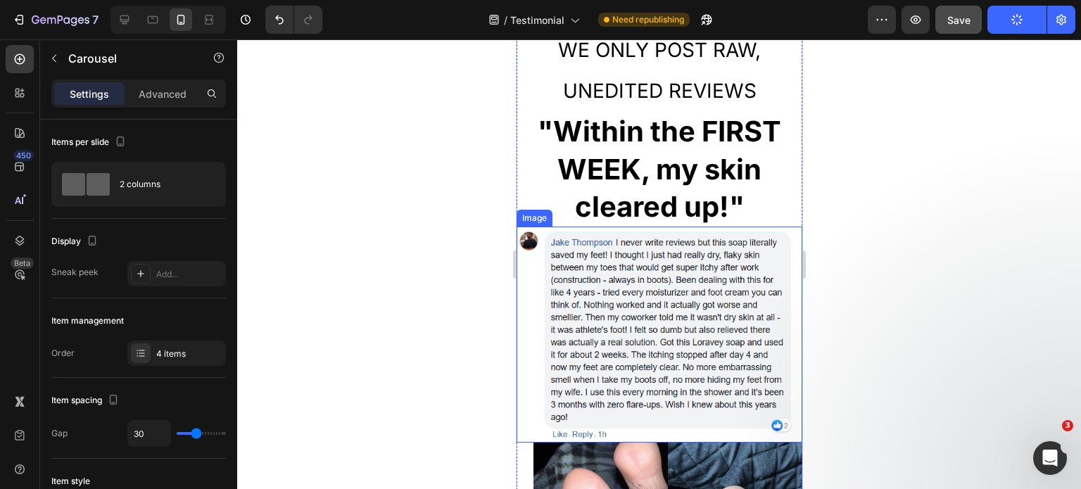
click at [655, 305] on img at bounding box center [659, 335] width 286 height 216
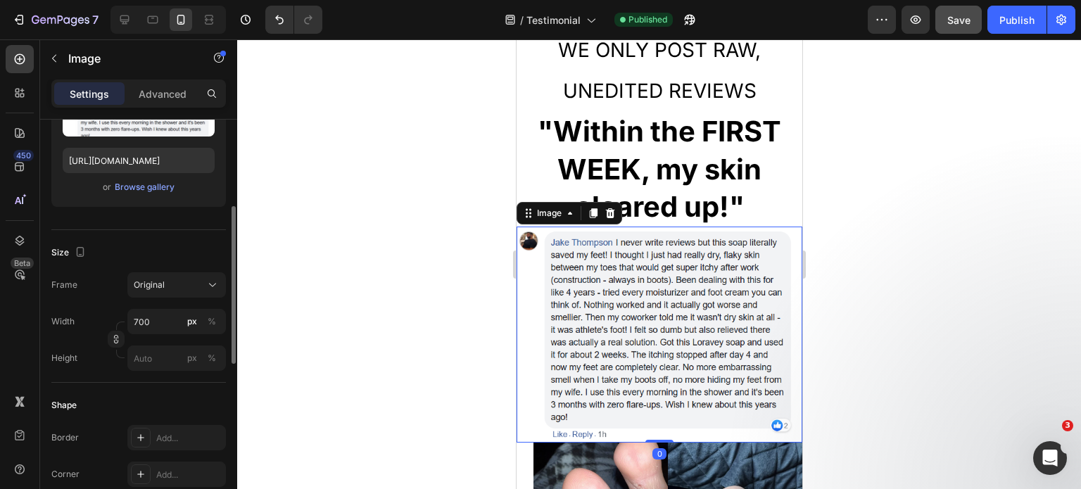
scroll to position [225, 0]
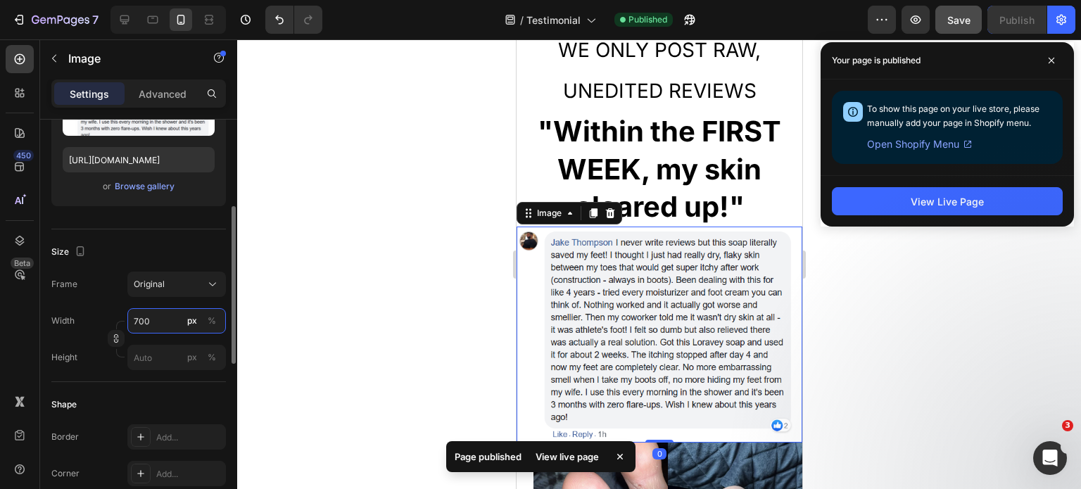
click at [145, 317] on input "700" at bounding box center [176, 320] width 98 height 25
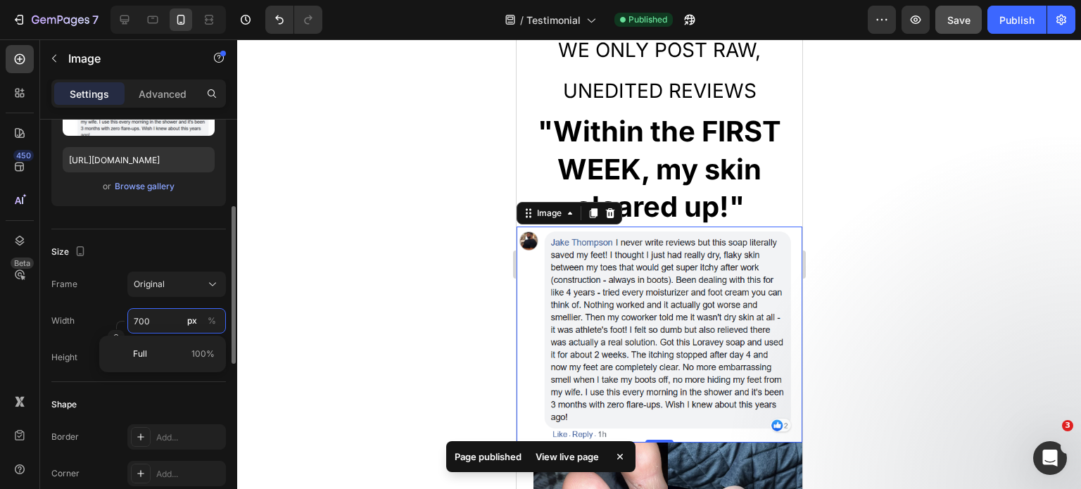
click at [155, 328] on input "700" at bounding box center [176, 320] width 98 height 25
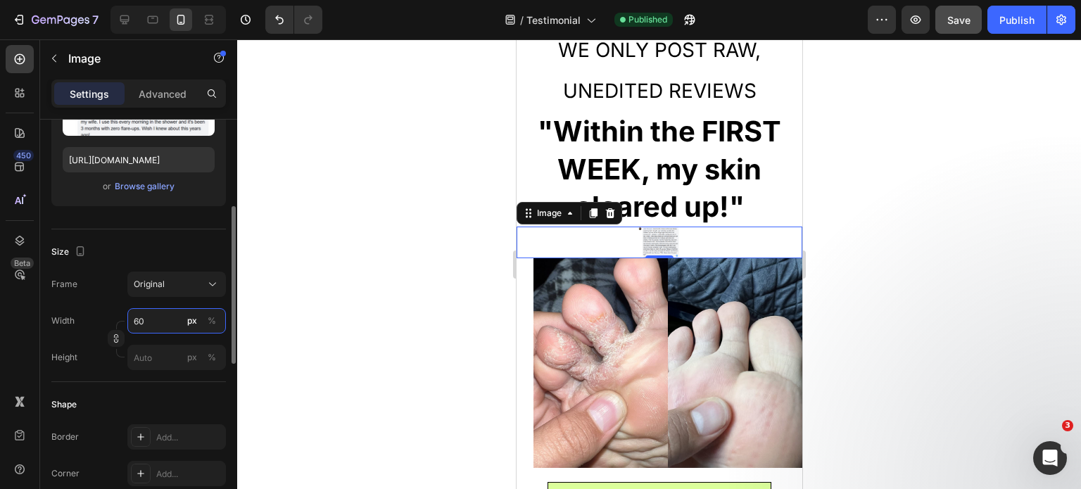
type input "6"
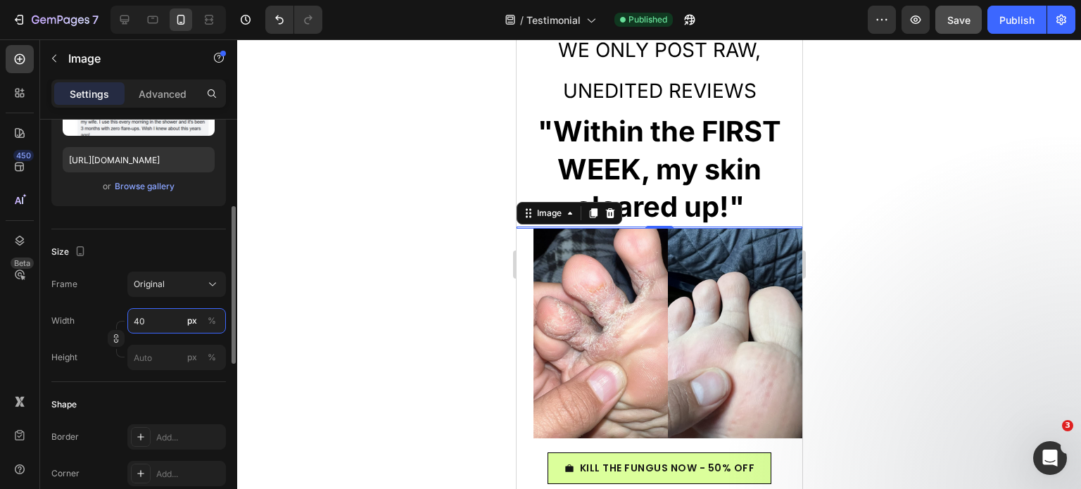
type input "4"
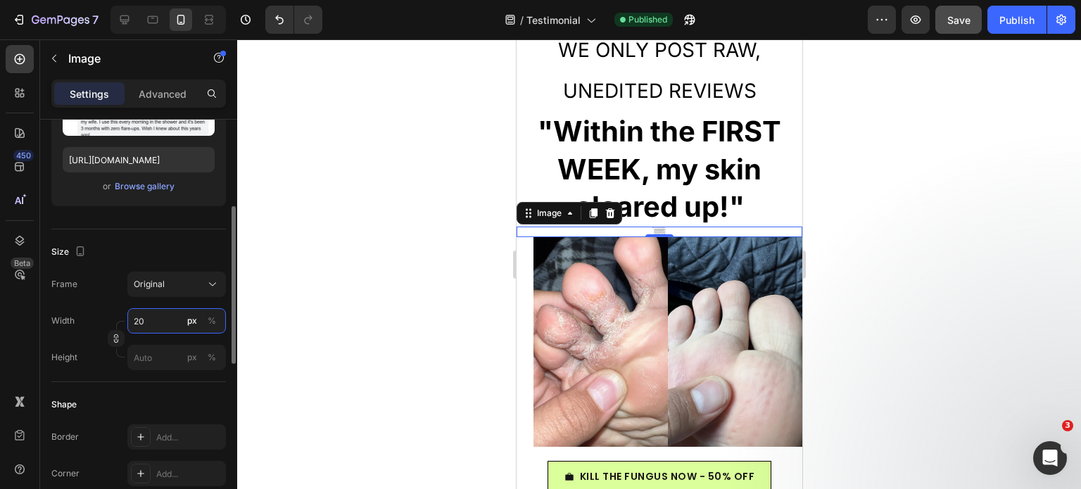
type input "2"
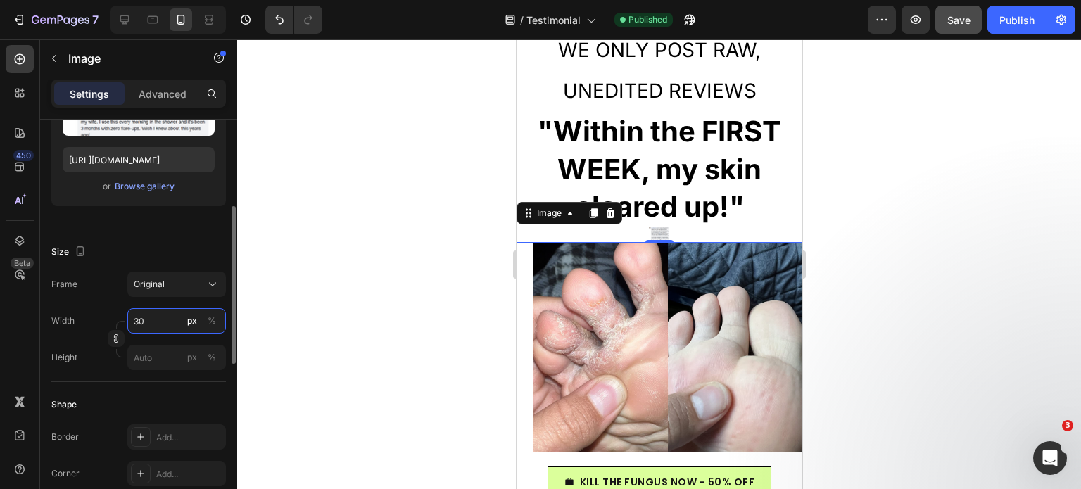
type input "3"
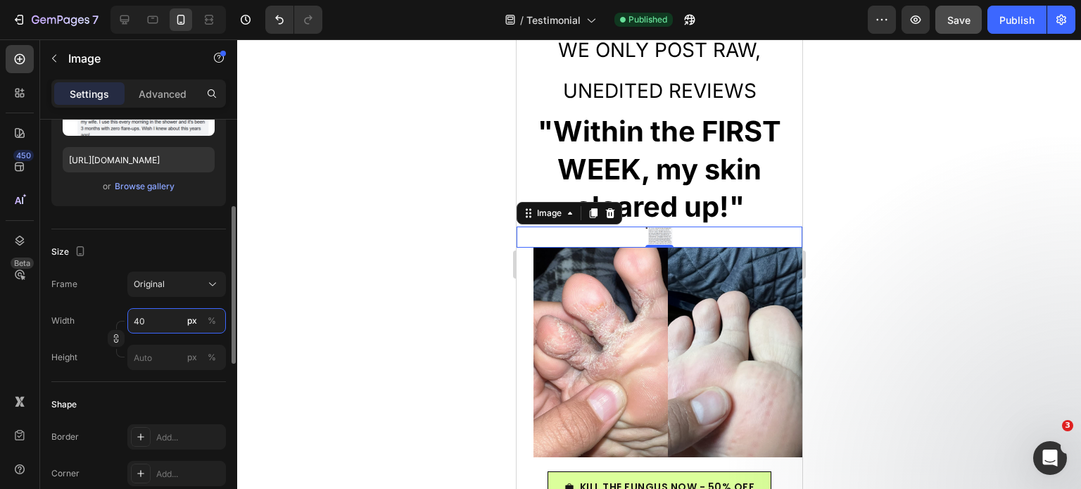
type input "4"
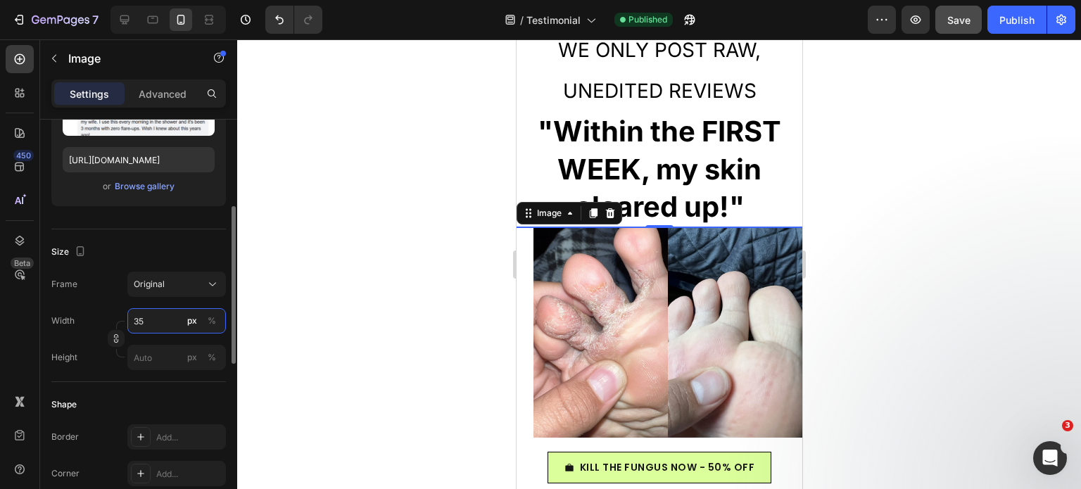
type input "350"
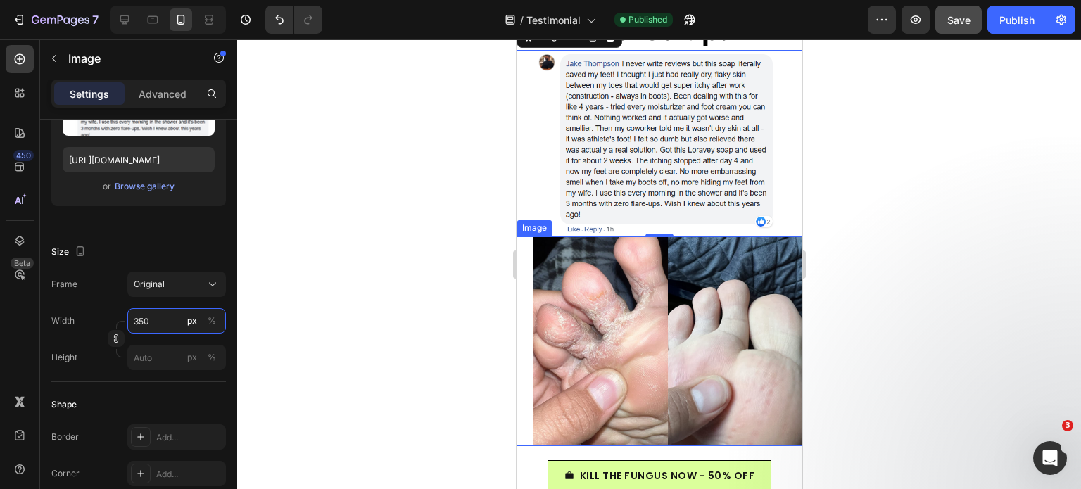
scroll to position [888, 0]
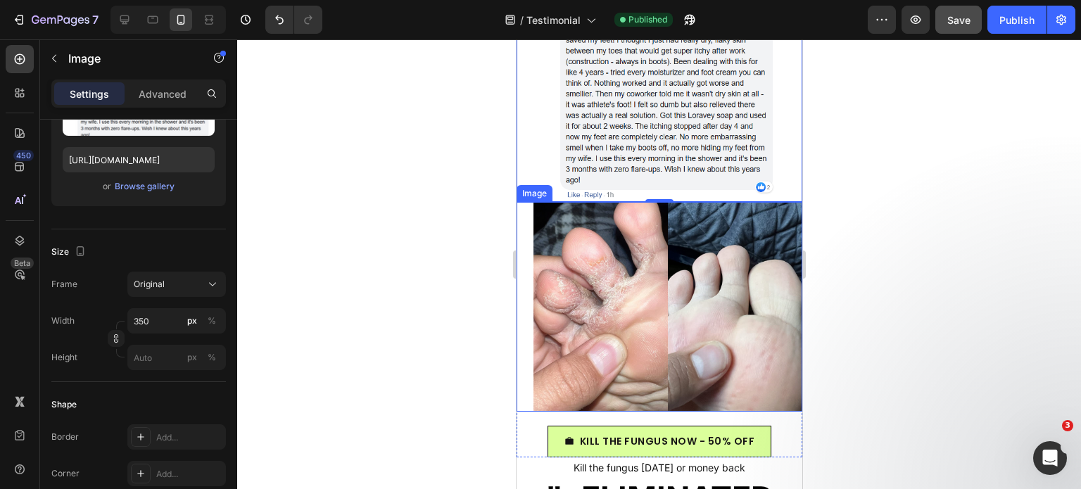
click at [606, 278] on img at bounding box center [667, 307] width 269 height 210
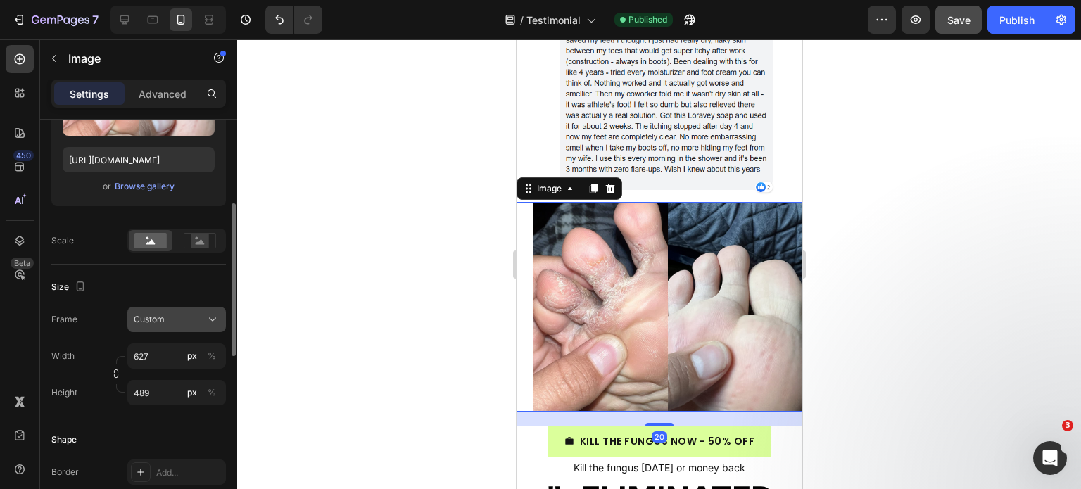
click at [163, 319] on span "Custom" at bounding box center [149, 319] width 31 height 13
click at [923, 185] on div at bounding box center [658, 264] width 843 height 450
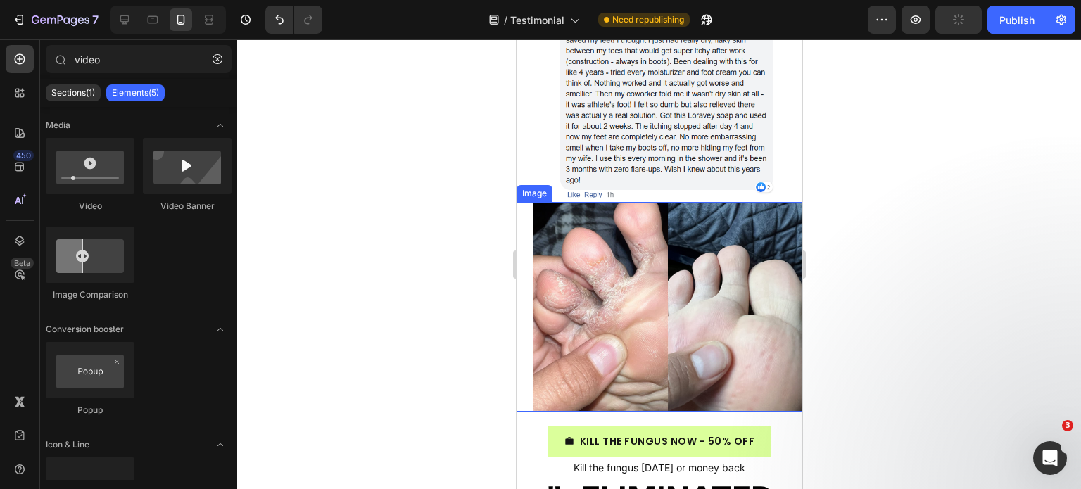
click at [670, 237] on img at bounding box center [667, 307] width 269 height 210
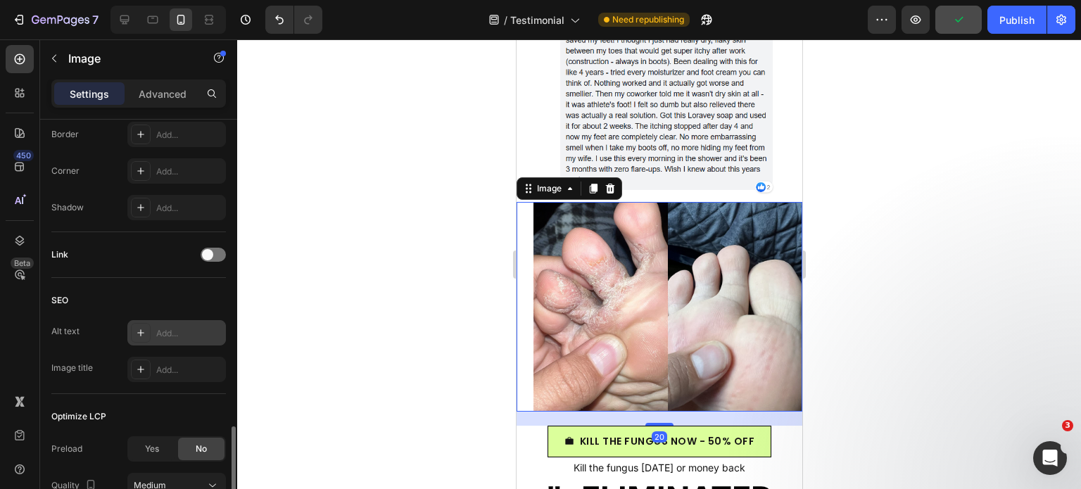
scroll to position [687, 0]
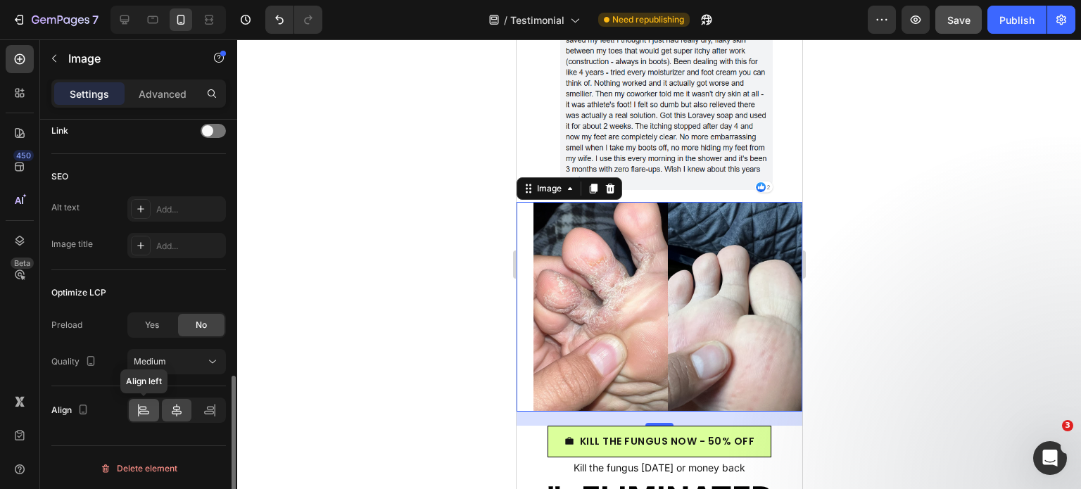
click at [146, 411] on icon at bounding box center [144, 413] width 10 height 4
click at [166, 410] on div at bounding box center [177, 410] width 30 height 23
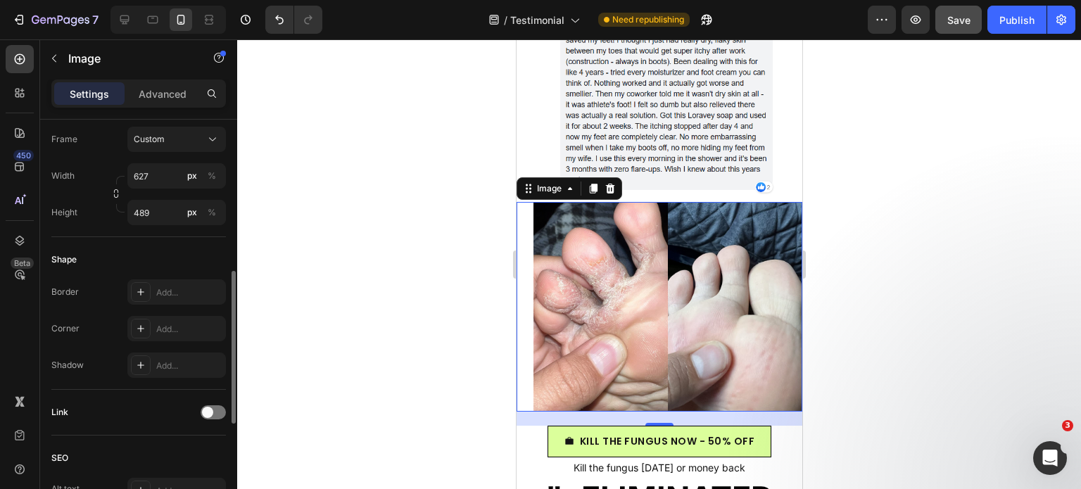
scroll to position [335, 0]
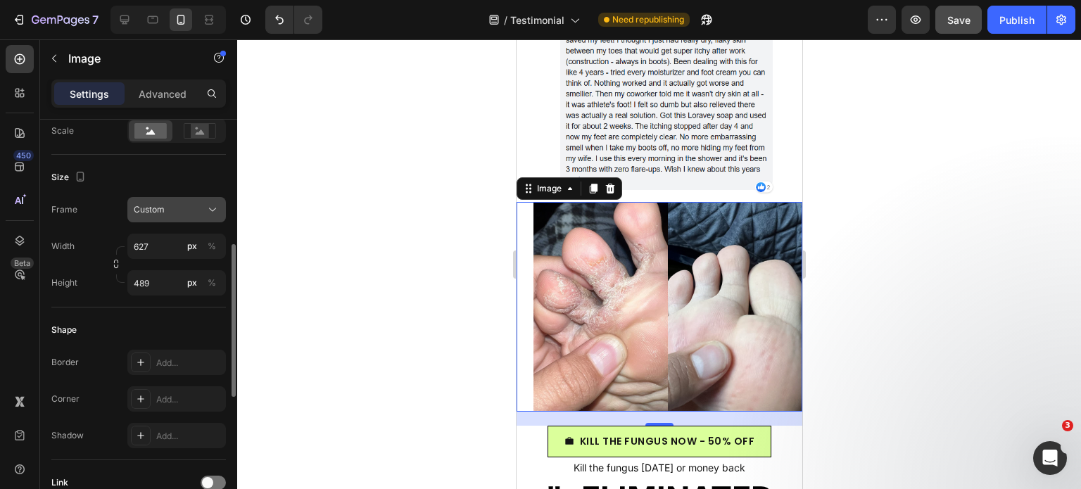
click at [163, 209] on span "Custom" at bounding box center [149, 209] width 31 height 13
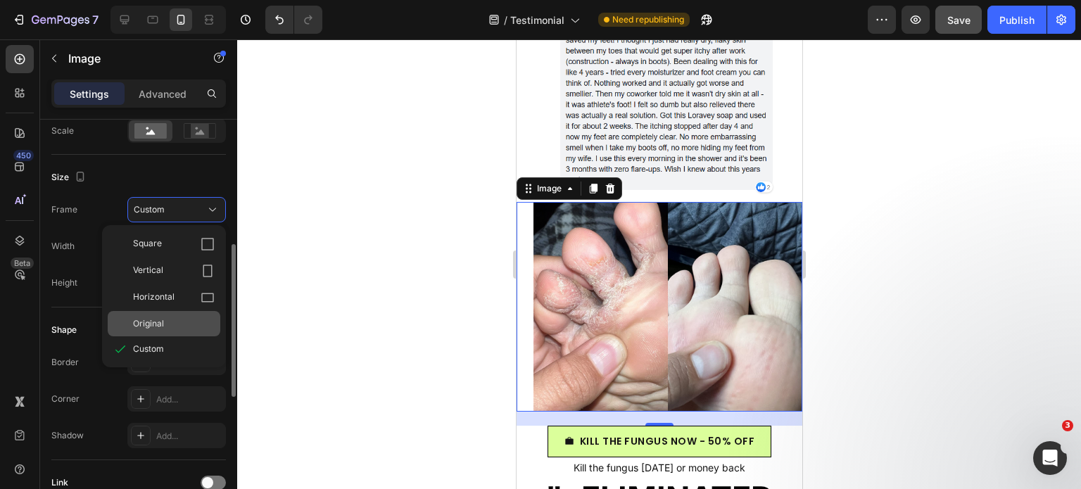
click at [172, 321] on div "Original" at bounding box center [174, 323] width 82 height 13
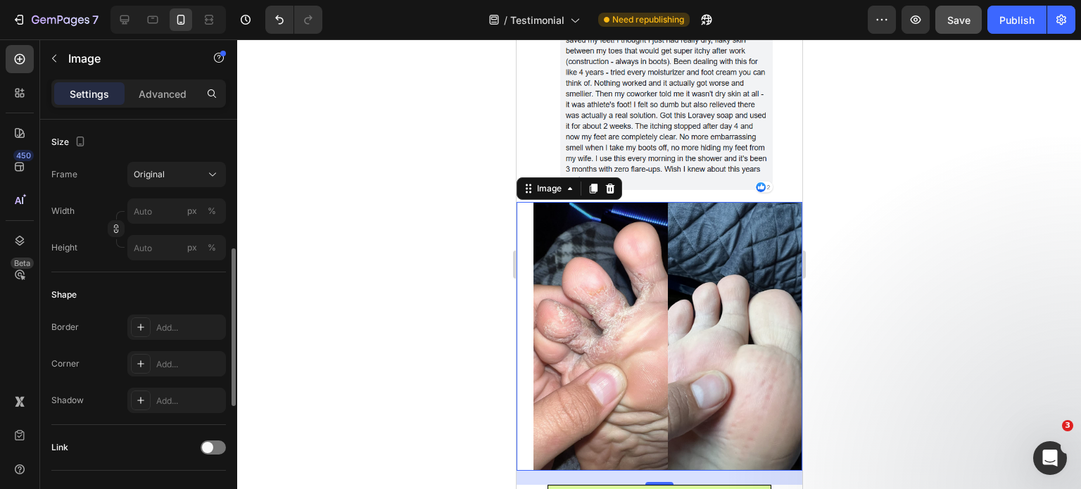
click at [990, 310] on div at bounding box center [658, 264] width 843 height 450
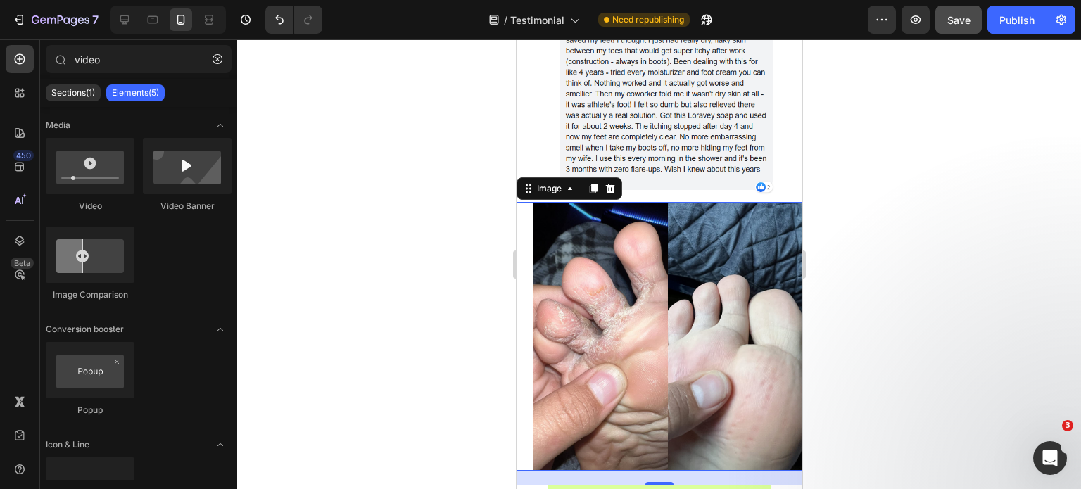
click at [737, 283] on img at bounding box center [667, 336] width 269 height 269
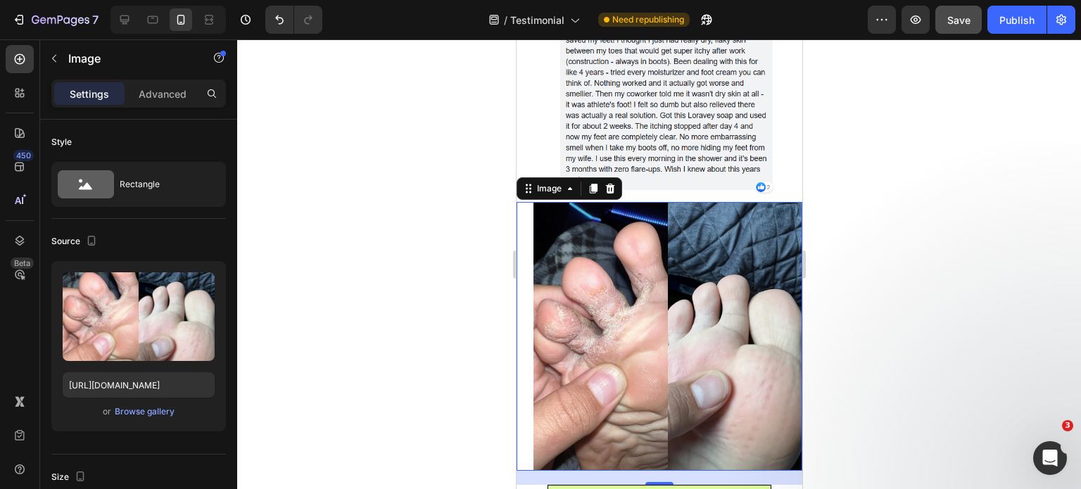
click at [181, 89] on p "Advanced" at bounding box center [163, 94] width 48 height 15
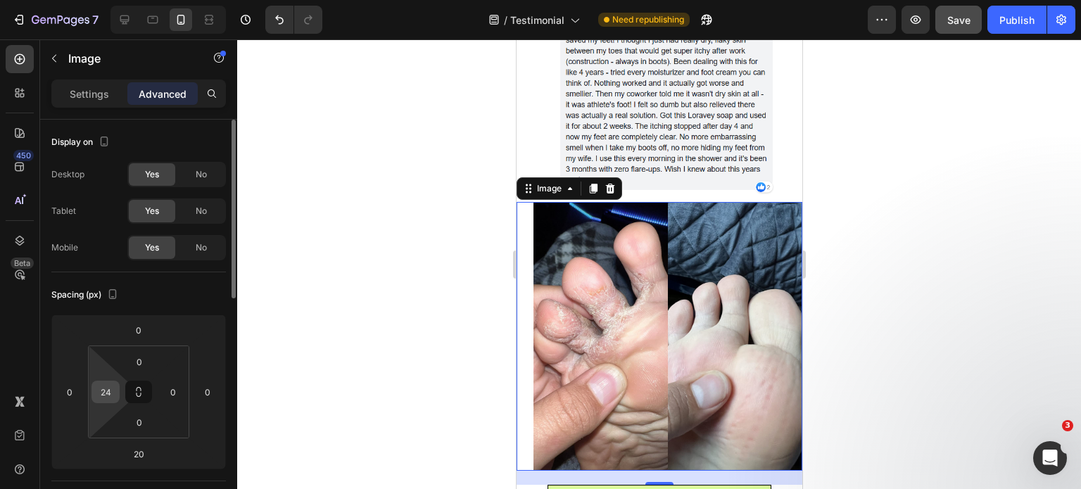
click at [108, 390] on input "24" at bounding box center [105, 391] width 21 height 21
type input "0"
click at [0, 0] on div "Spacing (px) 0 0 20 0 0 0 0 0" at bounding box center [0, 0] width 0 height 0
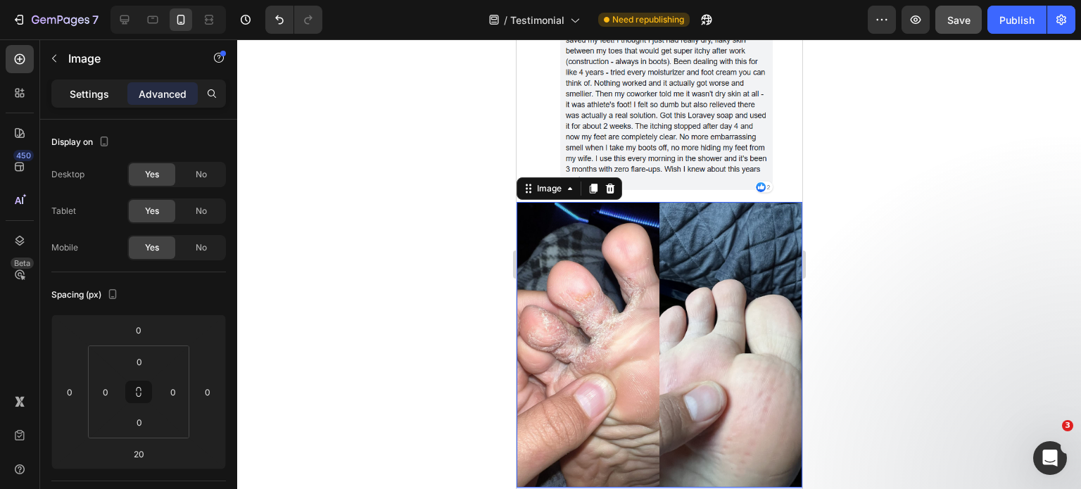
click at [86, 89] on p "Settings" at bounding box center [89, 94] width 39 height 15
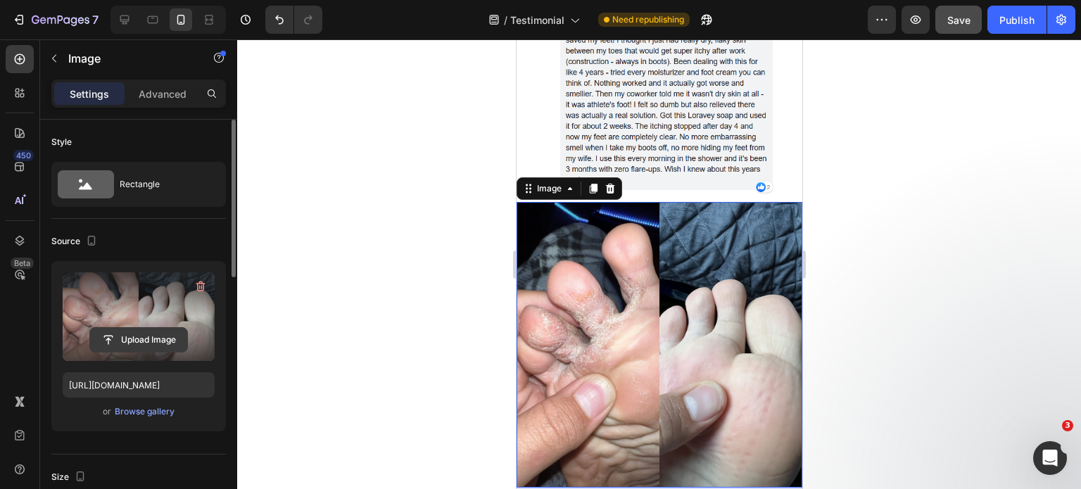
scroll to position [211, 0]
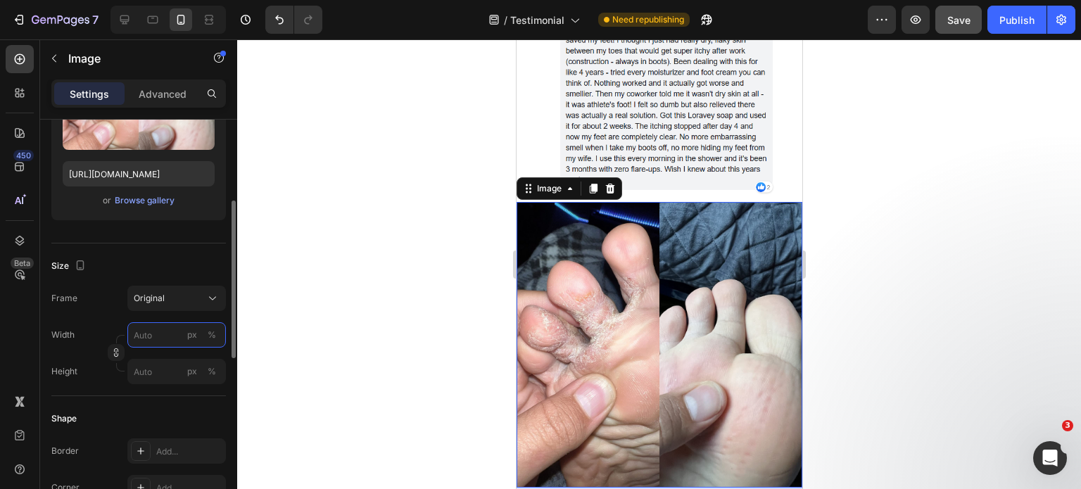
click at [154, 329] on input "px %" at bounding box center [176, 334] width 98 height 25
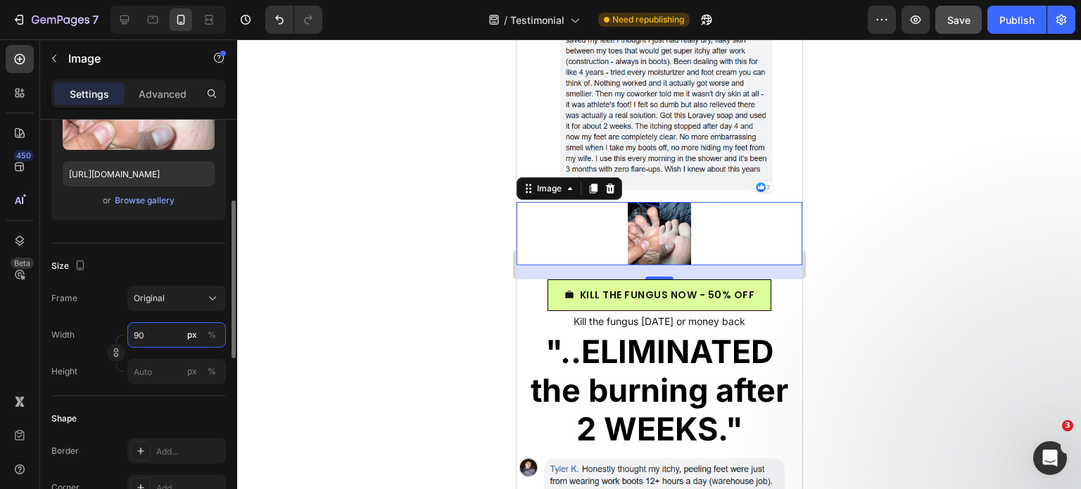
type input "9"
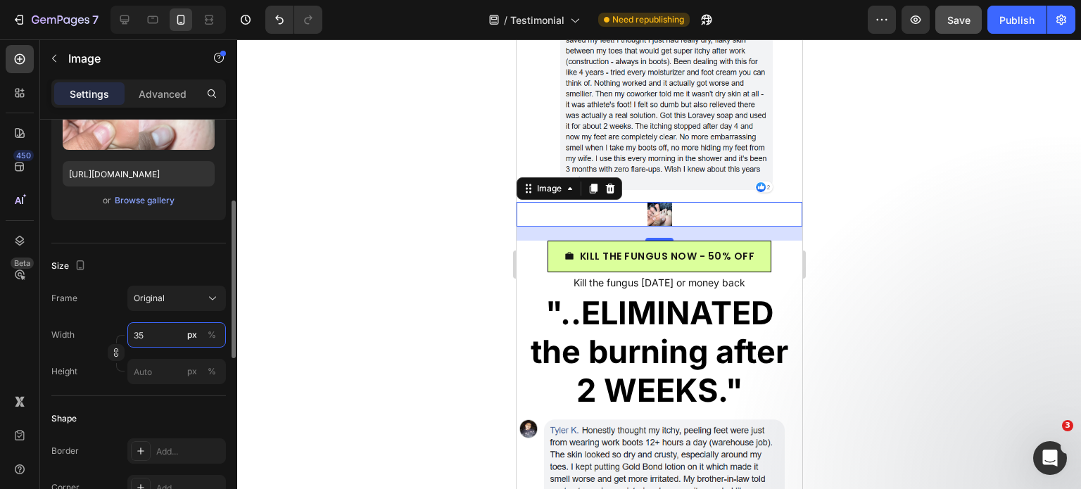
type input "350"
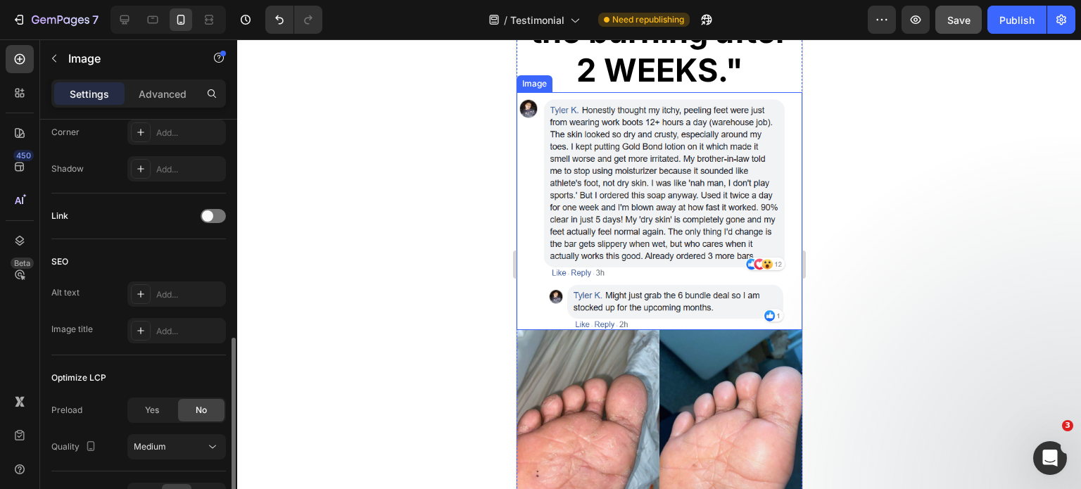
scroll to position [1445, 0]
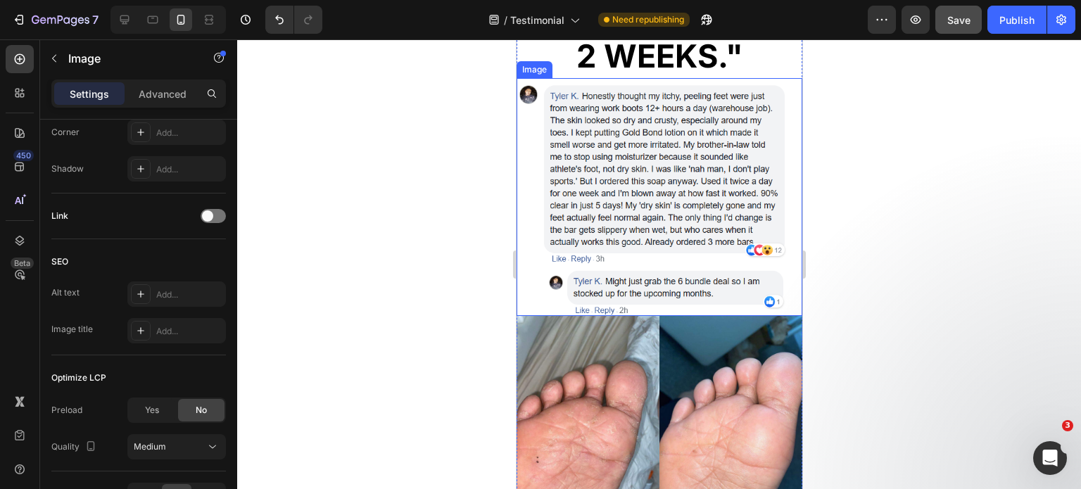
click at [616, 193] on img at bounding box center [659, 197] width 286 height 238
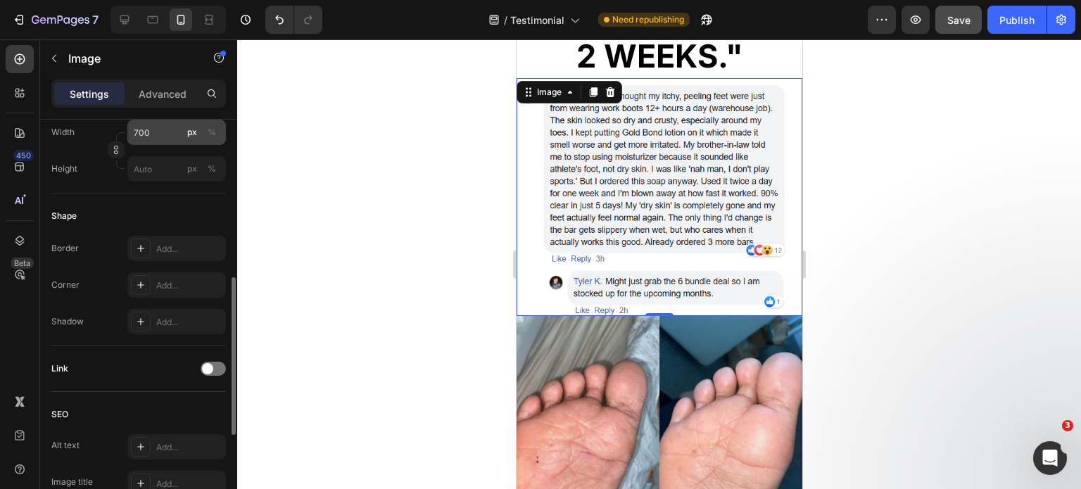
scroll to position [407, 0]
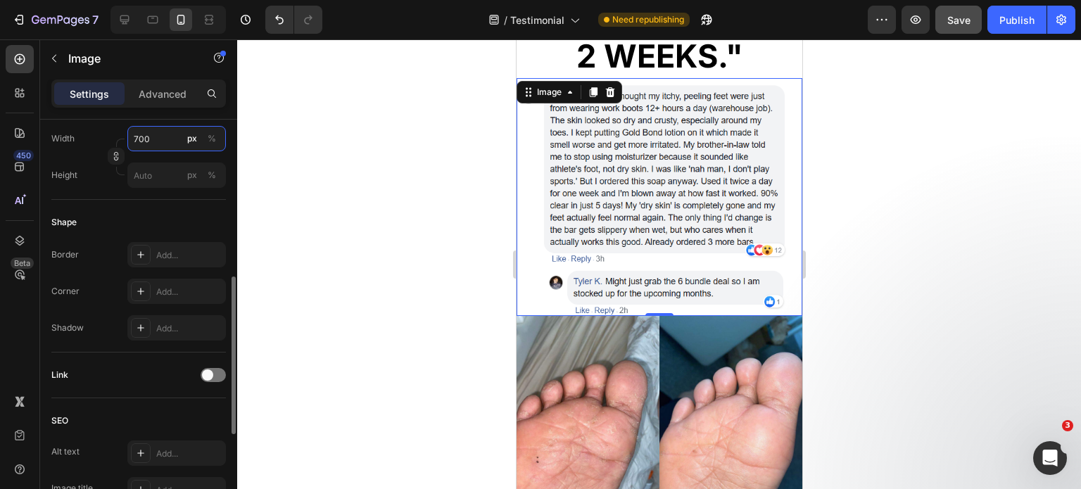
click at [144, 139] on input "700" at bounding box center [176, 138] width 98 height 25
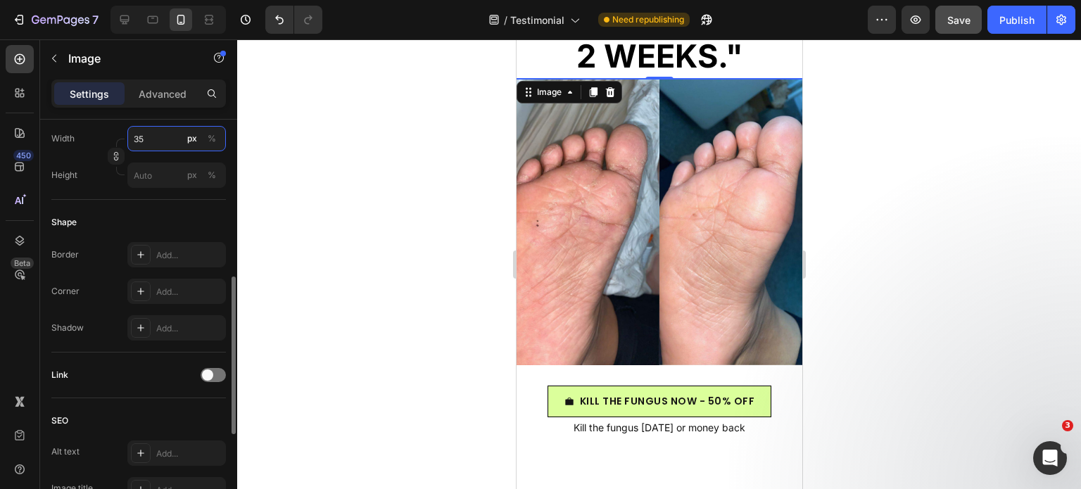
type input "350"
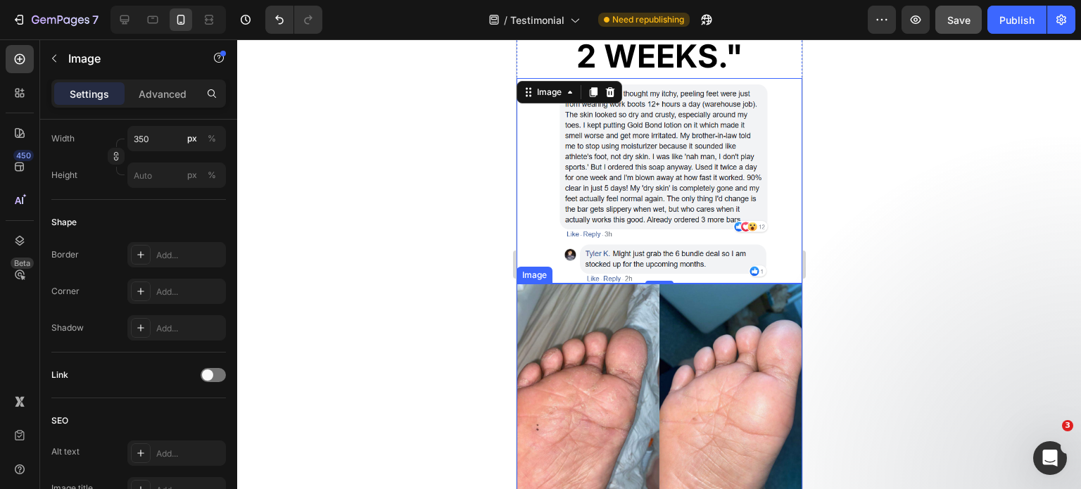
click at [620, 348] on img at bounding box center [659, 426] width 286 height 286
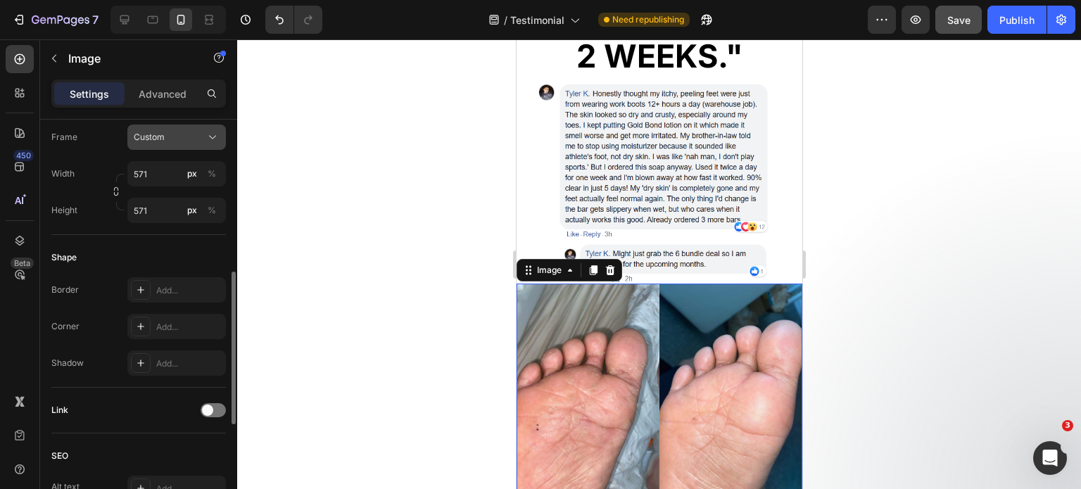
click at [151, 144] on button "Custom" at bounding box center [176, 137] width 98 height 25
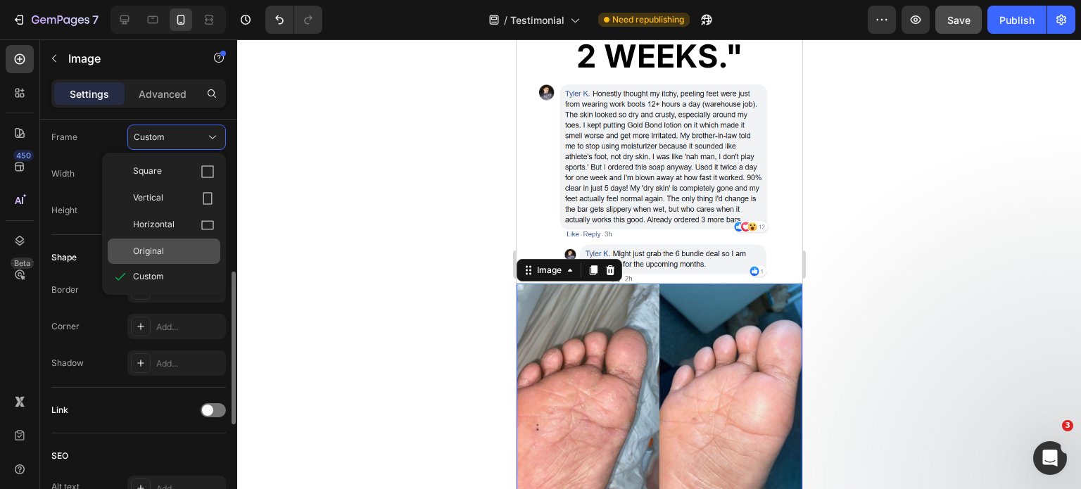
click at [174, 238] on div "Original" at bounding box center [164, 250] width 113 height 25
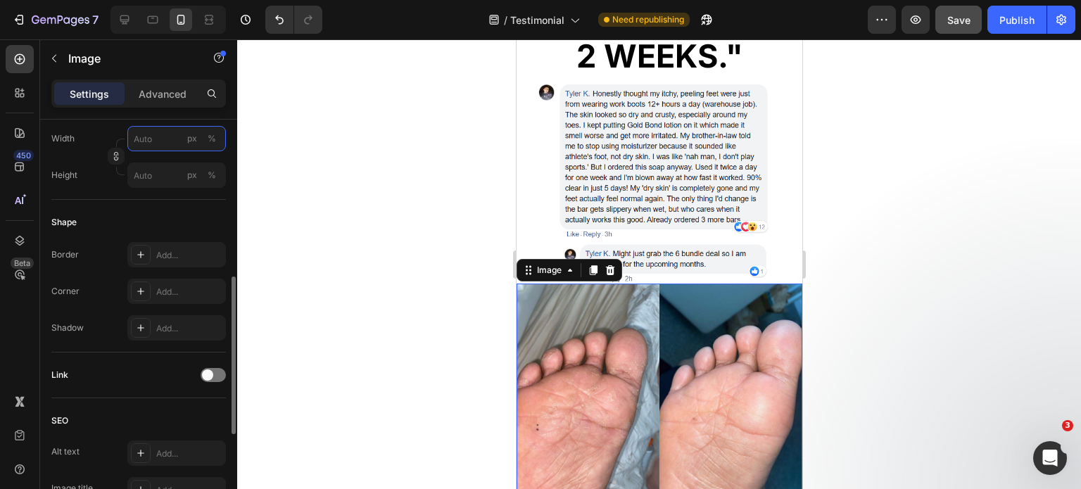
click at [144, 148] on input "px %" at bounding box center [176, 138] width 98 height 25
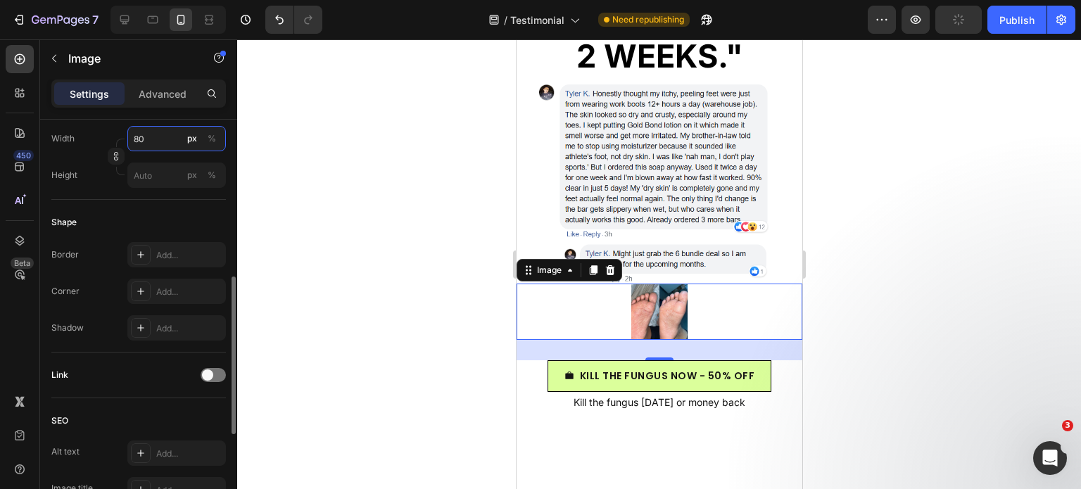
type input "8"
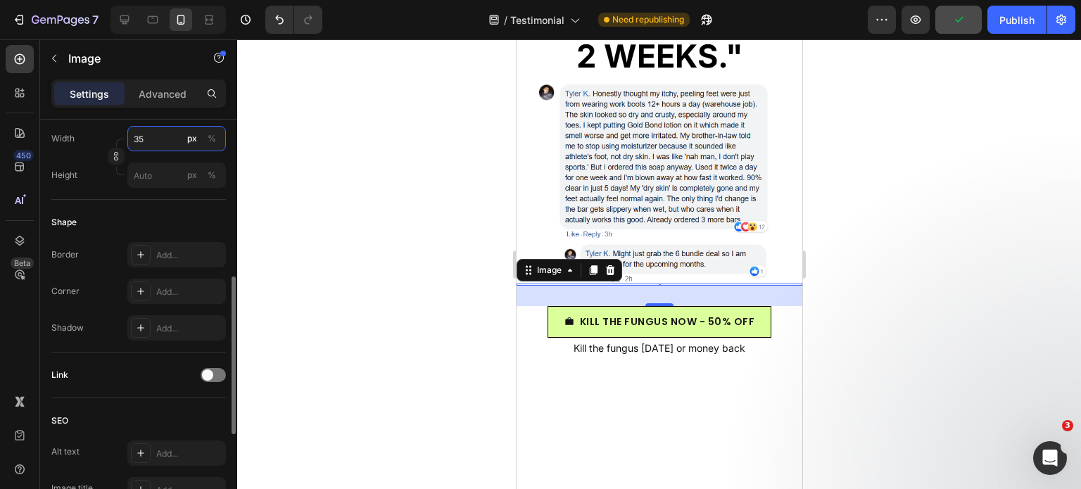
type input "350"
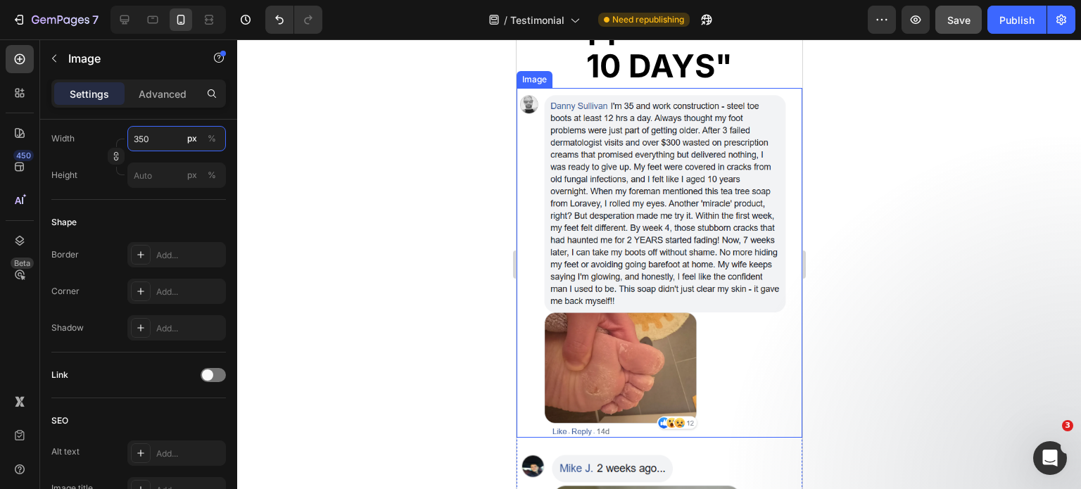
scroll to position [2117, 0]
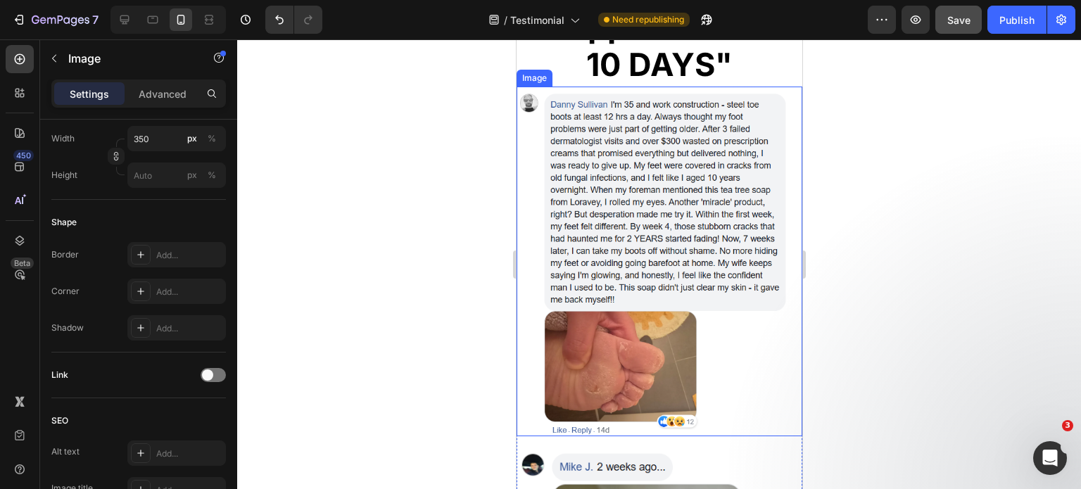
click at [594, 152] on img at bounding box center [659, 262] width 286 height 350
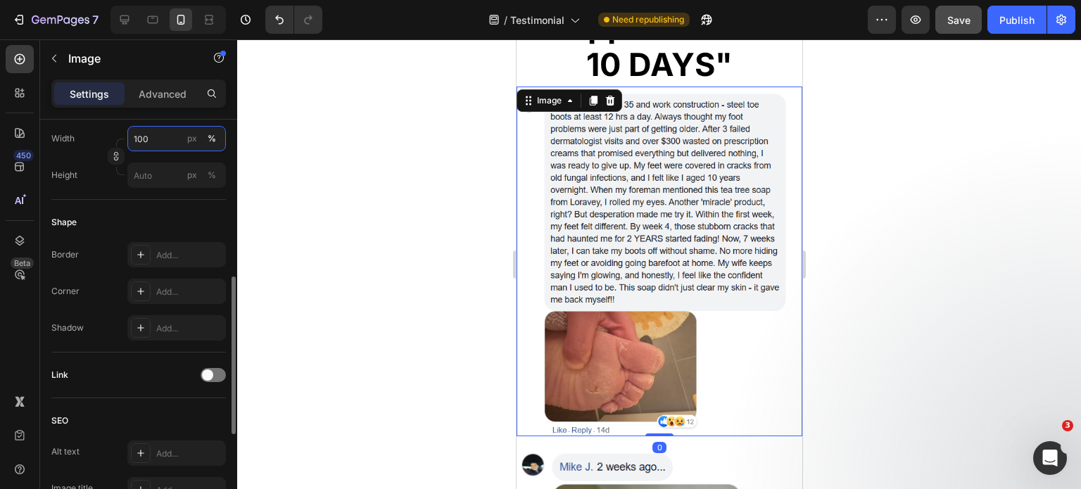
click at [152, 140] on input "100" at bounding box center [176, 138] width 98 height 25
type input "80"
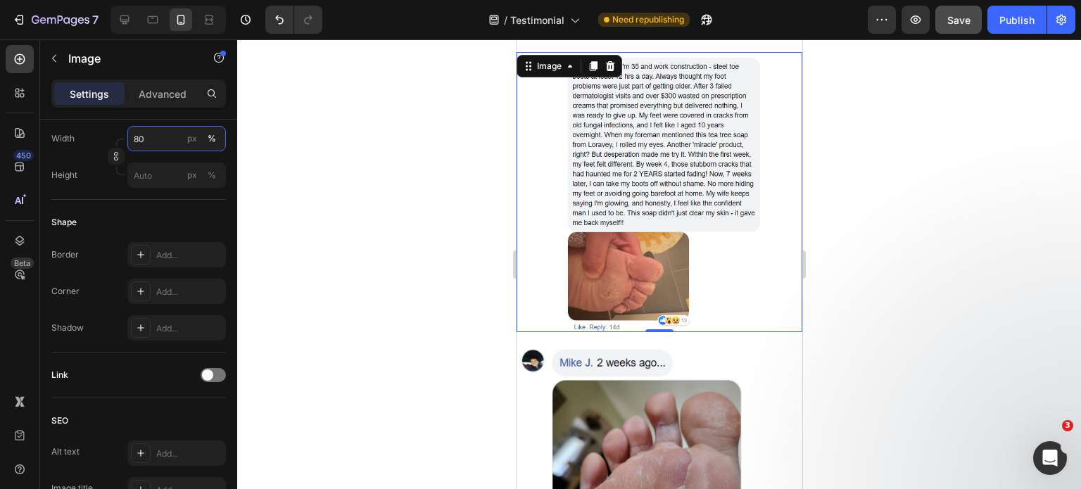
scroll to position [2340, 0]
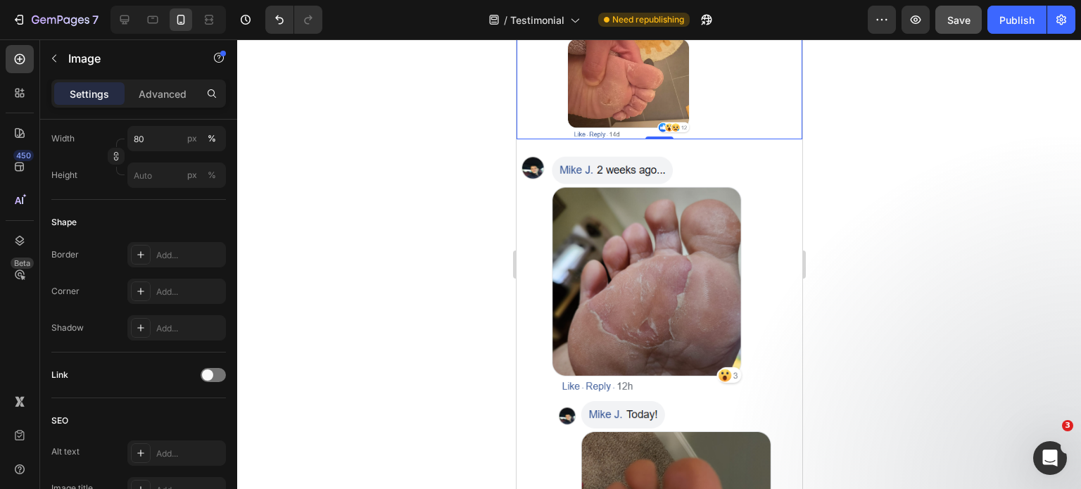
click at [708, 275] on img at bounding box center [658, 395] width 281 height 488
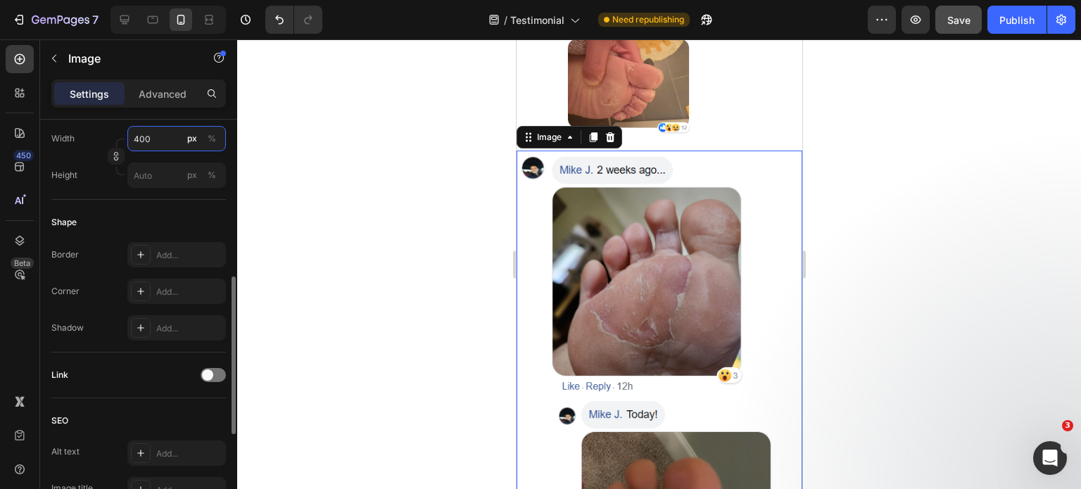
click at [129, 134] on input "400" at bounding box center [176, 138] width 98 height 25
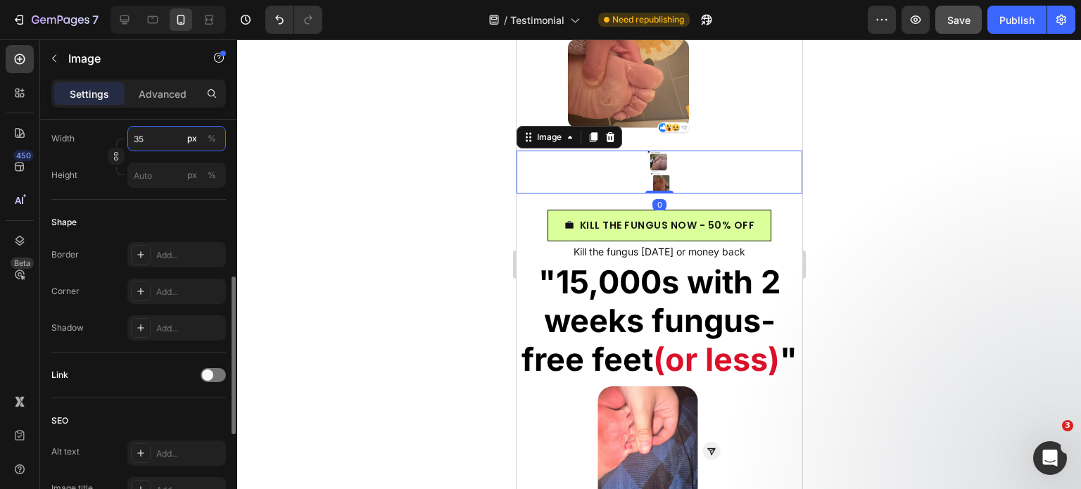
type input "350"
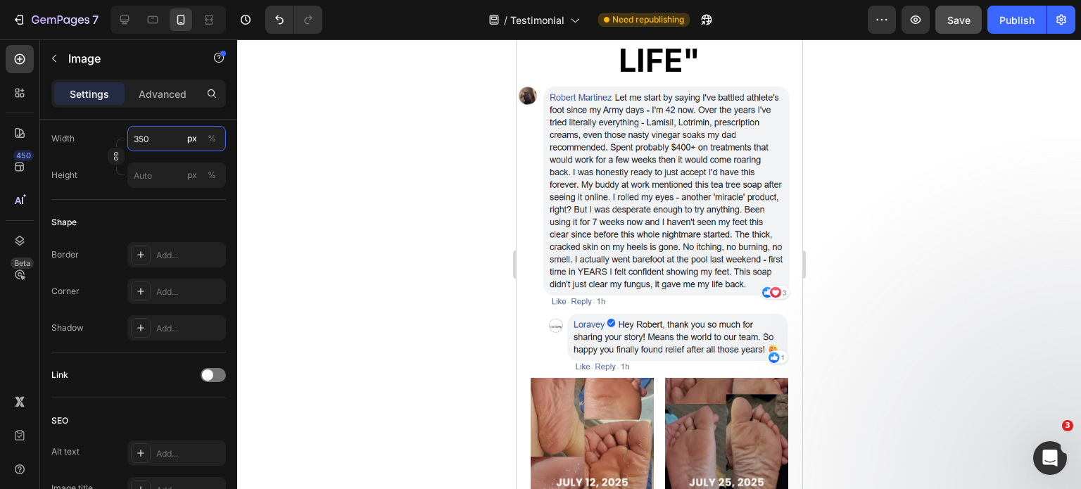
scroll to position [3420, 0]
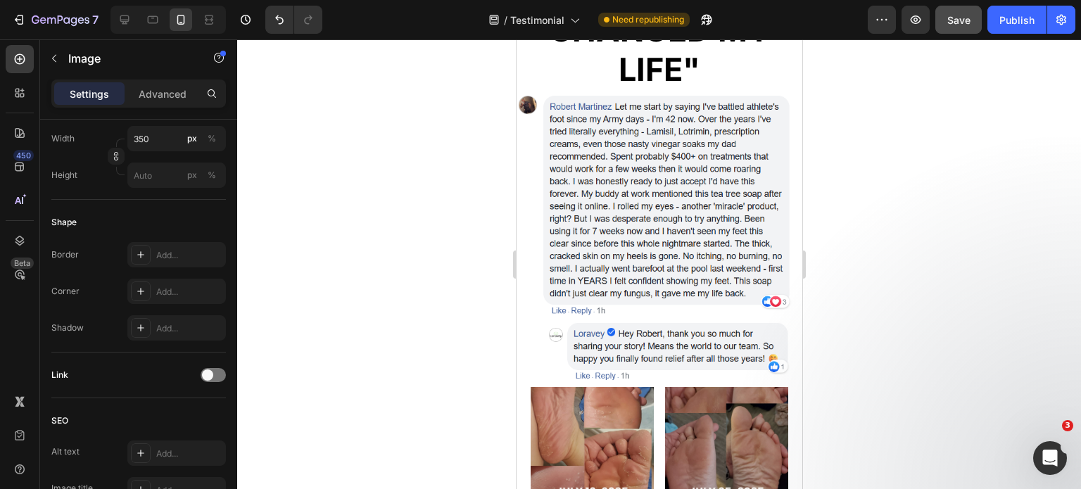
click at [637, 267] on img at bounding box center [659, 236] width 286 height 291
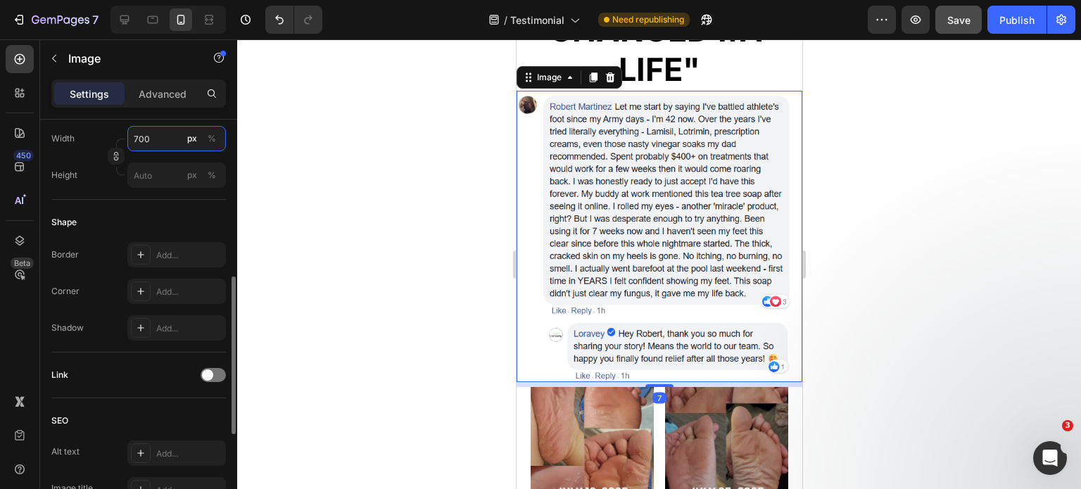
click at [160, 131] on input "700" at bounding box center [176, 138] width 98 height 25
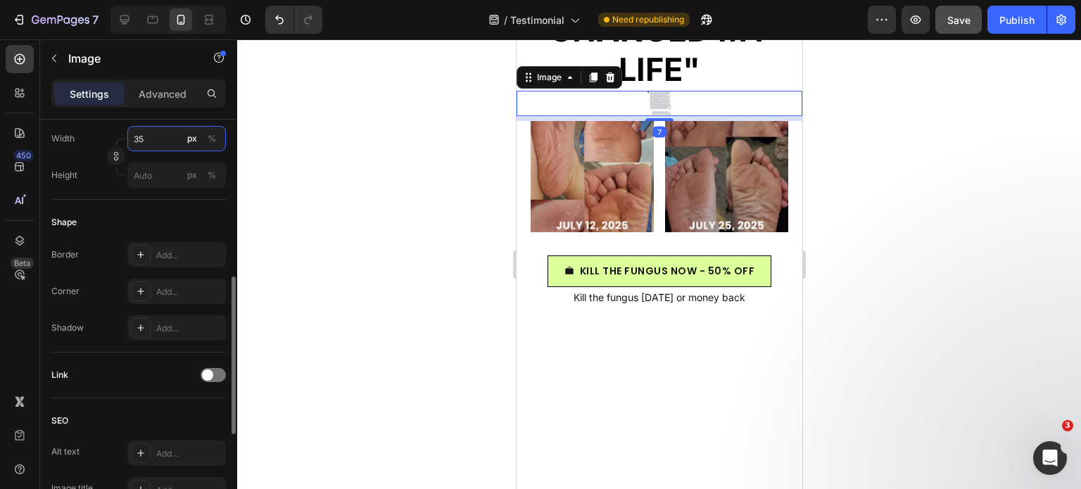
type input "350"
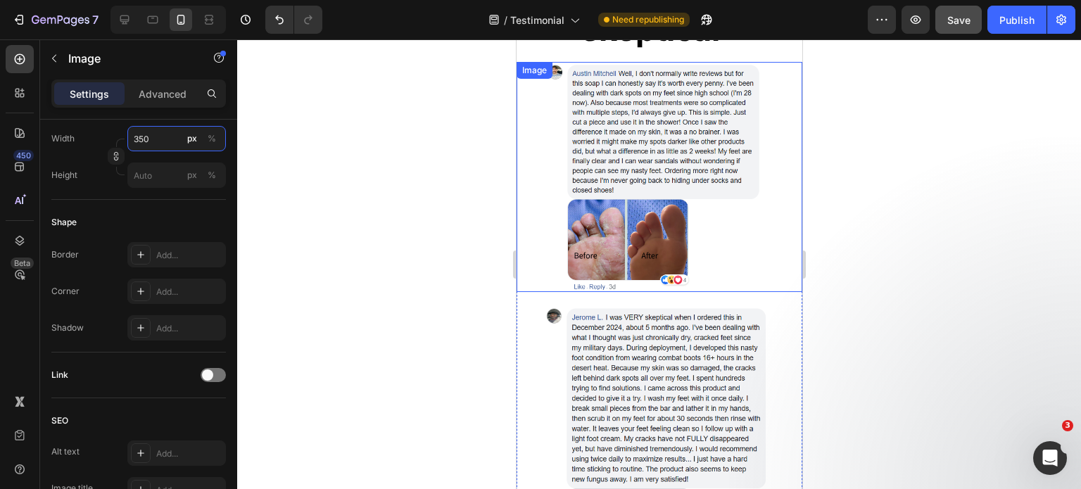
scroll to position [4054, 0]
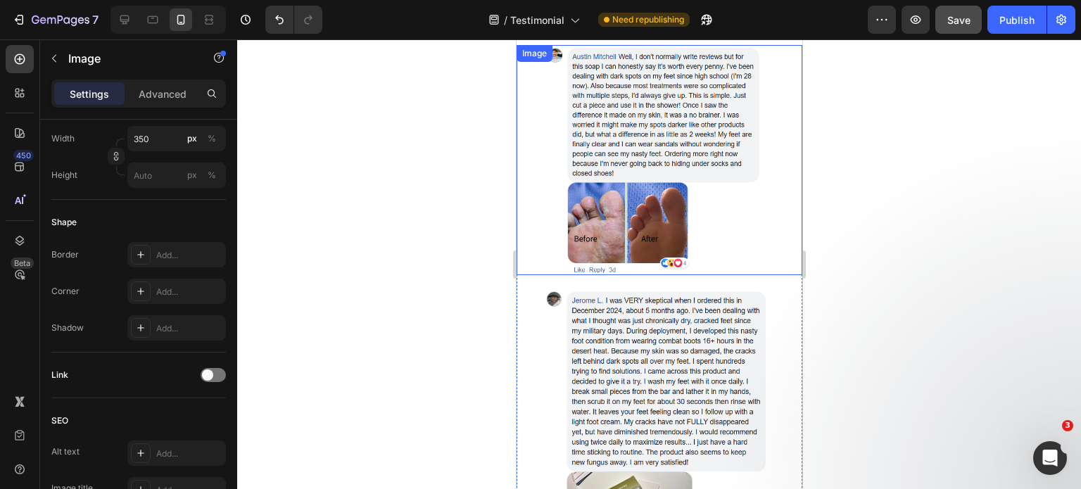
click at [632, 170] on img at bounding box center [658, 160] width 229 height 230
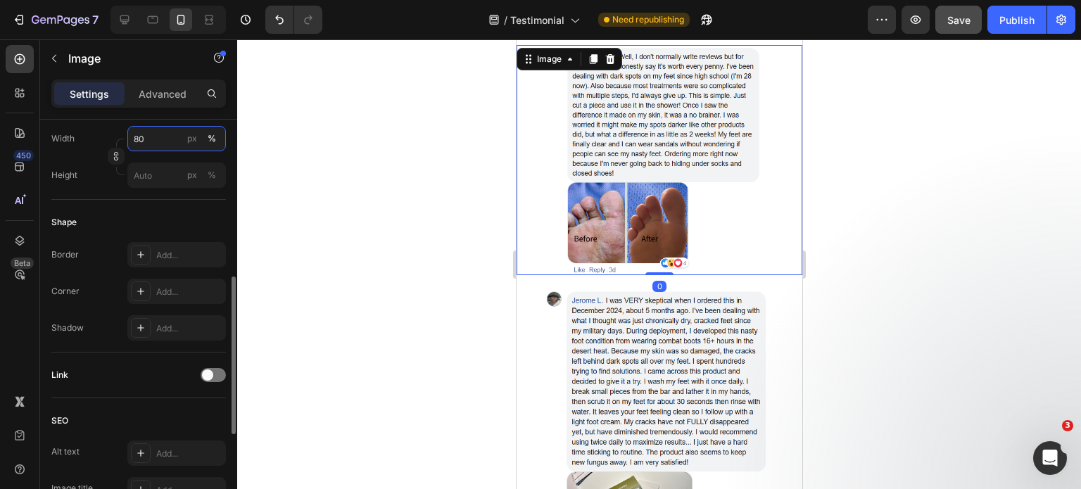
click at [132, 140] on input "80" at bounding box center [176, 138] width 98 height 25
type input "90"
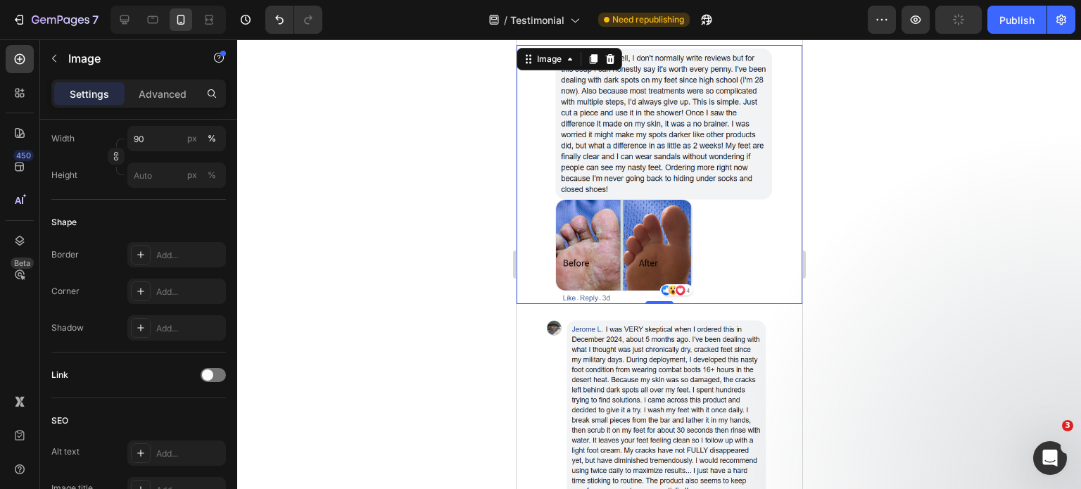
click at [650, 390] on img at bounding box center [658, 470] width 229 height 310
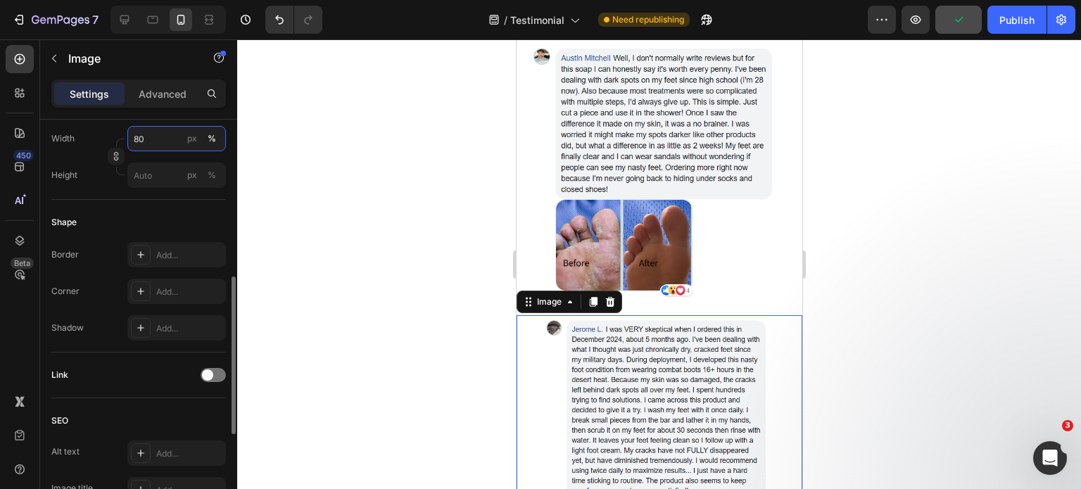
click at [141, 136] on input "80" at bounding box center [176, 138] width 98 height 25
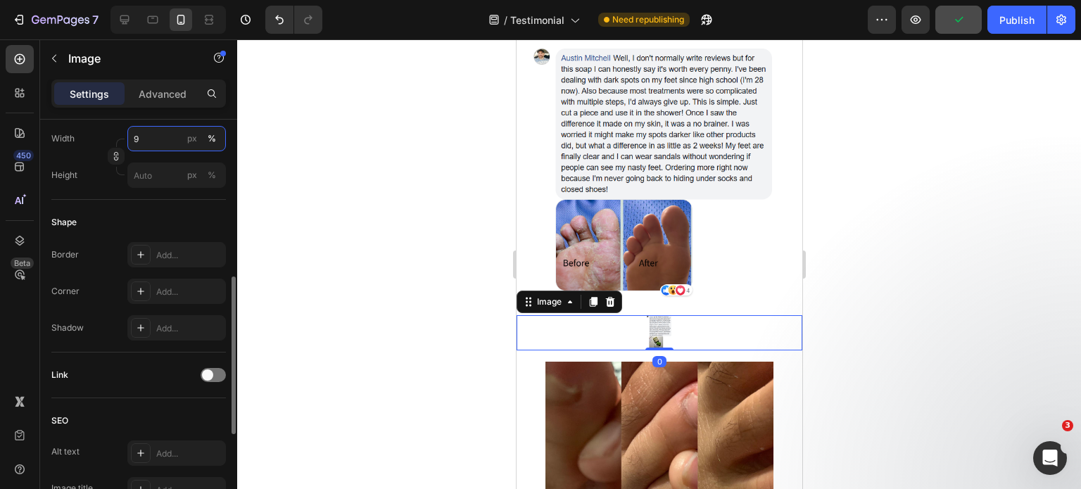
type input "90"
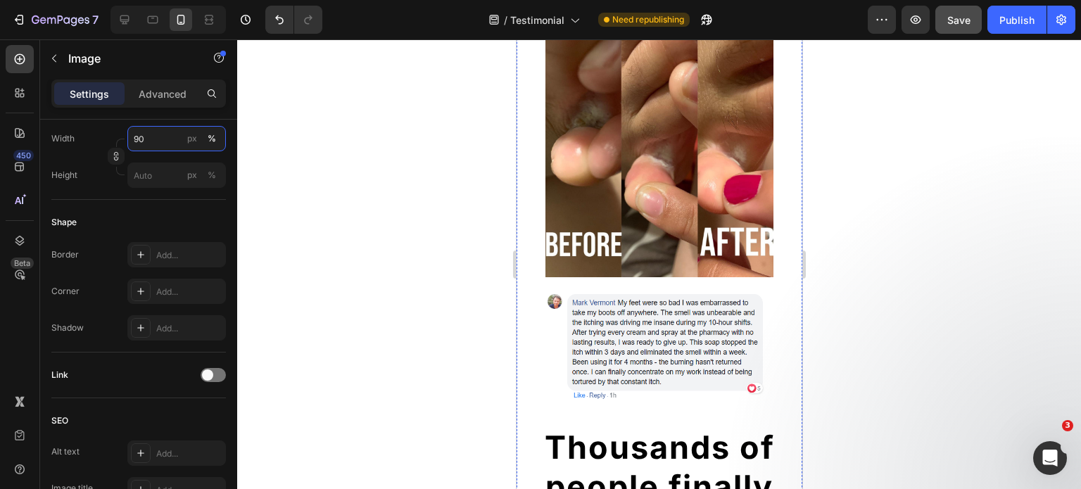
scroll to position [4898, 0]
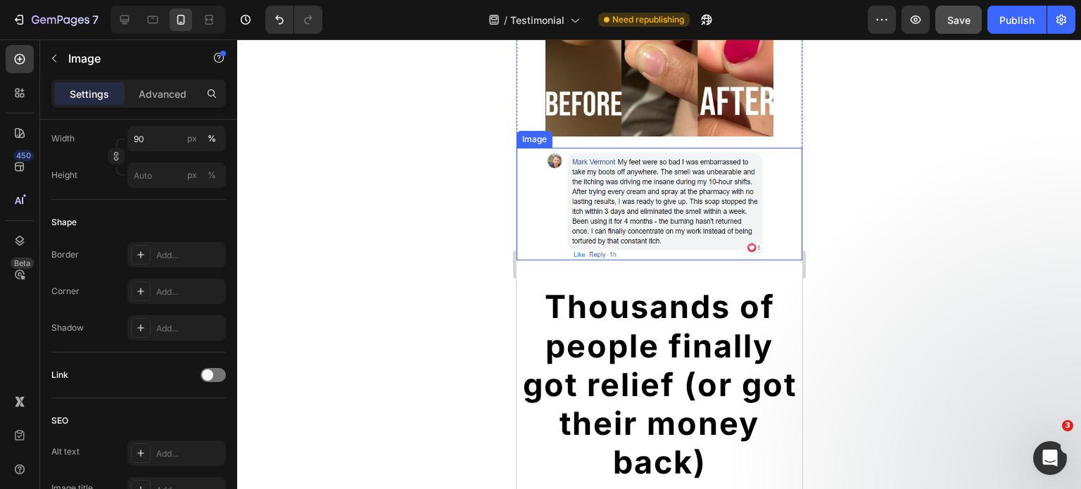
click at [654, 210] on img at bounding box center [658, 204] width 229 height 113
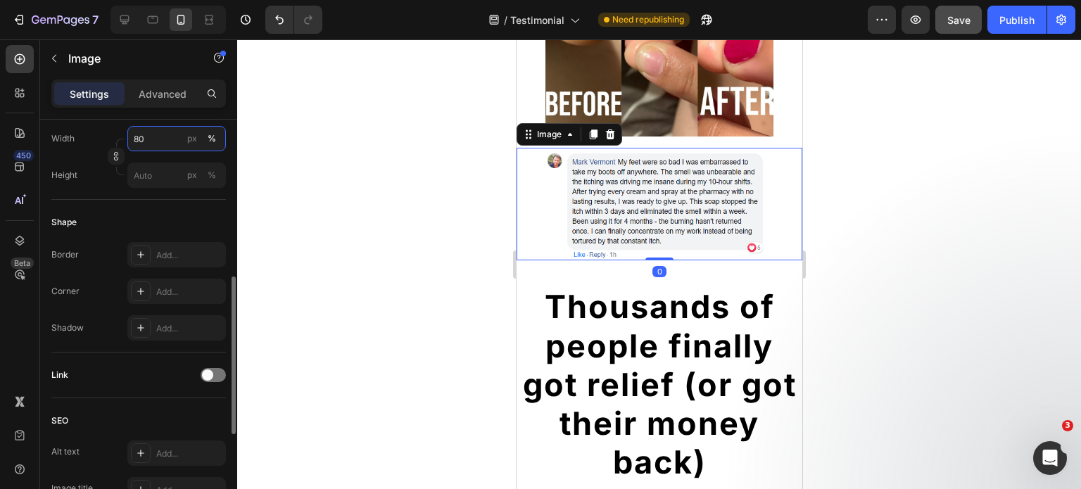
click at [148, 131] on input "80" at bounding box center [176, 138] width 98 height 25
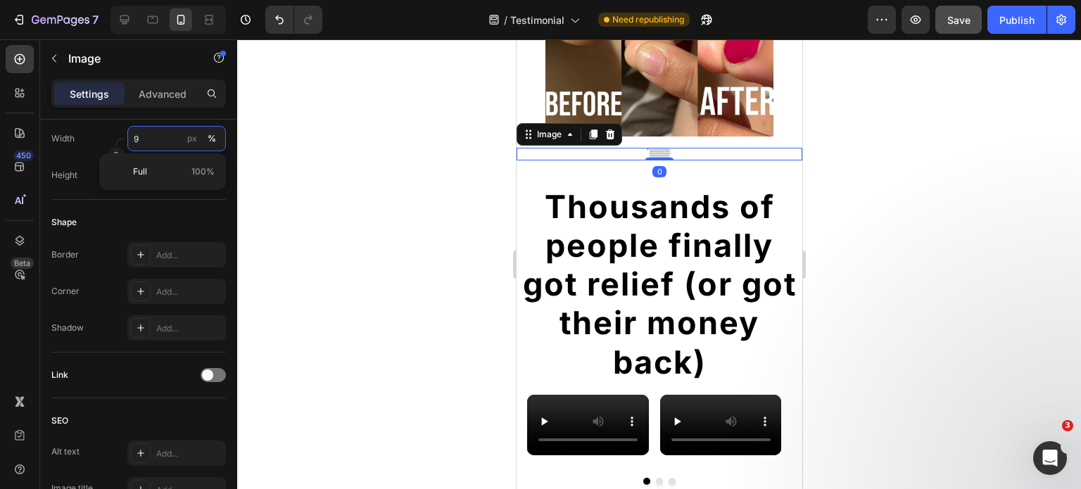
type input "90"
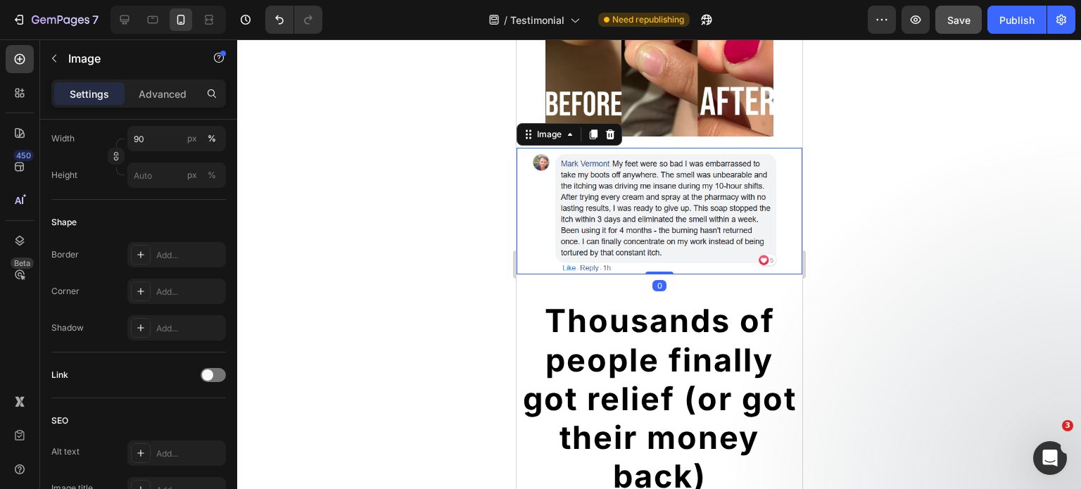
click at [980, 314] on div at bounding box center [658, 264] width 843 height 450
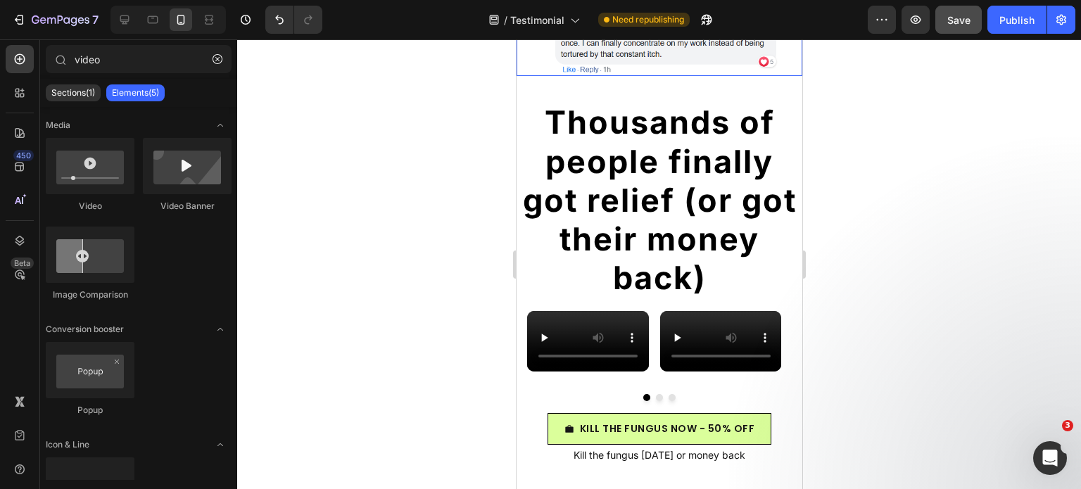
scroll to position [5109, 0]
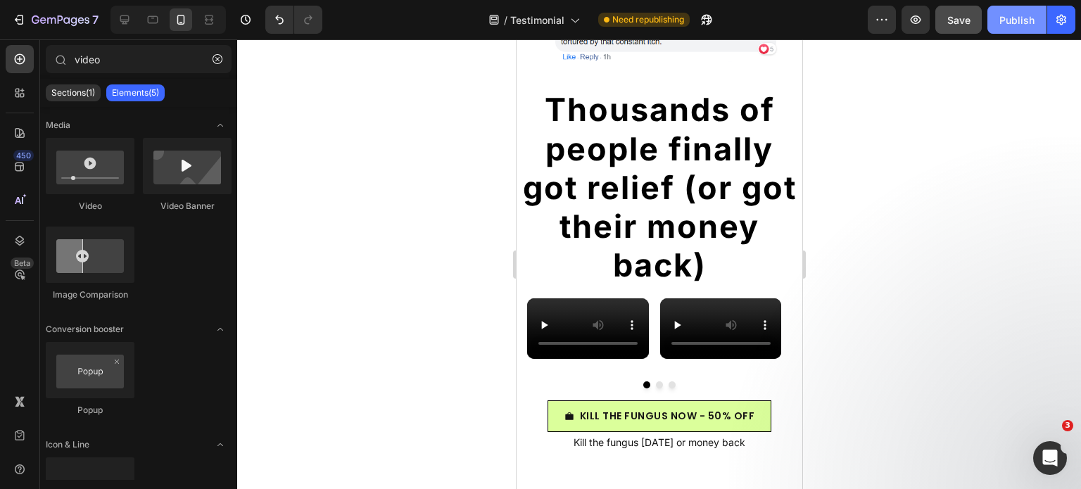
click at [1014, 17] on div "Publish" at bounding box center [1016, 20] width 35 height 15
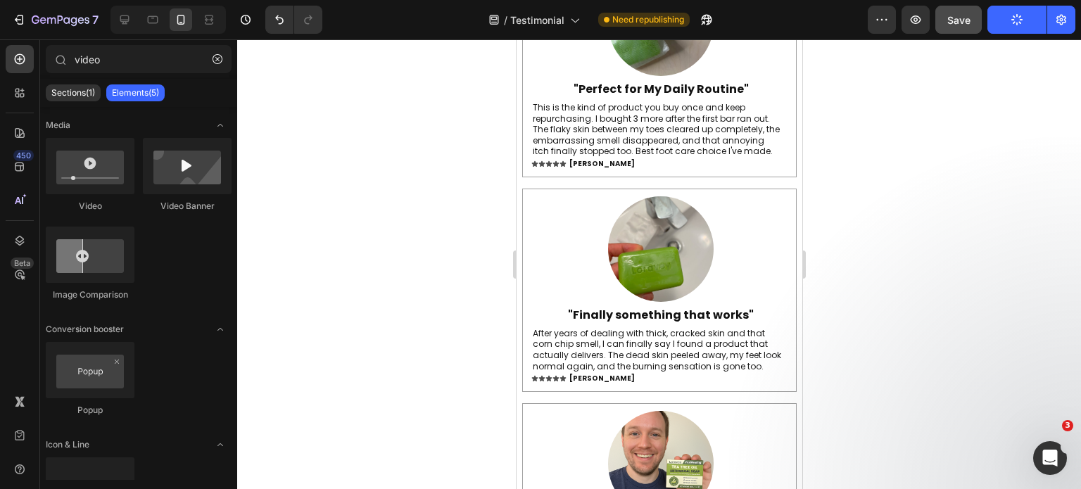
scroll to position [5742, 0]
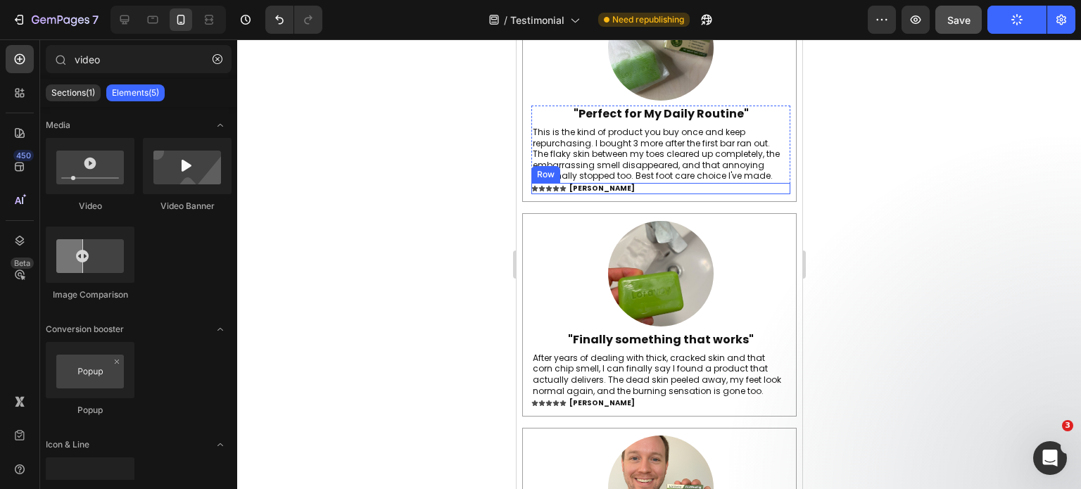
click at [672, 194] on div "Icon Icon Icon Icon Icon Icon List [PERSON_NAME] Heading Row" at bounding box center [659, 188] width 259 height 11
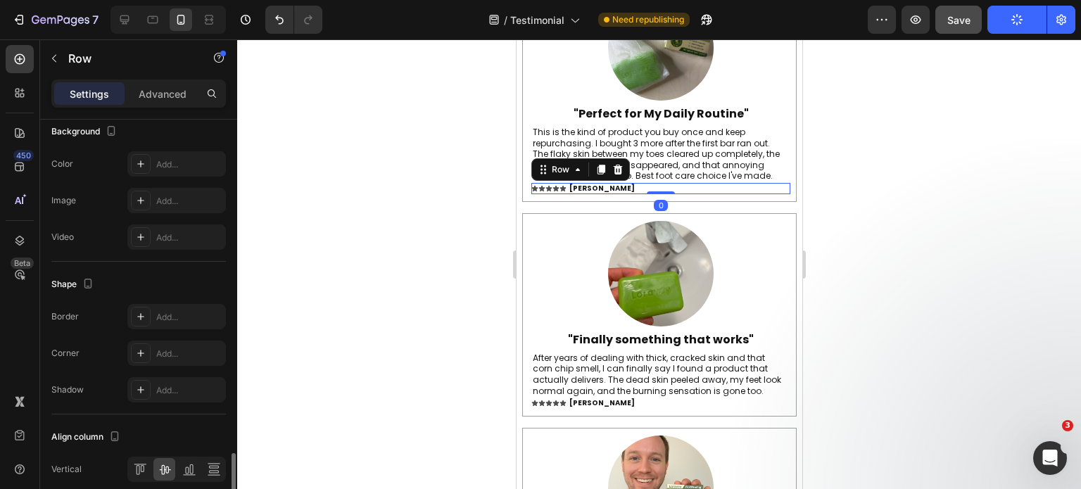
scroll to position [571, 0]
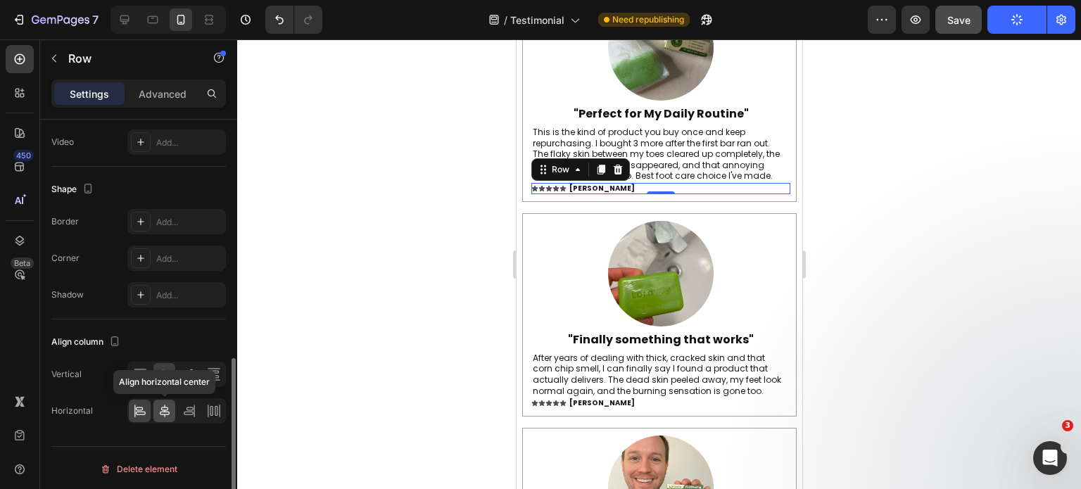
click at [166, 409] on icon at bounding box center [165, 410] width 10 height 13
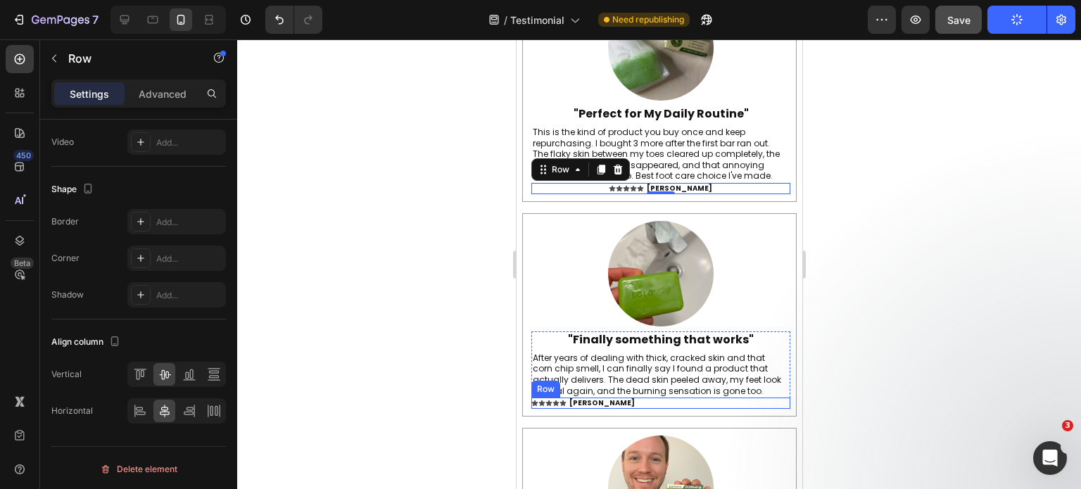
click at [687, 409] on div "Icon Icon Icon Icon Icon Icon List [PERSON_NAME] Heading Row" at bounding box center [659, 402] width 259 height 11
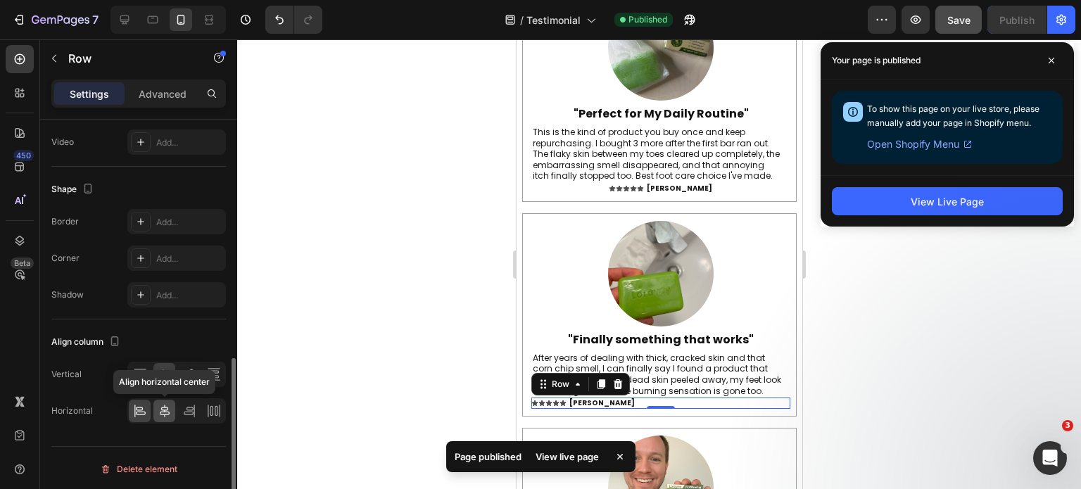
click at [167, 407] on icon at bounding box center [165, 410] width 10 height 13
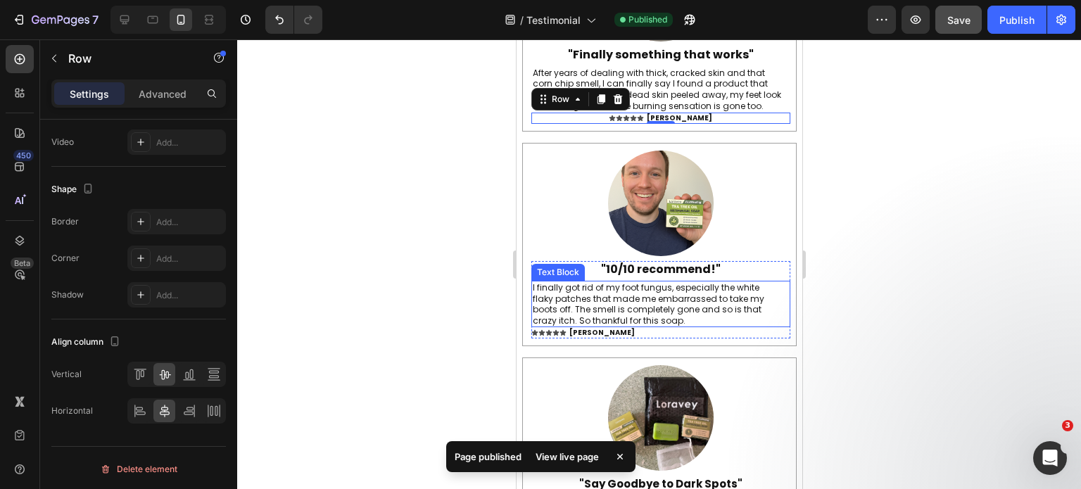
scroll to position [6027, 0]
click at [684, 339] on div "Icon Icon Icon Icon Icon Icon List [PERSON_NAME] Heading Row" at bounding box center [659, 333] width 259 height 11
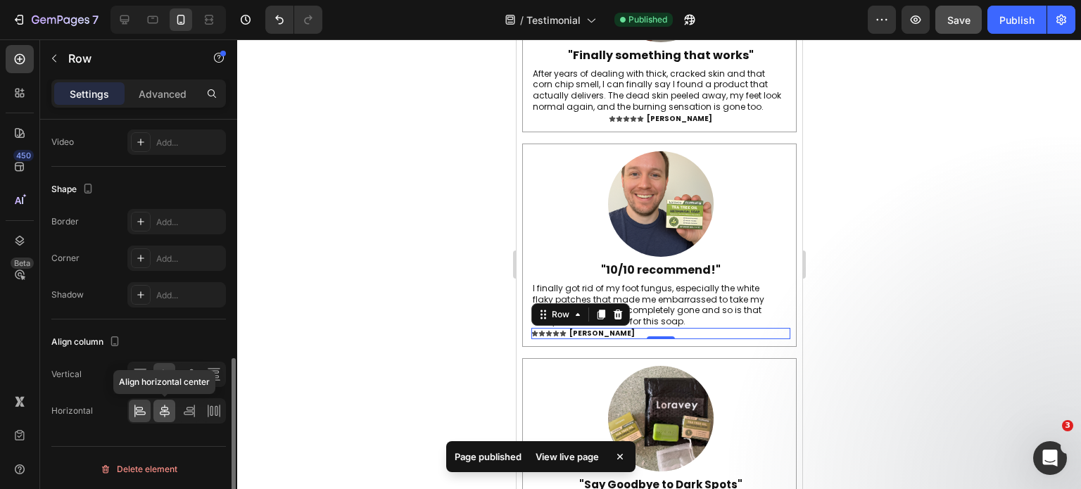
click at [172, 410] on div at bounding box center [164, 411] width 22 height 23
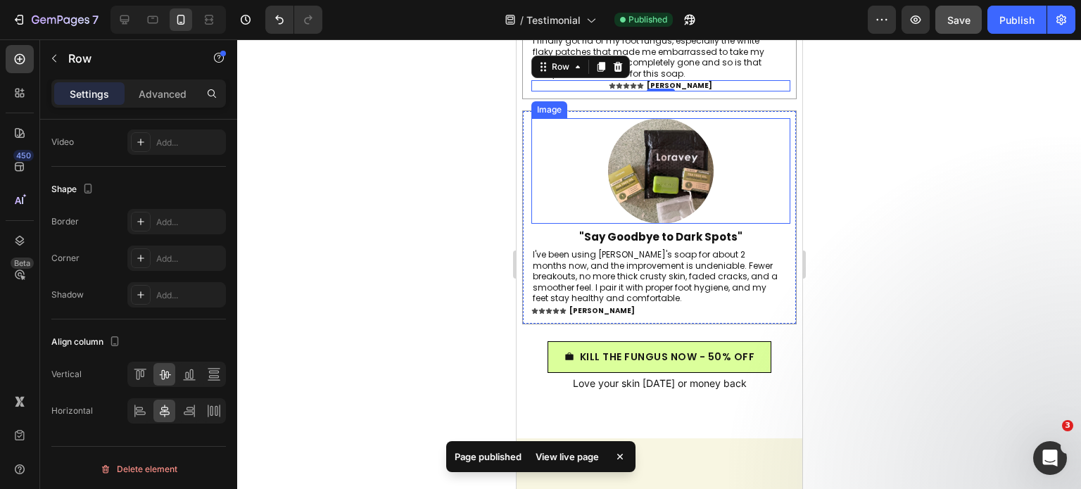
scroll to position [6276, 0]
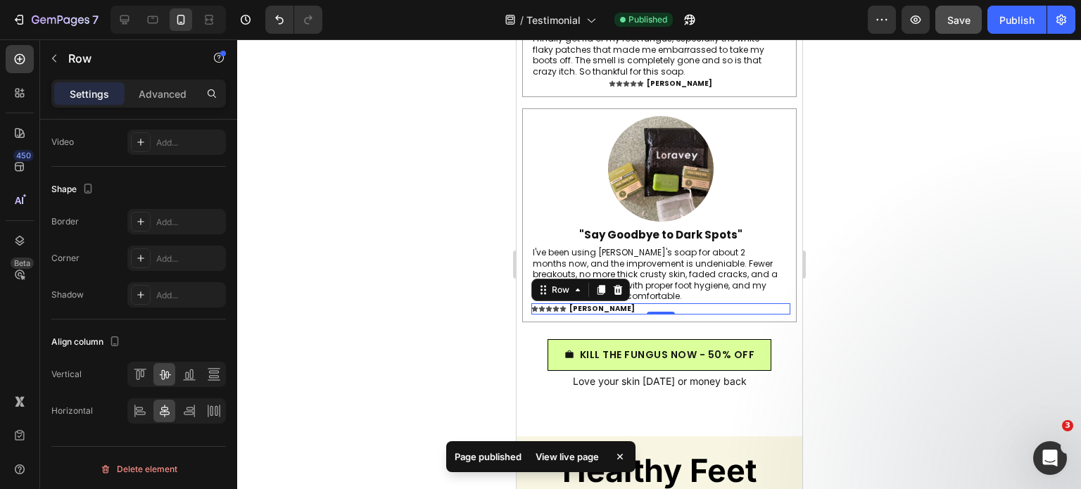
click at [703, 314] on div "Icon Icon Icon Icon Icon Icon List [PERSON_NAME] Heading Row 0" at bounding box center [659, 308] width 259 height 11
click at [163, 401] on div at bounding box center [164, 411] width 22 height 23
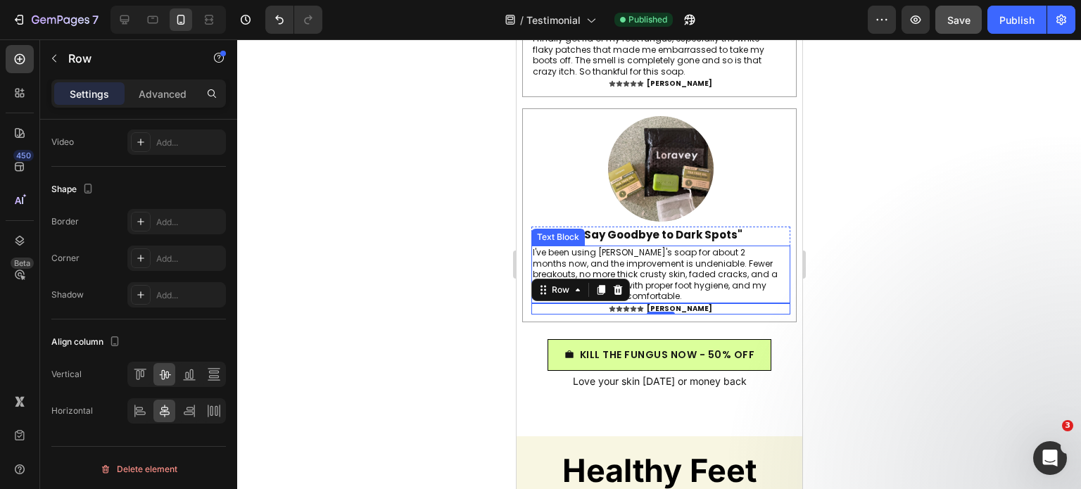
click at [666, 285] on p "I've been using [PERSON_NAME]'s soap for about 2 months now, and the improvemen…" at bounding box center [656, 274] width 248 height 55
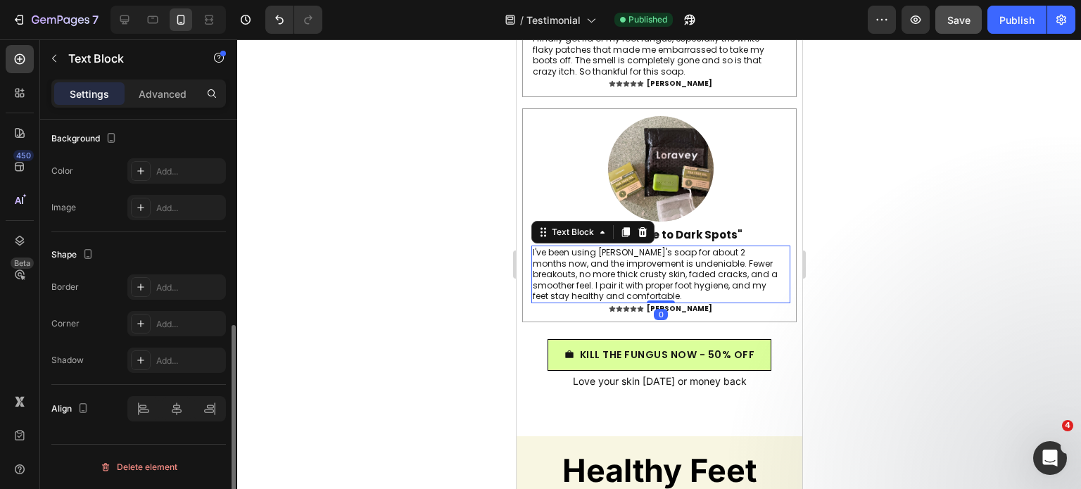
scroll to position [0, 0]
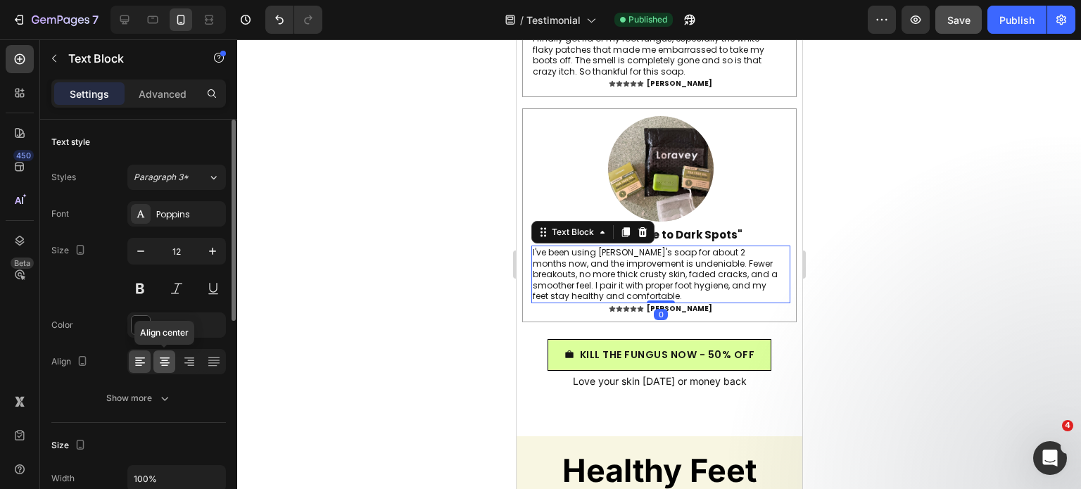
click at [158, 355] on icon at bounding box center [165, 362] width 14 height 14
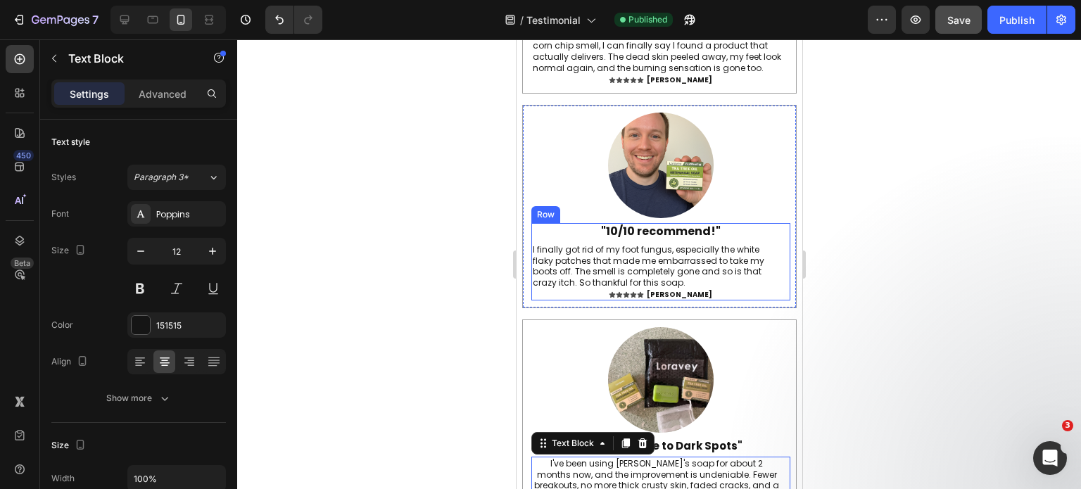
scroll to position [6058, 0]
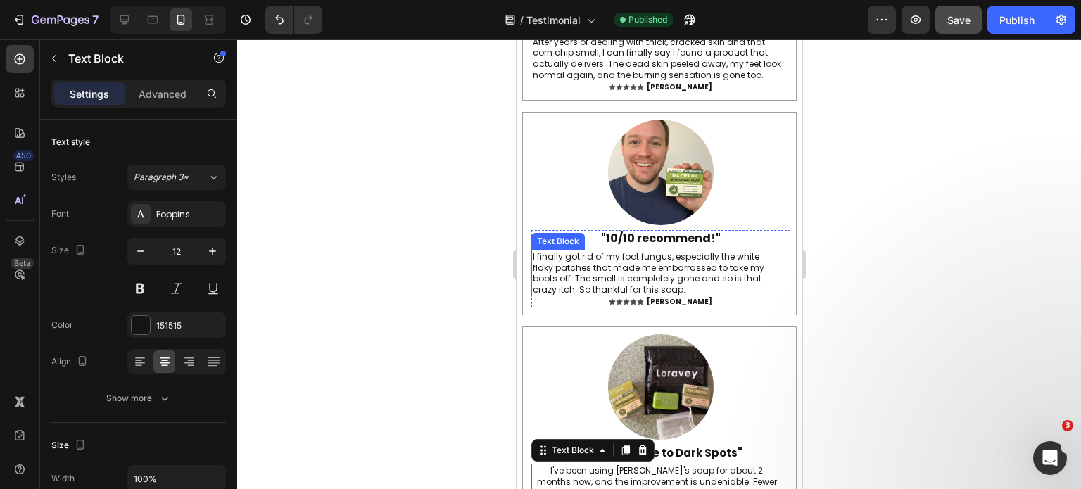
click at [654, 291] on p "I finally got rid of my foot fungus, especially the white flaky patches that ma…" at bounding box center [656, 273] width 248 height 44
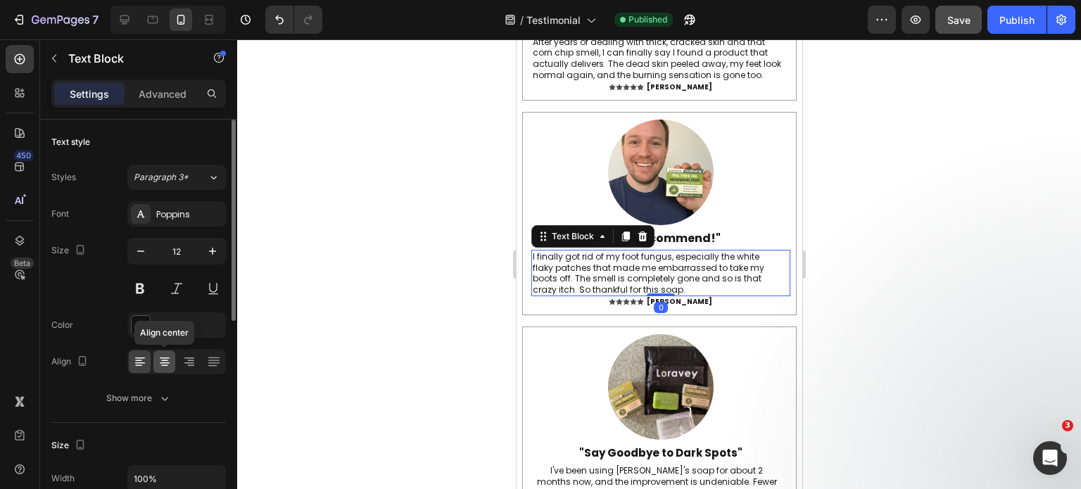
click at [166, 360] on icon at bounding box center [164, 360] width 7 height 1
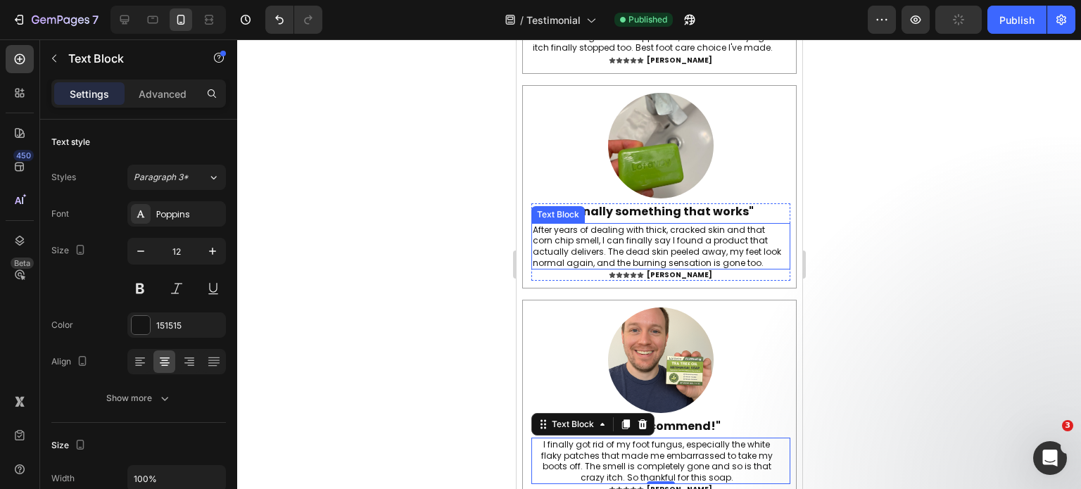
scroll to position [5867, 0]
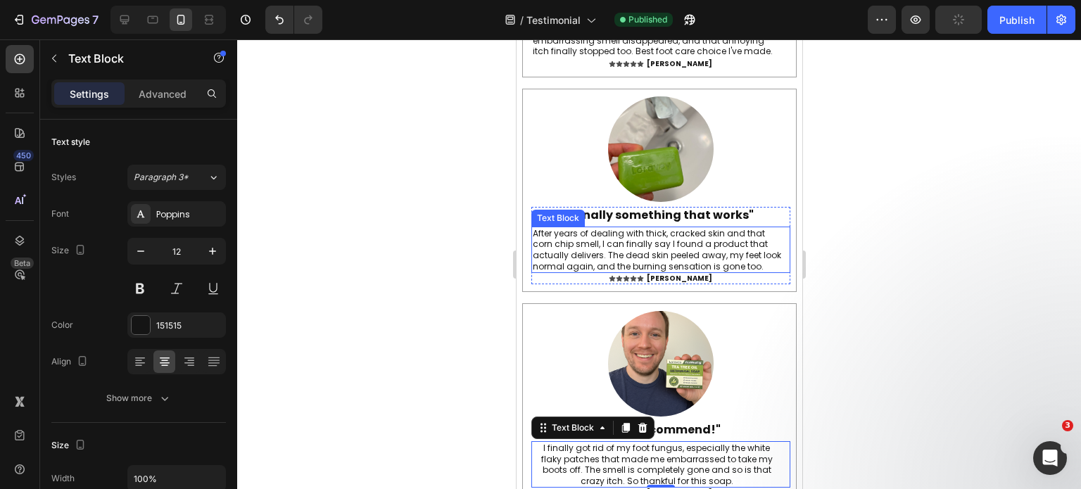
click at [584, 257] on p "After years of dealing with thick, cracked skin and that corn chip smell, I can…" at bounding box center [658, 250] width 252 height 44
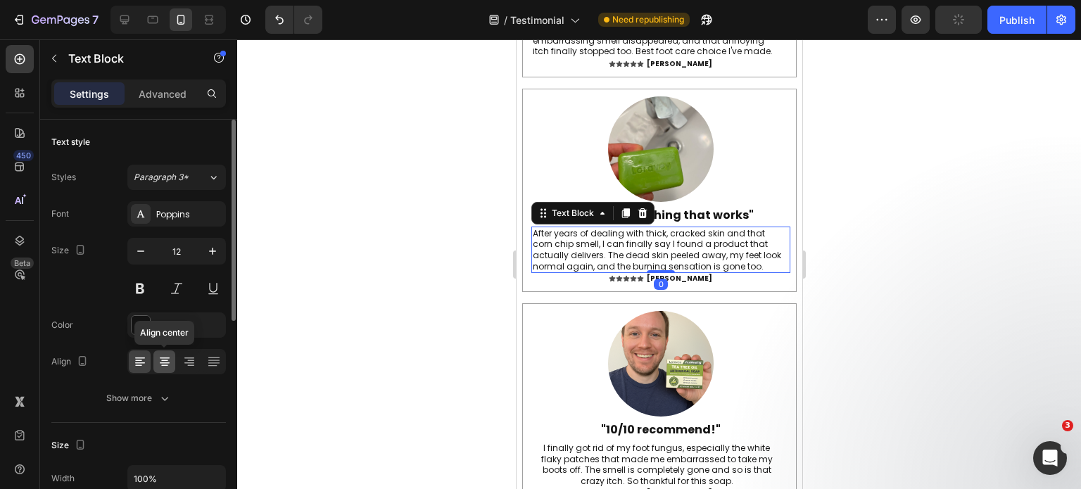
click at [167, 359] on icon at bounding box center [165, 362] width 14 height 14
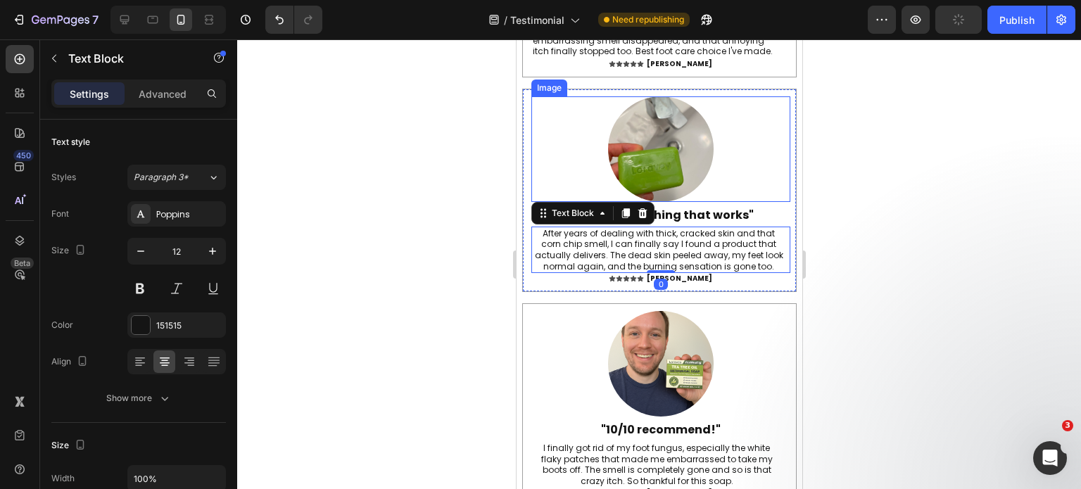
scroll to position [5693, 0]
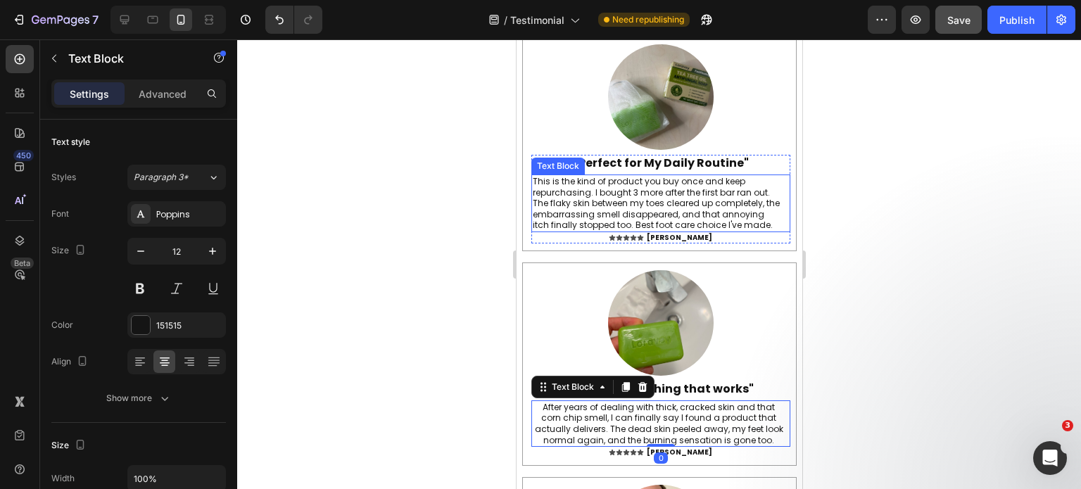
click at [729, 209] on p "This is the kind of product you buy once and keep repurchasing. I bought 3 more…" at bounding box center [656, 203] width 248 height 55
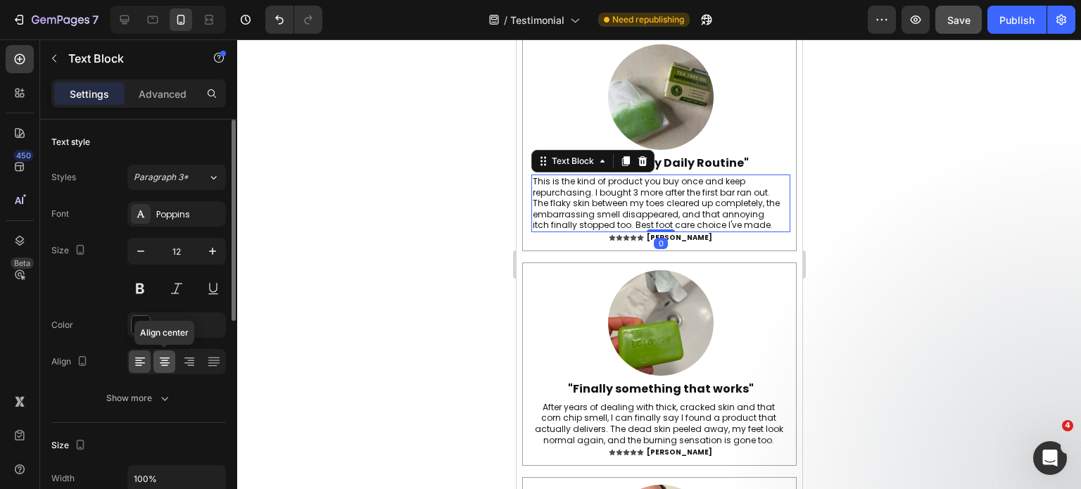
click at [166, 362] on icon at bounding box center [165, 362] width 10 height 1
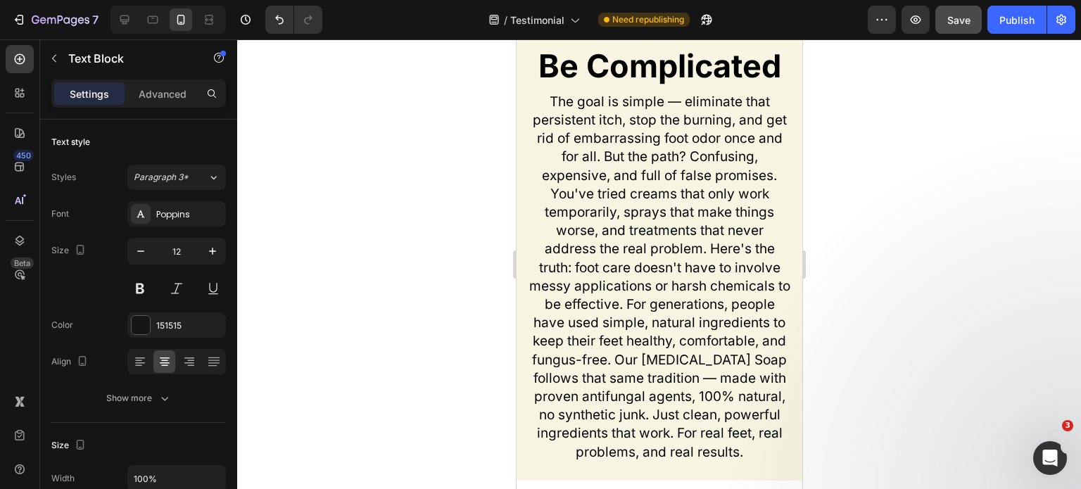
scroll to position [6774, 0]
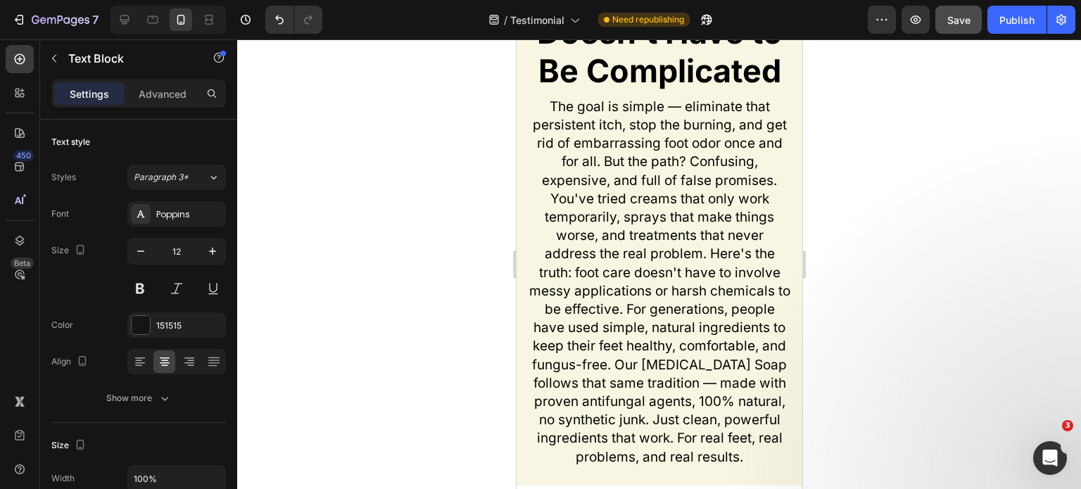
click at [653, 244] on p "The goal is simple — eliminate that persistent itch, stop the burning, and get …" at bounding box center [659, 282] width 262 height 369
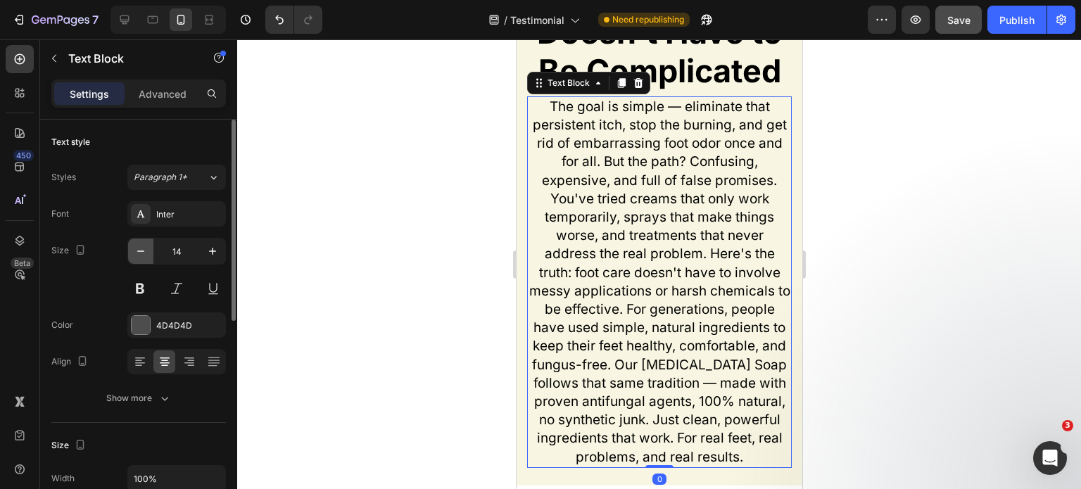
click at [132, 251] on button "button" at bounding box center [140, 250] width 25 height 25
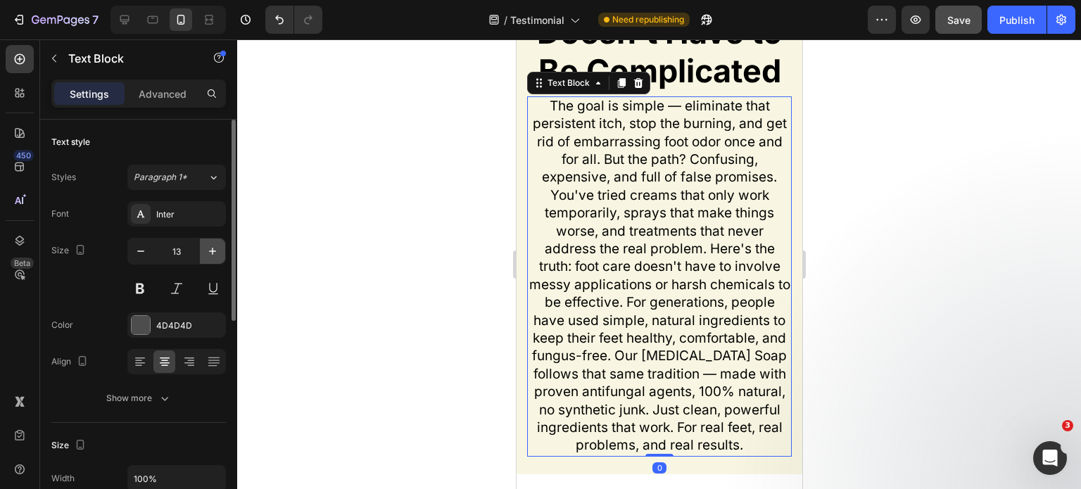
click at [214, 258] on button "button" at bounding box center [212, 250] width 25 height 25
type input "14"
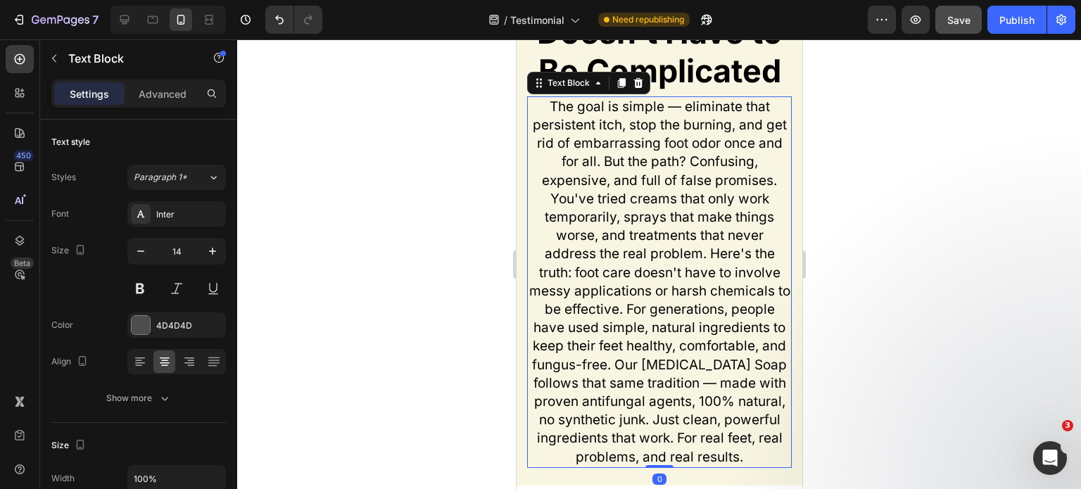
click at [654, 244] on p "The goal is simple — eliminate that persistent itch, stop the burning, and get …" at bounding box center [659, 282] width 262 height 369
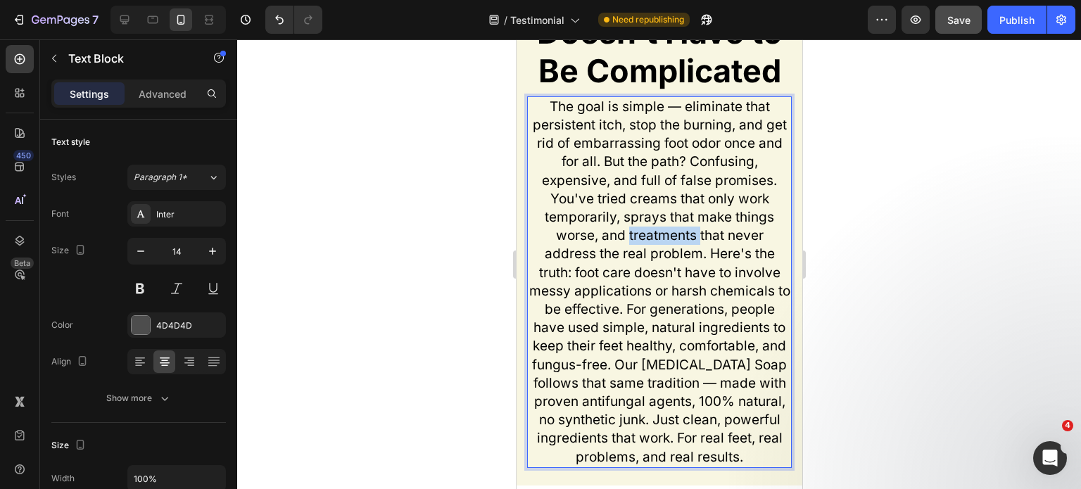
click at [654, 244] on p "The goal is simple — eliminate that persistent itch, stop the burning, and get …" at bounding box center [659, 282] width 262 height 369
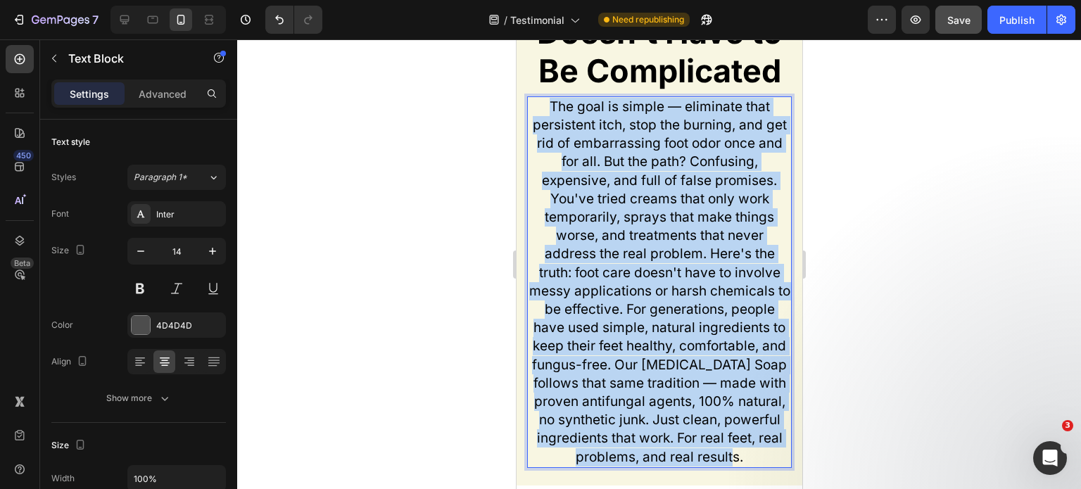
click at [654, 244] on p "The goal is simple — eliminate that persistent itch, stop the burning, and get …" at bounding box center [659, 282] width 262 height 369
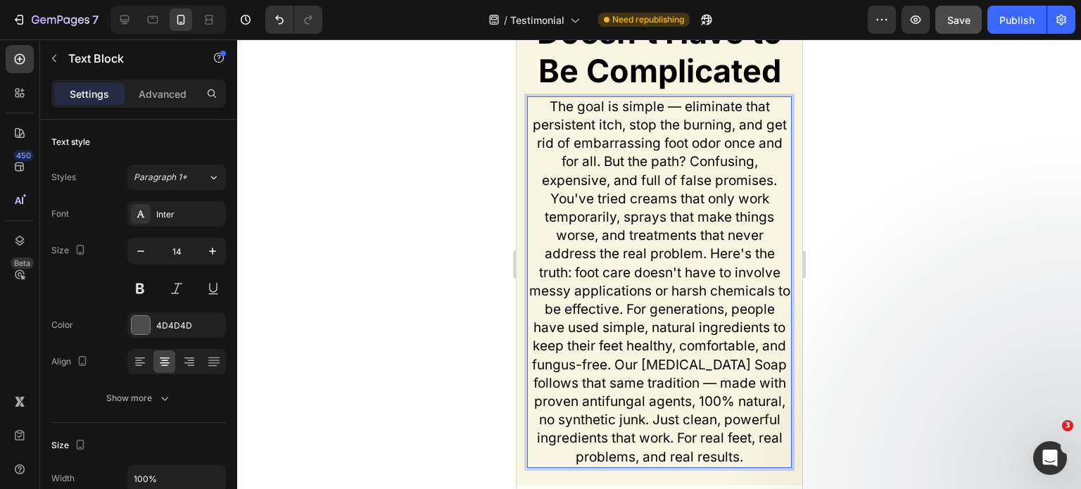
drag, startPoint x: 610, startPoint y: 208, endPoint x: 999, endPoint y: 267, distance: 393.5
click at [610, 208] on span "The goal is simple — eliminate that persistent itch, stop the burning, and get …" at bounding box center [658, 281] width 261 height 367
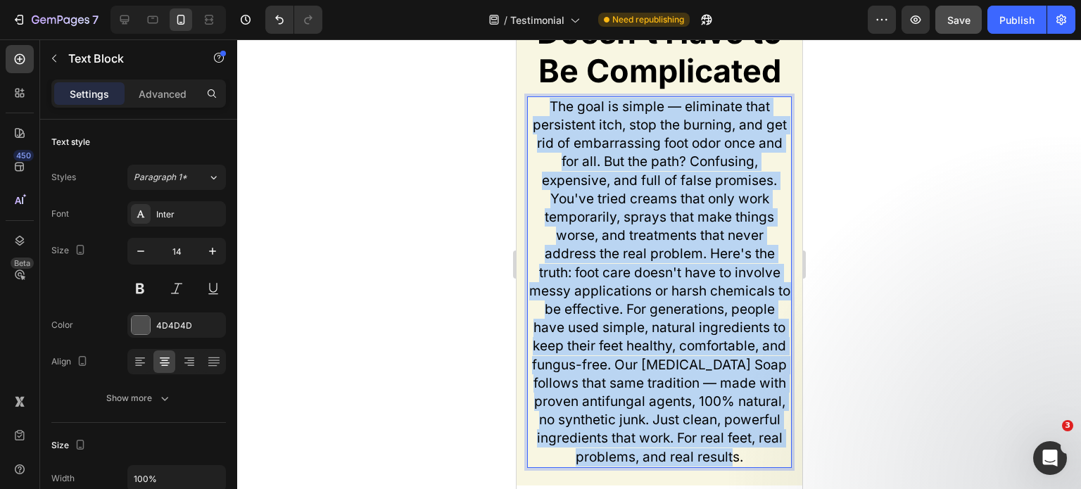
click at [610, 208] on span "The goal is simple — eliminate that persistent itch, stop the burning, and get …" at bounding box center [658, 281] width 261 height 367
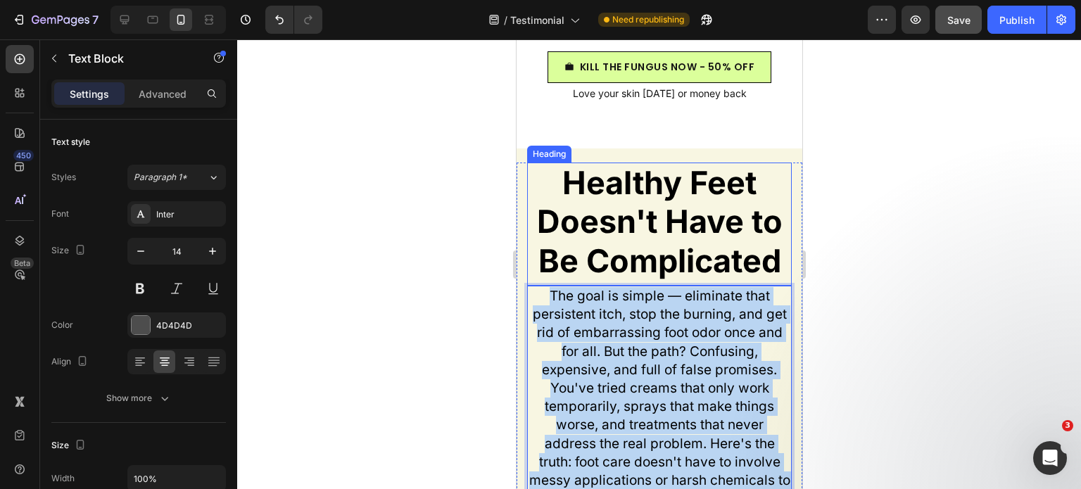
click at [628, 179] on div "Healthy Feet Doesn't Have to Be Complicated Heading The goal is simple — elimin…" at bounding box center [659, 411] width 286 height 526
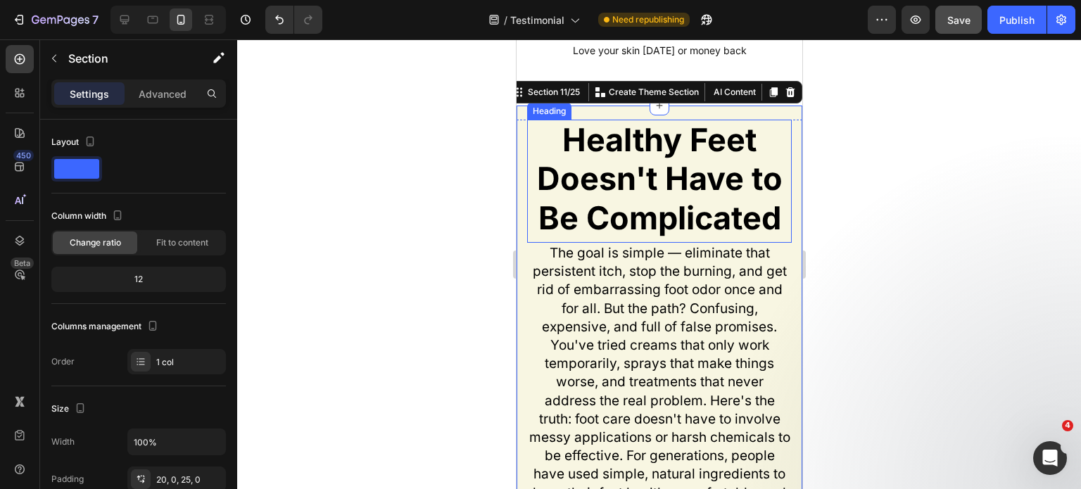
click at [634, 203] on strong "Healthy Feet Doesn't Have to Be Complicated" at bounding box center [659, 178] width 246 height 117
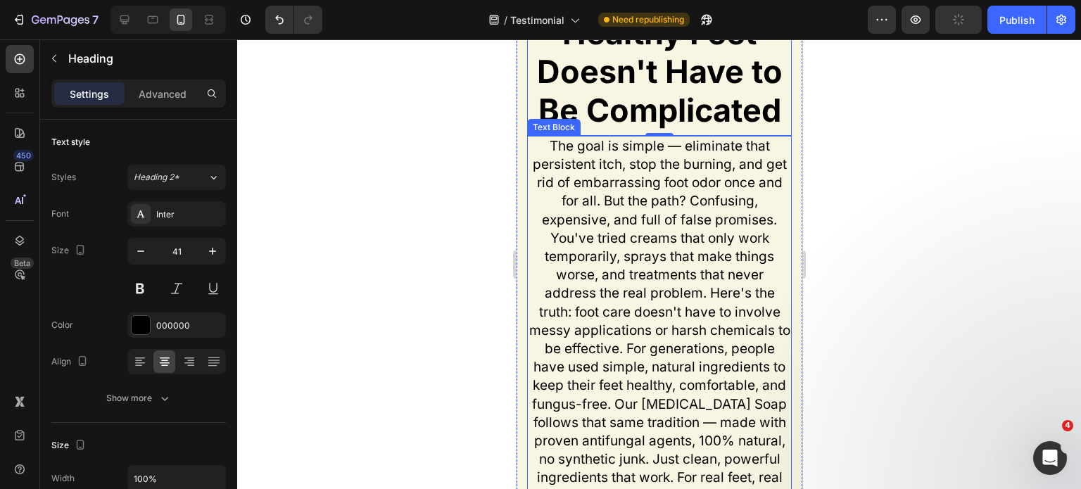
click at [635, 227] on p "The goal is simple — eliminate that persistent itch, stop the burning, and get …" at bounding box center [659, 321] width 262 height 369
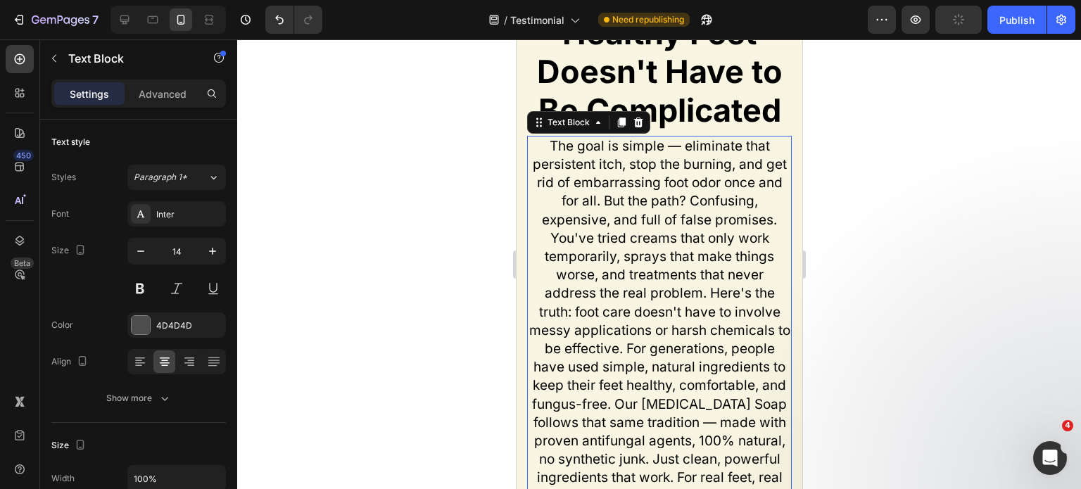
scroll to position [6736, 0]
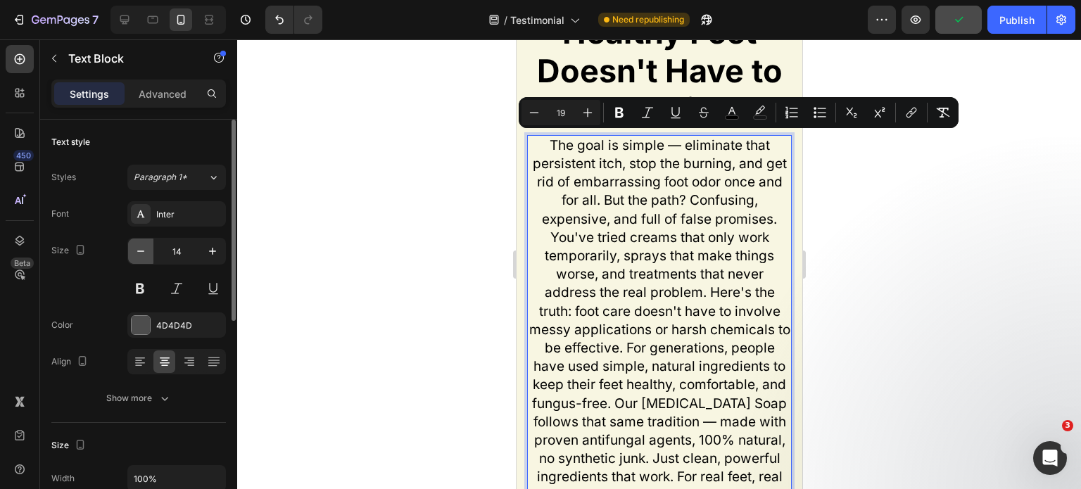
click at [145, 253] on icon "button" at bounding box center [141, 251] width 14 height 14
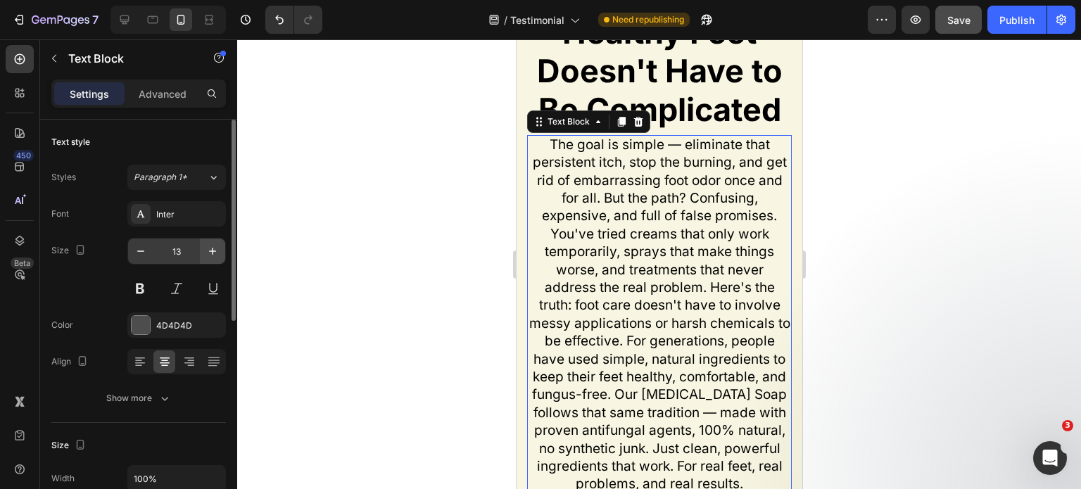
click at [209, 248] on icon "button" at bounding box center [212, 251] width 14 height 14
type input "14"
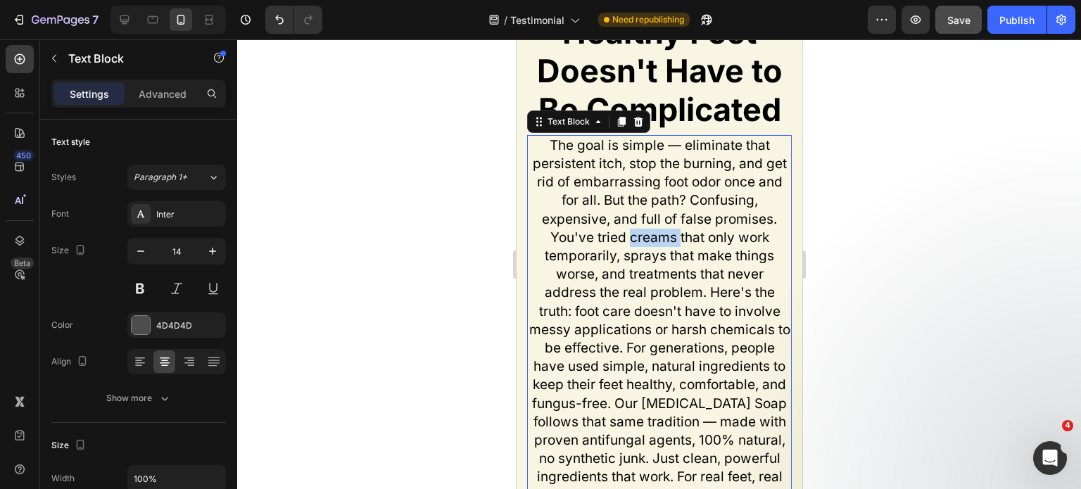
click at [654, 243] on span "The goal is simple — eliminate that persistent itch, stop the burning, and get …" at bounding box center [658, 320] width 261 height 367
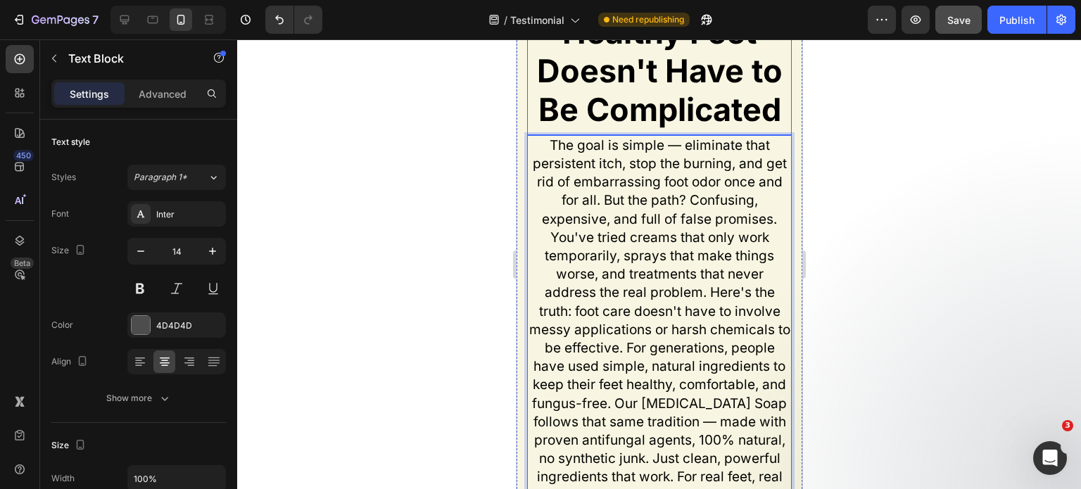
click at [697, 101] on strong "Healthy Feet Doesn't Have to Be Complicated" at bounding box center [659, 71] width 246 height 117
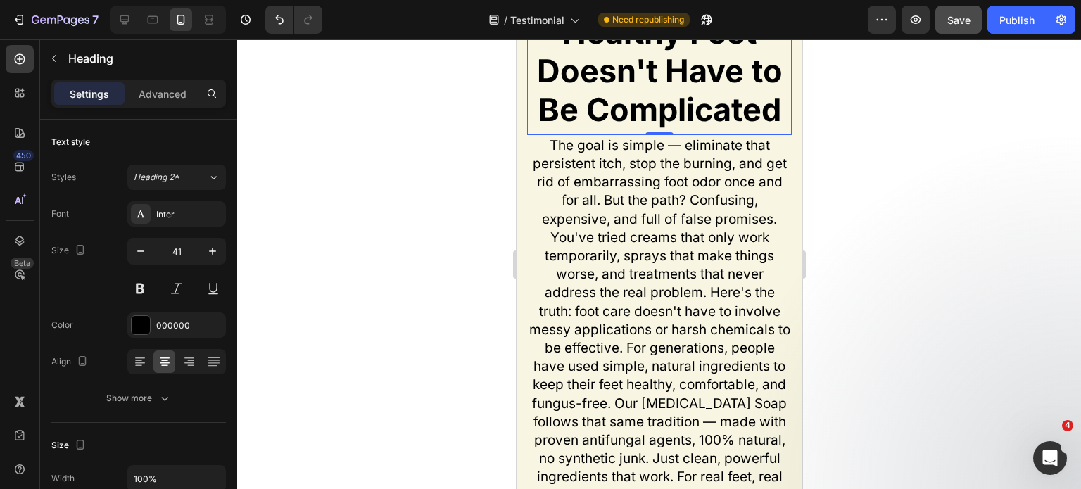
click at [669, 204] on span "The goal is simple — eliminate that persistent itch, stop the burning, and get …" at bounding box center [658, 320] width 261 height 367
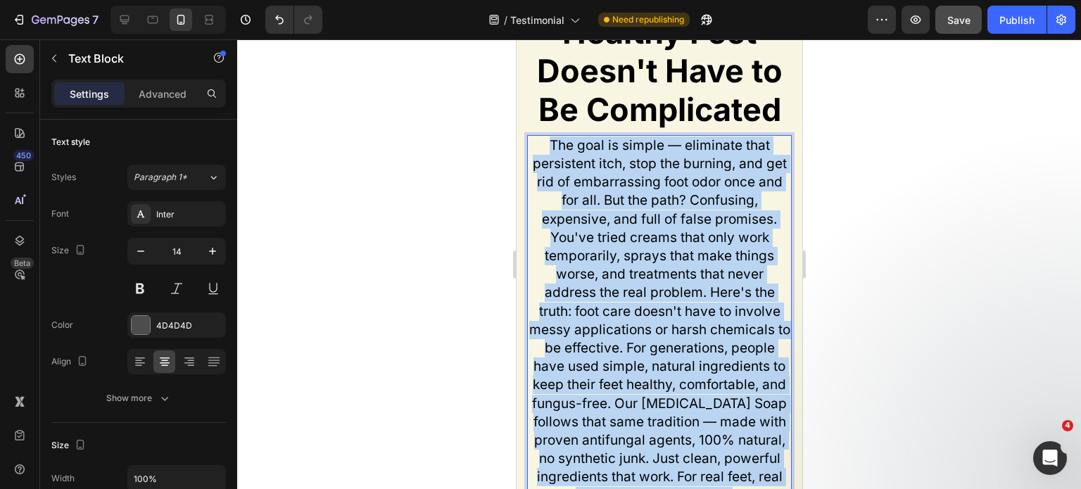
click at [669, 204] on span "The goal is simple — eliminate that persistent itch, stop the burning, and get …" at bounding box center [658, 320] width 261 height 367
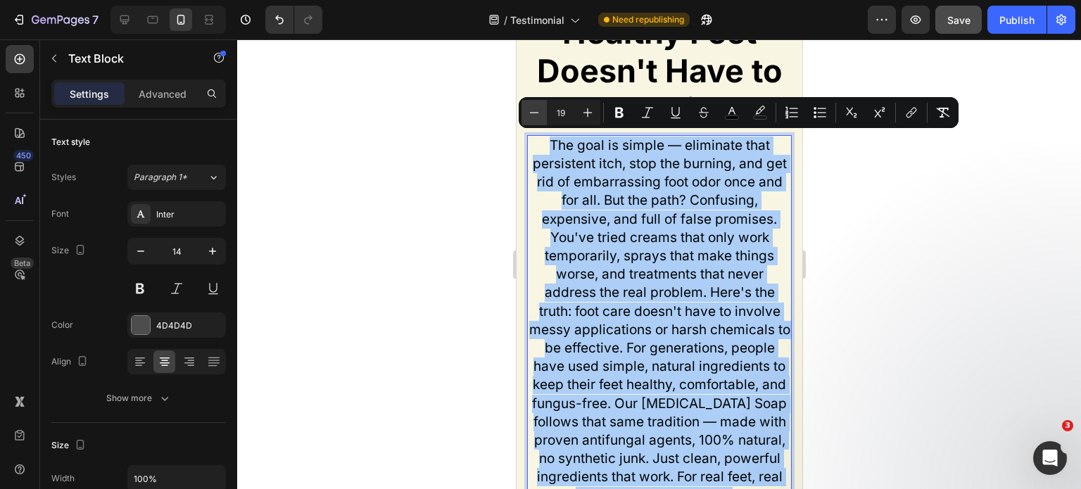
click at [542, 114] on button "Minus" at bounding box center [533, 112] width 25 height 25
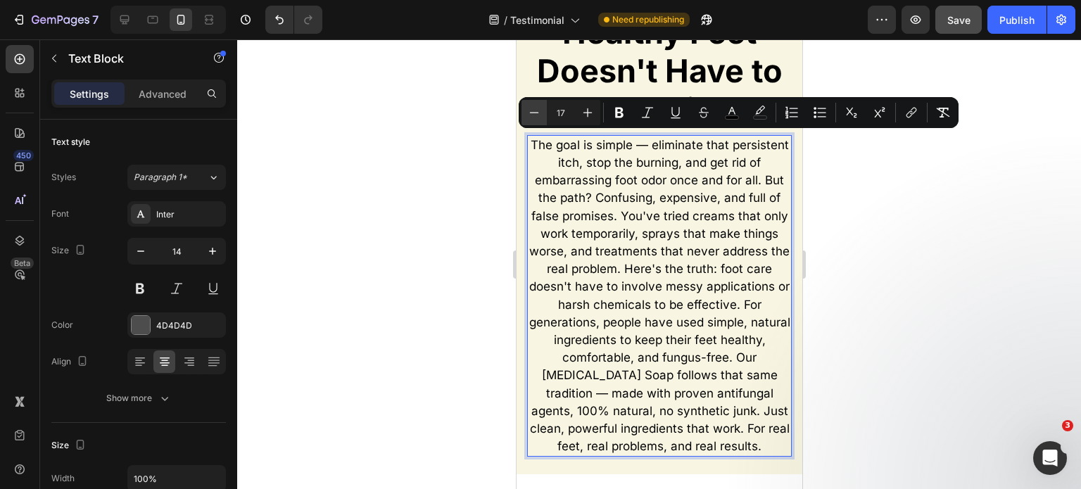
click at [542, 114] on button "Minus" at bounding box center [533, 112] width 25 height 25
type input "16"
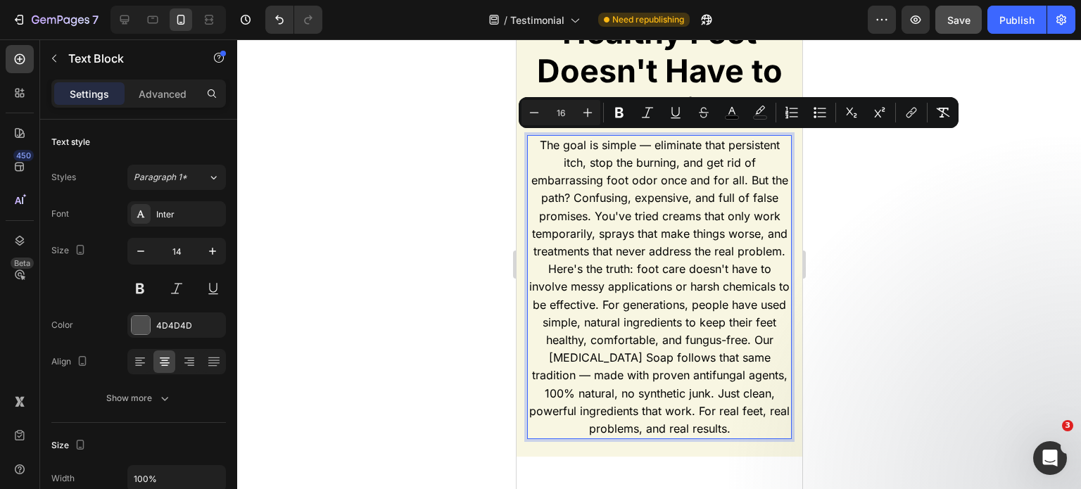
click at [642, 264] on span "The goal is simple — eliminate that persistent itch, stop the burning, and get …" at bounding box center [658, 287] width 260 height 298
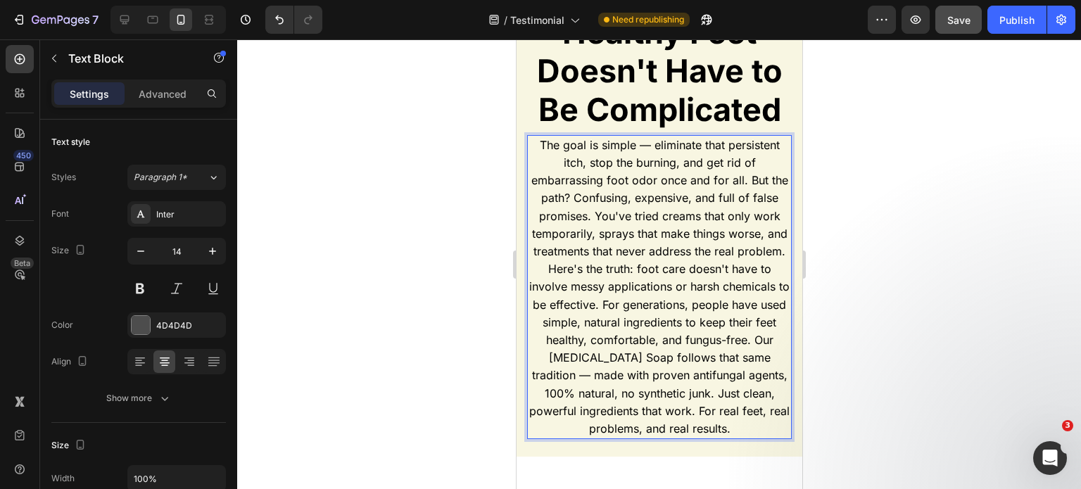
click at [620, 267] on span "The goal is simple — eliminate that persistent itch, stop the burning, and get …" at bounding box center [658, 287] width 260 height 298
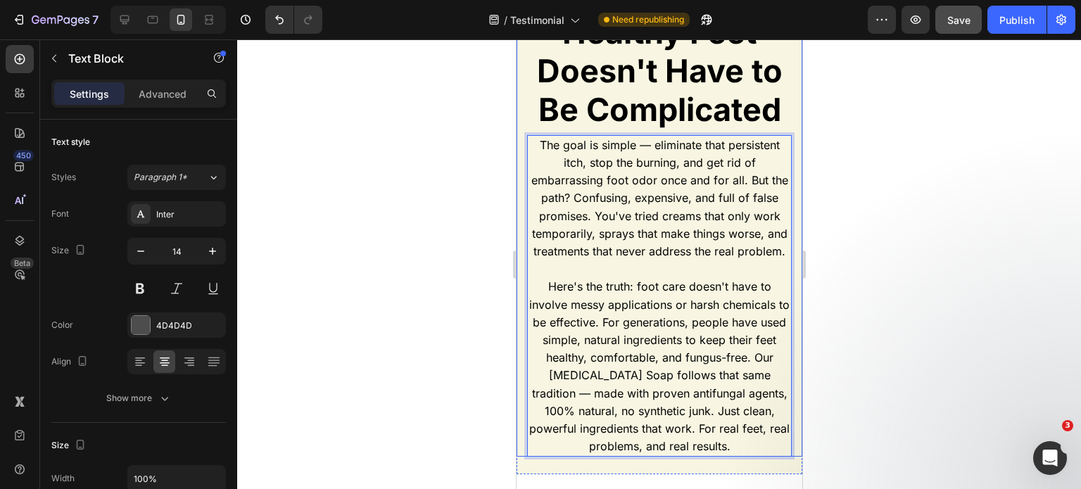
click at [904, 205] on div at bounding box center [658, 264] width 843 height 450
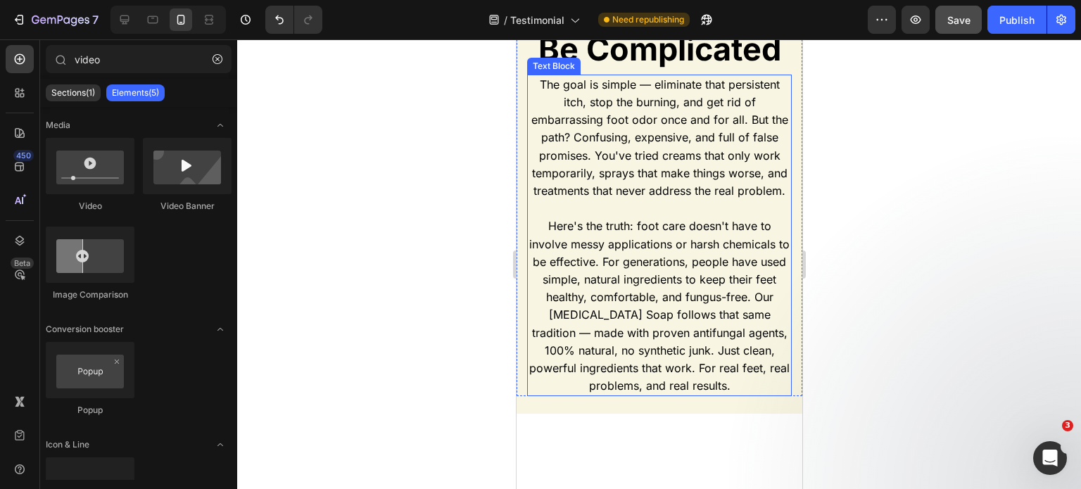
scroll to position [6876, 0]
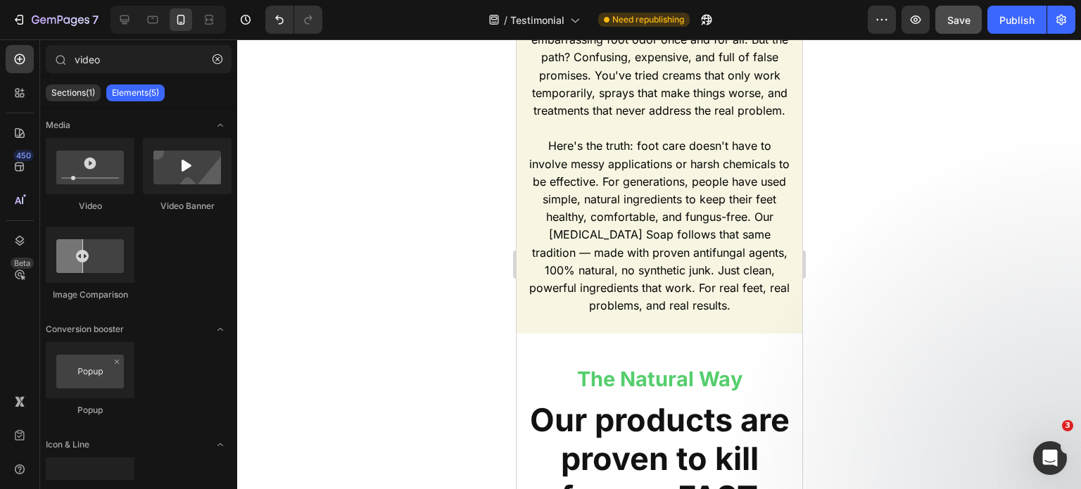
click at [1038, 1] on div "7 Version history / Testimonial Need republishing Preview Save Publish" at bounding box center [540, 20] width 1081 height 40
click at [1029, 13] on div "Publish" at bounding box center [1016, 20] width 35 height 15
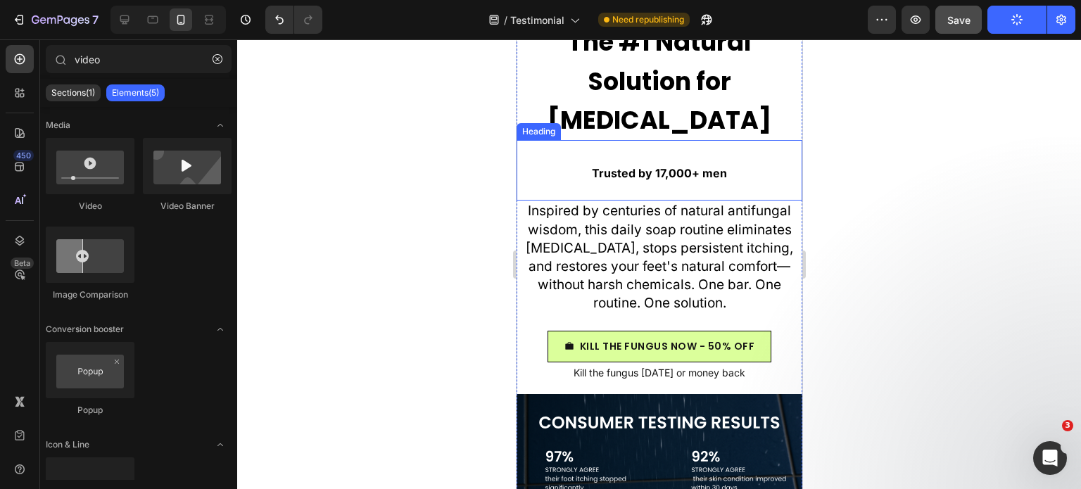
scroll to position [7369, 0]
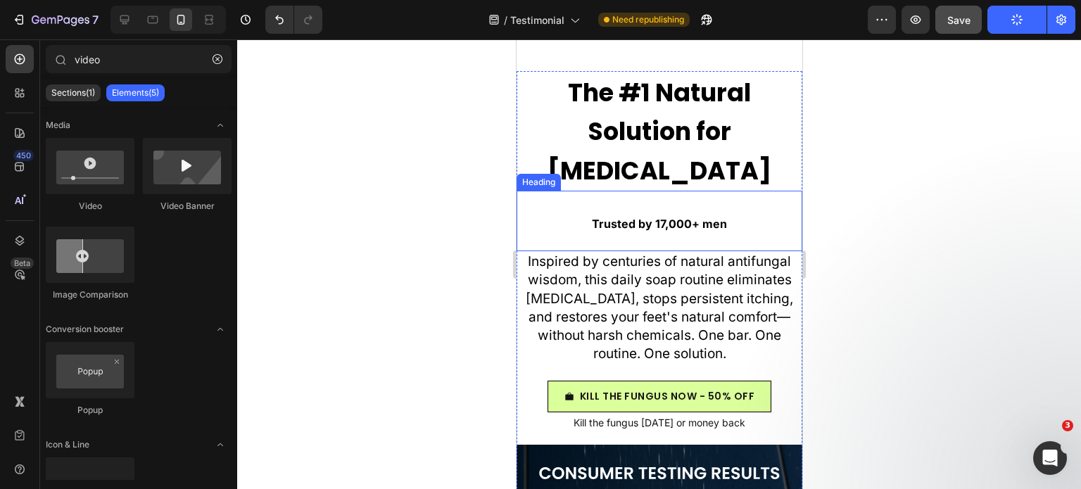
click at [642, 213] on h2 "Trusted by 17,000+ men" at bounding box center [659, 221] width 286 height 46
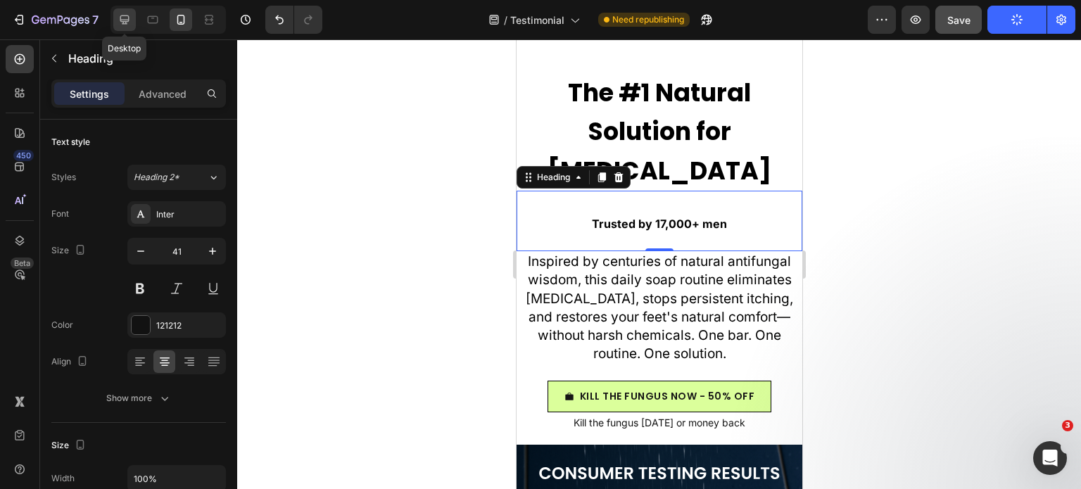
click at [121, 18] on icon at bounding box center [124, 20] width 14 height 14
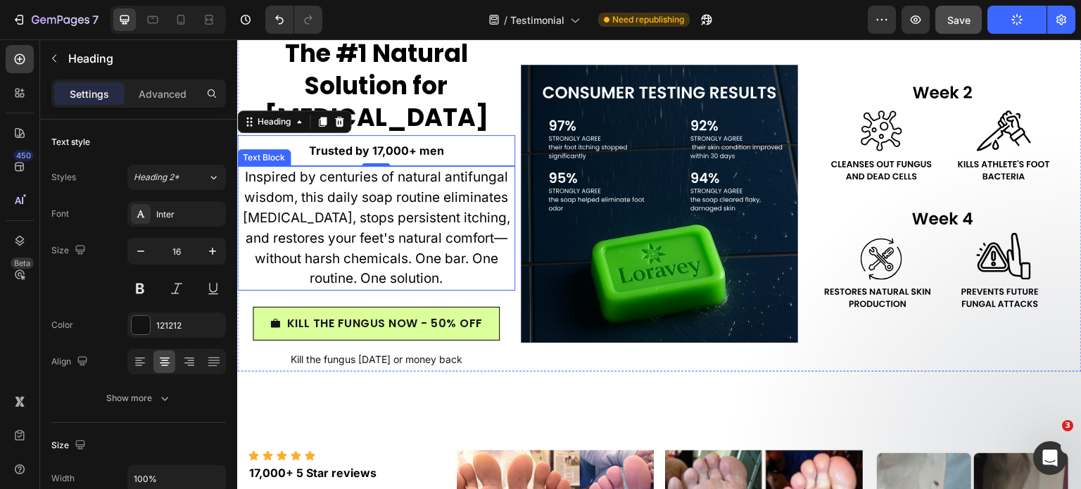
scroll to position [7380, 0]
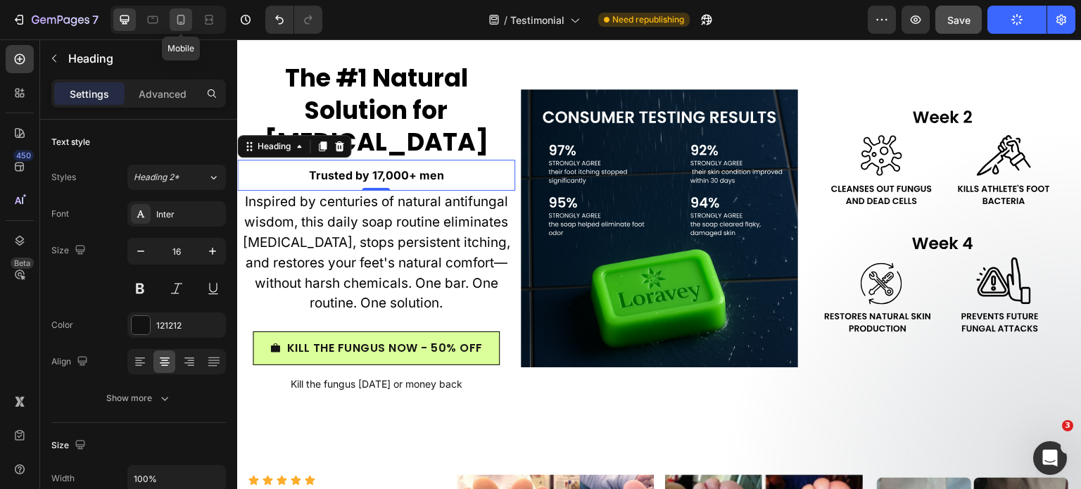
click at [185, 19] on icon at bounding box center [181, 20] width 14 height 14
type input "41"
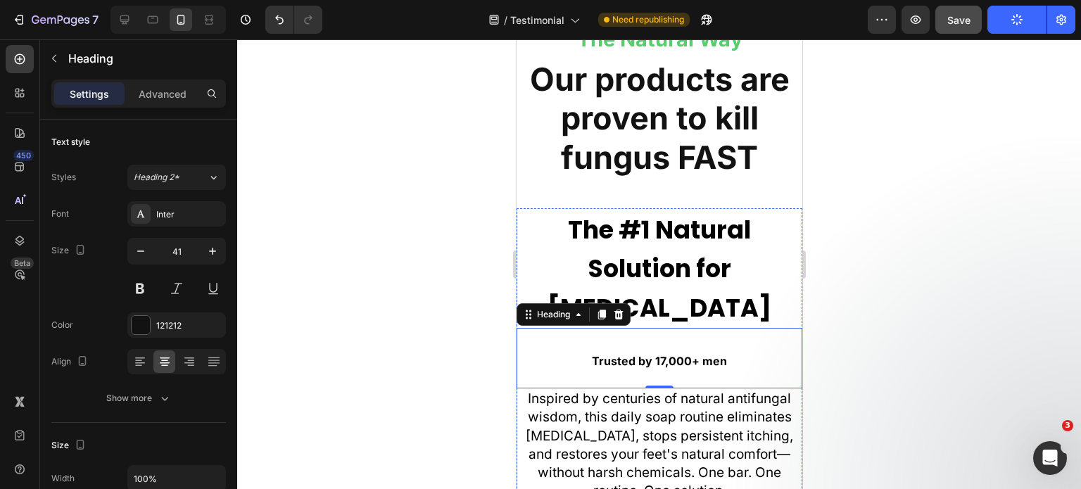
scroll to position [7220, 0]
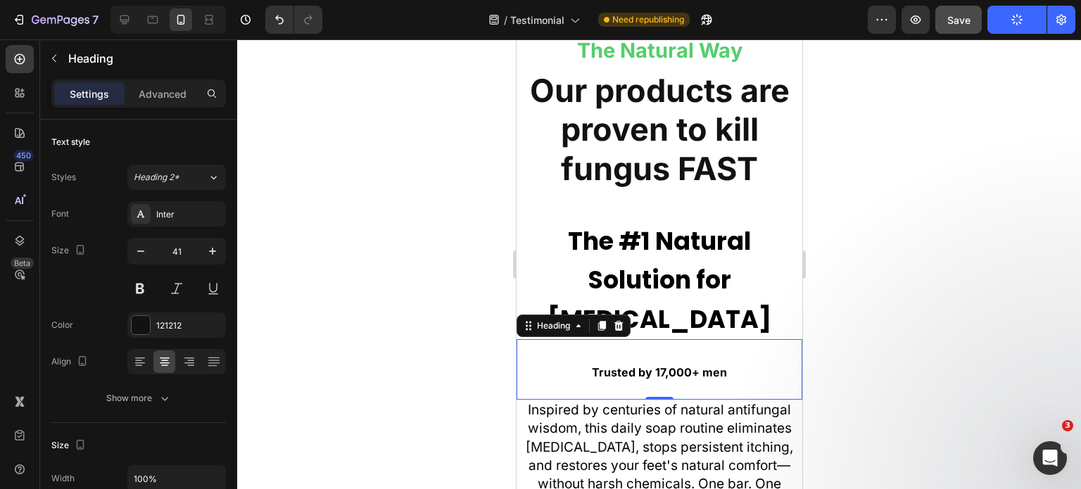
click at [1036, 275] on div at bounding box center [658, 264] width 843 height 450
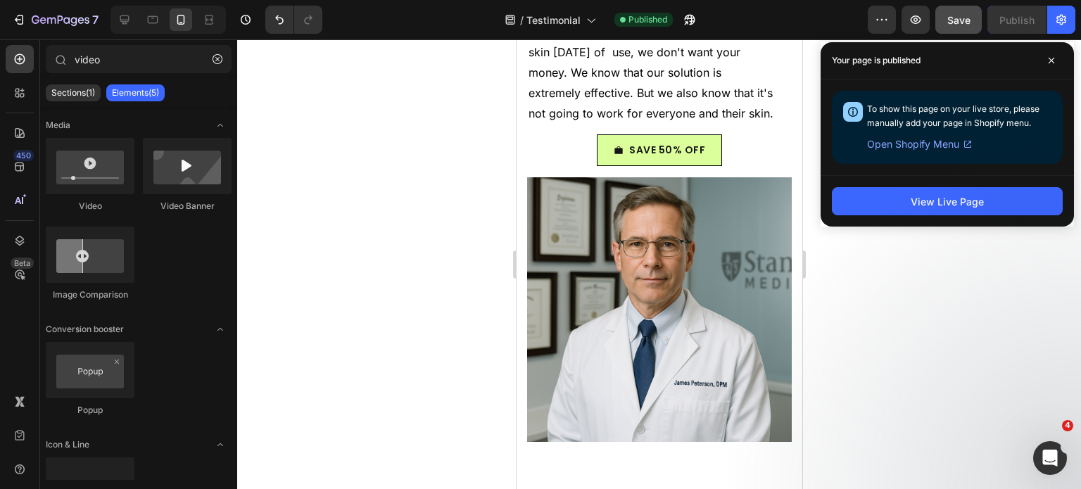
scroll to position [13471, 0]
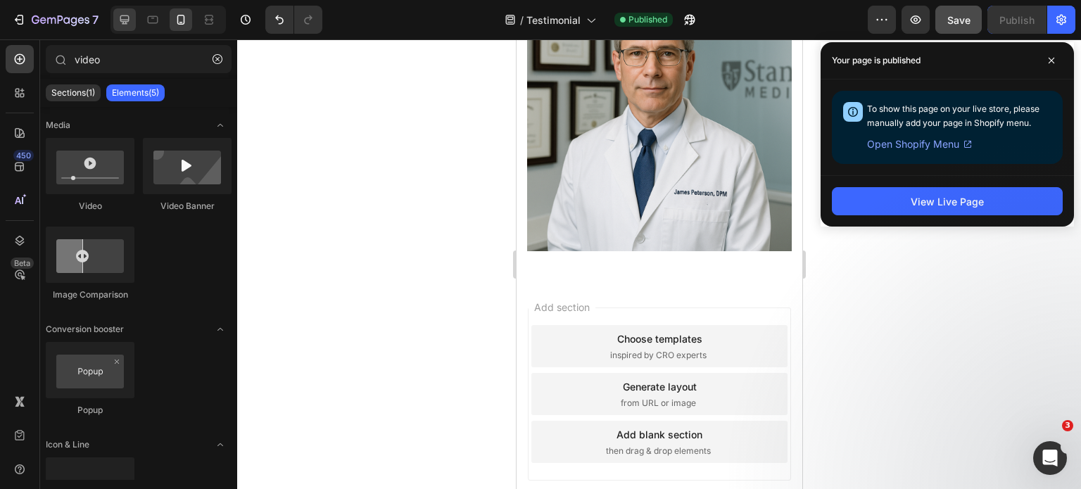
click at [121, 28] on div at bounding box center [124, 19] width 23 height 23
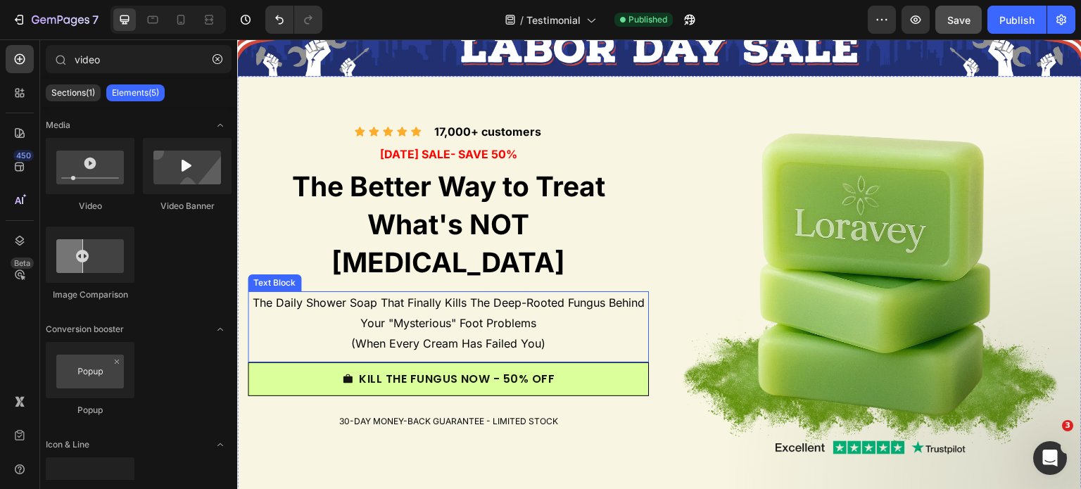
scroll to position [46, 0]
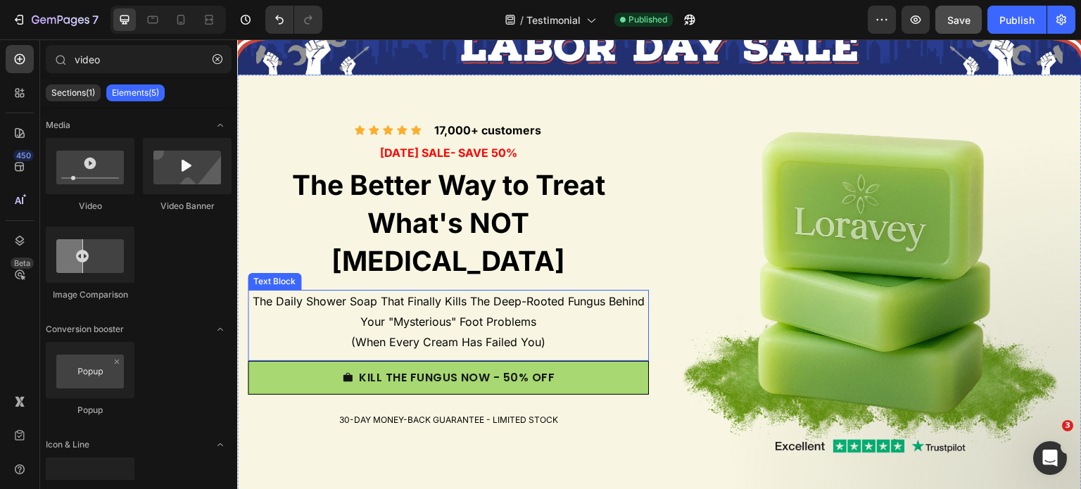
click at [509, 361] on link "KILL THE FUNGUS NOW - 50% OFF" at bounding box center [448, 378] width 401 height 34
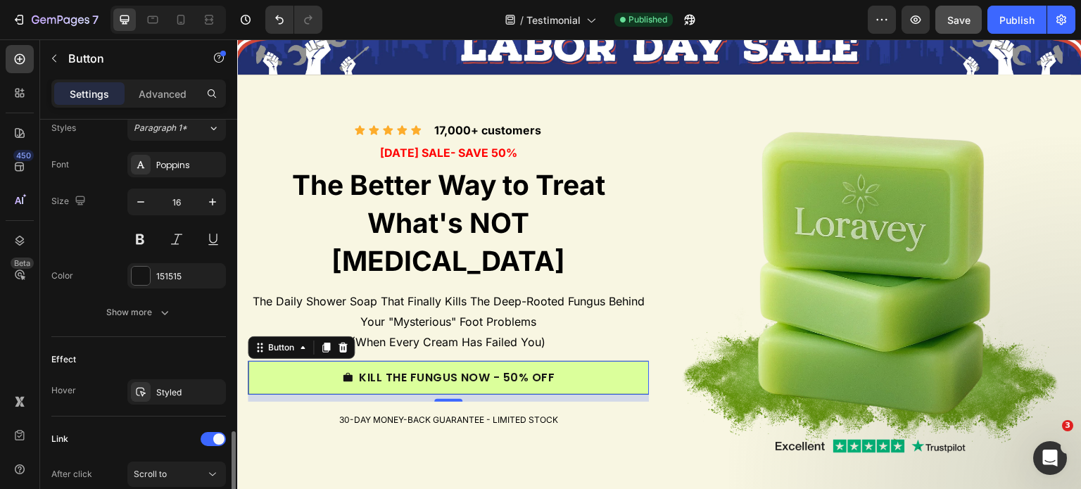
scroll to position [703, 0]
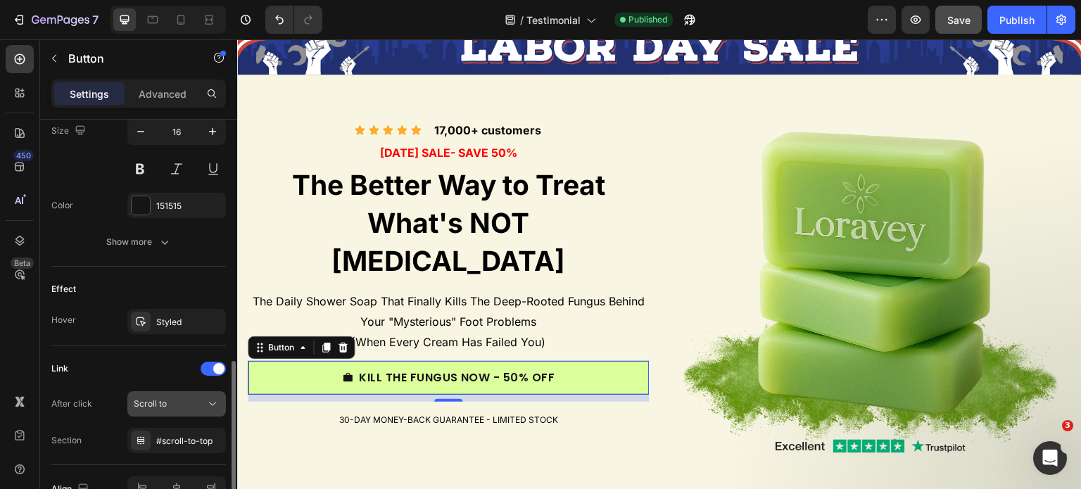
click at [150, 412] on button "Scroll to" at bounding box center [176, 403] width 98 height 25
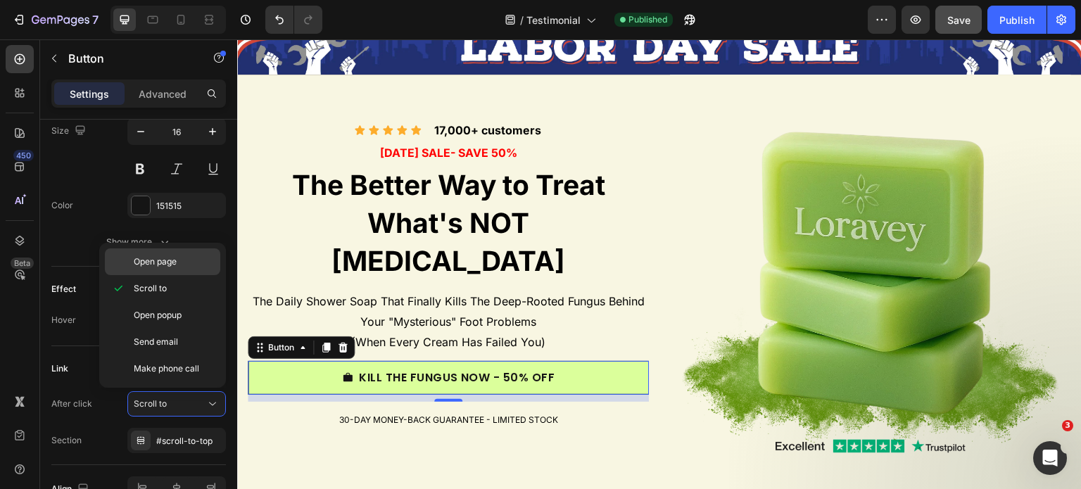
click at [166, 272] on div "Open page" at bounding box center [162, 261] width 115 height 27
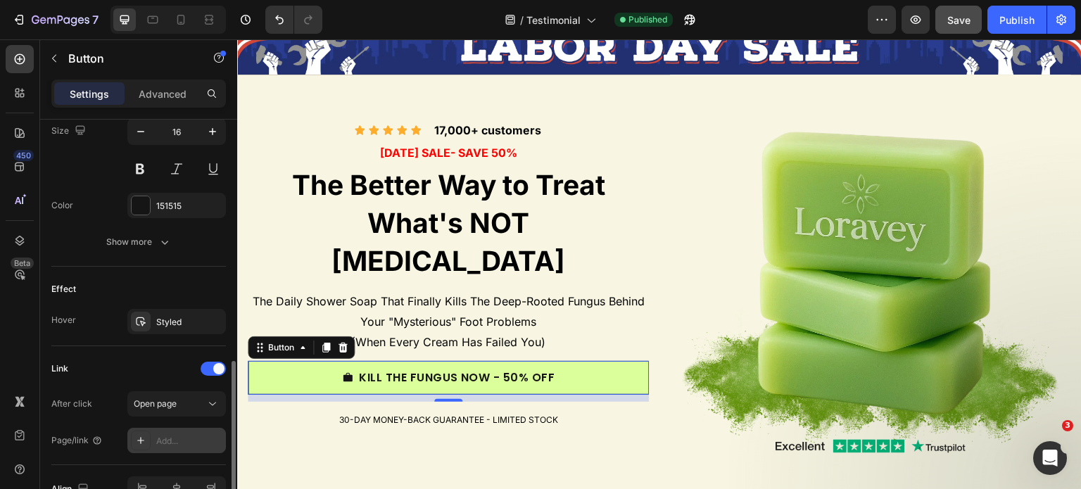
click at [167, 439] on div "Add..." at bounding box center [189, 441] width 66 height 13
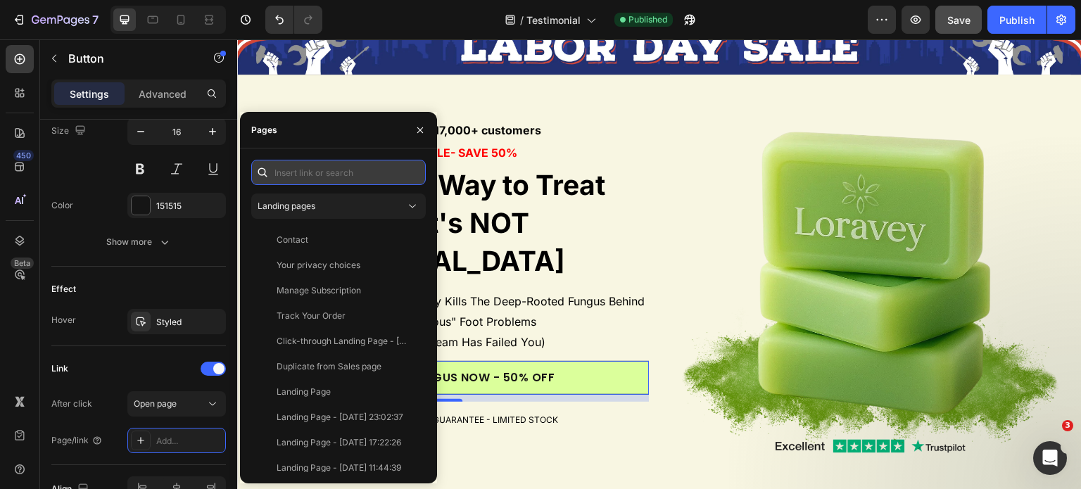
click at [303, 175] on input "text" at bounding box center [338, 172] width 174 height 25
paste input "[URL][DOMAIN_NAME]"
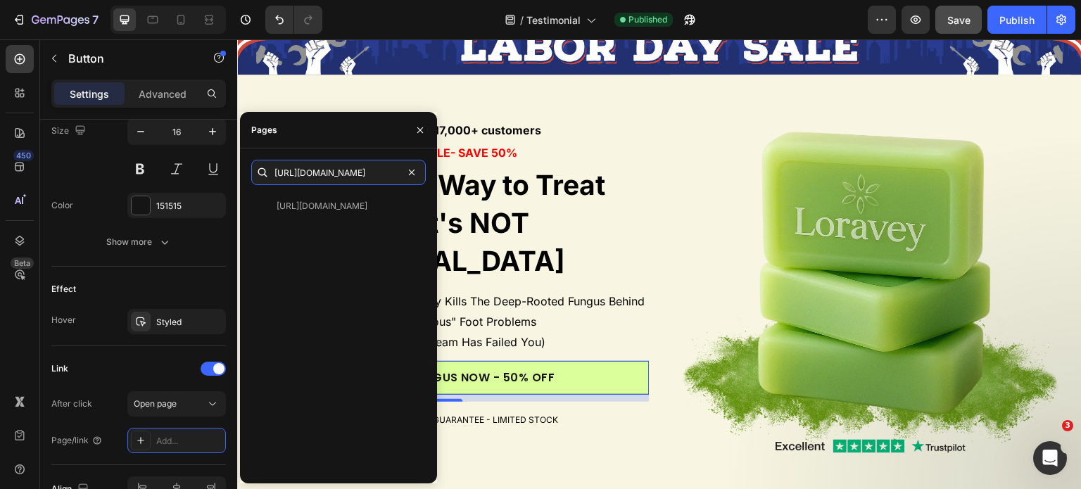
type input "[URL][DOMAIN_NAME]"
click at [319, 209] on div "[URL][DOMAIN_NAME]" at bounding box center [321, 206] width 91 height 13
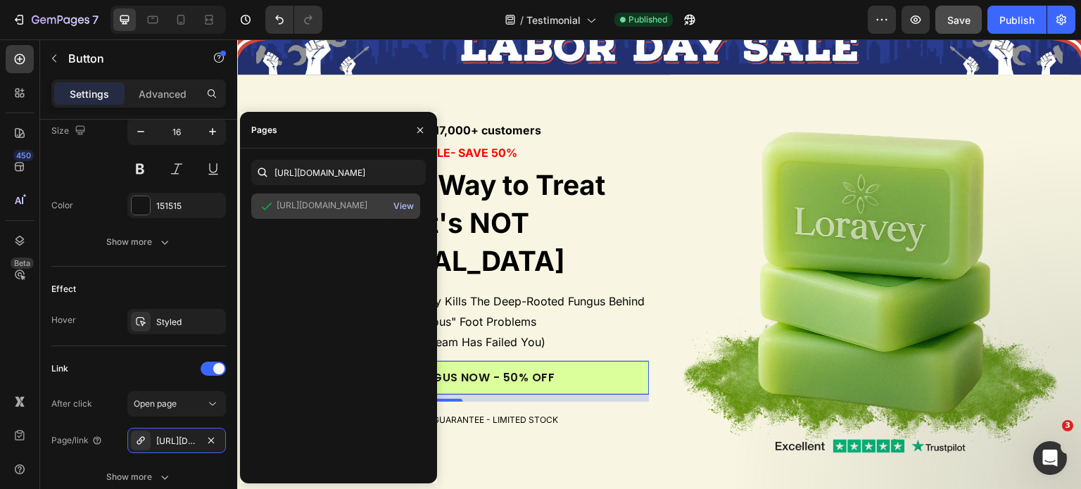
click at [396, 206] on div "View" at bounding box center [403, 206] width 20 height 13
click at [122, 364] on div "Link" at bounding box center [138, 368] width 174 height 23
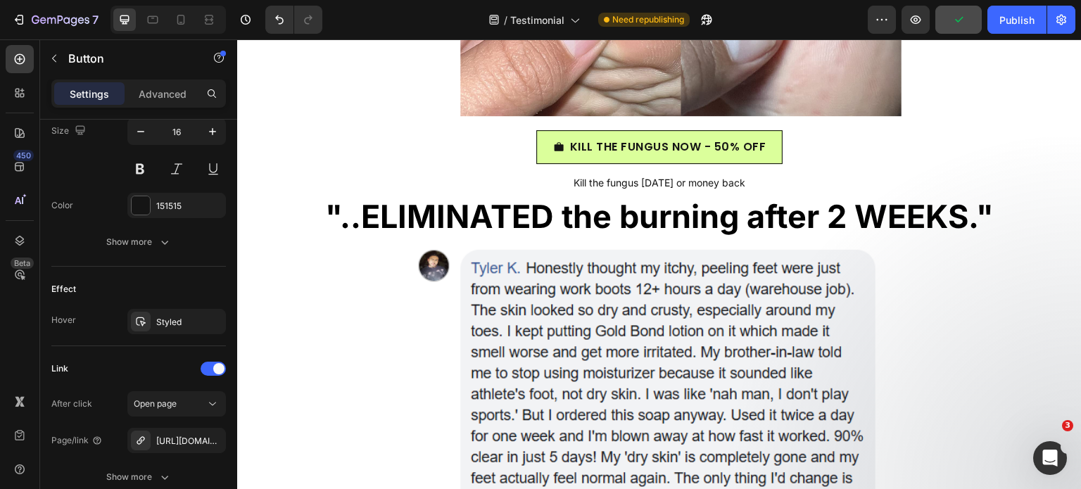
scroll to position [1524, 0]
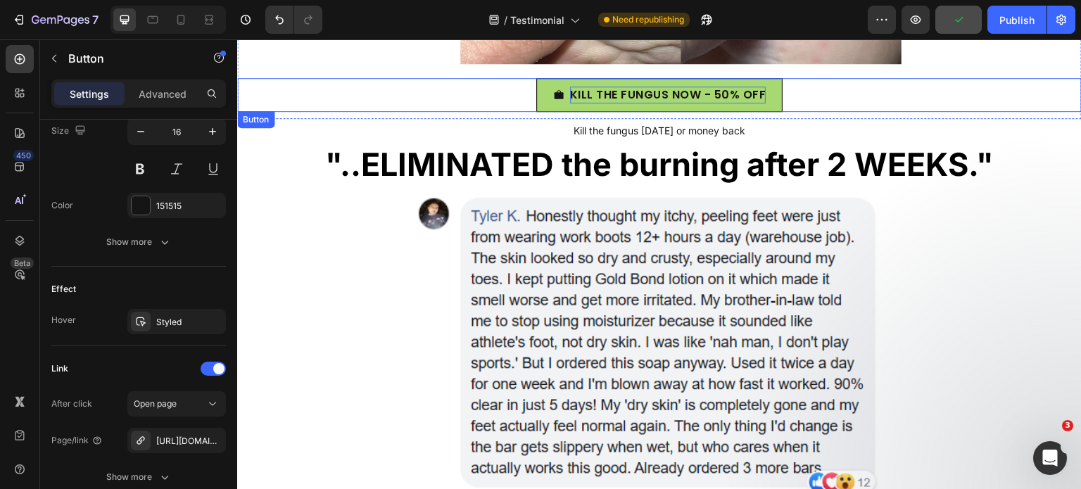
click at [578, 96] on p "KILL THE FUNGUS NOW - 50% OFF" at bounding box center [668, 95] width 196 height 17
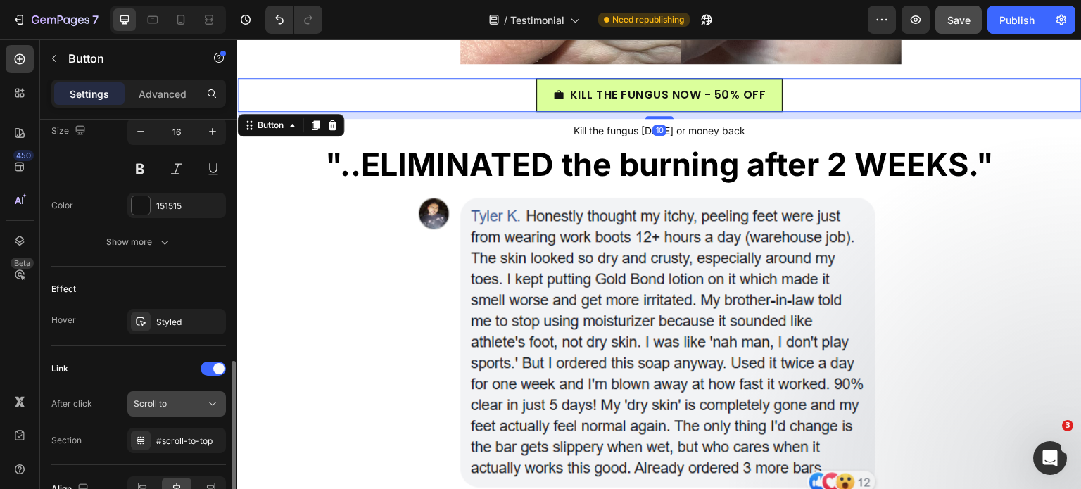
click at [165, 404] on span "Scroll to" at bounding box center [150, 403] width 33 height 11
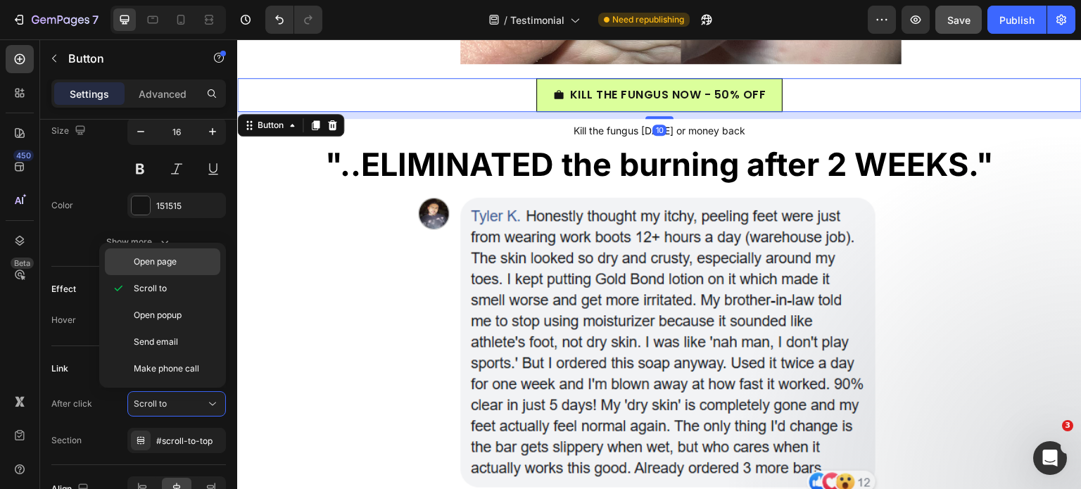
click at [167, 260] on span "Open page" at bounding box center [155, 261] width 43 height 13
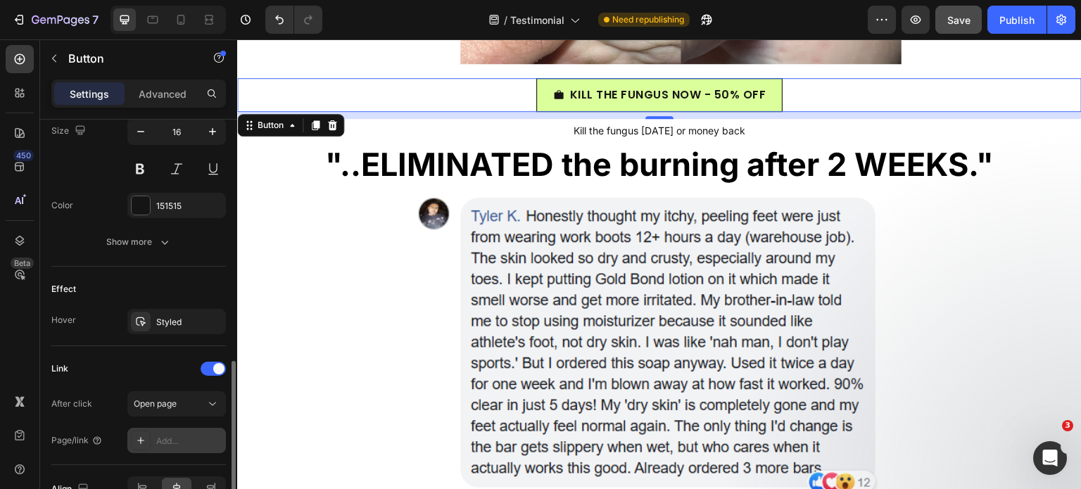
click at [167, 443] on div "Add..." at bounding box center [189, 441] width 66 height 13
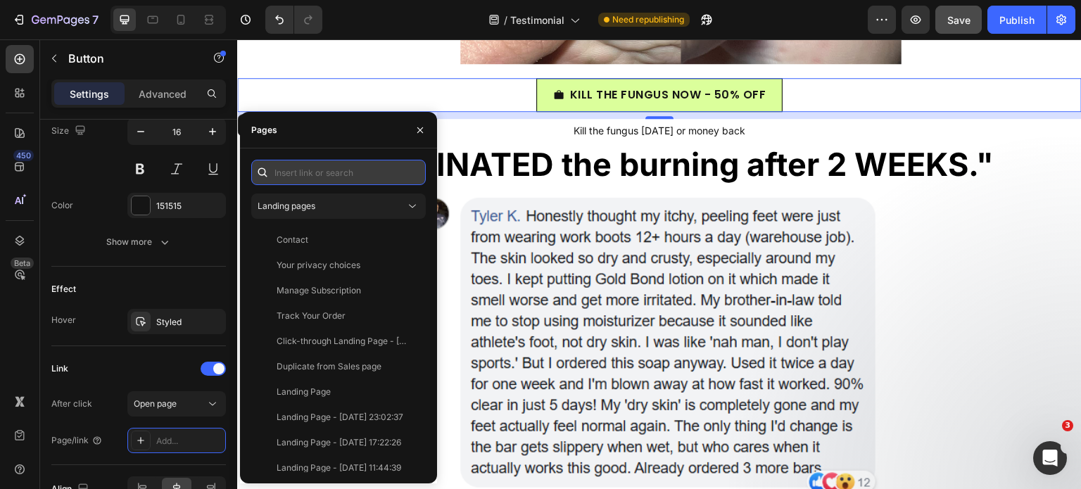
click at [300, 173] on input "text" at bounding box center [338, 172] width 174 height 25
paste input "[URL][DOMAIN_NAME]"
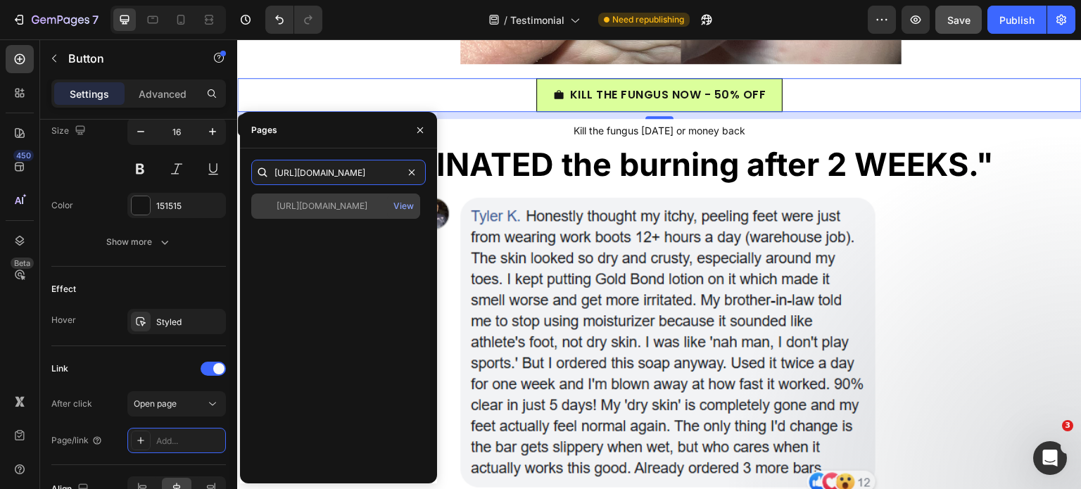
type input "[URL][DOMAIN_NAME]"
click at [300, 208] on div "[URL][DOMAIN_NAME]" at bounding box center [321, 206] width 91 height 13
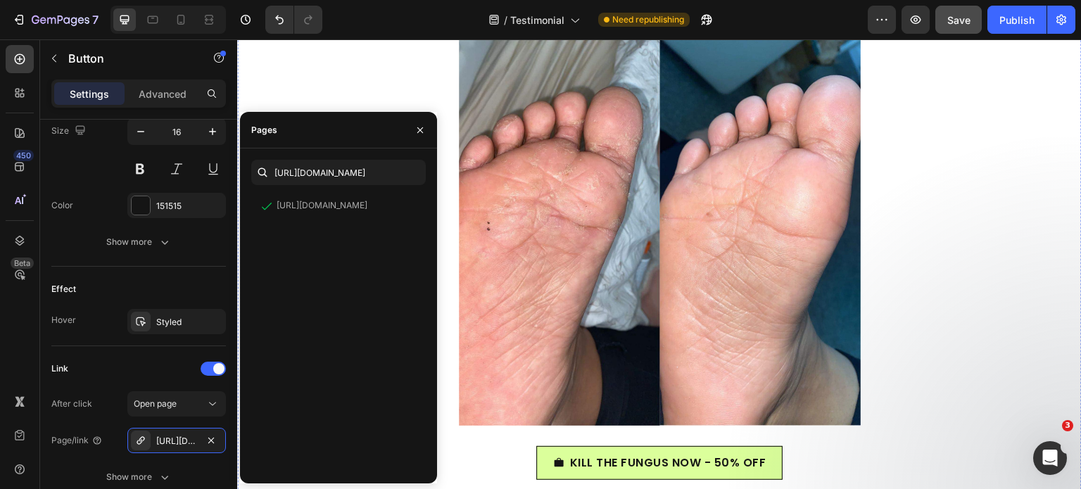
scroll to position [2368, 0]
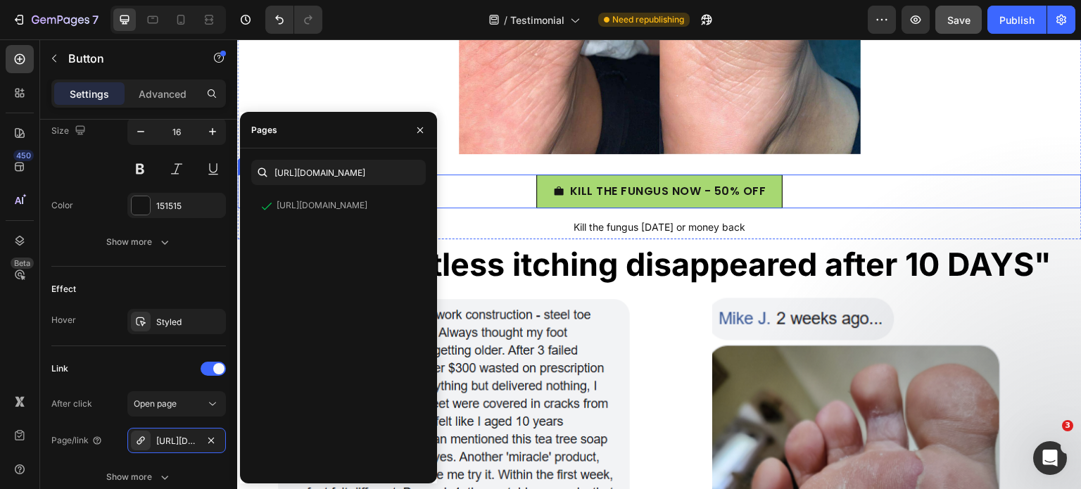
click at [661, 205] on link "KILL THE FUNGUS NOW - 50% OFF" at bounding box center [659, 191] width 247 height 34
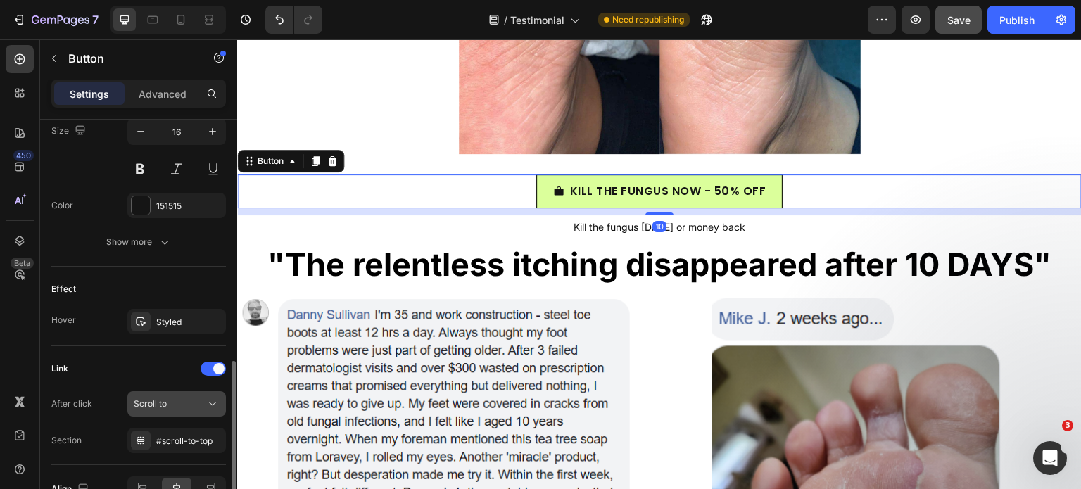
click at [153, 405] on span "Scroll to" at bounding box center [150, 403] width 33 height 11
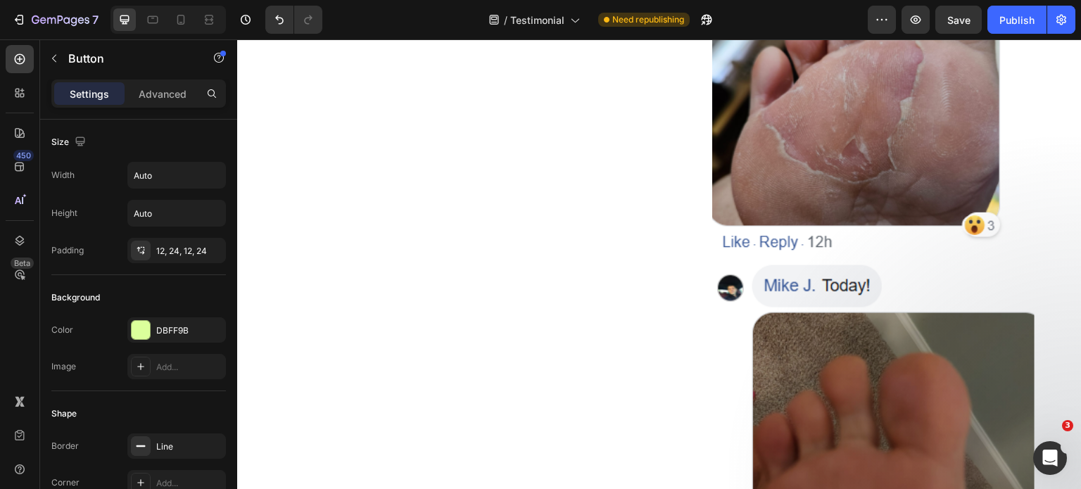
scroll to position [703, 0]
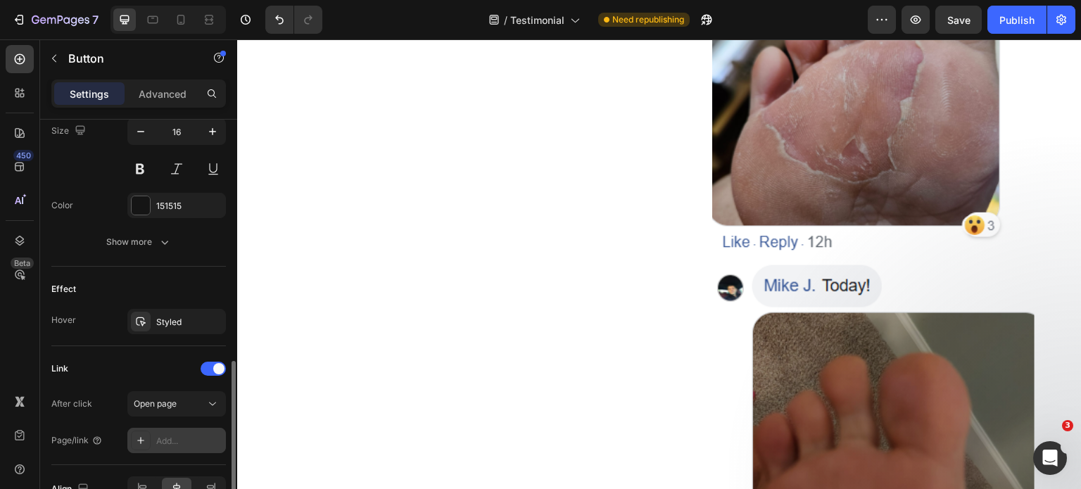
click at [175, 436] on div "Add..." at bounding box center [189, 441] width 66 height 13
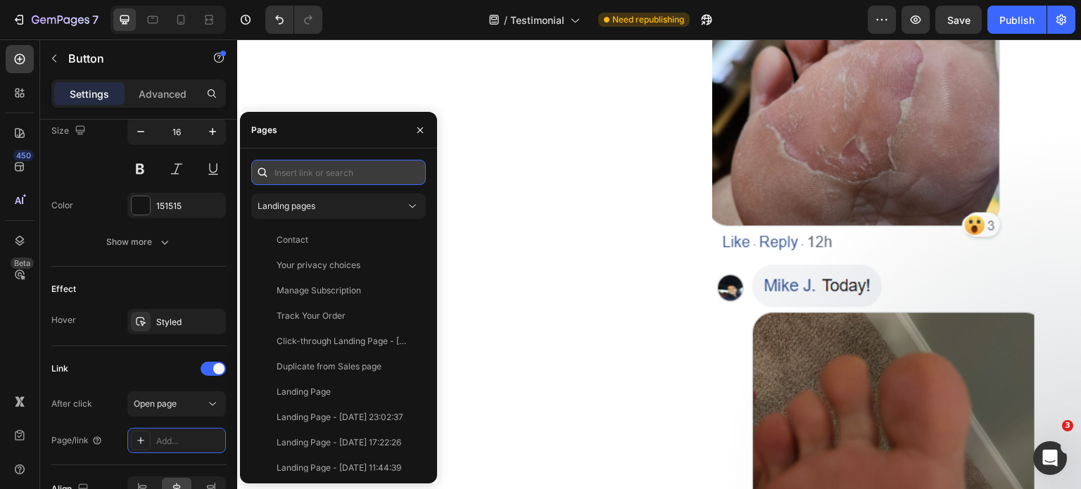
click at [323, 177] on input "text" at bounding box center [338, 172] width 174 height 25
paste input "[URL][DOMAIN_NAME]"
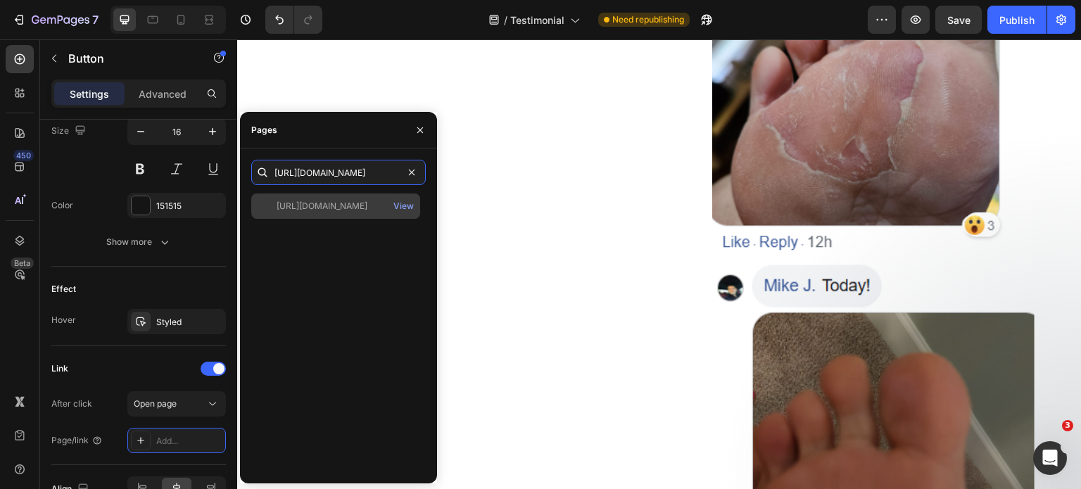
type input "[URL][DOMAIN_NAME]"
click at [315, 213] on div "https://loravey.com/products/loravey%C2%AE-antifungal-relief-soap-bar View" at bounding box center [335, 205] width 169 height 25
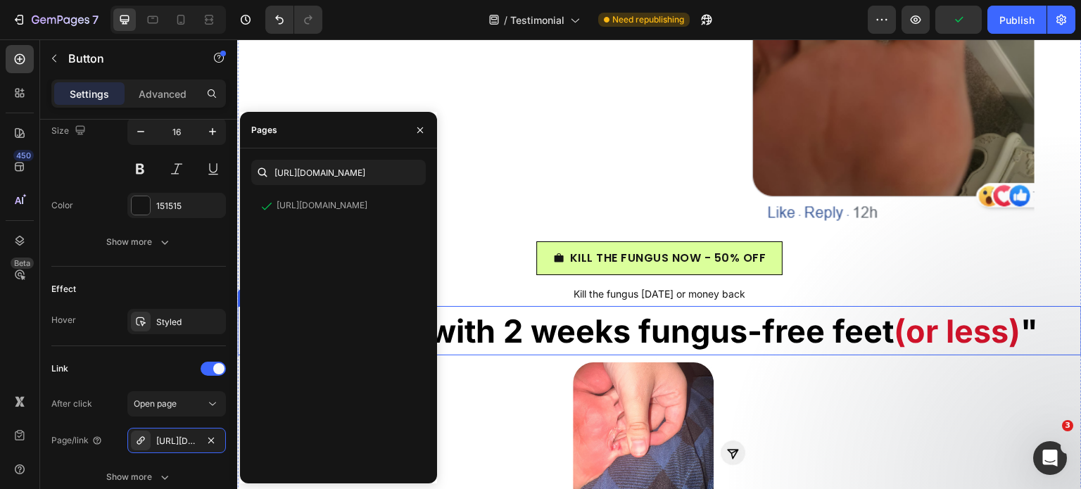
scroll to position [3212, 0]
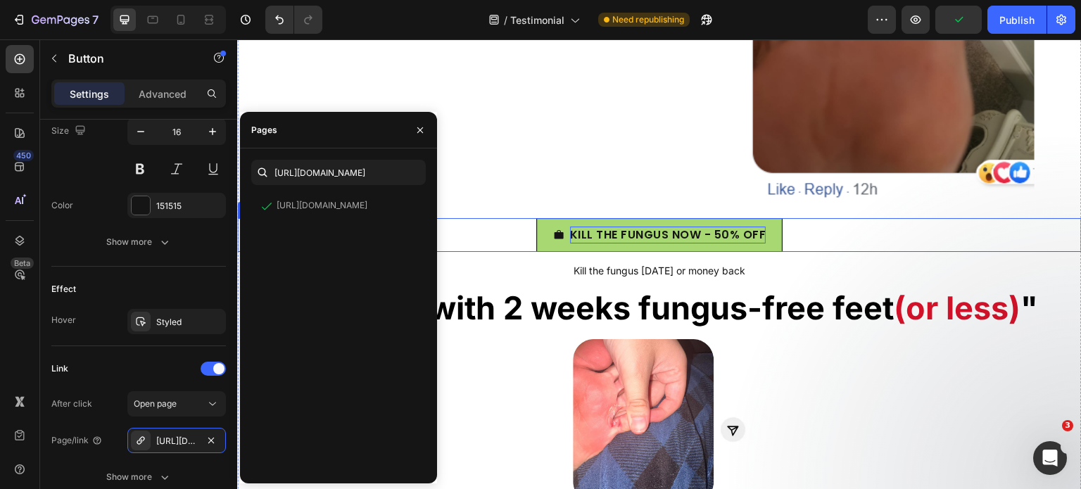
click at [671, 234] on p "KILL THE FUNGUS NOW - 50% OFF" at bounding box center [668, 235] width 196 height 17
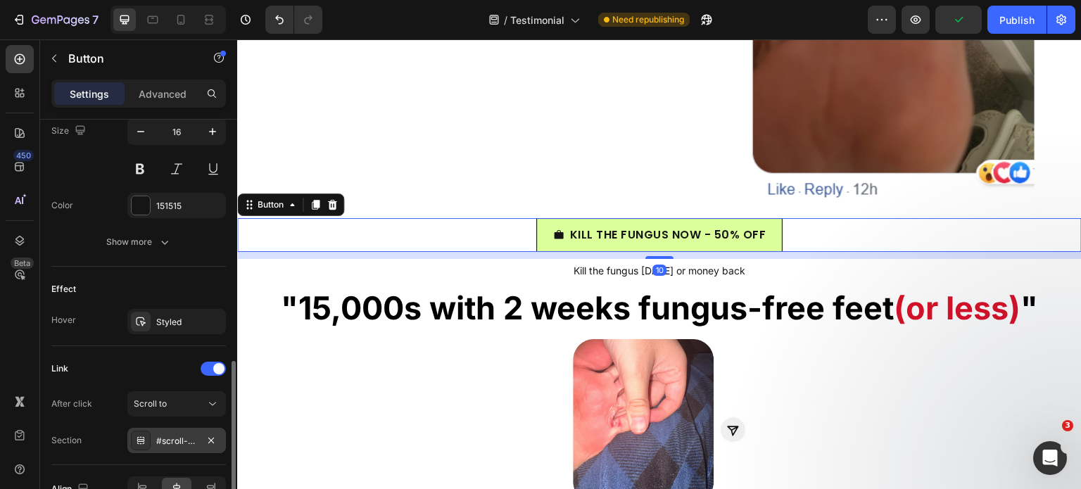
click at [160, 441] on div "#scroll-to-top" at bounding box center [176, 441] width 41 height 13
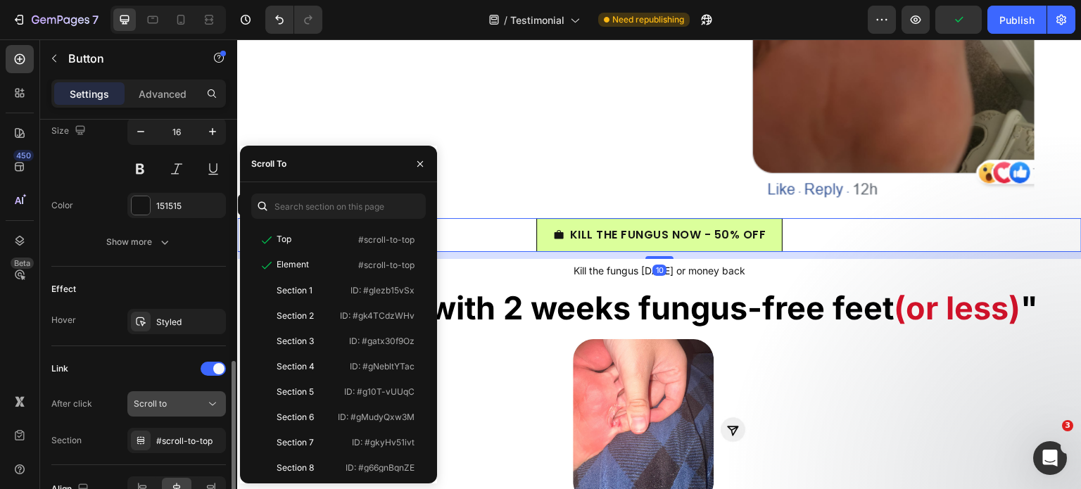
click at [129, 406] on button "Scroll to" at bounding box center [176, 403] width 98 height 25
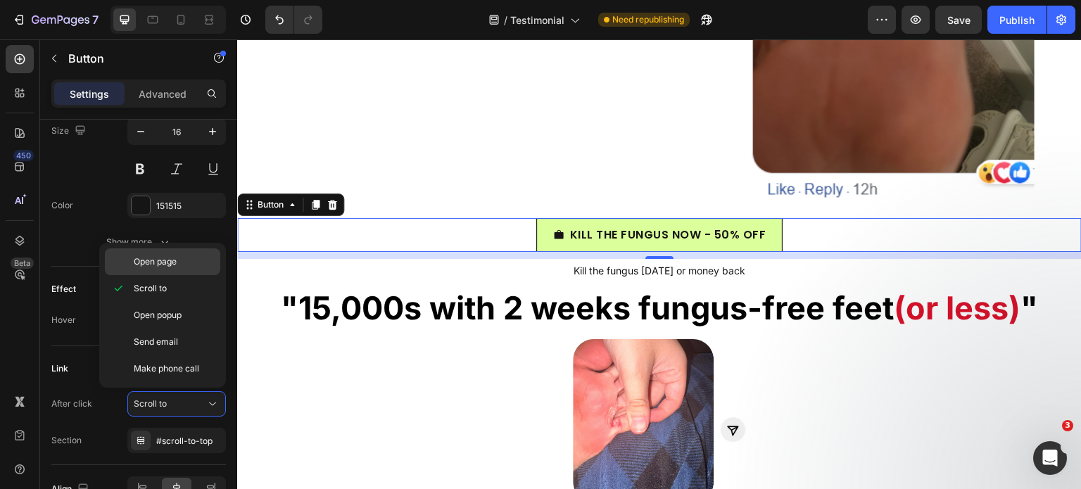
click at [186, 261] on p "Open page" at bounding box center [174, 261] width 80 height 13
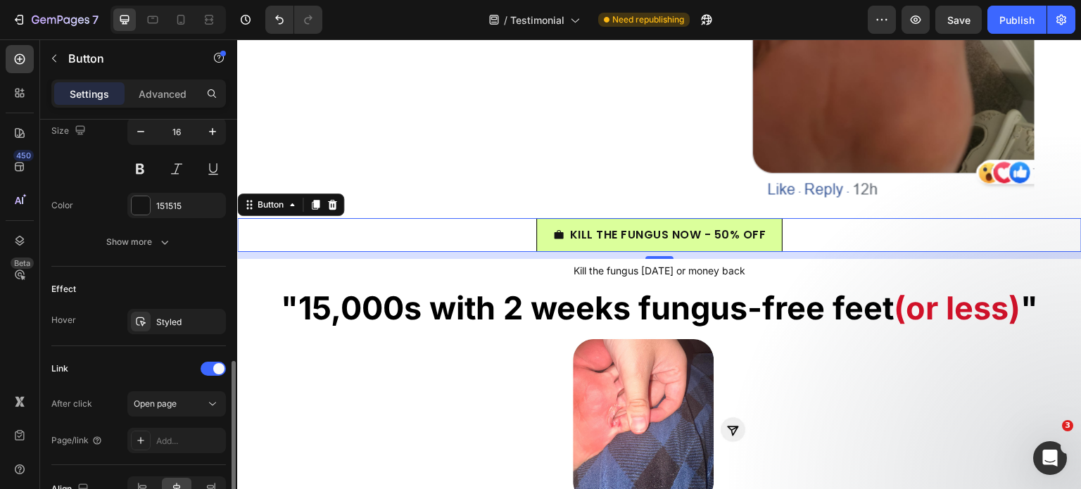
click at [166, 455] on div "Link After click Open page Page/link Add..." at bounding box center [138, 405] width 174 height 119
click at [167, 438] on div "Add..." at bounding box center [189, 441] width 66 height 13
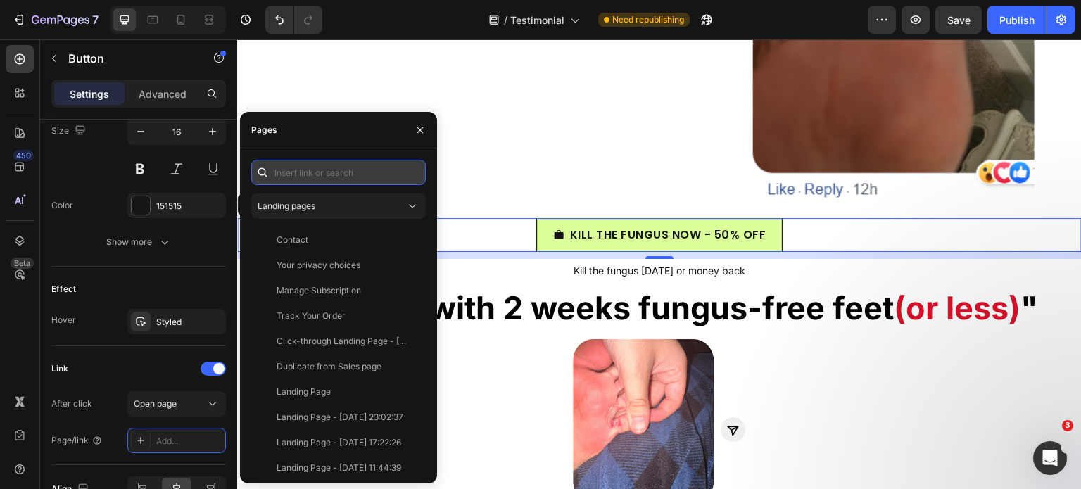
click at [294, 174] on input "text" at bounding box center [338, 172] width 174 height 25
paste input "[URL][DOMAIN_NAME]"
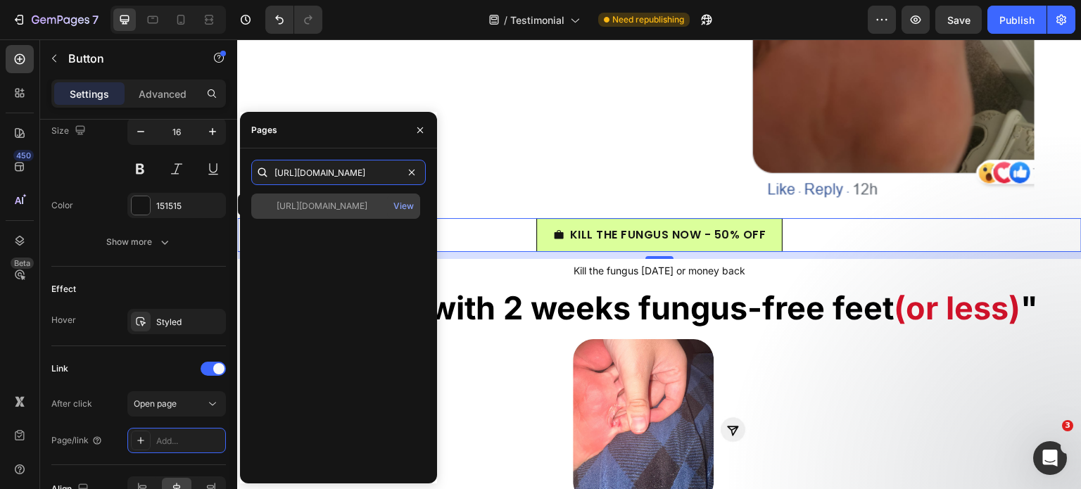
type input "[URL][DOMAIN_NAME]"
click at [312, 201] on div "[URL][DOMAIN_NAME]" at bounding box center [321, 206] width 91 height 13
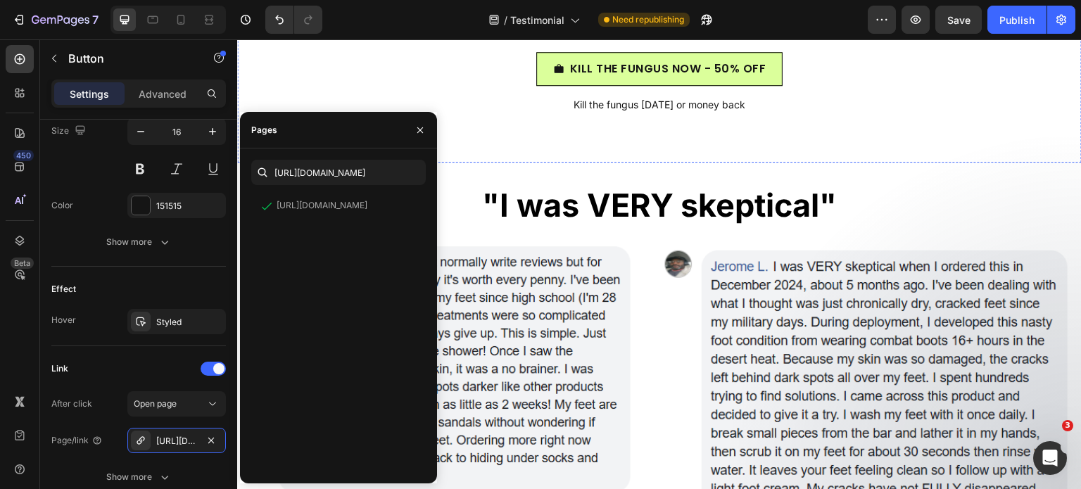
scroll to position [4623, 0]
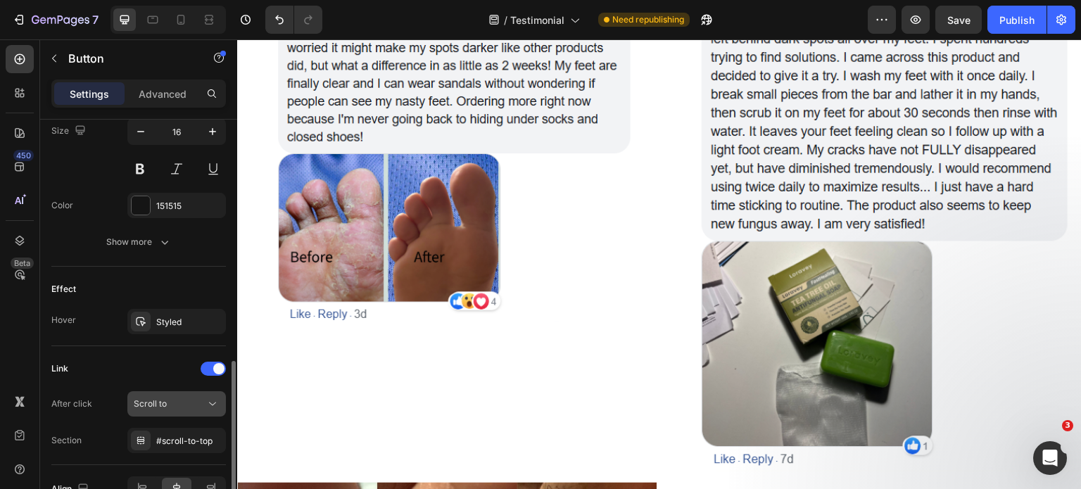
click at [161, 403] on span "Scroll to" at bounding box center [150, 403] width 33 height 11
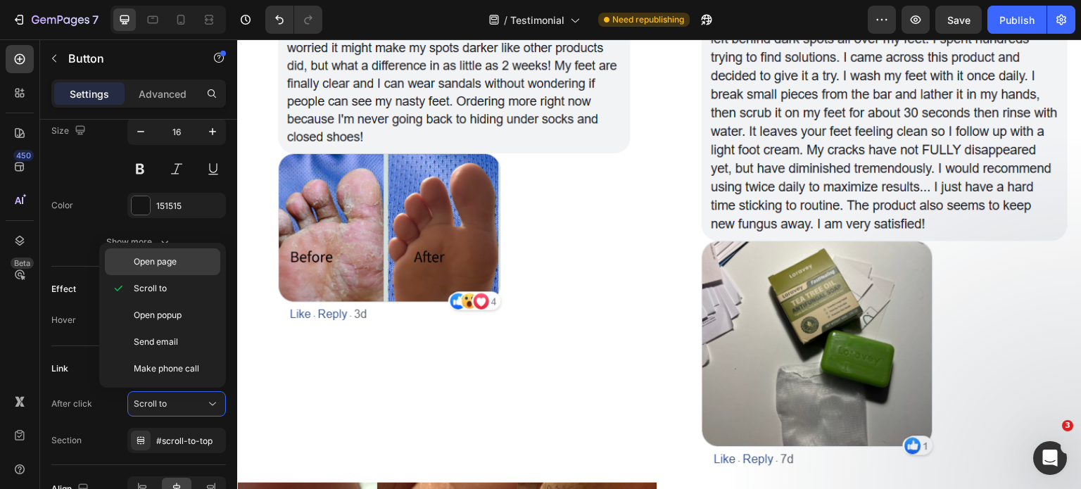
click at [180, 261] on p "Open page" at bounding box center [174, 261] width 80 height 13
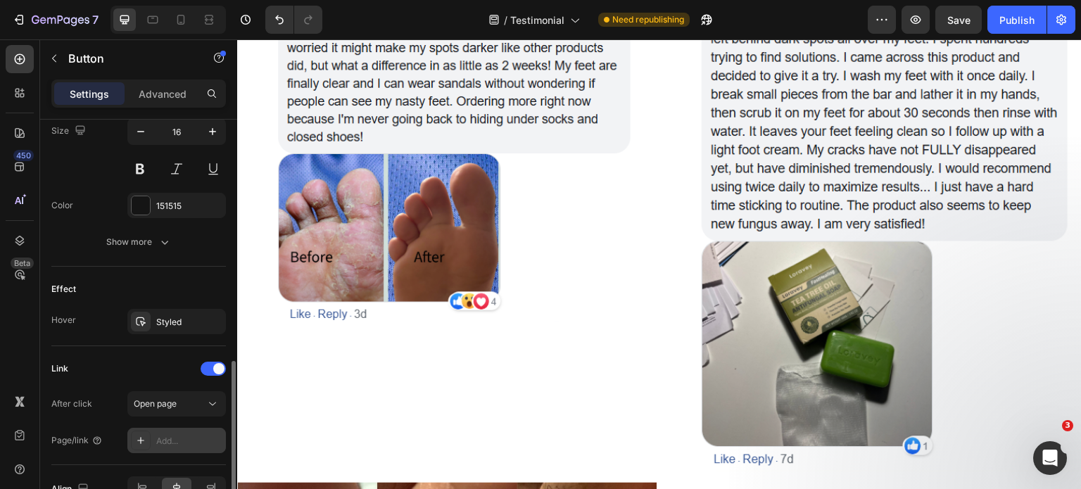
click at [176, 441] on div "Add..." at bounding box center [189, 441] width 66 height 13
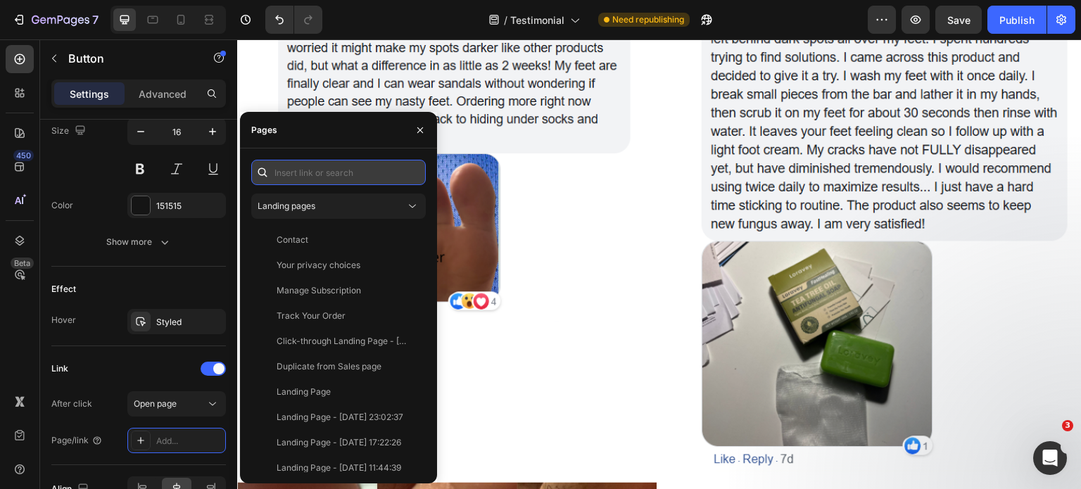
click at [282, 162] on input "text" at bounding box center [338, 172] width 174 height 25
paste input "[URL][DOMAIN_NAME]"
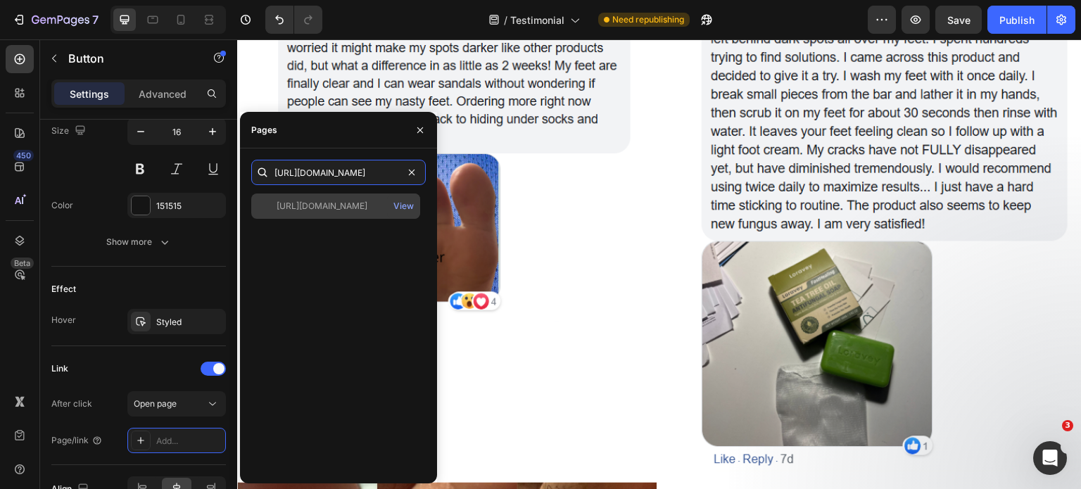
type input "[URL][DOMAIN_NAME]"
click at [312, 210] on div "[URL][DOMAIN_NAME]" at bounding box center [321, 206] width 91 height 13
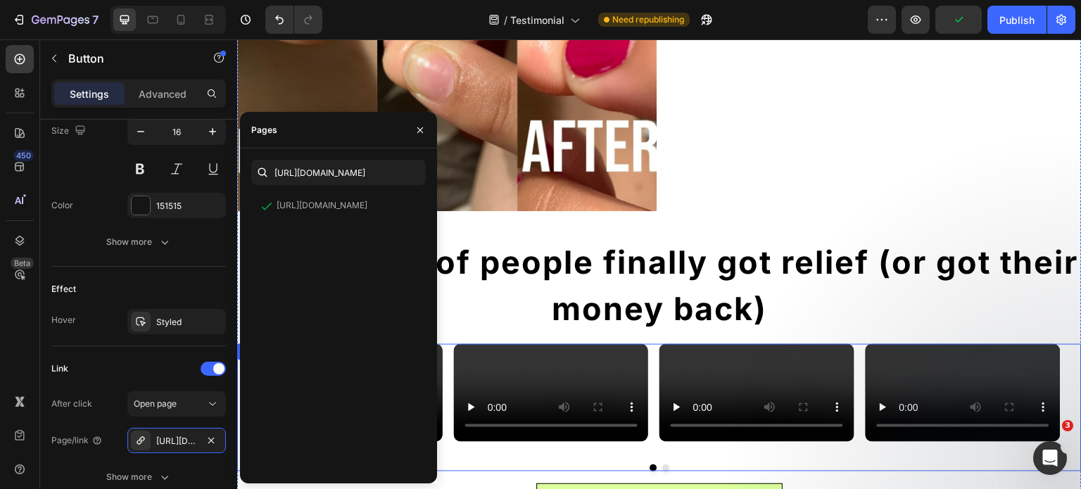
scroll to position [6401, 0]
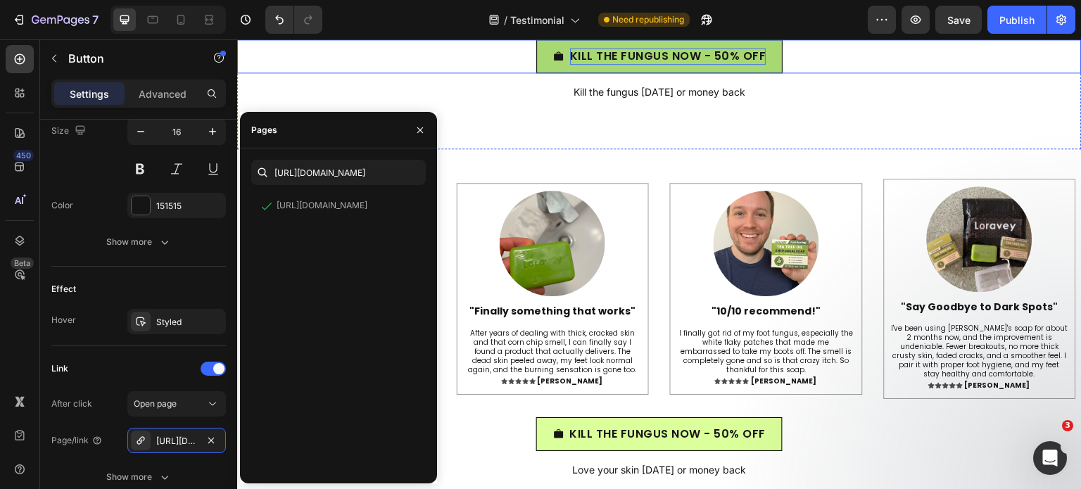
click at [620, 65] on p "KILL THE FUNGUS NOW - 50% OFF" at bounding box center [668, 56] width 196 height 17
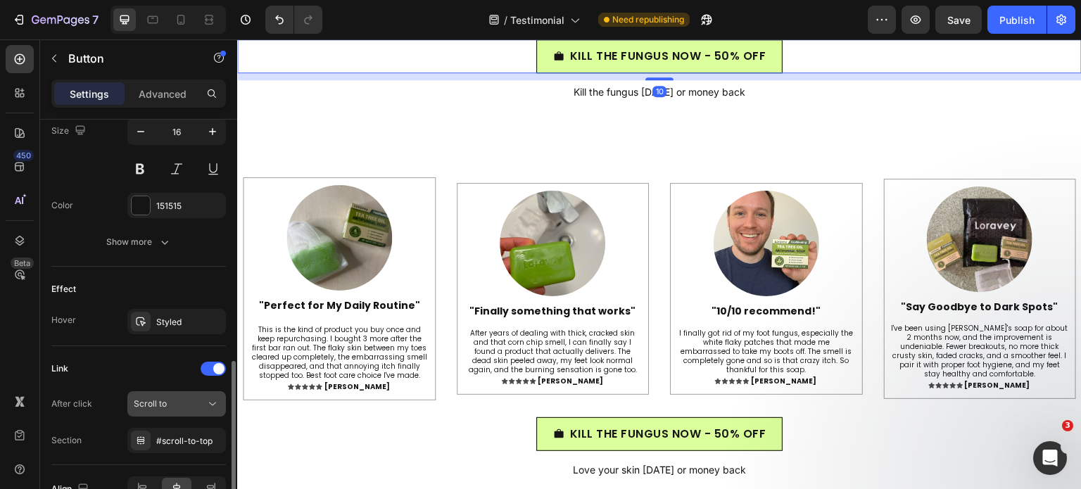
click at [164, 411] on button "Scroll to" at bounding box center [176, 403] width 98 height 25
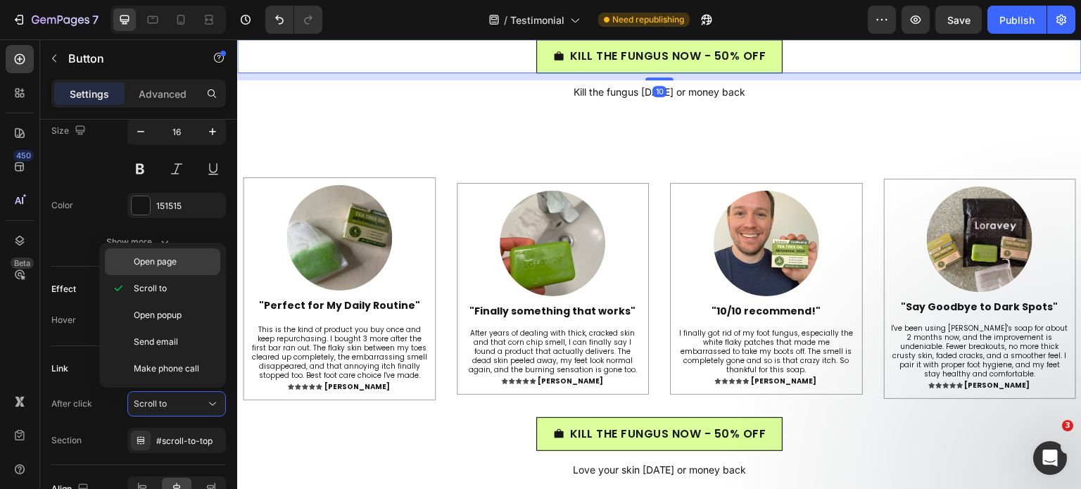
click at [192, 258] on p "Open page" at bounding box center [174, 261] width 80 height 13
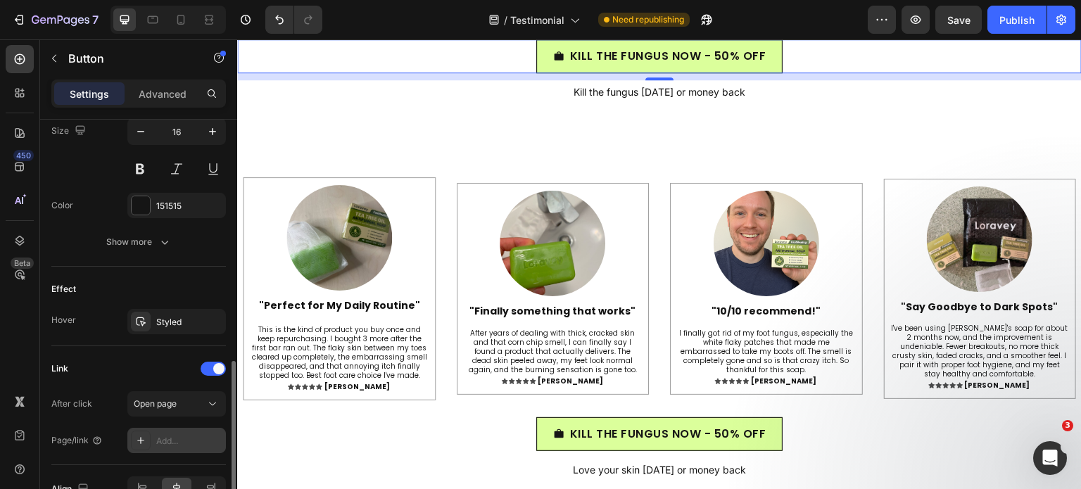
click at [179, 445] on div "Add..." at bounding box center [176, 440] width 98 height 25
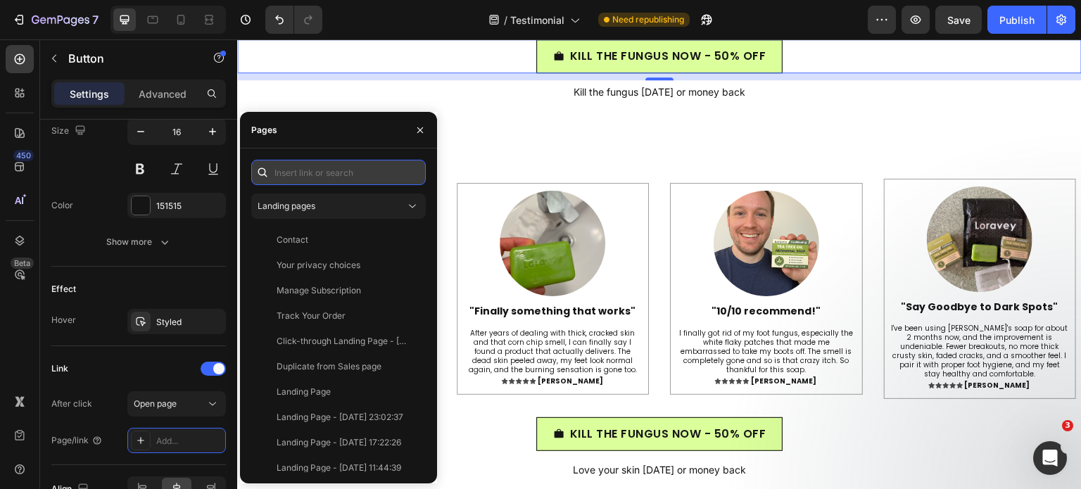
click at [303, 178] on input "text" at bounding box center [338, 172] width 174 height 25
paste input "[URL][DOMAIN_NAME]"
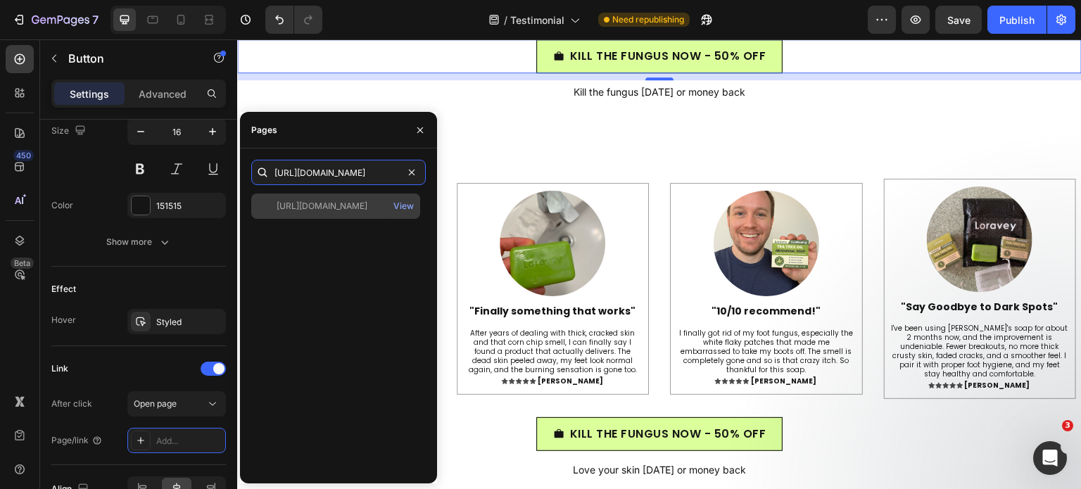
type input "[URL][DOMAIN_NAME]"
click at [303, 210] on div "[URL][DOMAIN_NAME]" at bounding box center [321, 206] width 91 height 13
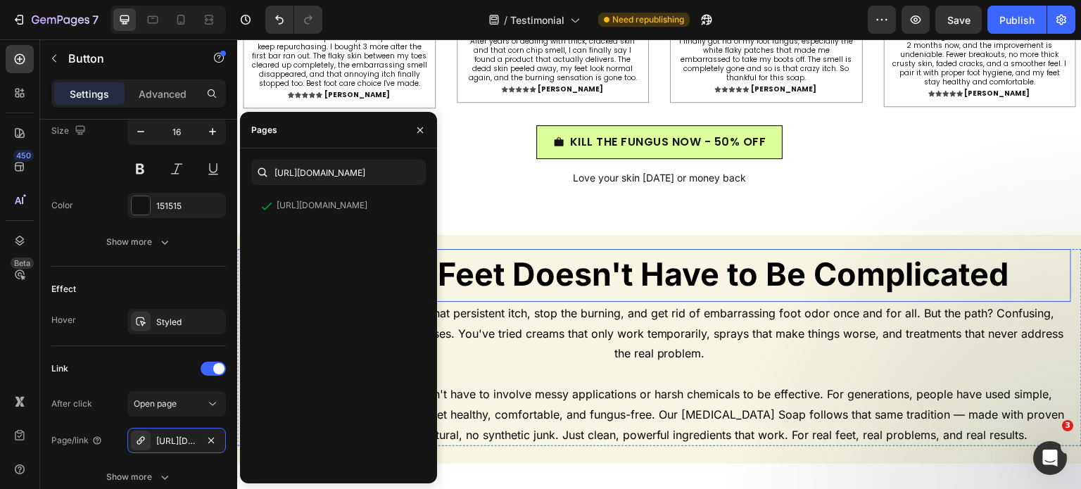
scroll to position [6931, 0]
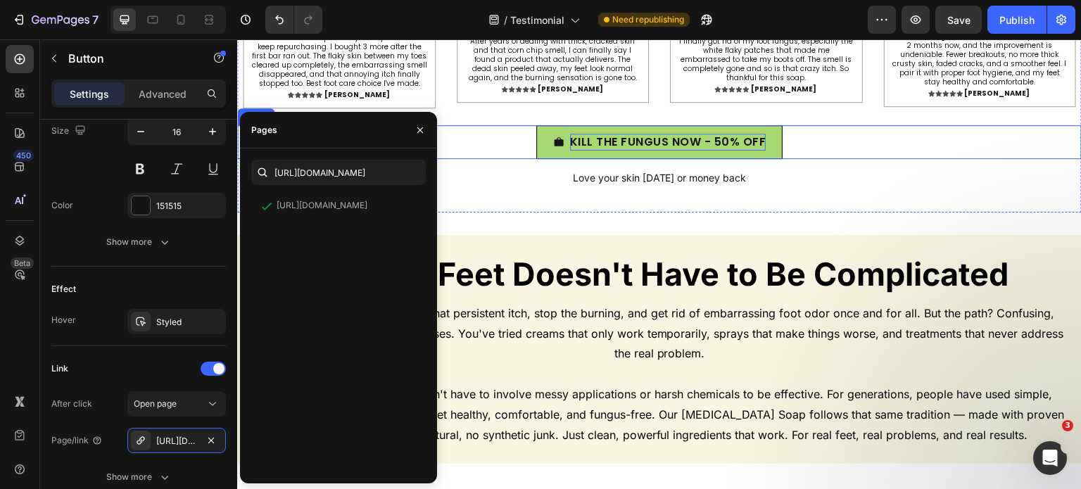
click at [593, 148] on p "KILL THE FUNGUS NOW - 50% OFF" at bounding box center [668, 142] width 196 height 17
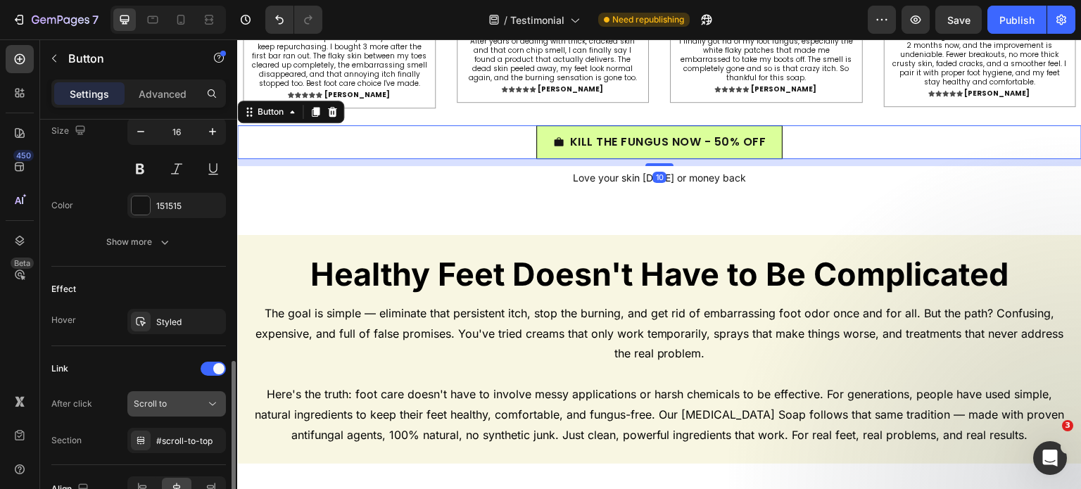
click at [185, 402] on div "Scroll to" at bounding box center [170, 403] width 72 height 13
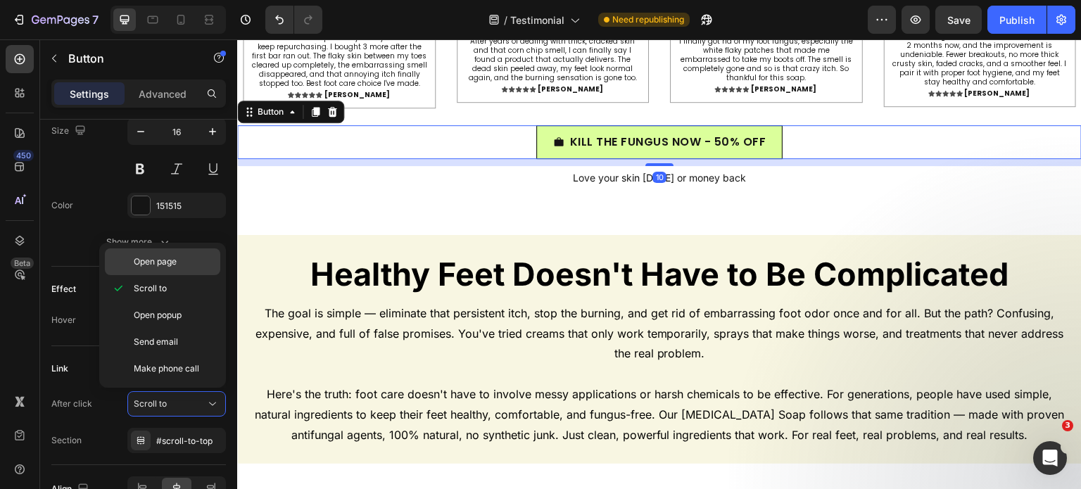
click at [181, 272] on div "Open page" at bounding box center [162, 261] width 115 height 27
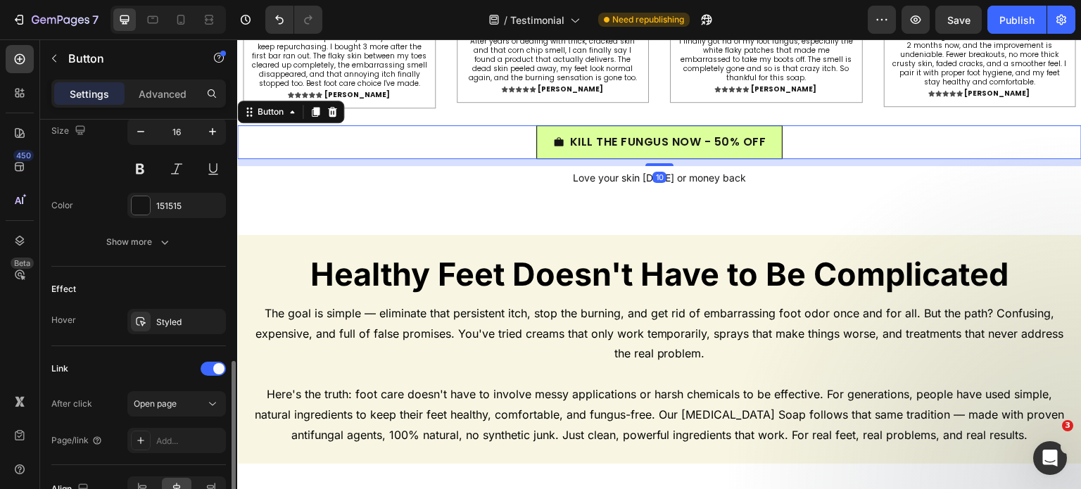
click at [177, 456] on div "Link After click Open page Page/link Add..." at bounding box center [138, 405] width 174 height 119
click at [177, 447] on div "Add..." at bounding box center [176, 440] width 98 height 25
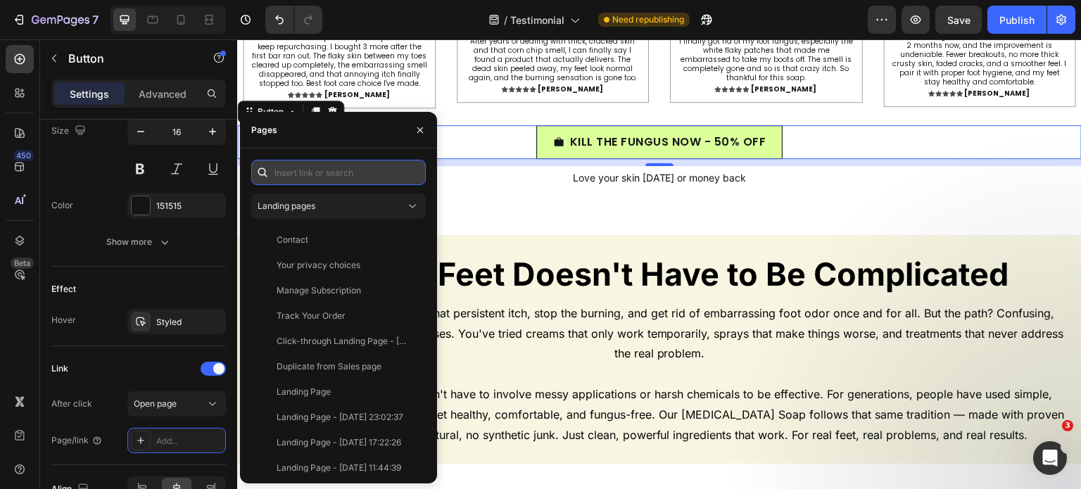
click at [288, 163] on input "text" at bounding box center [338, 172] width 174 height 25
paste input "[URL][DOMAIN_NAME]"
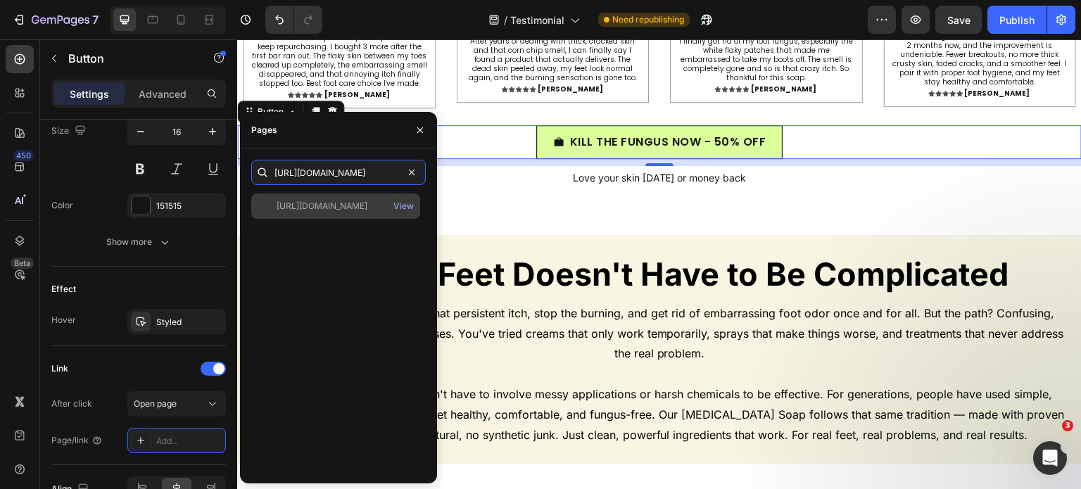
type input "[URL][DOMAIN_NAME]"
click at [304, 205] on div "[URL][DOMAIN_NAME]" at bounding box center [321, 206] width 91 height 13
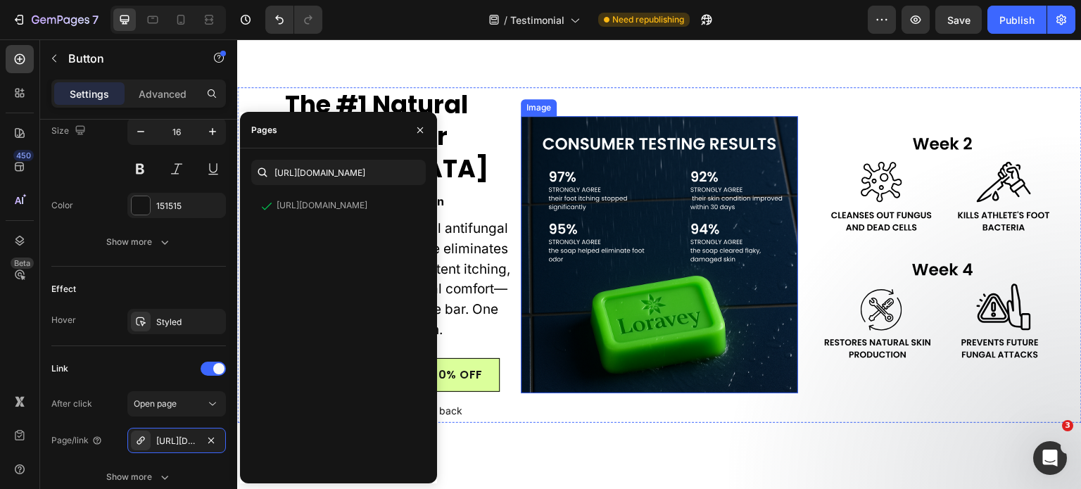
scroll to position [7724, 0]
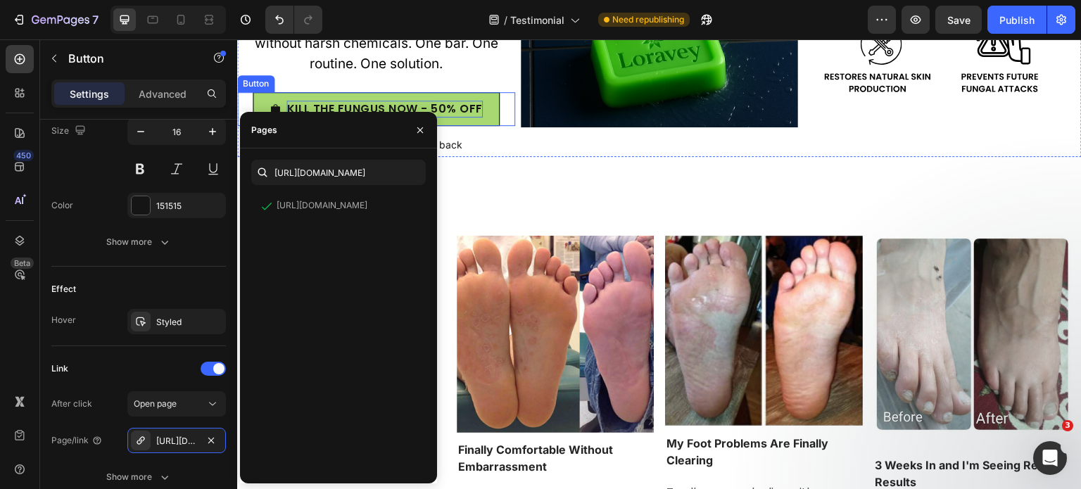
click at [470, 106] on p "KILL THE FUNGUS NOW - 50% OFF" at bounding box center [384, 109] width 196 height 17
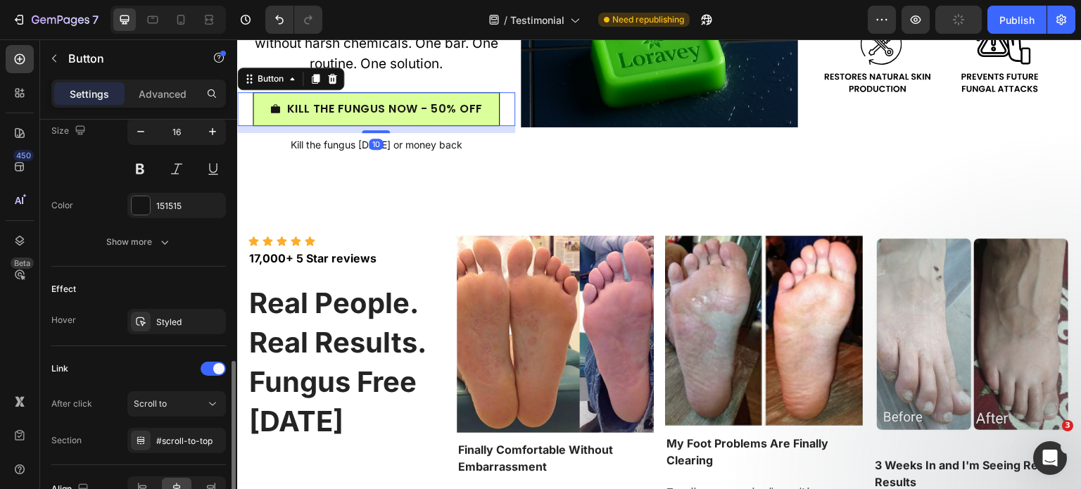
click at [171, 386] on div "Link After click Scroll to Section #scroll-to-top" at bounding box center [138, 405] width 174 height 96
click at [169, 393] on button "Scroll to" at bounding box center [176, 403] width 98 height 25
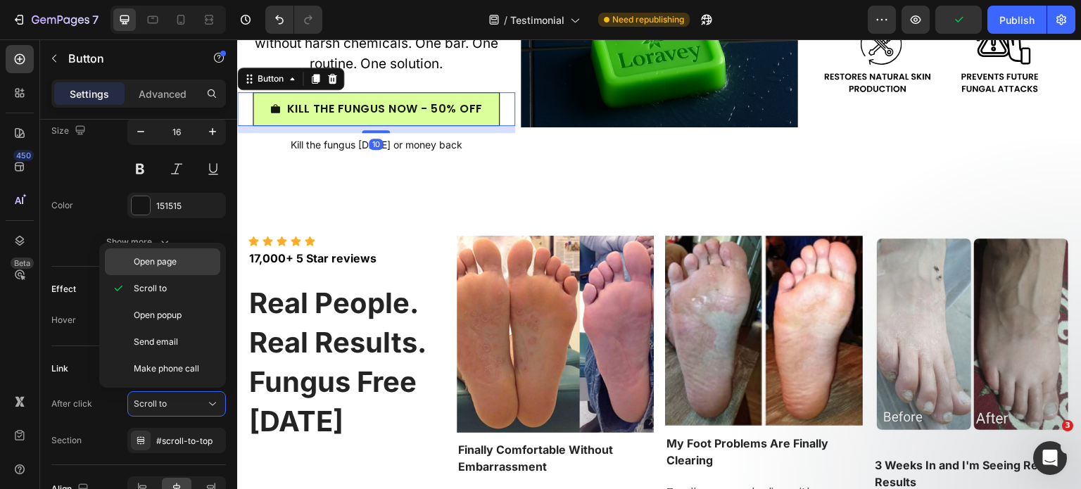
click at [189, 253] on div "Open page" at bounding box center [162, 261] width 115 height 27
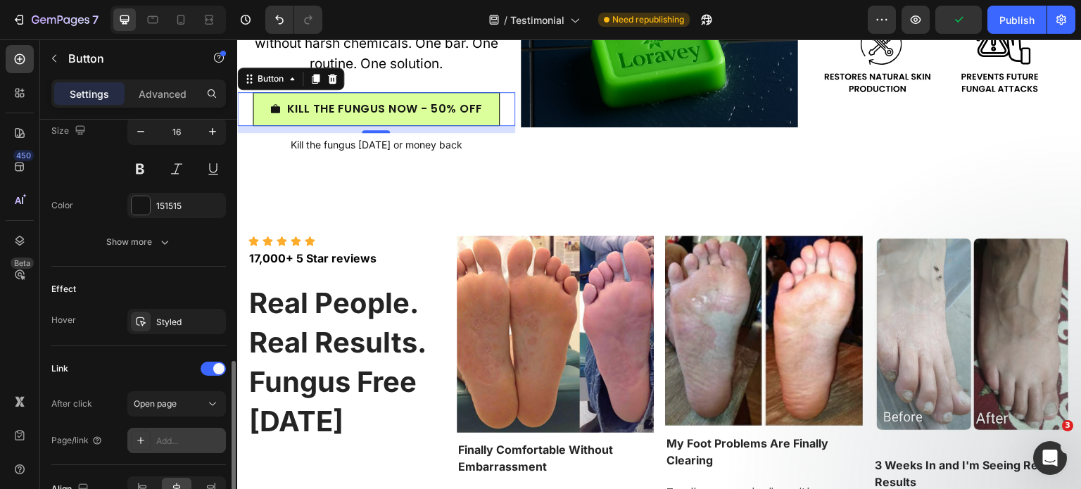
click at [171, 449] on div "Add..." at bounding box center [176, 440] width 98 height 25
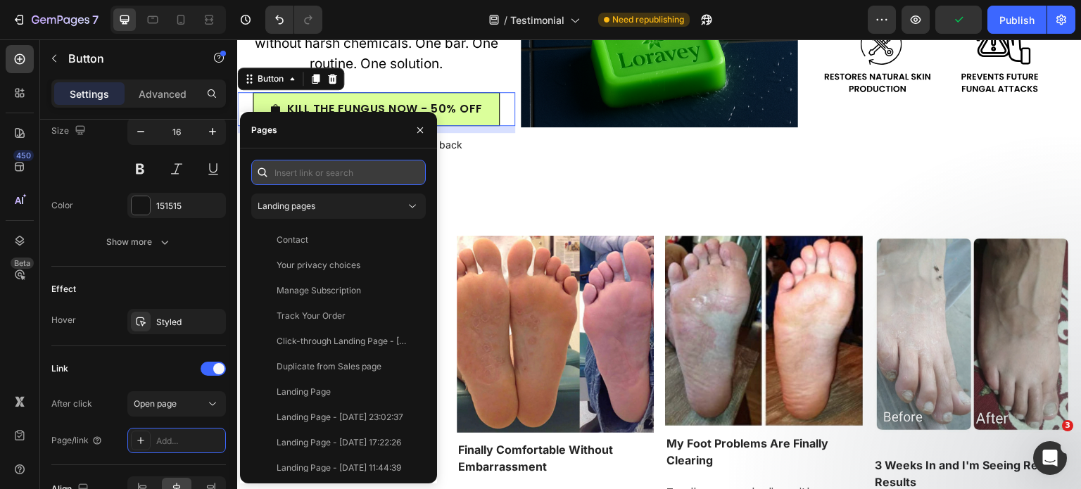
click at [303, 174] on input "text" at bounding box center [338, 172] width 174 height 25
paste input "[URL][DOMAIN_NAME]"
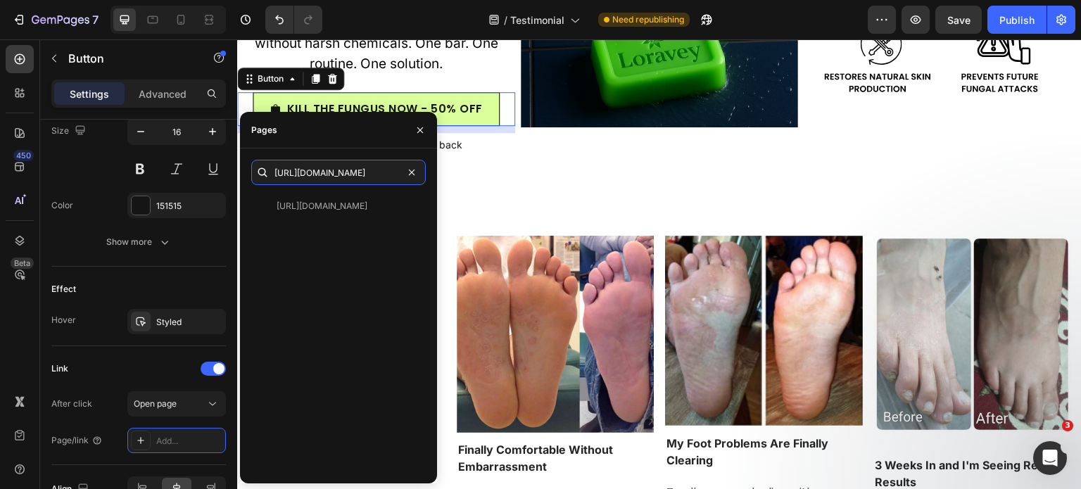
type input "[URL][DOMAIN_NAME]"
click at [303, 197] on div "https://loravey.com/products/loravey%C2%AE-antifungal-relief-soap-bar View" at bounding box center [335, 205] width 169 height 25
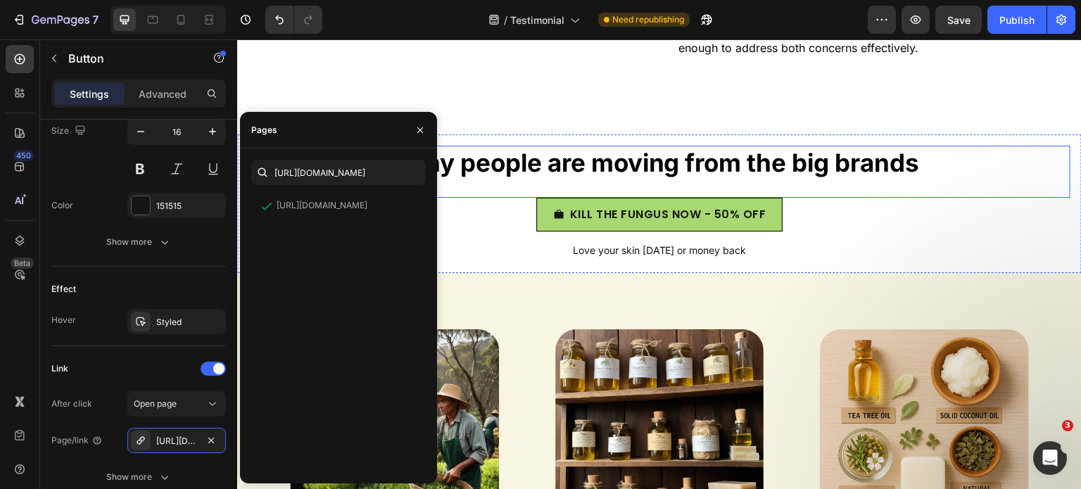
scroll to position [9218, 0]
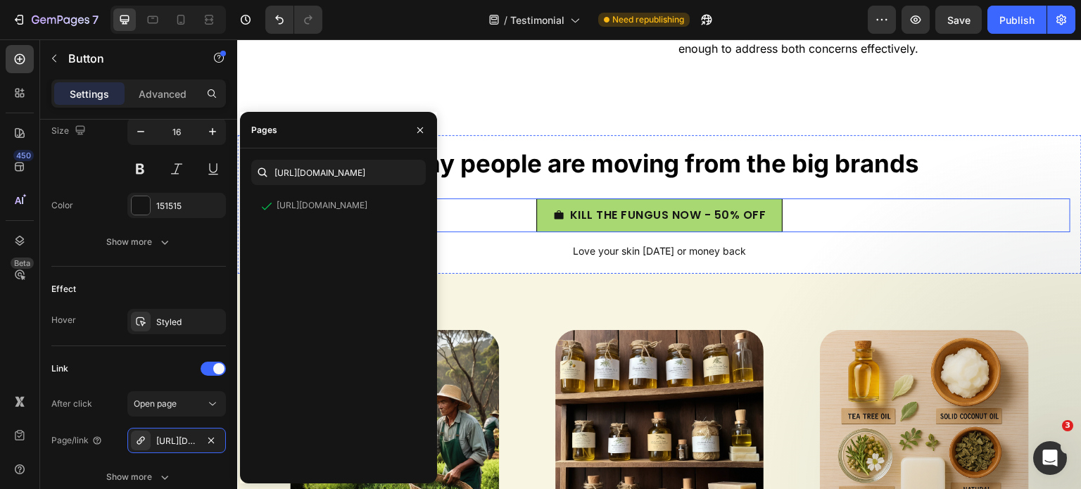
click at [547, 232] on link "KILL THE FUNGUS NOW - 50% OFF" at bounding box center [659, 215] width 247 height 34
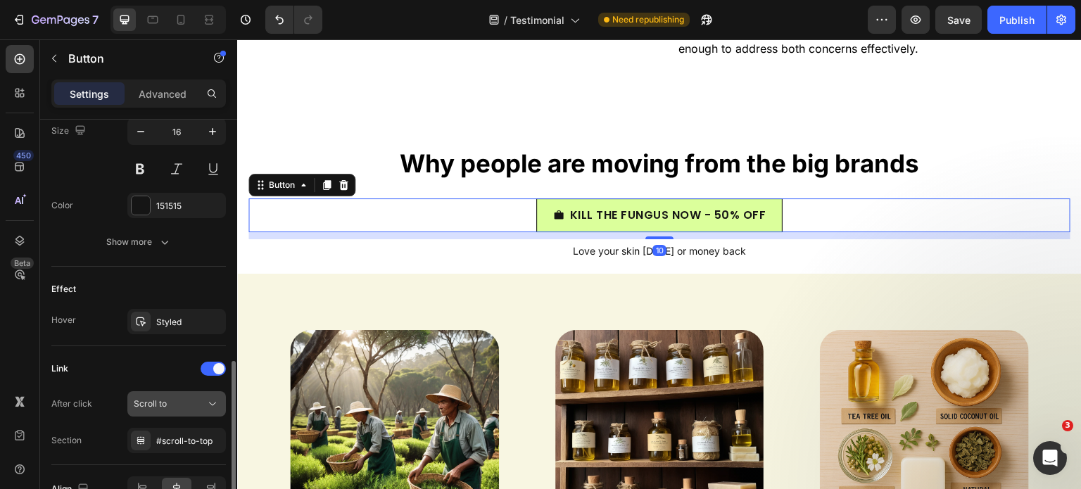
click at [184, 392] on button "Scroll to" at bounding box center [176, 403] width 98 height 25
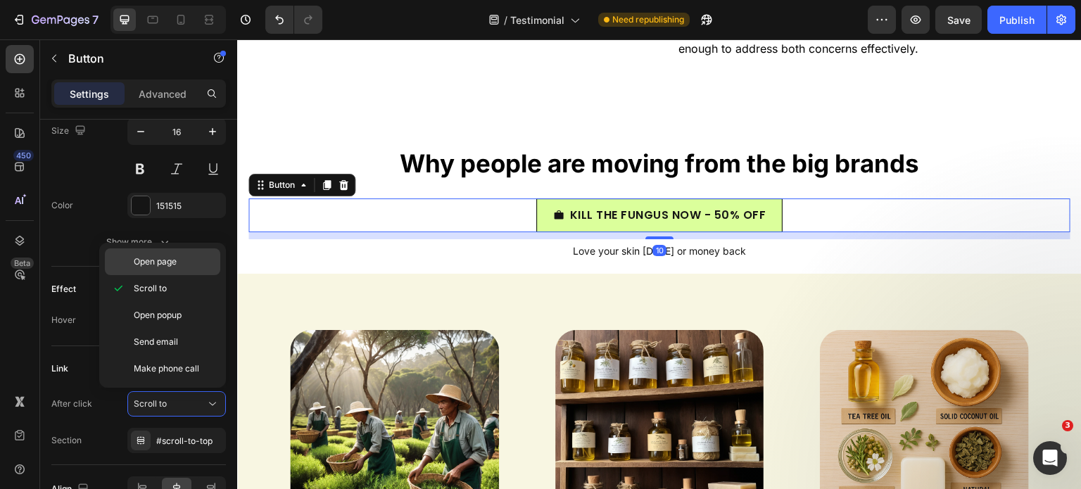
click at [183, 271] on div "Open page" at bounding box center [162, 261] width 115 height 27
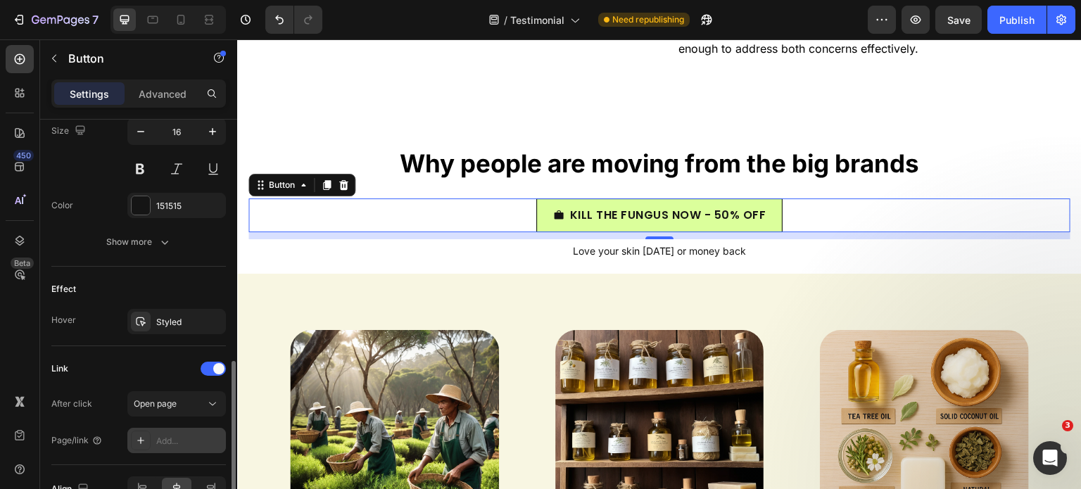
click at [191, 447] on div "Add..." at bounding box center [176, 440] width 98 height 25
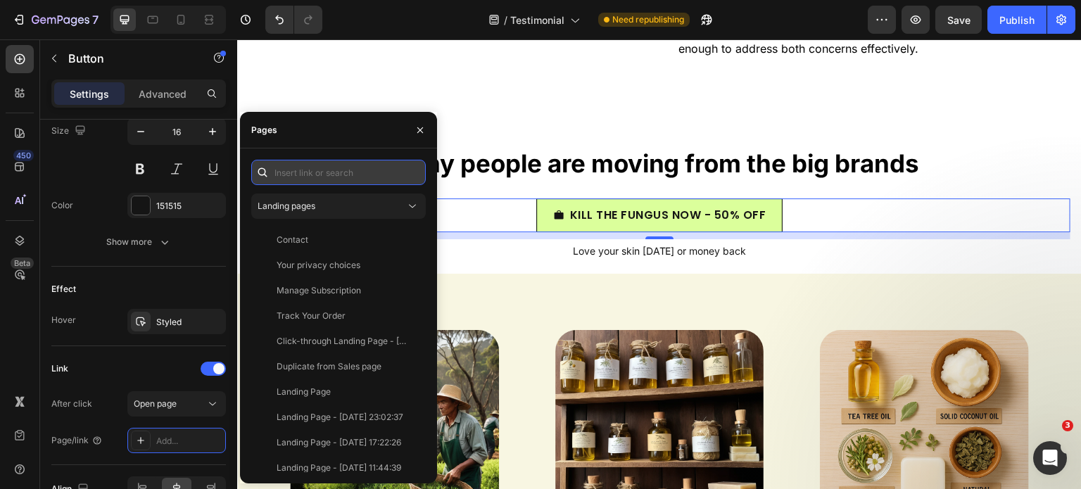
click at [307, 174] on input "text" at bounding box center [338, 172] width 174 height 25
paste input "[URL][DOMAIN_NAME]"
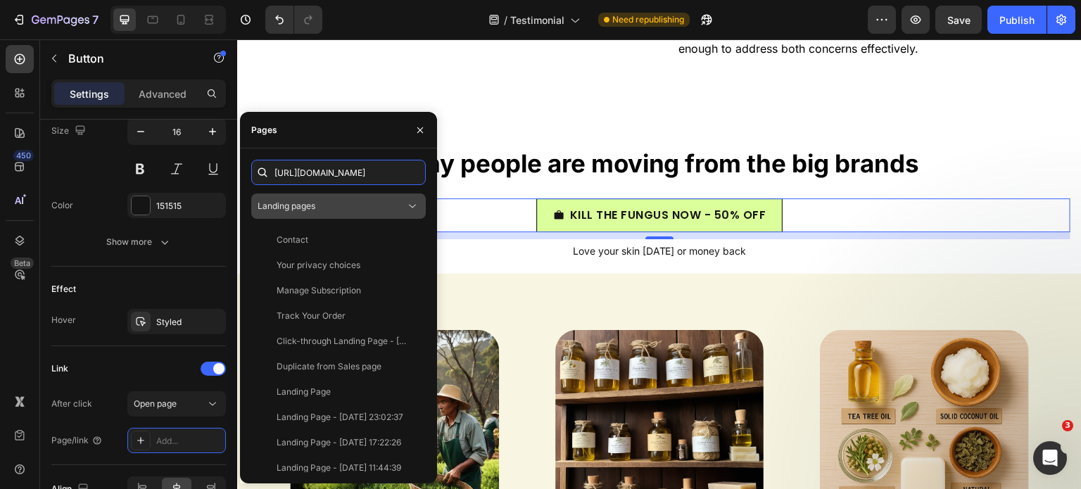
scroll to position [0, 171]
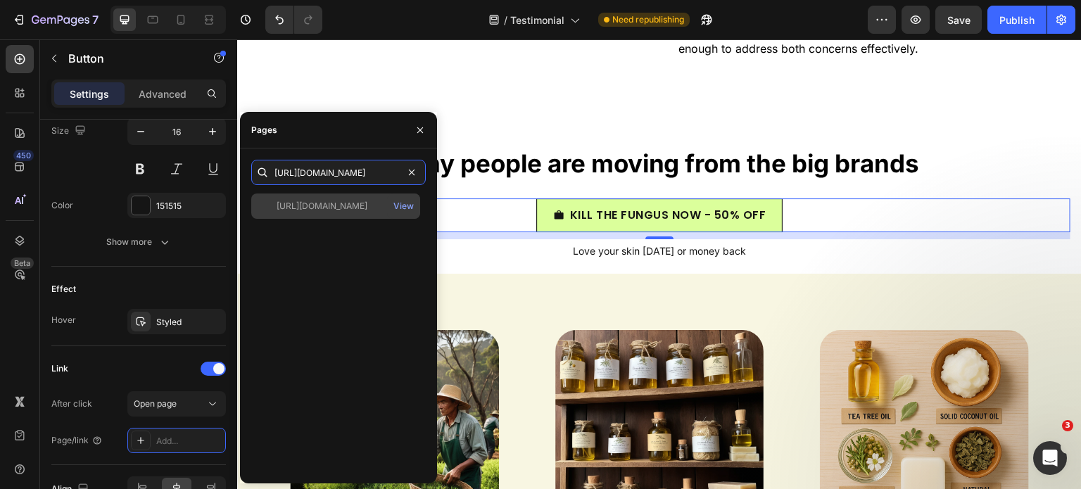
type input "[URL][DOMAIN_NAME]"
click at [295, 210] on div "[URL][DOMAIN_NAME]" at bounding box center [321, 206] width 91 height 13
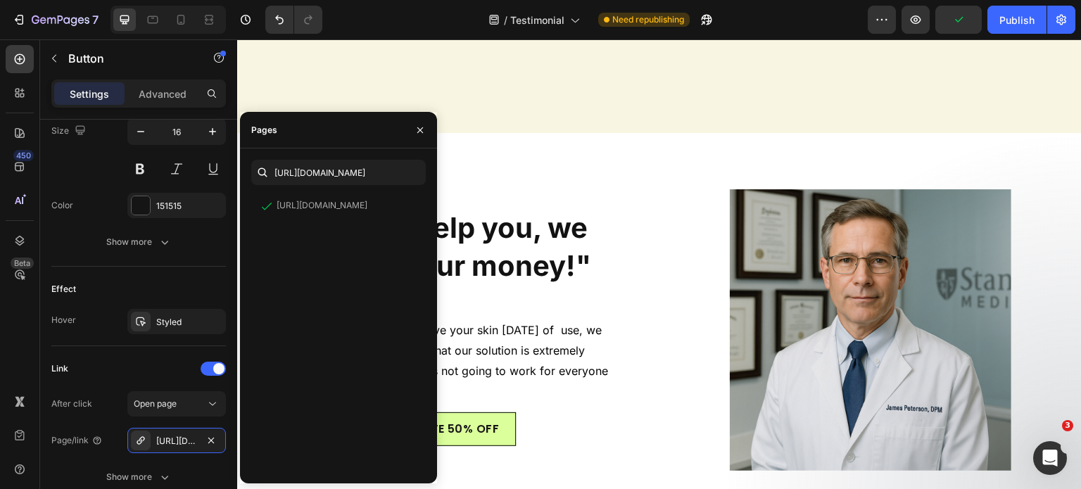
scroll to position [10315, 0]
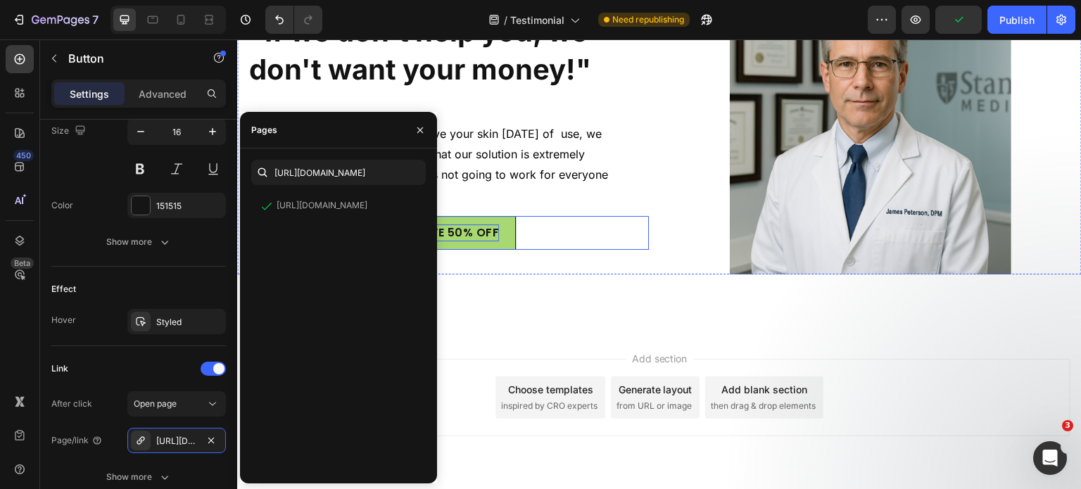
click at [490, 234] on p "SAVE 50% OFF" at bounding box center [456, 232] width 84 height 17
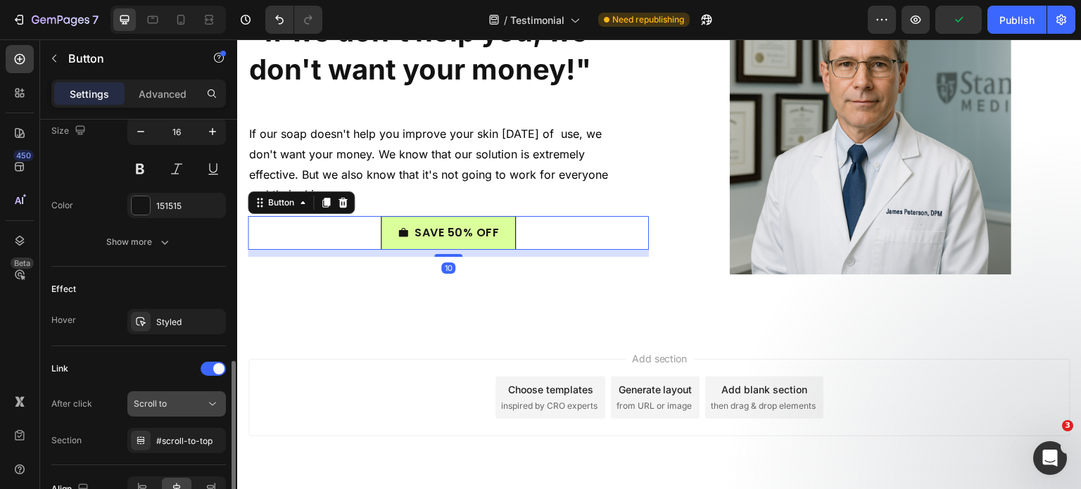
click at [194, 404] on div "Scroll to" at bounding box center [170, 403] width 72 height 13
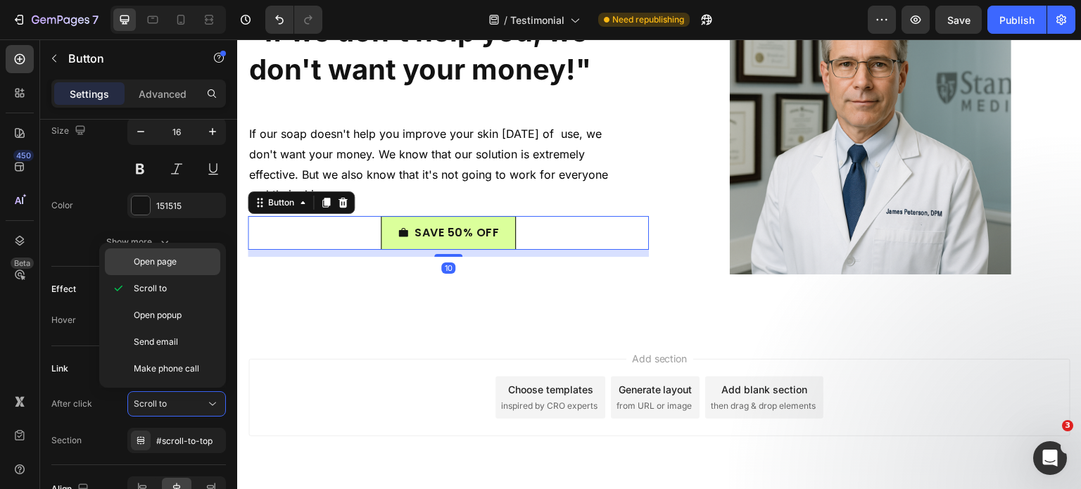
click at [180, 250] on div "Open page" at bounding box center [162, 261] width 115 height 27
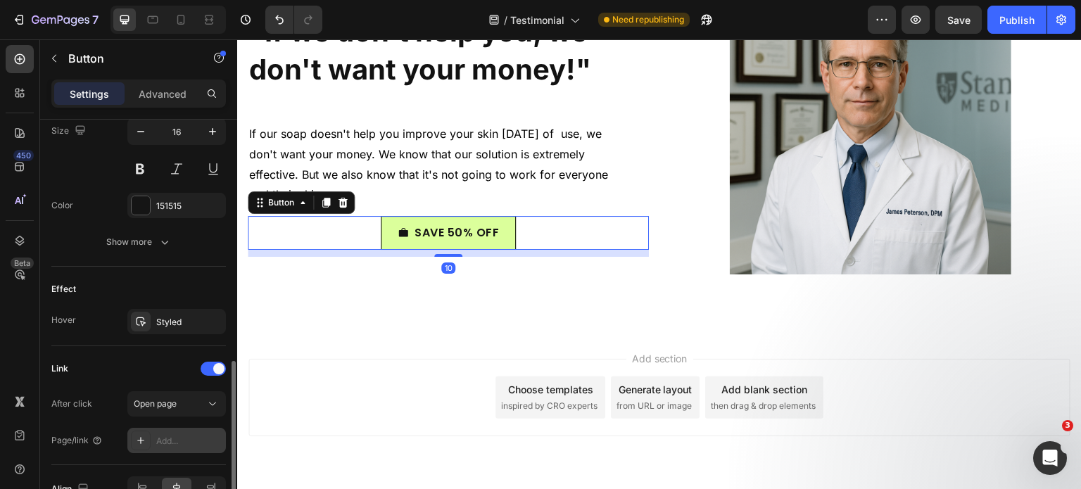
click at [200, 445] on div "Add..." at bounding box center [176, 440] width 98 height 25
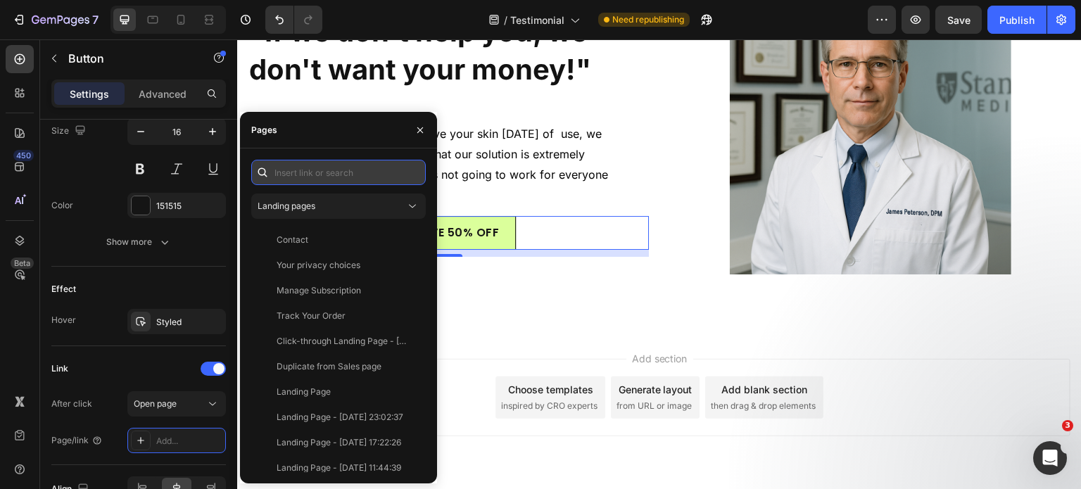
click at [310, 171] on input "text" at bounding box center [338, 172] width 174 height 25
paste input "[URL][DOMAIN_NAME]"
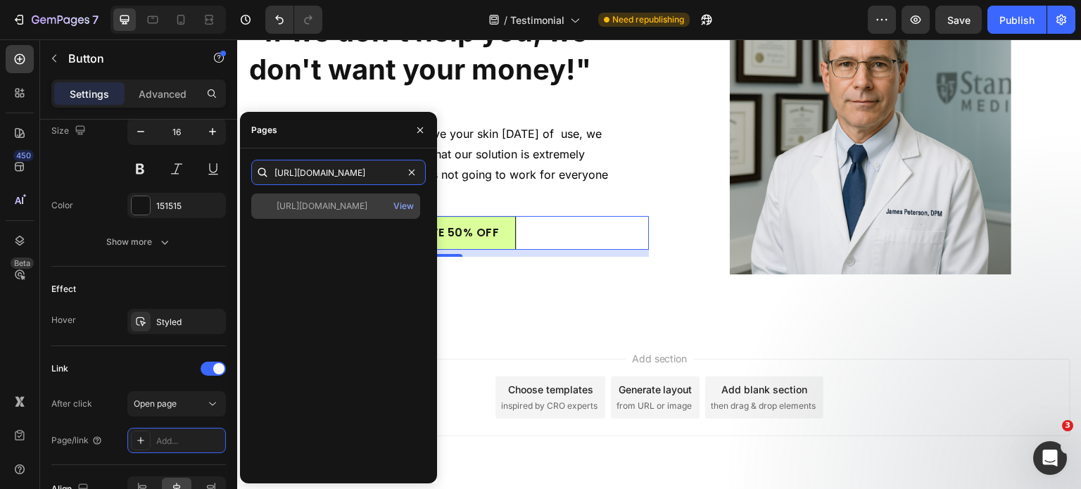
type input "[URL][DOMAIN_NAME]"
click at [313, 200] on div "[URL][DOMAIN_NAME]" at bounding box center [321, 206] width 91 height 13
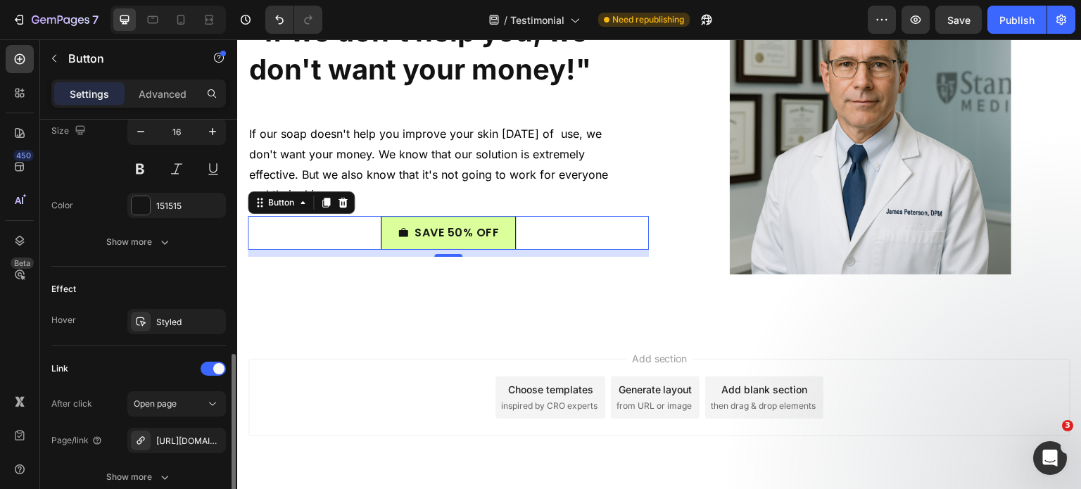
click at [103, 282] on div "Effect" at bounding box center [138, 289] width 174 height 23
click at [1016, 21] on div "Publish" at bounding box center [1016, 20] width 35 height 15
